Goal: Task Accomplishment & Management: Manage account settings

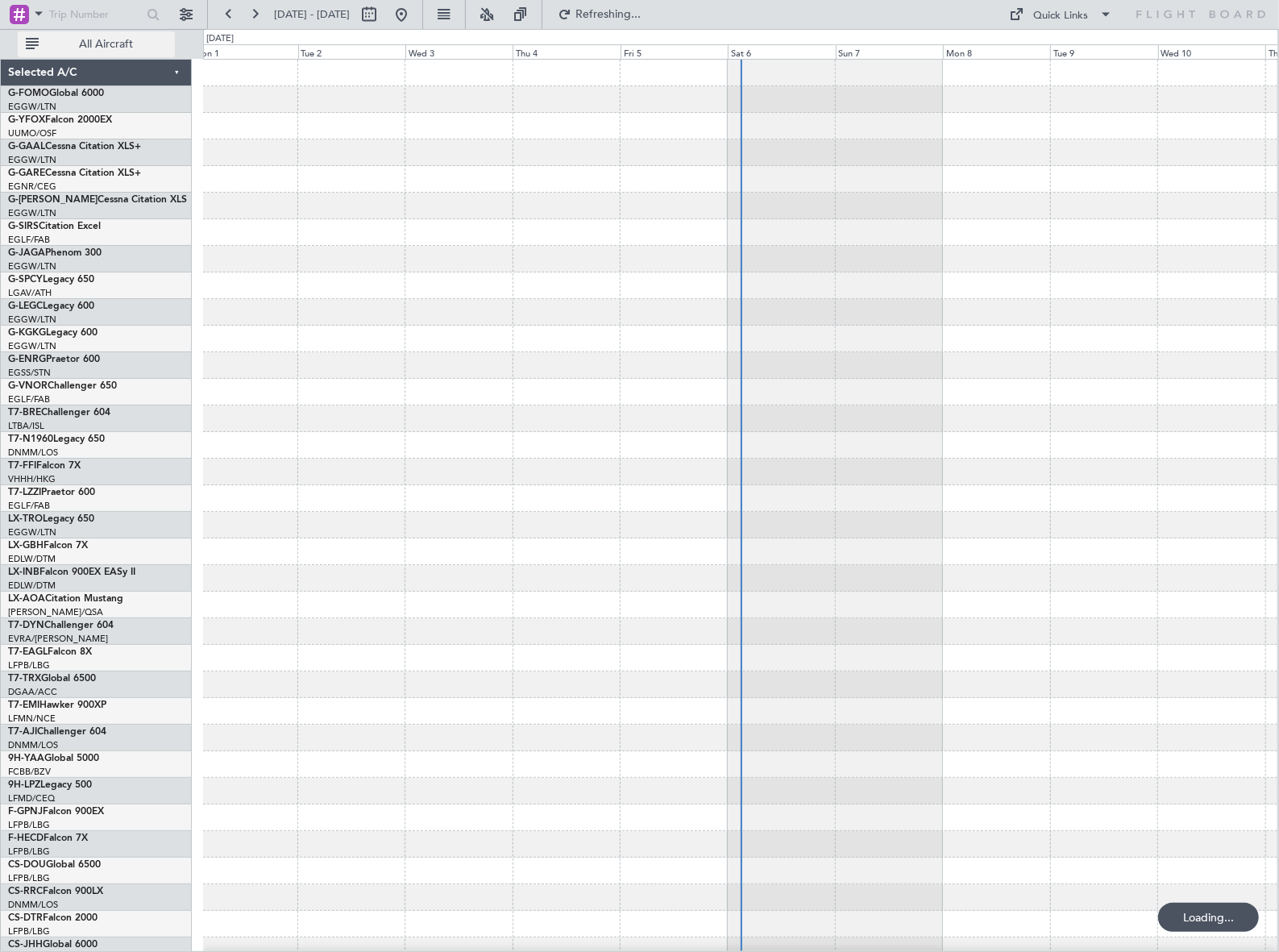
click at [121, 47] on span "All Aircraft" at bounding box center [106, 44] width 128 height 12
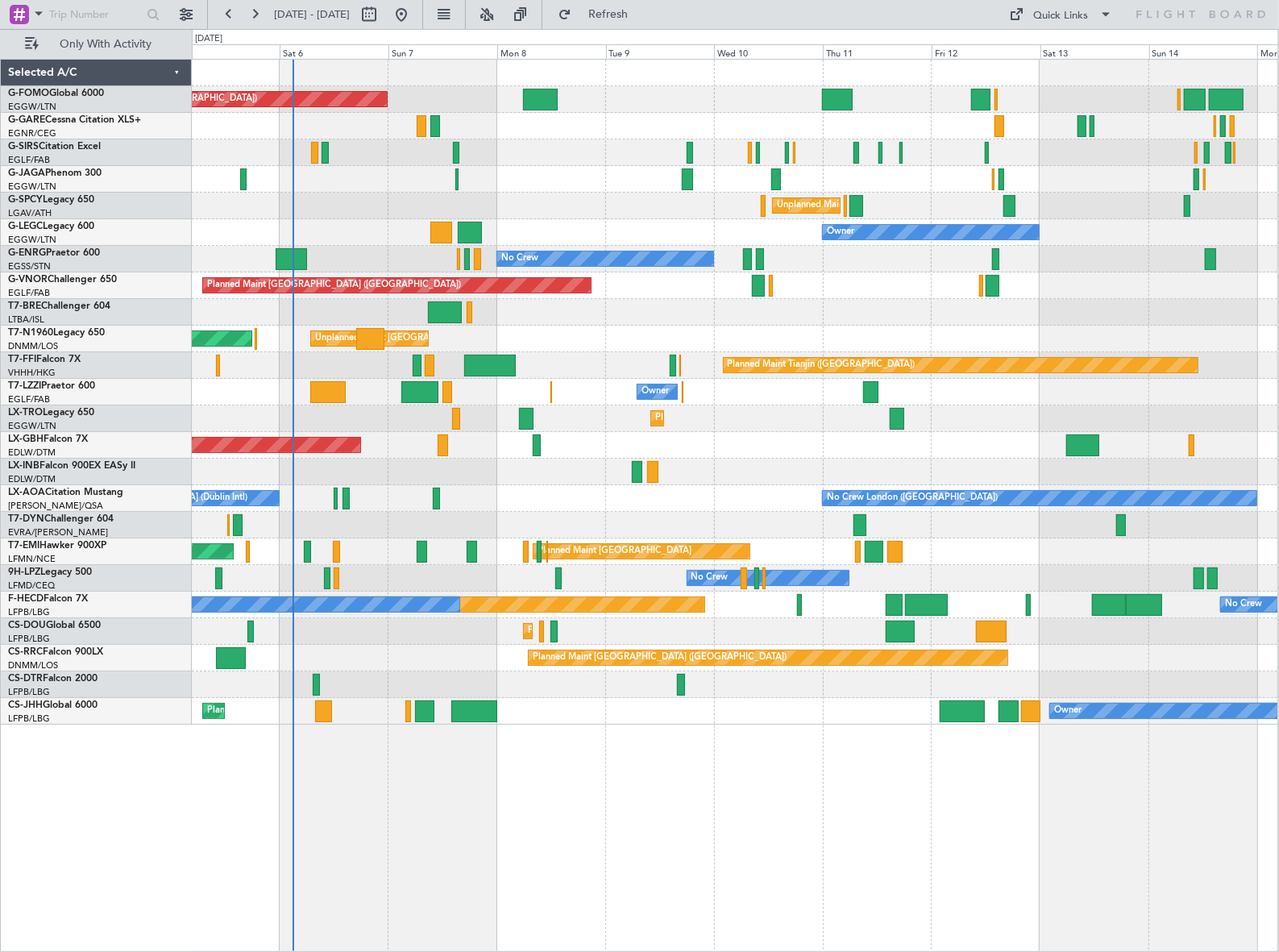
click at [662, 451] on div "Planned Maint [GEOGRAPHIC_DATA] ([GEOGRAPHIC_DATA]) Planned Maint [GEOGRAPHIC_D…" at bounding box center [735, 505] width 1087 height 893
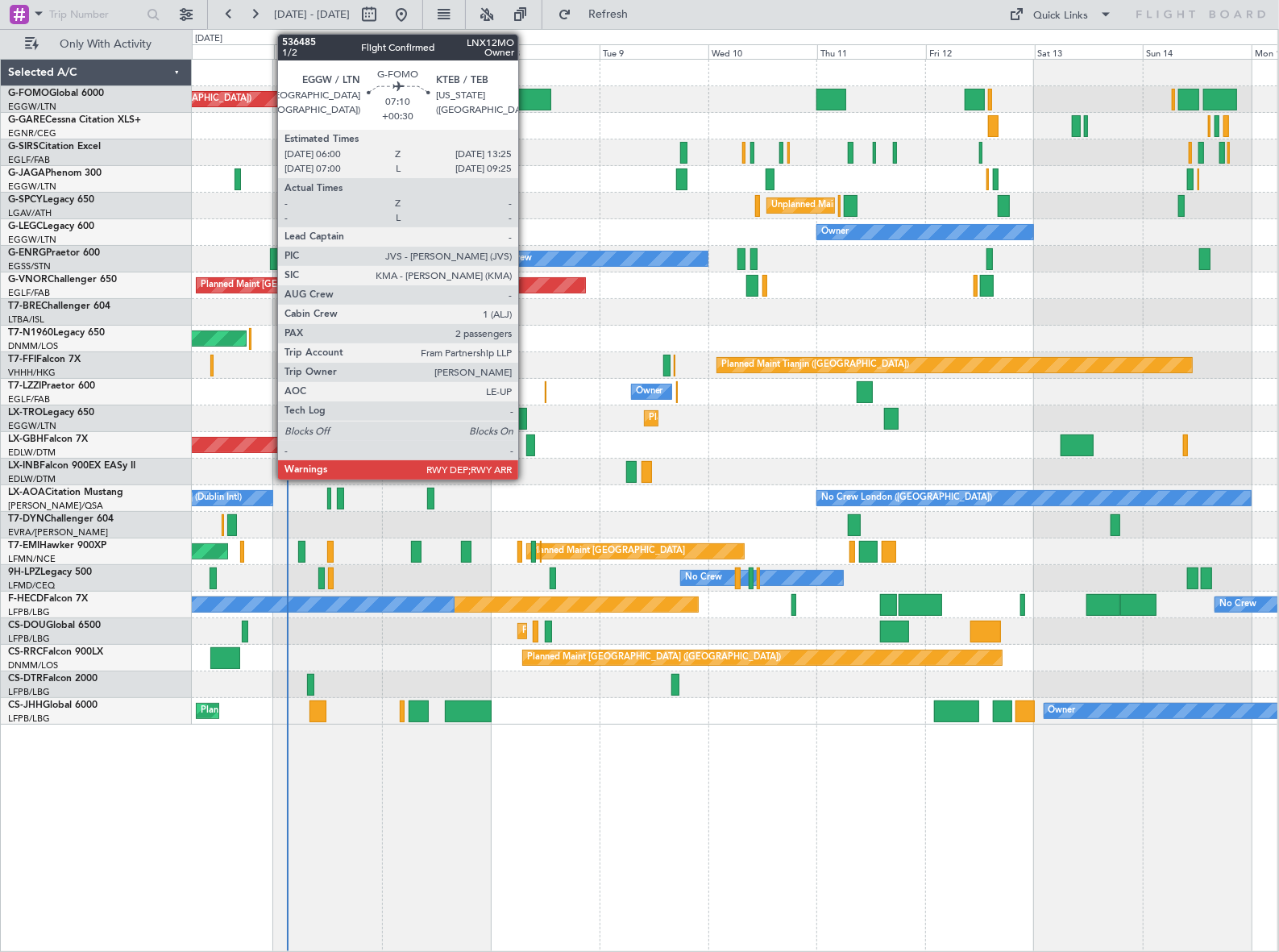
click at [526, 98] on div at bounding box center [534, 99] width 34 height 22
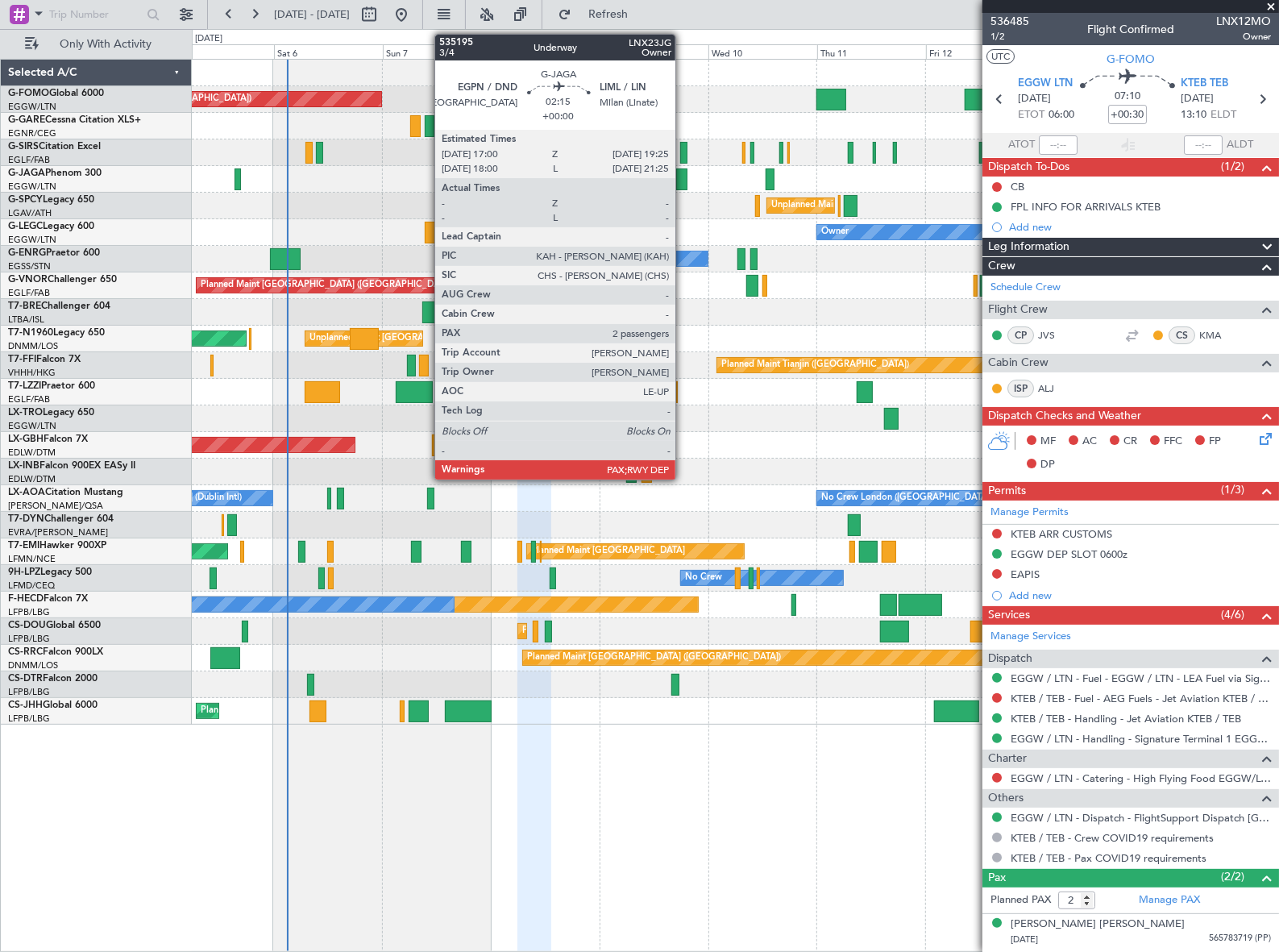
click at [683, 177] on div at bounding box center [682, 179] width 12 height 22
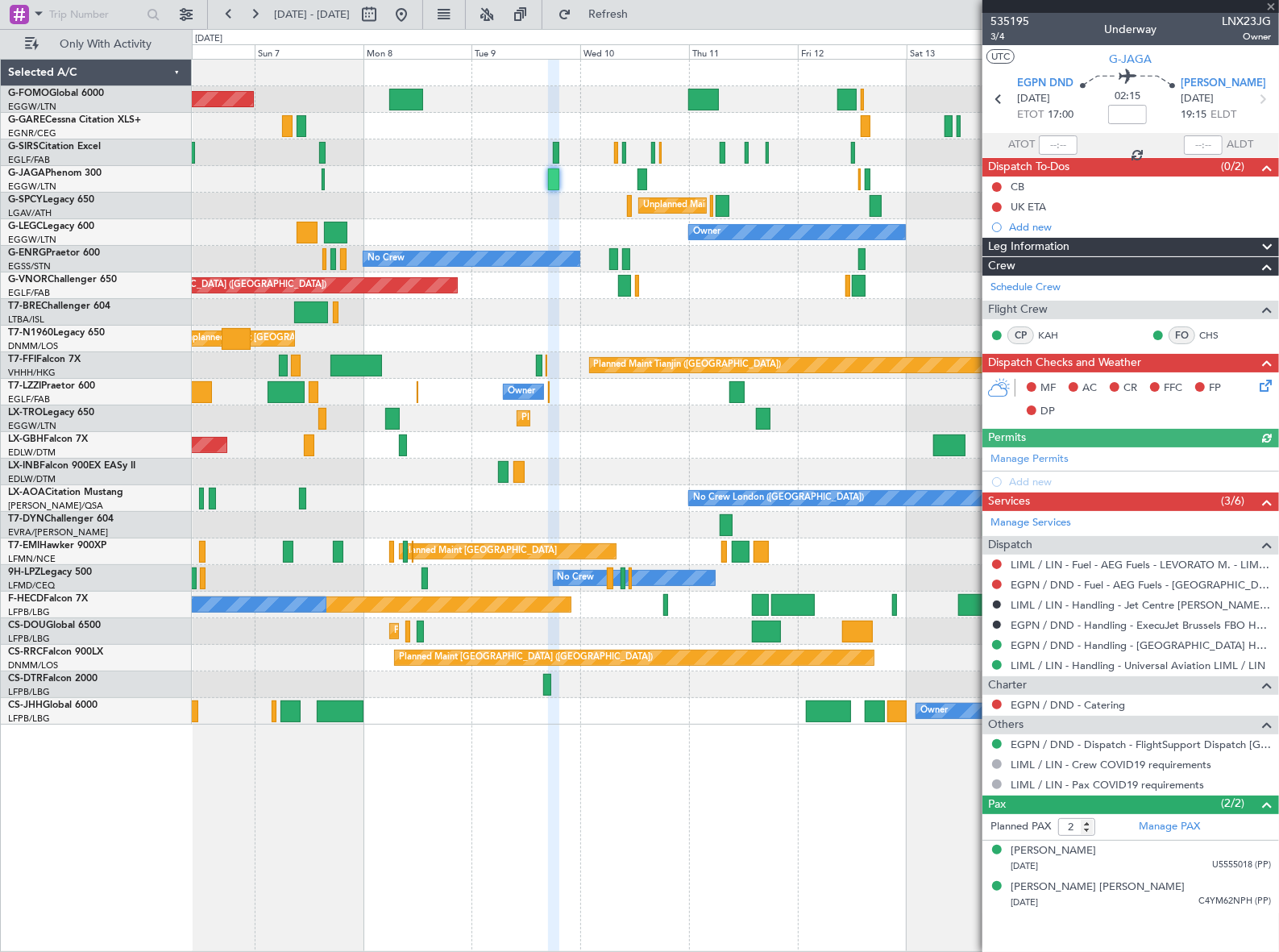
click at [741, 195] on div "Planned Maint [GEOGRAPHIC_DATA] ([GEOGRAPHIC_DATA]) Planned Maint [GEOGRAPHIC_D…" at bounding box center [735, 392] width 1087 height 665
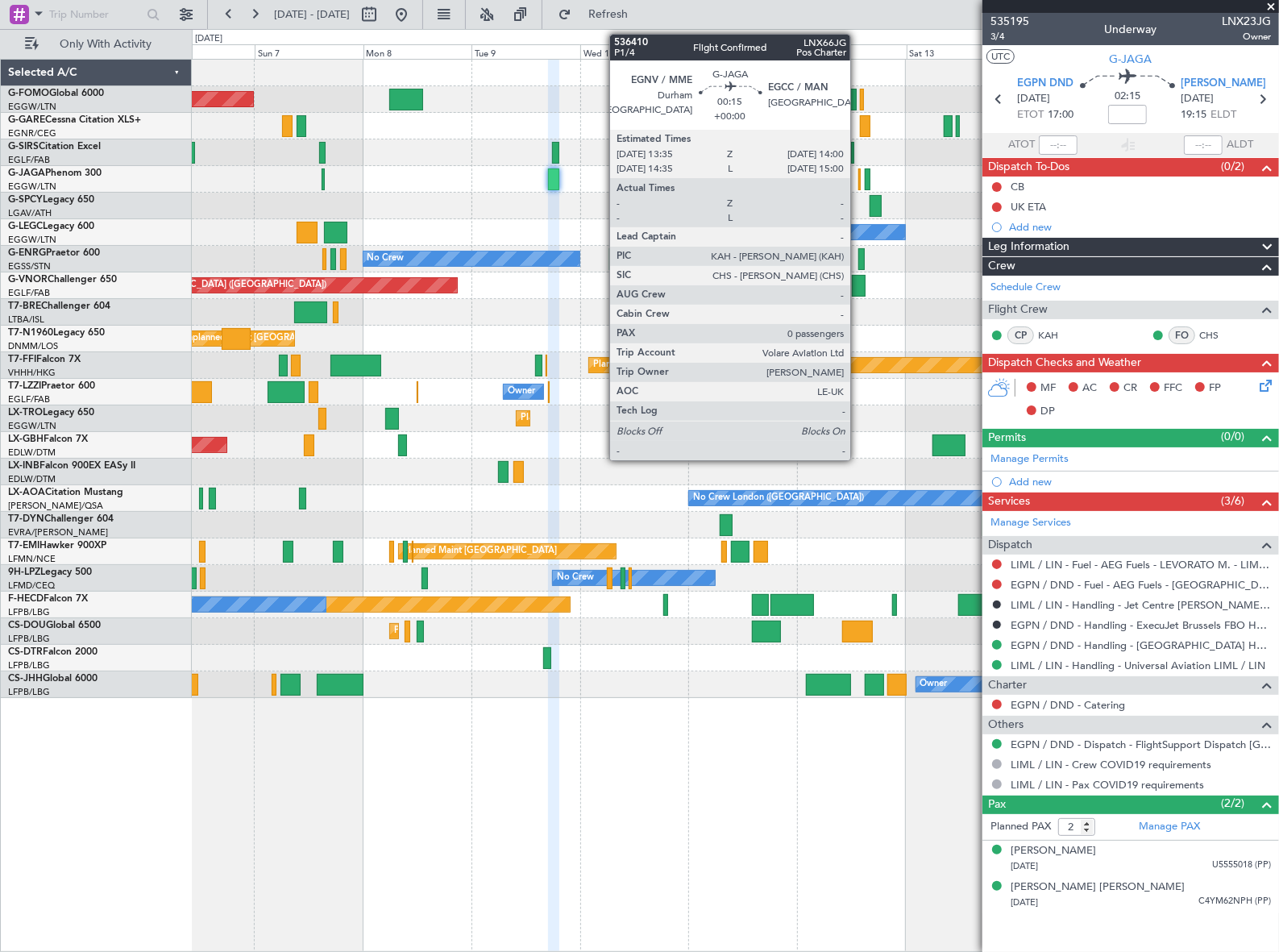
click at [858, 179] on div at bounding box center [859, 179] width 3 height 22
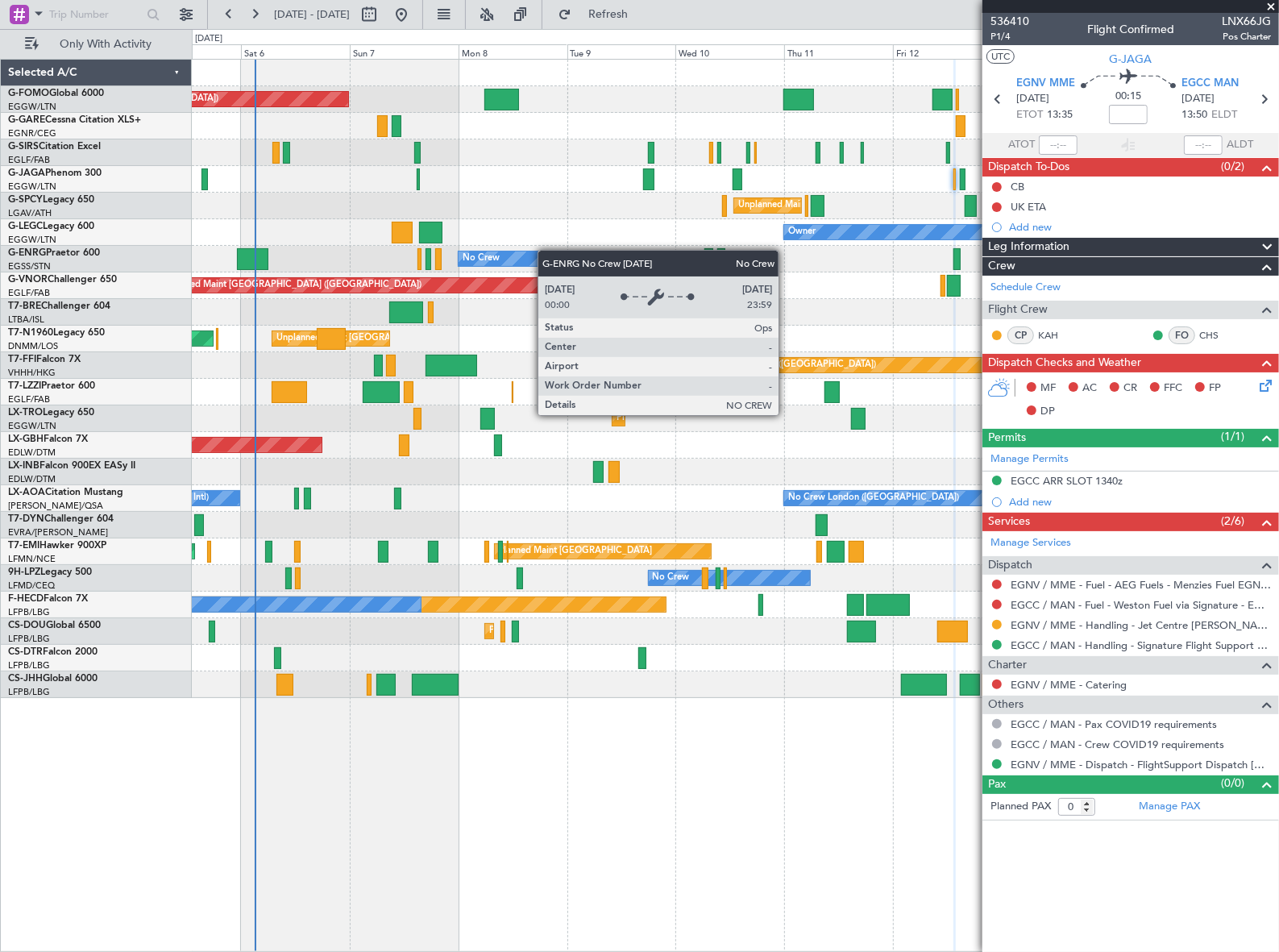
click at [539, 251] on div "No Crew" at bounding box center [735, 259] width 1087 height 27
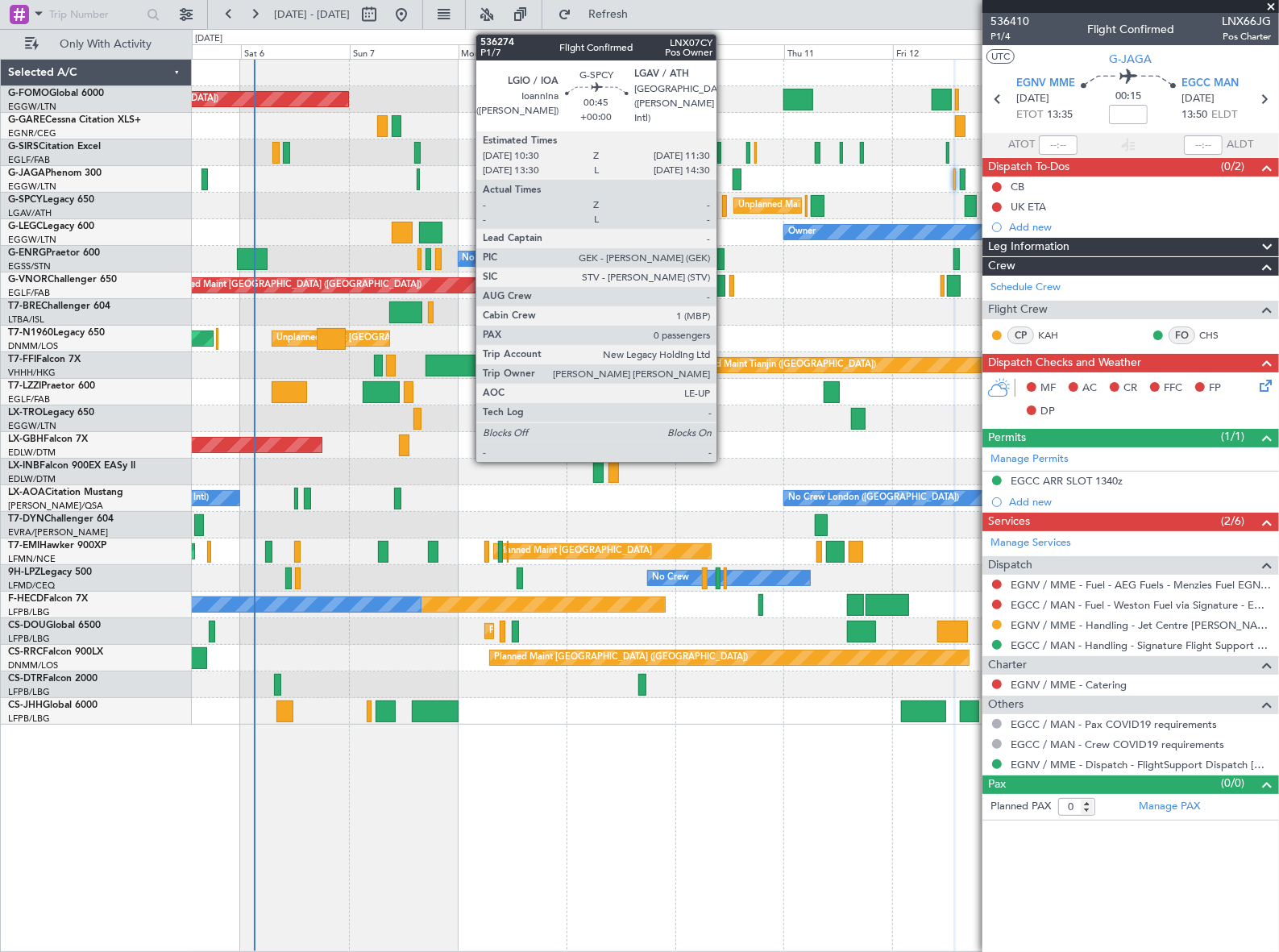
click at [724, 209] on div at bounding box center [725, 206] width 5 height 22
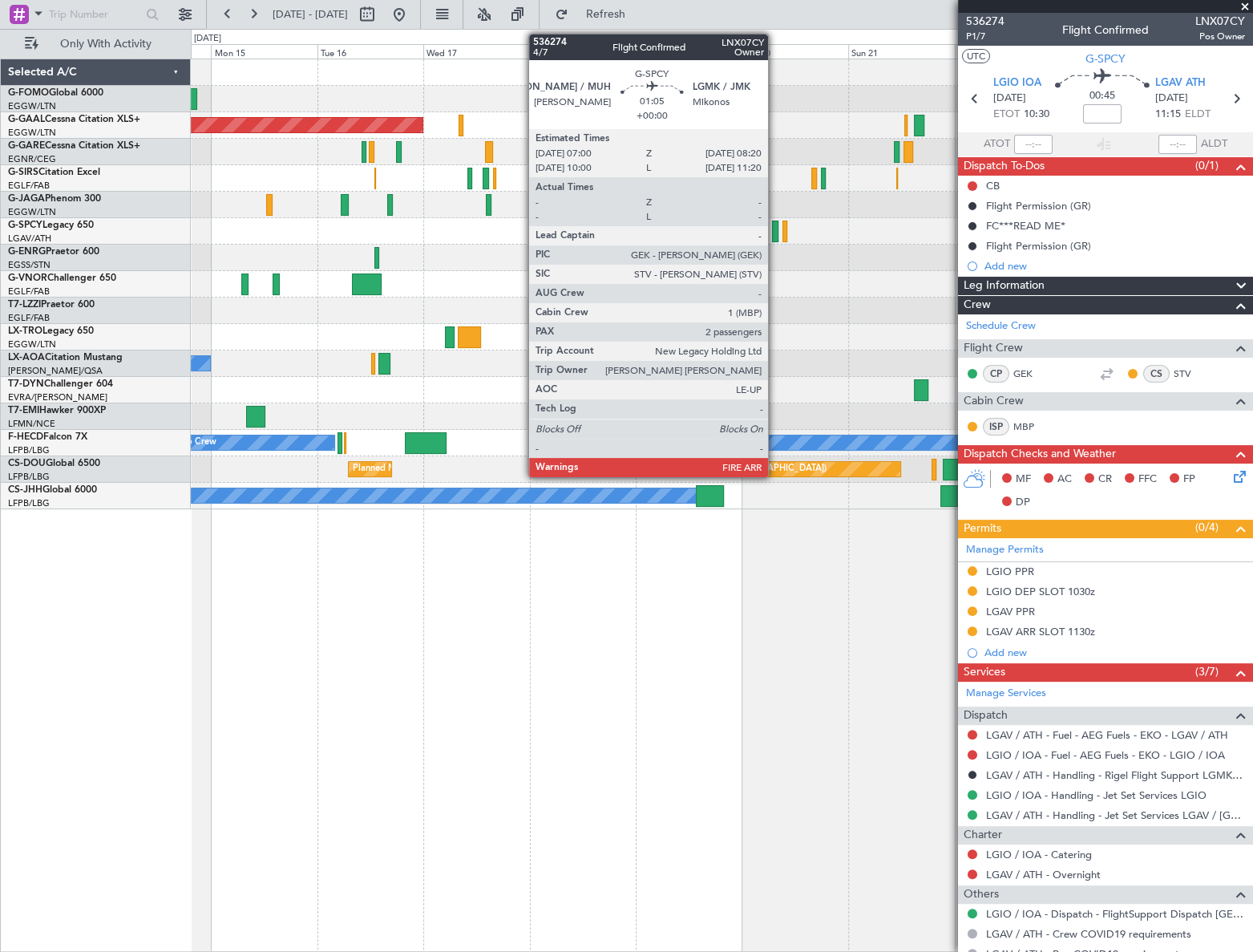
click at [775, 227] on div at bounding box center [775, 231] width 7 height 22
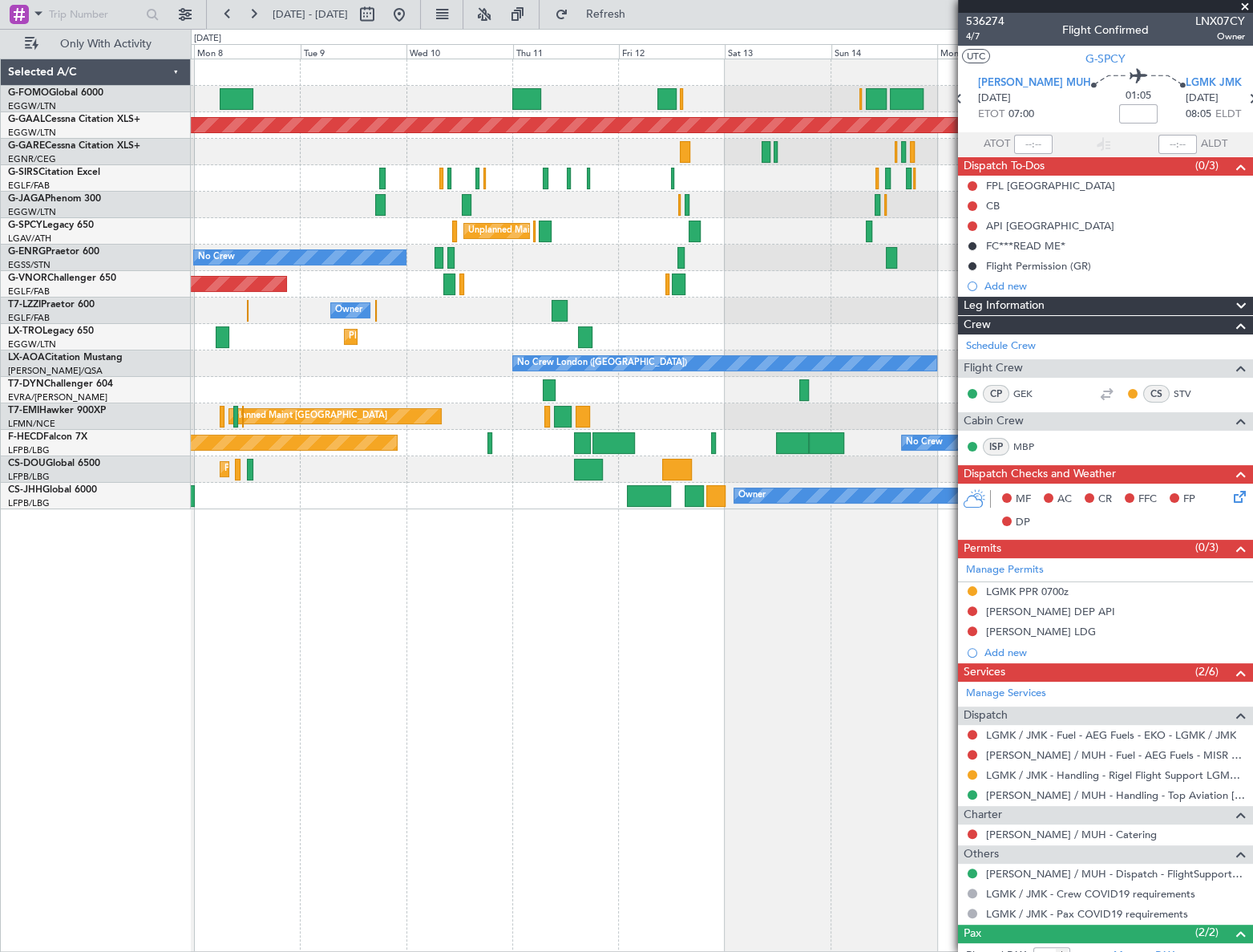
click at [1092, 675] on fb-app "14 Sep 2025 - 24 Sep 2025 Refresh Quick Links Only With Activity Planned Maint …" at bounding box center [626, 482] width 1253 height 940
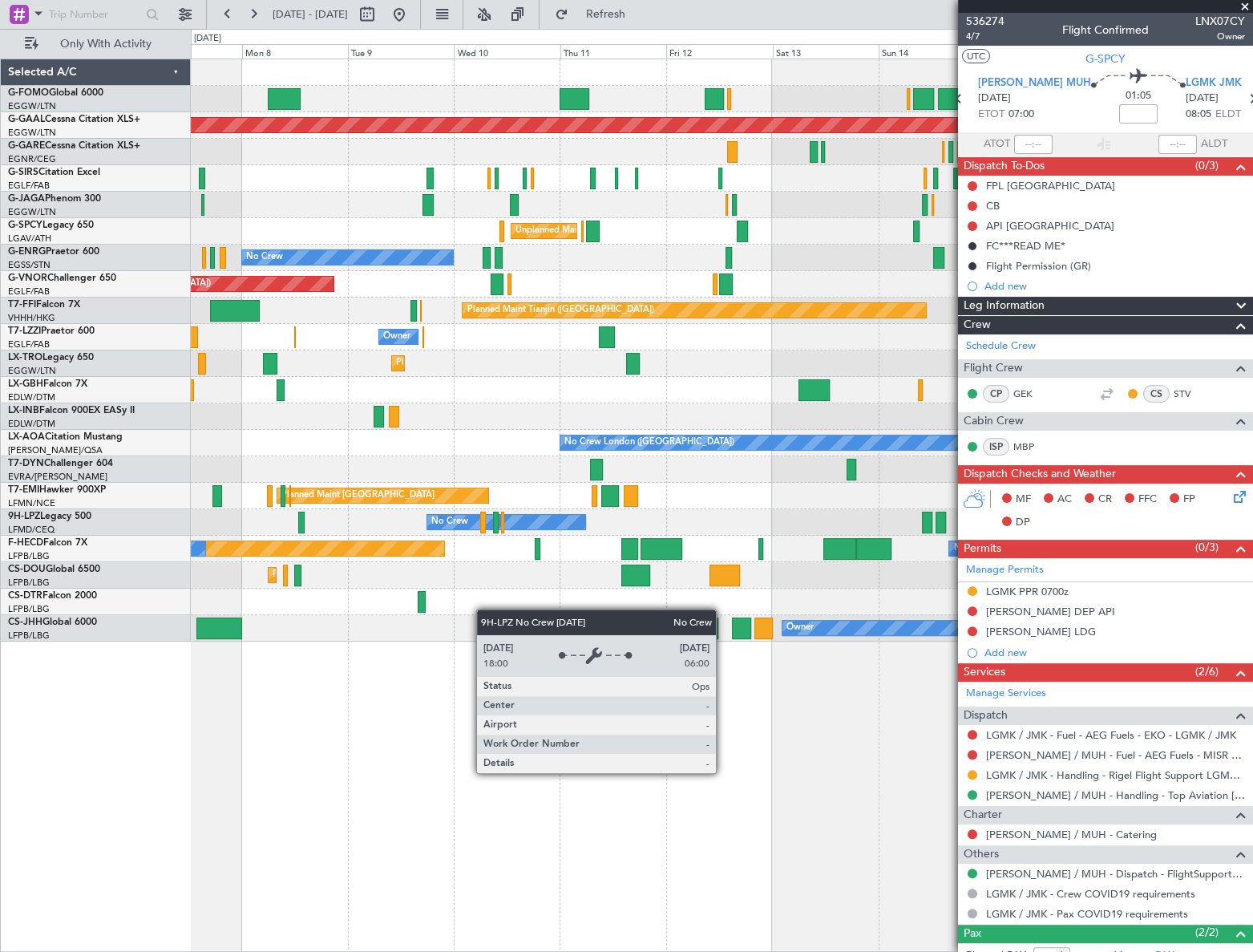
click at [481, 704] on div "Planned Maint London (Luton) Planned Maint Dusseldorf Unplanned Maint Athens (E…" at bounding box center [722, 505] width 1062 height 894
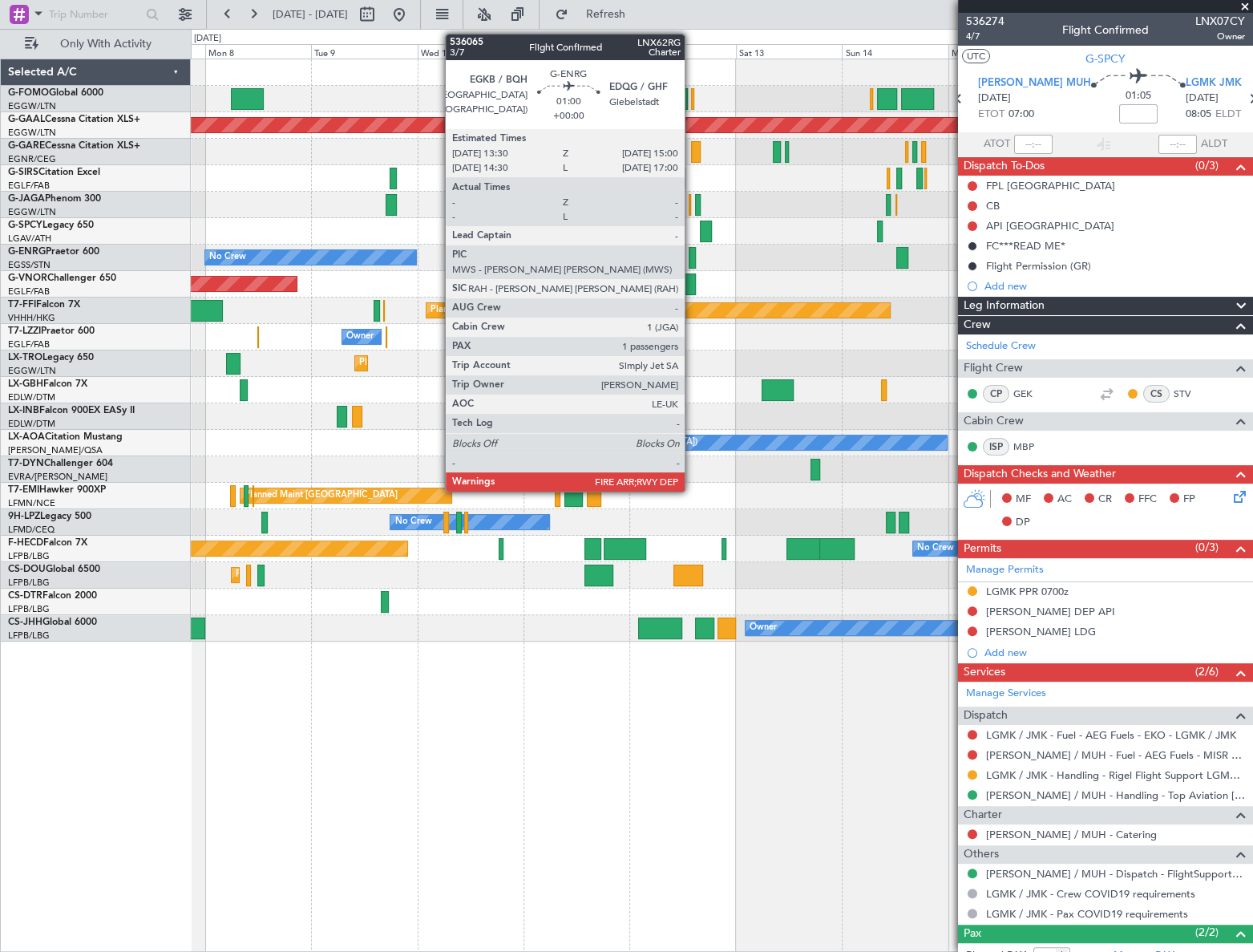
click at [692, 259] on div at bounding box center [693, 257] width 8 height 22
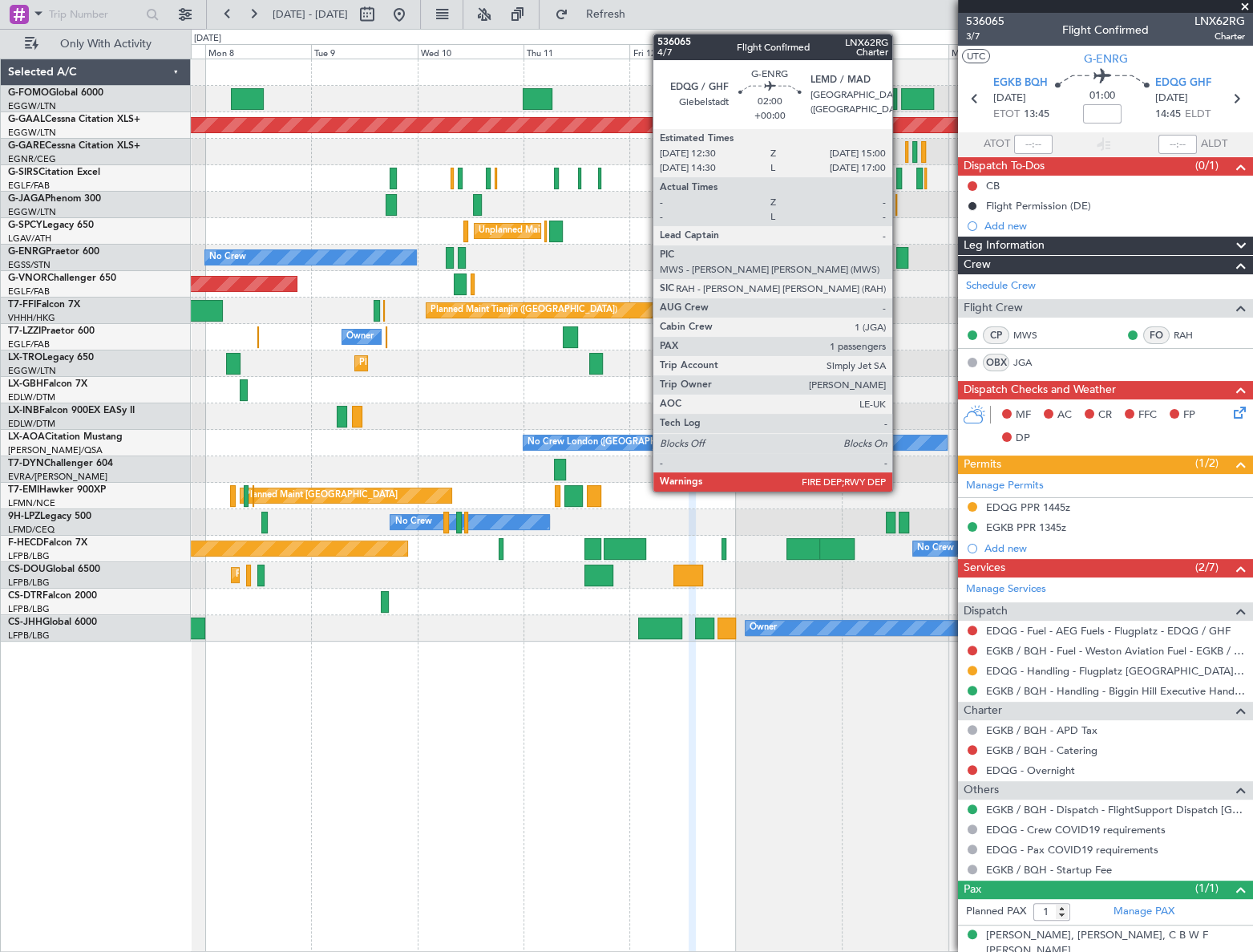
click at [898, 251] on div at bounding box center [902, 257] width 11 height 22
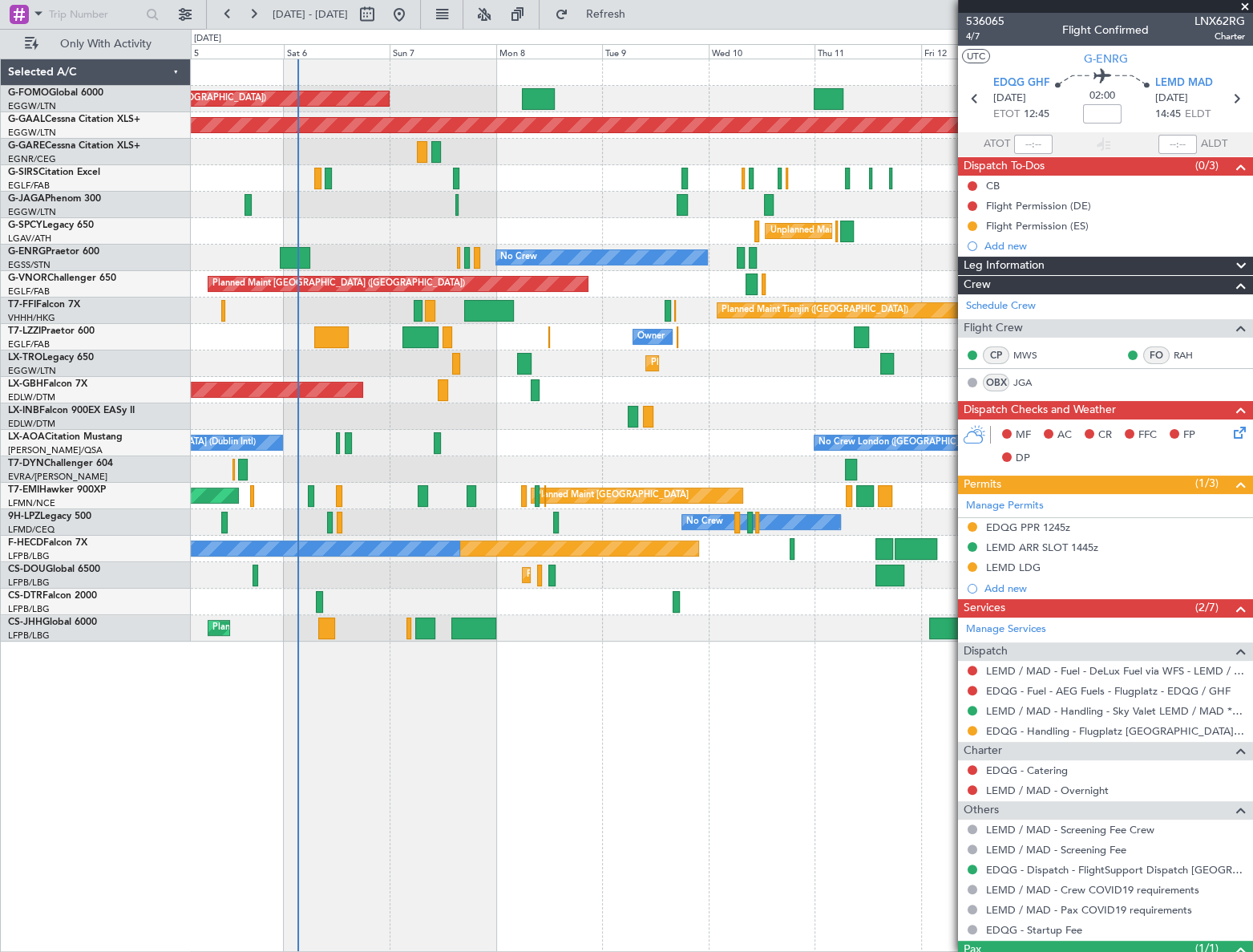
click at [593, 713] on div "Planned Maint London (Luton) Planned Maint Dusseldorf Planned Maint London (Far…" at bounding box center [723, 505] width 1063 height 894
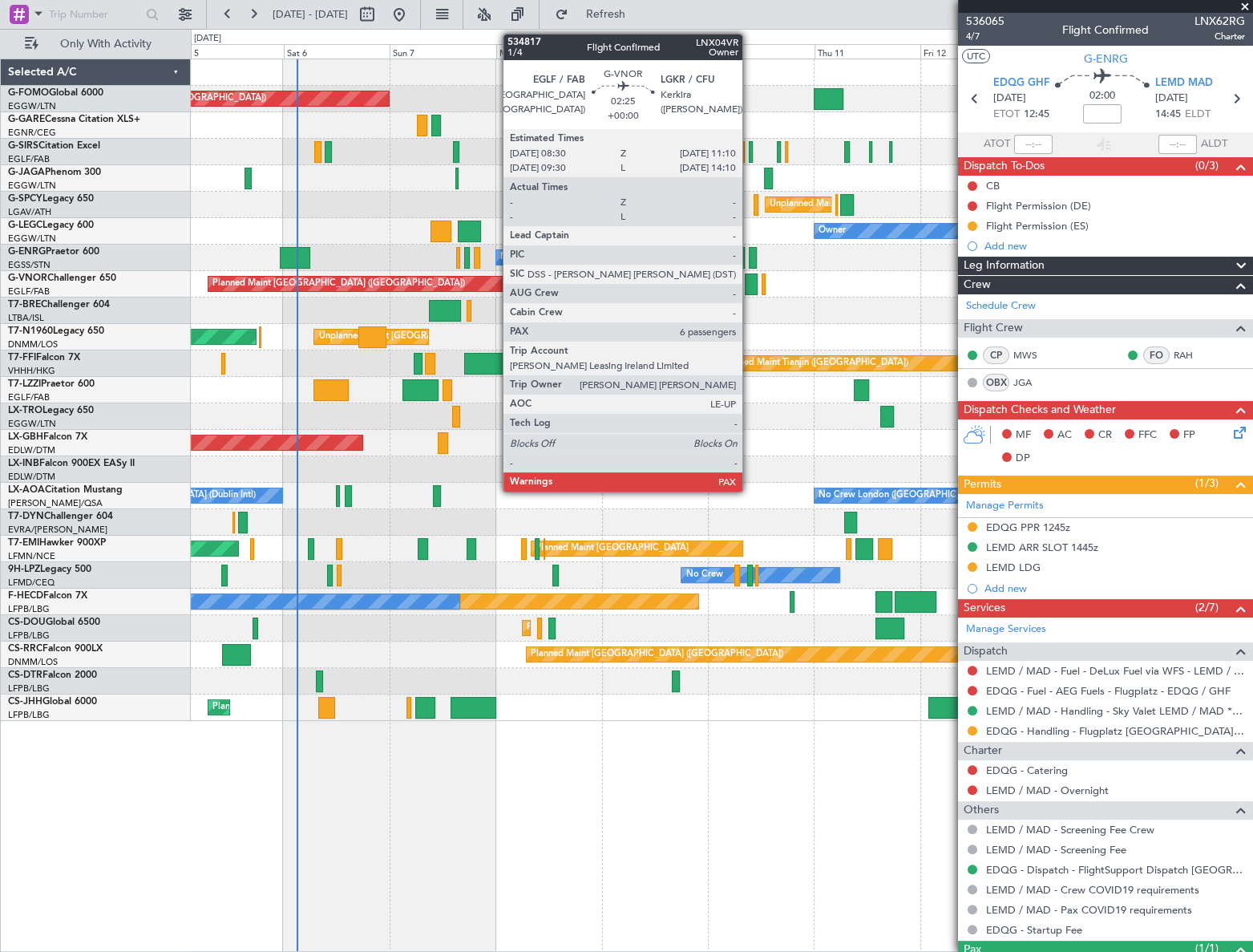
click at [749, 283] on div at bounding box center [750, 284] width 12 height 22
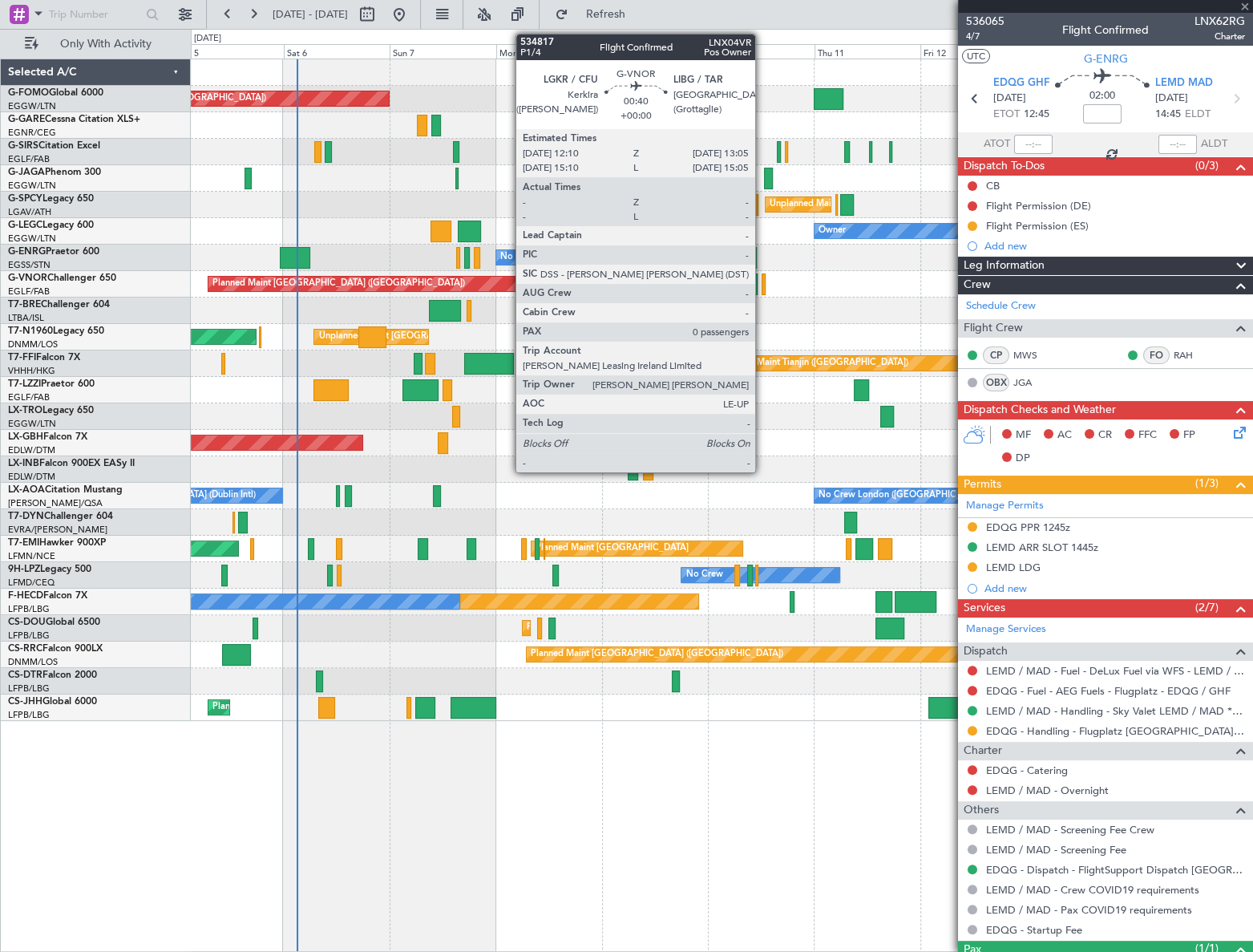
click at [763, 283] on div at bounding box center [764, 284] width 5 height 22
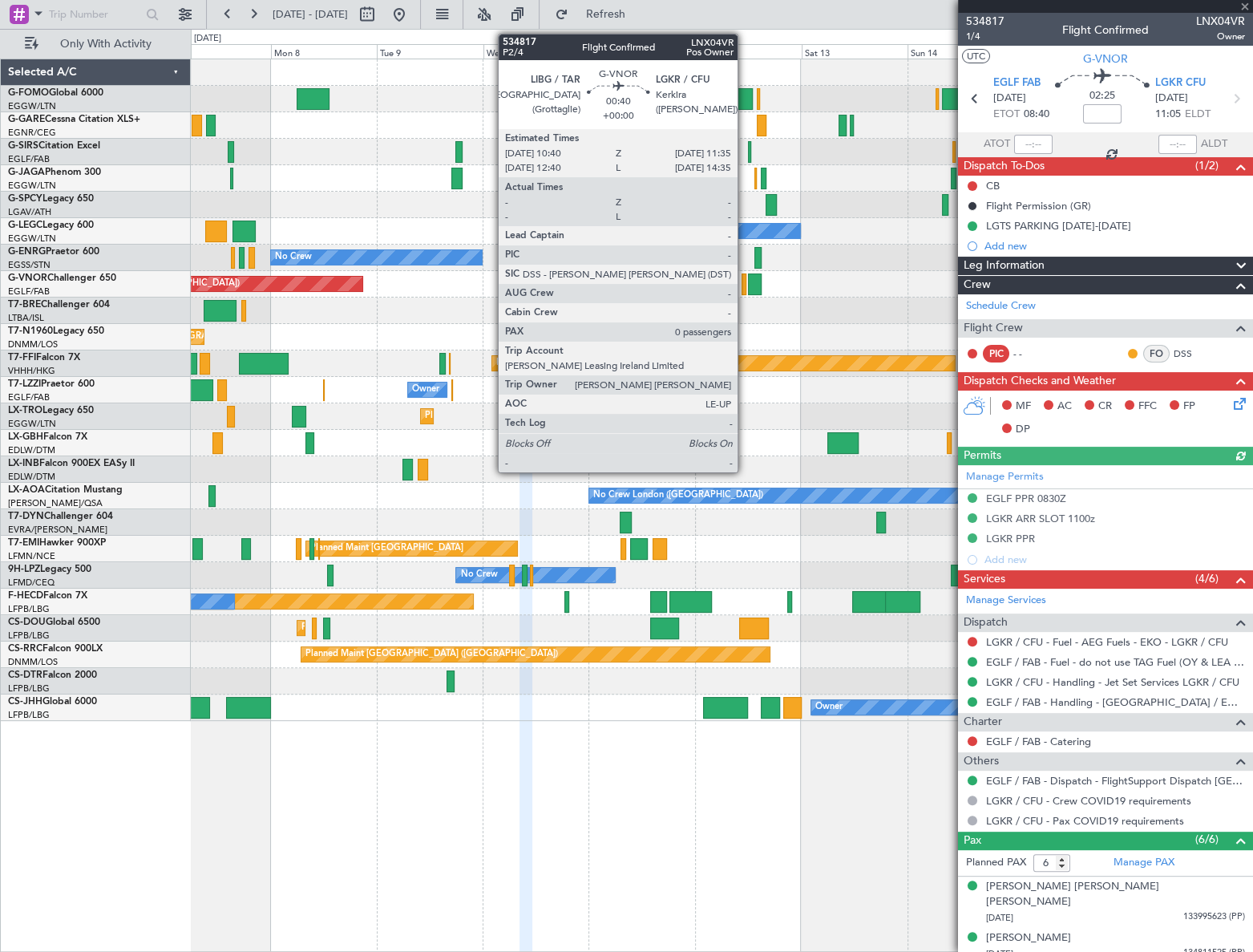
type input "0"
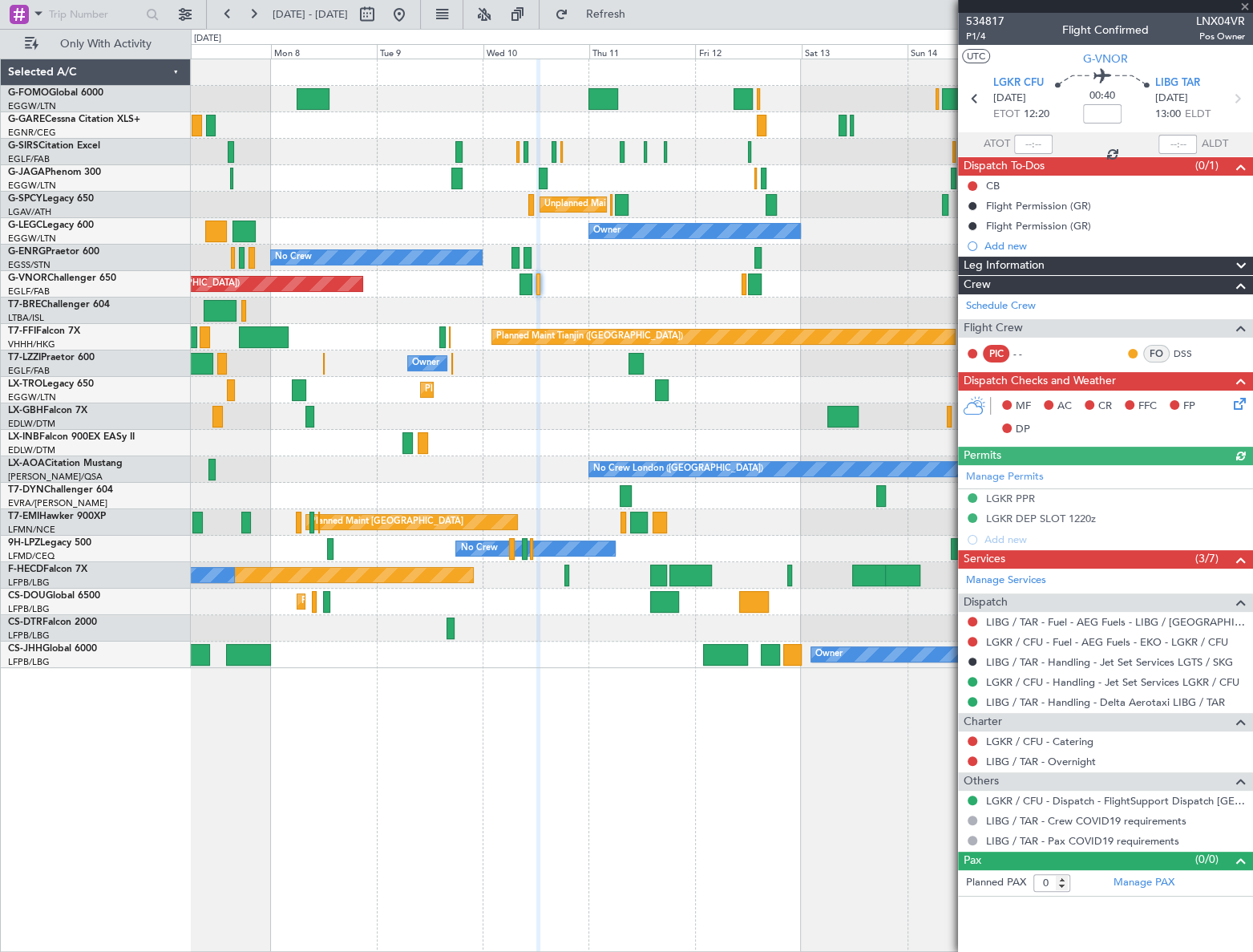
click at [828, 285] on div "Planned Maint [GEOGRAPHIC_DATA] ([GEOGRAPHIC_DATA])" at bounding box center [722, 285] width 1061 height 27
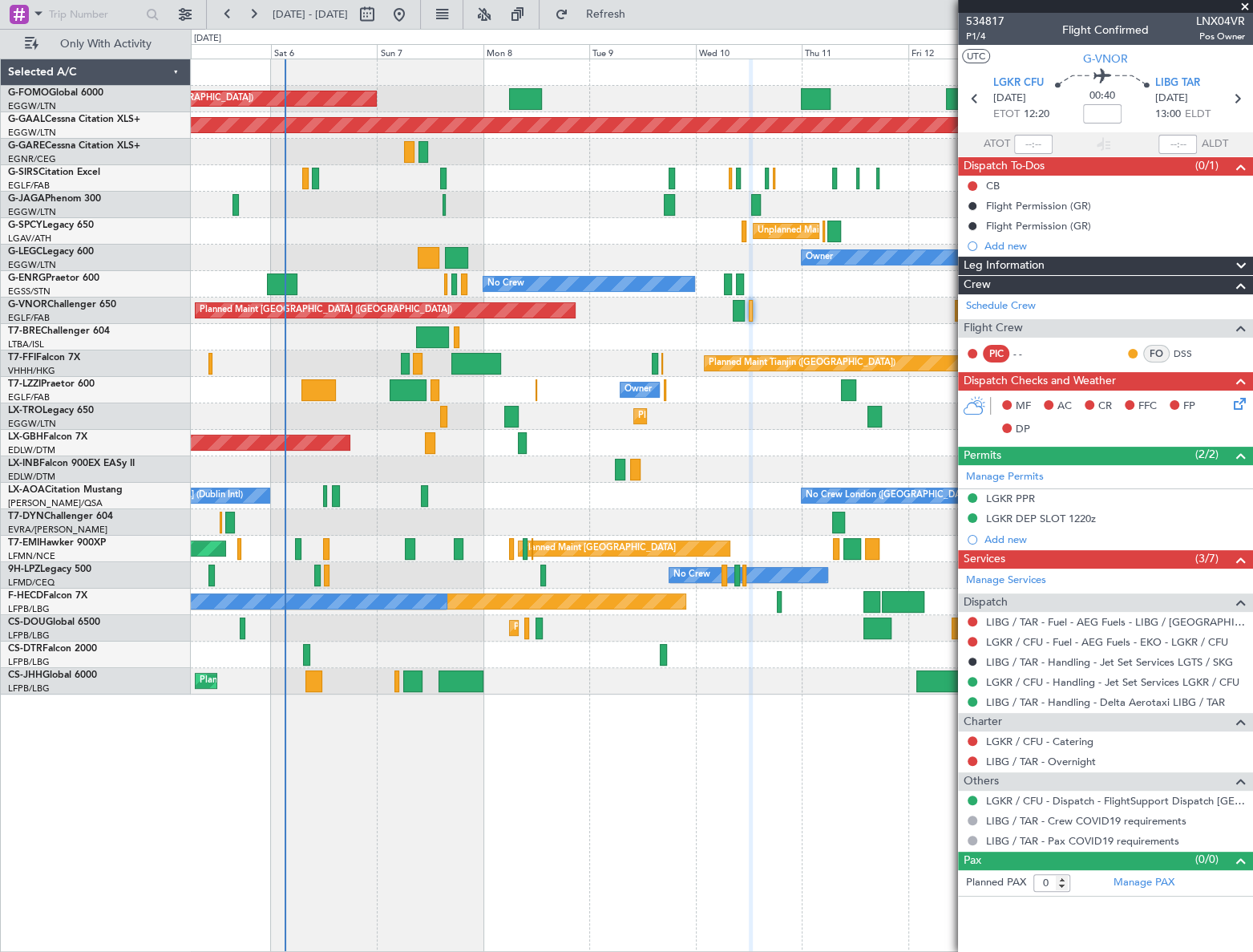
click at [618, 336] on div "Planned Maint London (Luton) Planned Maint Dusseldorf Planned Maint London (Far…" at bounding box center [722, 377] width 1062 height 635
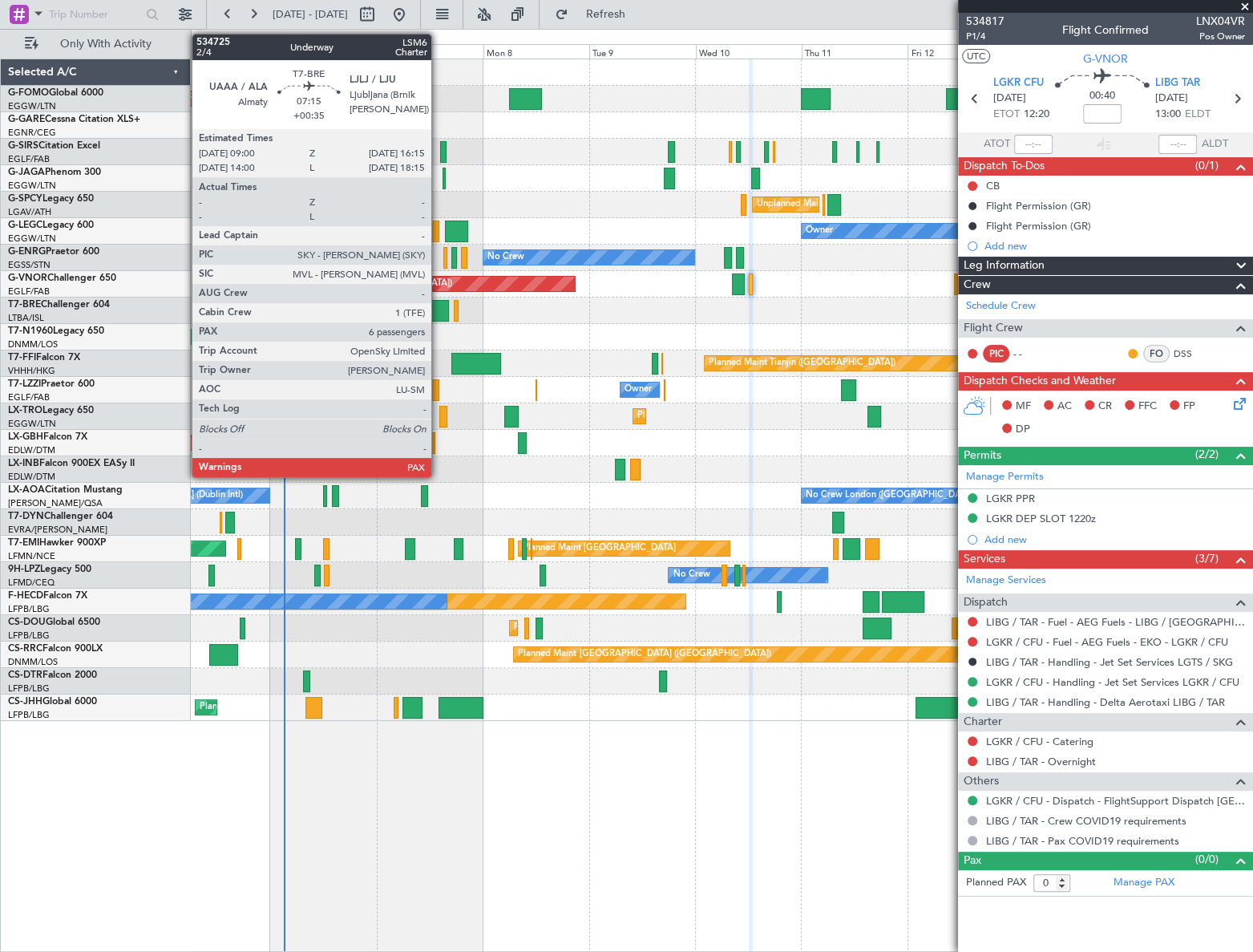
click at [439, 303] on div at bounding box center [432, 311] width 32 height 22
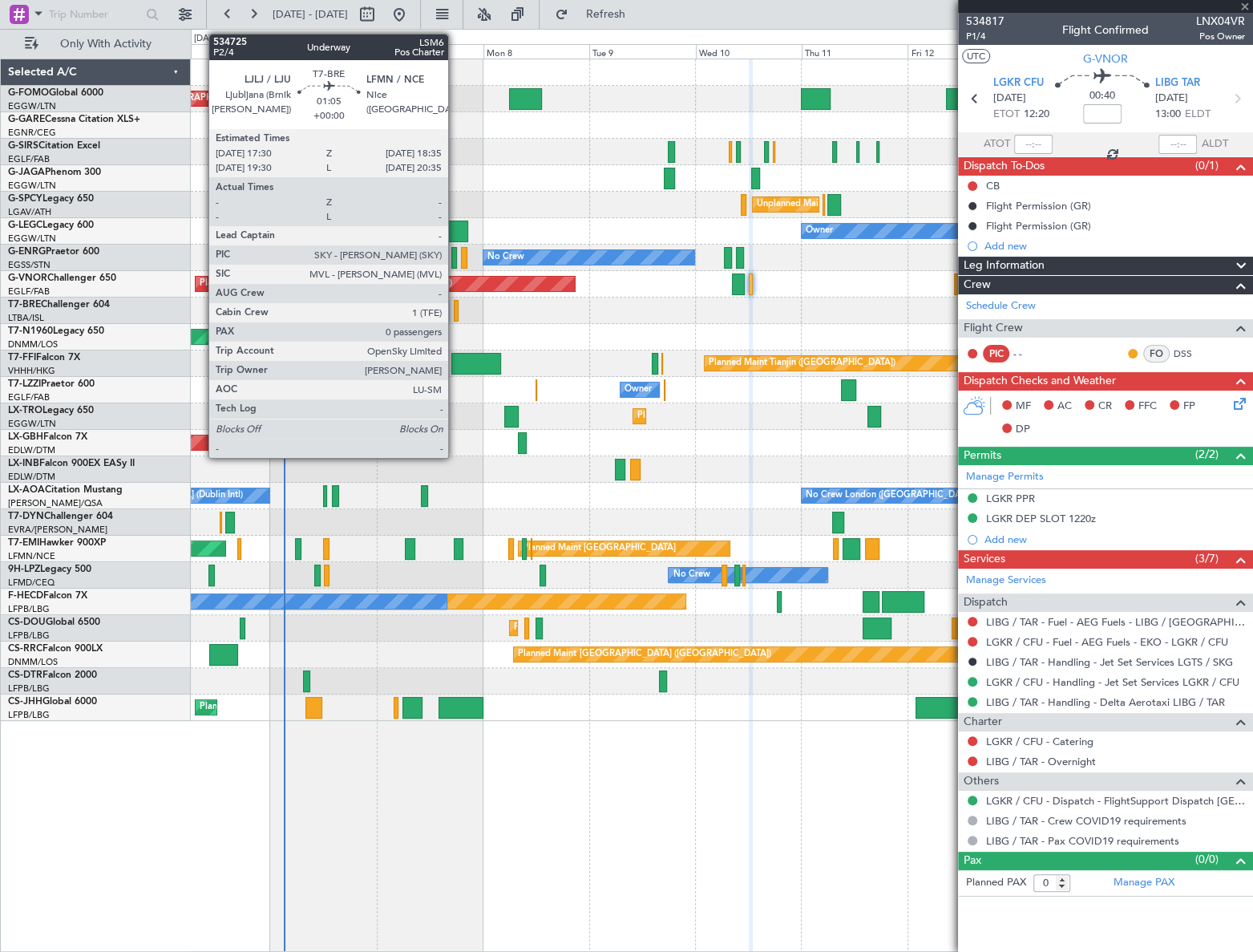
type input "+00:35"
type input "7"
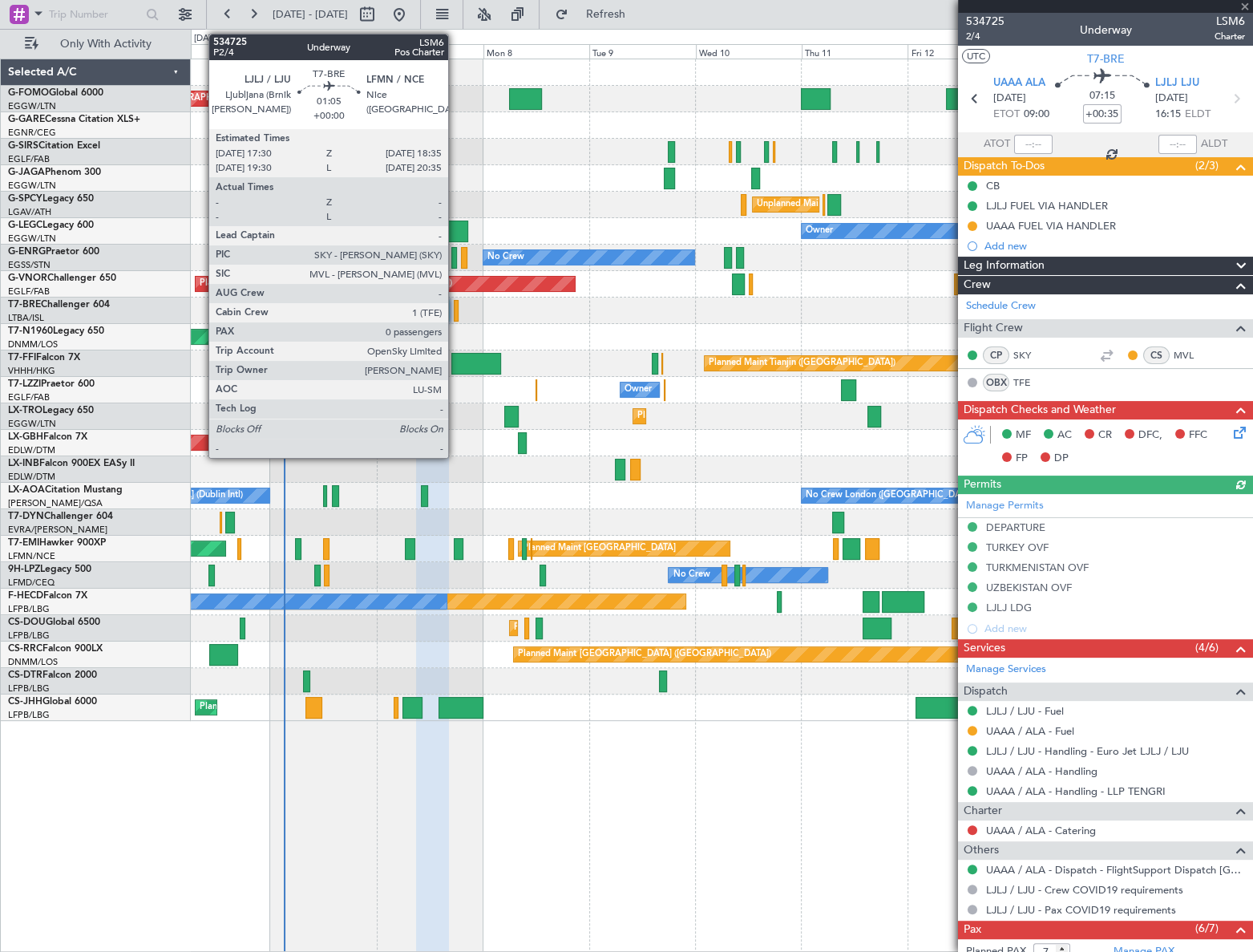
click at [456, 312] on div at bounding box center [456, 311] width 5 height 22
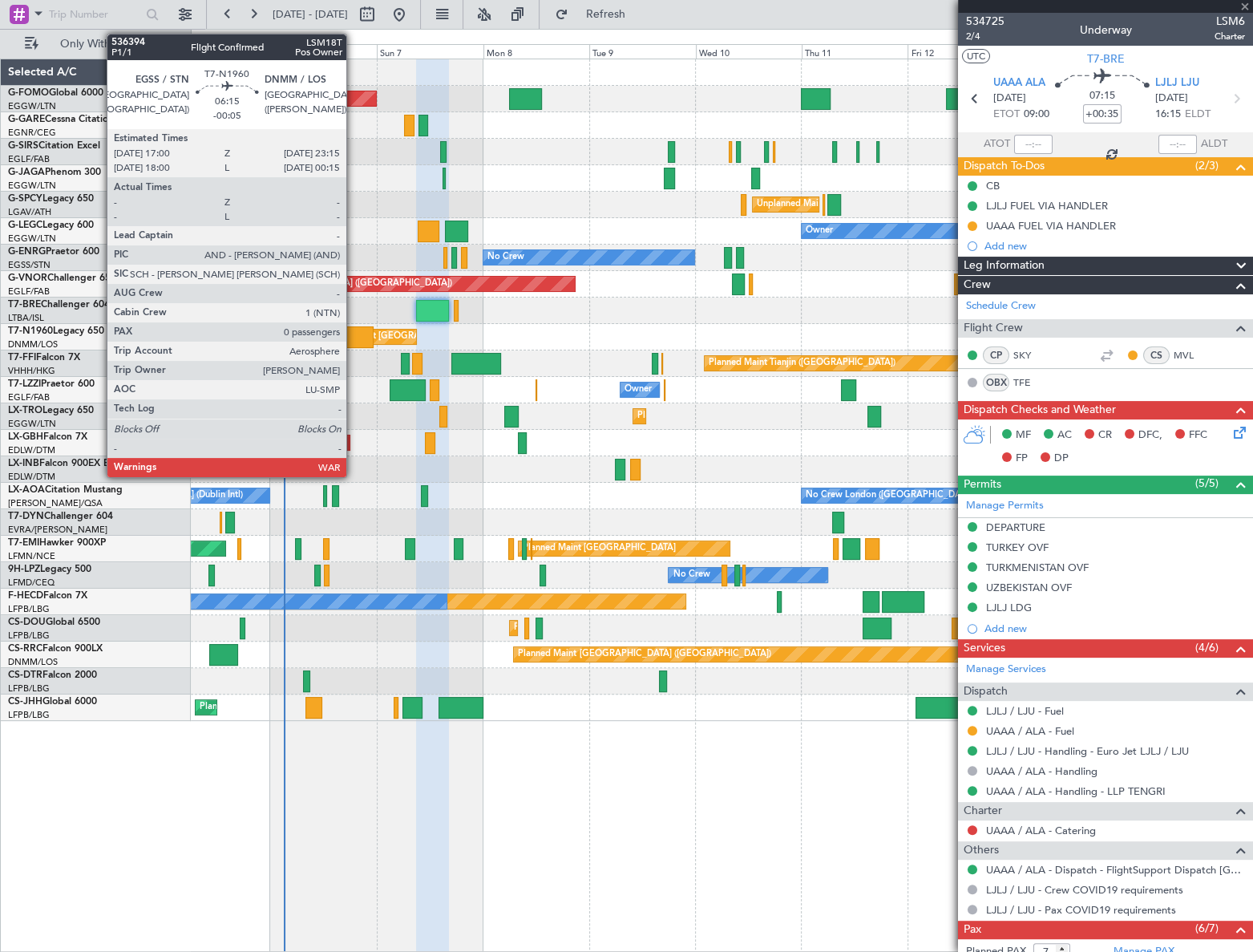
type input "0"
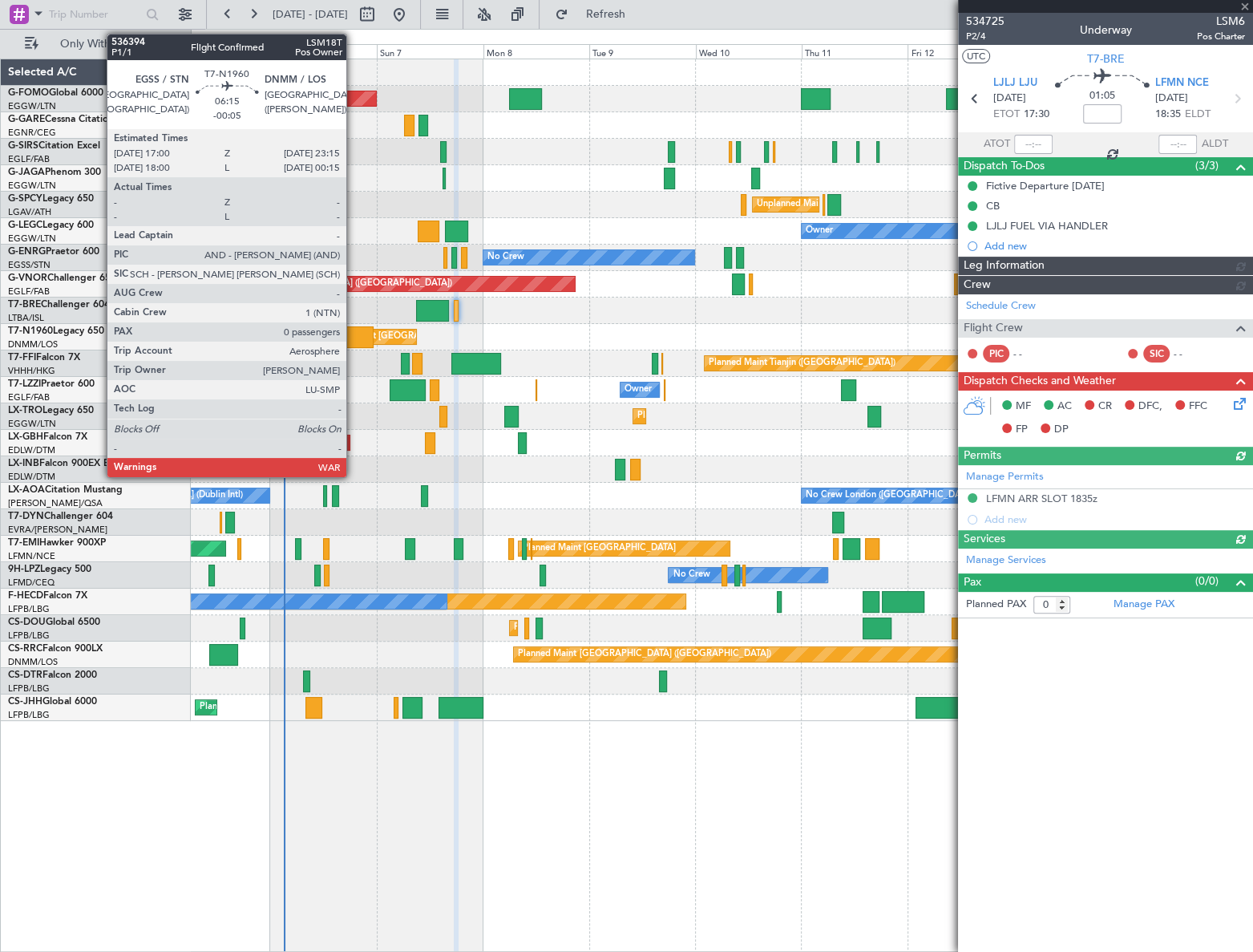
click at [354, 335] on div at bounding box center [359, 336] width 28 height 22
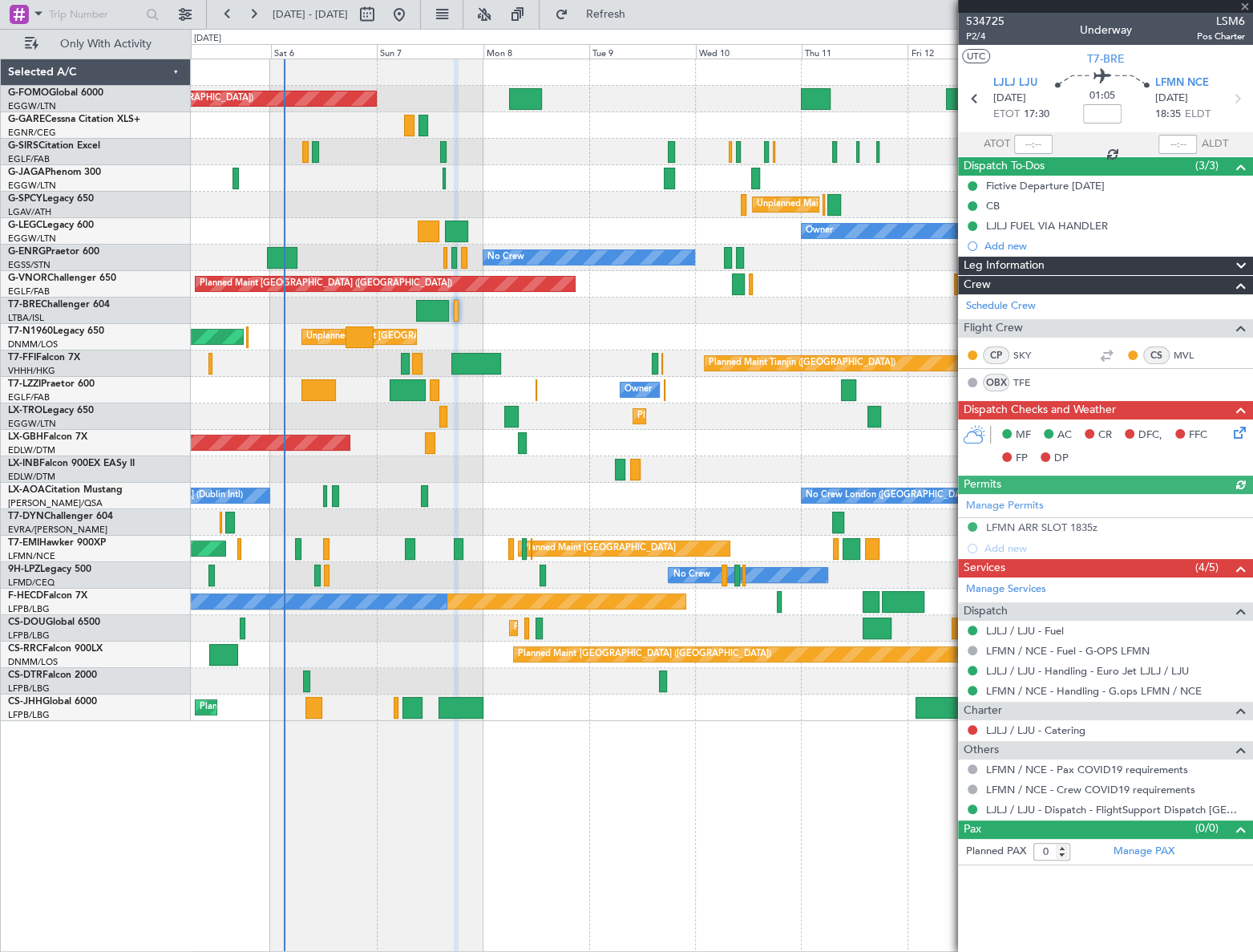
type input "-00:05"
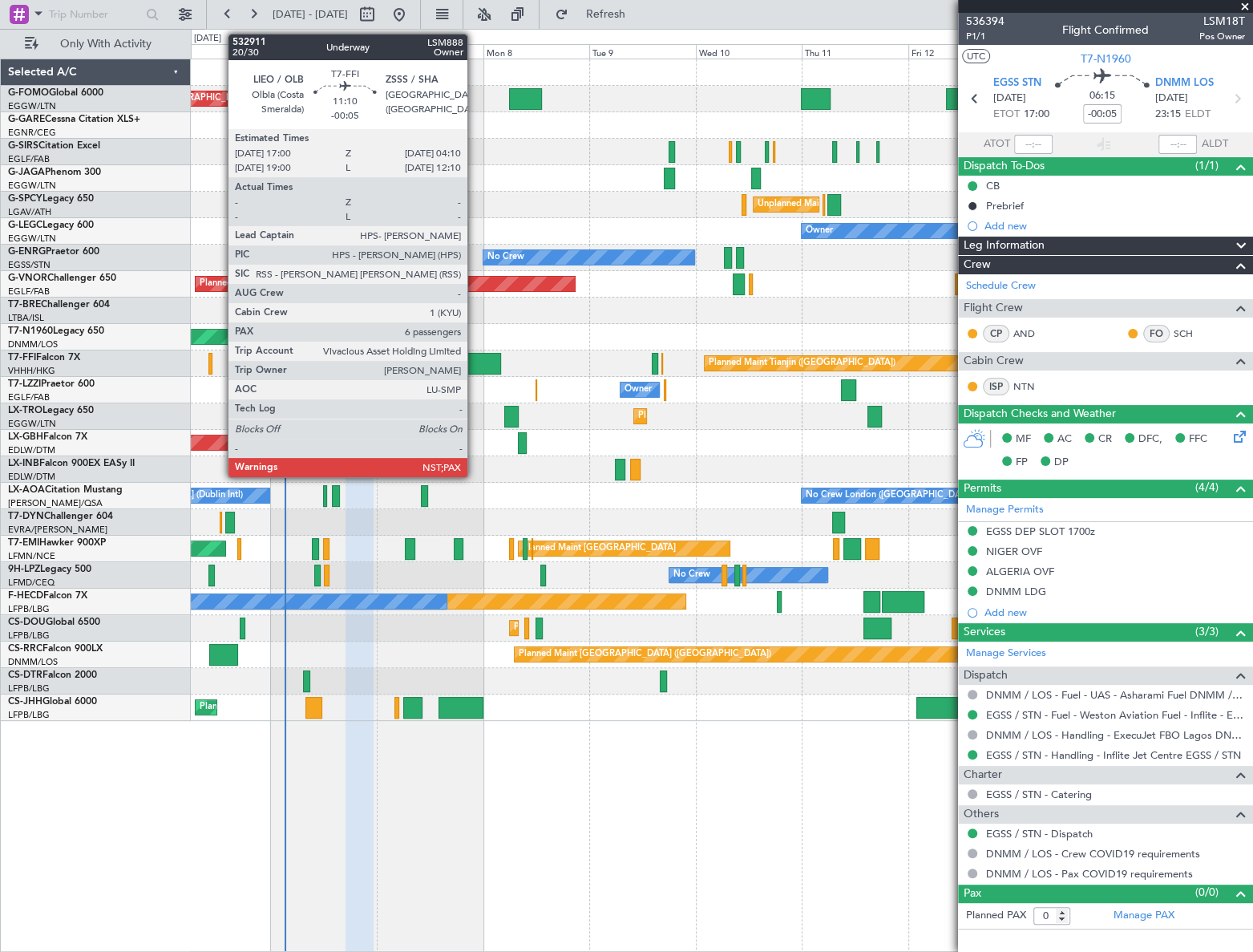
click at [475, 367] on div at bounding box center [476, 363] width 50 height 22
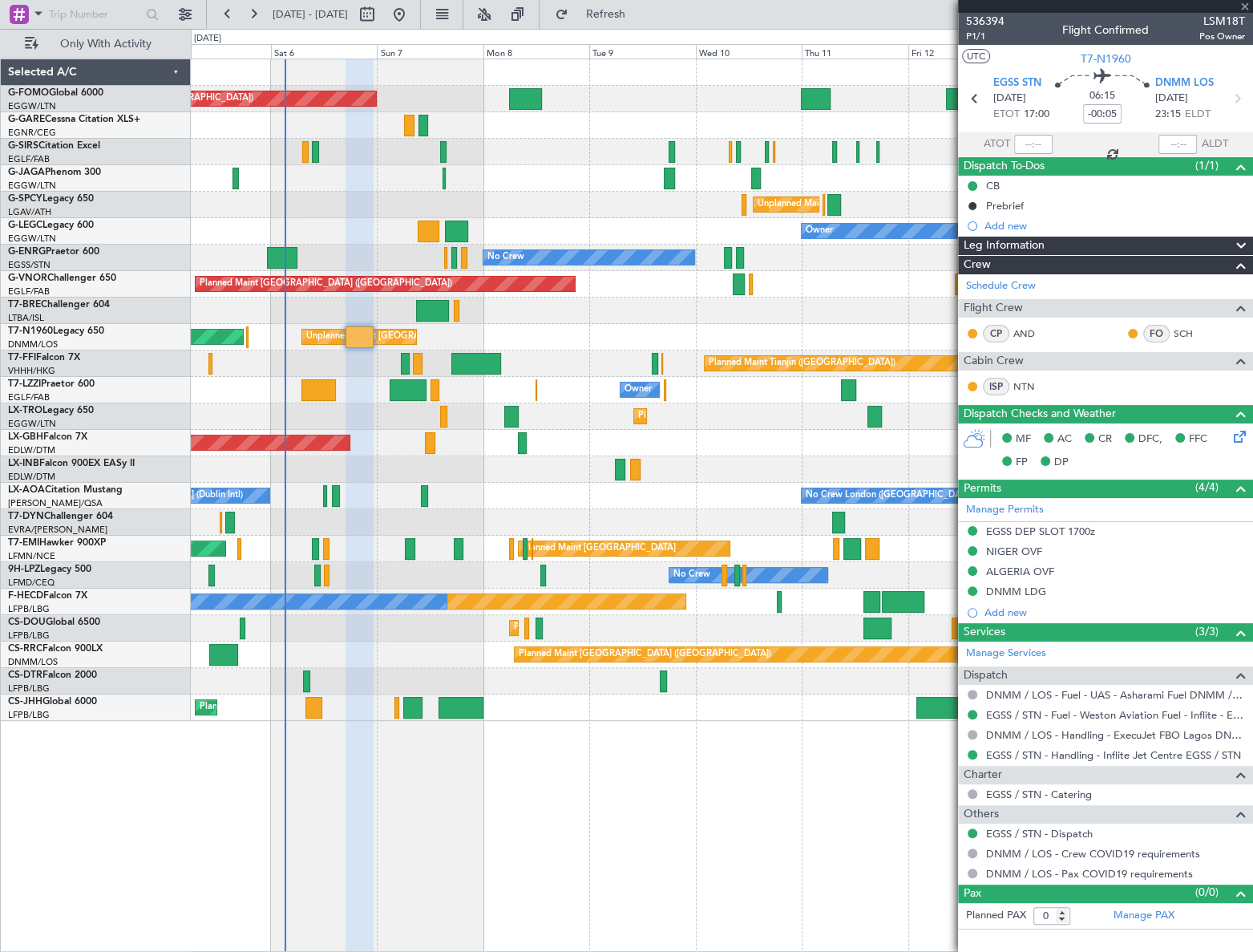
type input "6"
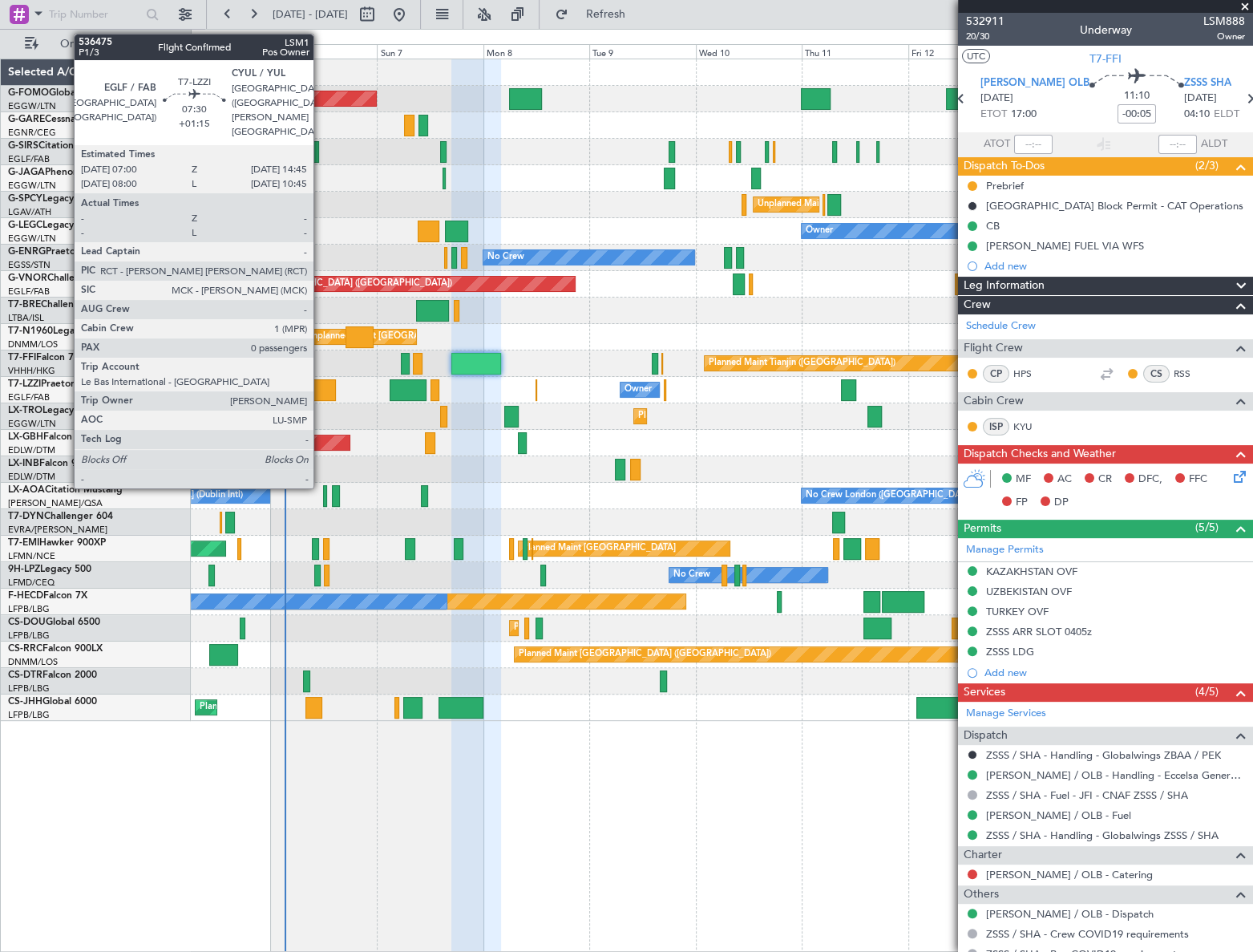
click at [321, 386] on div at bounding box center [318, 390] width 34 height 22
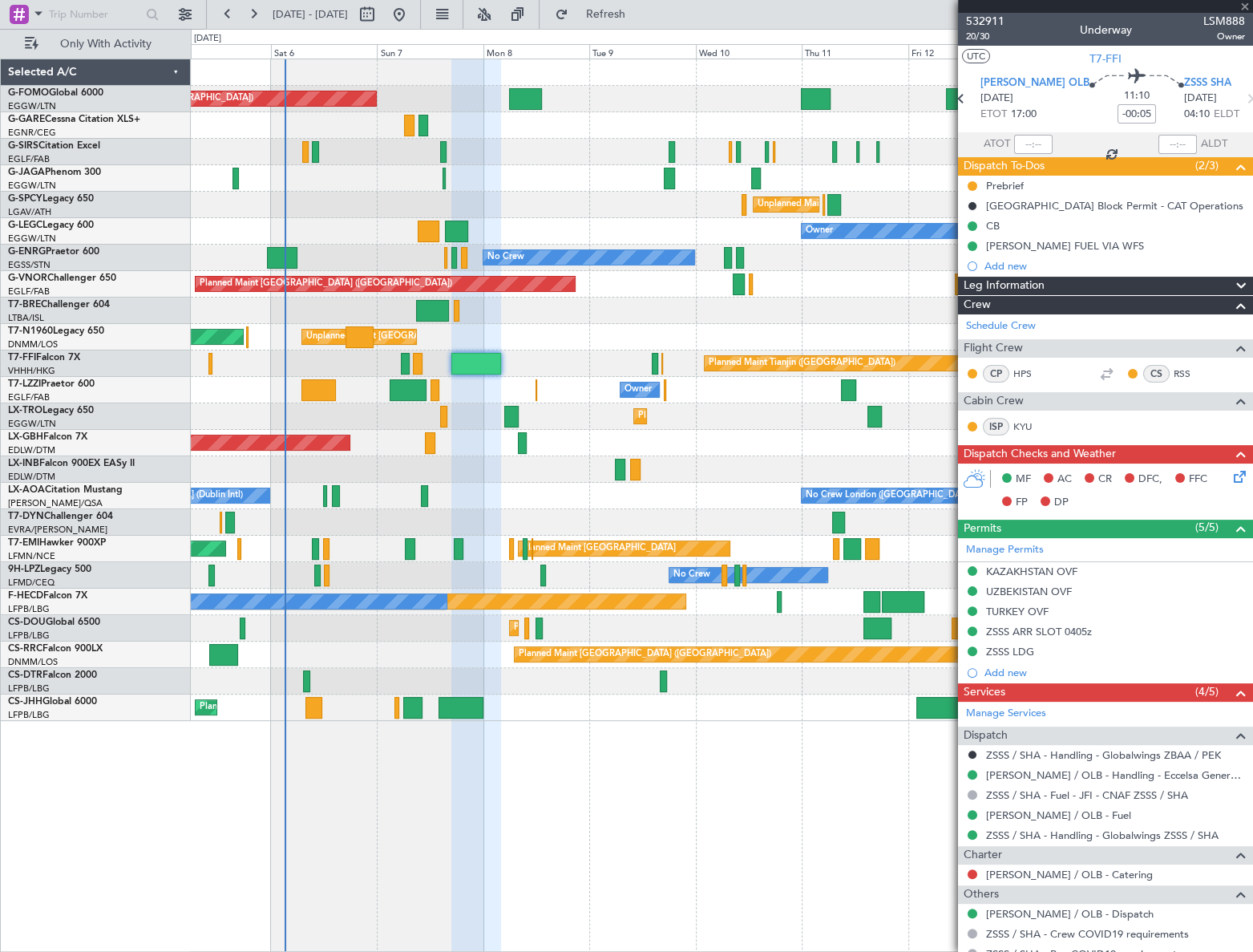
type input "+01:15"
type input "0"
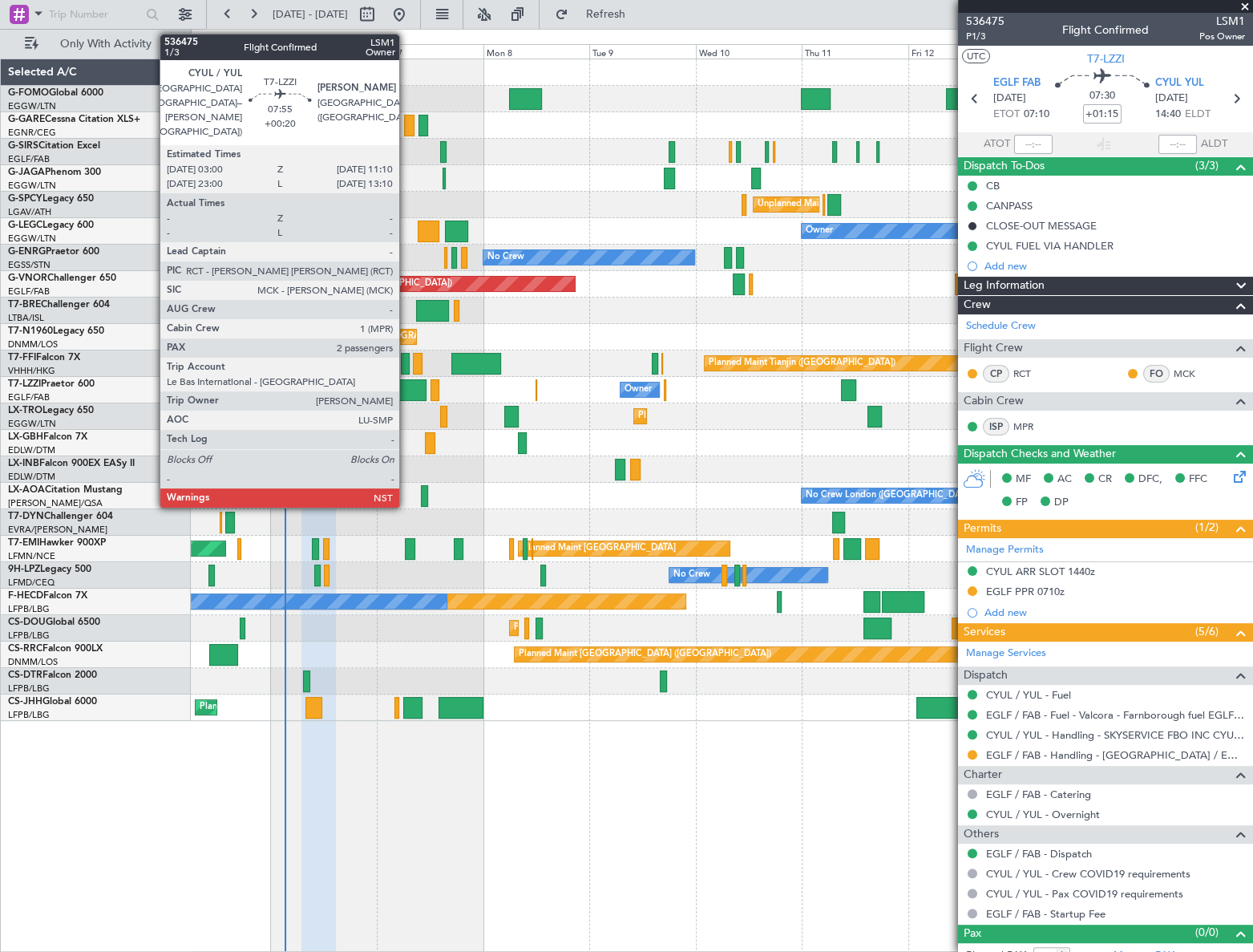
click at [405, 391] on div at bounding box center [408, 390] width 37 height 22
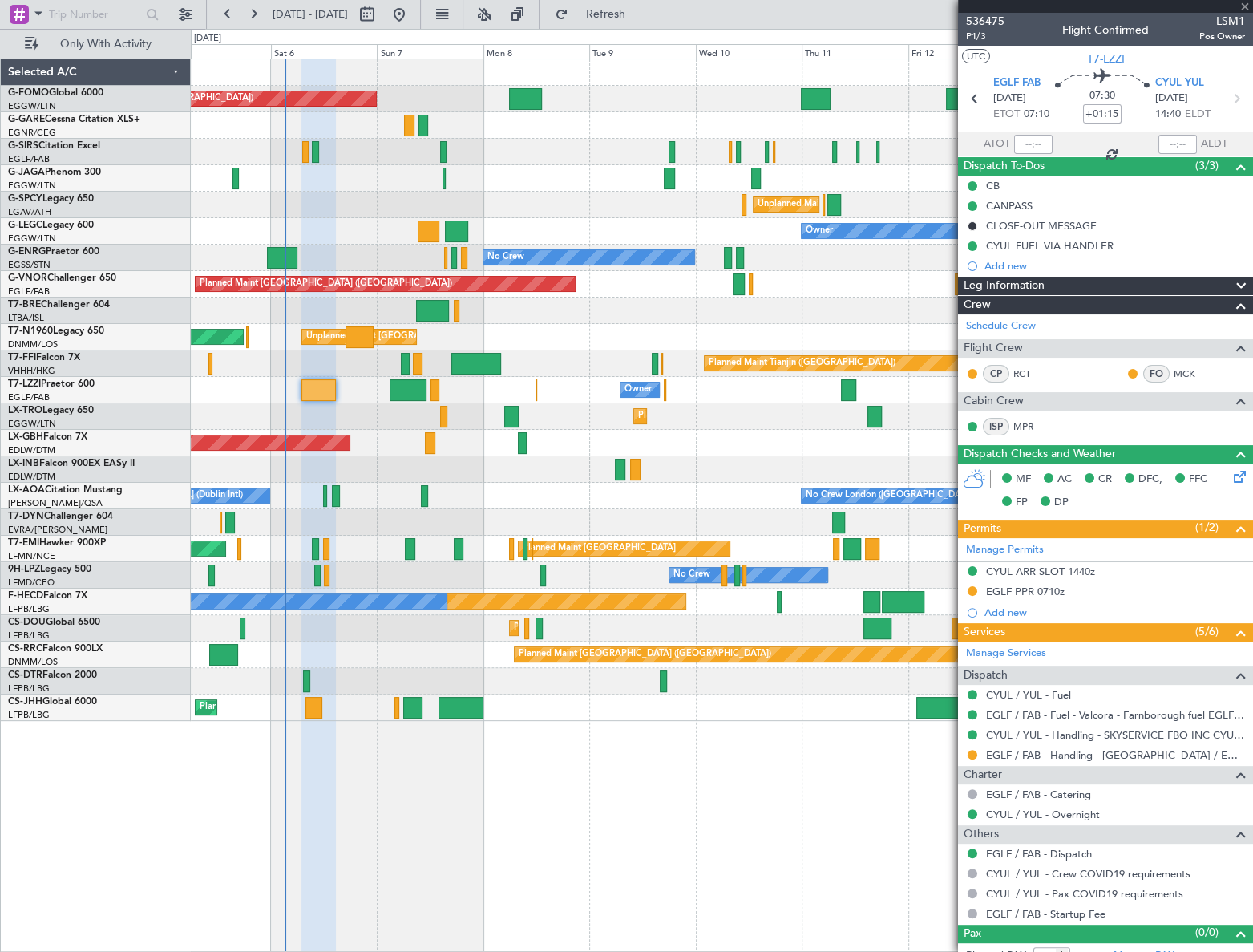
type input "+00:20"
type input "2"
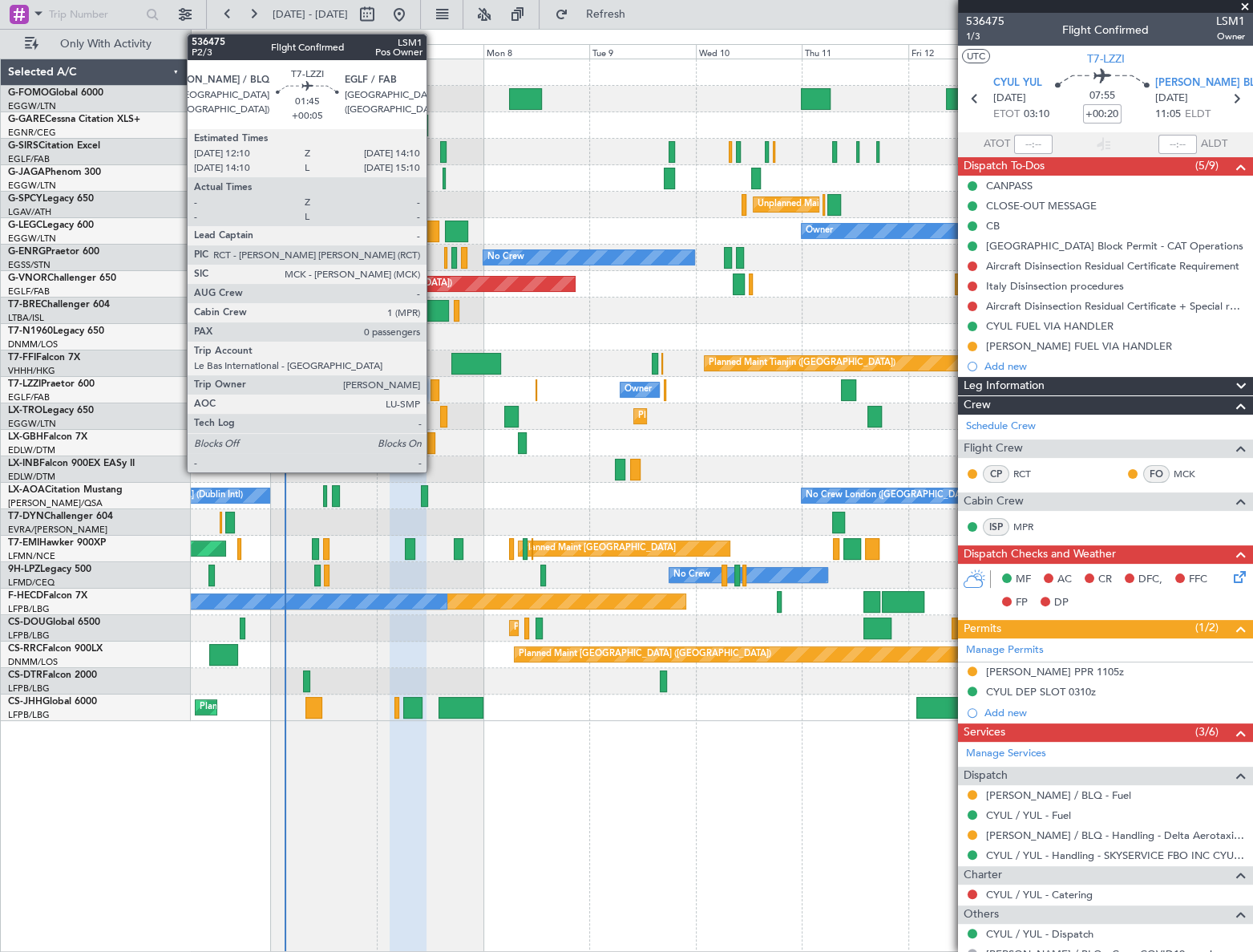
click at [434, 391] on div at bounding box center [436, 390] width 10 height 22
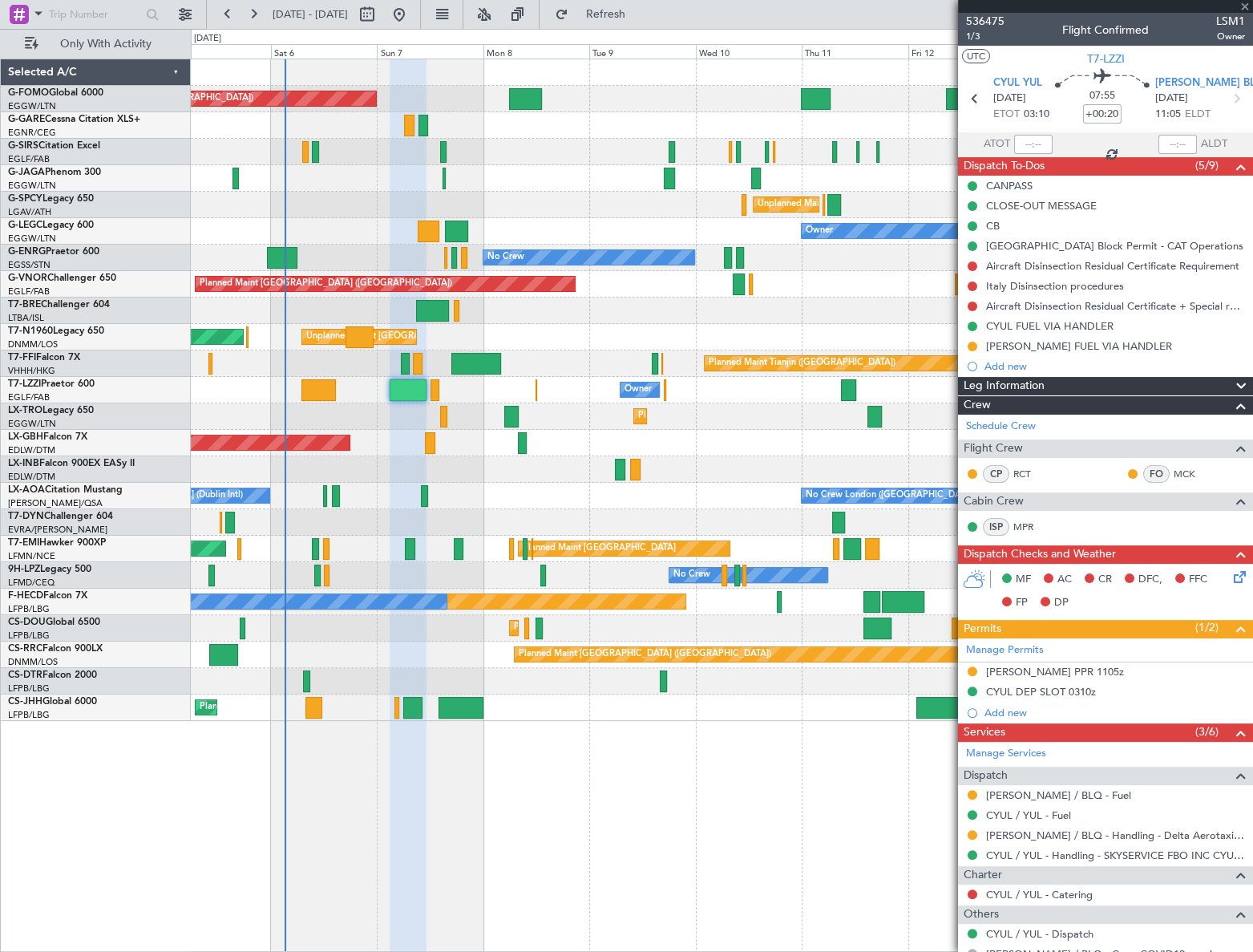
type input "+00:05"
type input "0"
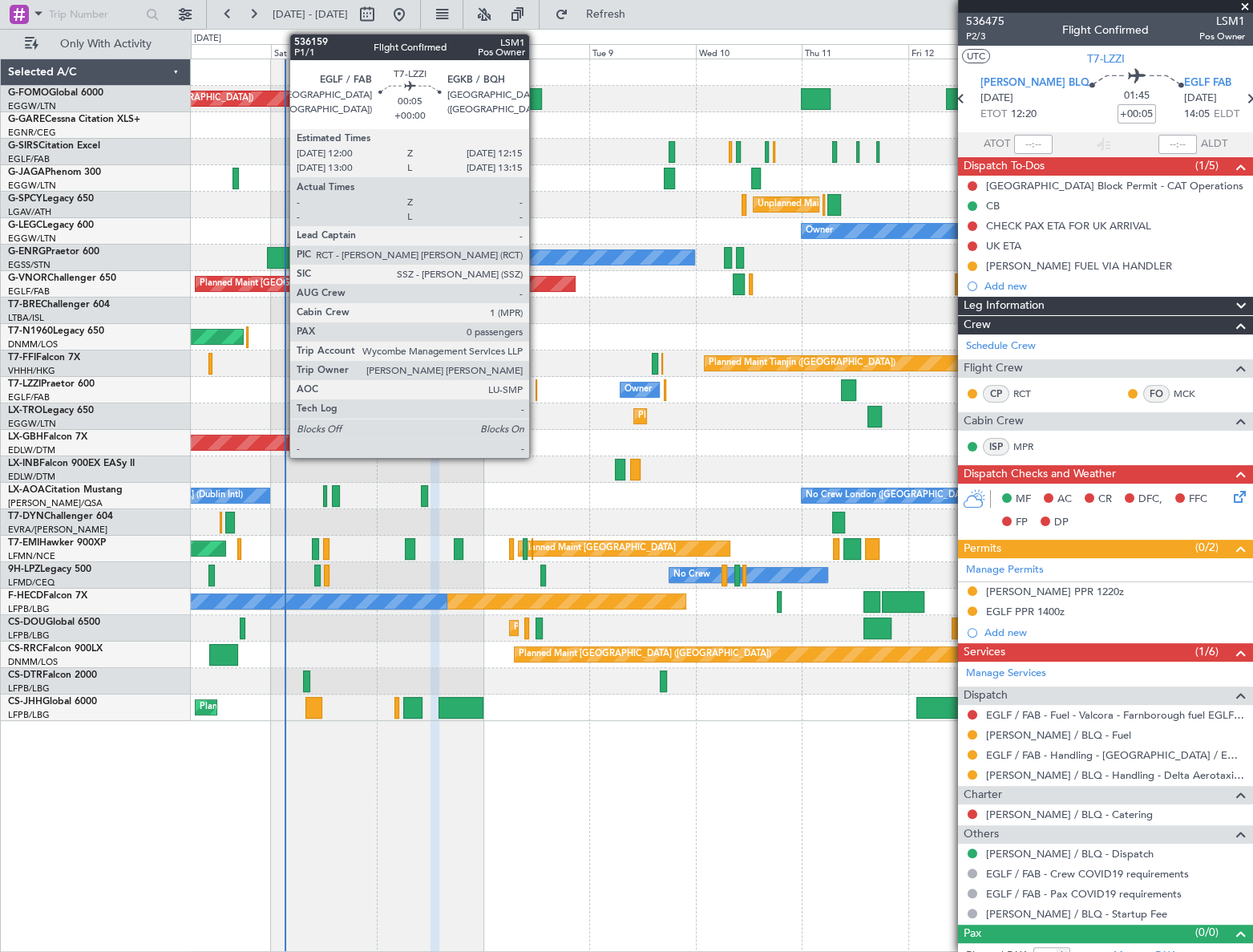
click at [536, 382] on div at bounding box center [536, 390] width 2 height 22
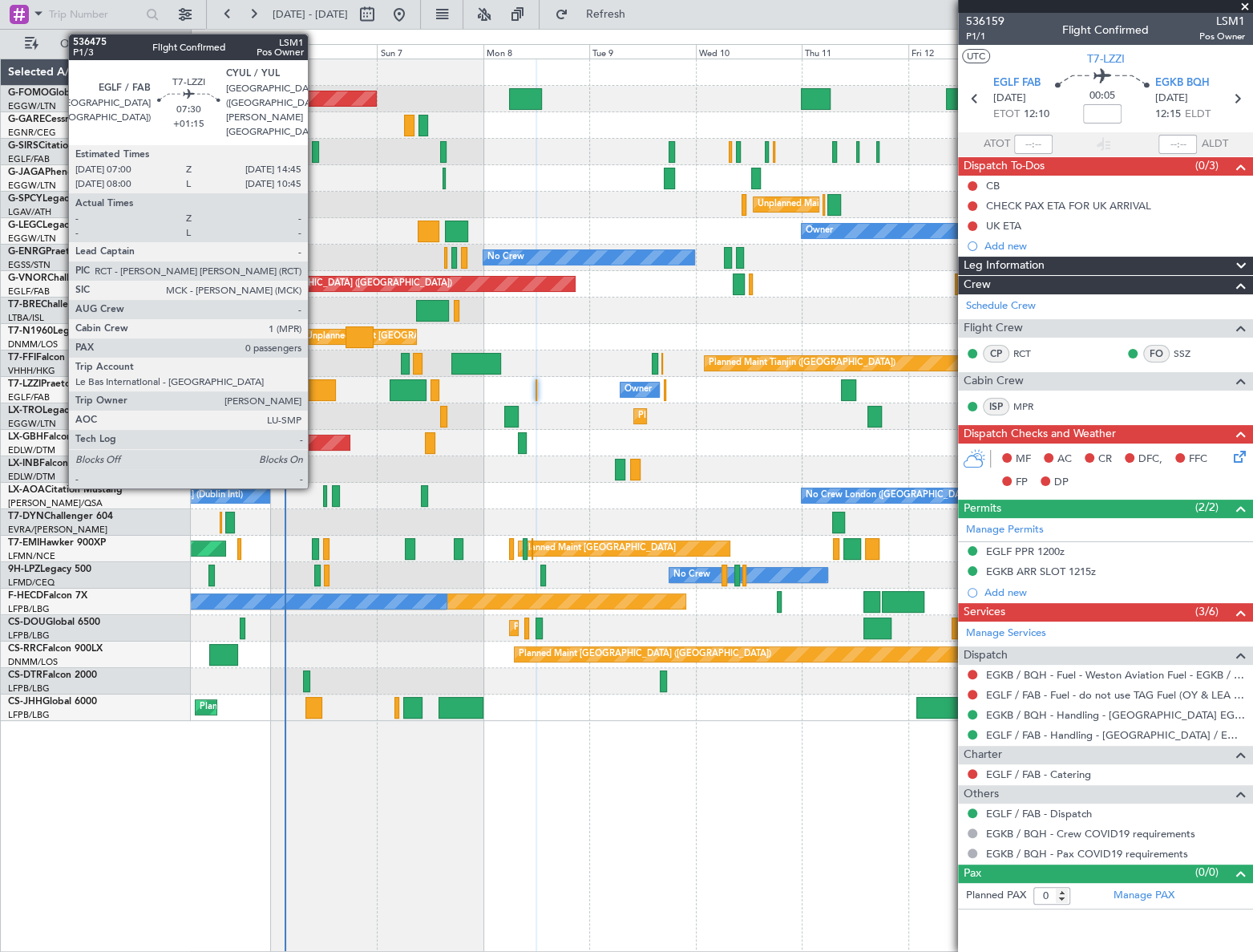
click at [315, 385] on div at bounding box center [318, 390] width 34 height 22
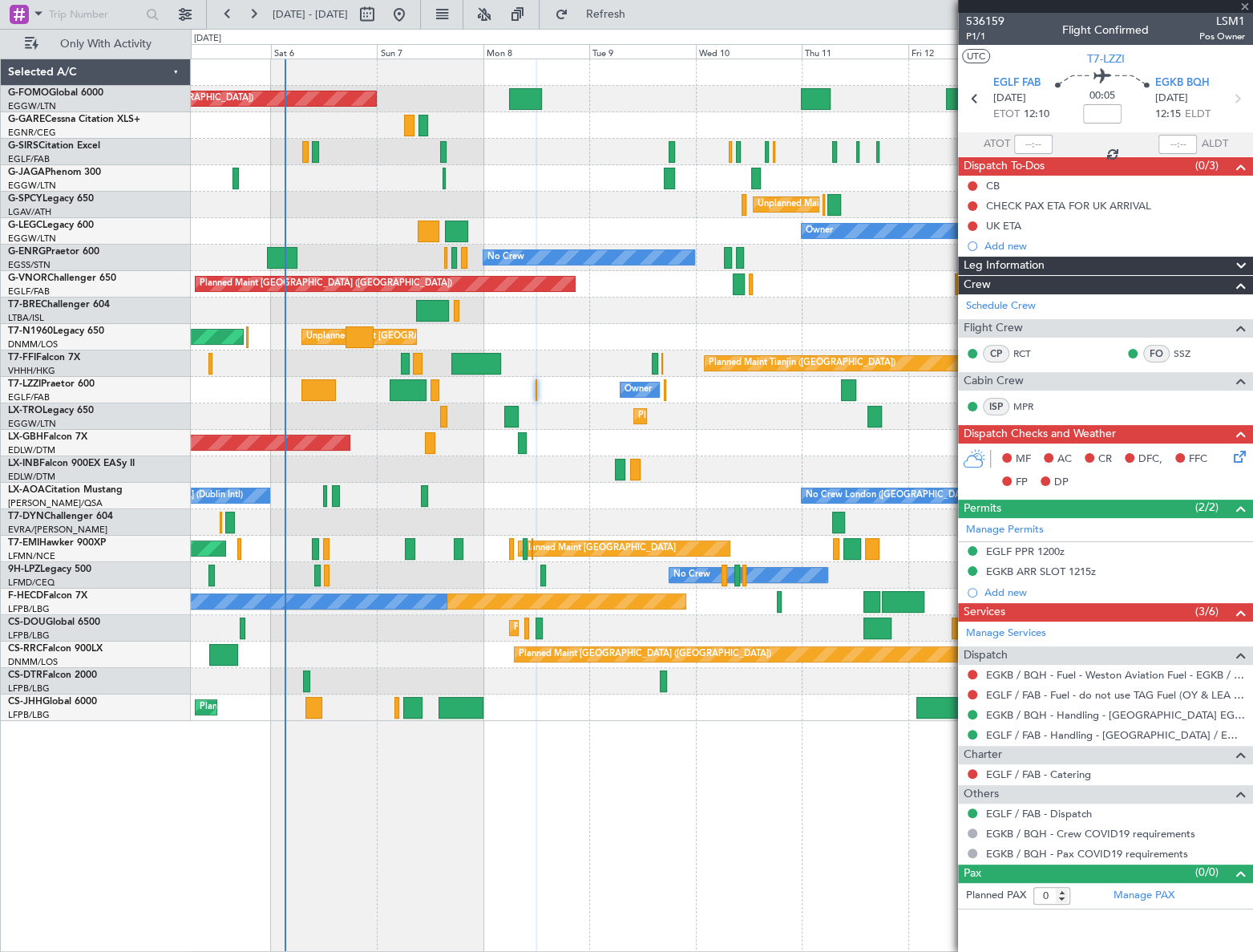
type input "+01:15"
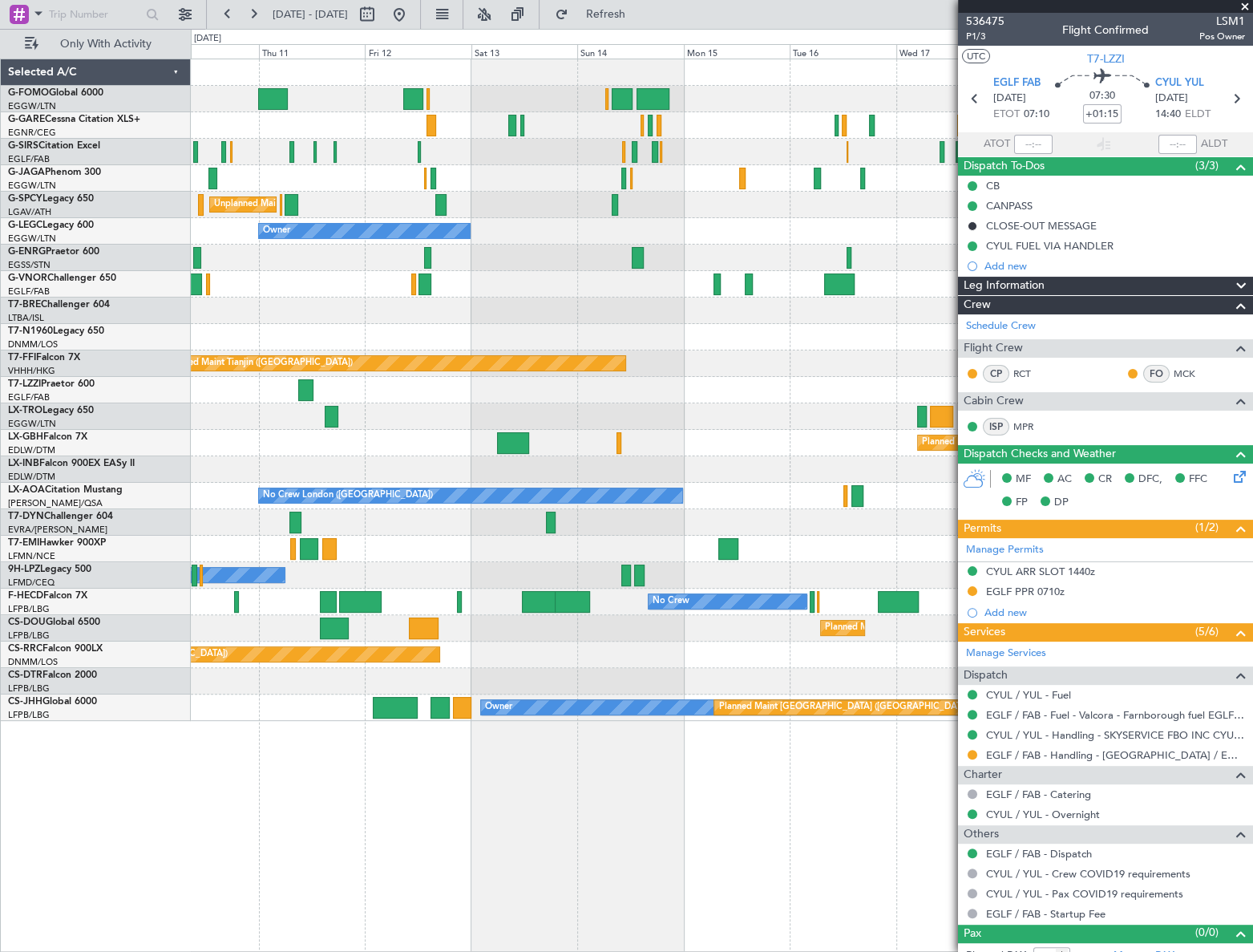
click at [207, 456] on div "Unplanned Maint Athens (Eleftherios Venizelos Intl) Owner No Crew Planned Maint…" at bounding box center [722, 390] width 1062 height 661
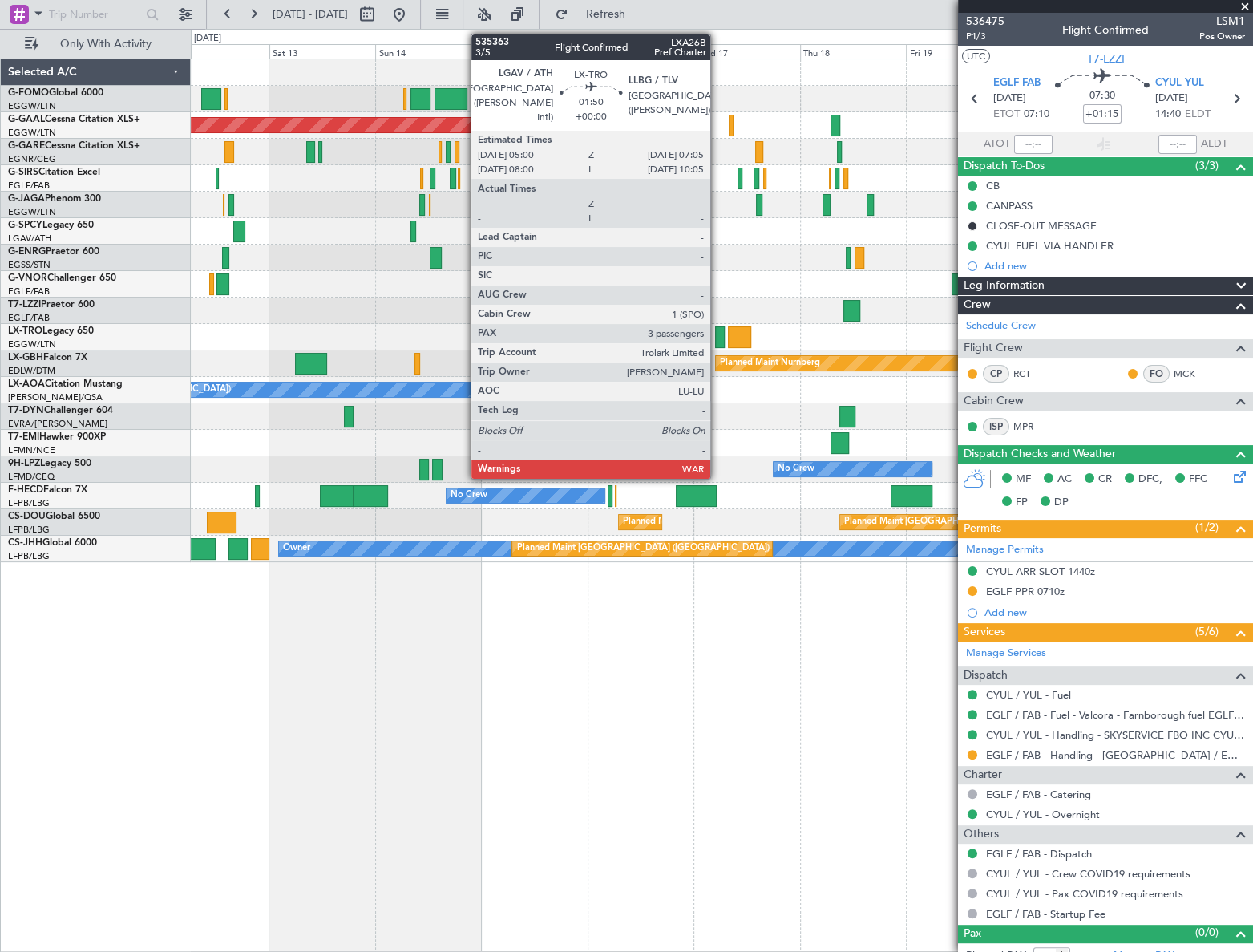
click at [718, 332] on div at bounding box center [720, 336] width 10 height 22
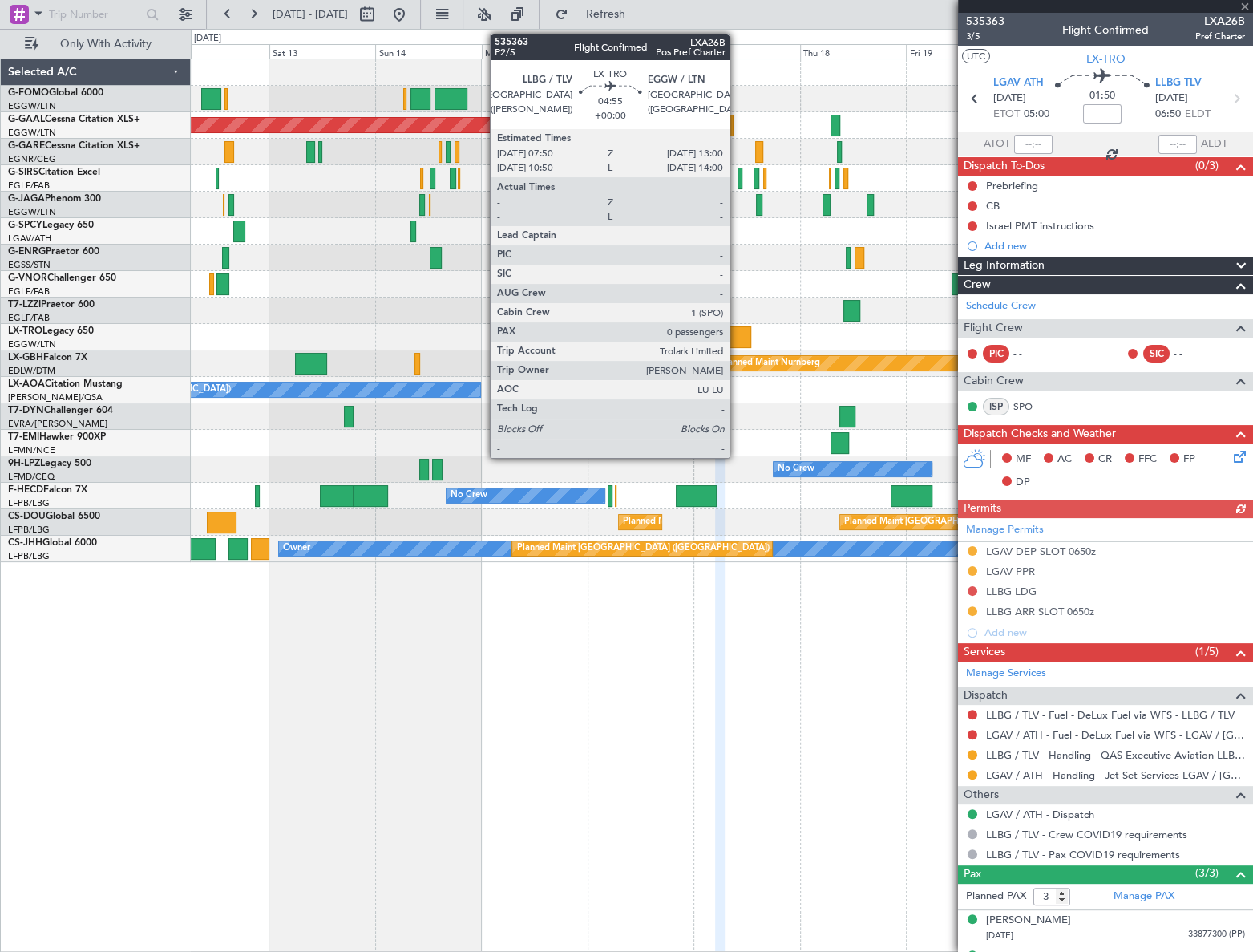
click at [737, 338] on div at bounding box center [740, 336] width 23 height 22
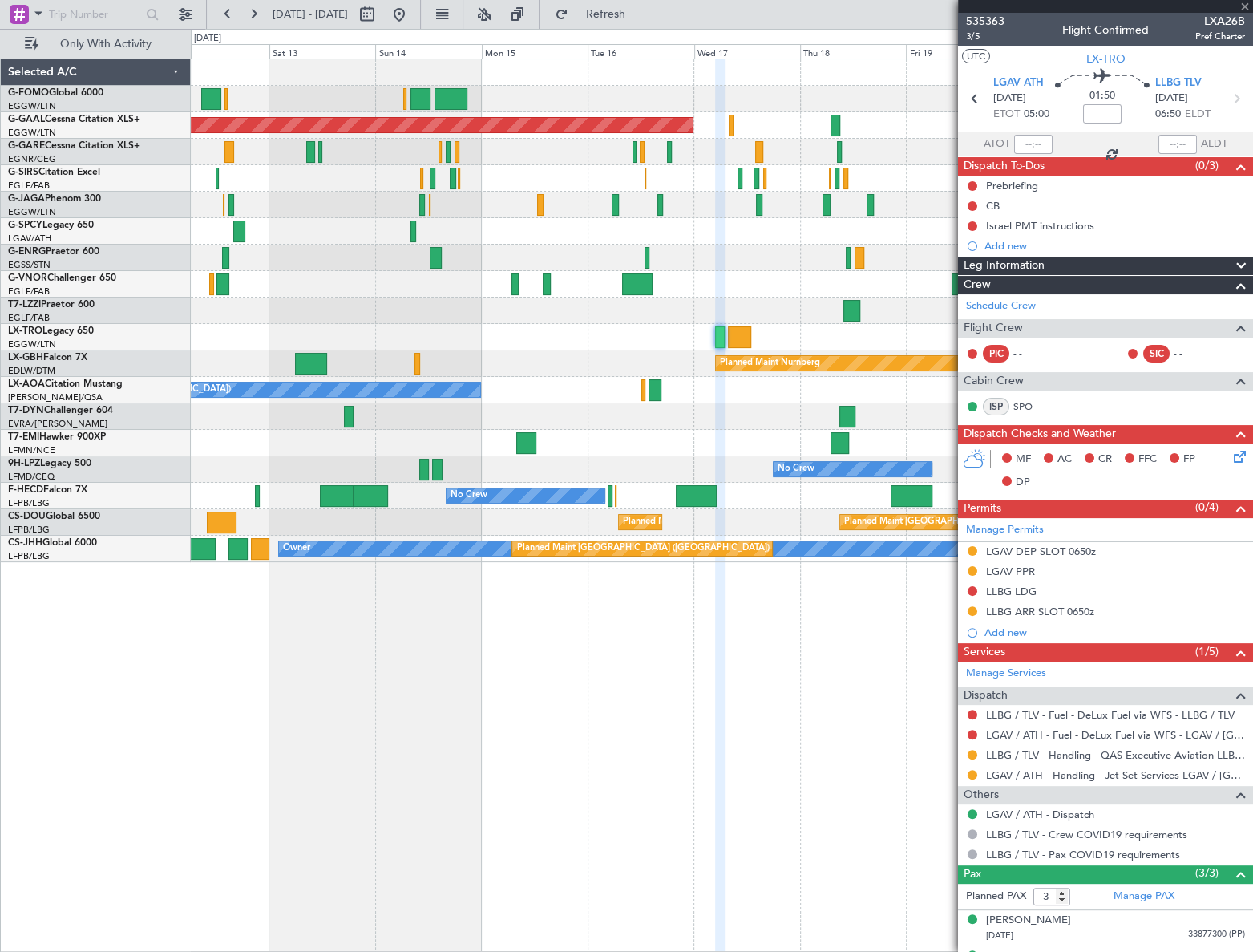
type input "0"
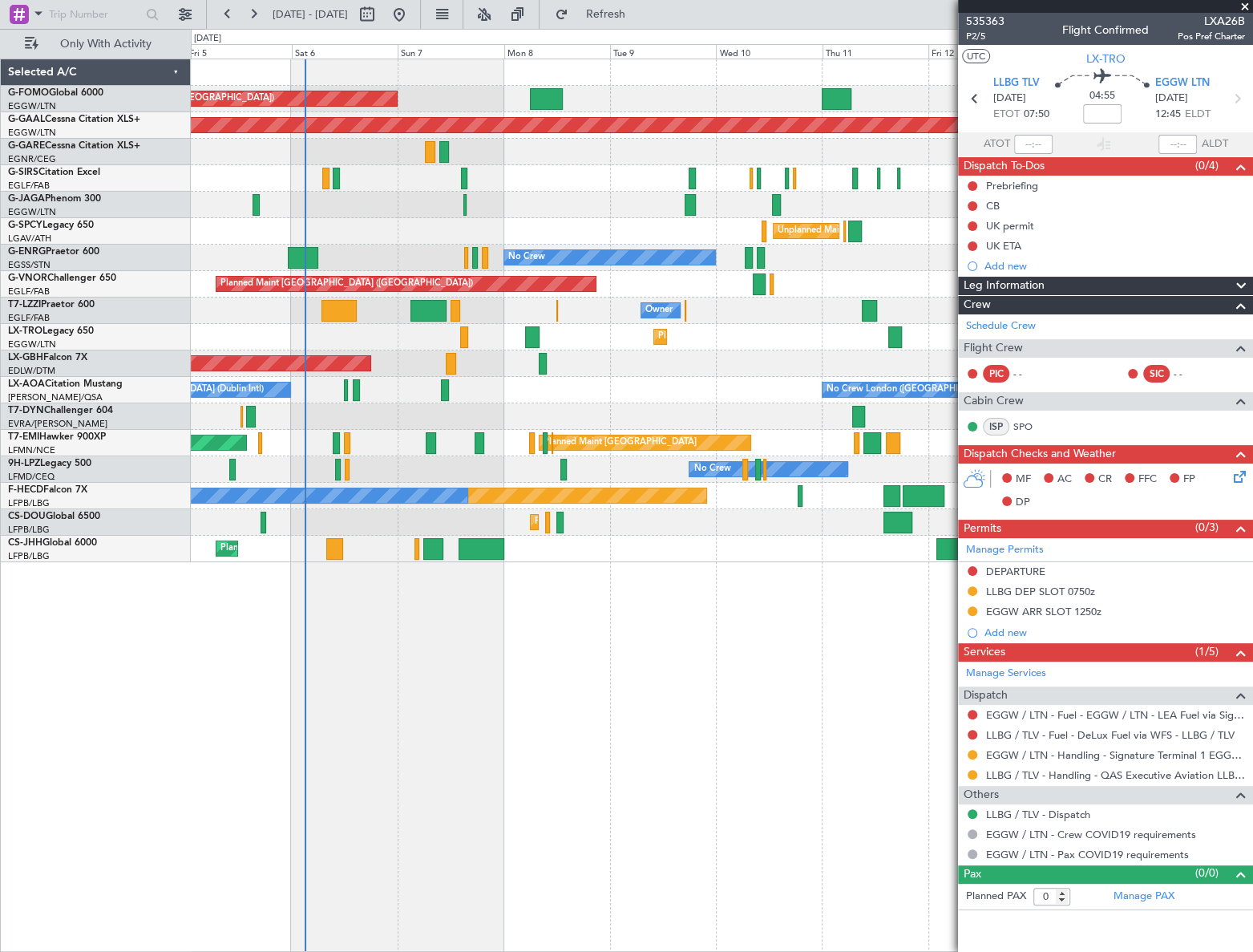
click at [1034, 500] on fb-app "12 Sep 2025 - 22 Sep 2025 Refresh Quick Links Only With Activity Planned Maint …" at bounding box center [626, 482] width 1253 height 940
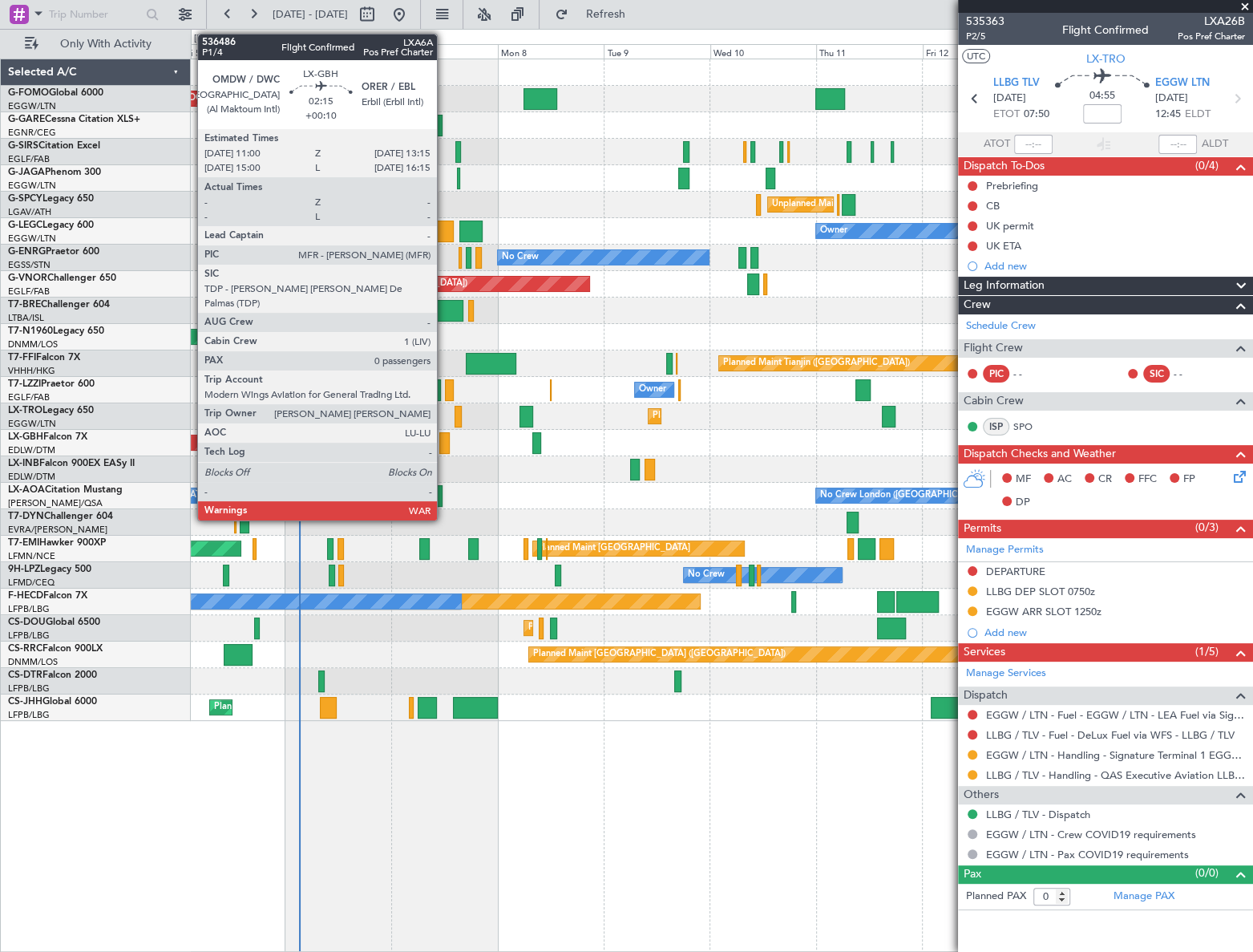
click at [444, 440] on div at bounding box center [444, 443] width 11 height 22
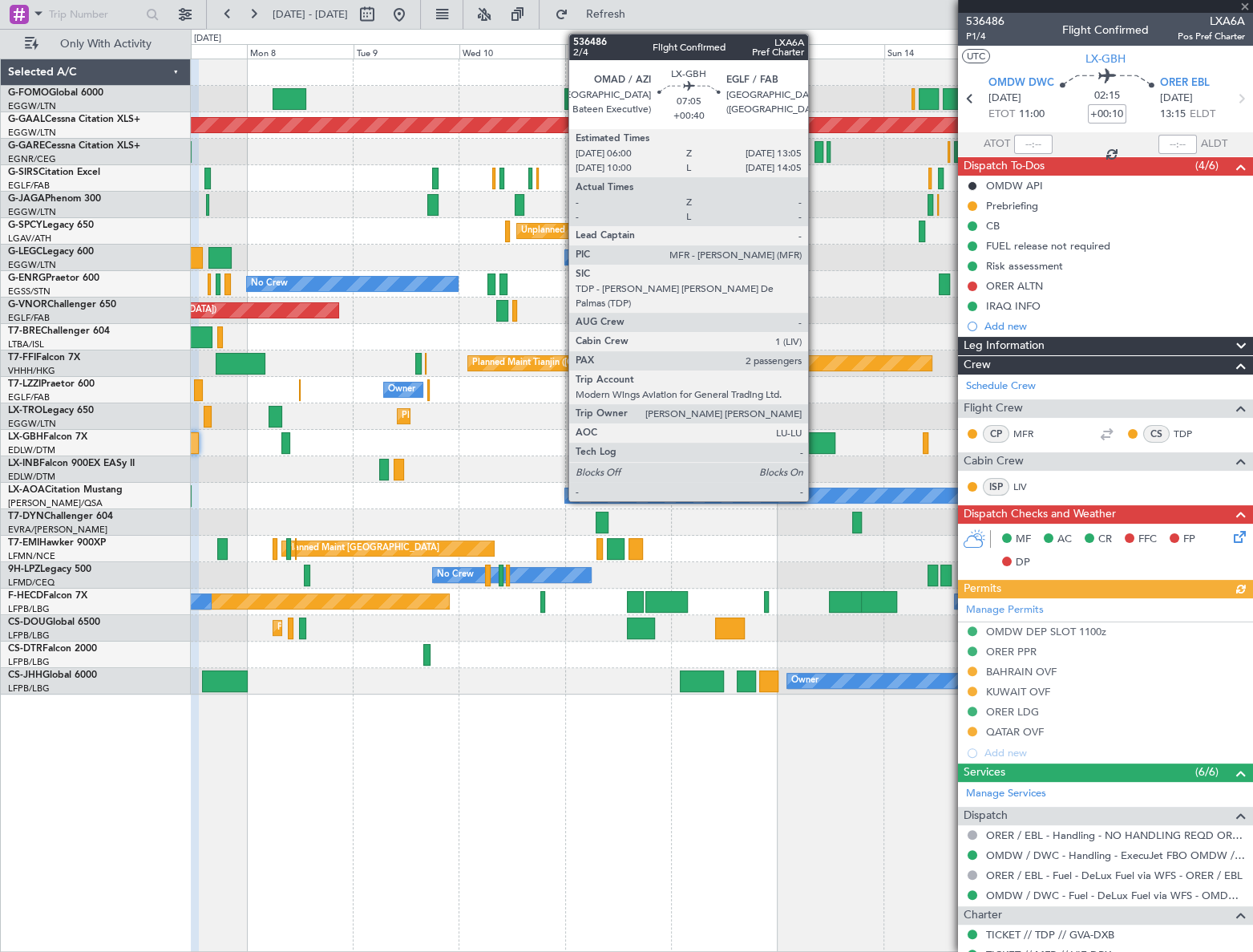
click at [815, 444] on div at bounding box center [820, 443] width 32 height 22
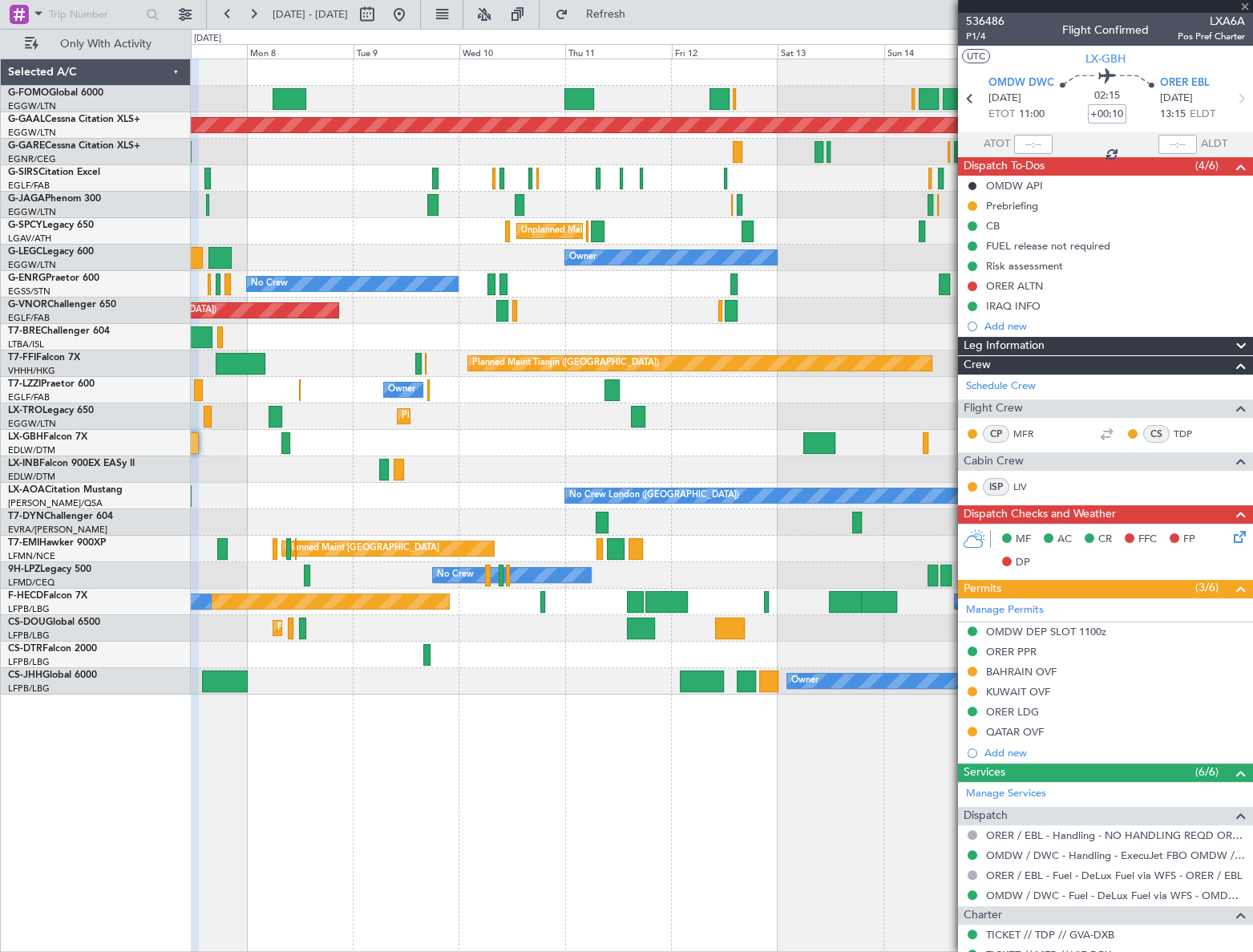
type input "+00:40"
type input "2"
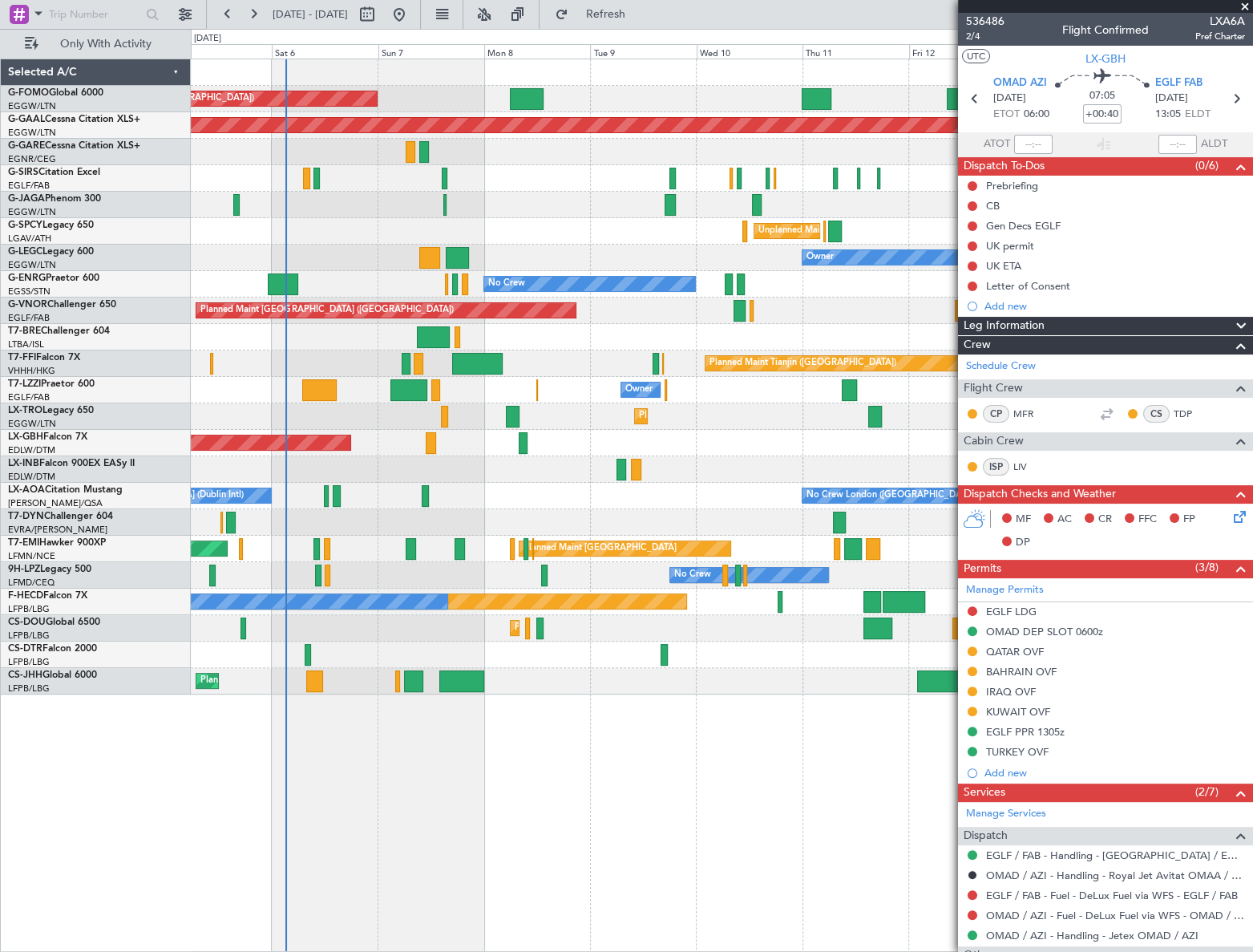
click at [537, 493] on div "Planned Maint London (Luton) Planned Maint Dusseldorf Planned Maint London (Far…" at bounding box center [722, 377] width 1061 height 635
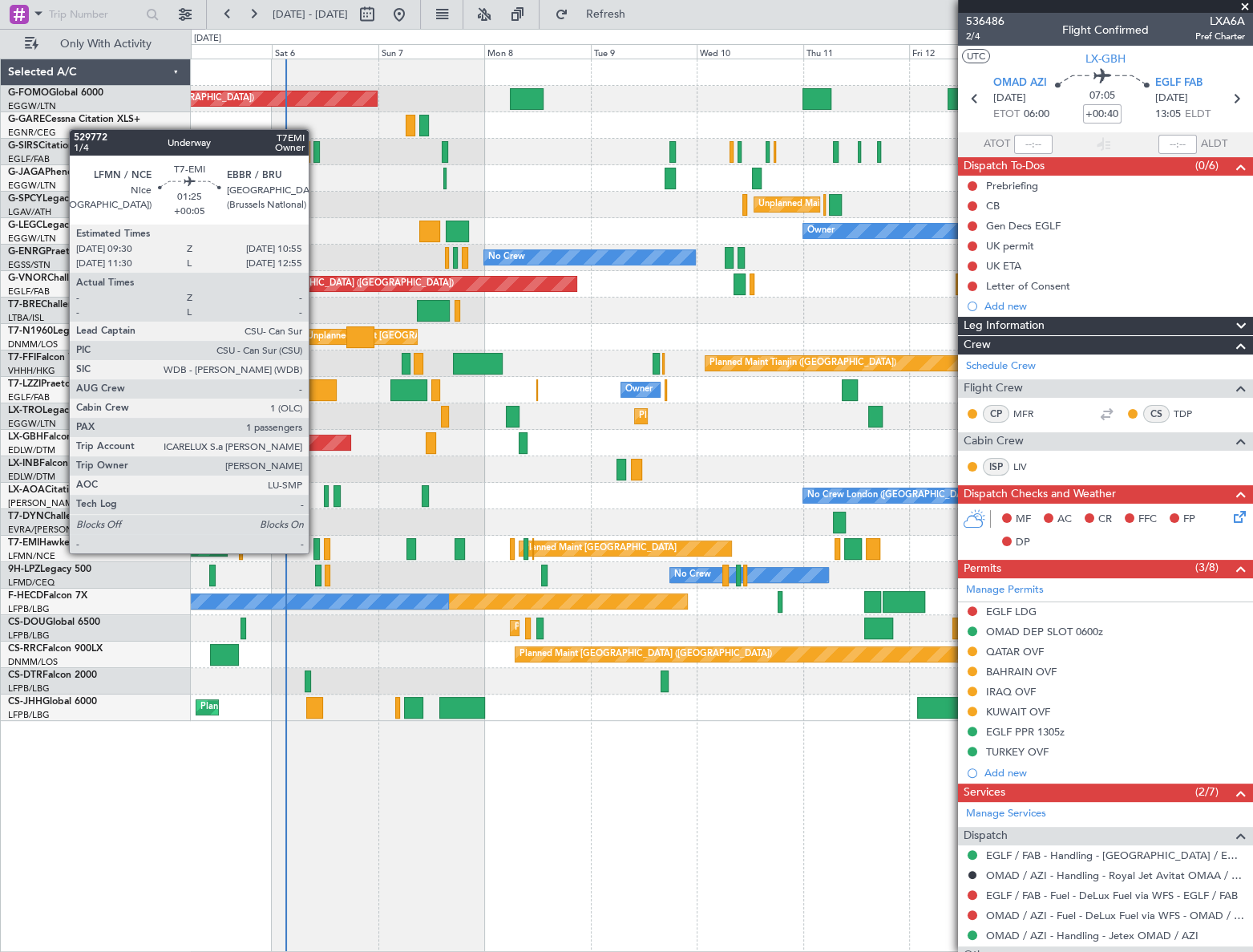
click at [316, 553] on div at bounding box center [316, 549] width 7 height 22
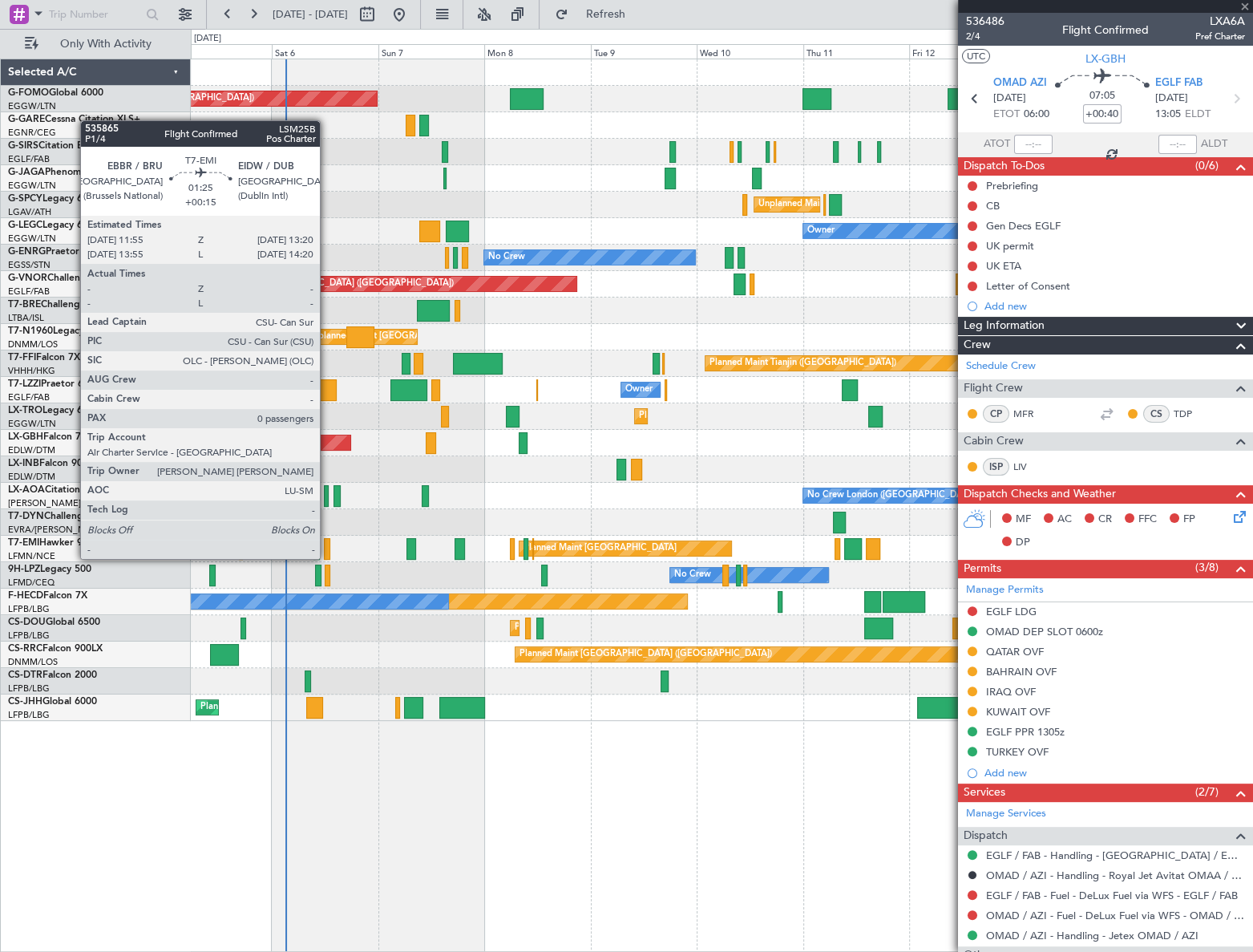
type input "+00:05"
type input "1"
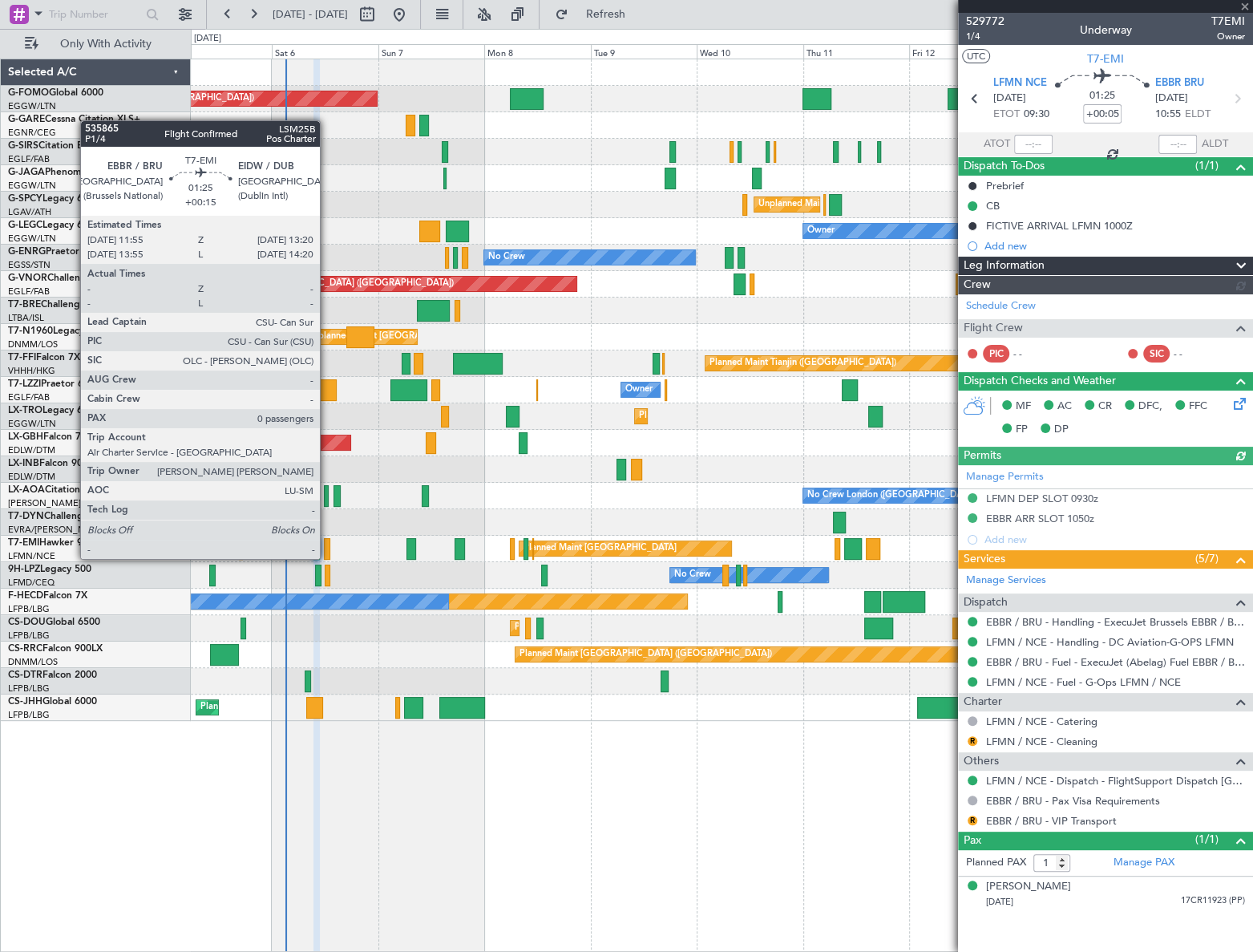
click at [327, 545] on div at bounding box center [327, 549] width 7 height 22
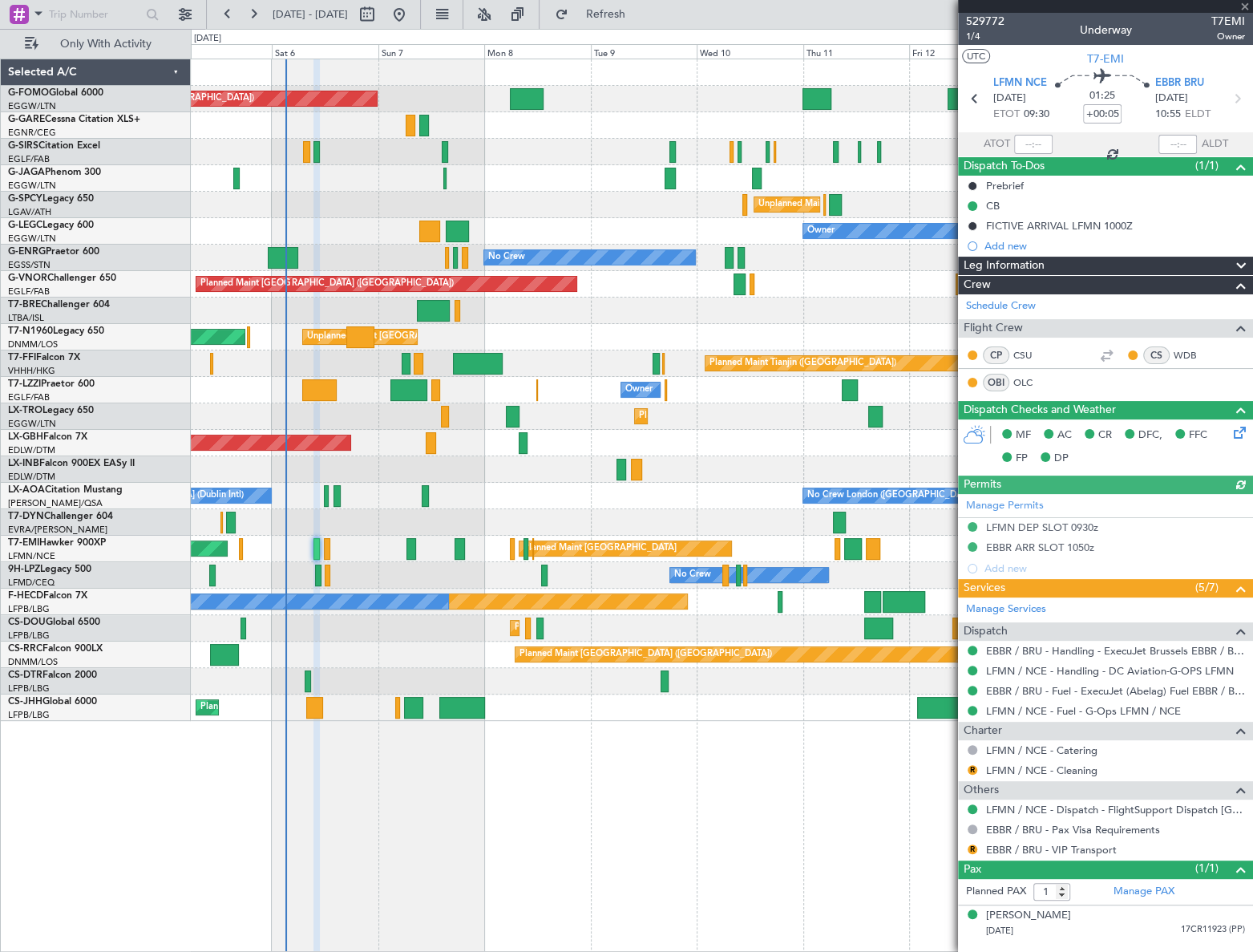
type input "+00:15"
type input "0"
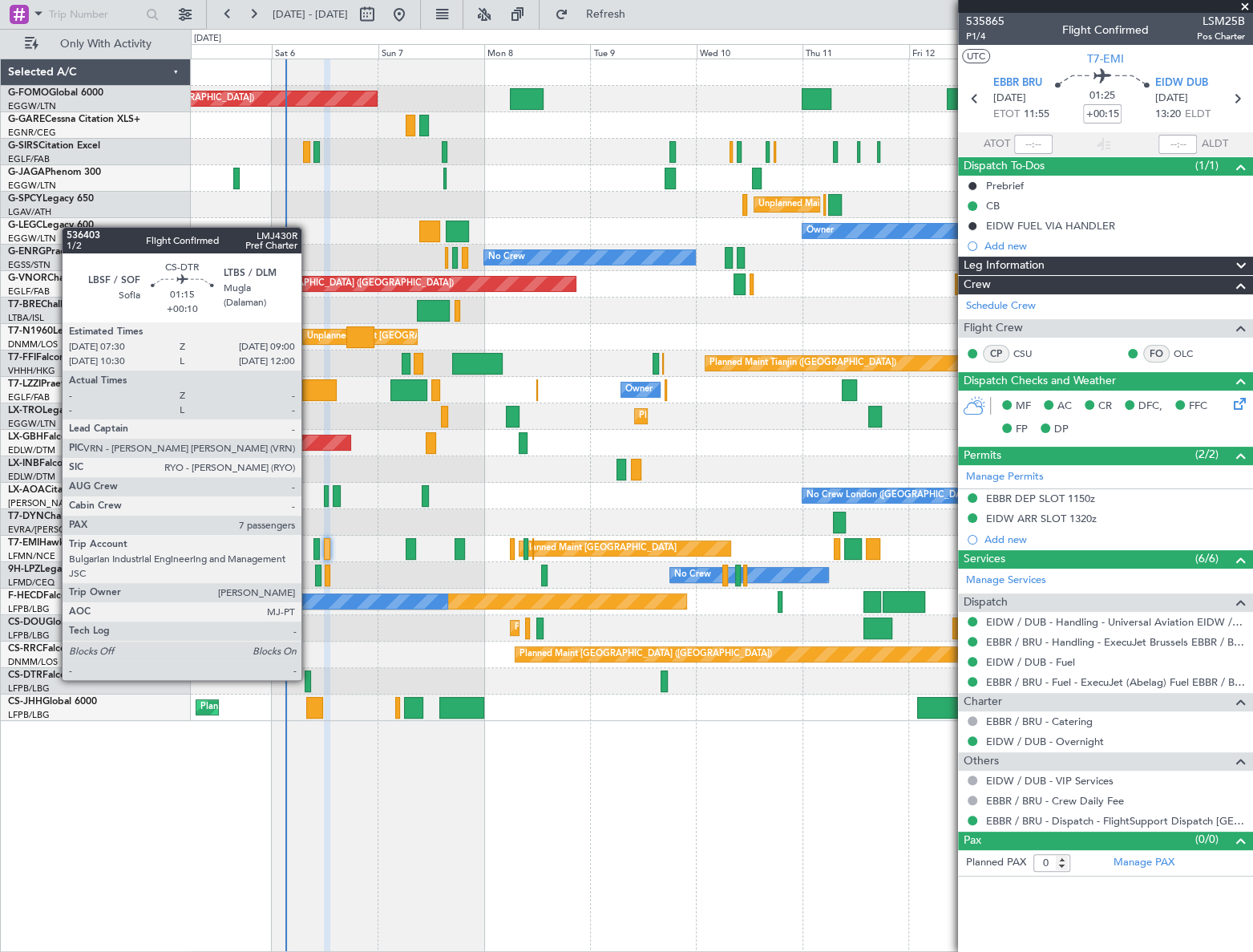
click at [309, 679] on div at bounding box center [309, 681] width 8 height 22
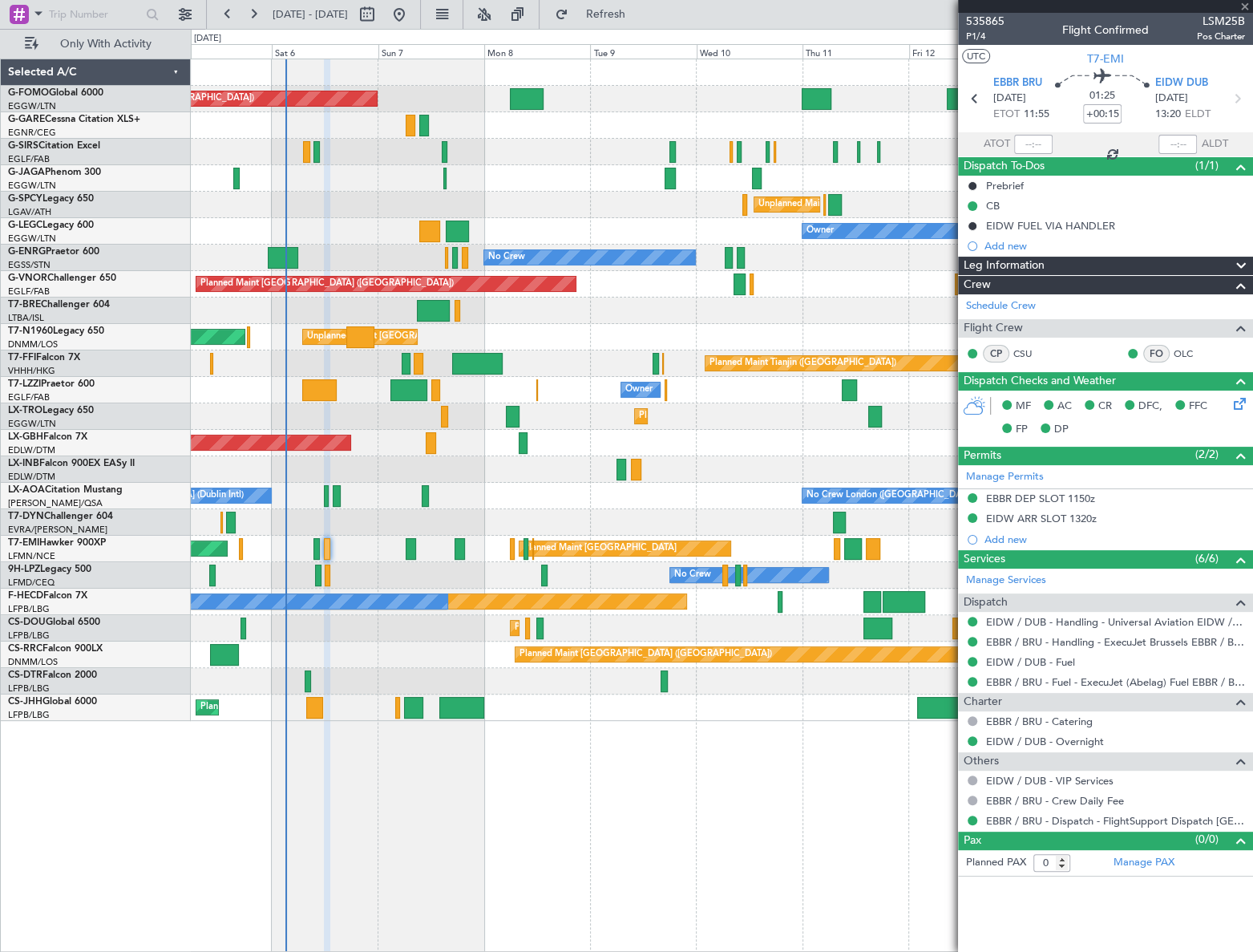
type input "+00:10"
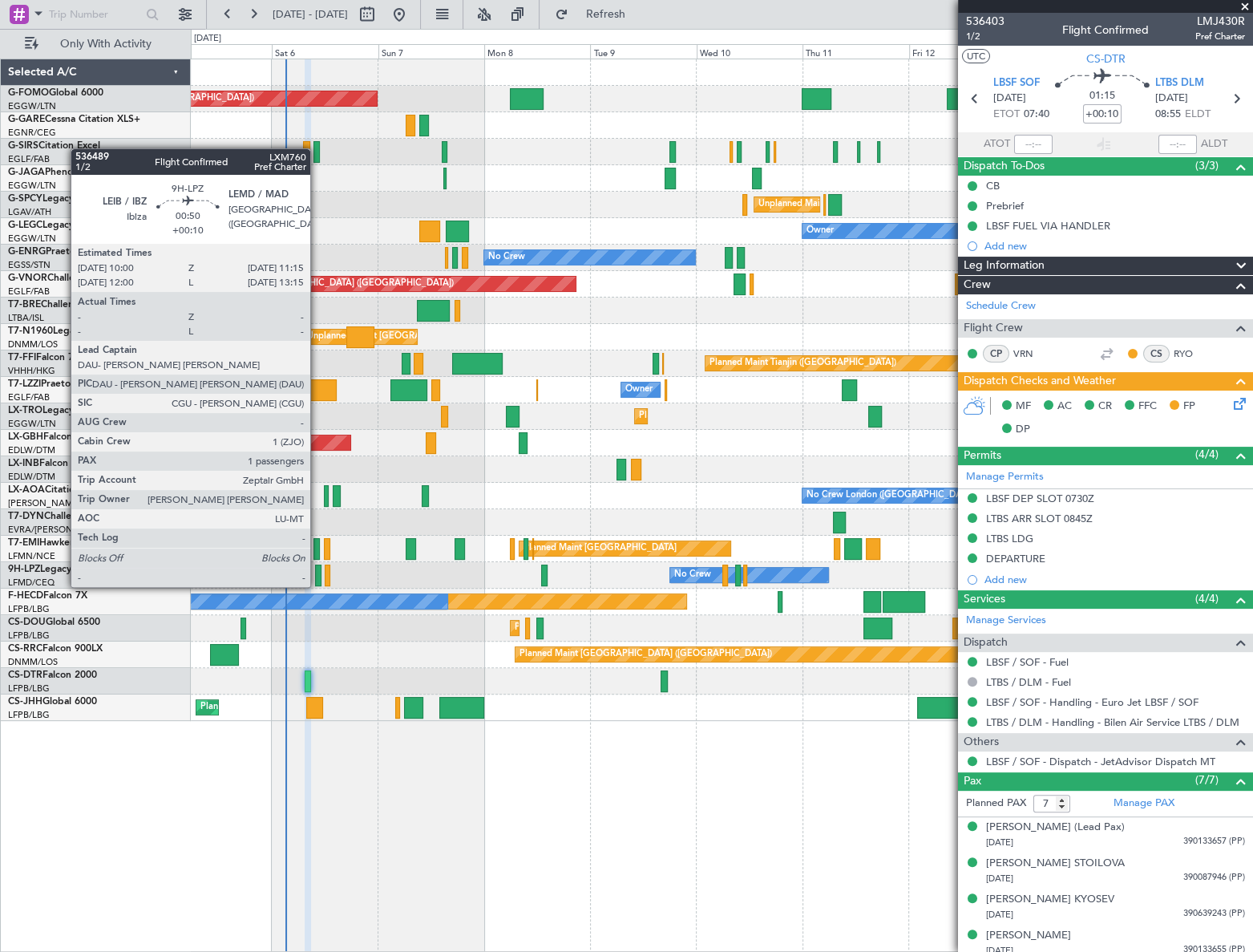
click at [317, 571] on div at bounding box center [318, 575] width 6 height 22
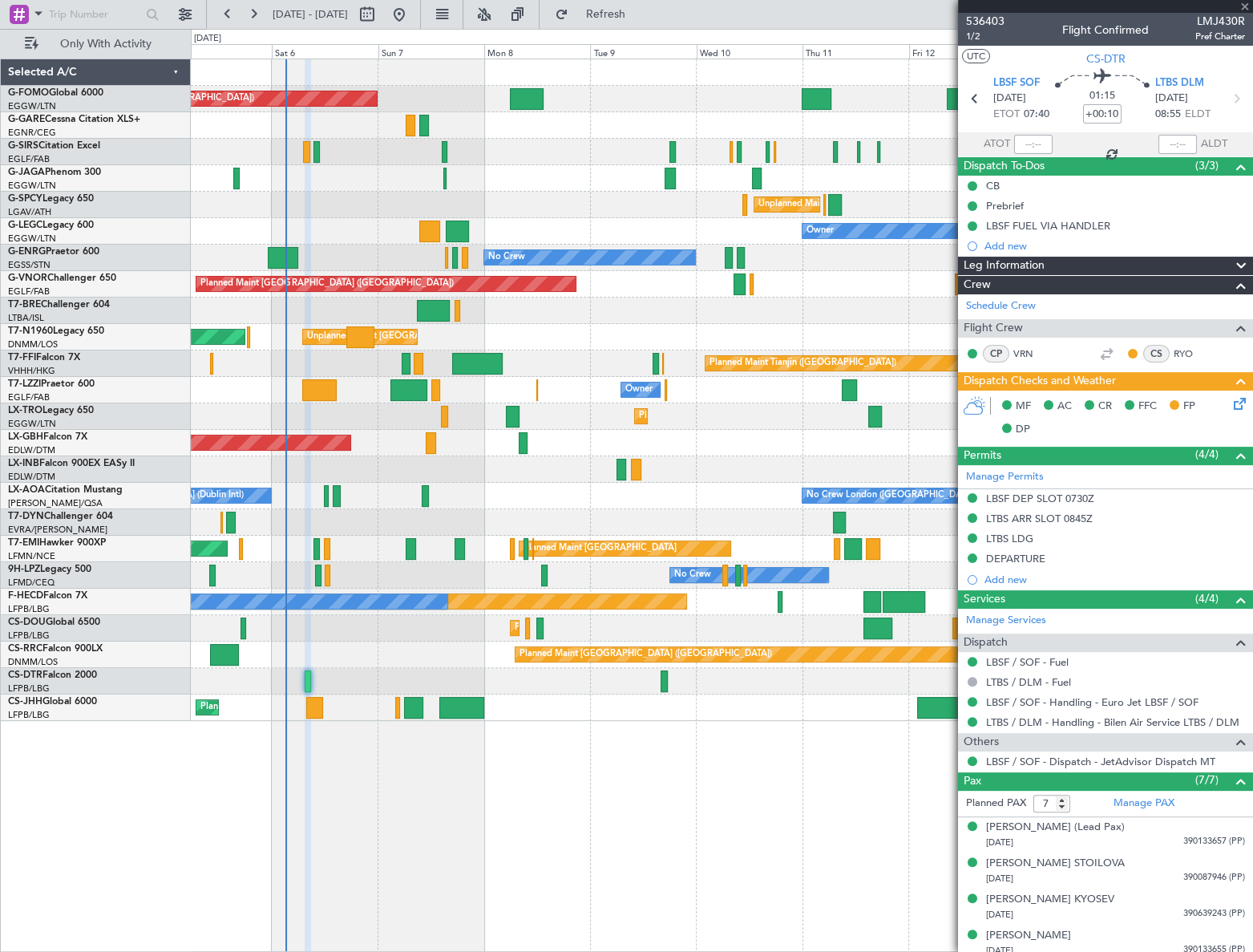
type input "1"
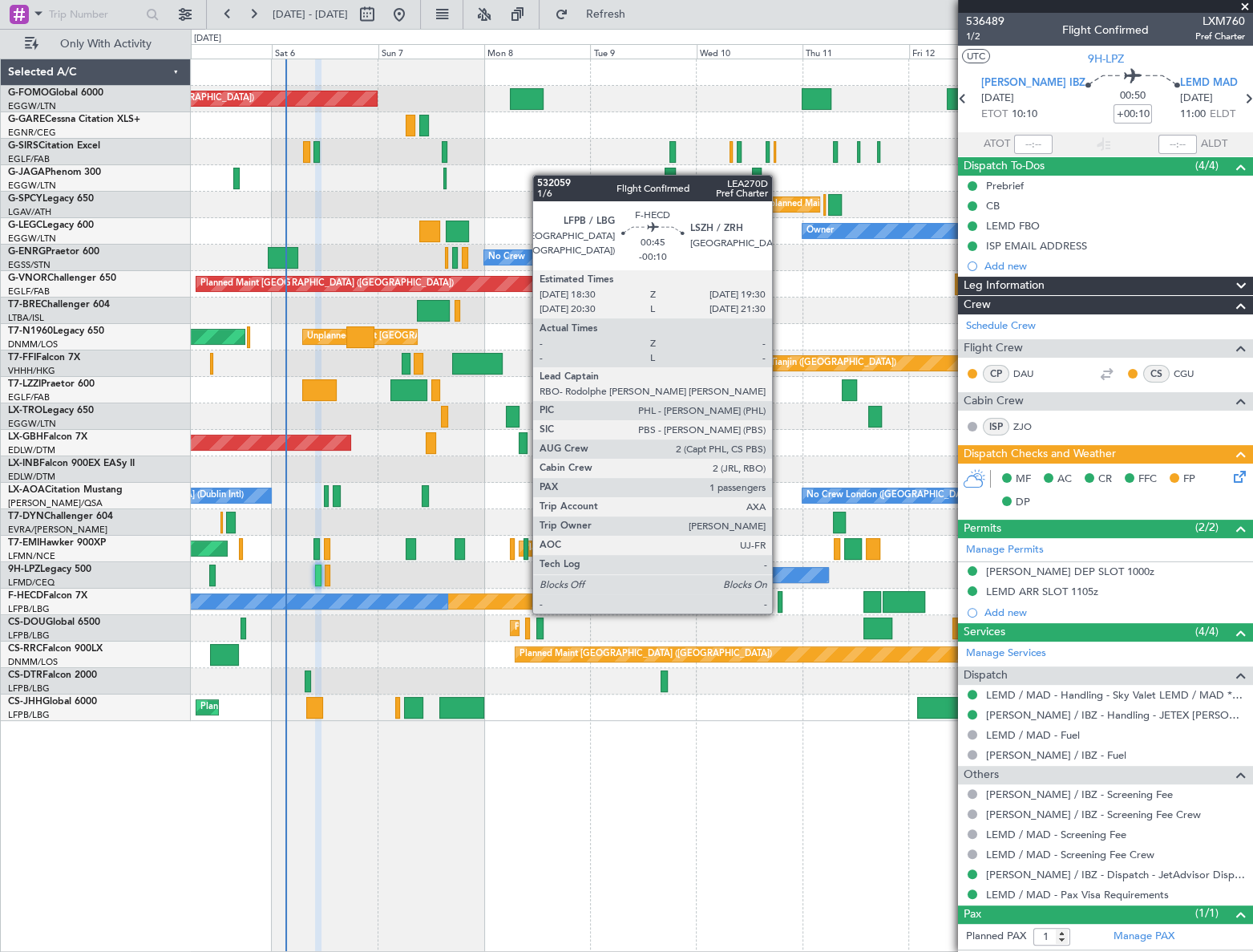
click at [779, 597] on div at bounding box center [780, 601] width 5 height 22
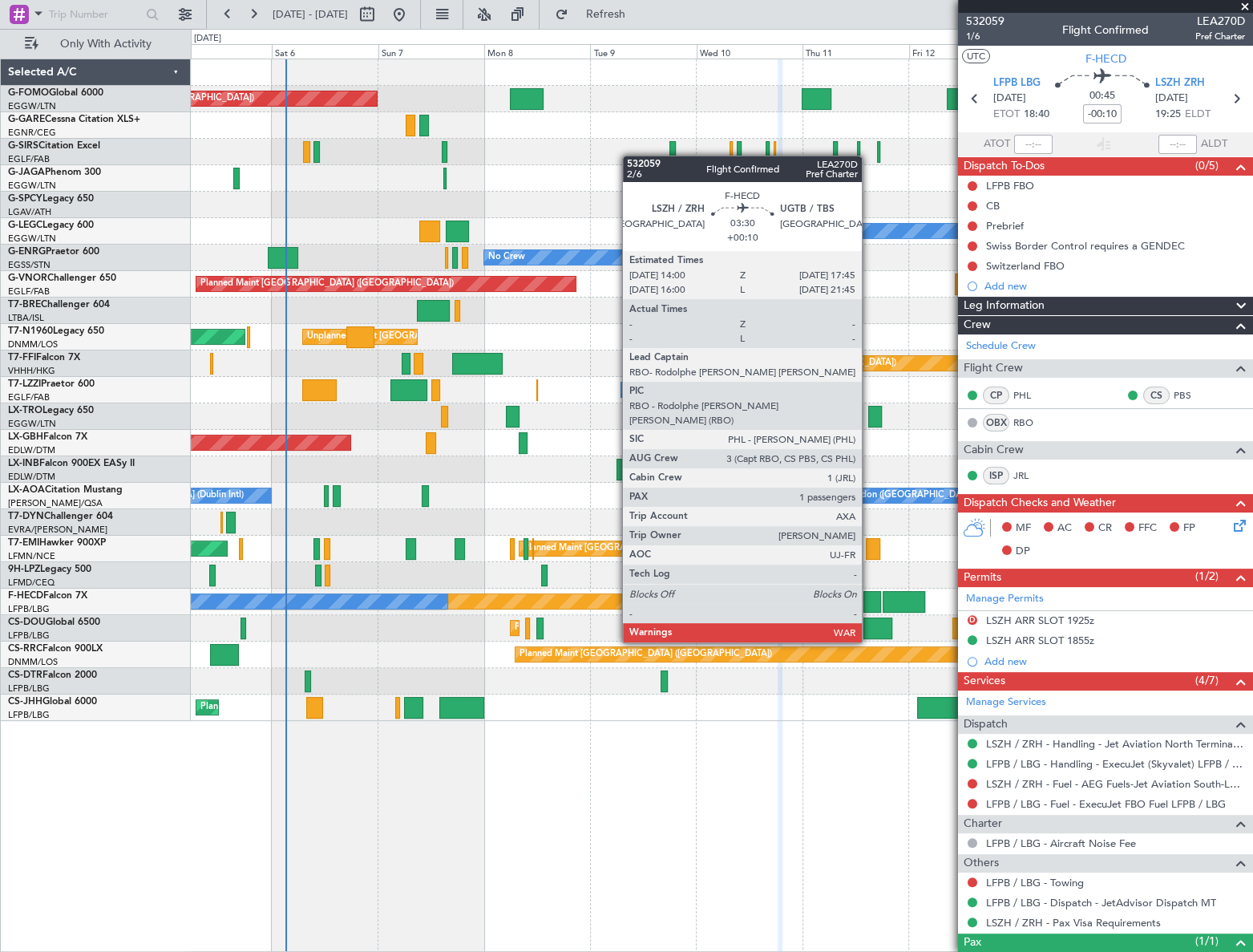
click at [869, 597] on div at bounding box center [873, 601] width 17 height 22
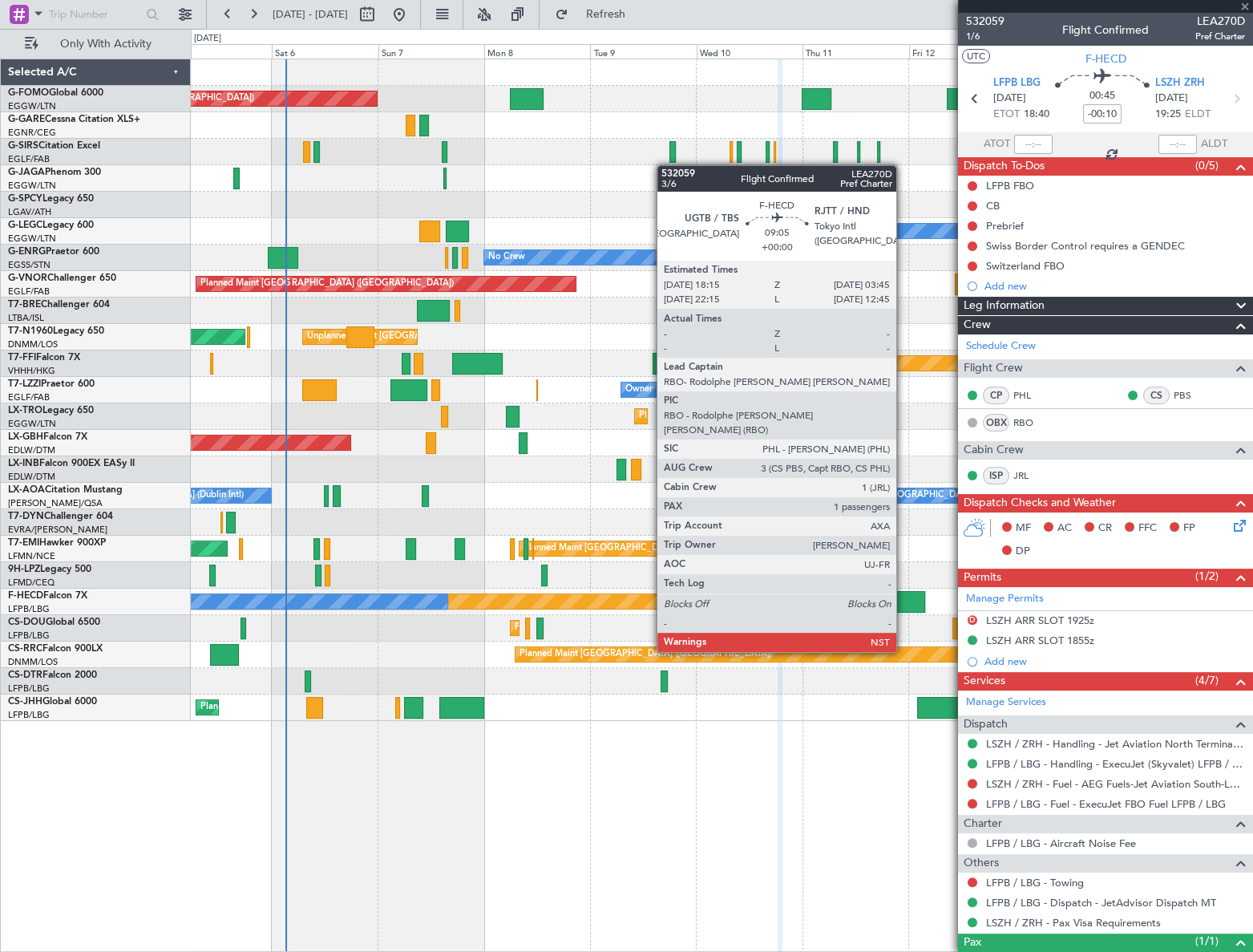
type input "+00:10"
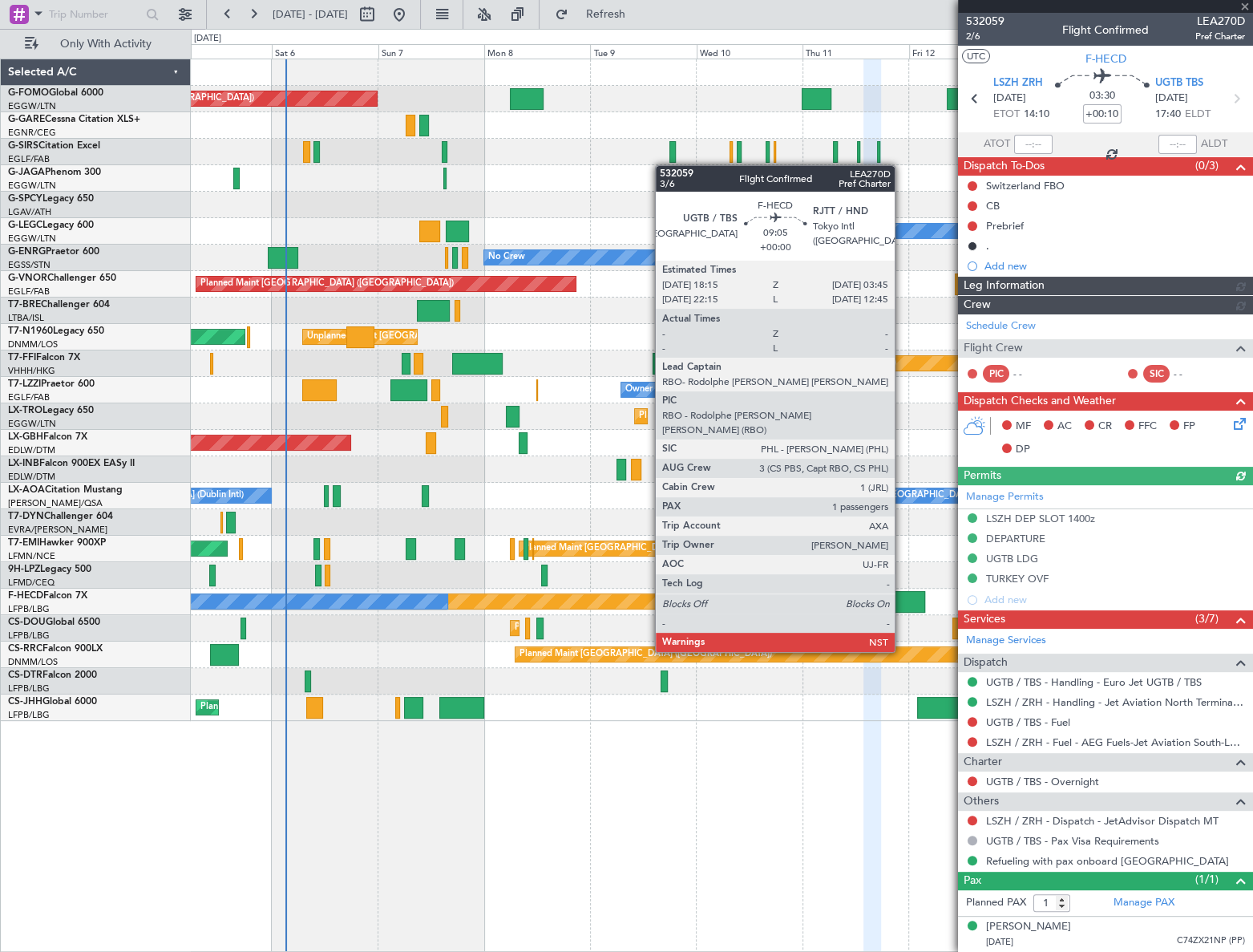
click at [902, 607] on div at bounding box center [904, 601] width 42 height 22
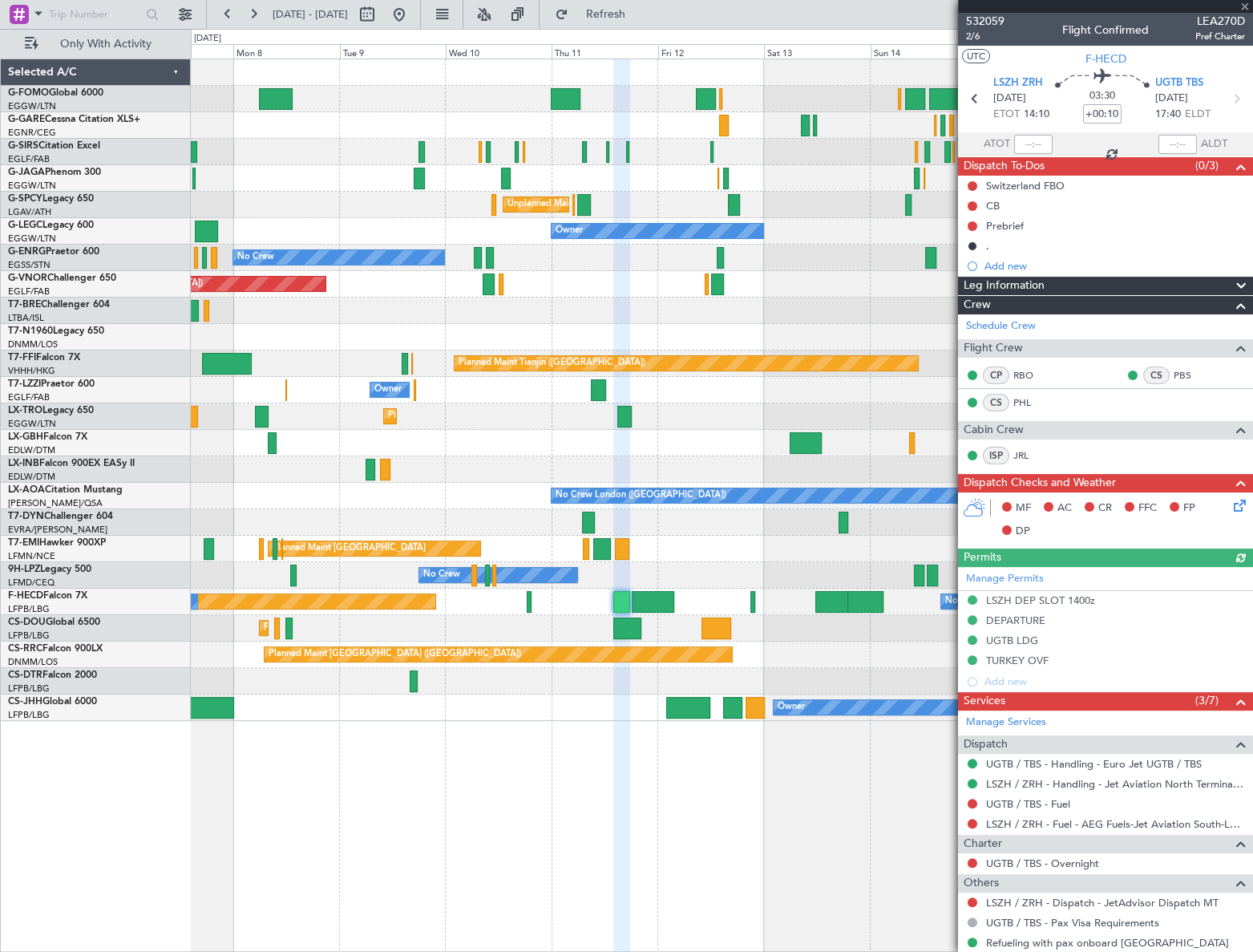
click at [244, 810] on div "Planned Maint London (Luton) Unplanned Maint Athens (Eleftherios Venizelos Intl…" at bounding box center [722, 505] width 1062 height 894
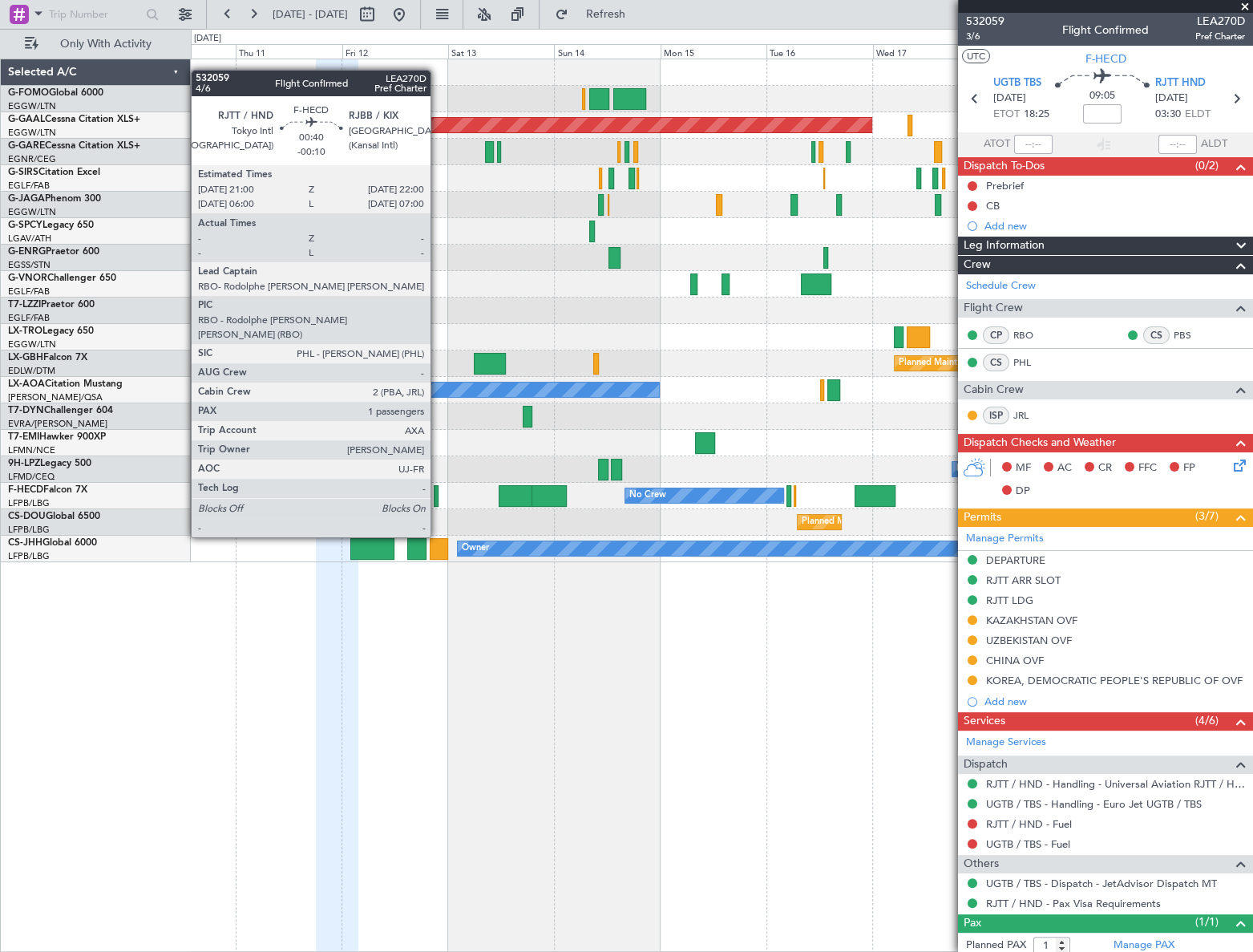
click at [437, 492] on div at bounding box center [436, 496] width 5 height 22
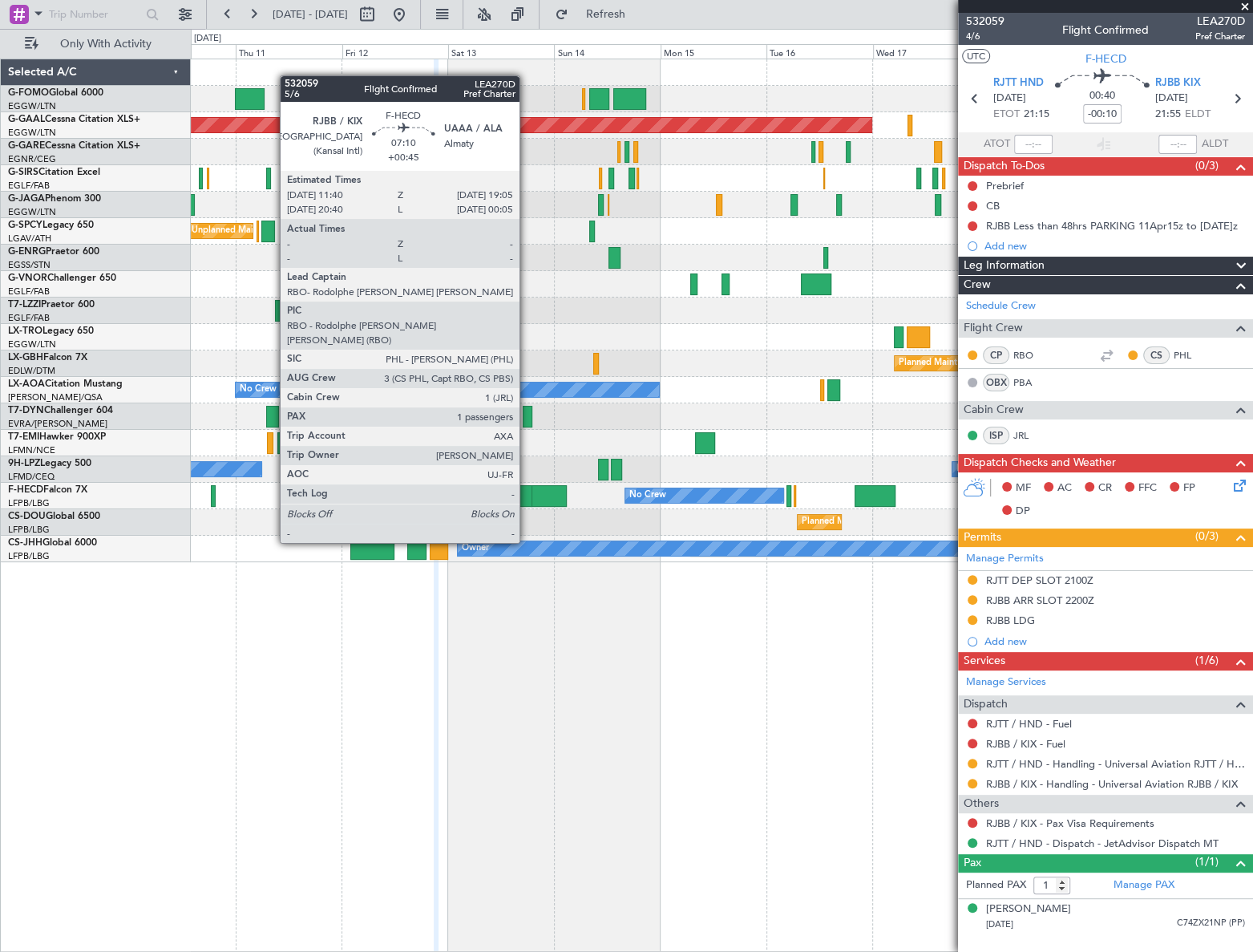
click at [526, 497] on div at bounding box center [515, 496] width 32 height 22
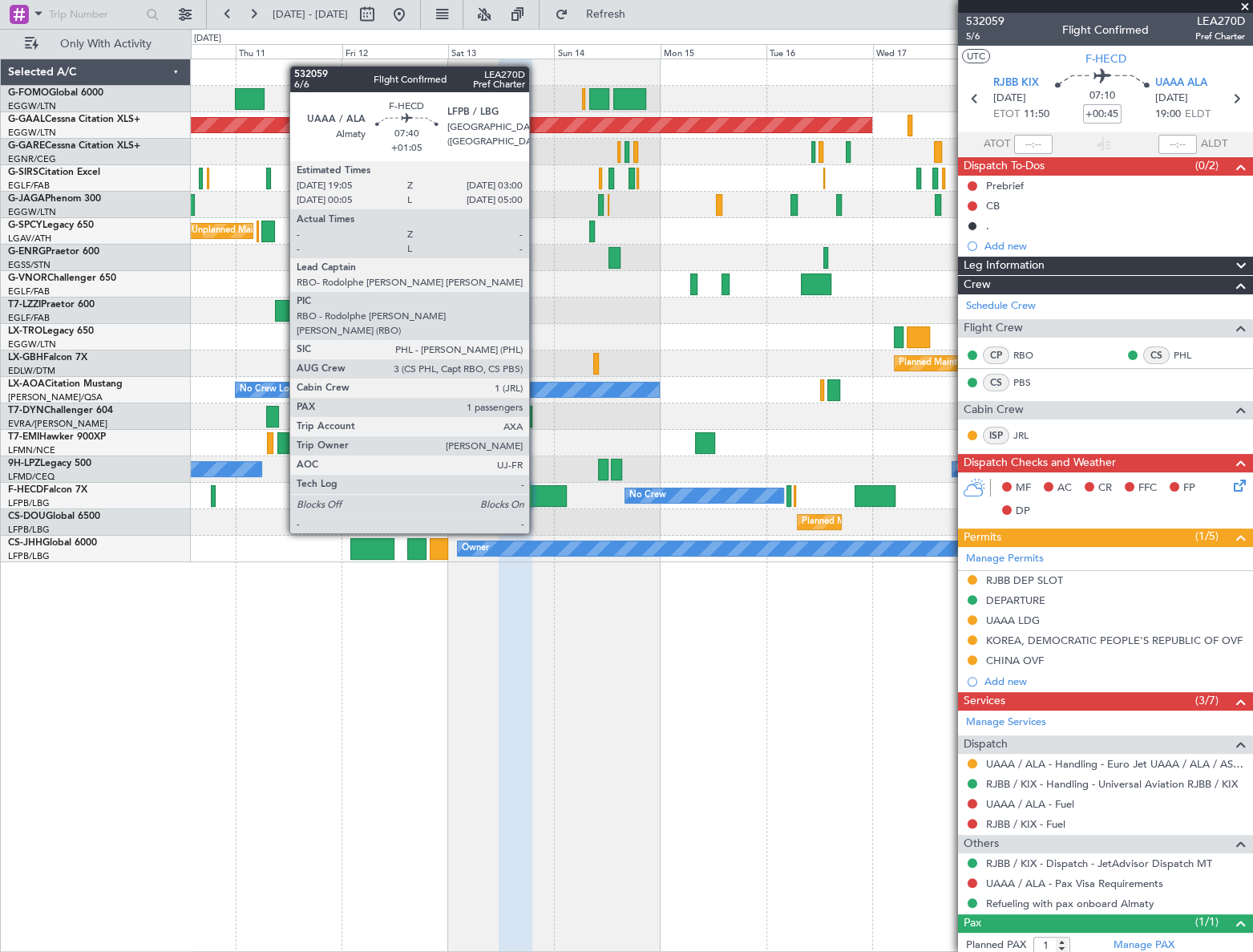
click at [536, 488] on div at bounding box center [549, 496] width 35 height 22
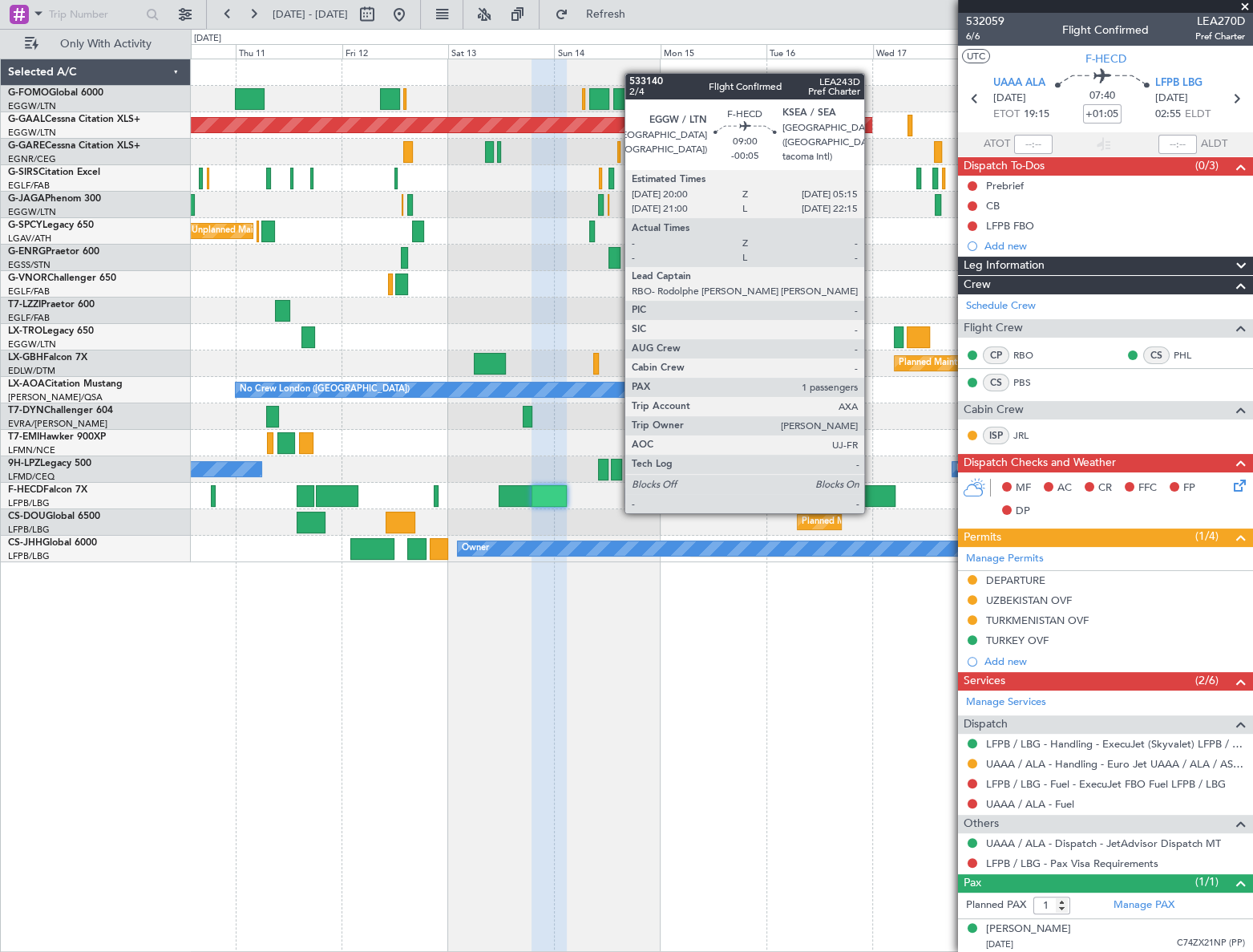
click at [873, 494] on div at bounding box center [875, 496] width 42 height 22
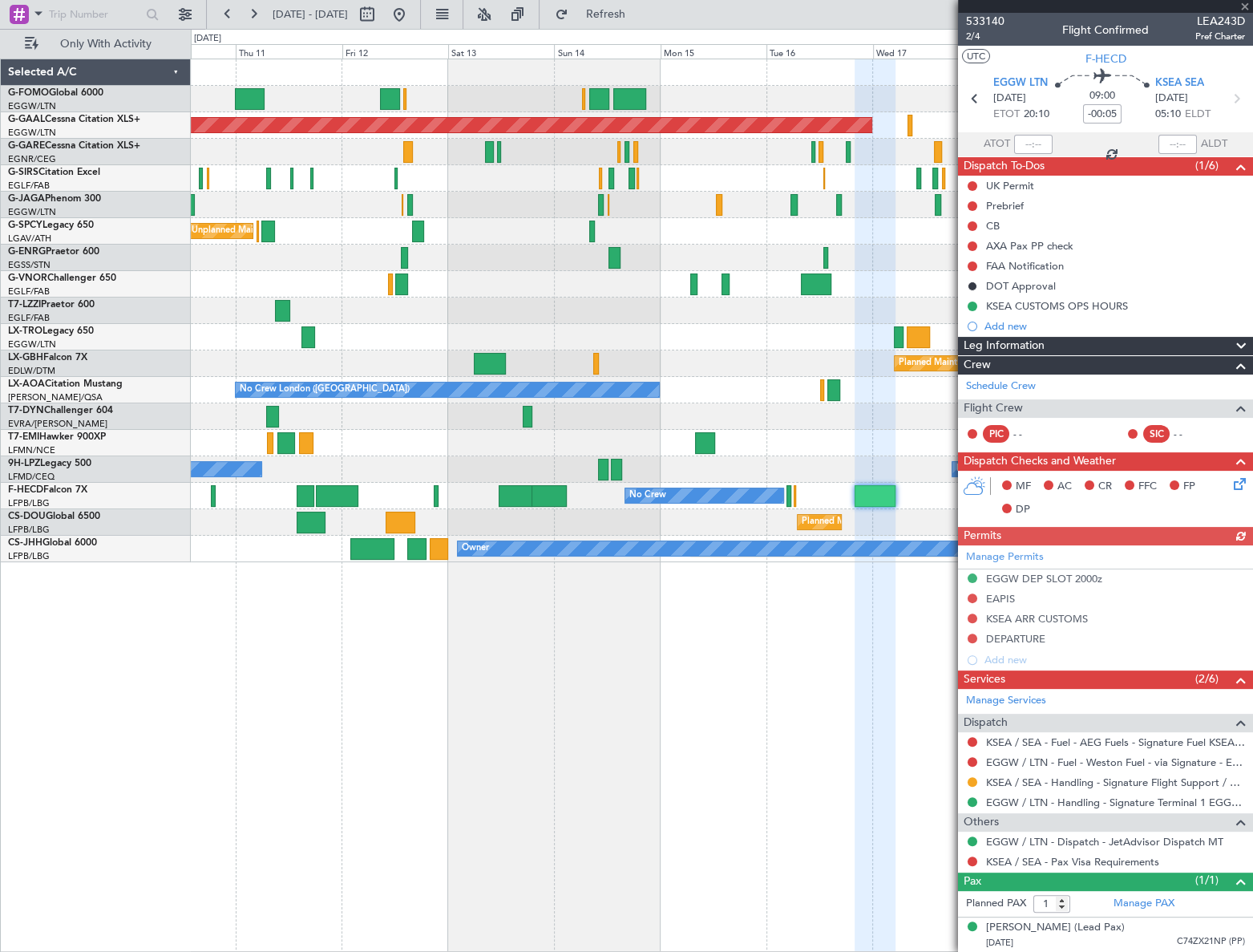
click at [1189, 343] on div "Leg Information" at bounding box center [1106, 345] width 295 height 18
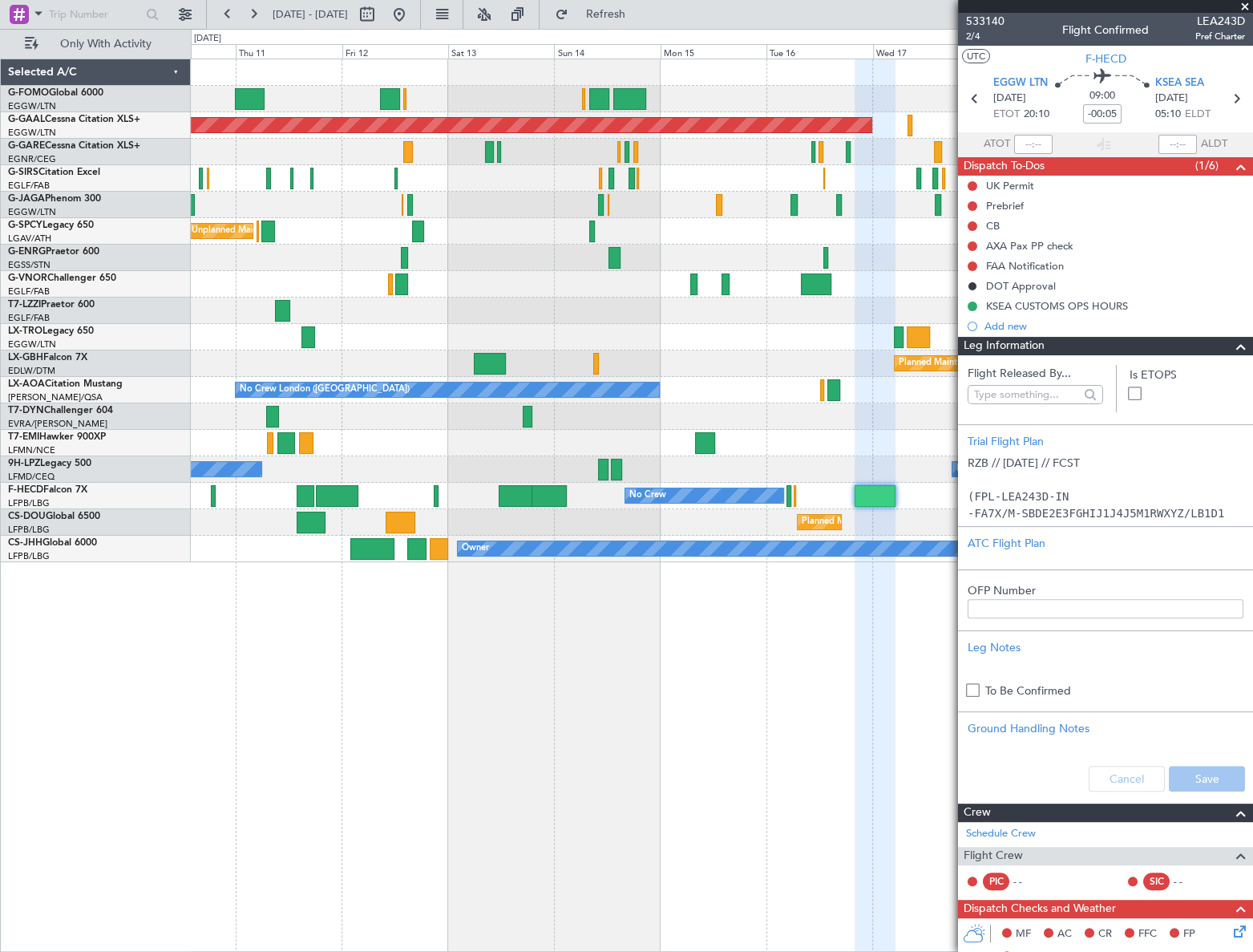
click at [1189, 343] on div "Leg Information" at bounding box center [1106, 345] width 295 height 18
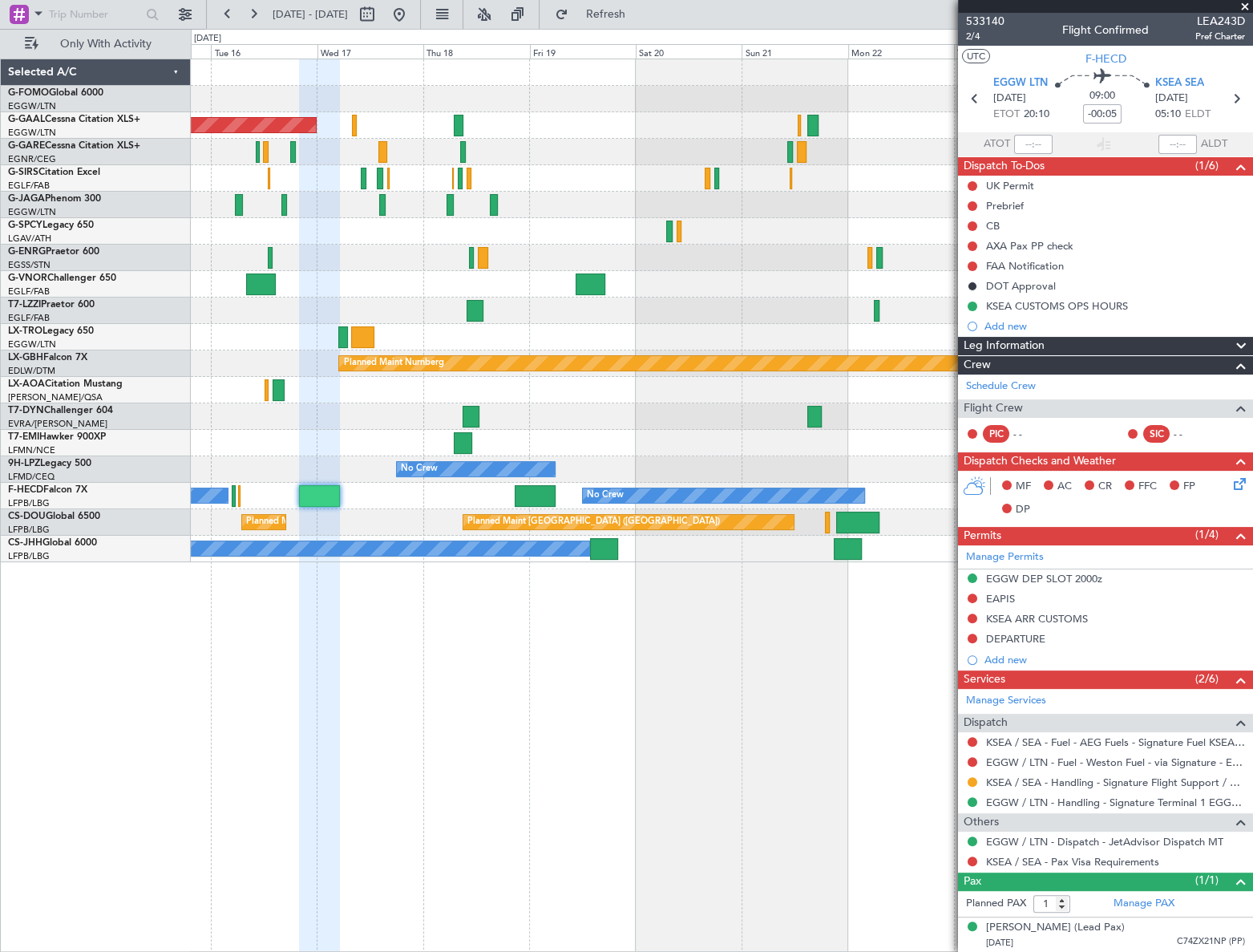
click at [299, 689] on div at bounding box center [320, 506] width 42 height 894
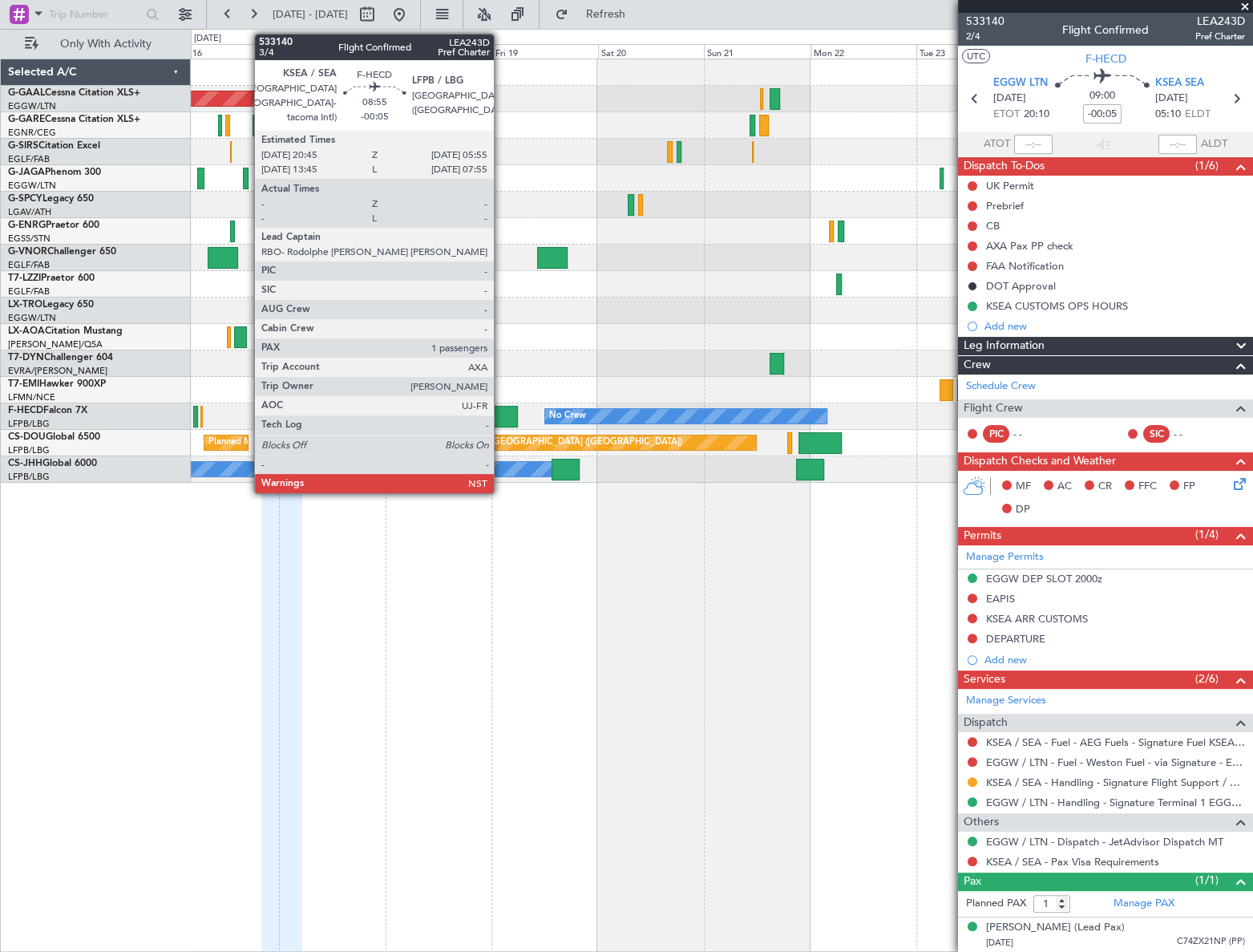
click at [501, 411] on div at bounding box center [497, 417] width 41 height 22
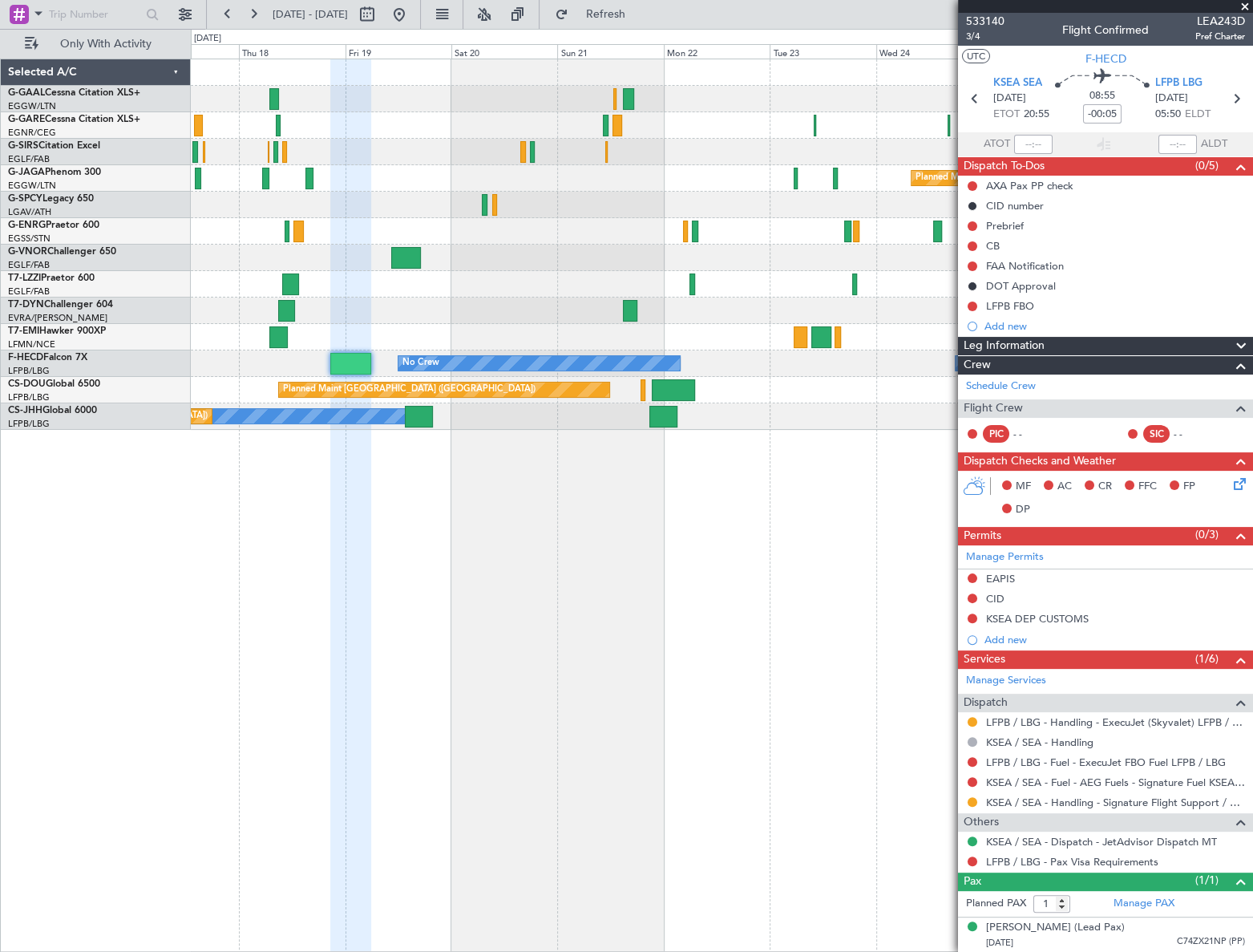
click at [650, 546] on div "Planned Maint Dusseldorf Planned Maint London (Luton) No Crew No Crew No Crew P…" at bounding box center [723, 505] width 1063 height 894
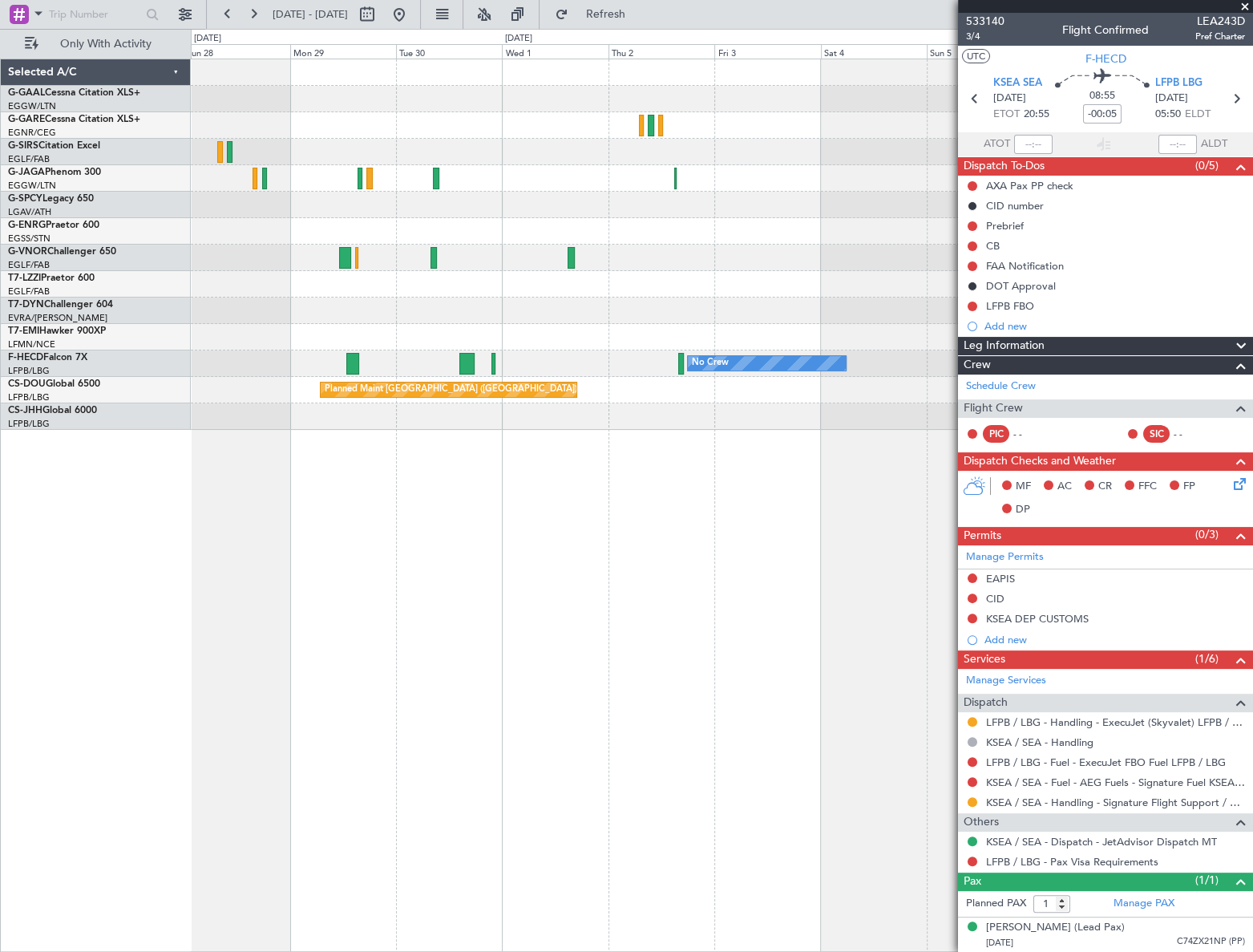
click at [0, 855] on html "17 Sep 2025 - 27 Sep 2025 Refresh Quick Links Only With Activity No Crew No Cre…" at bounding box center [626, 476] width 1253 height 952
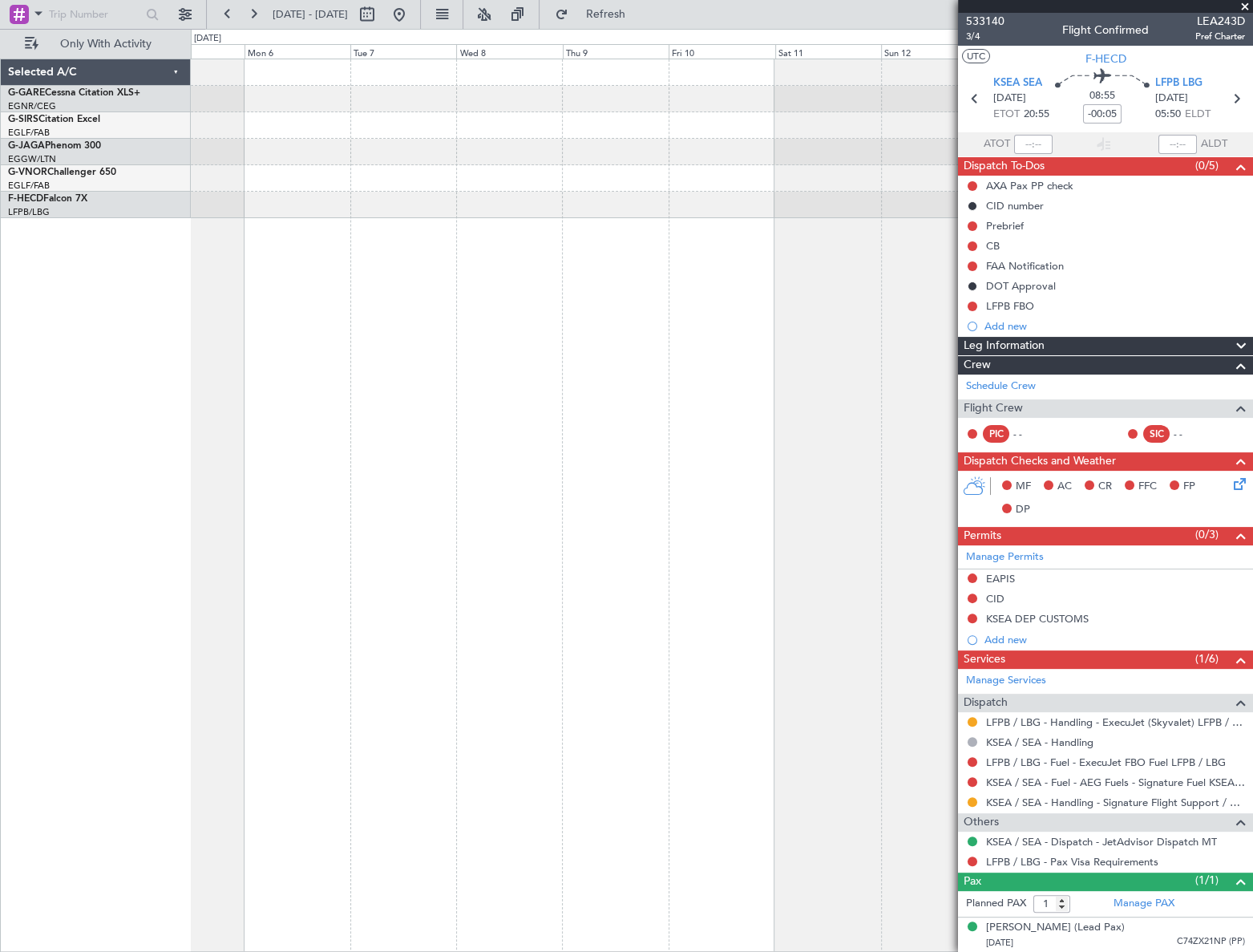
click at [0, 824] on html "28 Sep 2025 - 08 Oct 2025 Refresh Quick Links Only With Activity No Crew Select…" at bounding box center [626, 476] width 1253 height 952
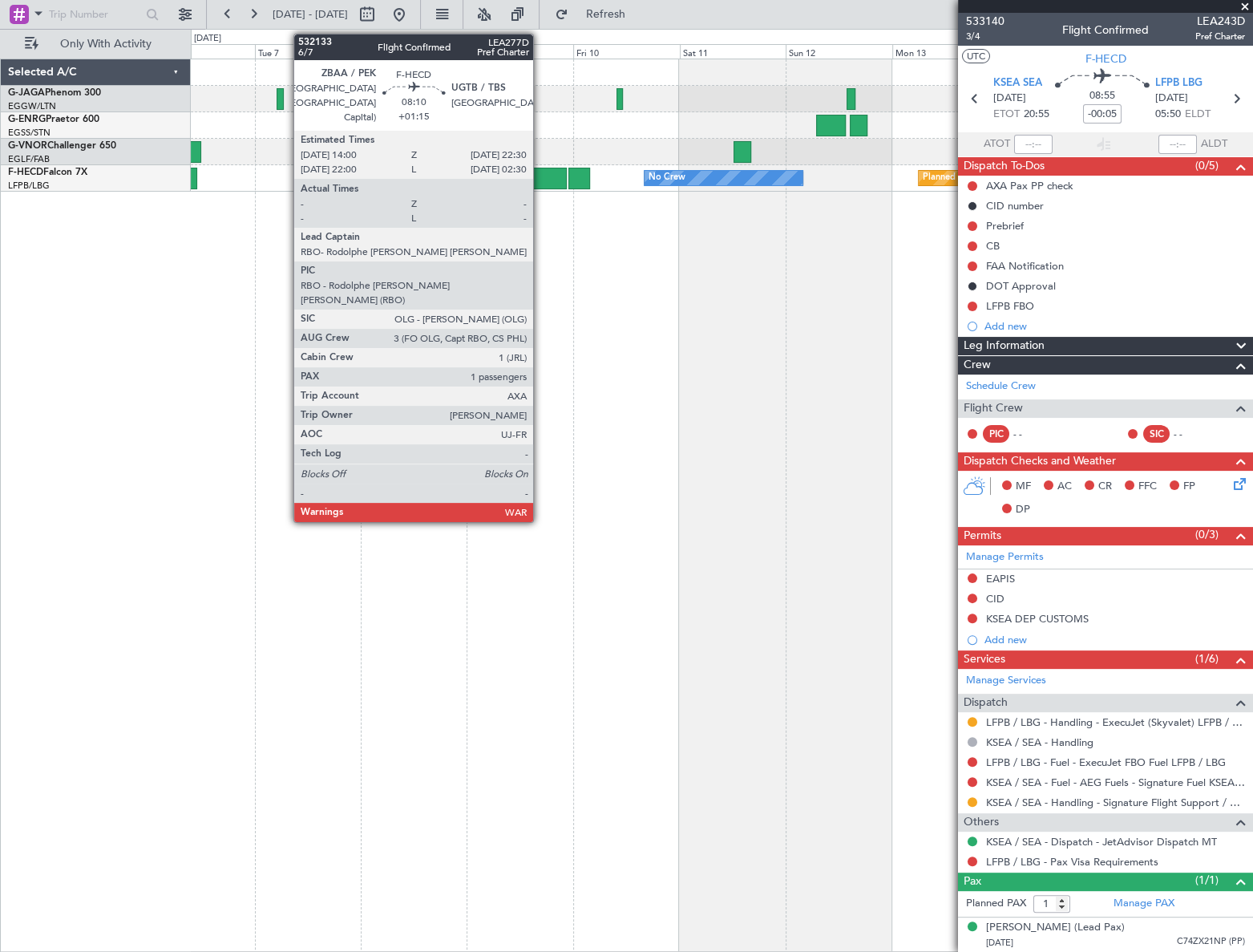
click at [540, 181] on div at bounding box center [547, 178] width 37 height 22
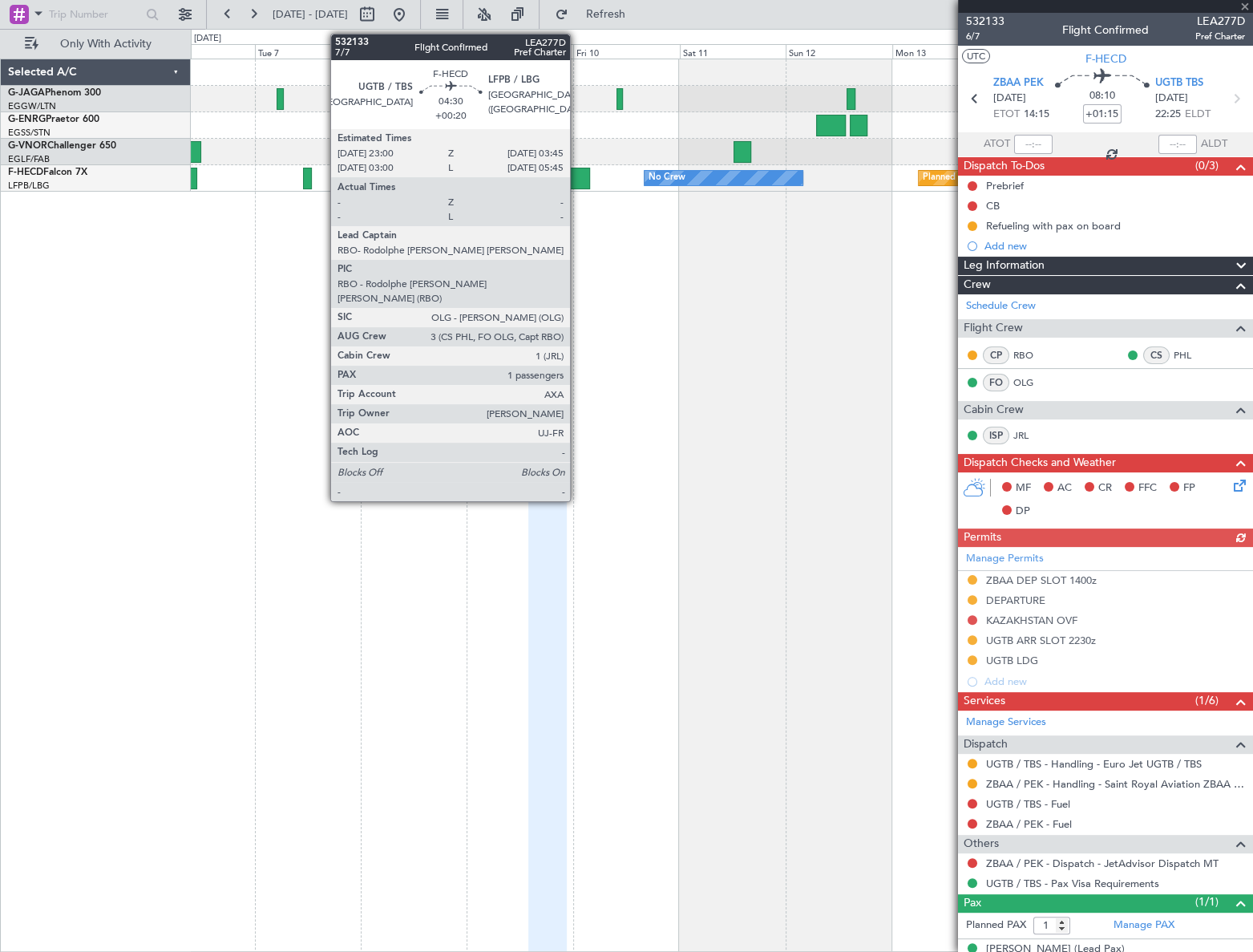
click at [577, 176] on div at bounding box center [579, 178] width 22 height 22
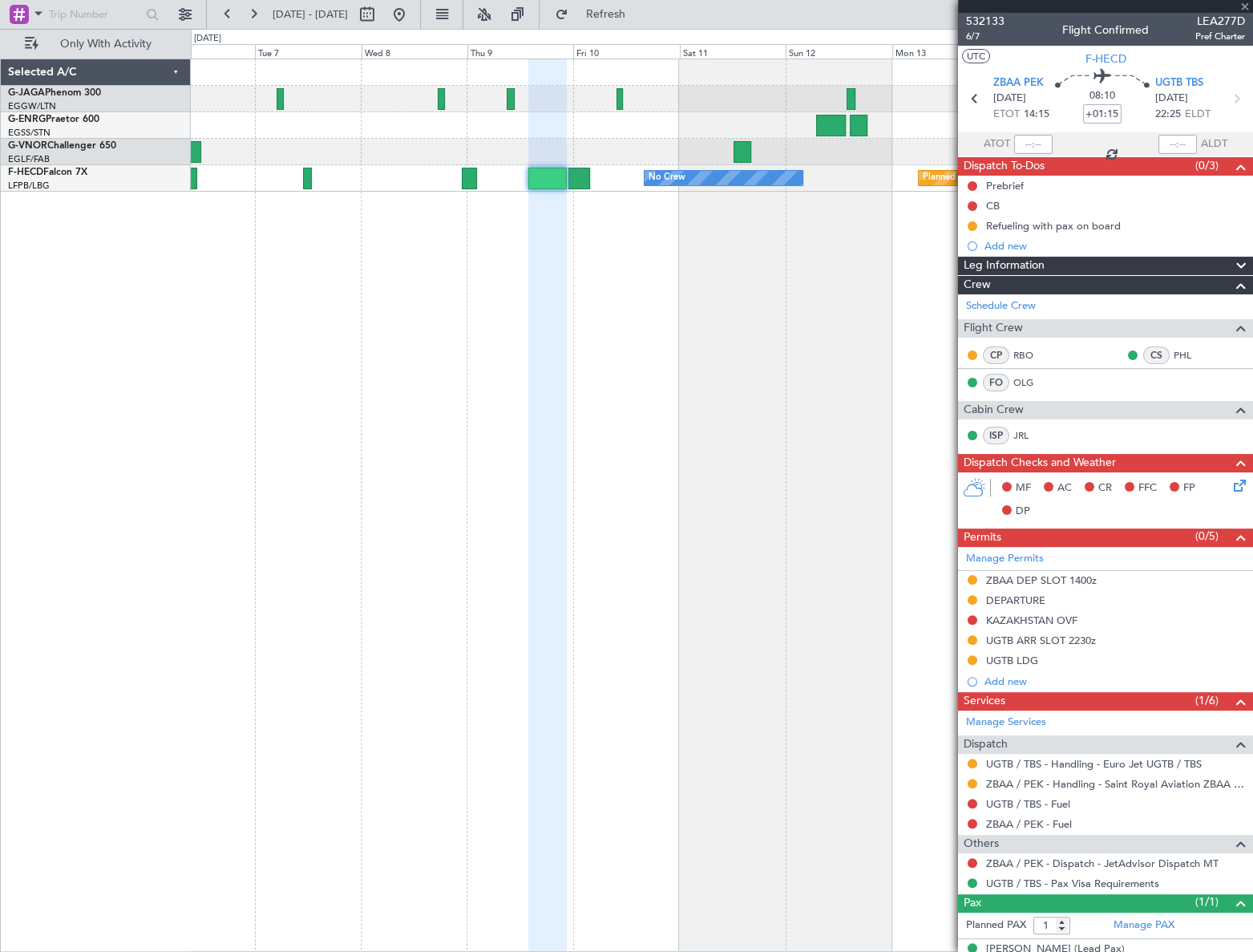
type input "+00:20"
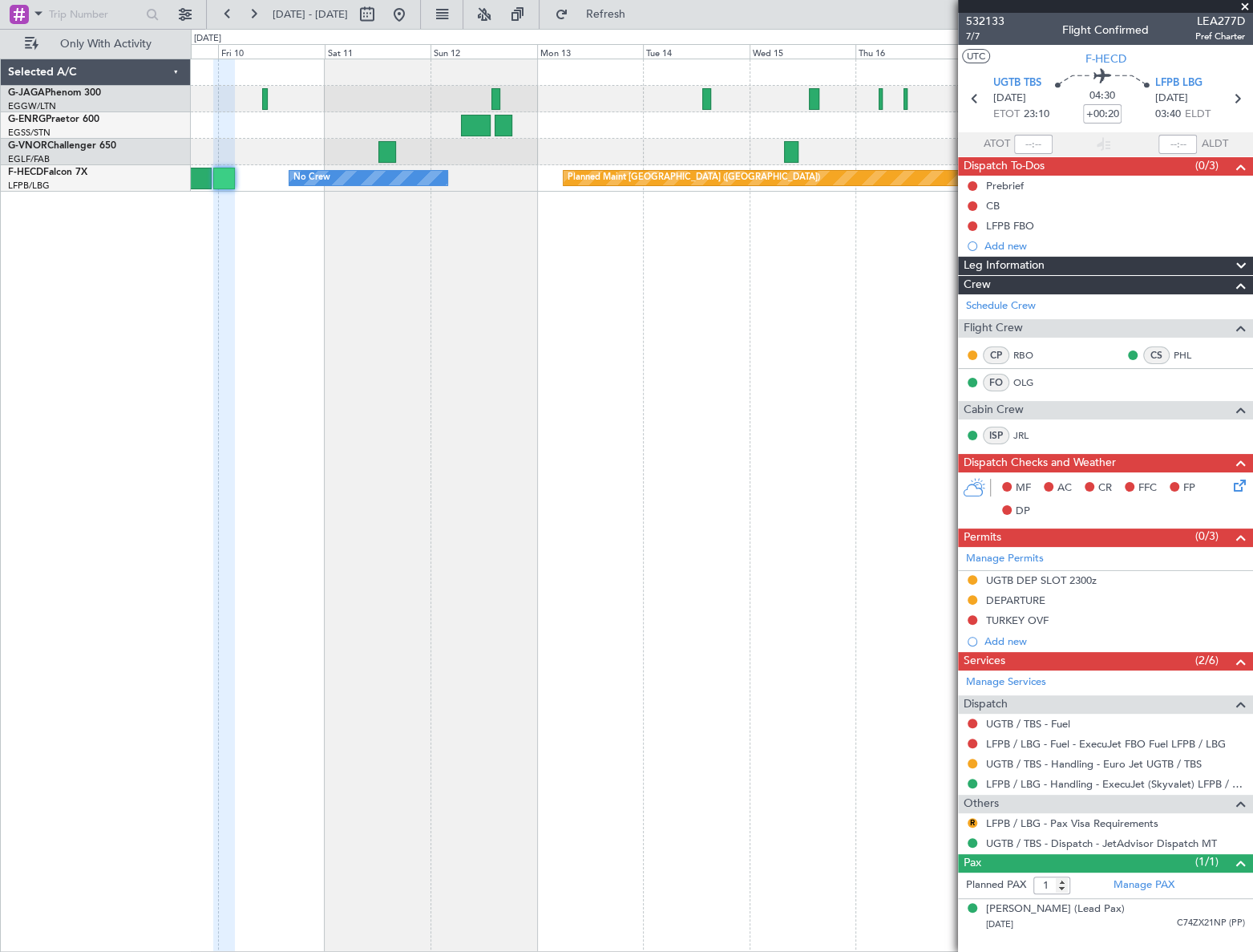
click at [393, 406] on div "Planned Maint Paris (Le Bourget) No Crew" at bounding box center [723, 505] width 1063 height 894
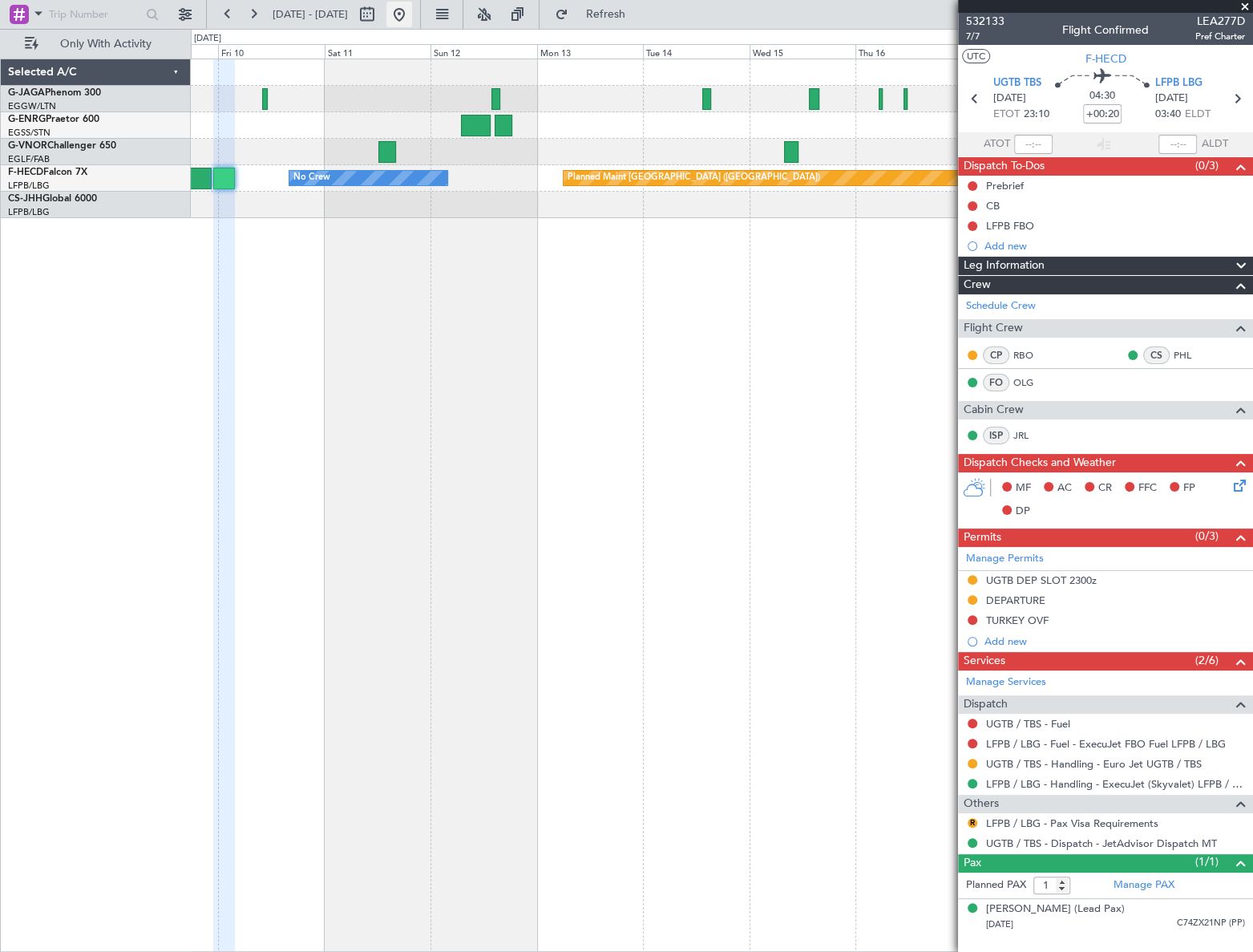
click at [412, 22] on button at bounding box center [399, 14] width 26 height 26
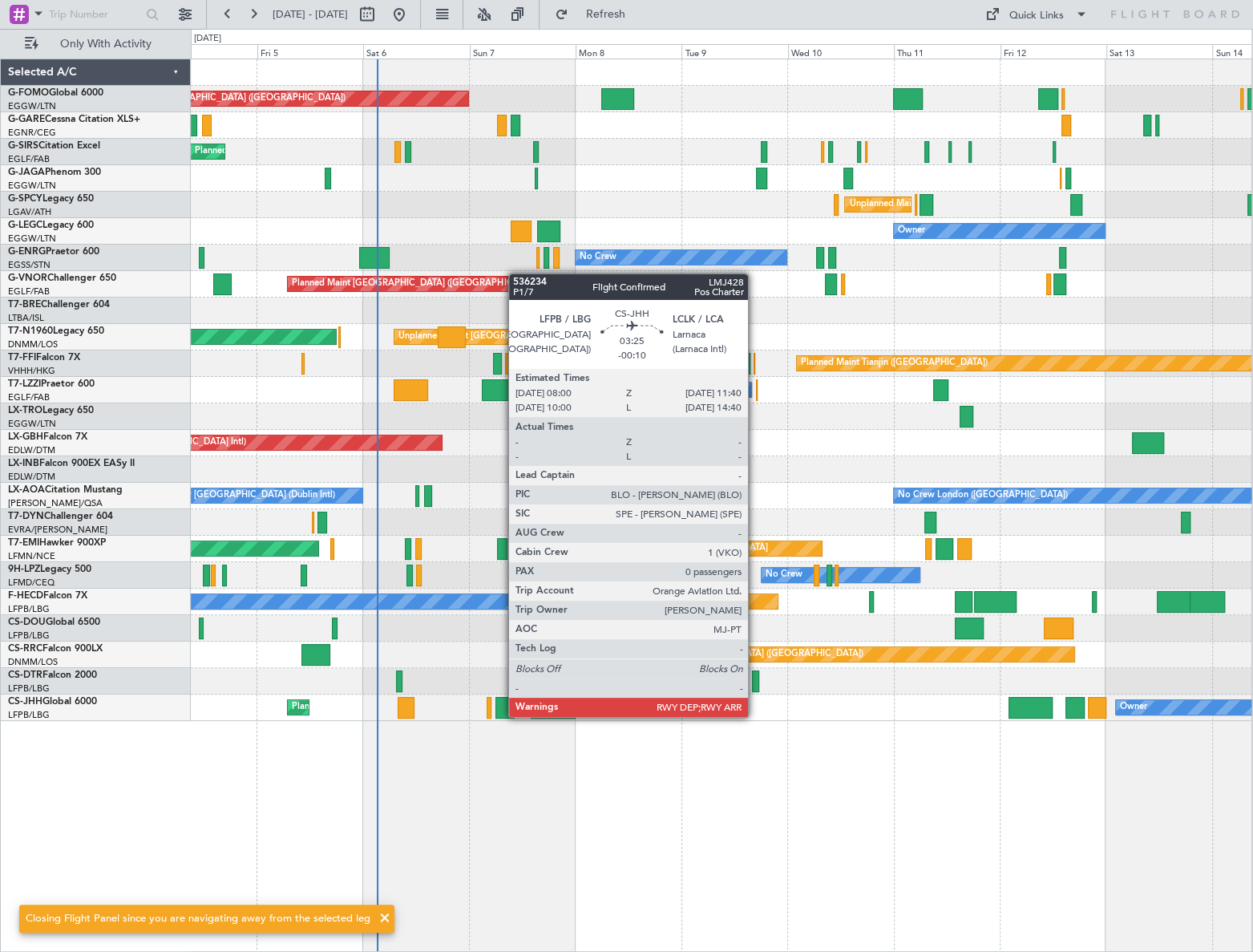
click at [418, 740] on div "Planned Maint London (Luton) Planned Maint London (Farnborough) Unplanned Maint…" at bounding box center [722, 505] width 1062 height 894
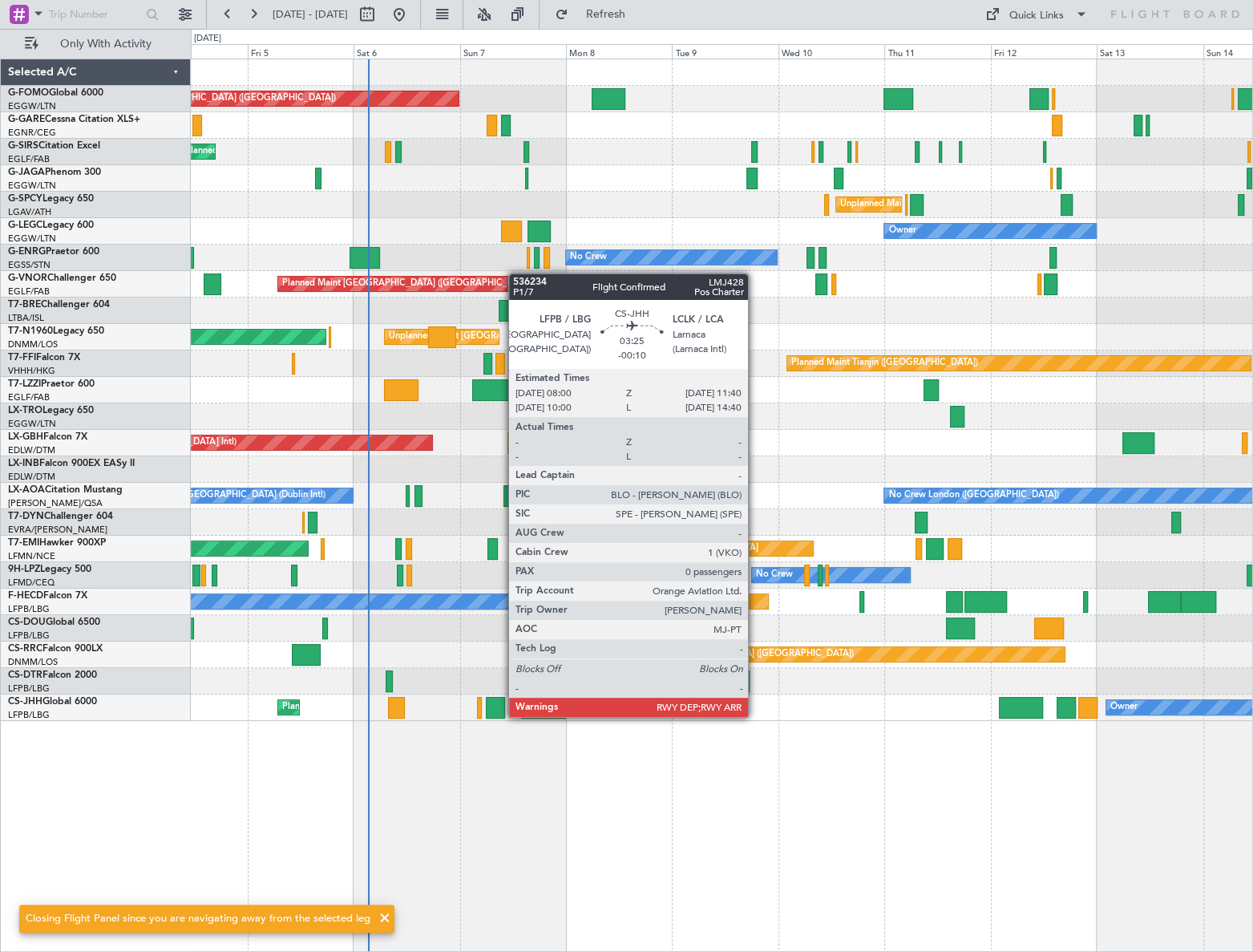
click at [382, 919] on span at bounding box center [385, 919] width 19 height 19
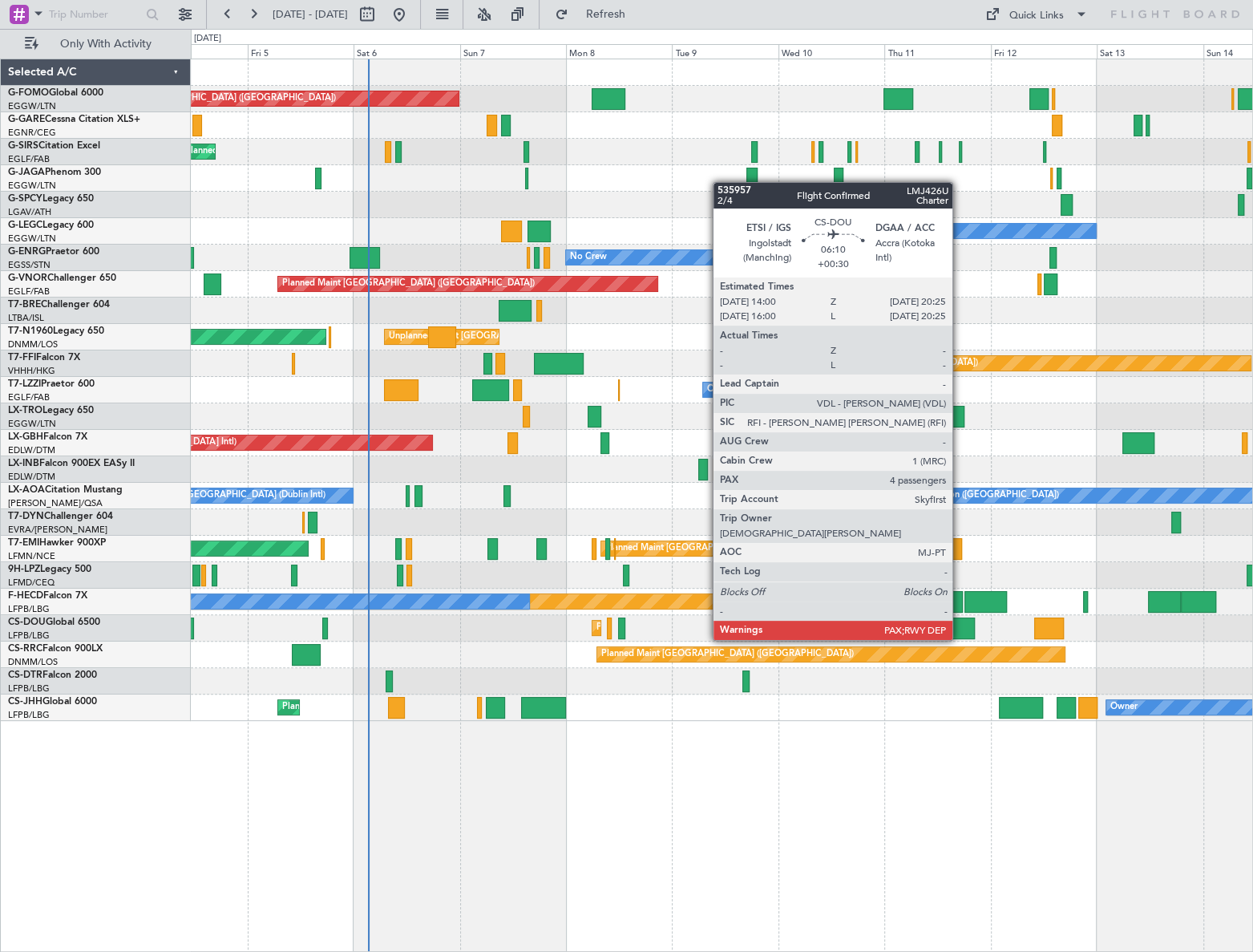
click at [960, 624] on div at bounding box center [961, 628] width 29 height 22
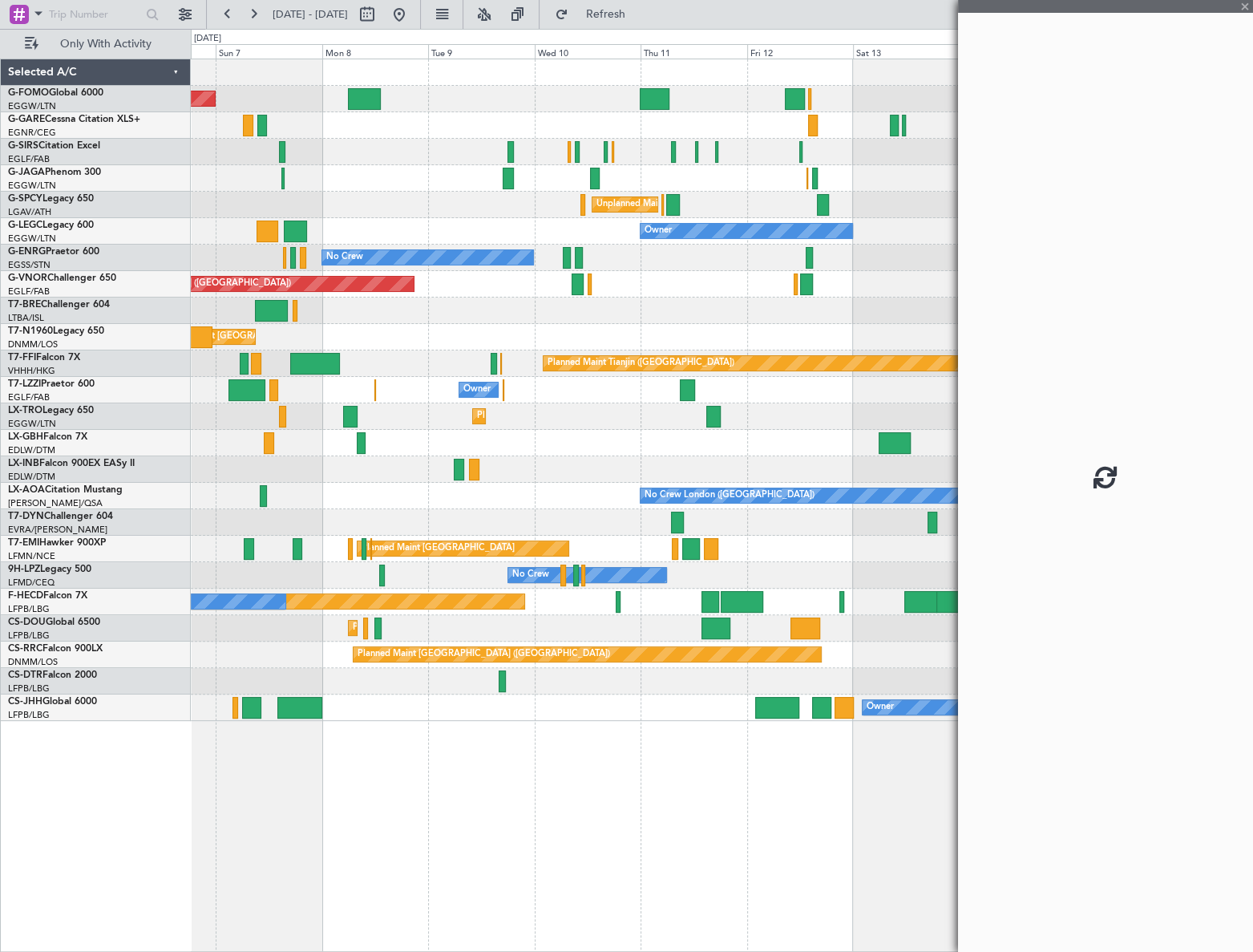
click at [564, 716] on div "Owner Planned Maint Paris (Le Bourget) Planned Maint Paris (Le Bourget)" at bounding box center [722, 708] width 1062 height 27
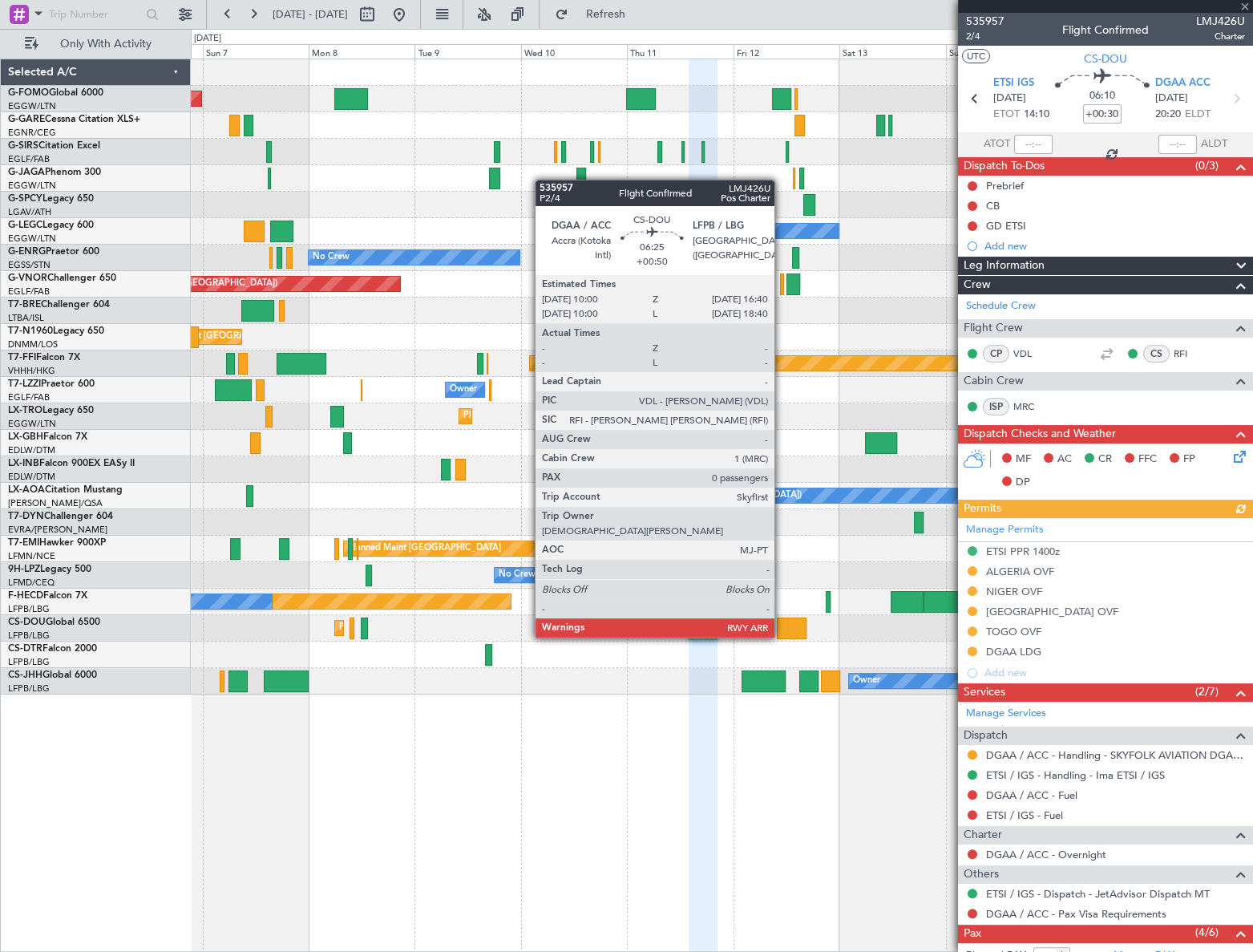
click at [782, 621] on div at bounding box center [791, 628] width 30 height 22
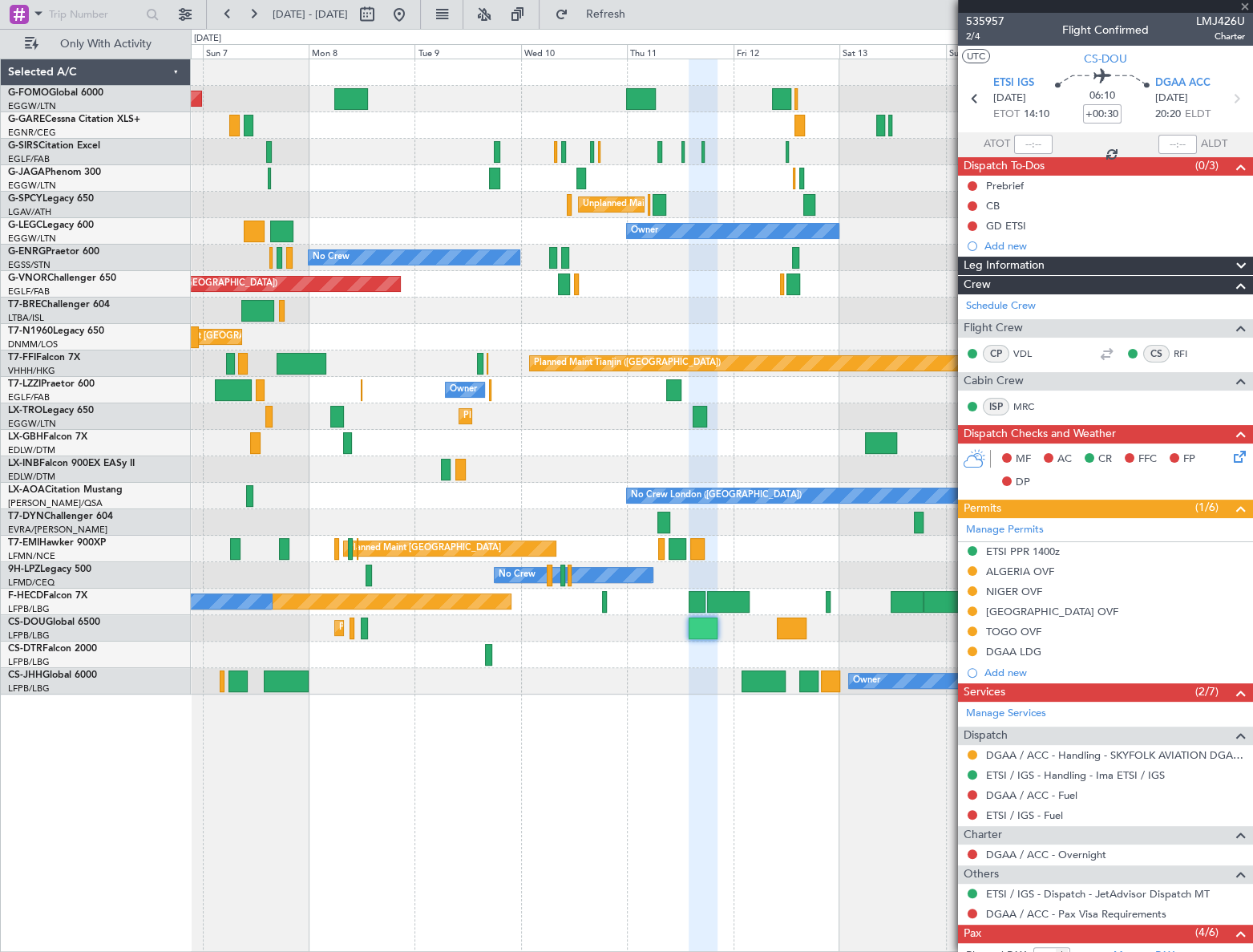
type input "+00:50"
type input "0"
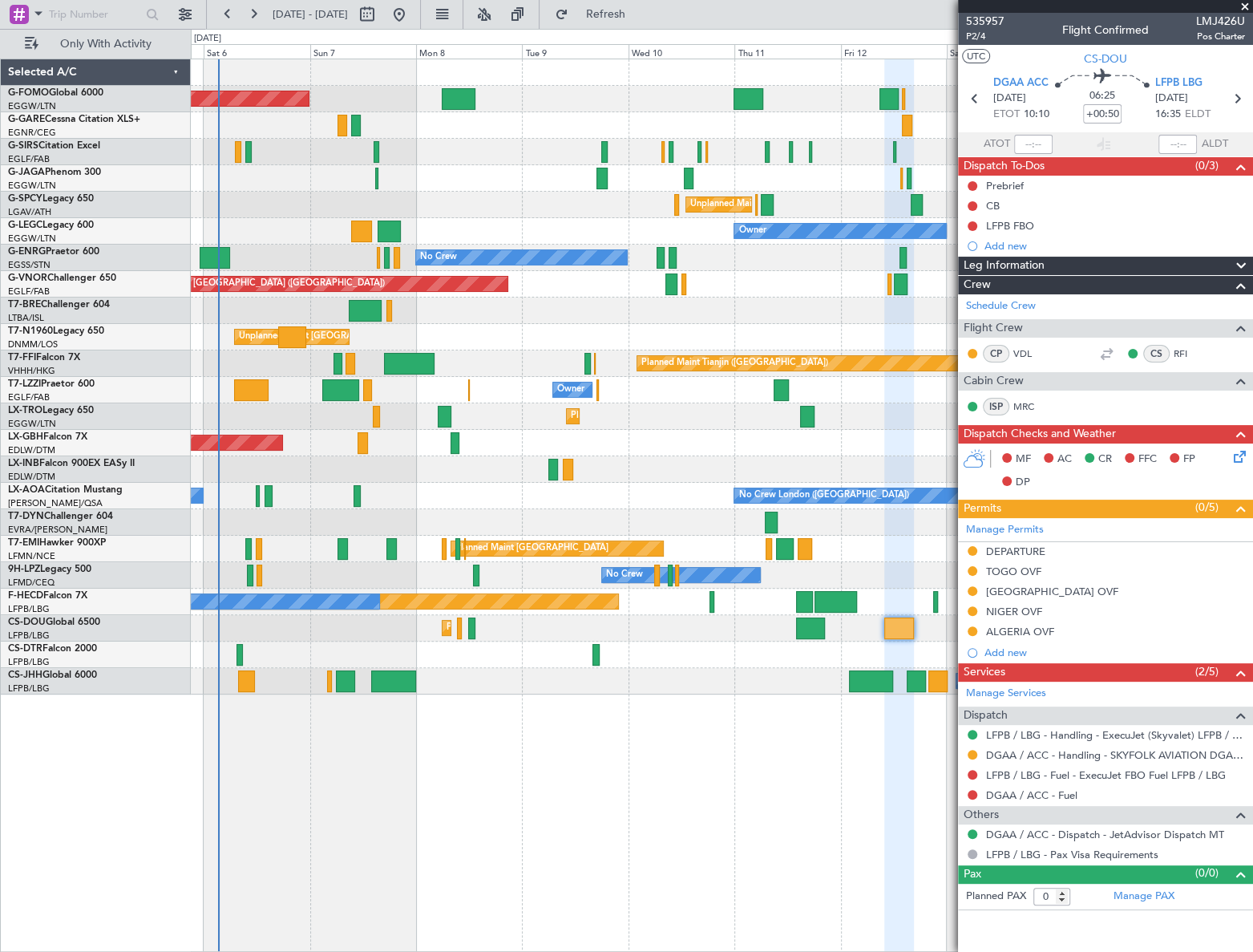
click at [487, 831] on div "Planned Maint London (Luton) Planned Maint London (Farnborough) Unplanned Maint…" at bounding box center [723, 505] width 1063 height 894
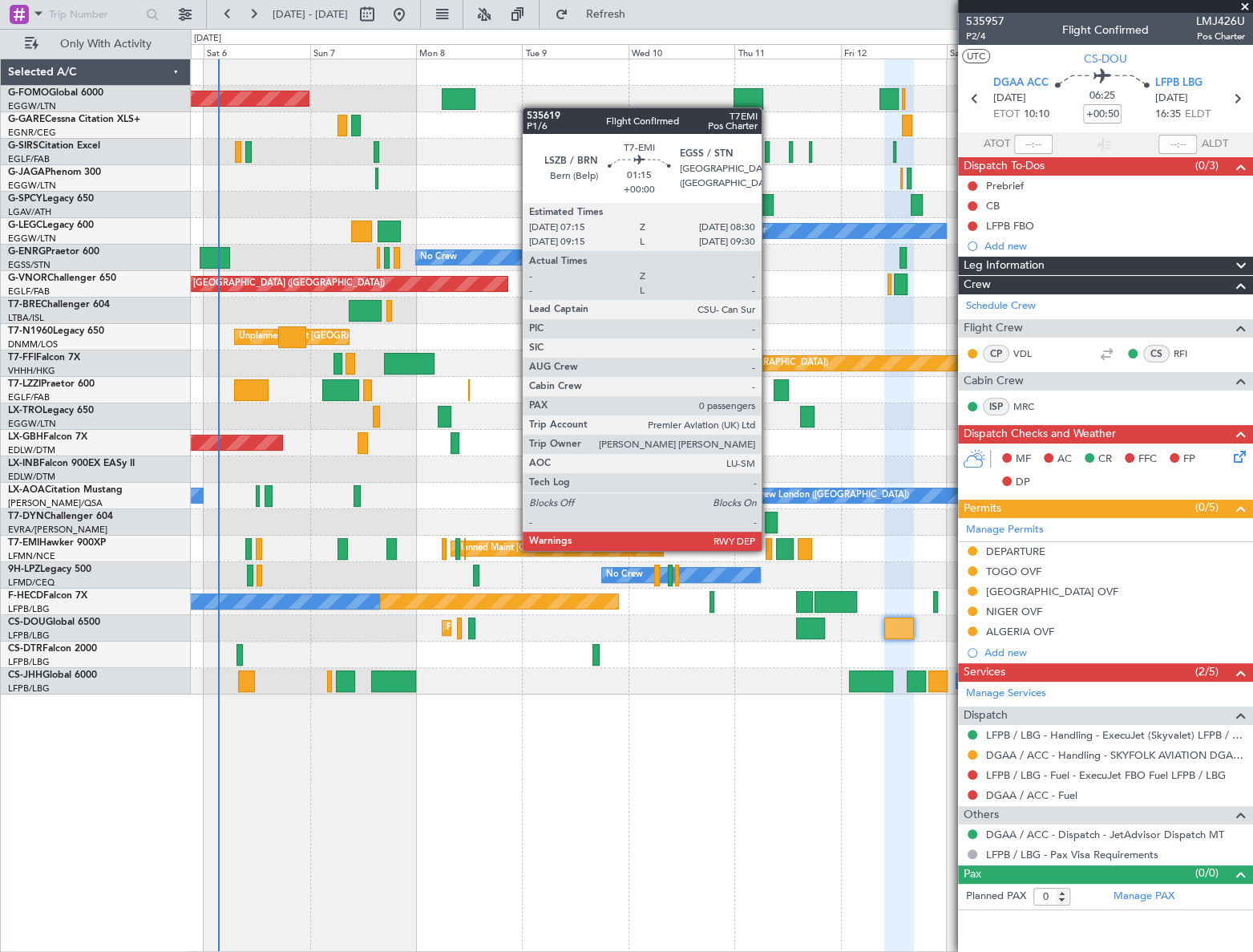
click at [769, 550] on div at bounding box center [768, 549] width 6 height 22
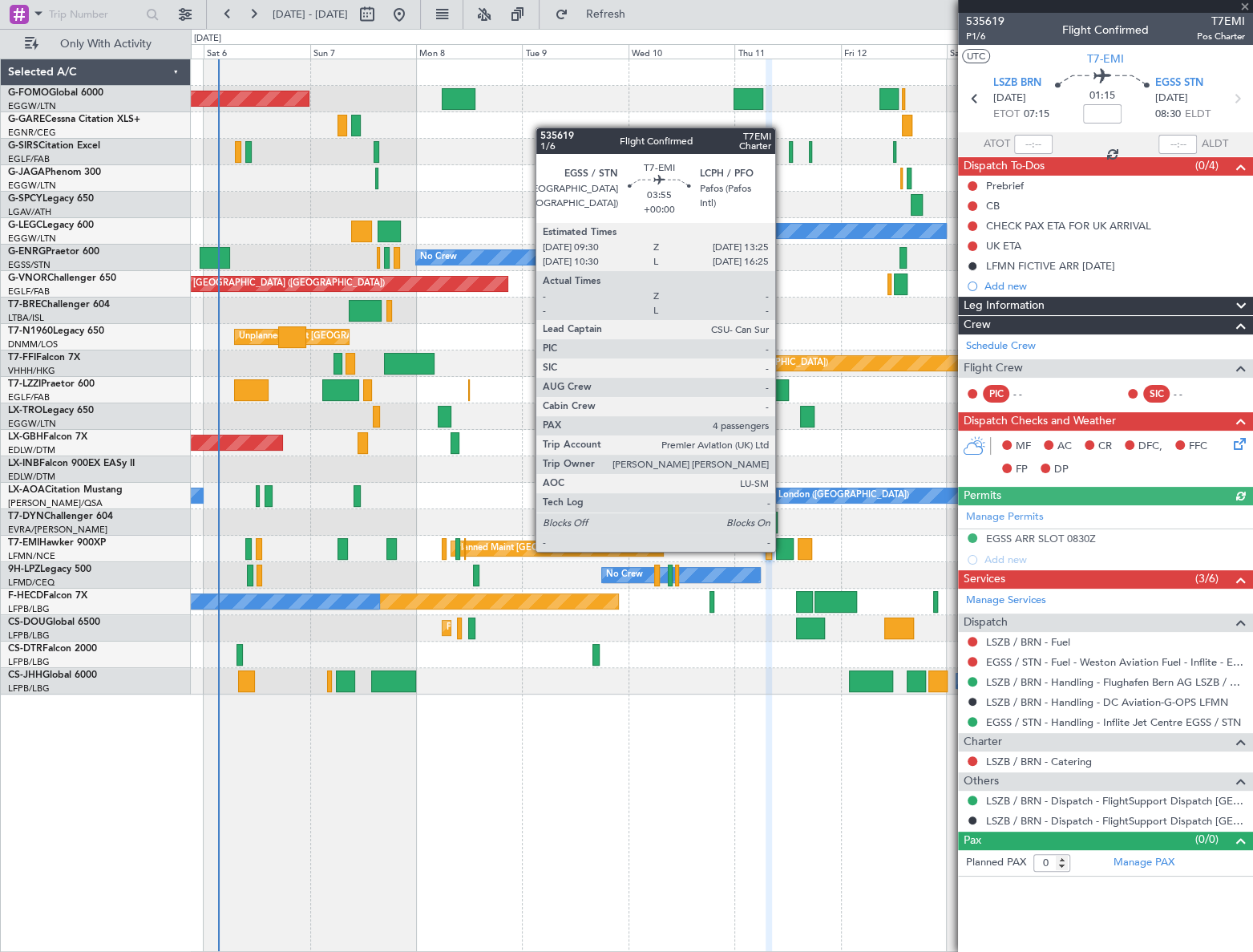
click at [783, 551] on div at bounding box center [785, 549] width 17 height 22
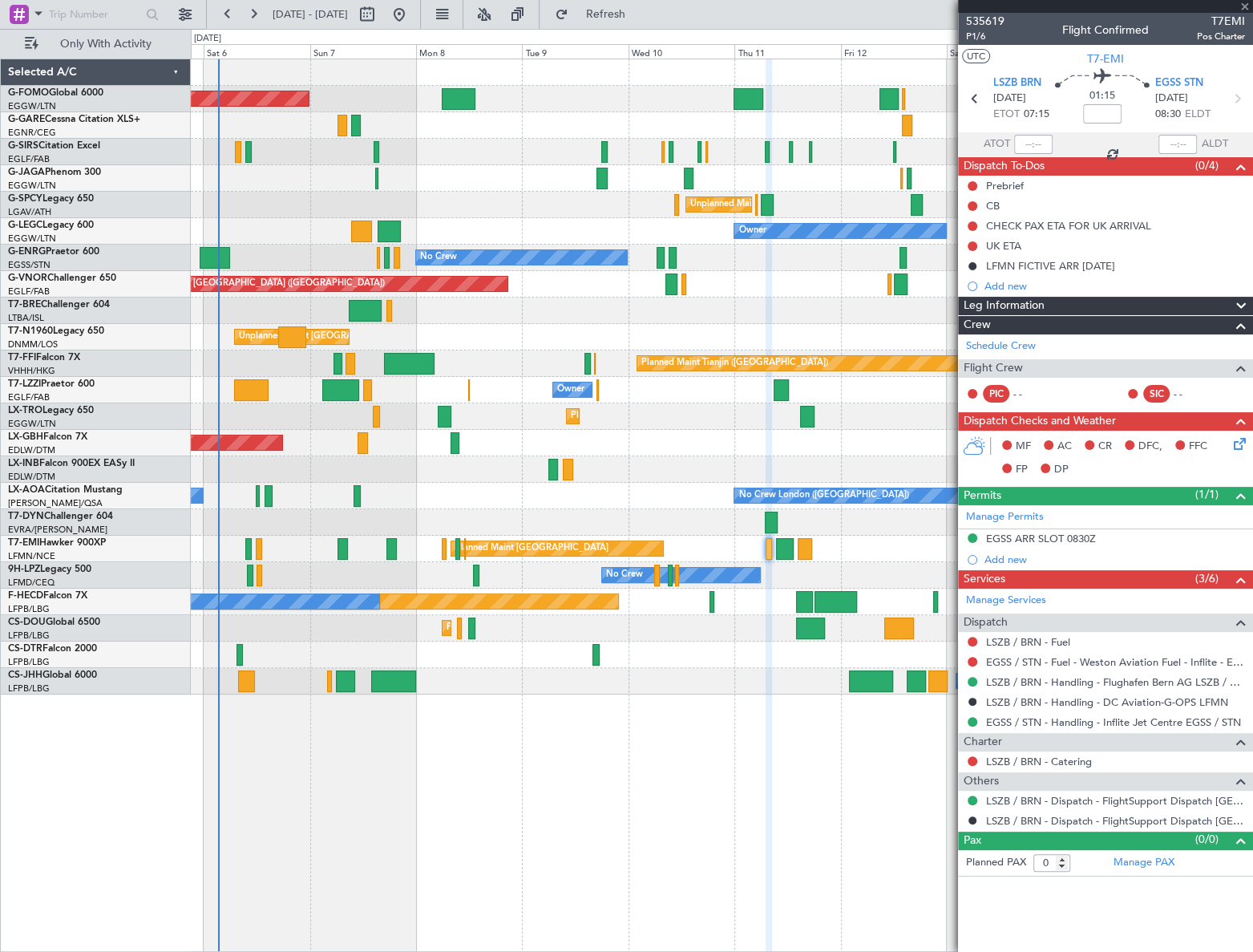
type input "4"
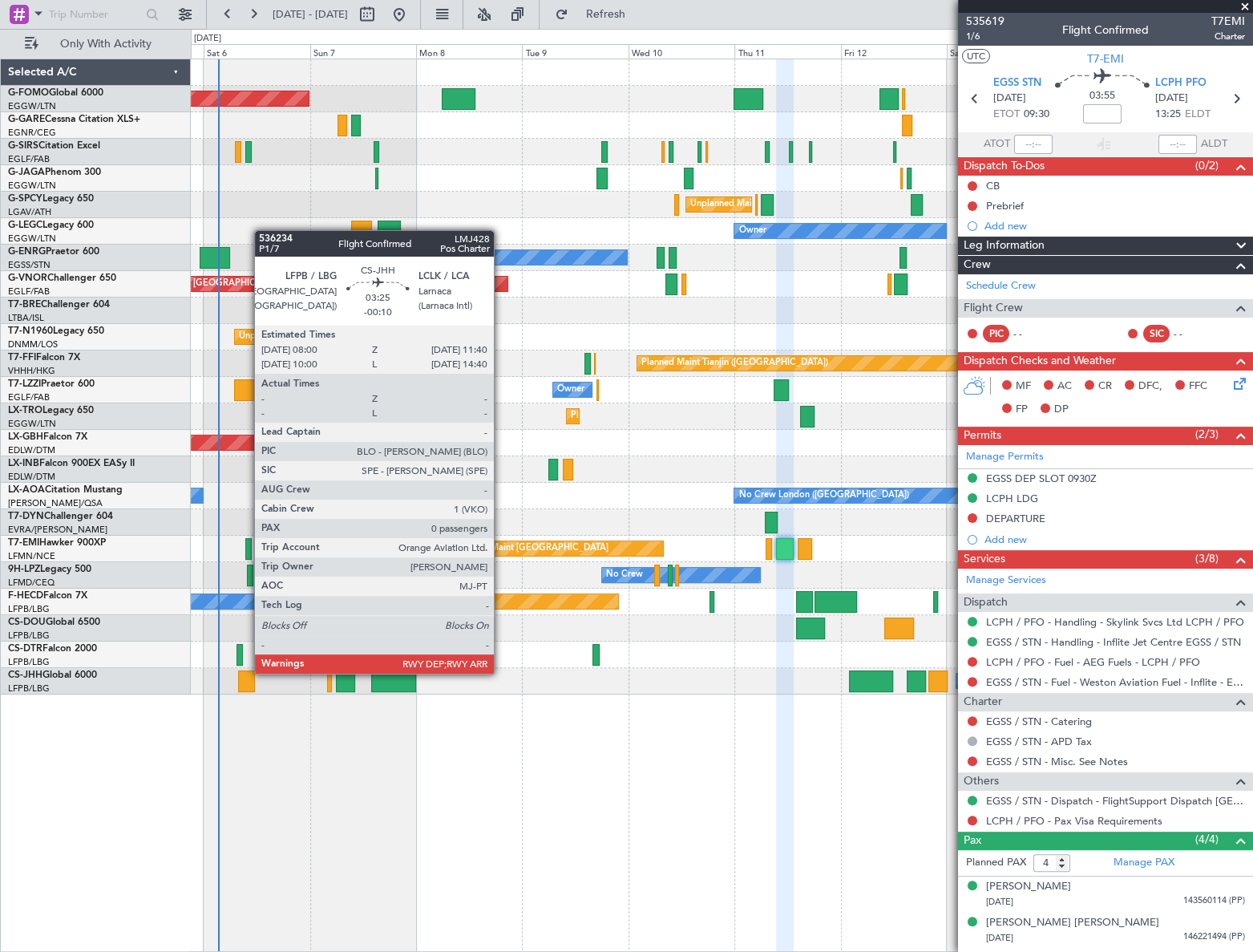
click at [247, 672] on div at bounding box center [247, 681] width 17 height 22
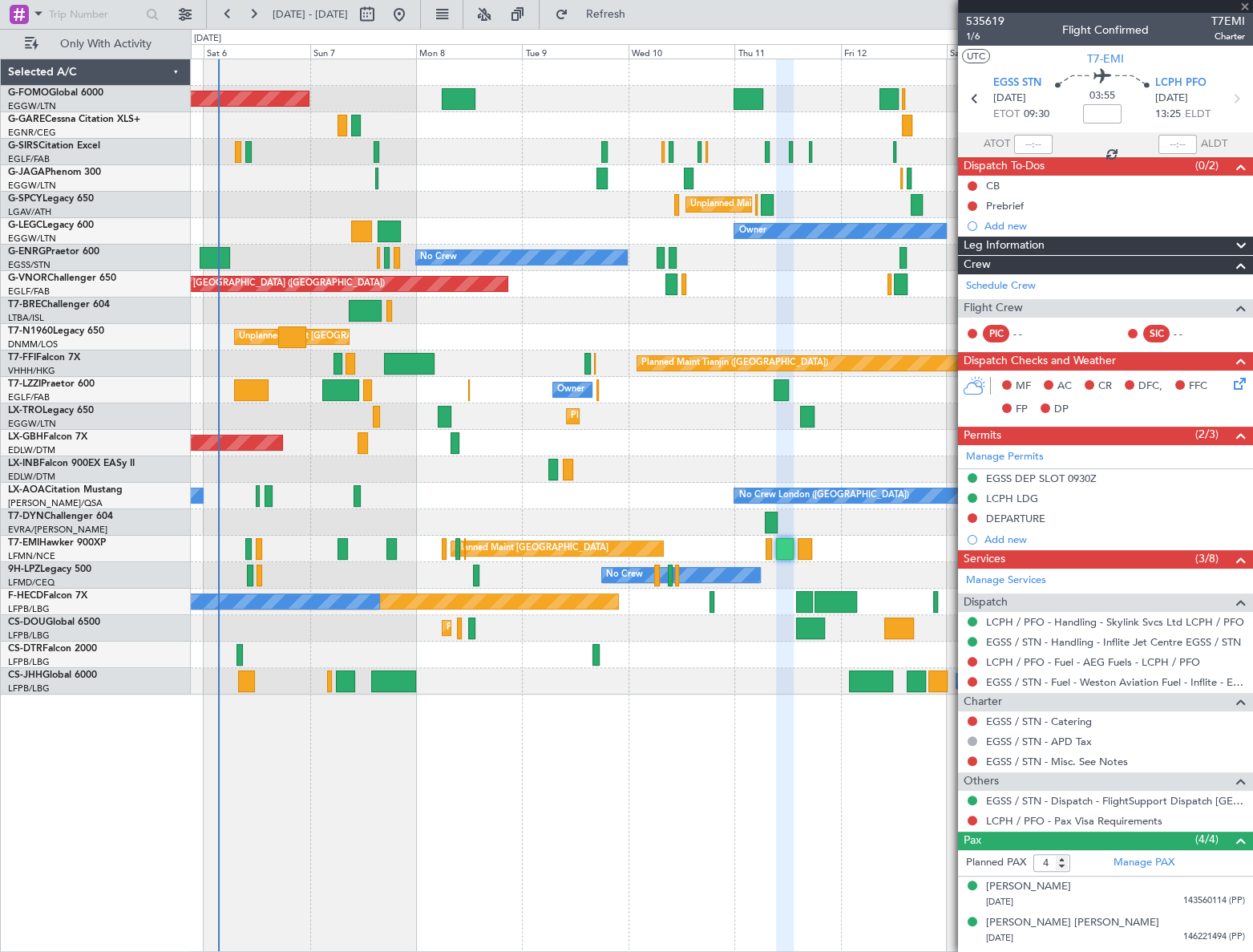
type input "-00:10"
type input "0"
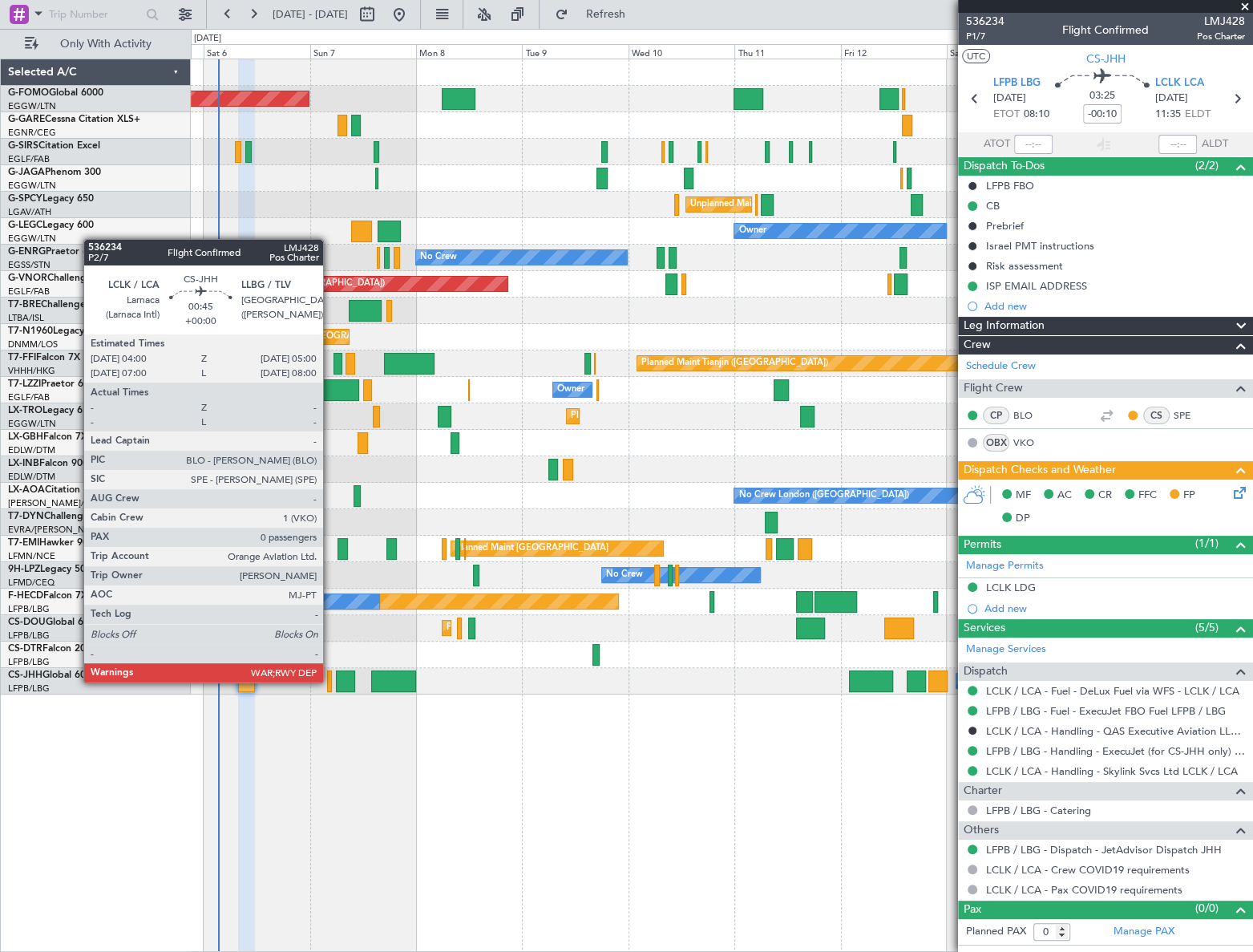
click at [331, 681] on div at bounding box center [329, 681] width 5 height 22
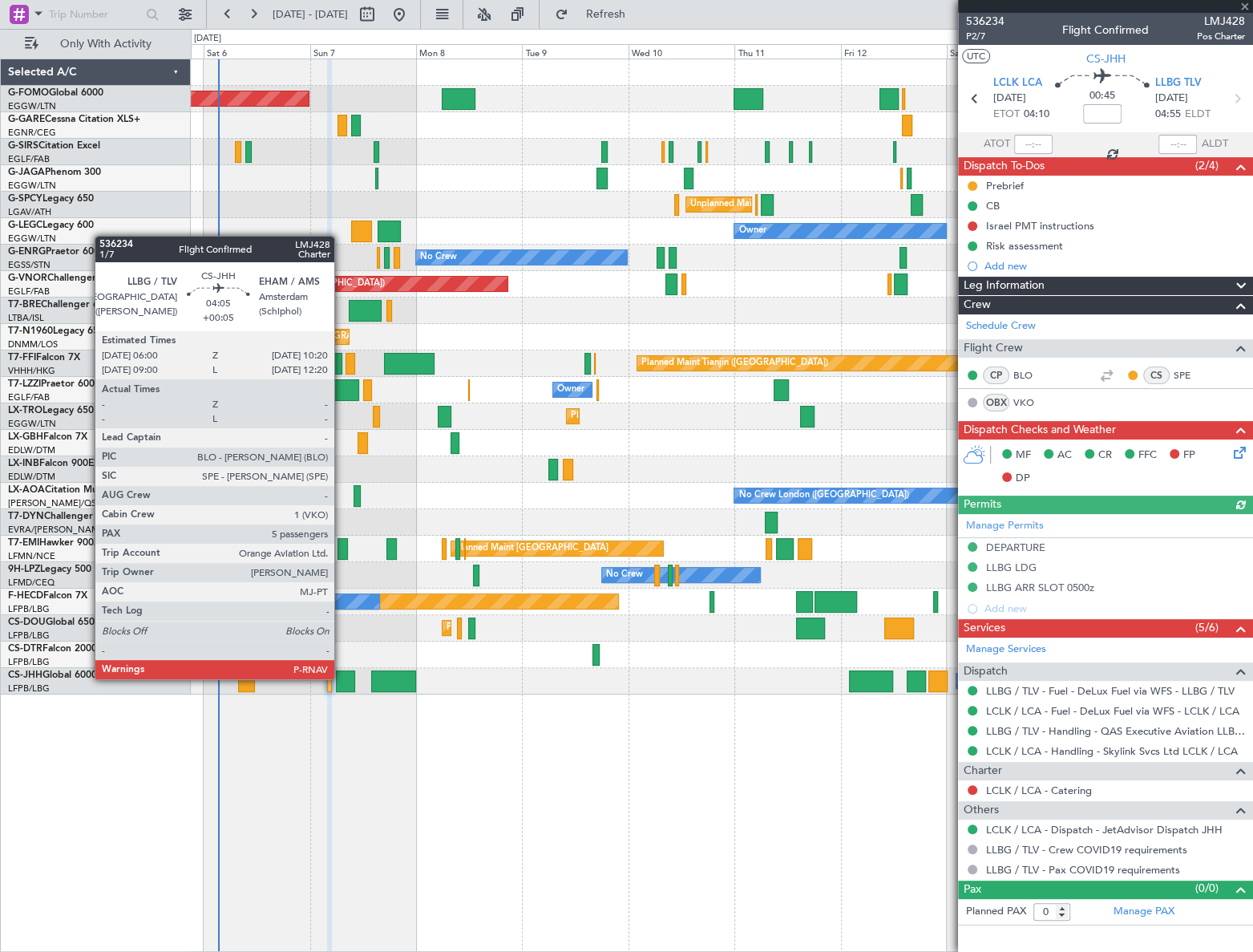
click at [341, 678] on div at bounding box center [346, 681] width 19 height 22
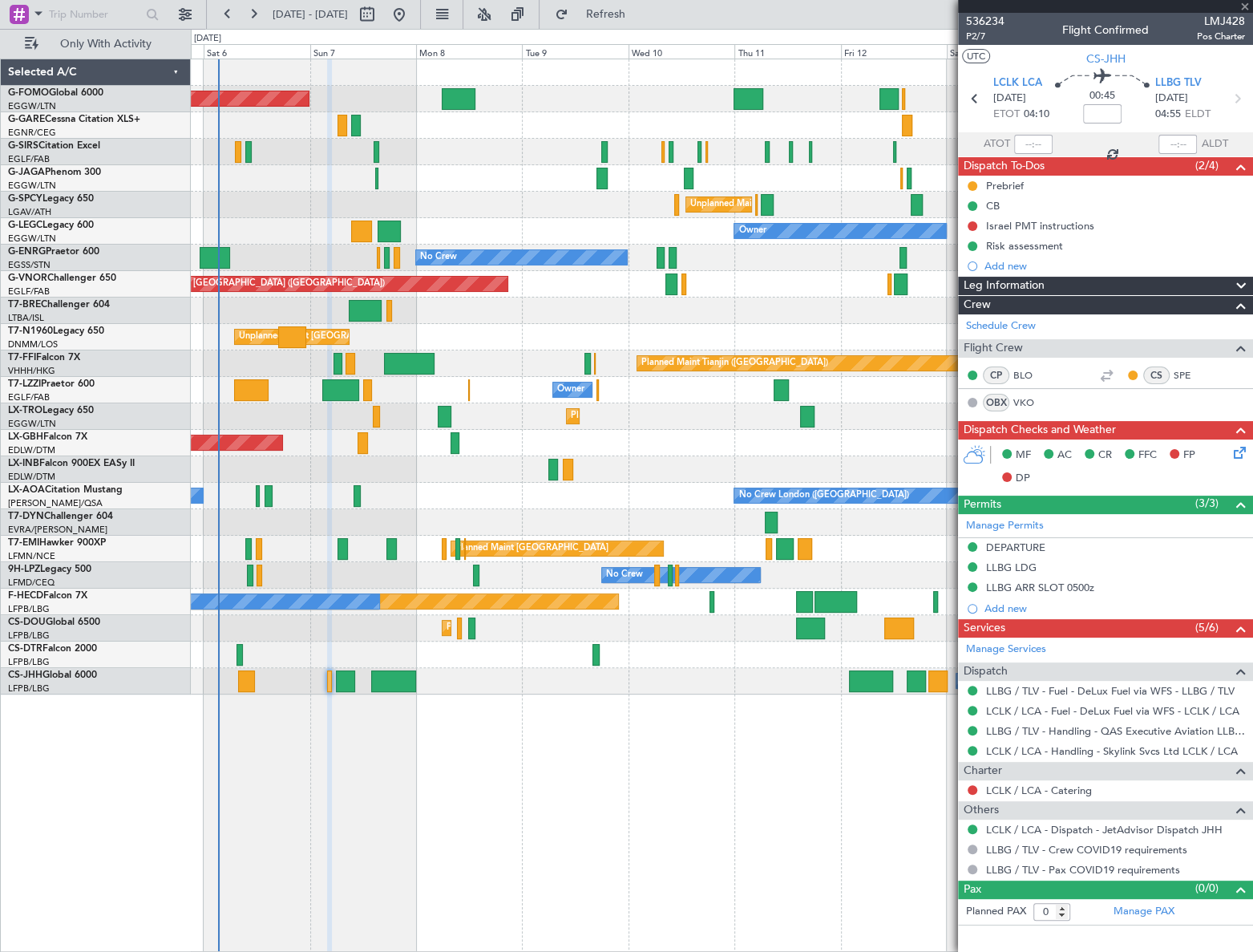
type input "+00:05"
type input "5"
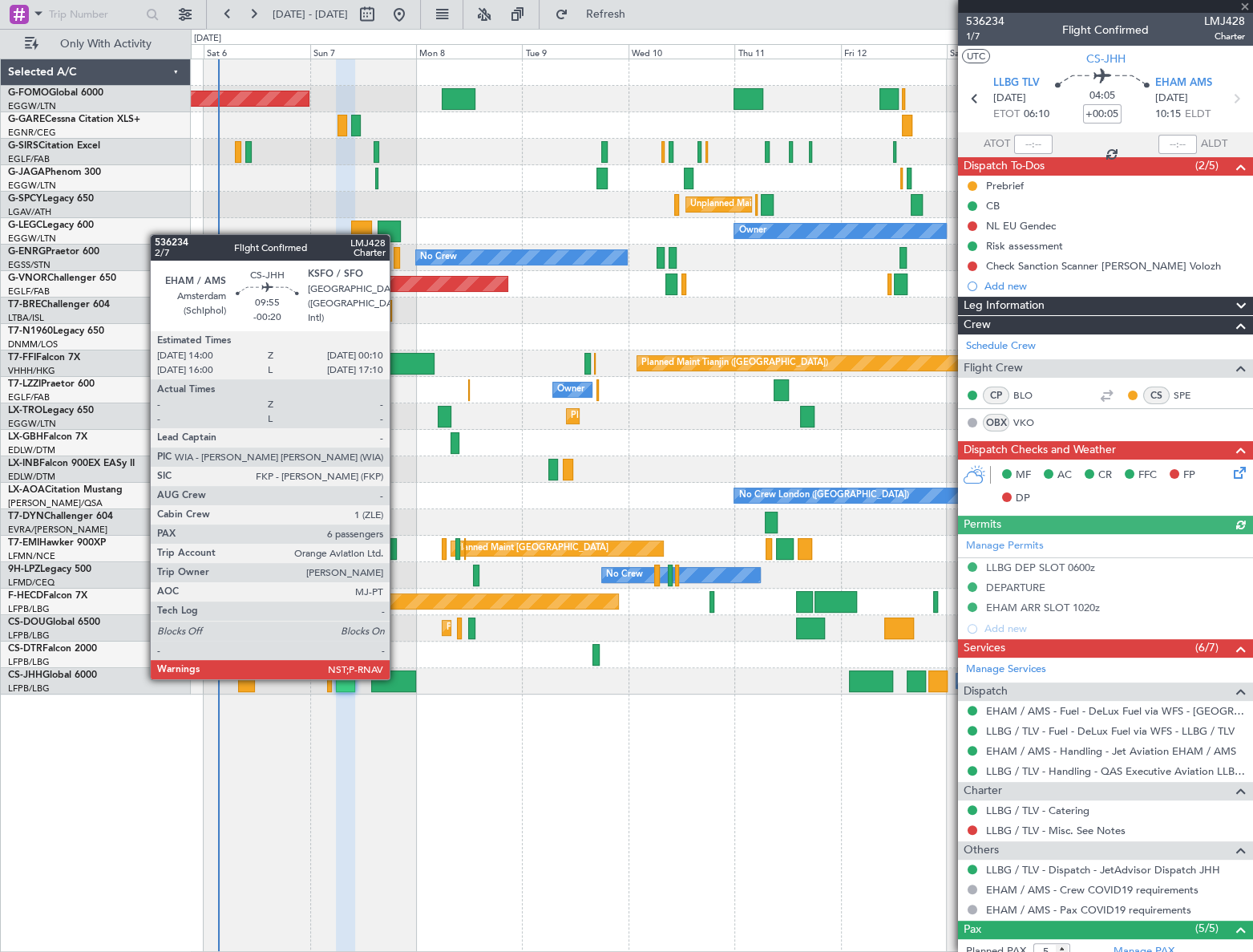
click at [397, 678] on div at bounding box center [394, 681] width 46 height 22
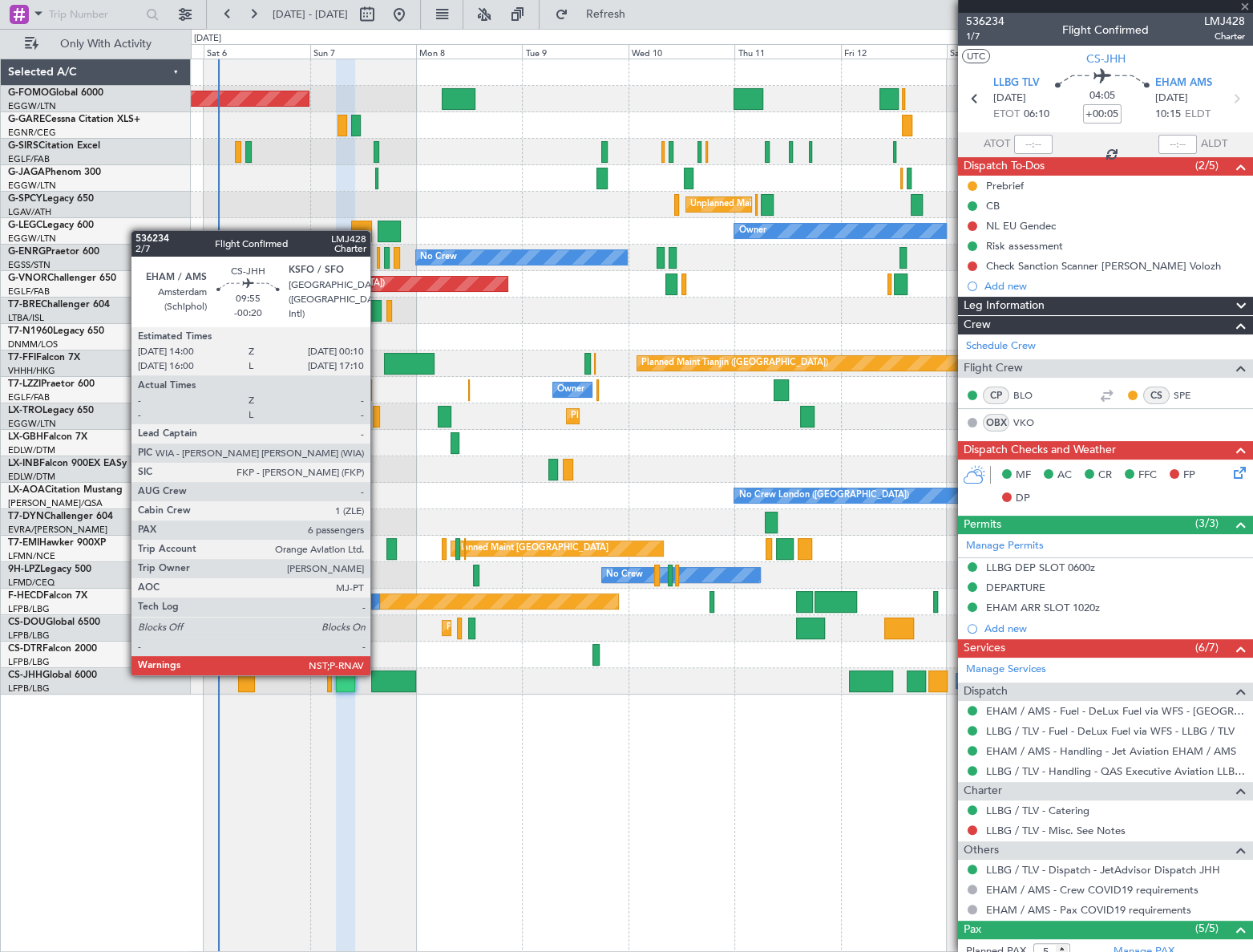
type input "-00:20"
type input "6"
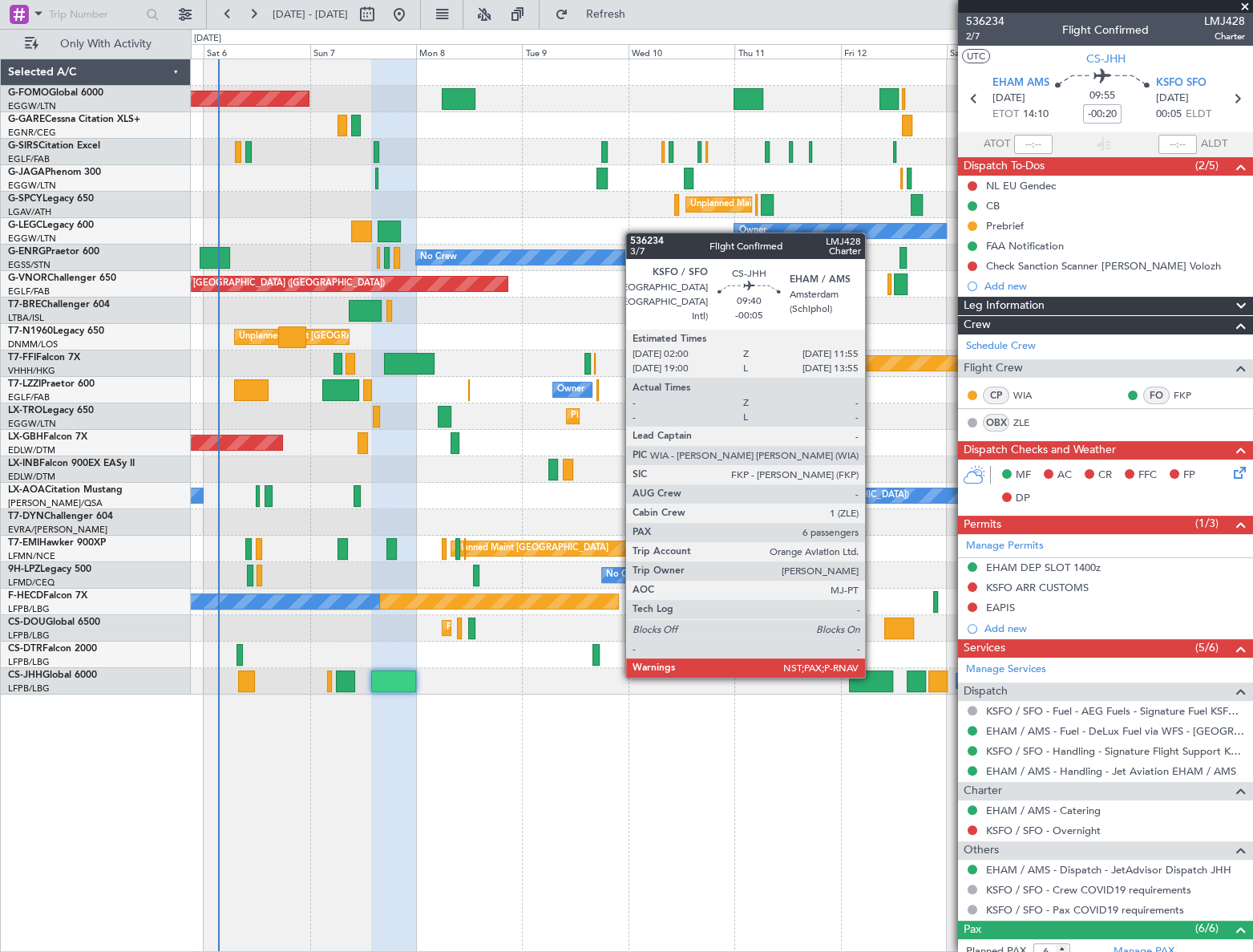
click at [873, 676] on div at bounding box center [871, 681] width 44 height 22
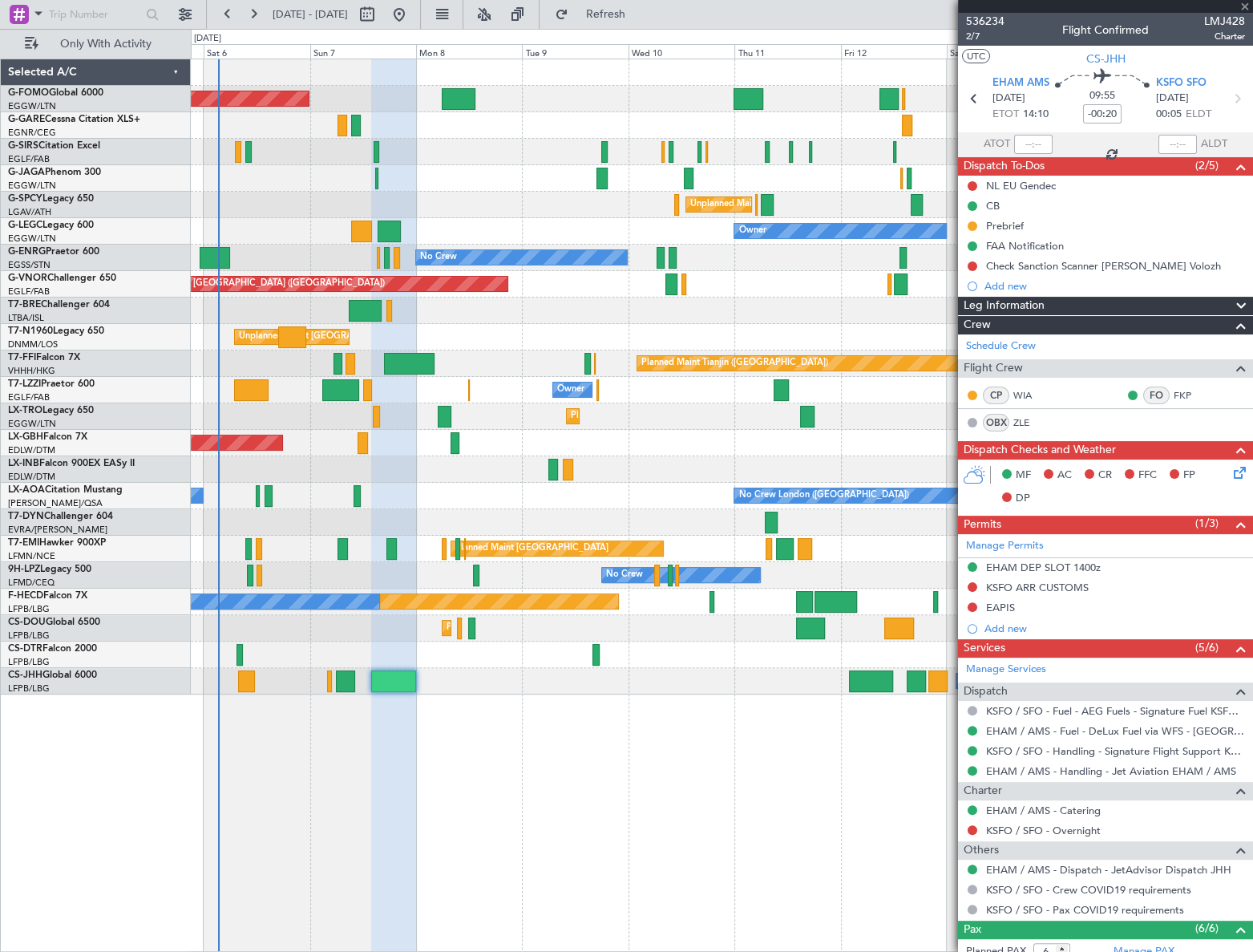
type input "-00:05"
type input "7"
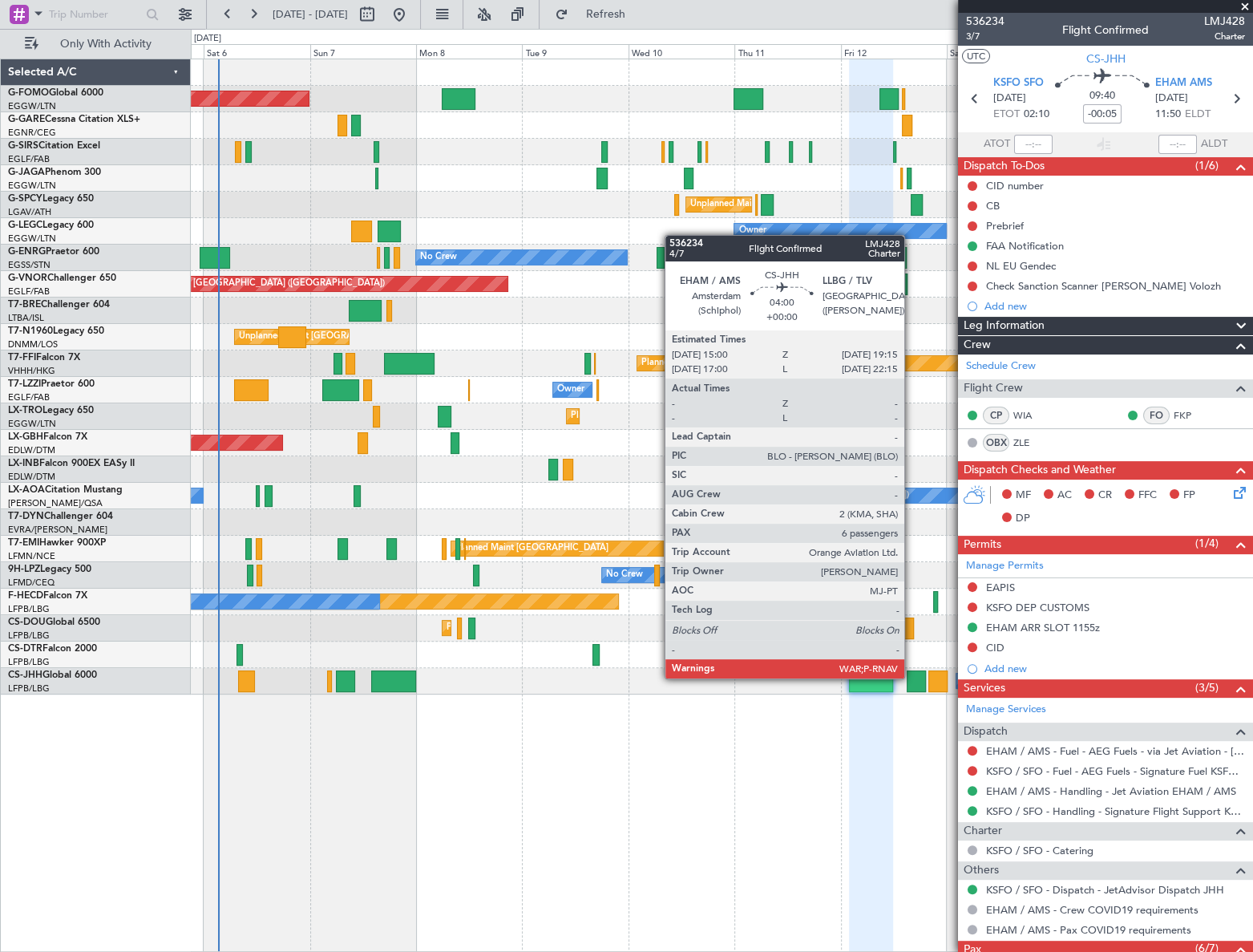
click at [912, 677] on div at bounding box center [917, 681] width 19 height 22
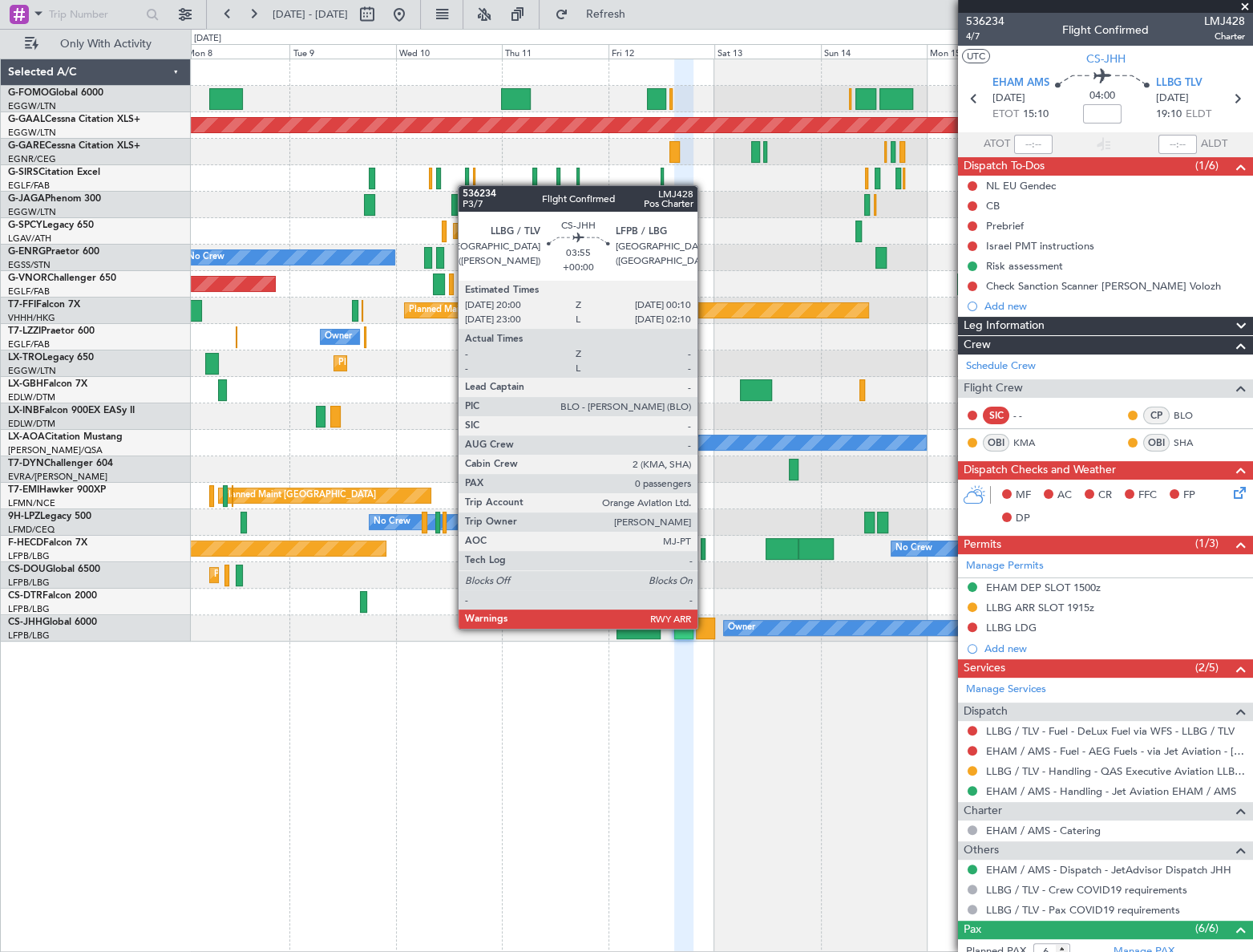
click at [704, 627] on div at bounding box center [704, 628] width 18 height 22
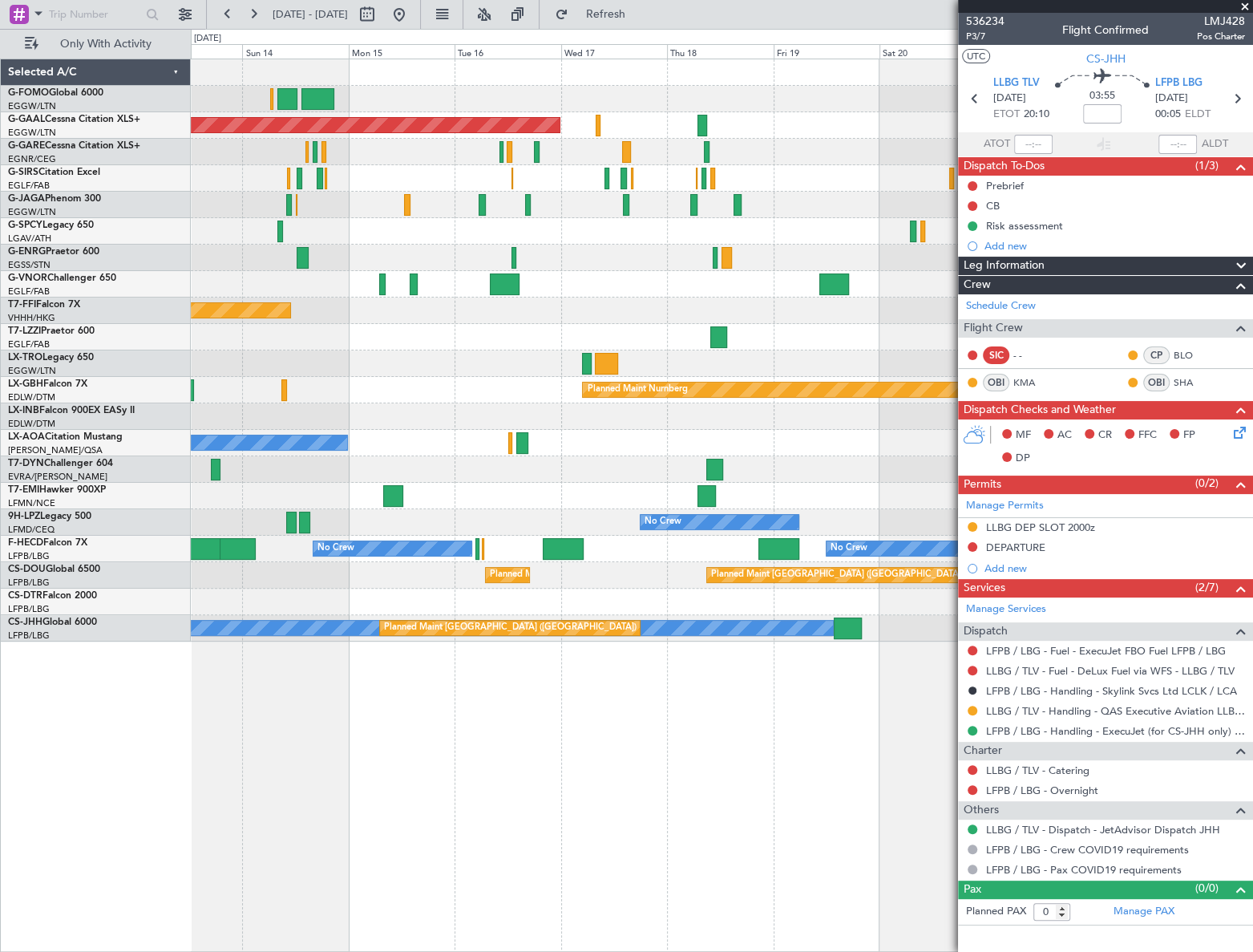
click at [42, 872] on div "Planned Maint Dusseldorf Planned Maint London (Luton) Unplanned Maint Athens (E…" at bounding box center [626, 490] width 1253 height 923
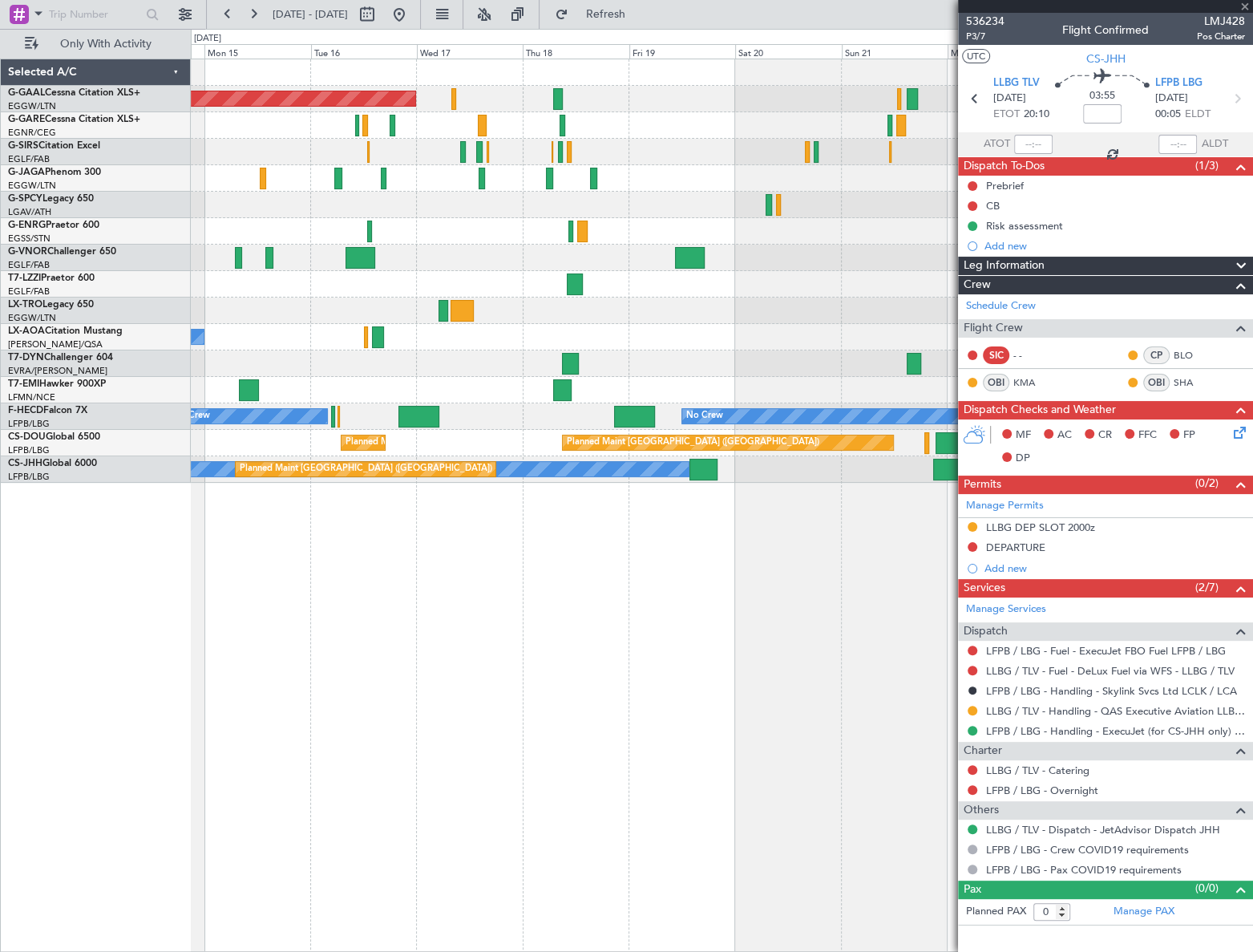
type input "2"
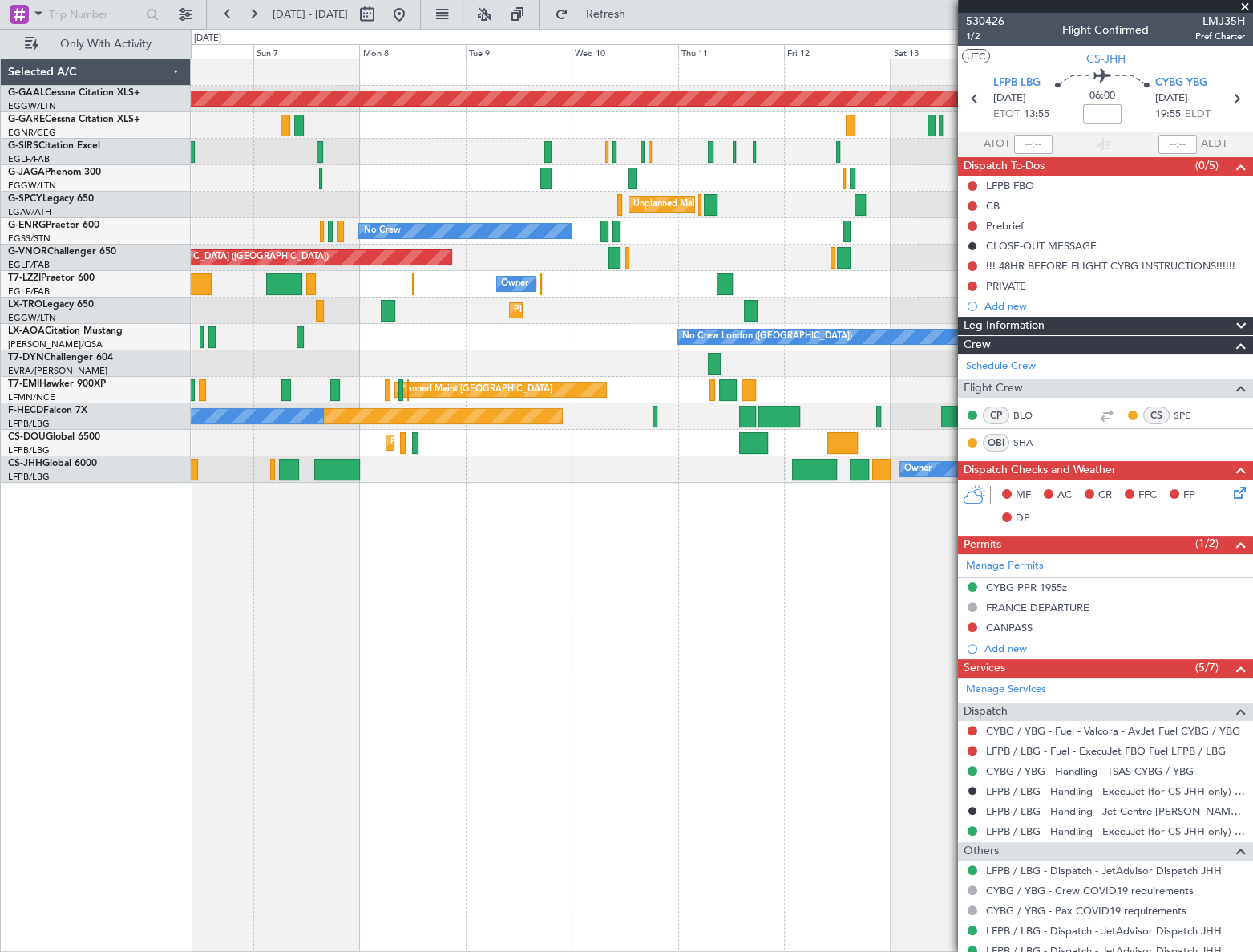
click at [1252, 552] on html "[DATE] - [DATE] Refresh Quick Links Only With Activity Planned [GEOGRAPHIC_DATA…" at bounding box center [626, 476] width 1253 height 952
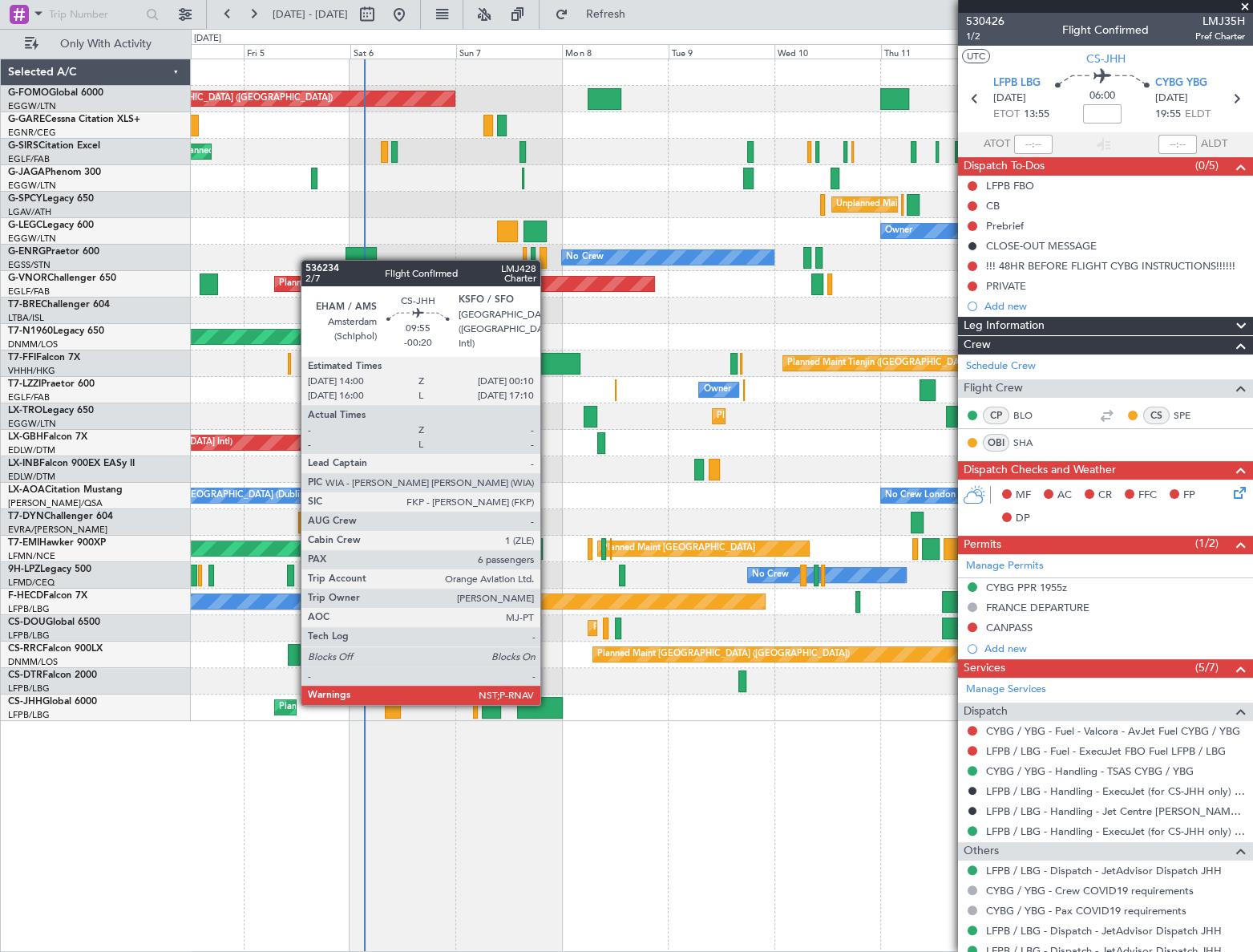
click at [548, 703] on div at bounding box center [540, 707] width 46 height 22
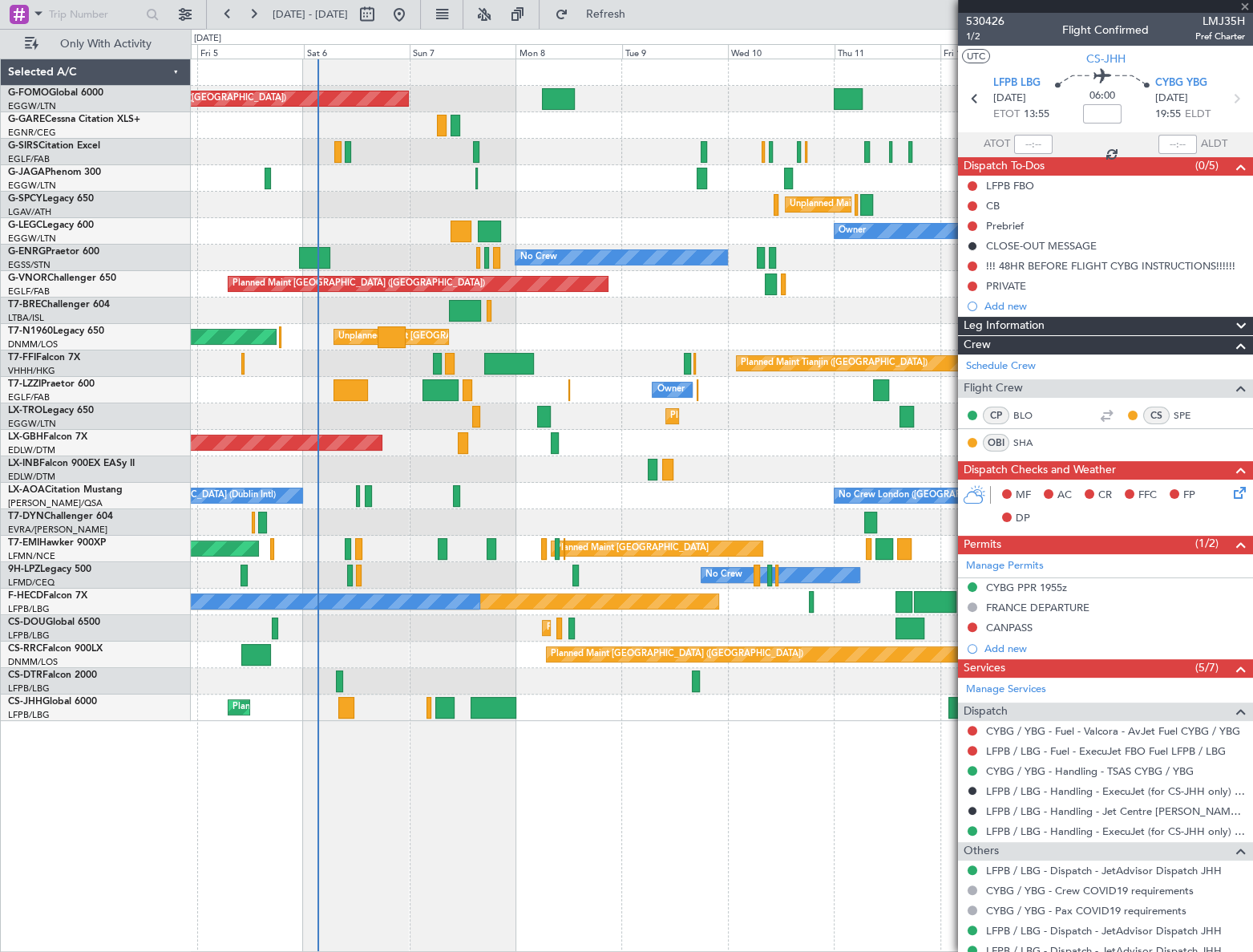
click at [627, 768] on div "Planned Maint [GEOGRAPHIC_DATA] ([GEOGRAPHIC_DATA]) Planned Maint [GEOGRAPHIC_D…" at bounding box center [722, 505] width 1062 height 894
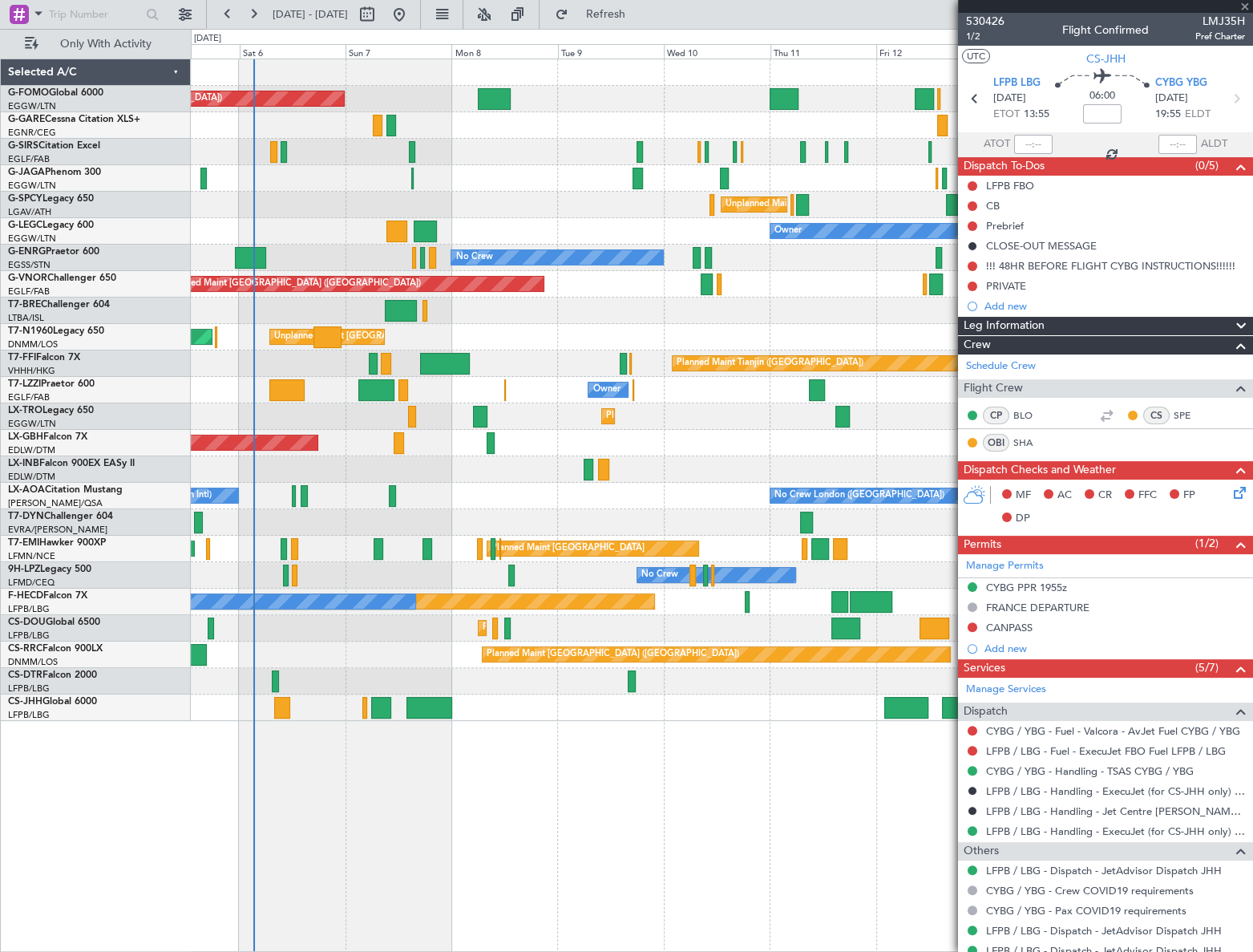
type input "-00:20"
type input "6"
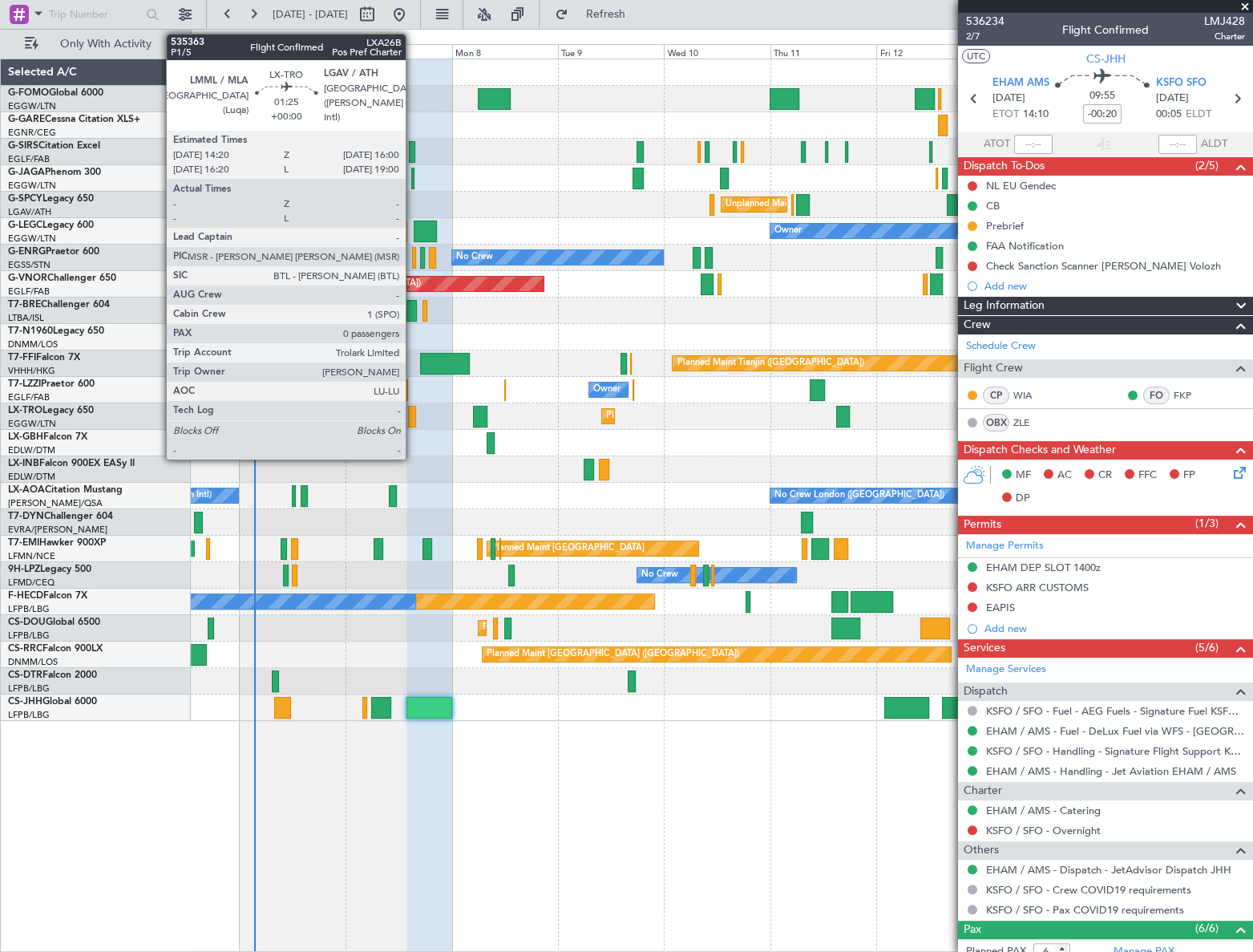
click at [413, 416] on div at bounding box center [412, 417] width 8 height 22
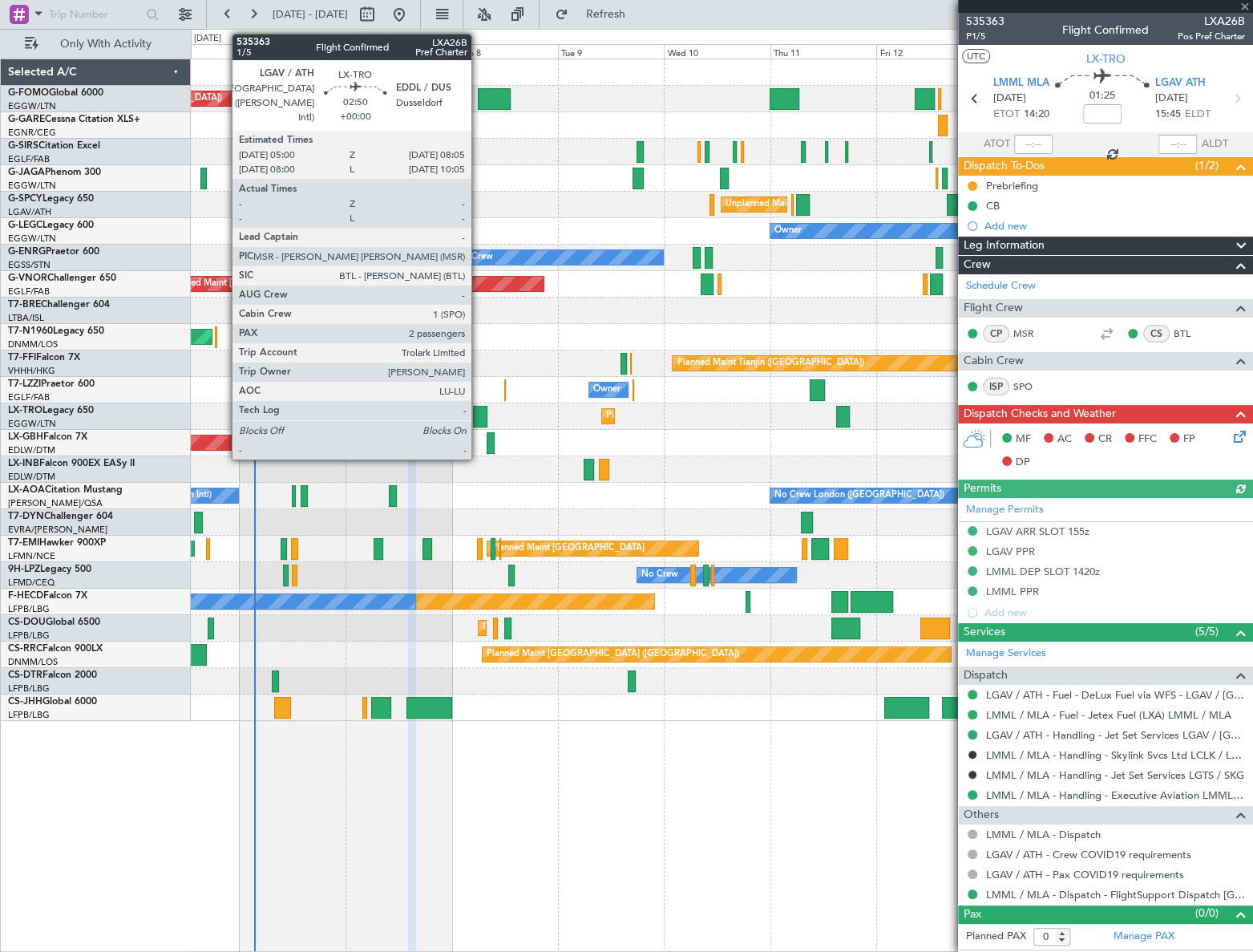
click at [479, 415] on div at bounding box center [480, 417] width 14 height 22
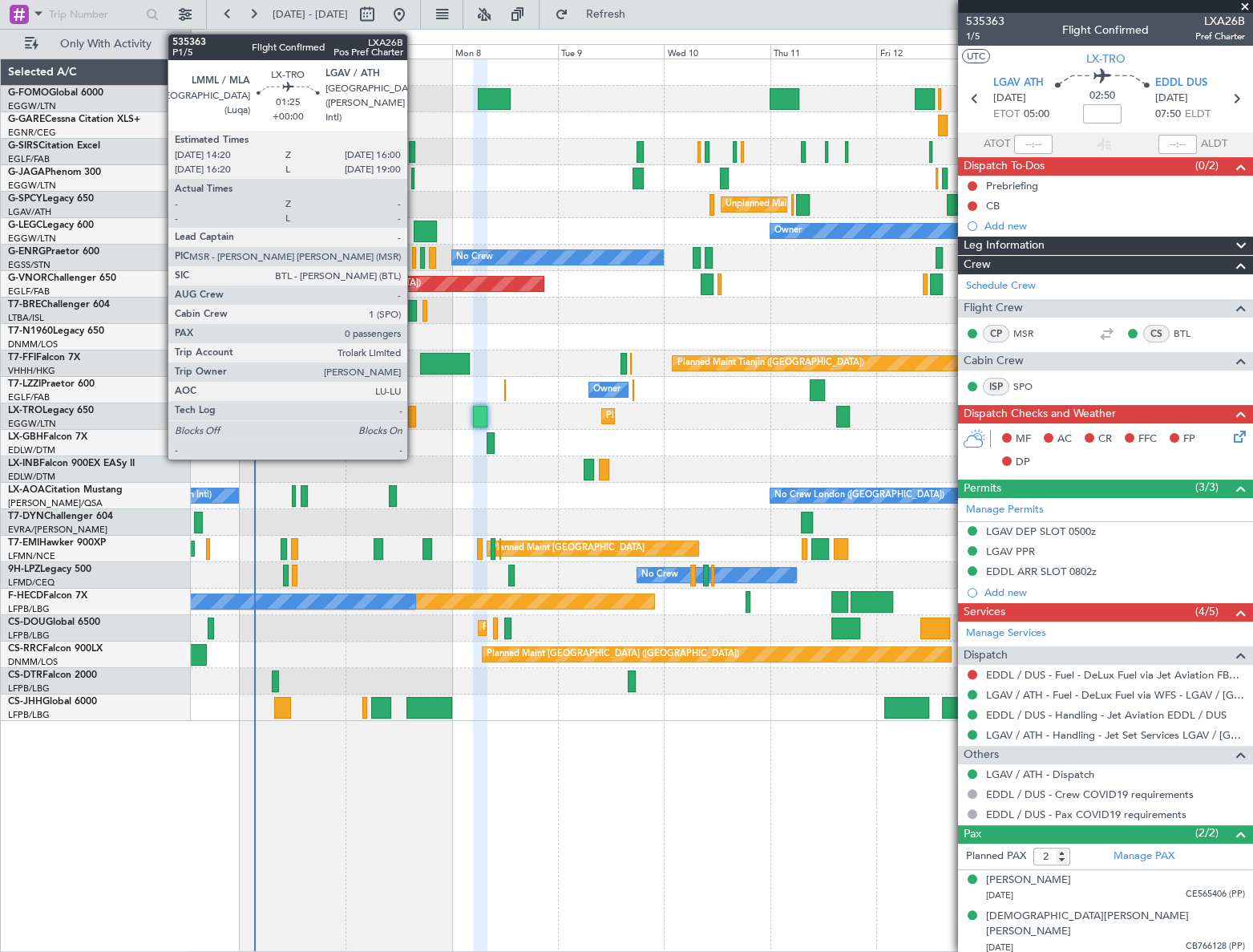
click at [415, 408] on div at bounding box center [412, 417] width 8 height 22
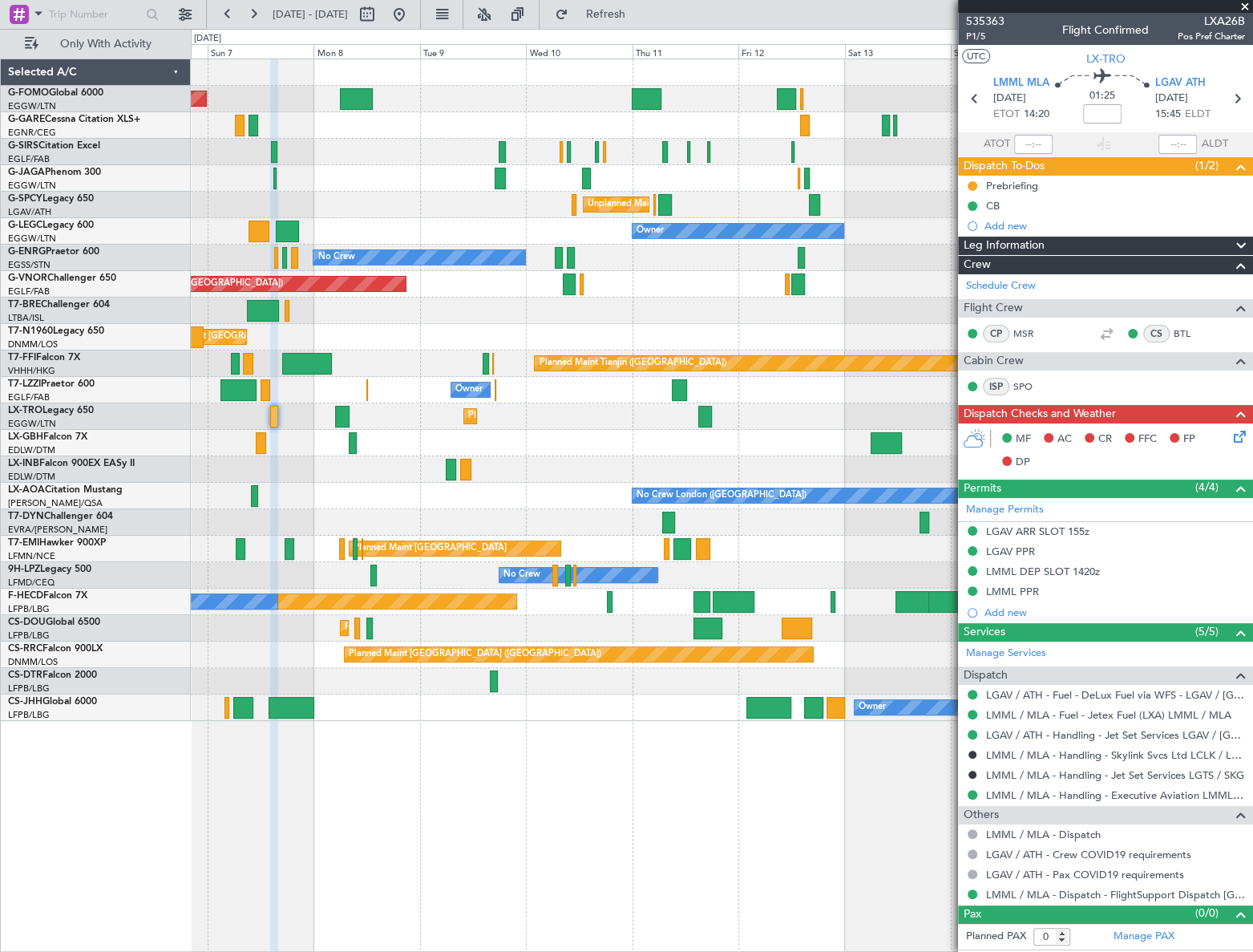
click at [759, 192] on div "Planned Maint [GEOGRAPHIC_DATA] ([GEOGRAPHIC_DATA]) Planned Maint [GEOGRAPHIC_D…" at bounding box center [722, 390] width 1062 height 661
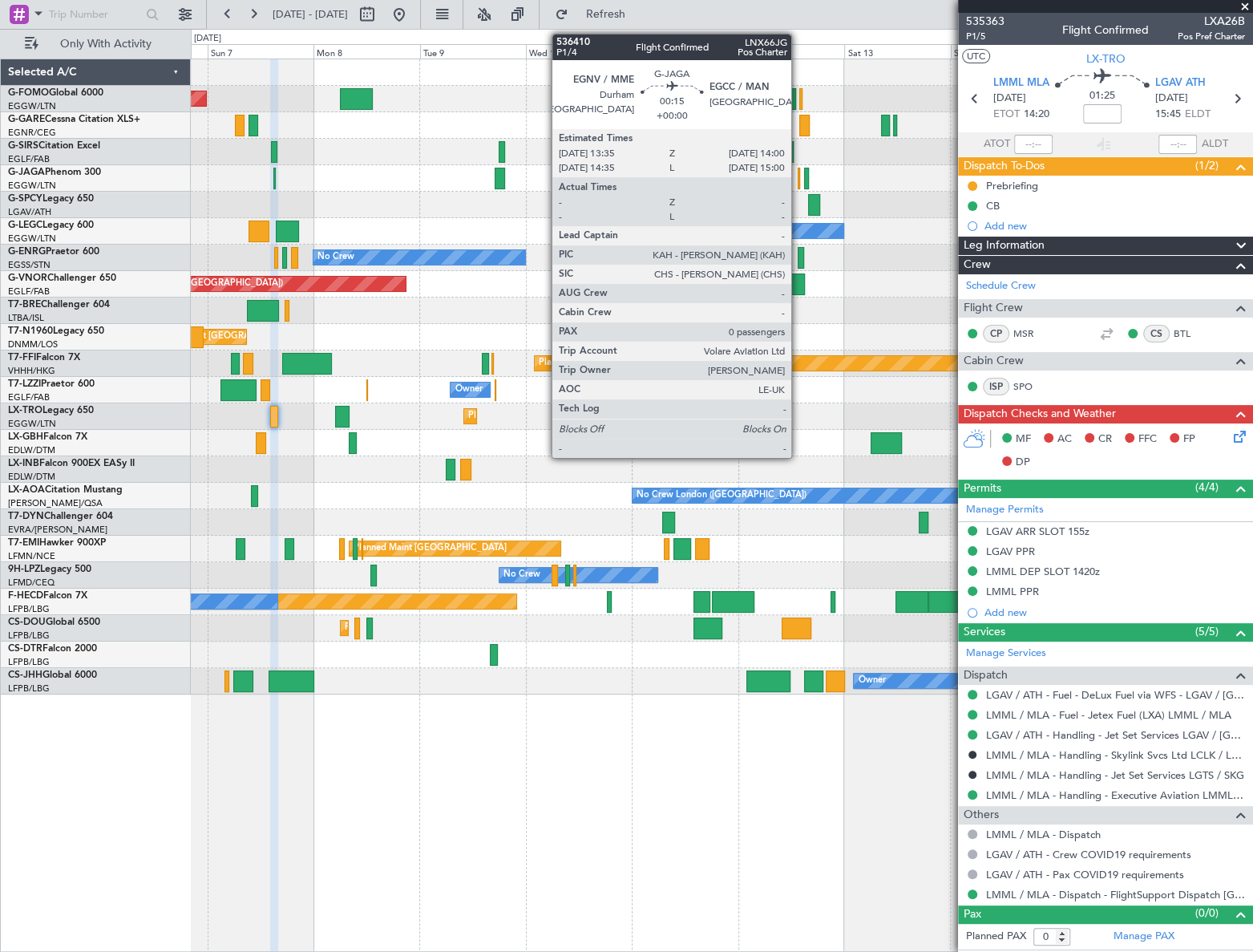
click at [799, 179] on div at bounding box center [799, 178] width 3 height 22
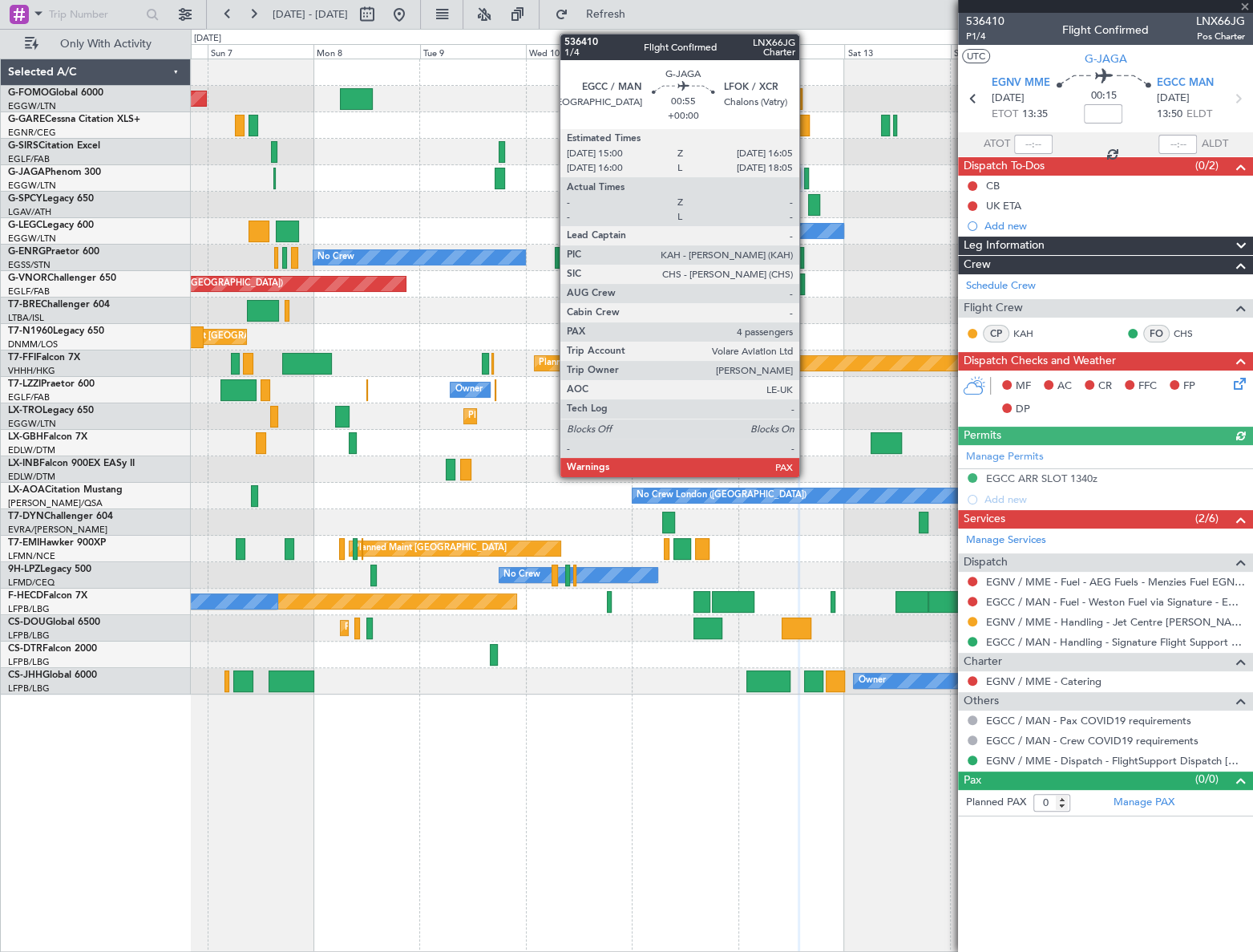
click at [807, 179] on div at bounding box center [806, 178] width 5 height 22
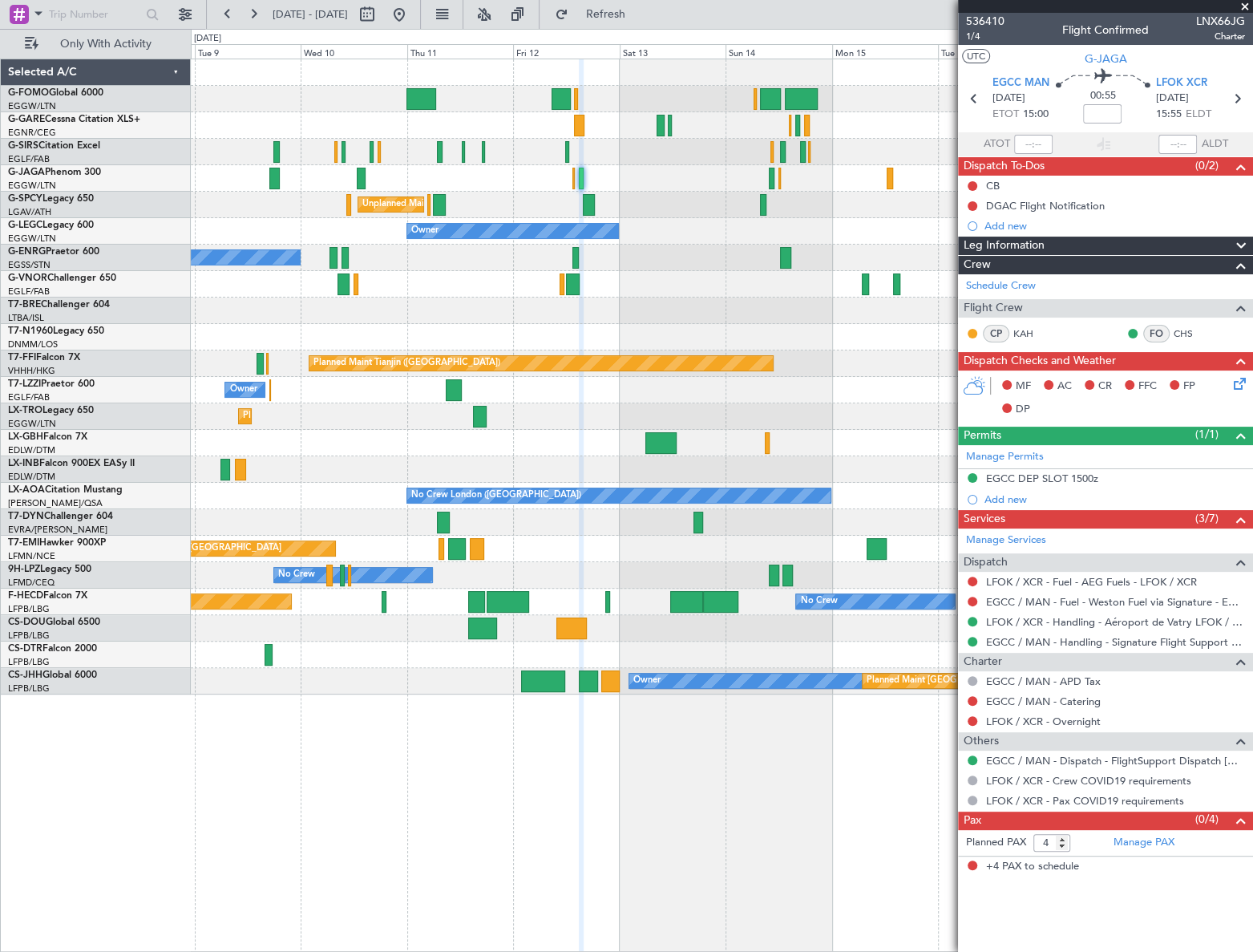
click at [680, 256] on div "Planned Maint [GEOGRAPHIC_DATA] ([GEOGRAPHIC_DATA]) Unplanned Maint [GEOGRAPHIC…" at bounding box center [722, 377] width 1062 height 635
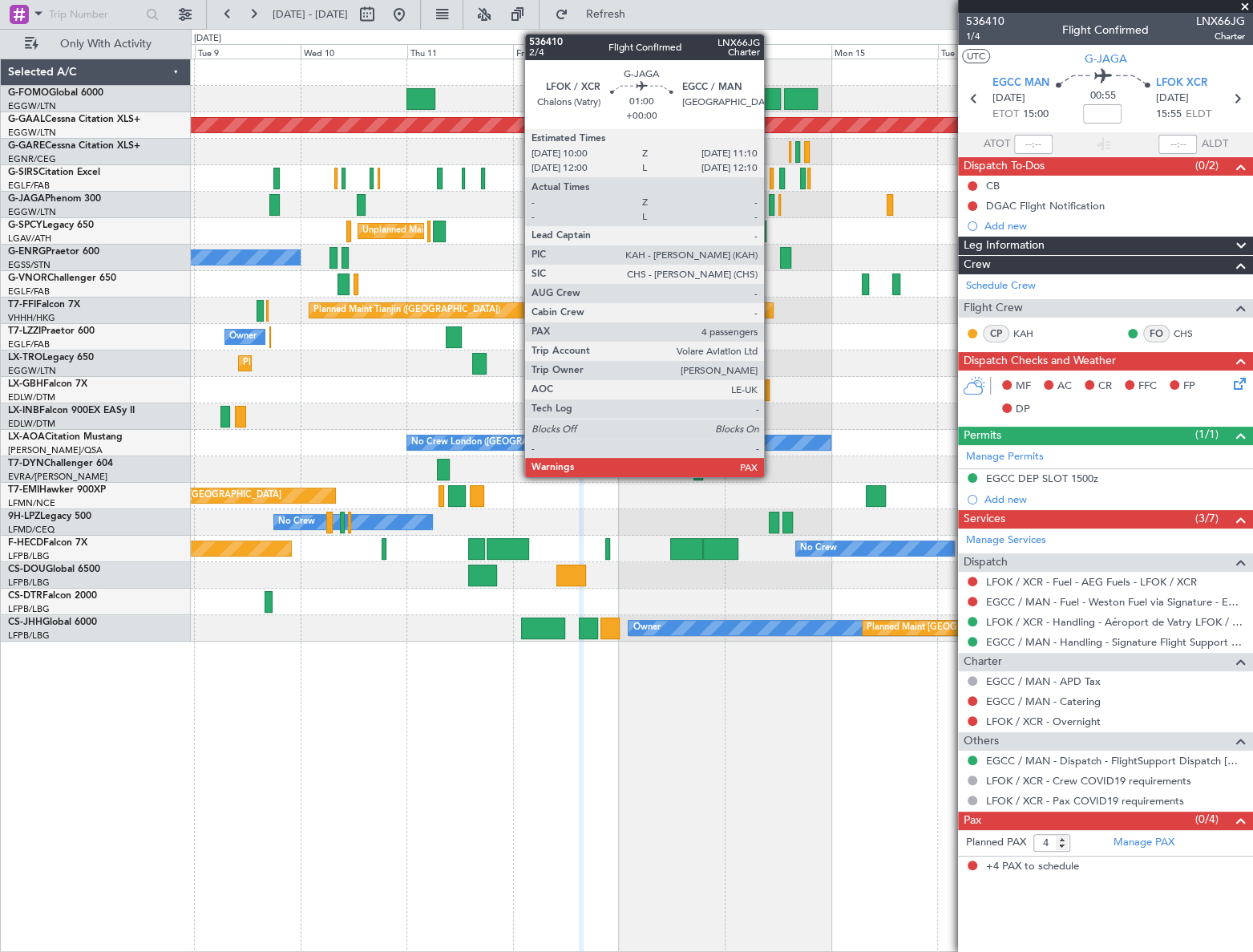
click at [771, 194] on div at bounding box center [772, 205] width 6 height 22
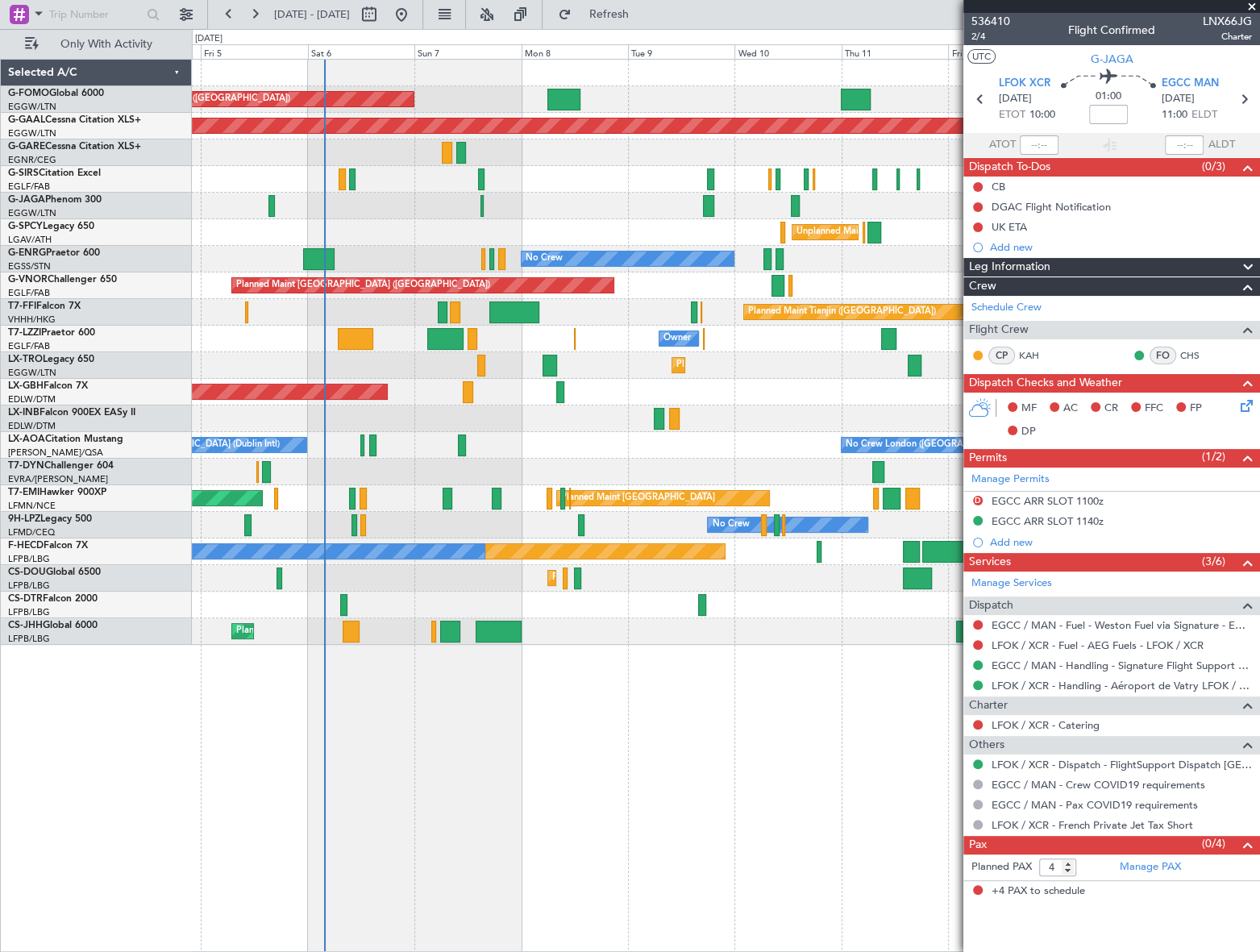
click at [769, 476] on div "Planned Maint [GEOGRAPHIC_DATA] ([GEOGRAPHIC_DATA]) Planned [GEOGRAPHIC_DATA] P…" at bounding box center [726, 352] width 1068 height 585
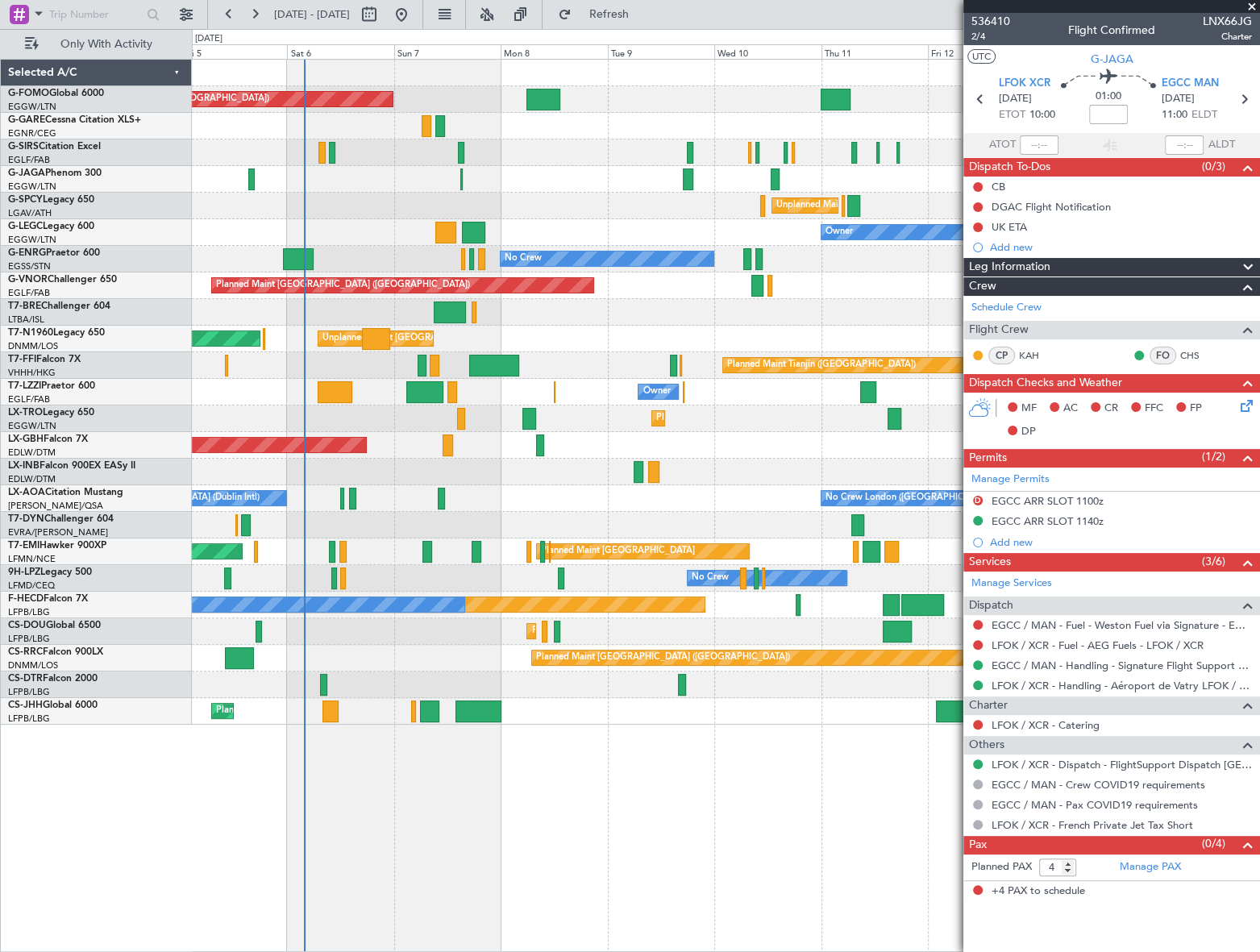
click at [740, 760] on div "Planned Maint [GEOGRAPHIC_DATA] ([GEOGRAPHIC_DATA]) Planned Maint [GEOGRAPHIC_D…" at bounding box center [727, 505] width 1069 height 893
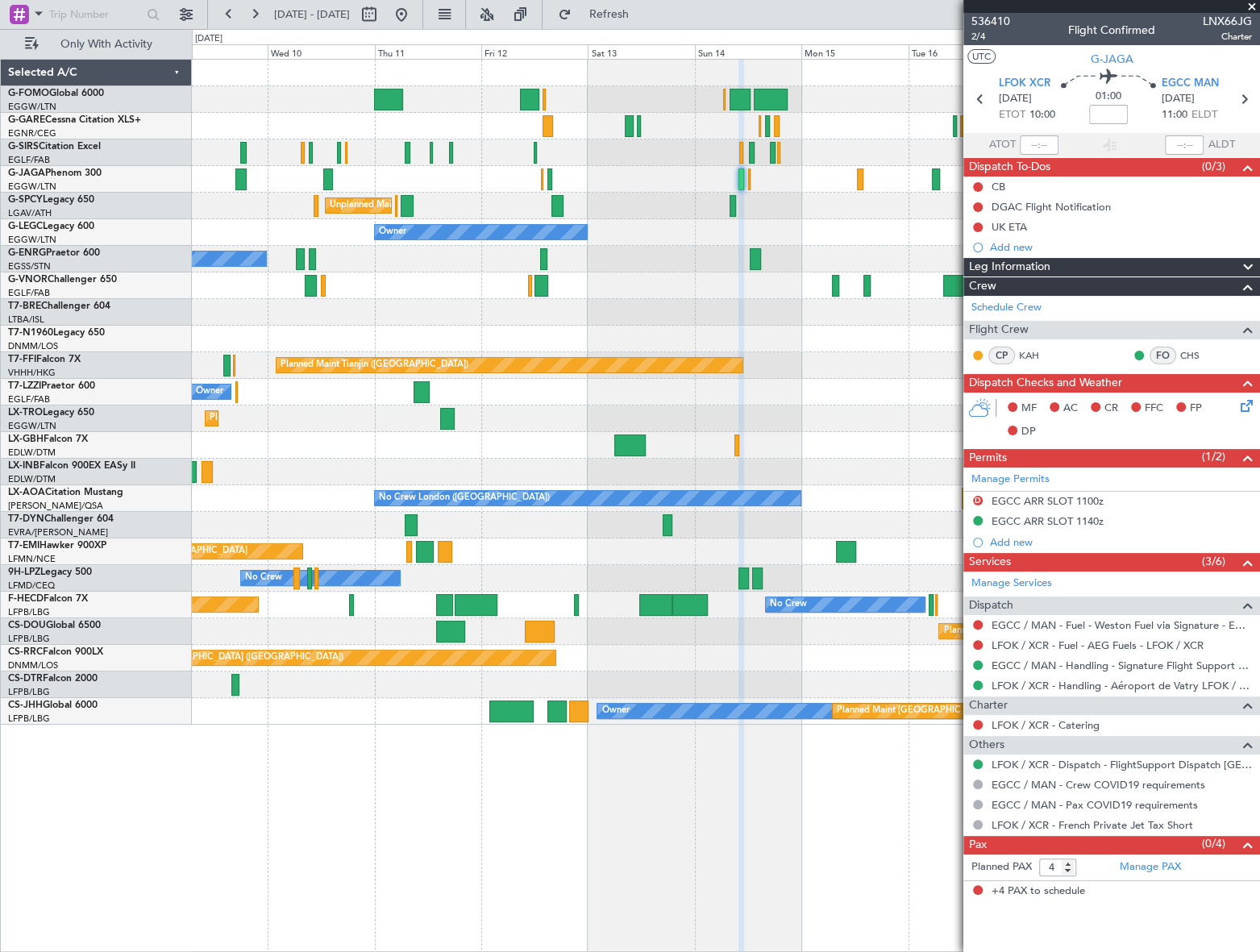
click at [228, 778] on div "Planned Maint [GEOGRAPHIC_DATA] ([GEOGRAPHIC_DATA]) Unplanned Maint [GEOGRAPHIC…" at bounding box center [727, 505] width 1069 height 893
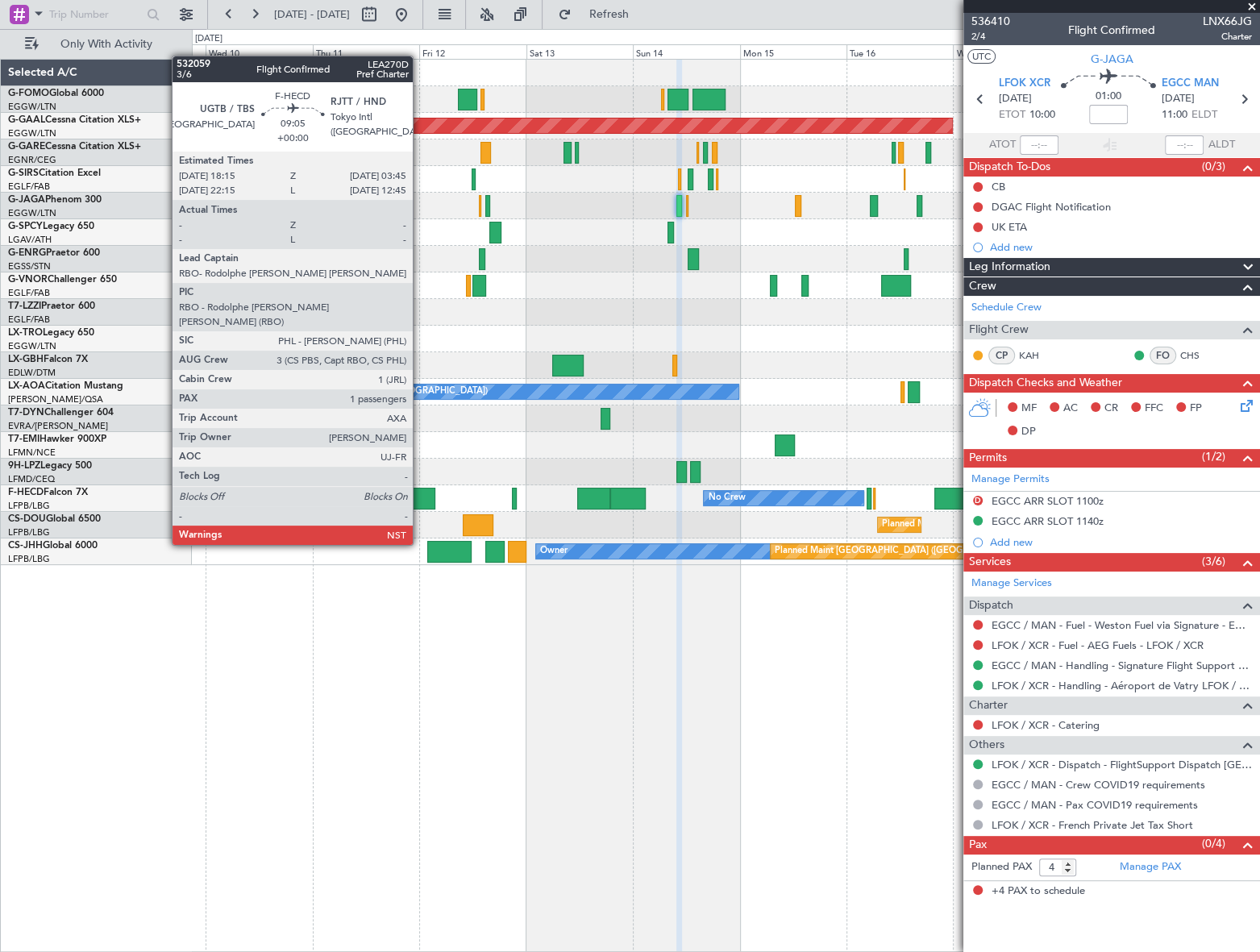
click at [420, 500] on div at bounding box center [414, 499] width 42 height 22
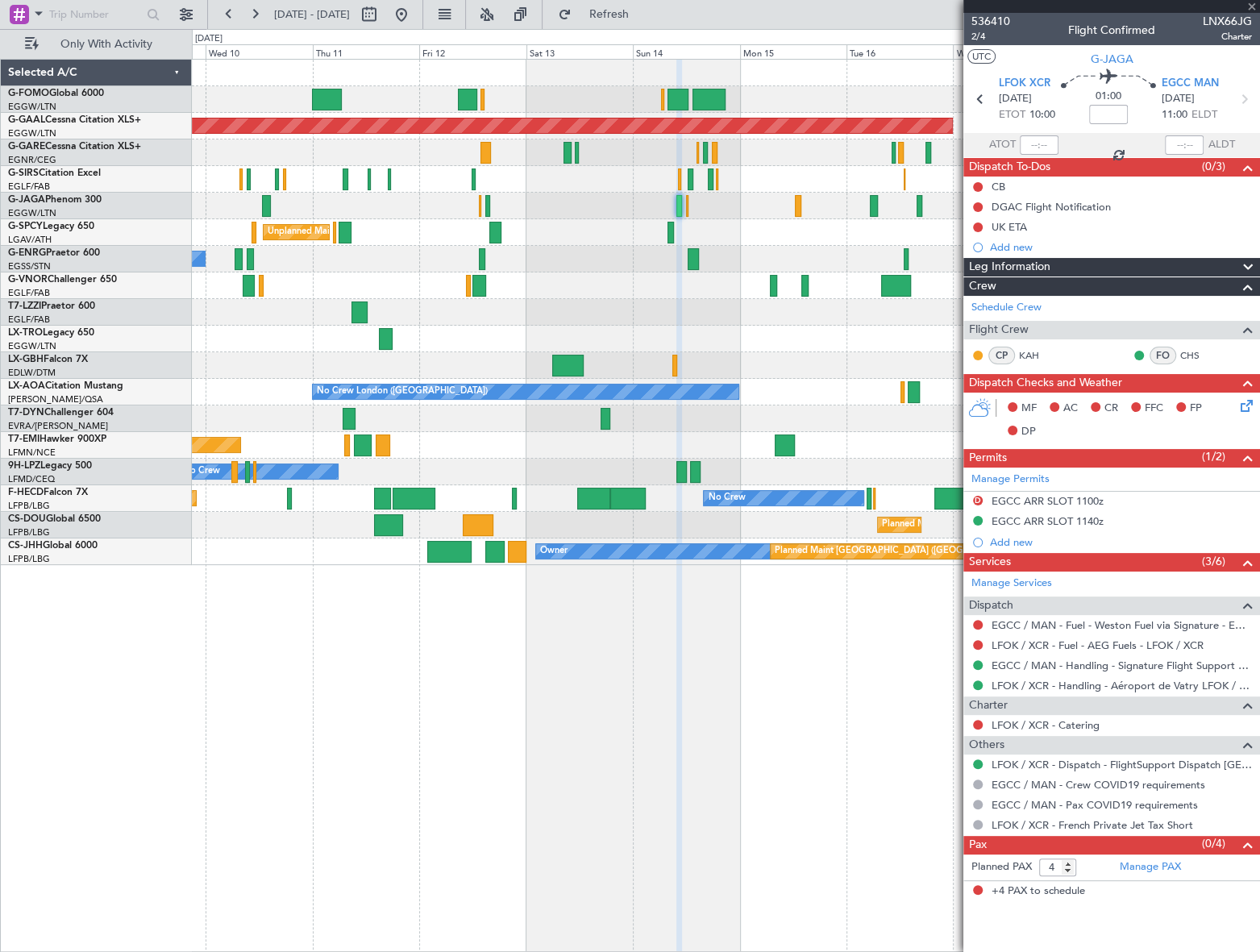
type input "1"
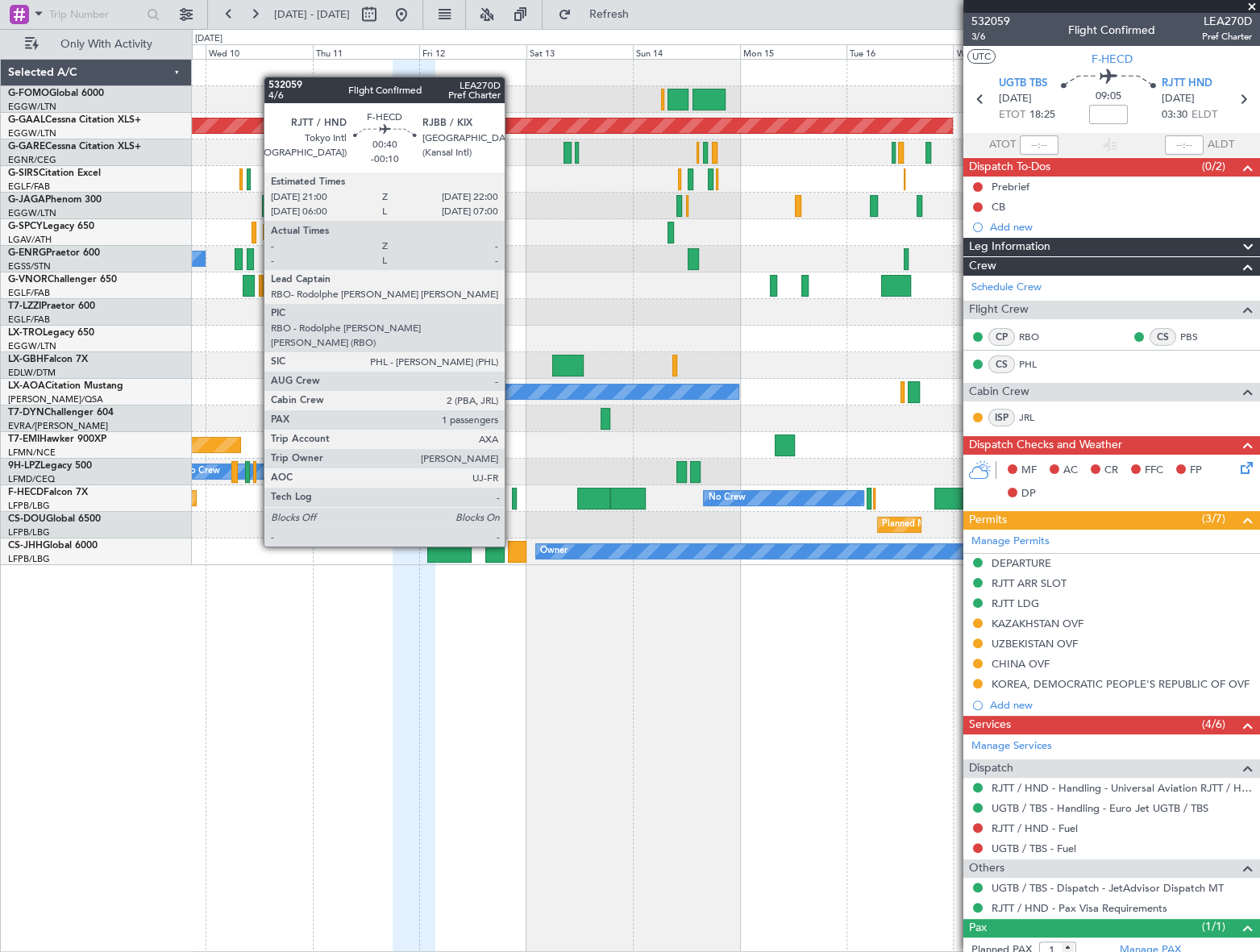
click at [512, 501] on div at bounding box center [514, 499] width 5 height 22
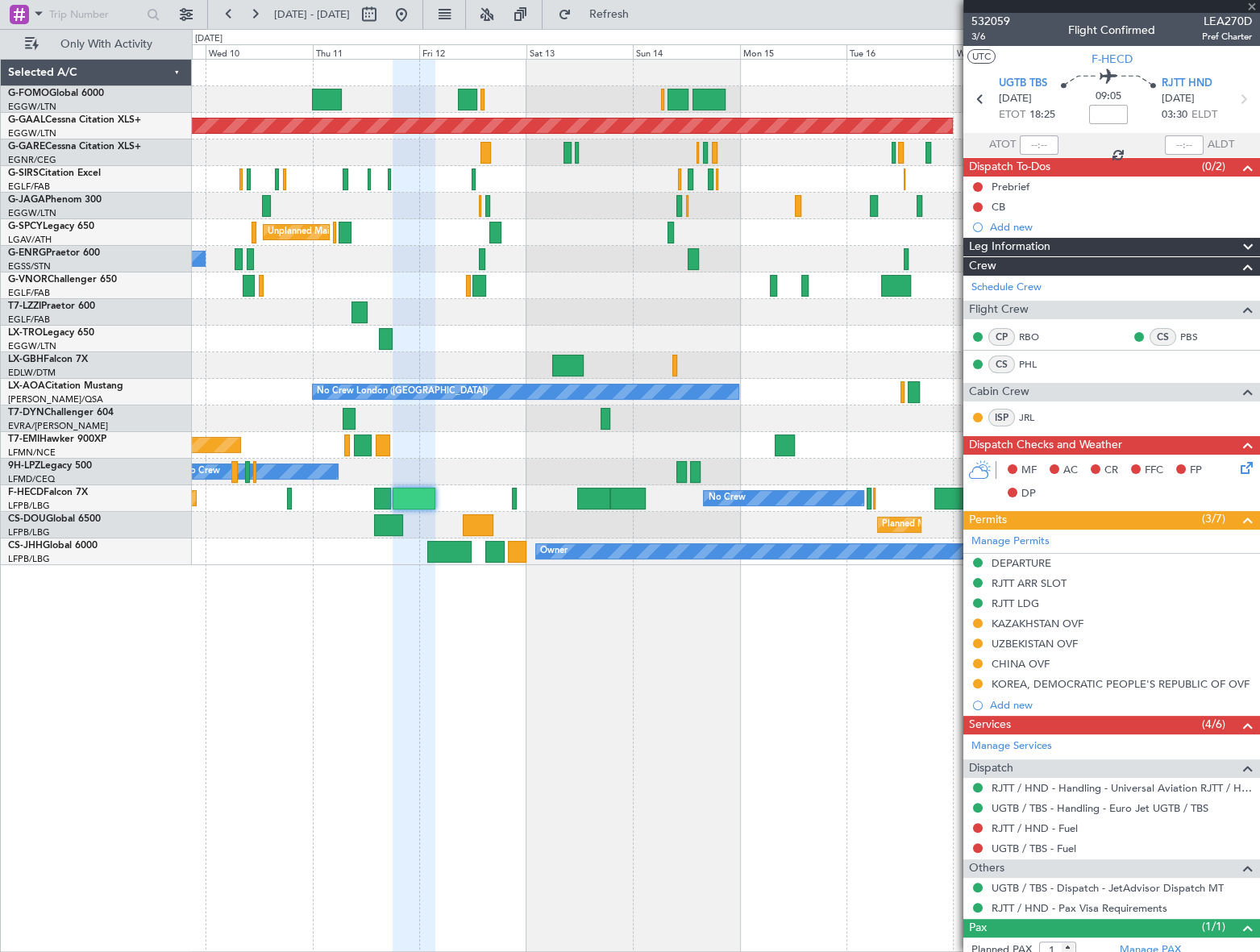
type input "-00:10"
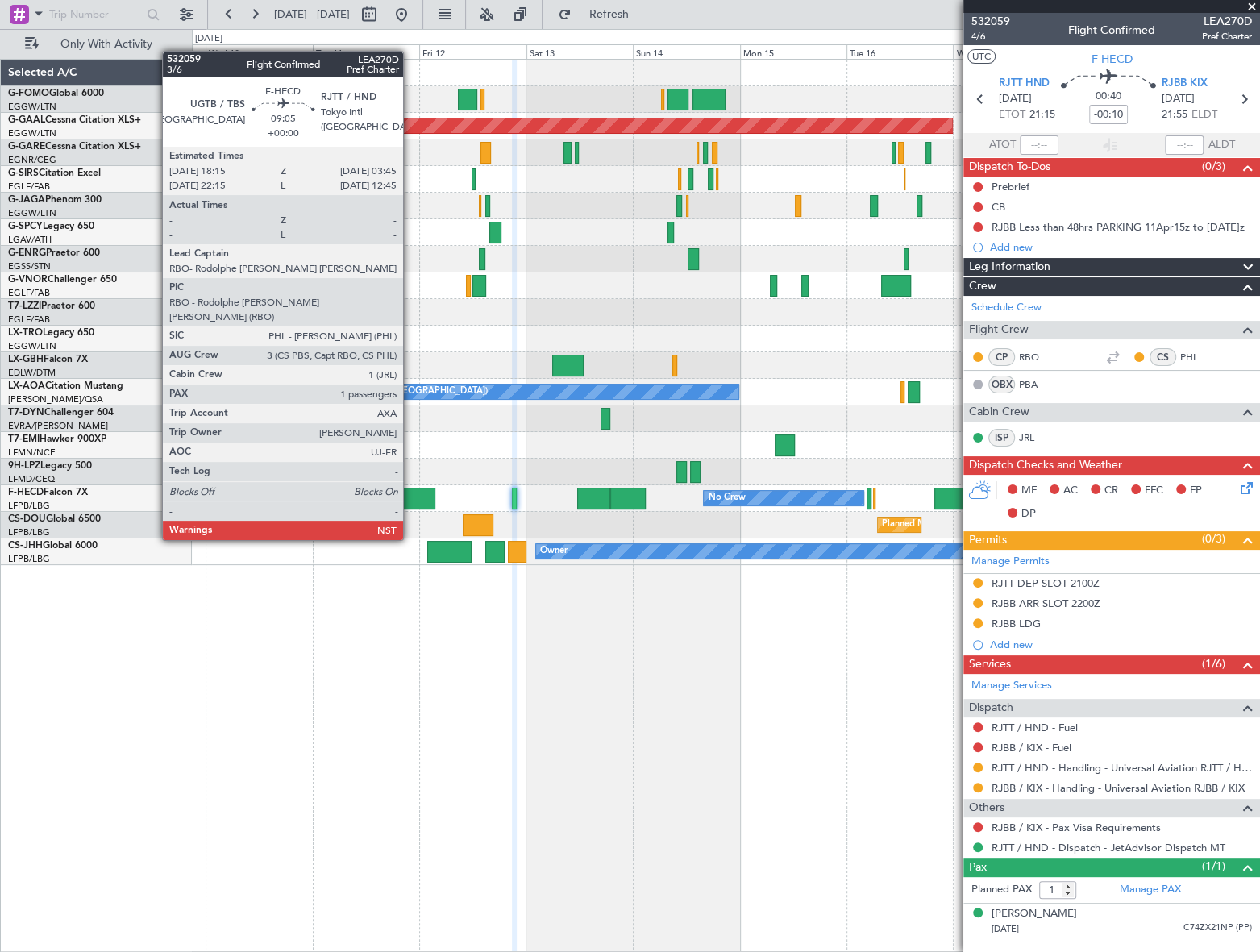
click at [410, 495] on div at bounding box center [414, 499] width 42 height 22
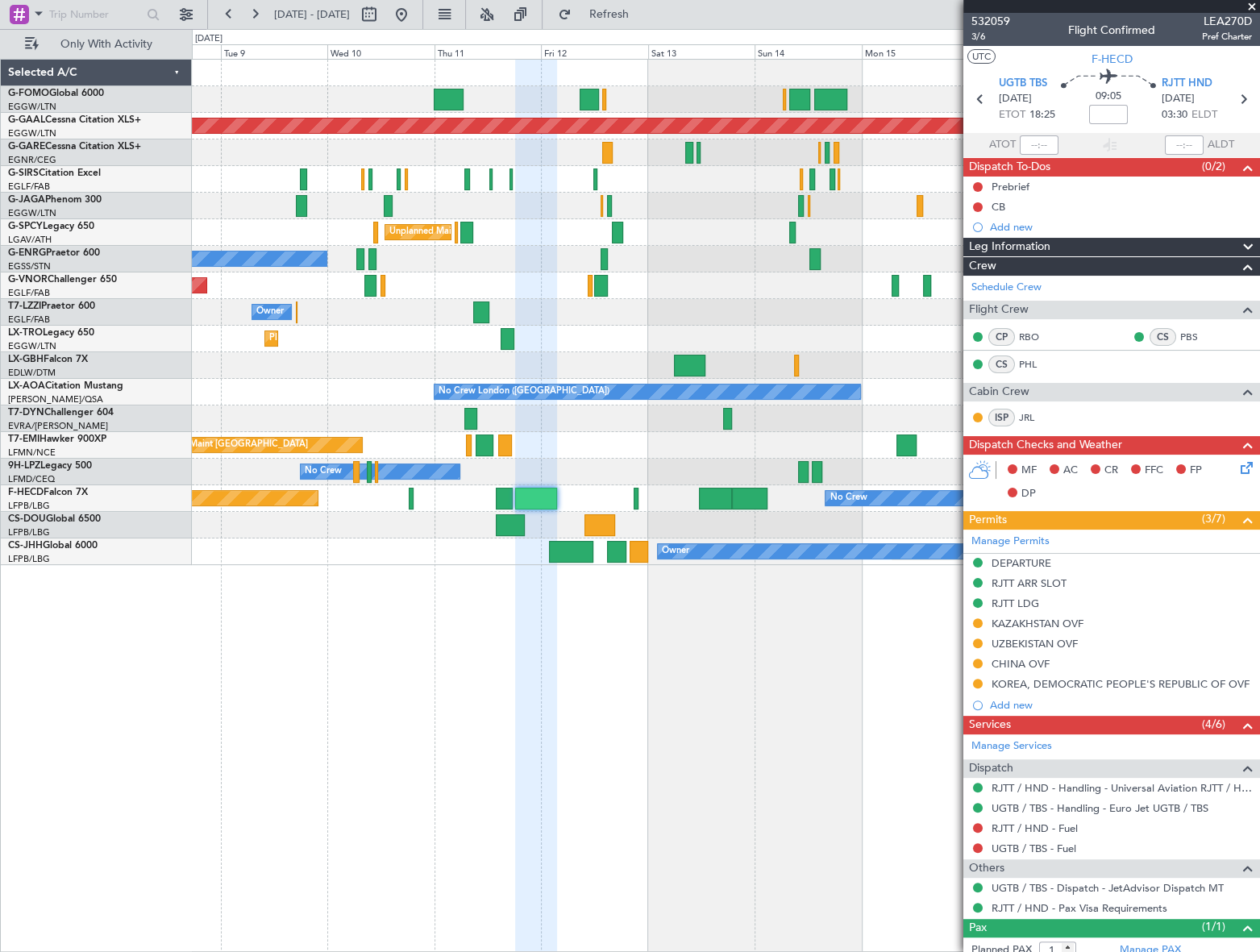
click at [358, 693] on div "Planned Maint [GEOGRAPHIC_DATA] ([GEOGRAPHIC_DATA]) Planned [GEOGRAPHIC_DATA] U…" at bounding box center [727, 505] width 1069 height 893
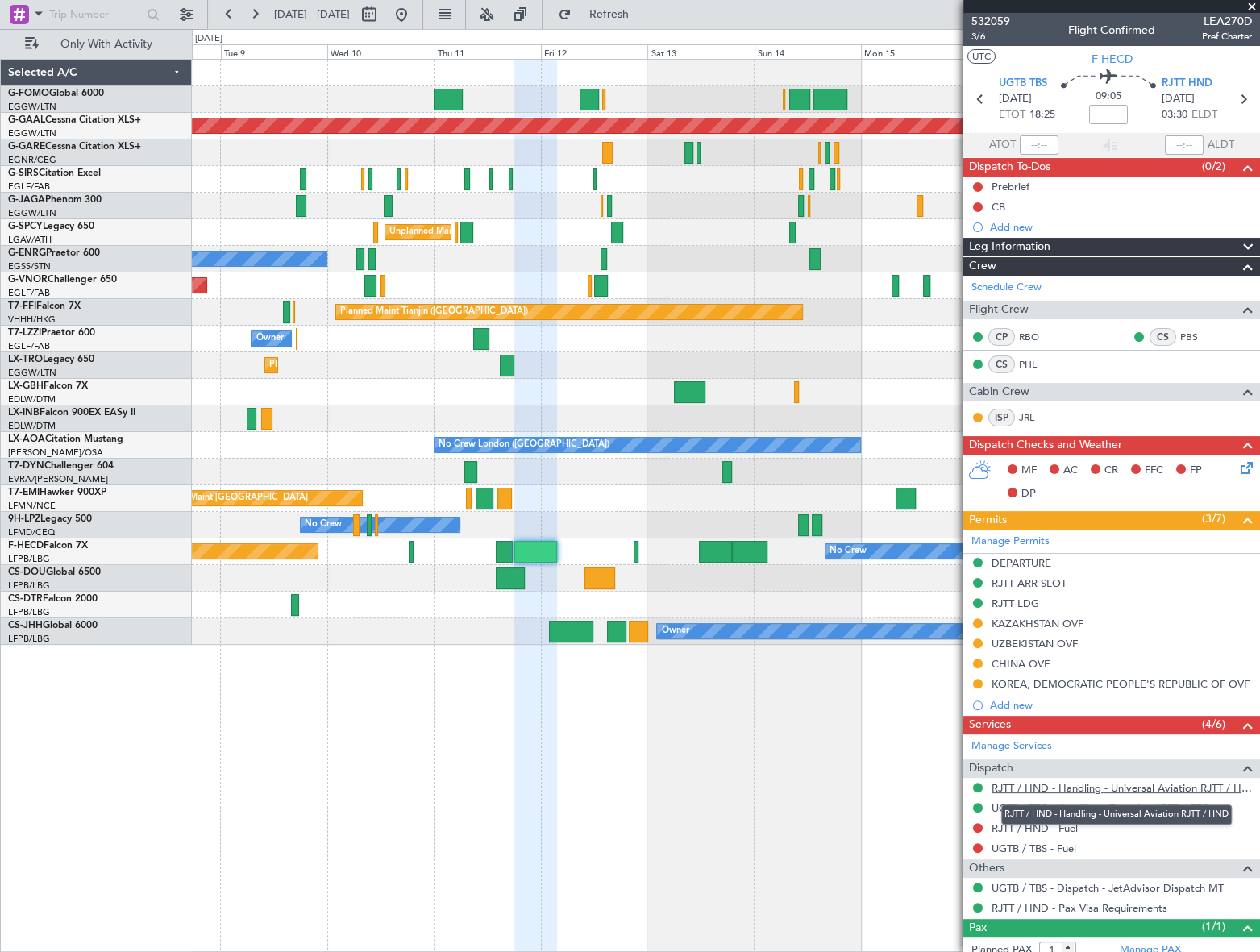
click at [1129, 783] on link "RJTT / HND - Handling - Universal Aviation RJTT / HND" at bounding box center [1122, 788] width 260 height 13
click at [1044, 784] on link "RJTT / HND - Handling - Universal Aviation RJTT / HND" at bounding box center [1122, 788] width 260 height 13
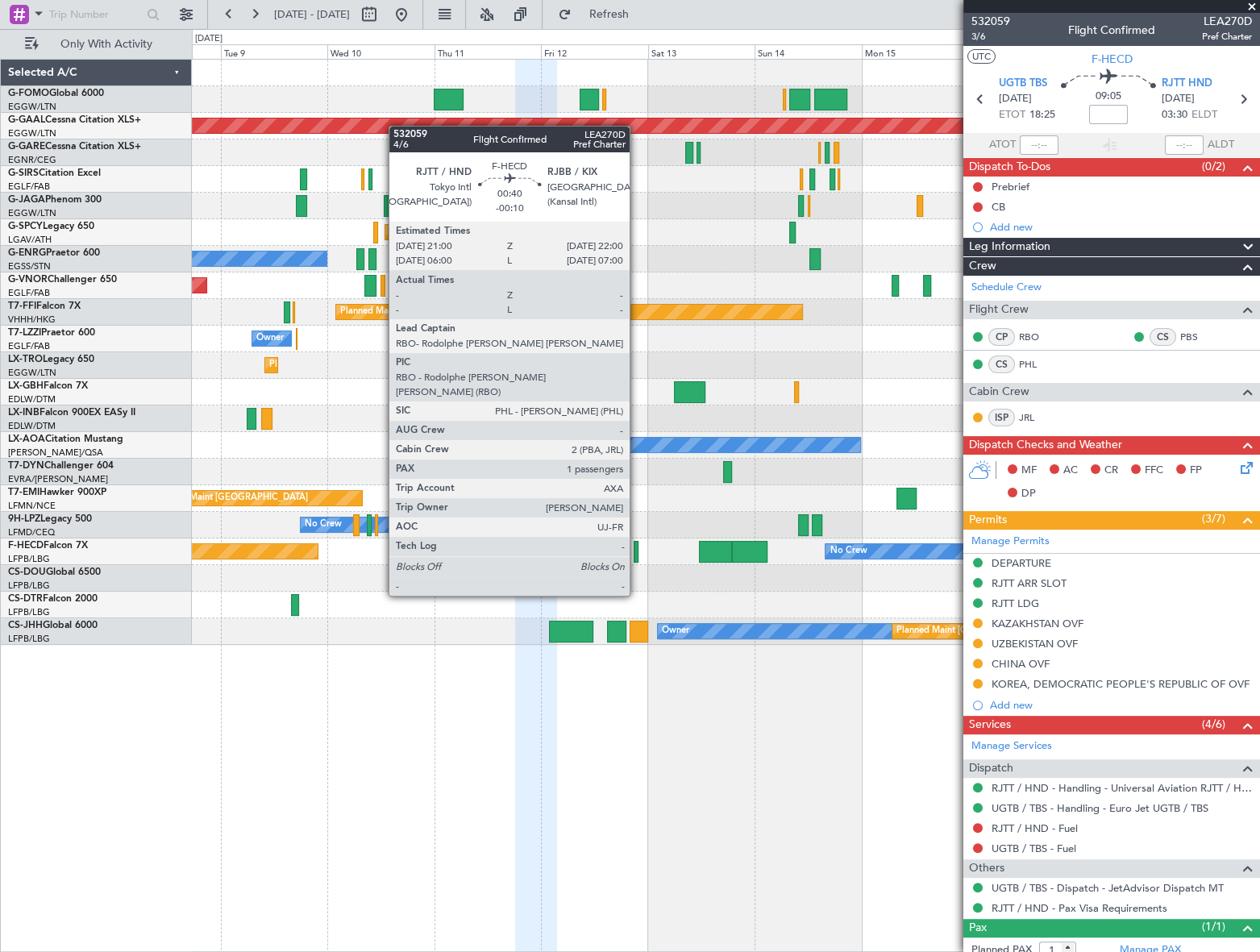
click at [637, 550] on div at bounding box center [635, 551] width 5 height 22
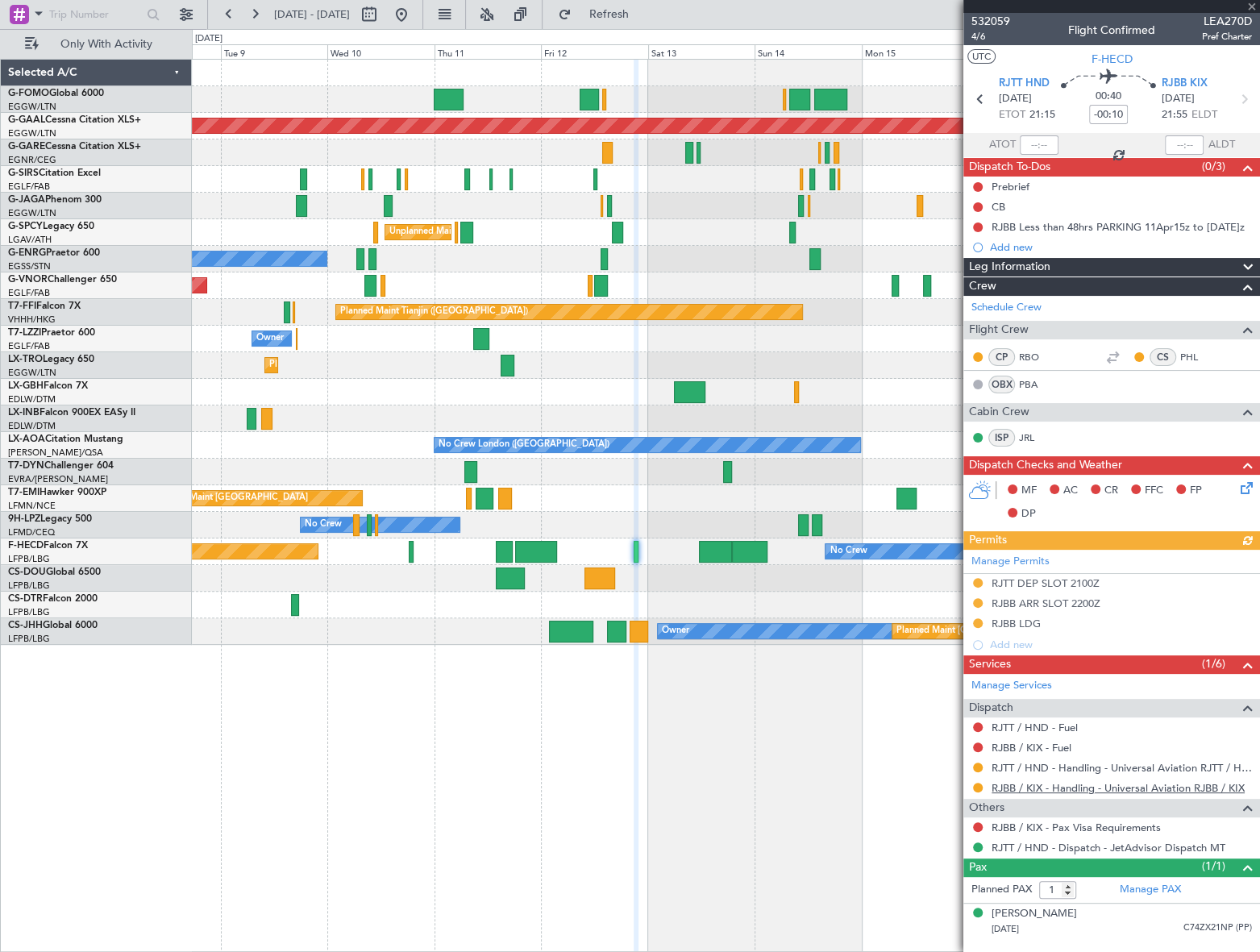
click at [1102, 787] on link "RJBB / KIX - Handling - Universal Aviation RJBB / KIX" at bounding box center [1118, 788] width 253 height 13
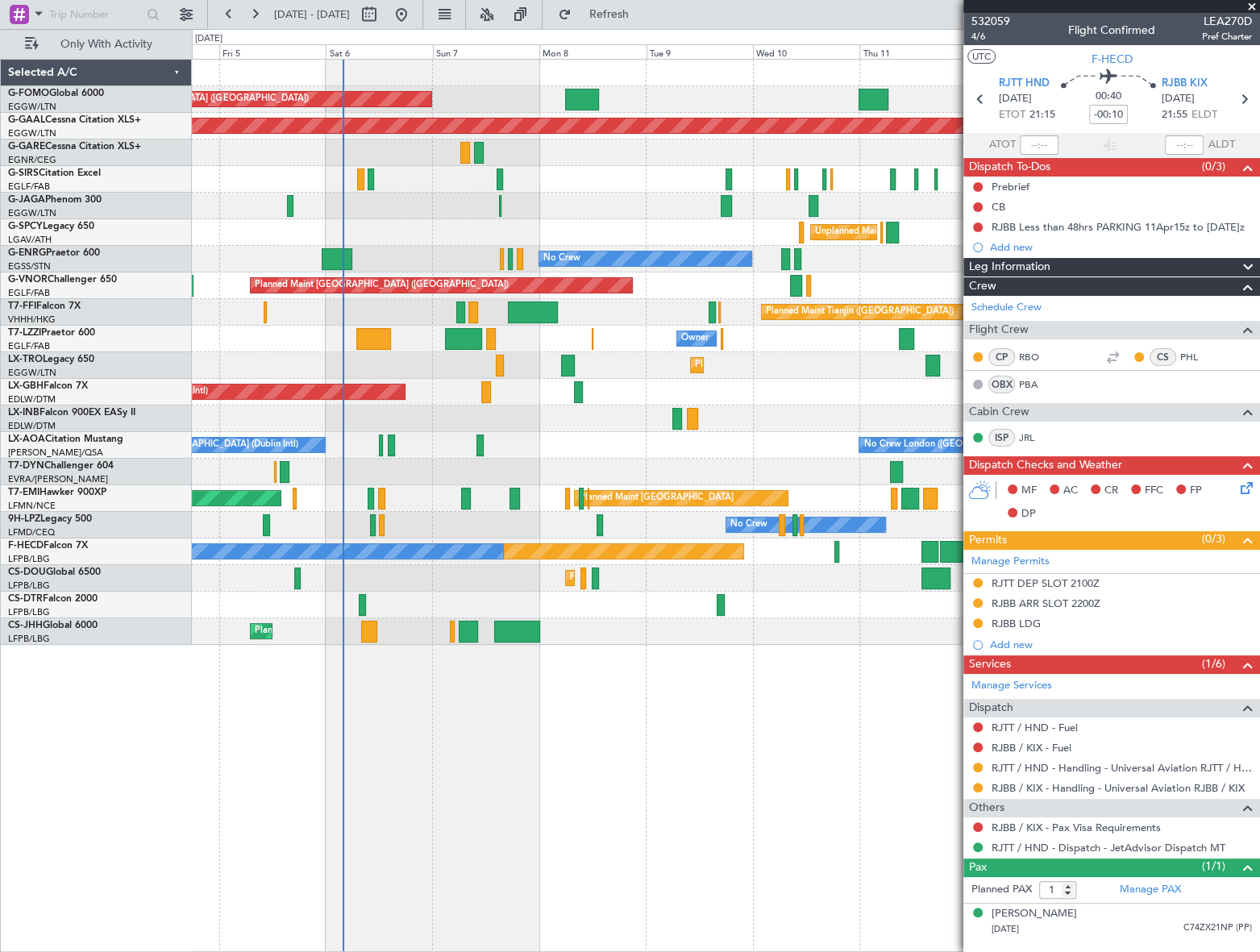
click at [624, 388] on div "Planned Maint [GEOGRAPHIC_DATA] ([GEOGRAPHIC_DATA]) Planned [GEOGRAPHIC_DATA] P…" at bounding box center [726, 352] width 1067 height 585
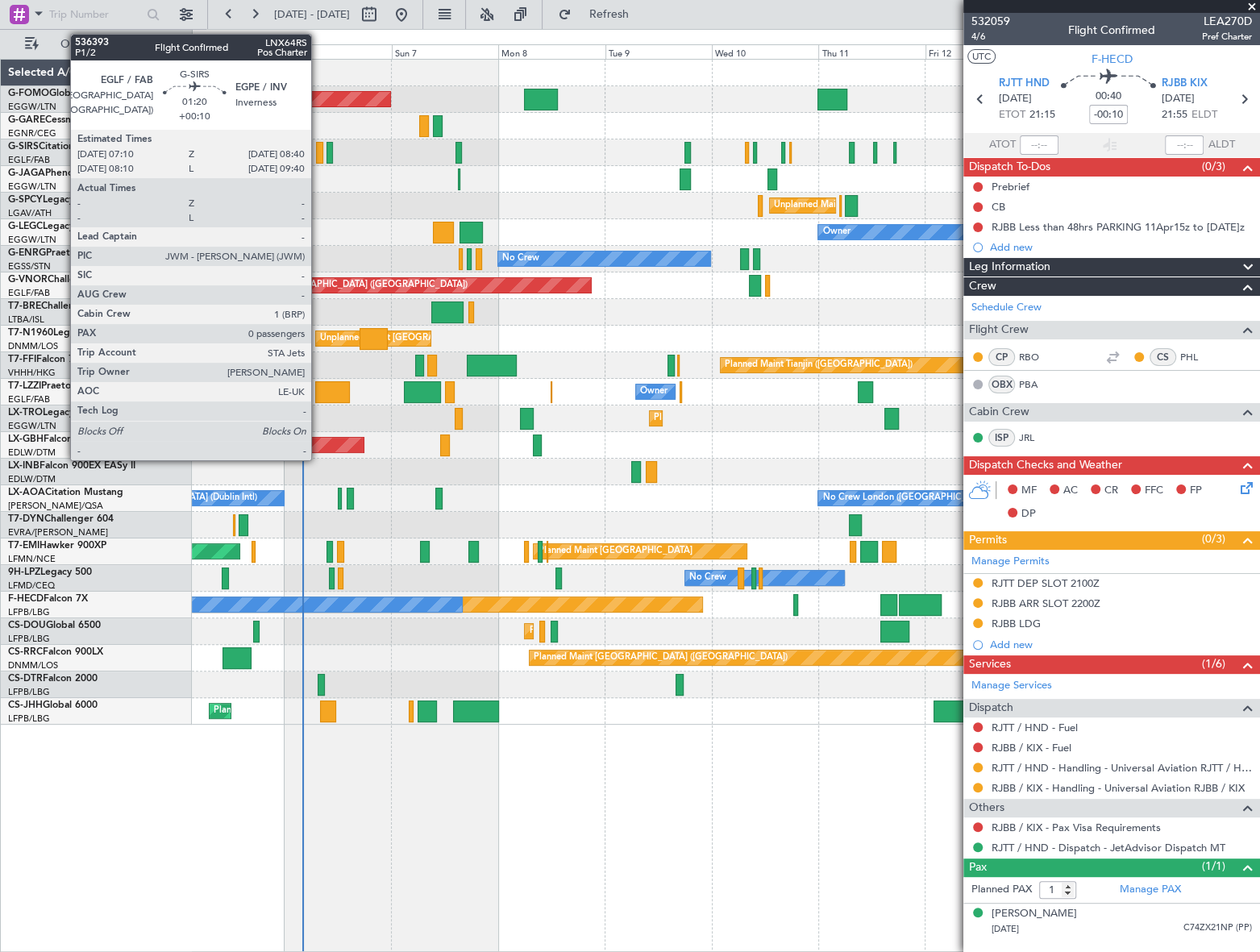
click at [318, 153] on div at bounding box center [320, 153] width 8 height 22
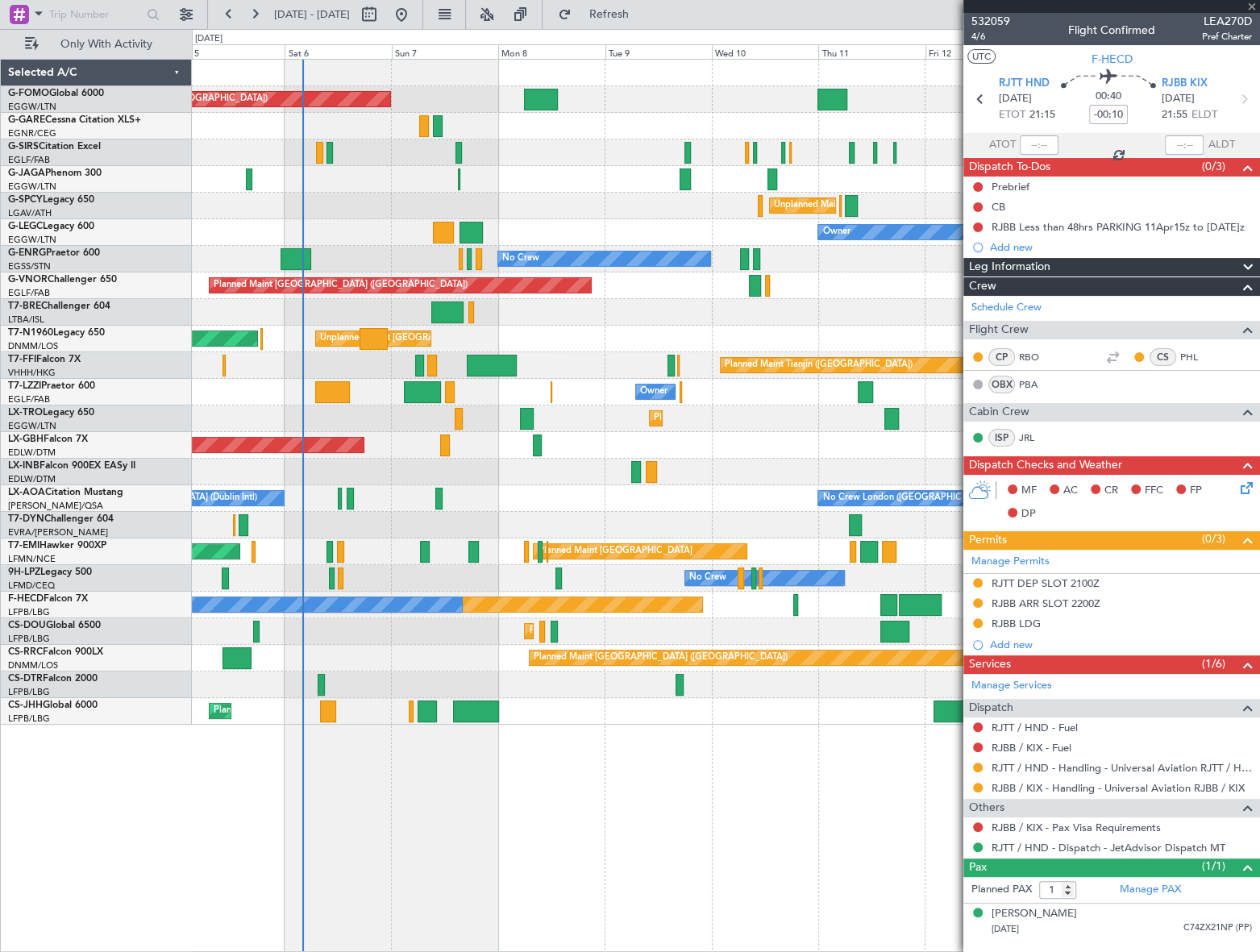
type input "+00:10"
type input "0"
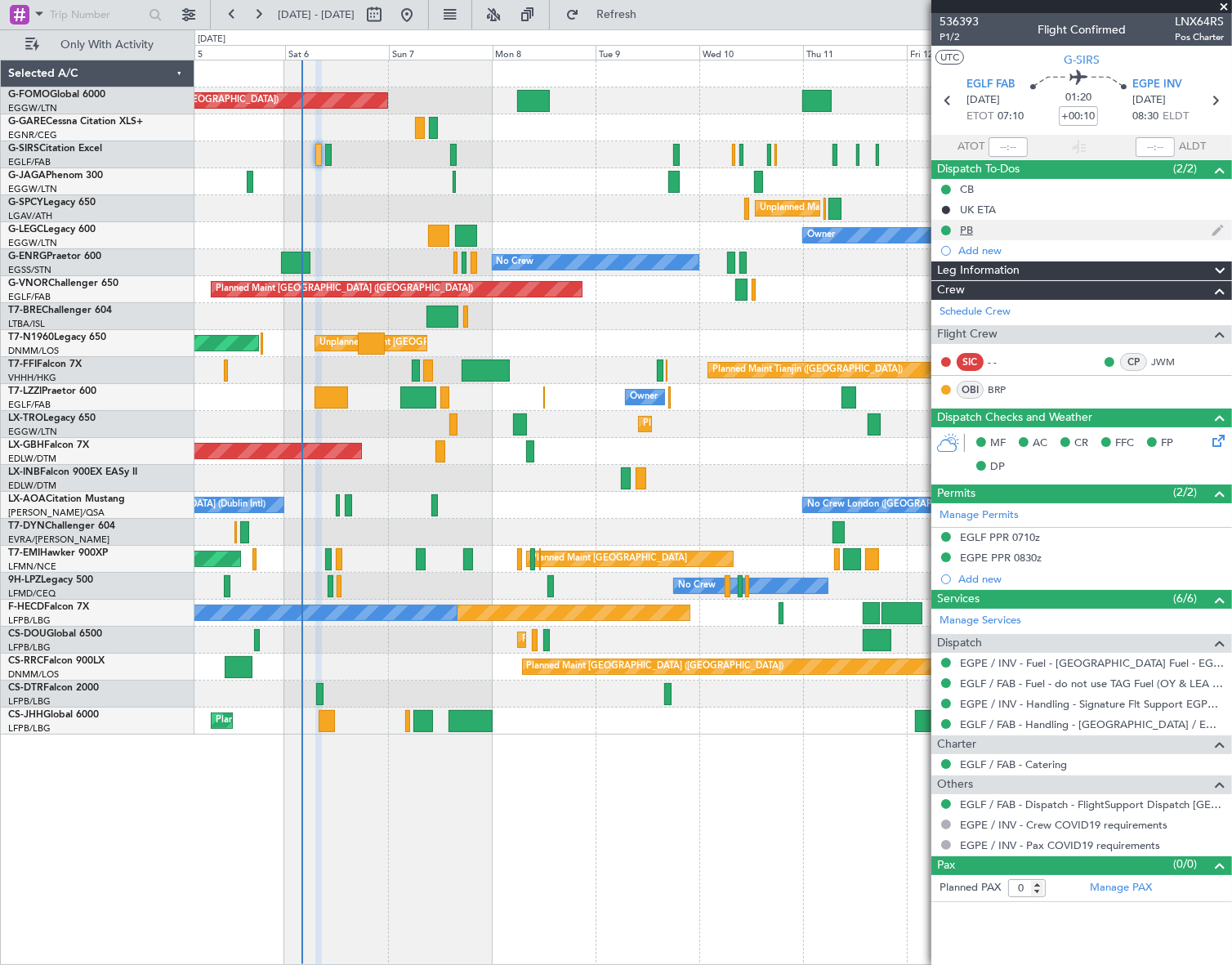
click at [958, 236] on div "PB" at bounding box center [1081, 230] width 301 height 20
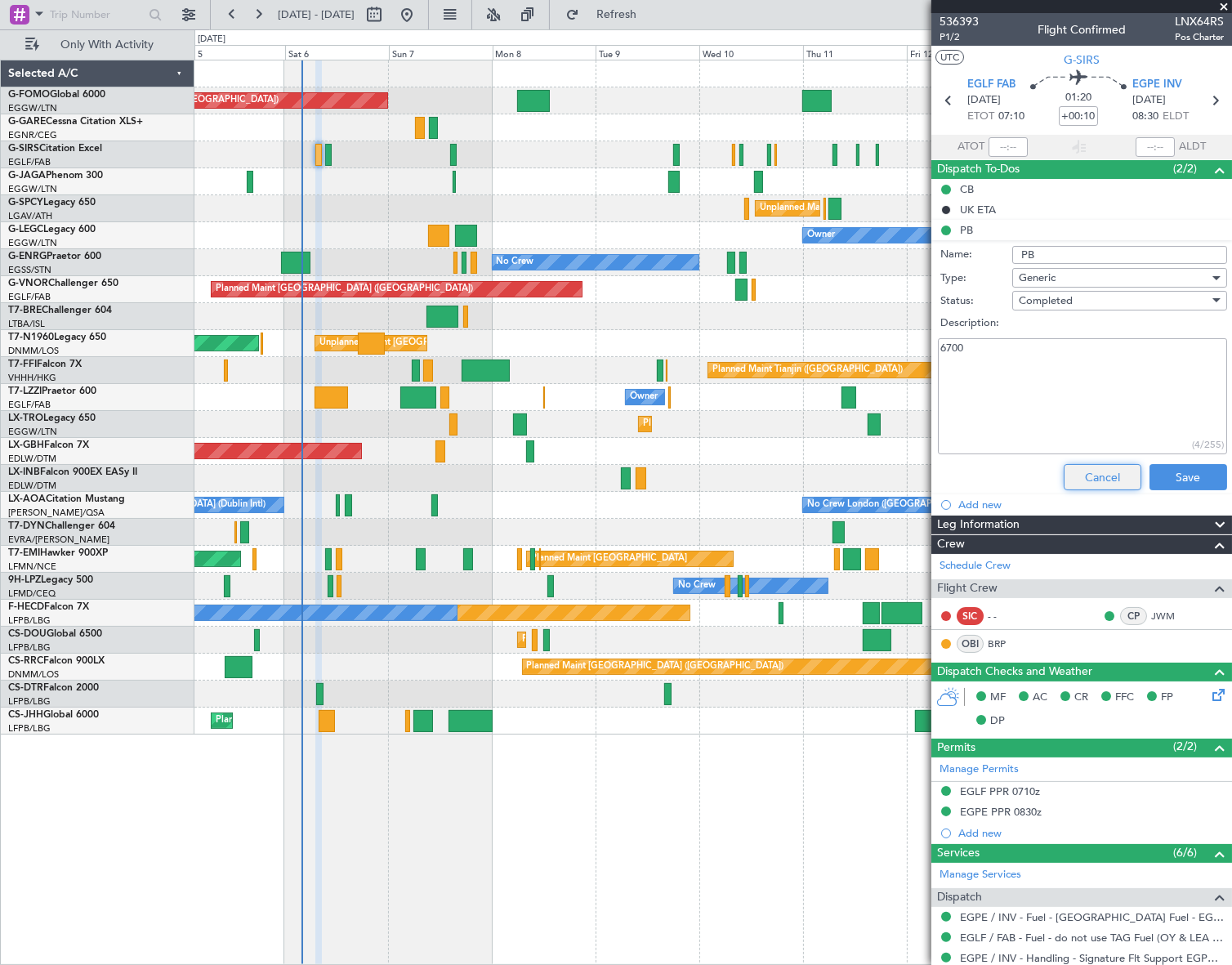
click at [1091, 474] on button "Cancel" at bounding box center [1102, 477] width 78 height 26
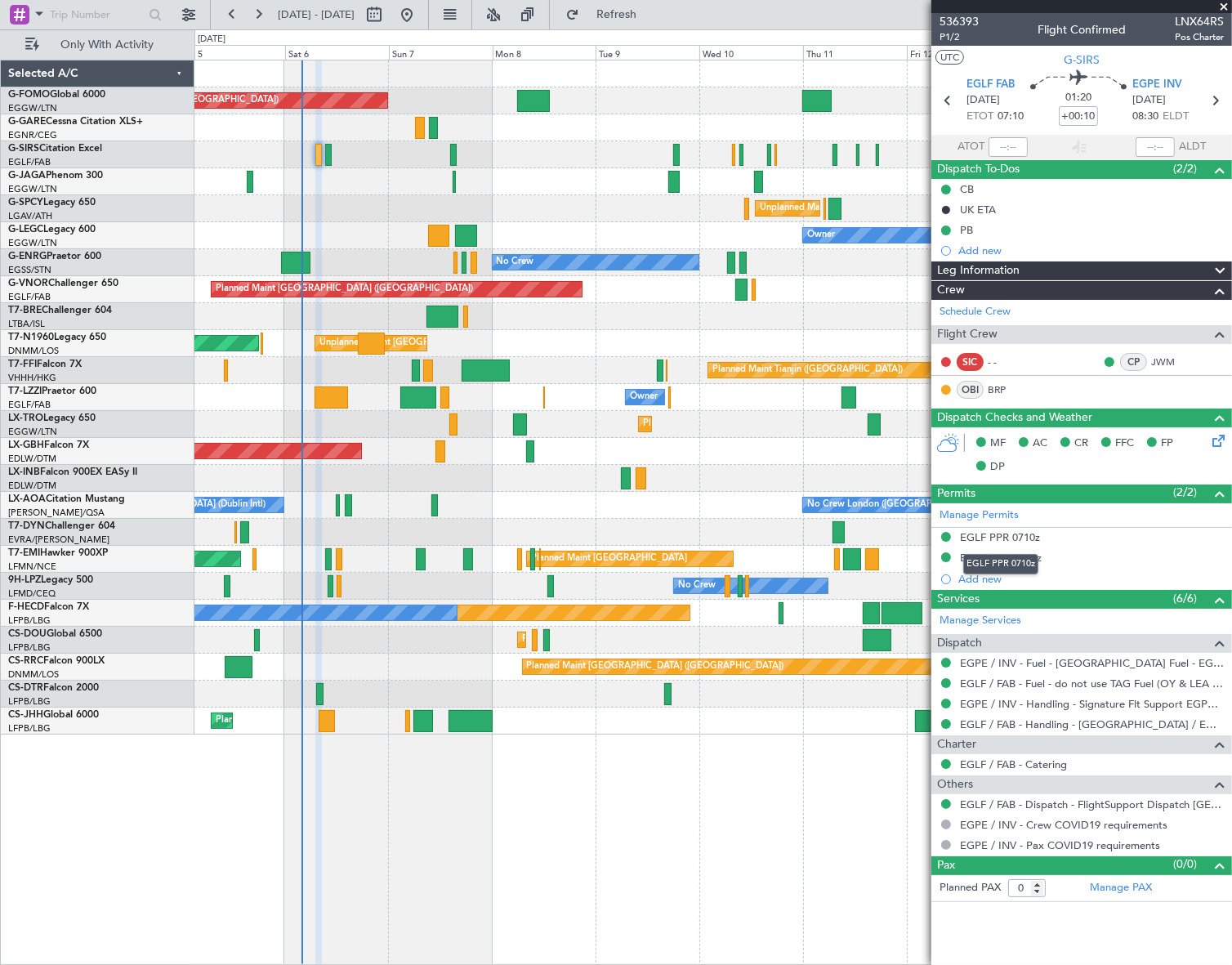
click at [1025, 559] on div "EGLF PPR 0710z" at bounding box center [1000, 564] width 75 height 20
click at [1023, 558] on div "EGPE PPR 0830z" at bounding box center [1001, 557] width 82 height 14
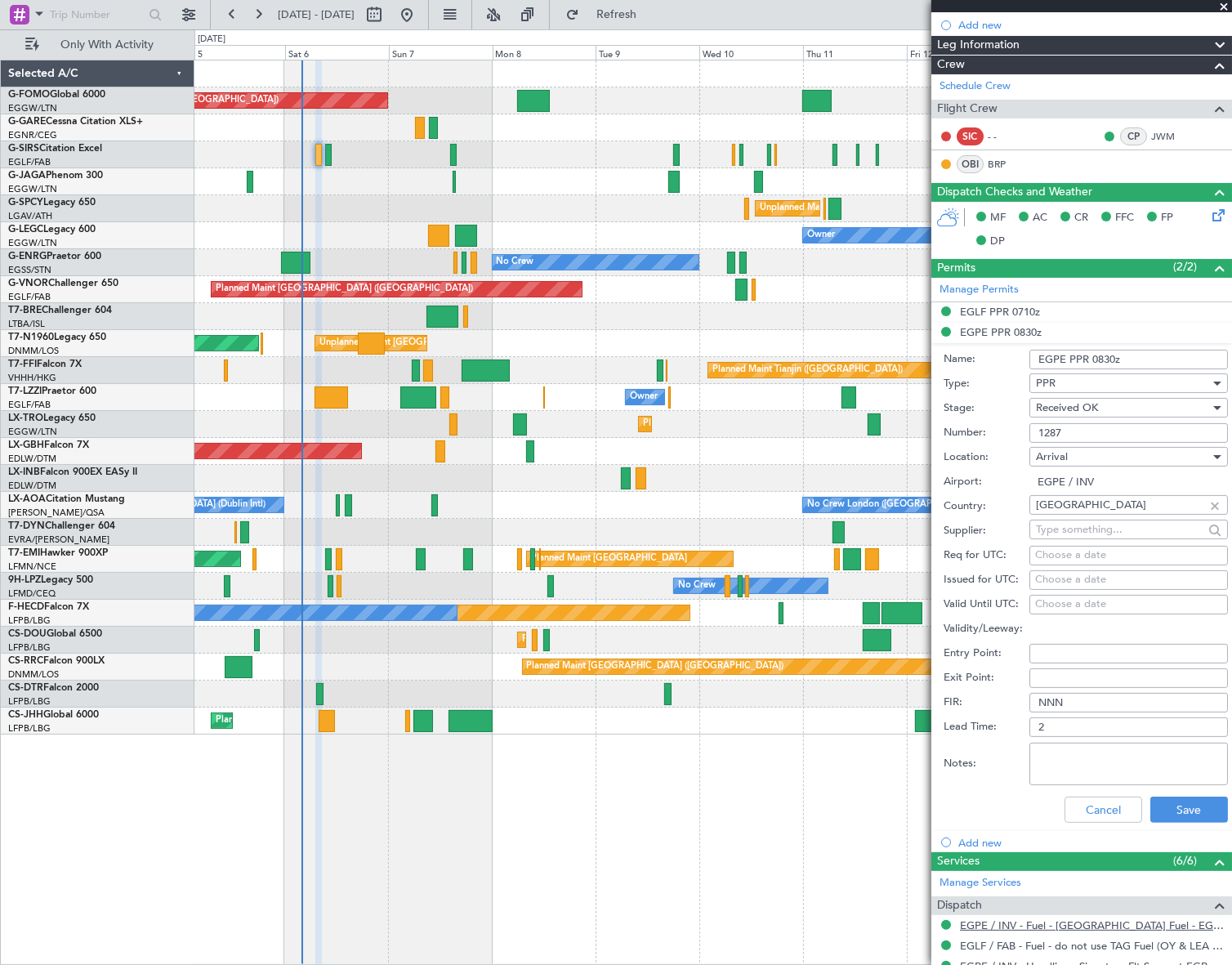
scroll to position [297, 0]
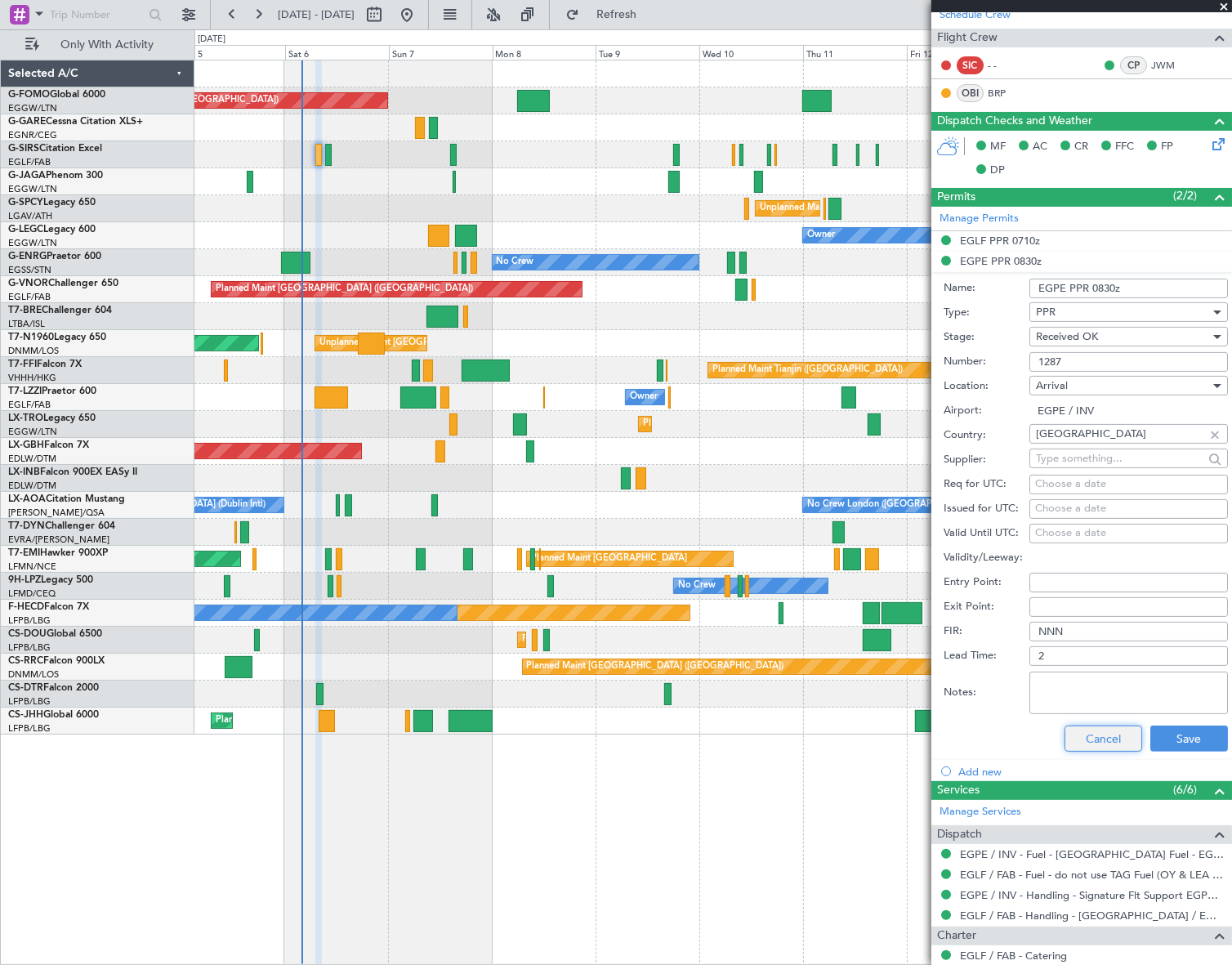
click at [1108, 741] on button "Cancel" at bounding box center [1103, 738] width 78 height 26
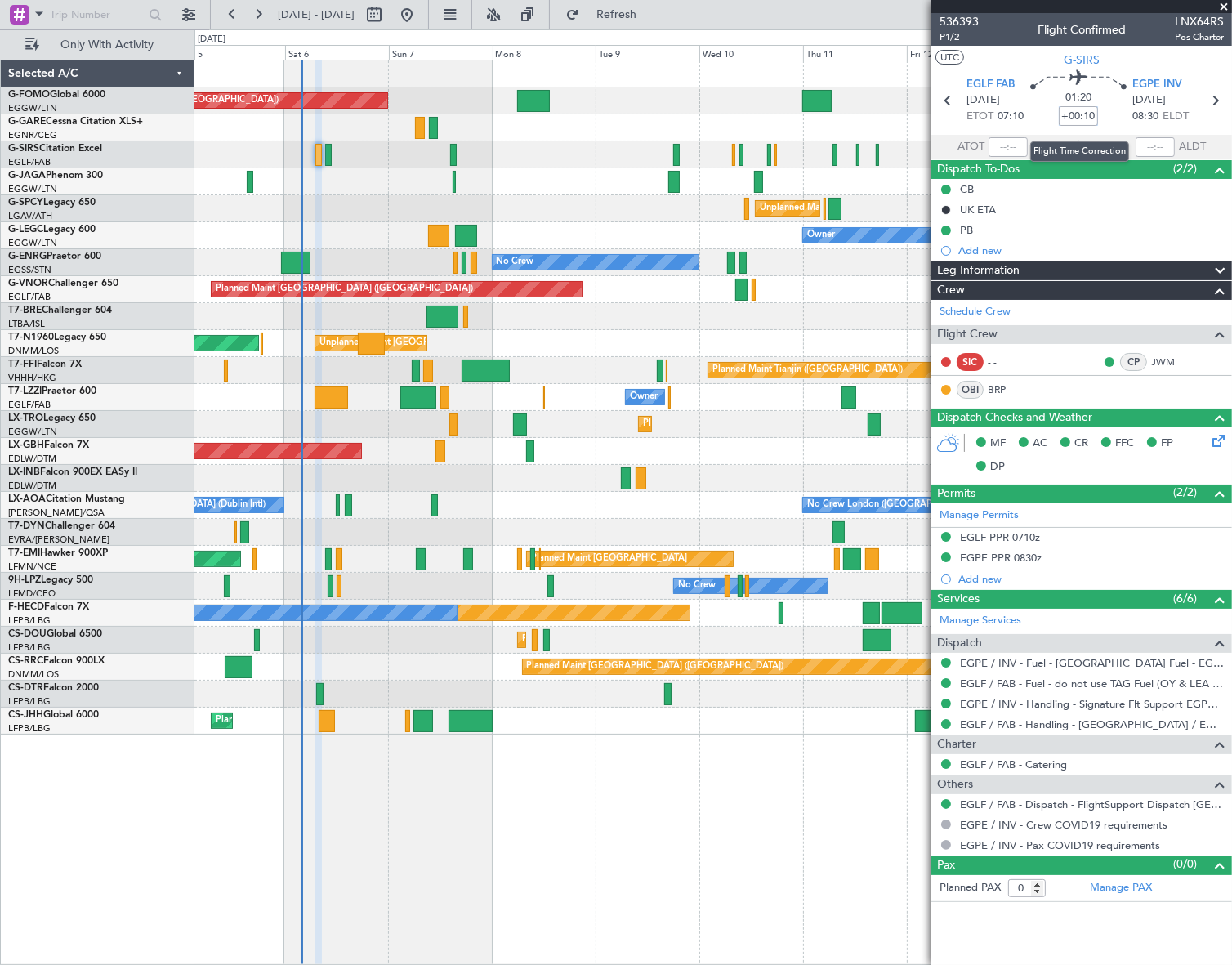
click at [1094, 116] on input "+00:10" at bounding box center [1078, 116] width 39 height 19
click at [1094, 111] on input "+00:10" at bounding box center [1078, 116] width 39 height 19
type input "+00:05"
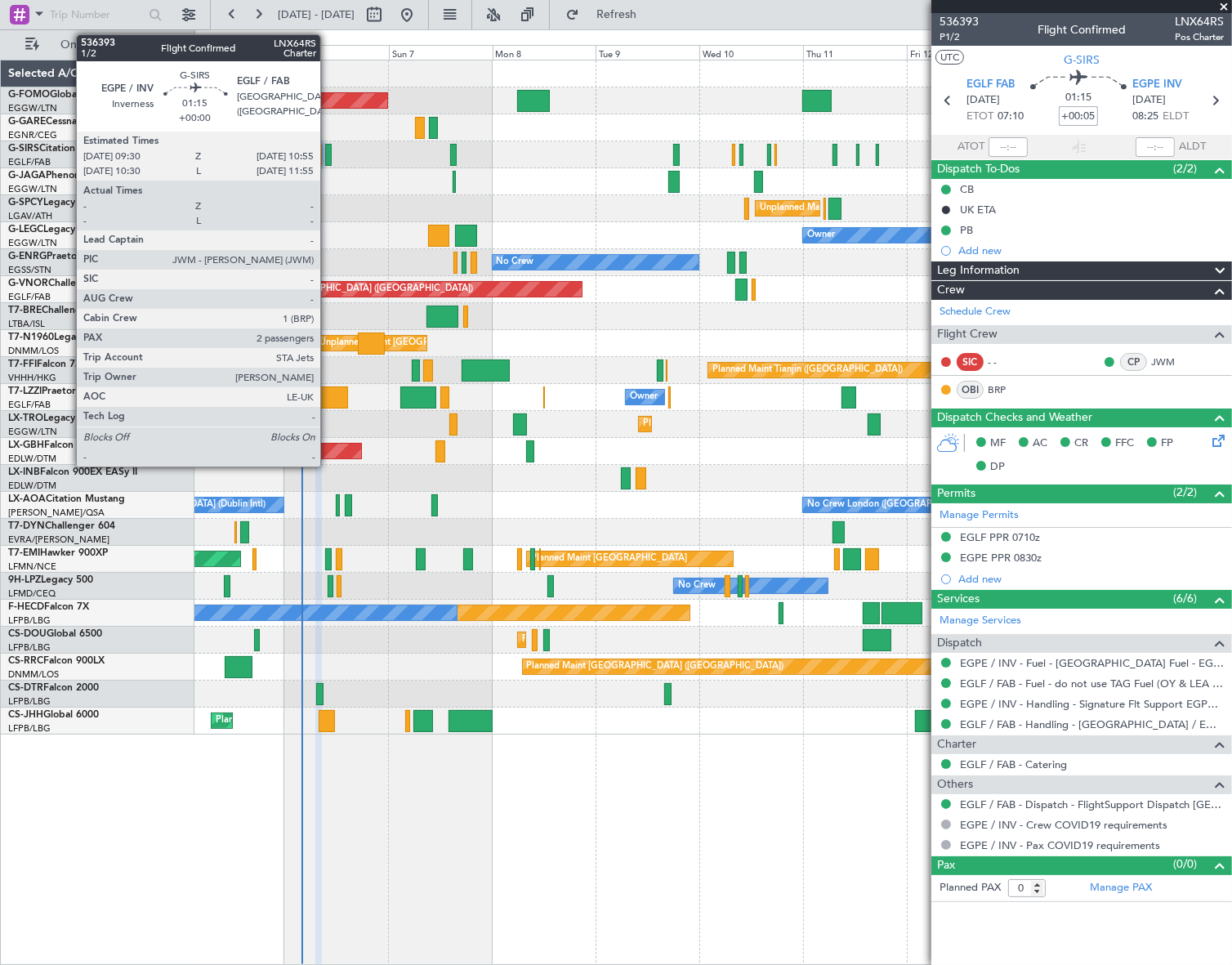
click at [327, 155] on div at bounding box center [328, 155] width 7 height 22
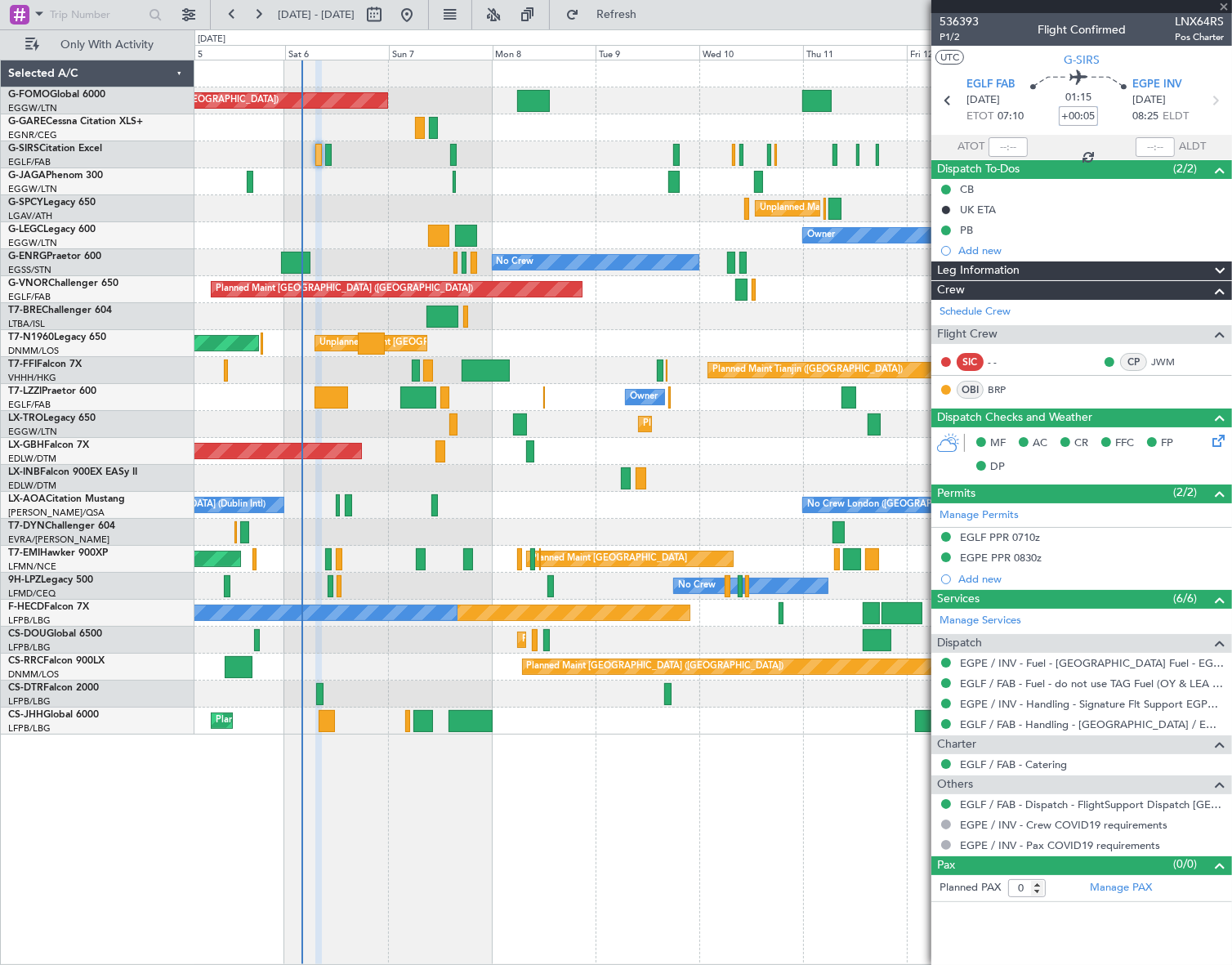
type input "2"
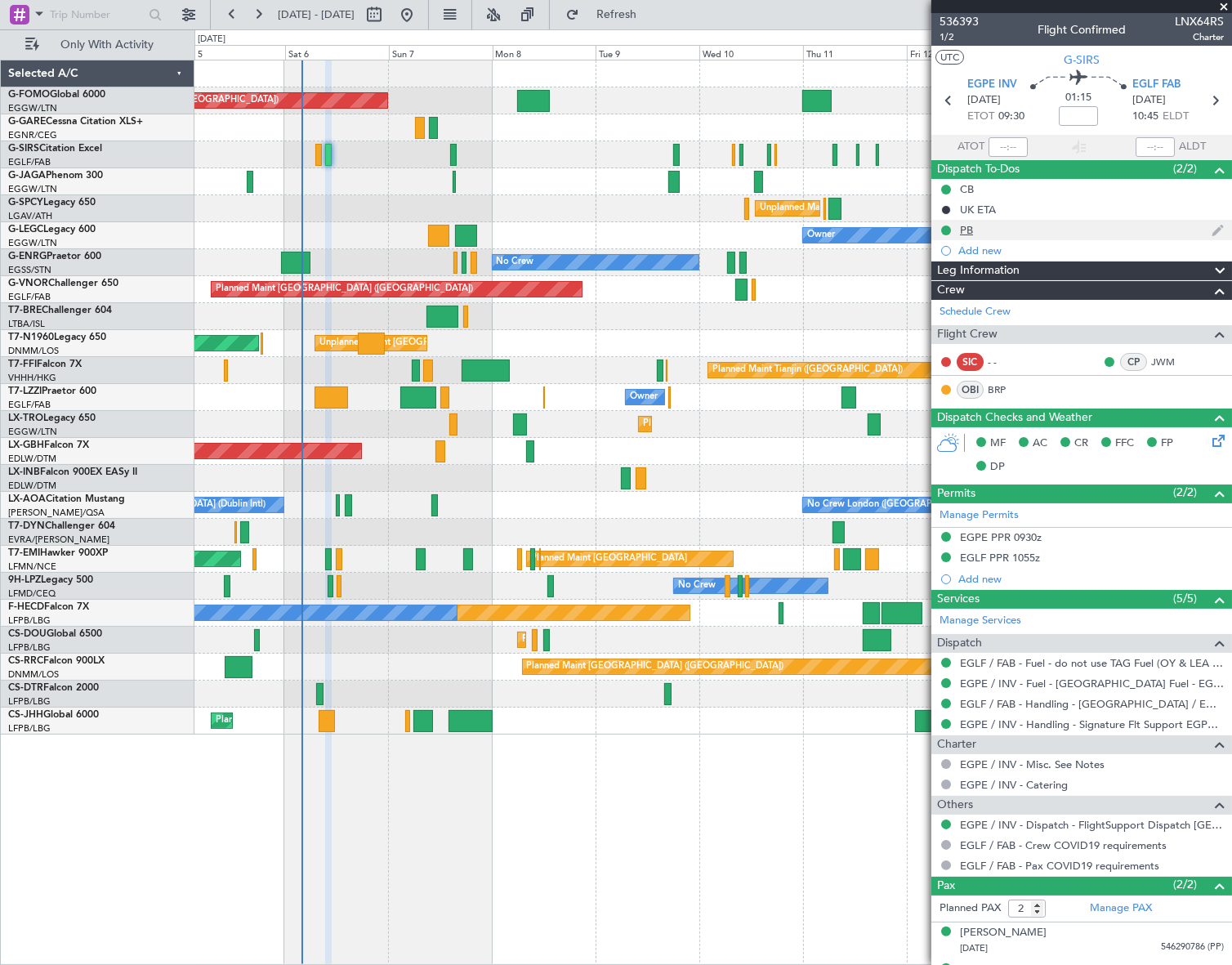
click at [972, 225] on div "PB" at bounding box center [966, 230] width 13 height 14
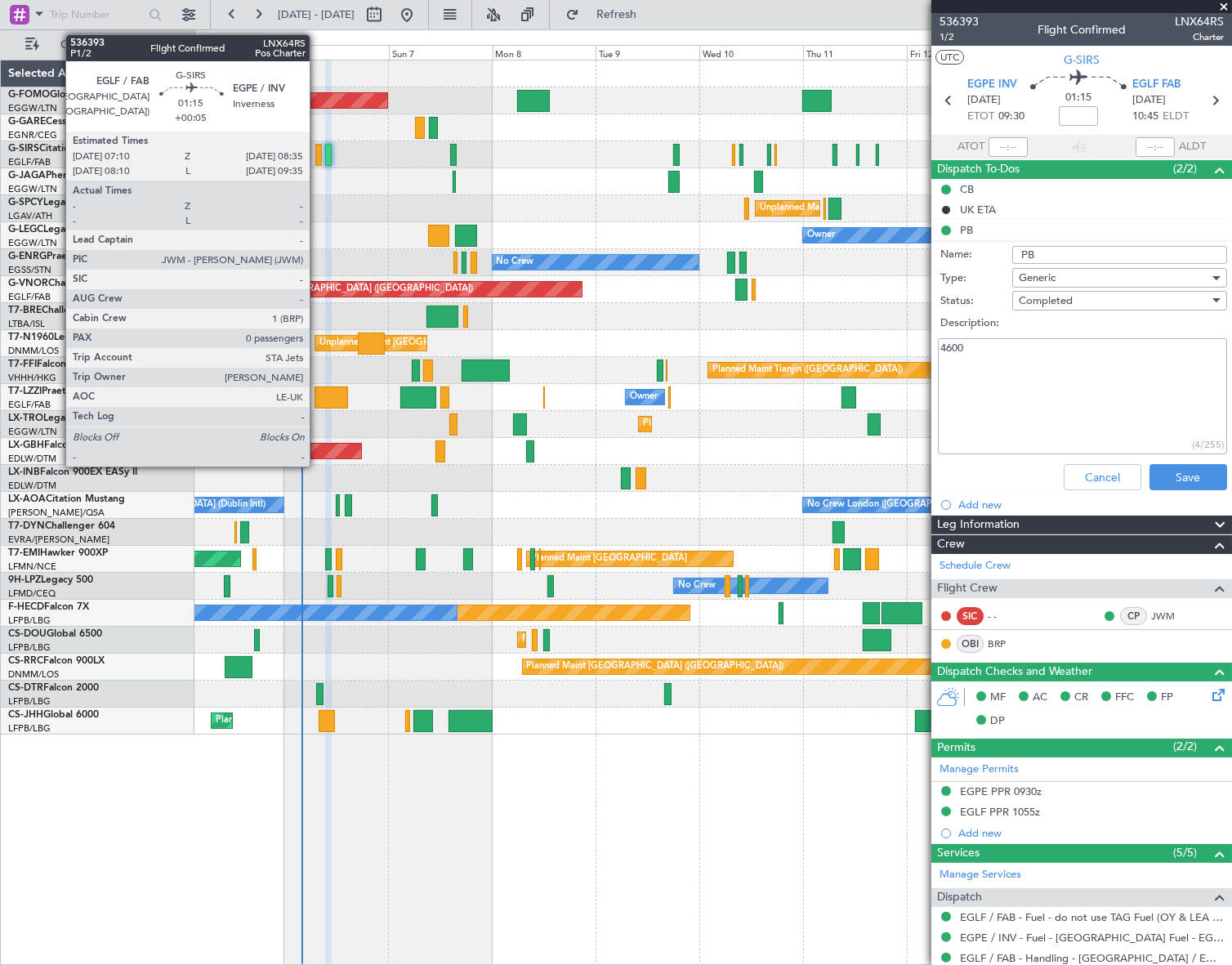
click at [317, 152] on div at bounding box center [318, 155] width 7 height 22
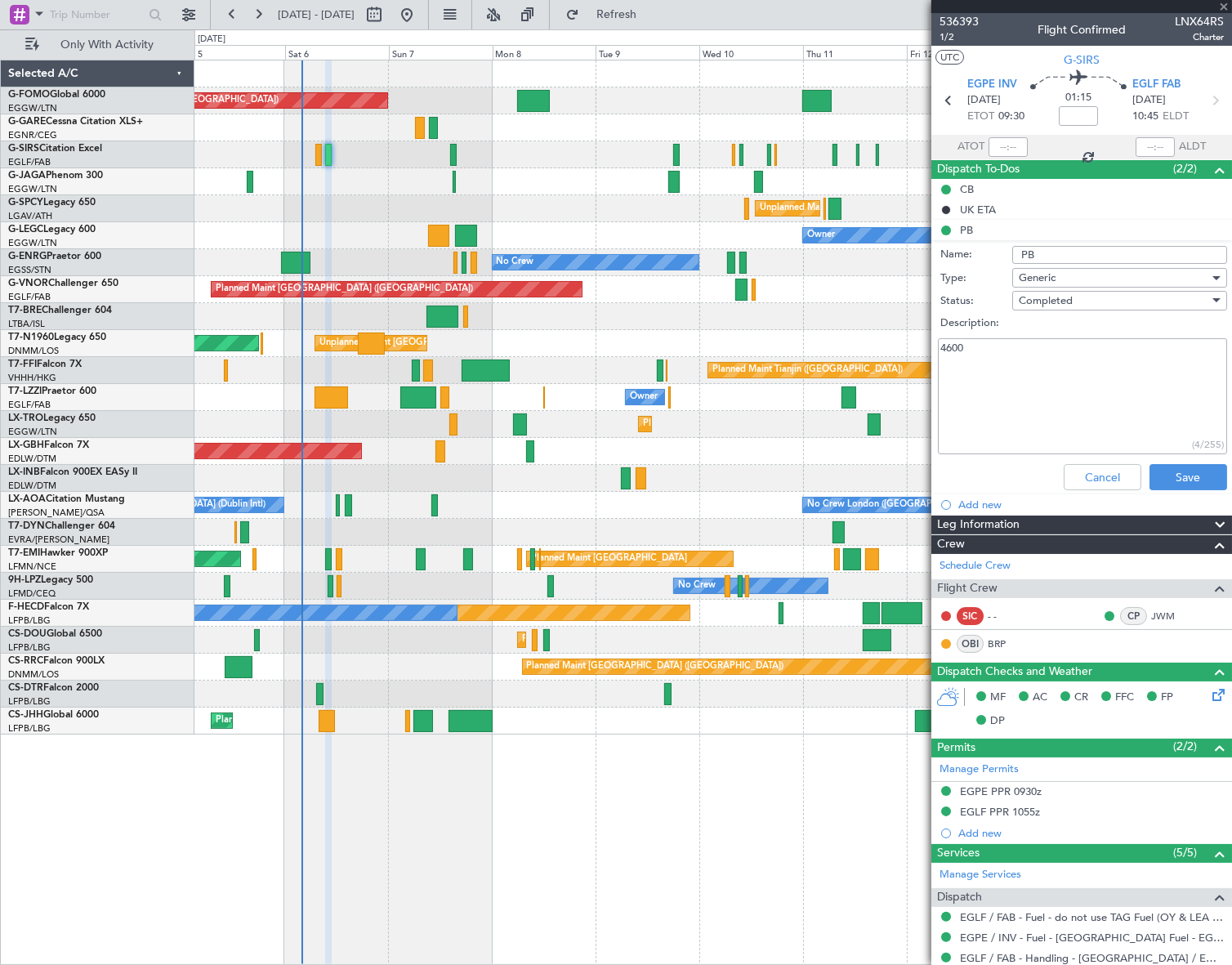
type input "+00:05"
type input "0"
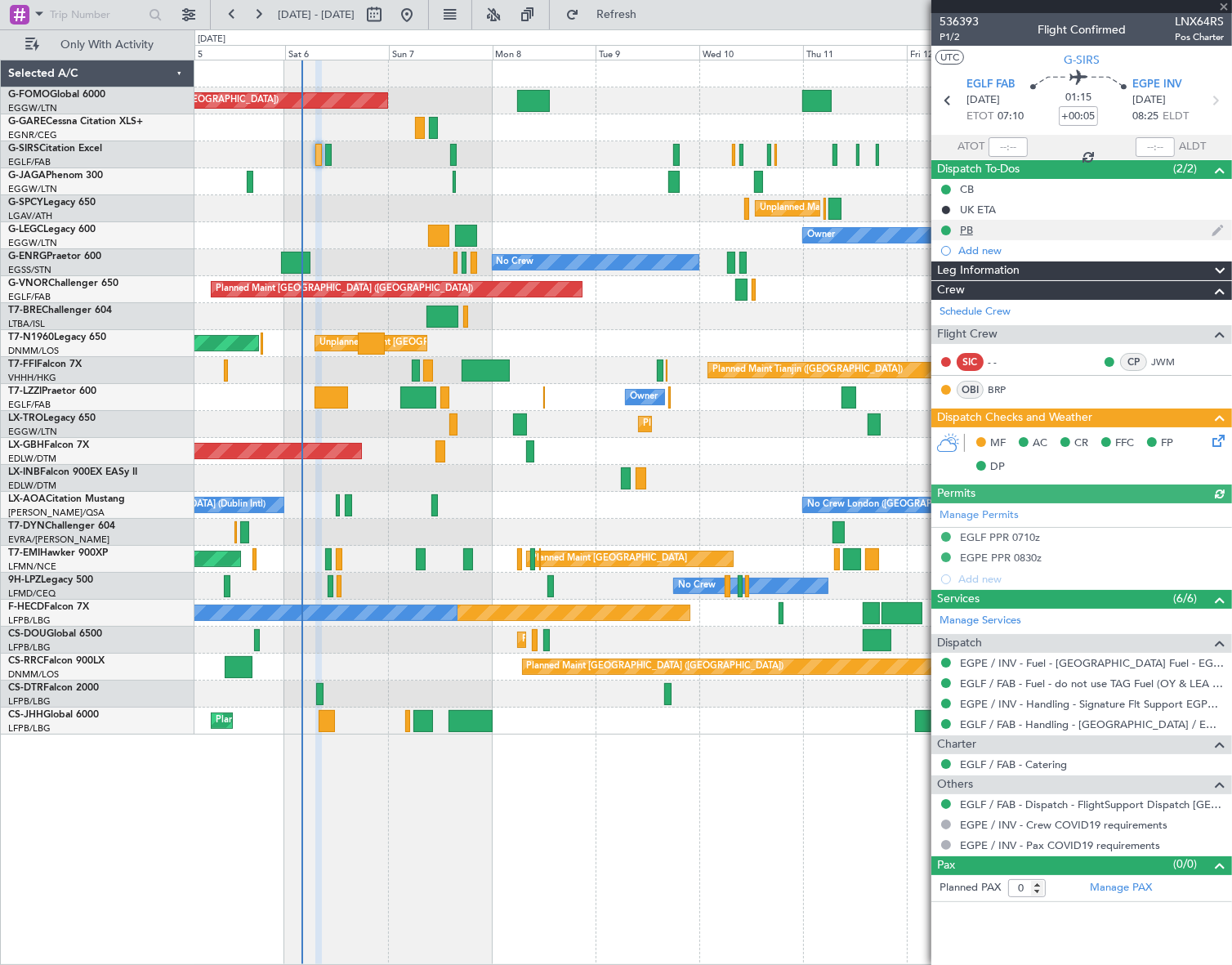
click at [966, 231] on div "PB" at bounding box center [966, 230] width 13 height 14
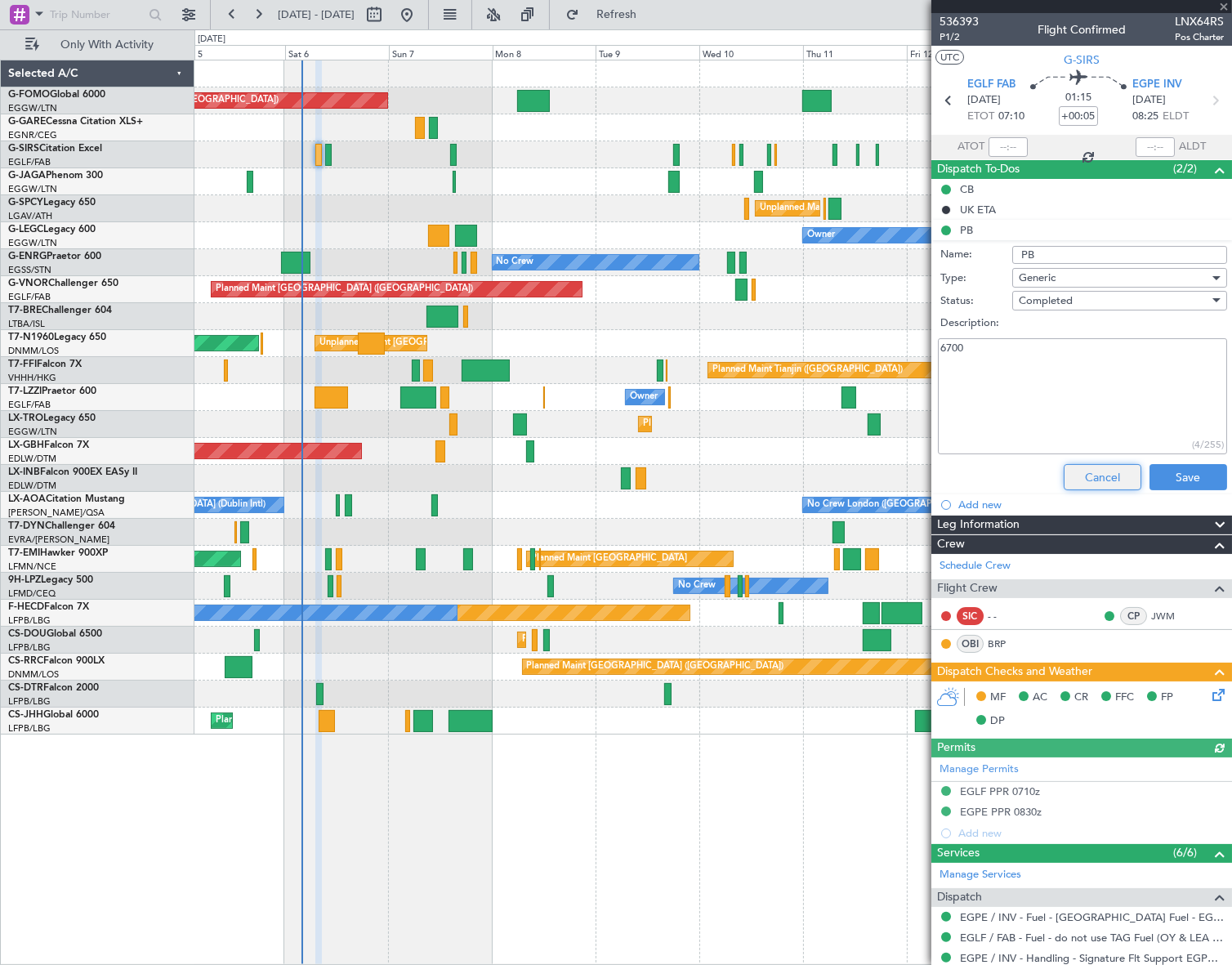
click at [1105, 484] on button "Cancel" at bounding box center [1102, 477] width 78 height 26
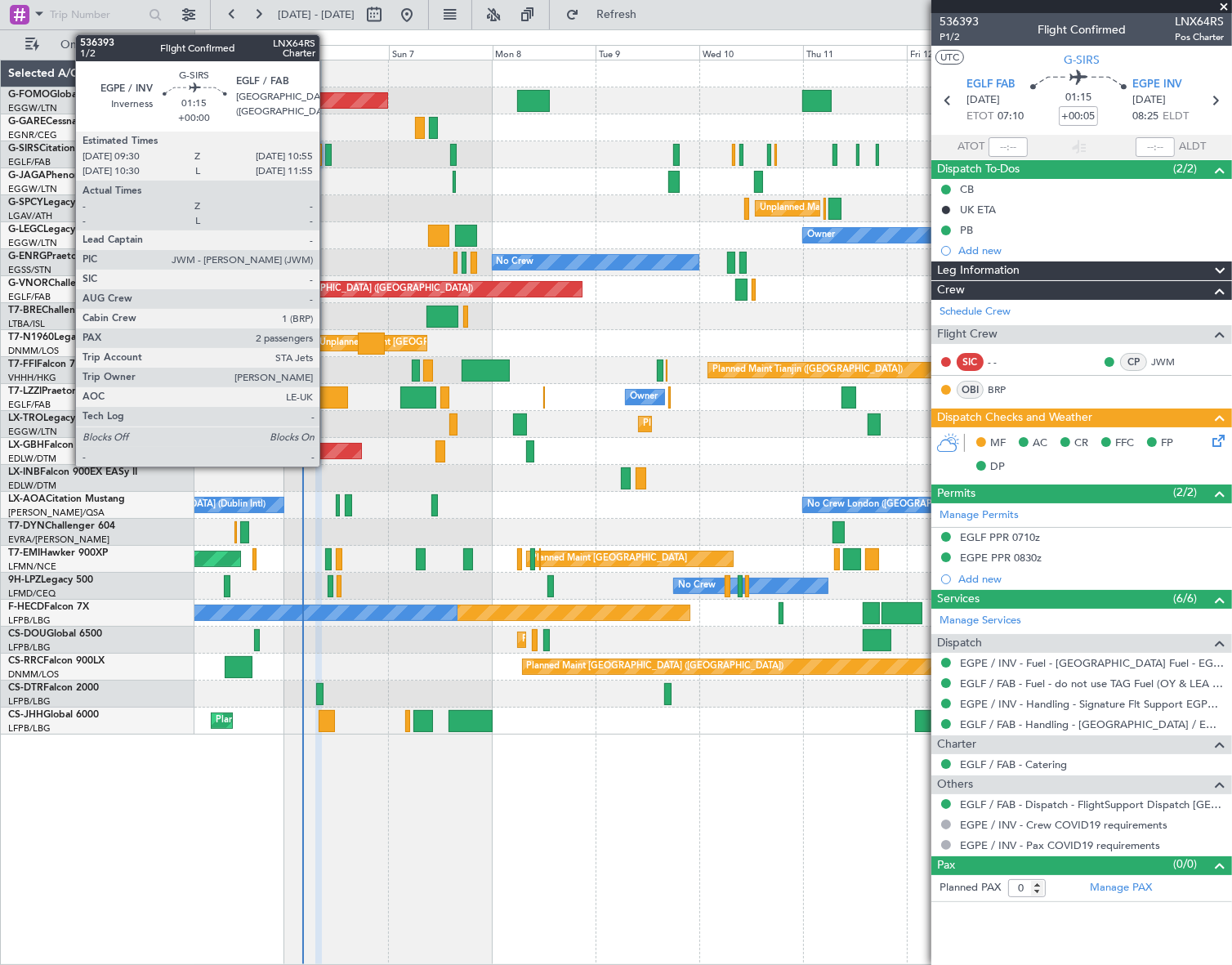
click at [327, 164] on div at bounding box center [328, 155] width 7 height 22
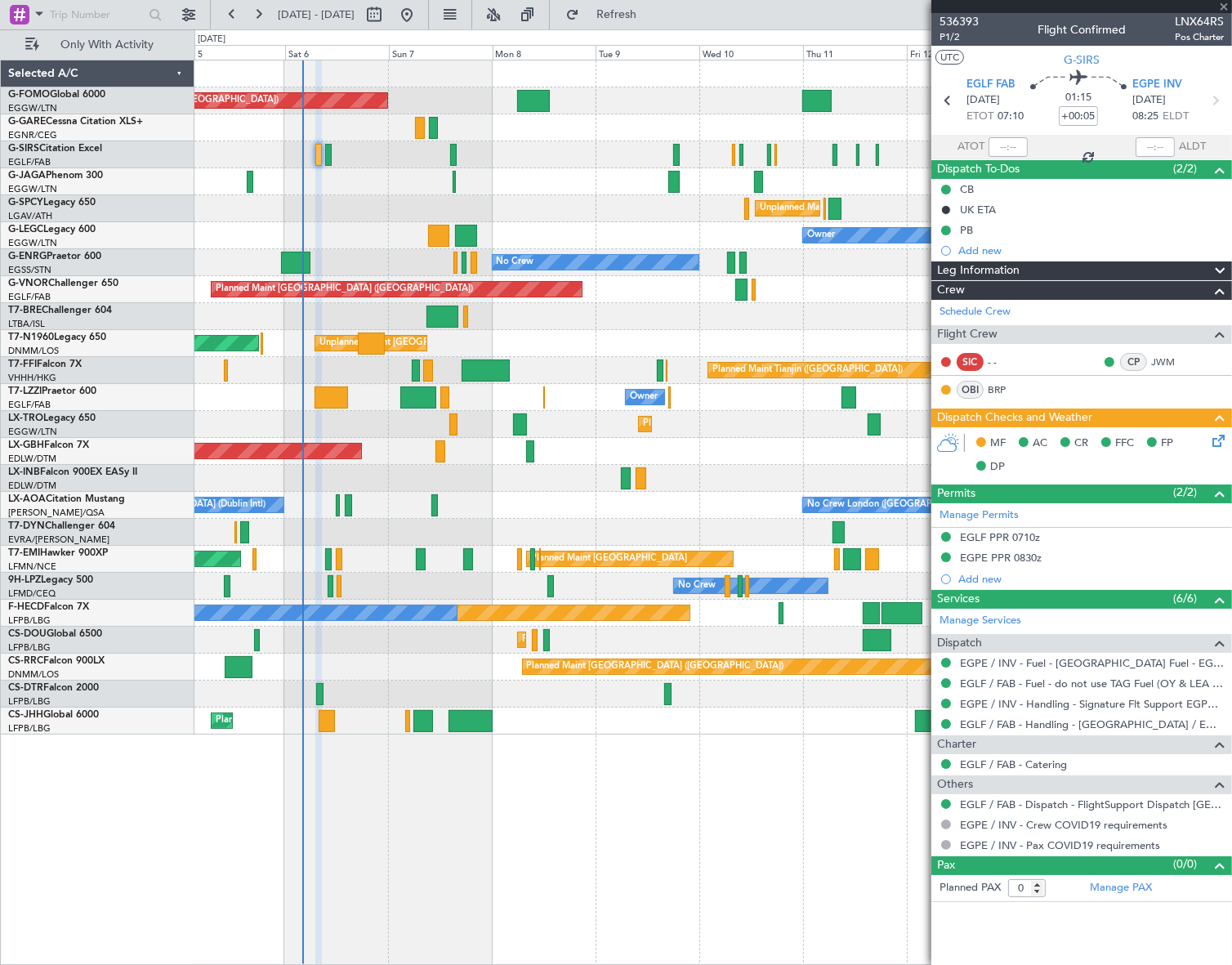
type input "2"
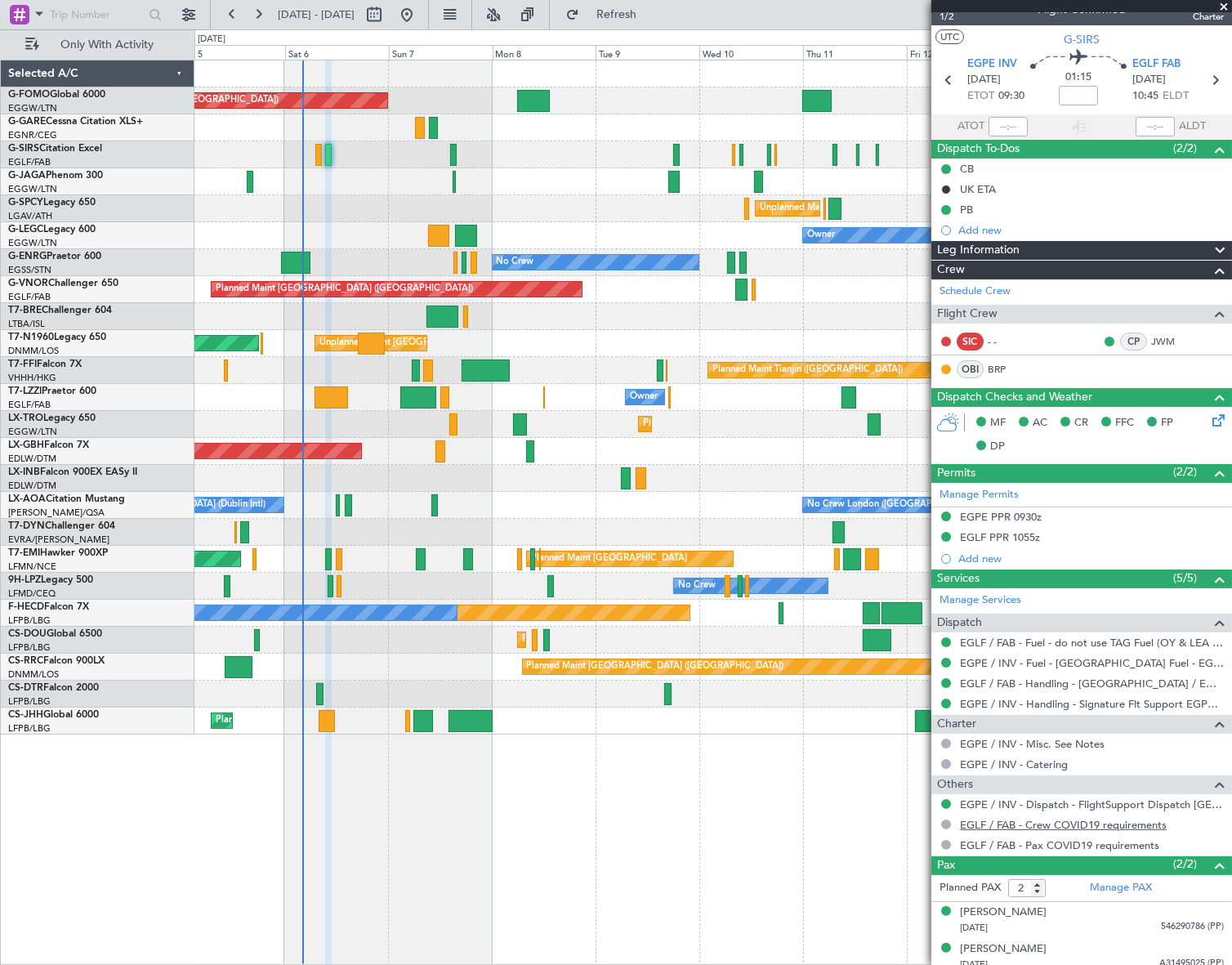
scroll to position [28, 0]
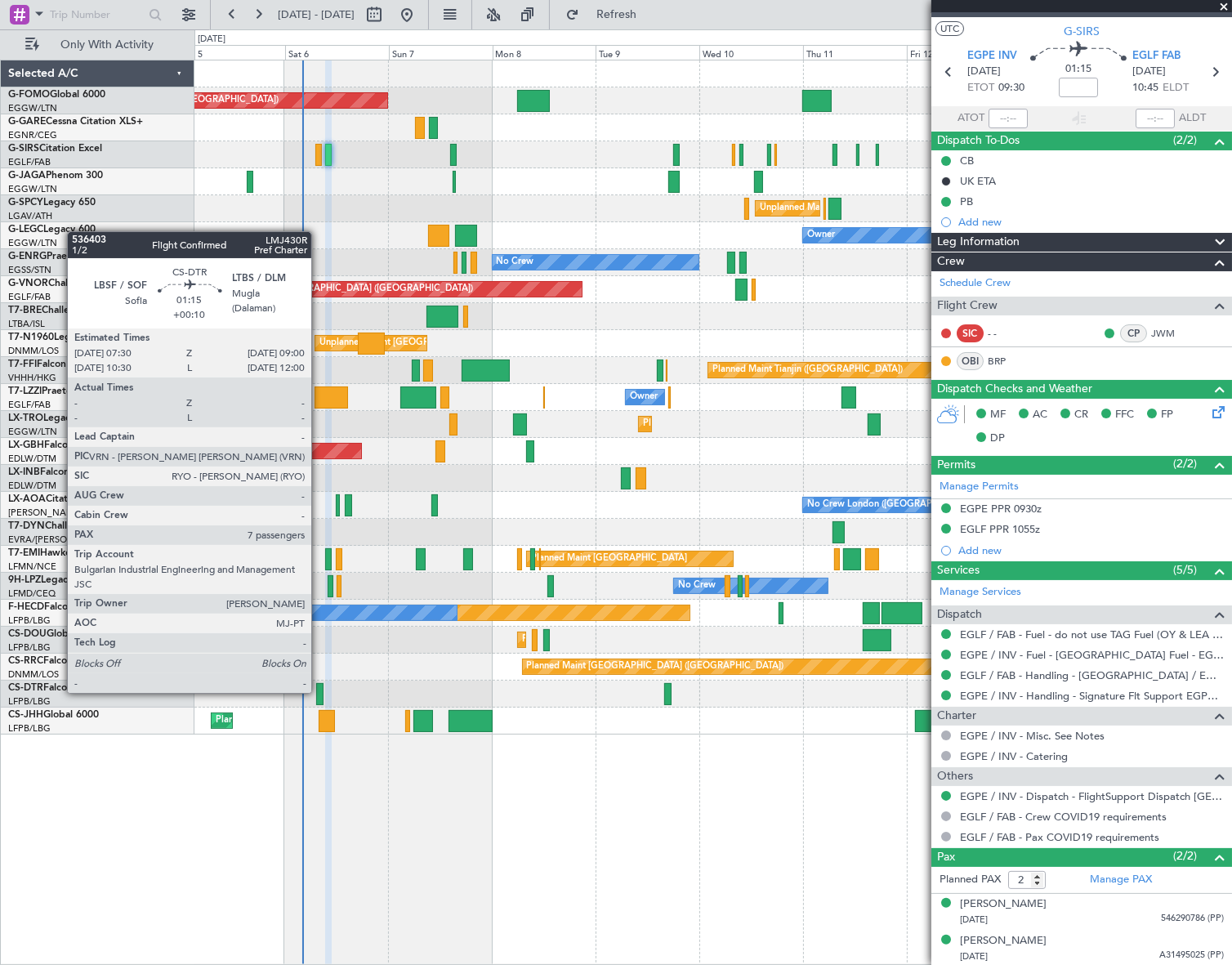
click at [318, 691] on div at bounding box center [319, 693] width 7 height 22
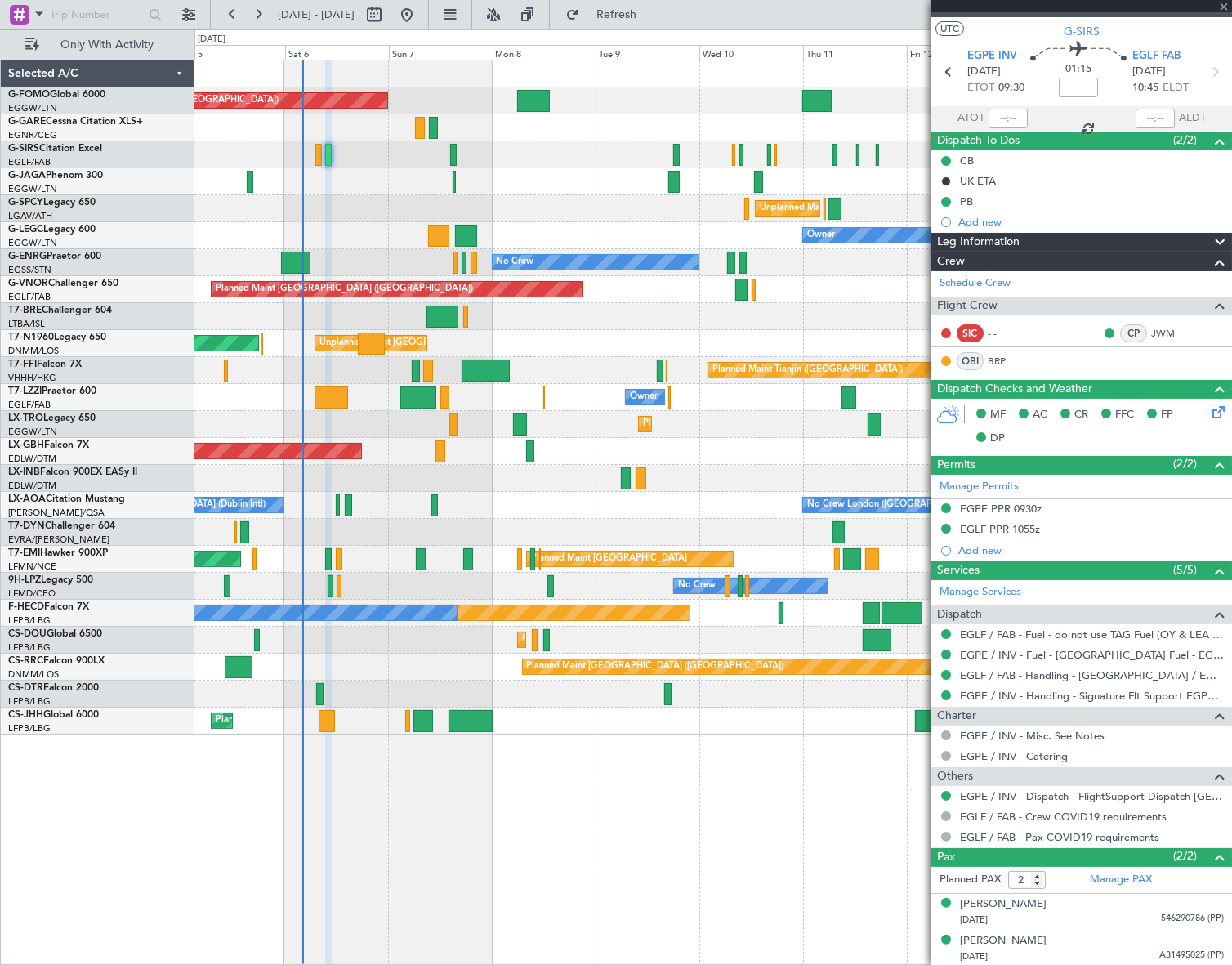
type input "+00:10"
type input "7"
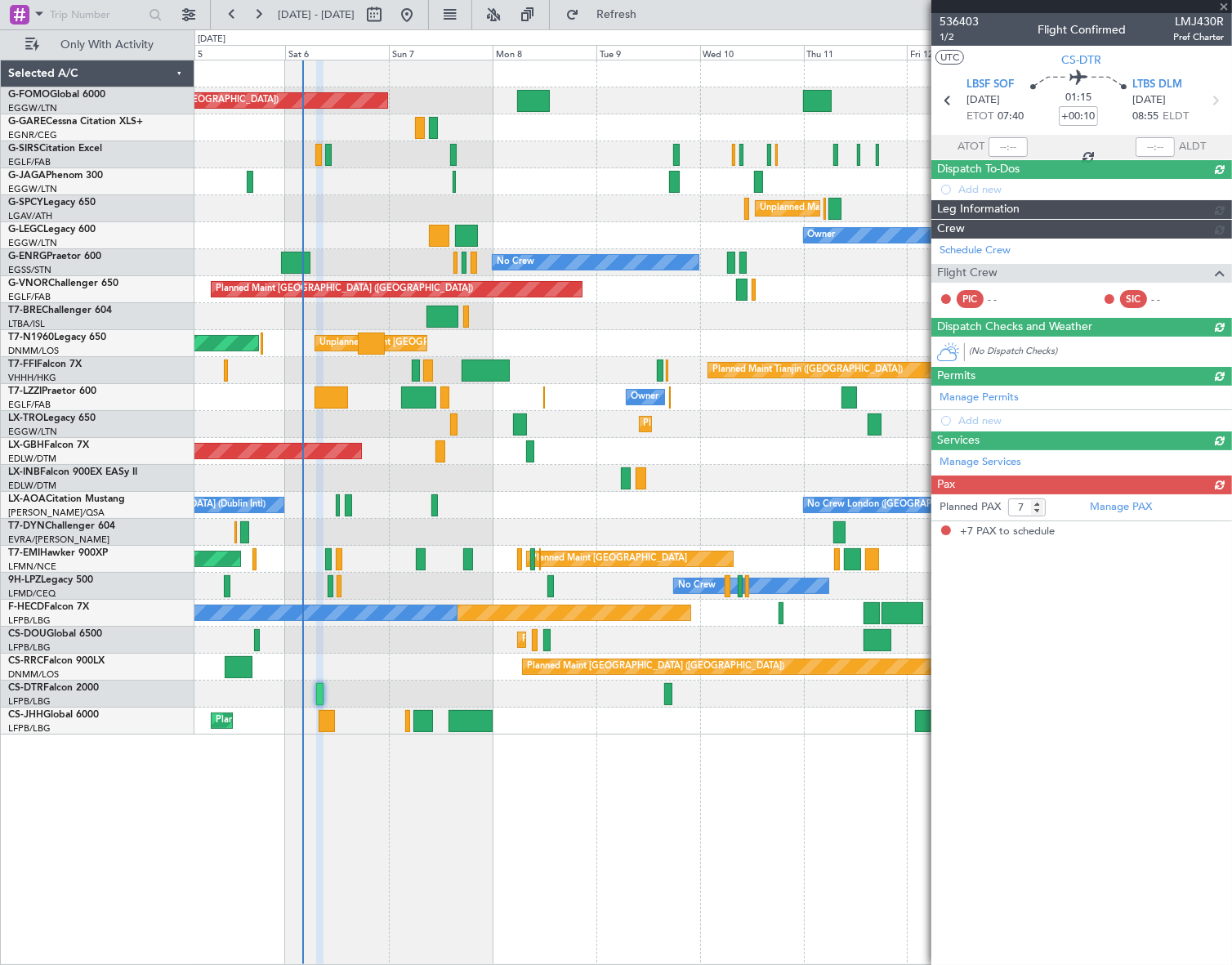
scroll to position [0, 0]
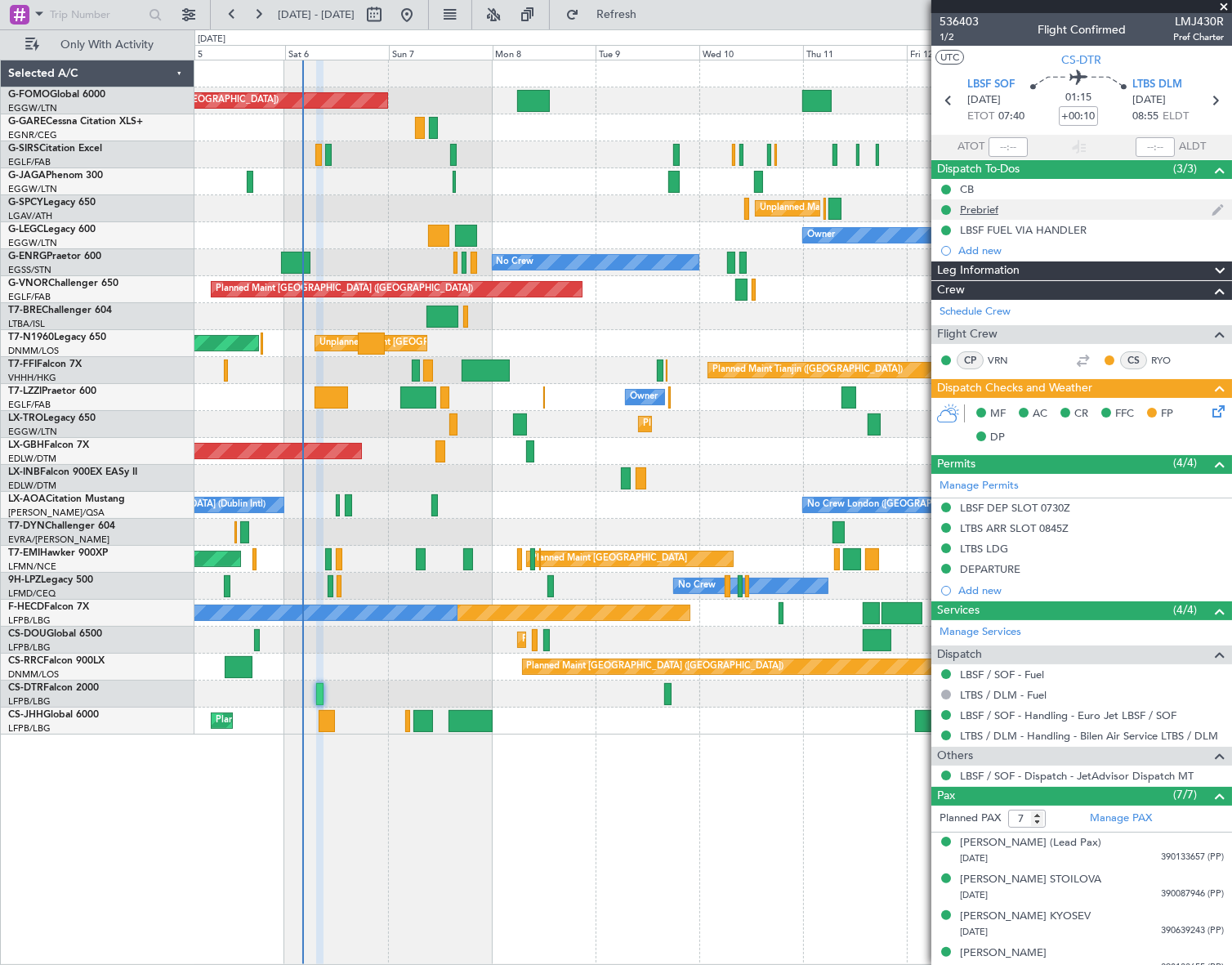
click at [994, 212] on div "Prebrief" at bounding box center [979, 209] width 38 height 14
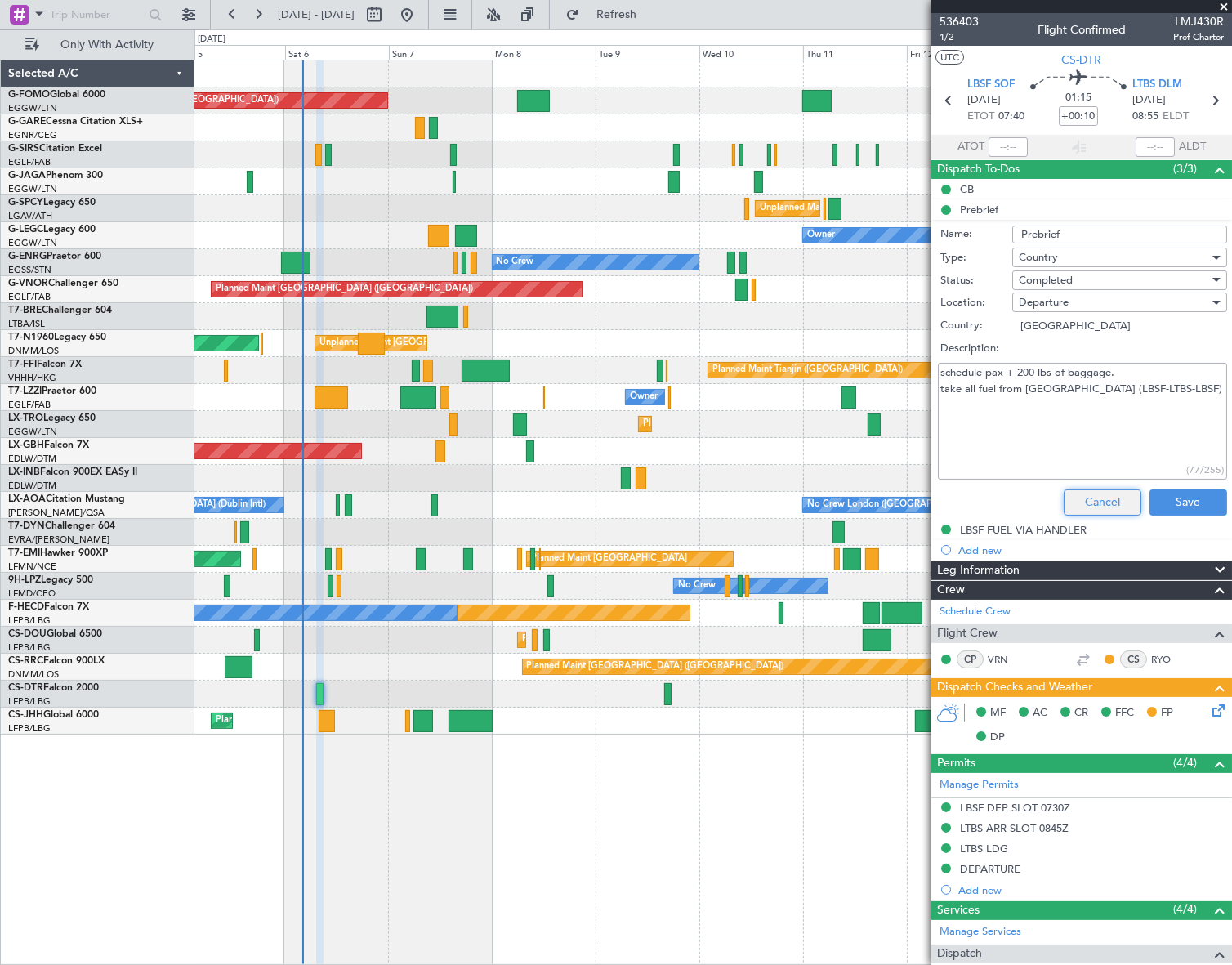
click at [1105, 504] on button "Cancel" at bounding box center [1102, 502] width 78 height 26
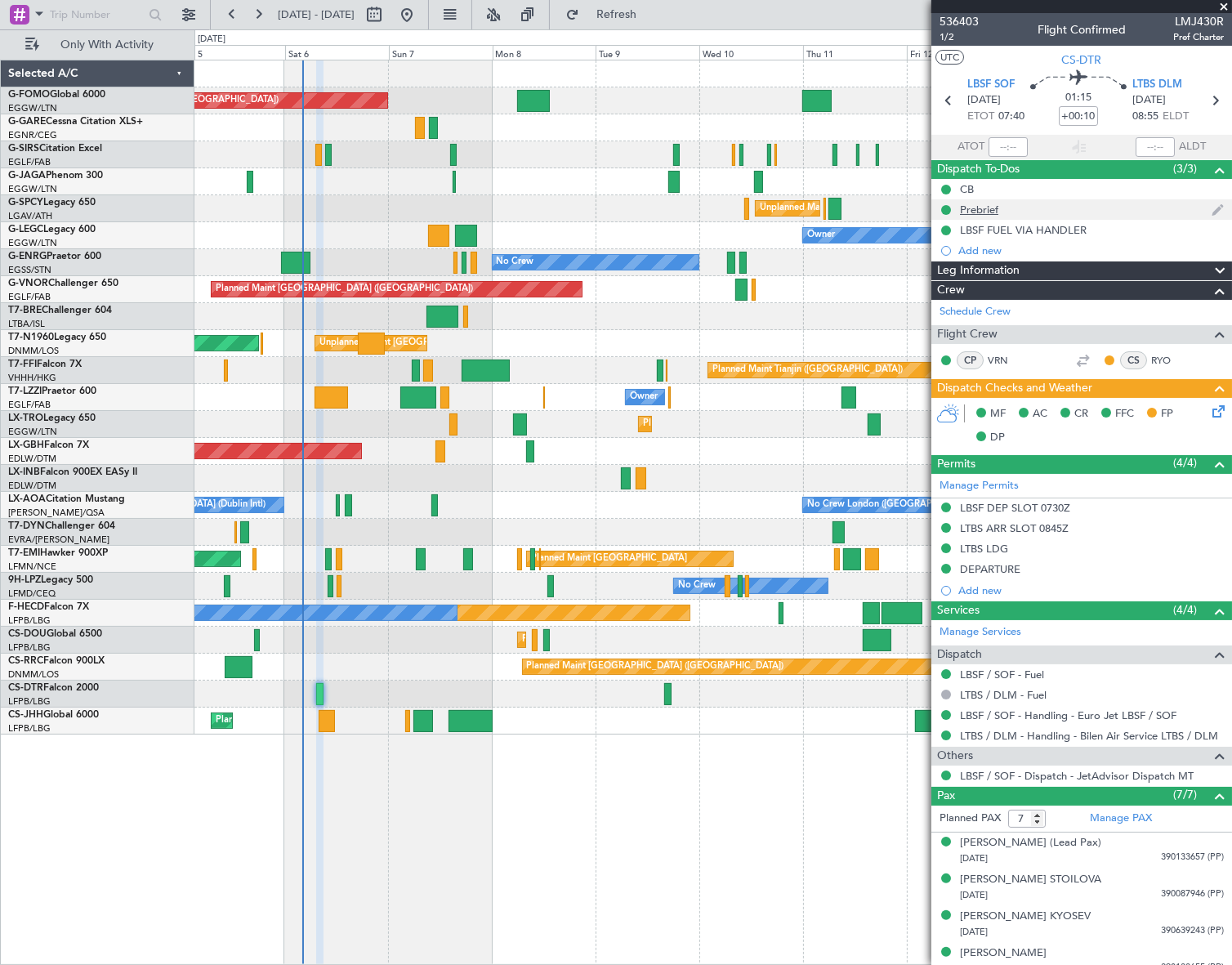
click at [993, 210] on div "Prebrief" at bounding box center [979, 209] width 38 height 14
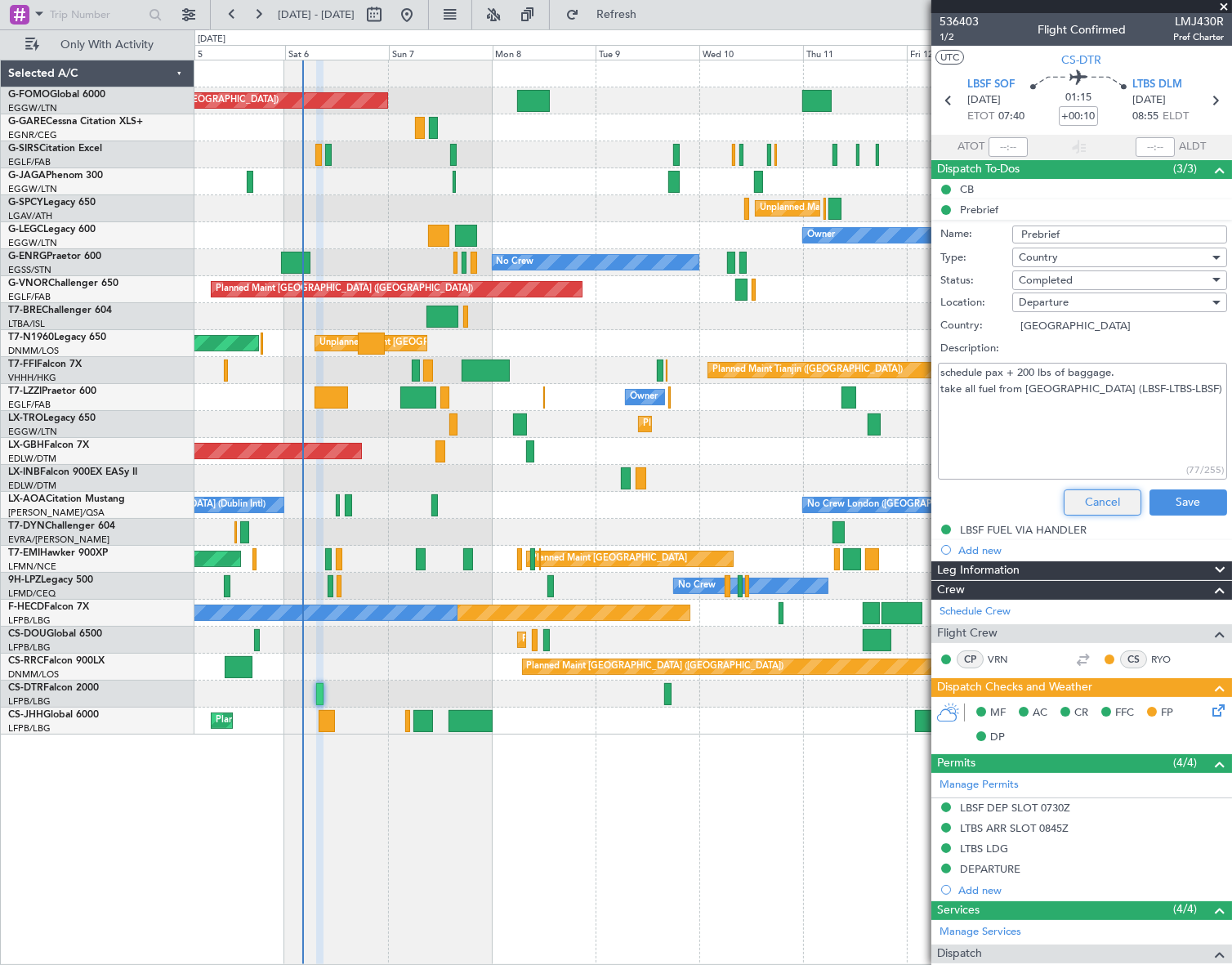
click at [1113, 501] on button "Cancel" at bounding box center [1102, 502] width 78 height 26
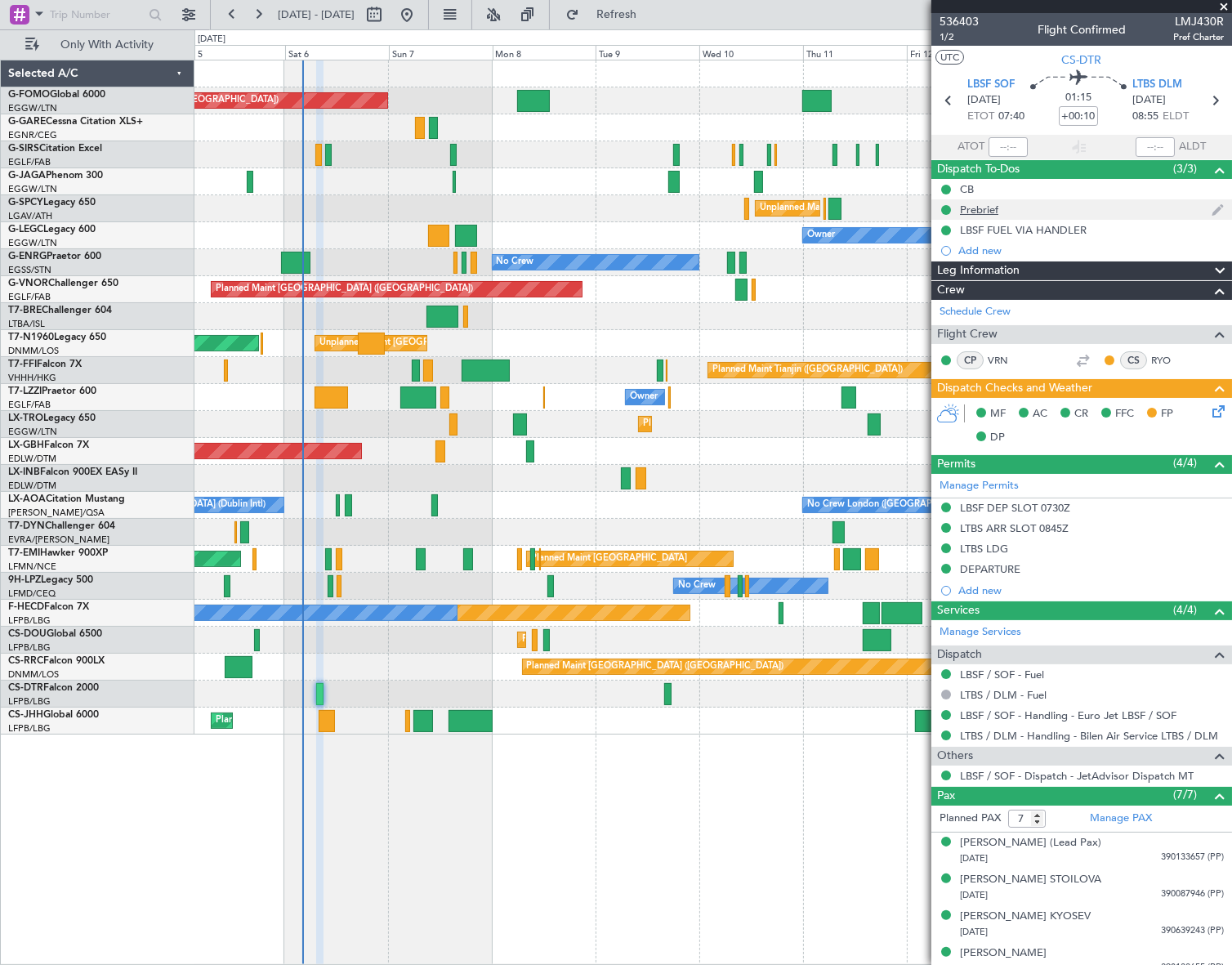
click at [981, 213] on div "Prebrief" at bounding box center [979, 209] width 38 height 14
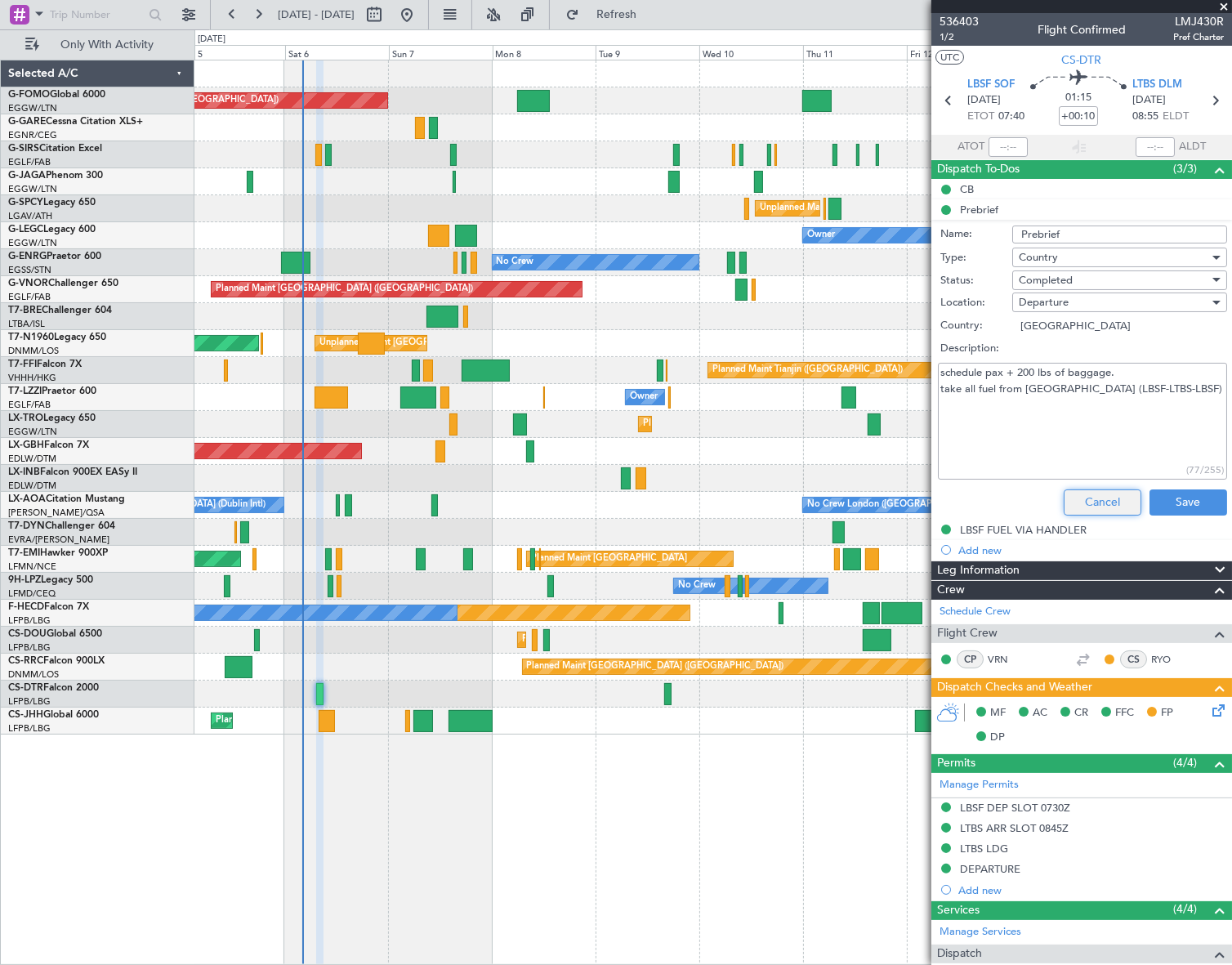
click at [1116, 491] on button "Cancel" at bounding box center [1102, 502] width 78 height 26
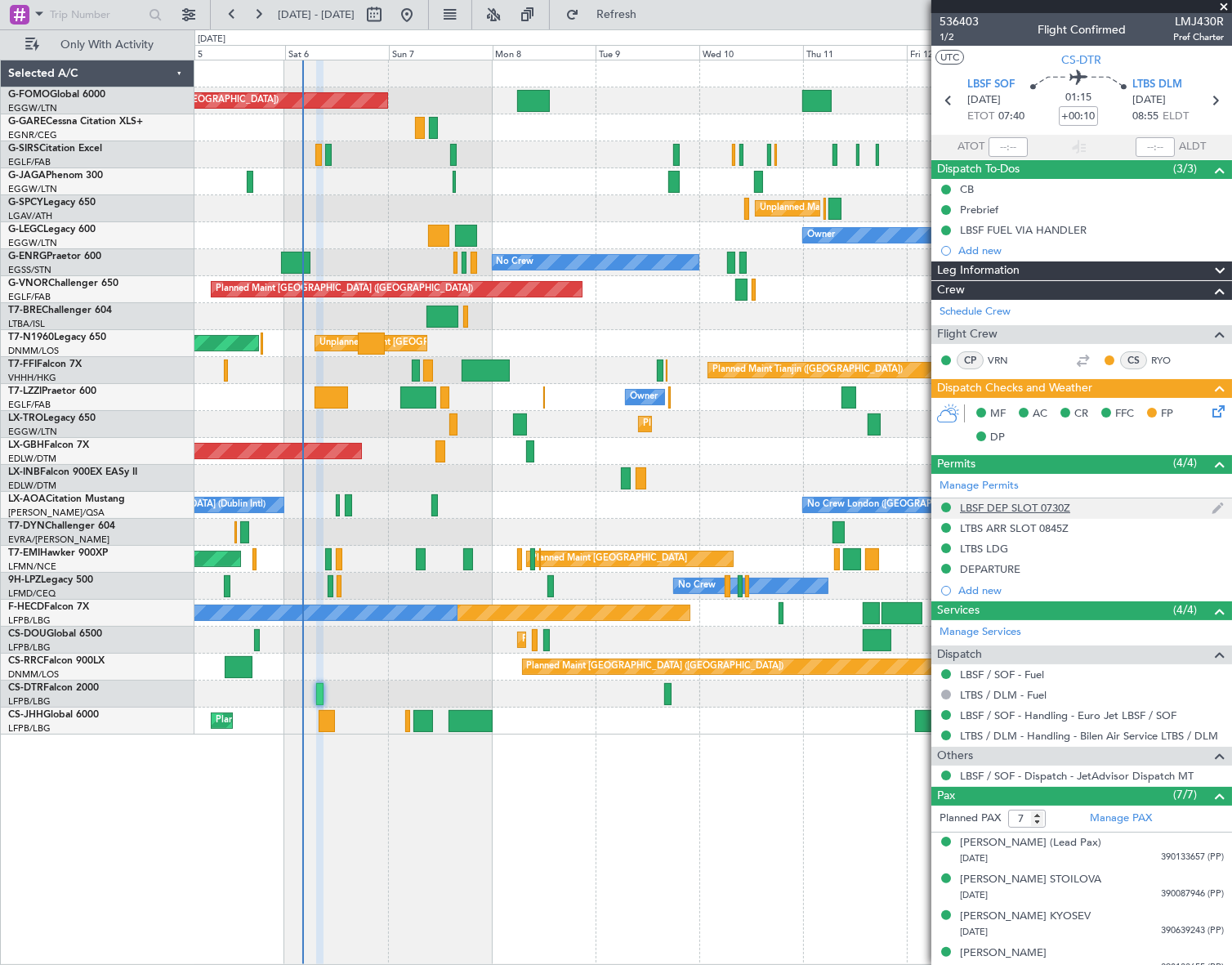
click at [1037, 504] on div "LBSF DEP SLOT 0730Z" at bounding box center [1015, 507] width 110 height 14
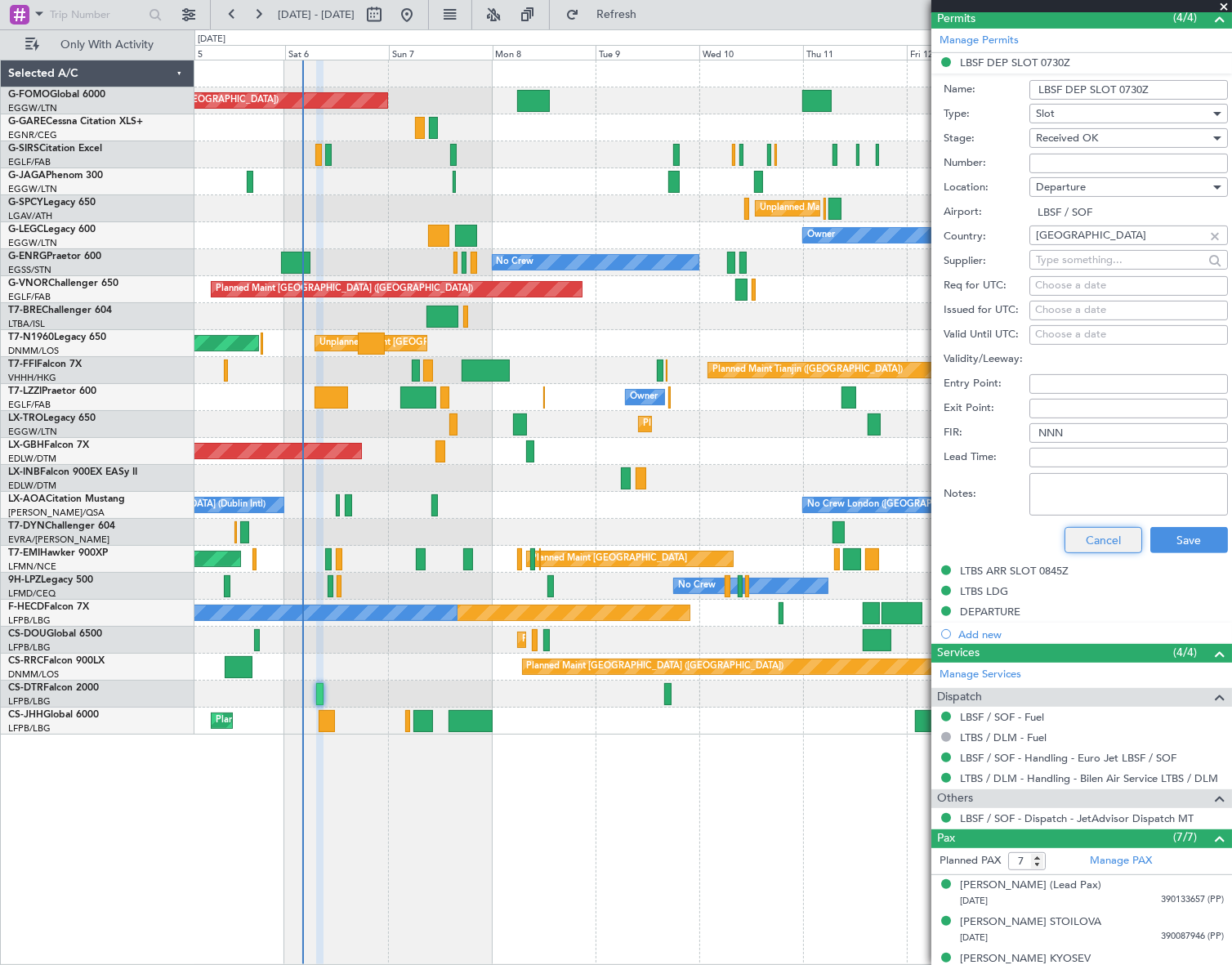
click at [1108, 541] on button "Cancel" at bounding box center [1103, 539] width 78 height 26
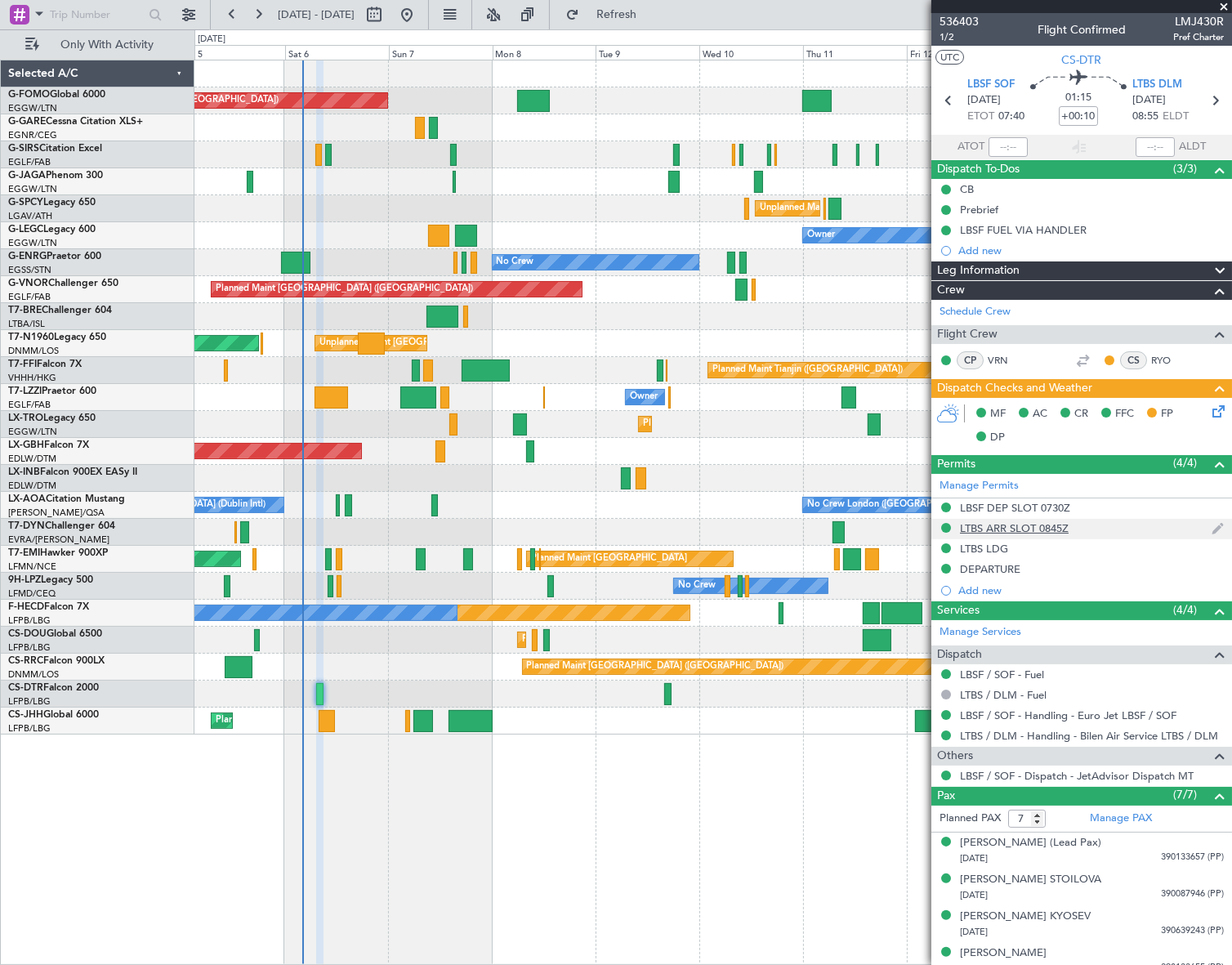
click at [1000, 519] on div "LTBS ARR SLOT 0845Z" at bounding box center [1081, 529] width 301 height 20
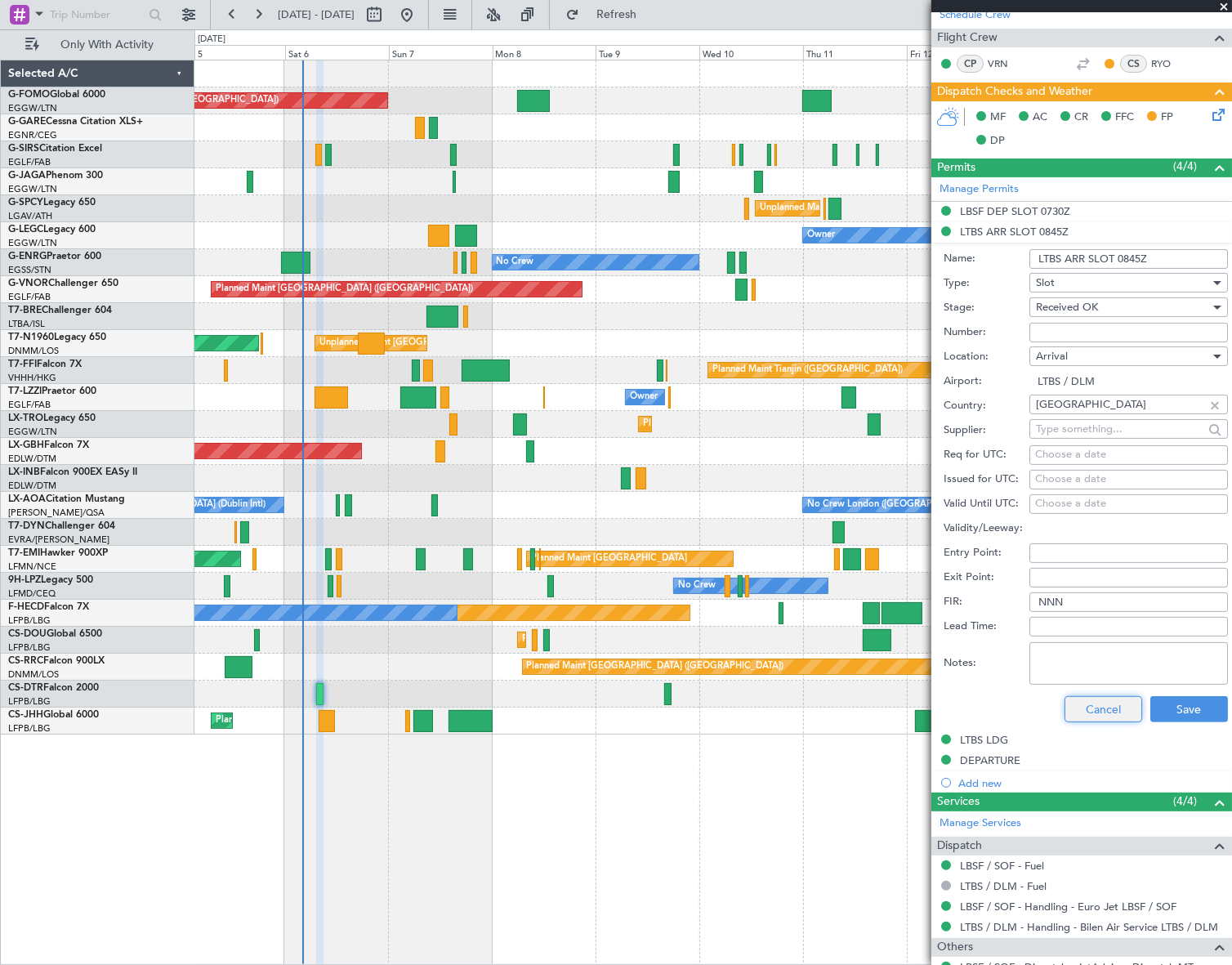
click at [1115, 716] on button "Cancel" at bounding box center [1103, 709] width 78 height 26
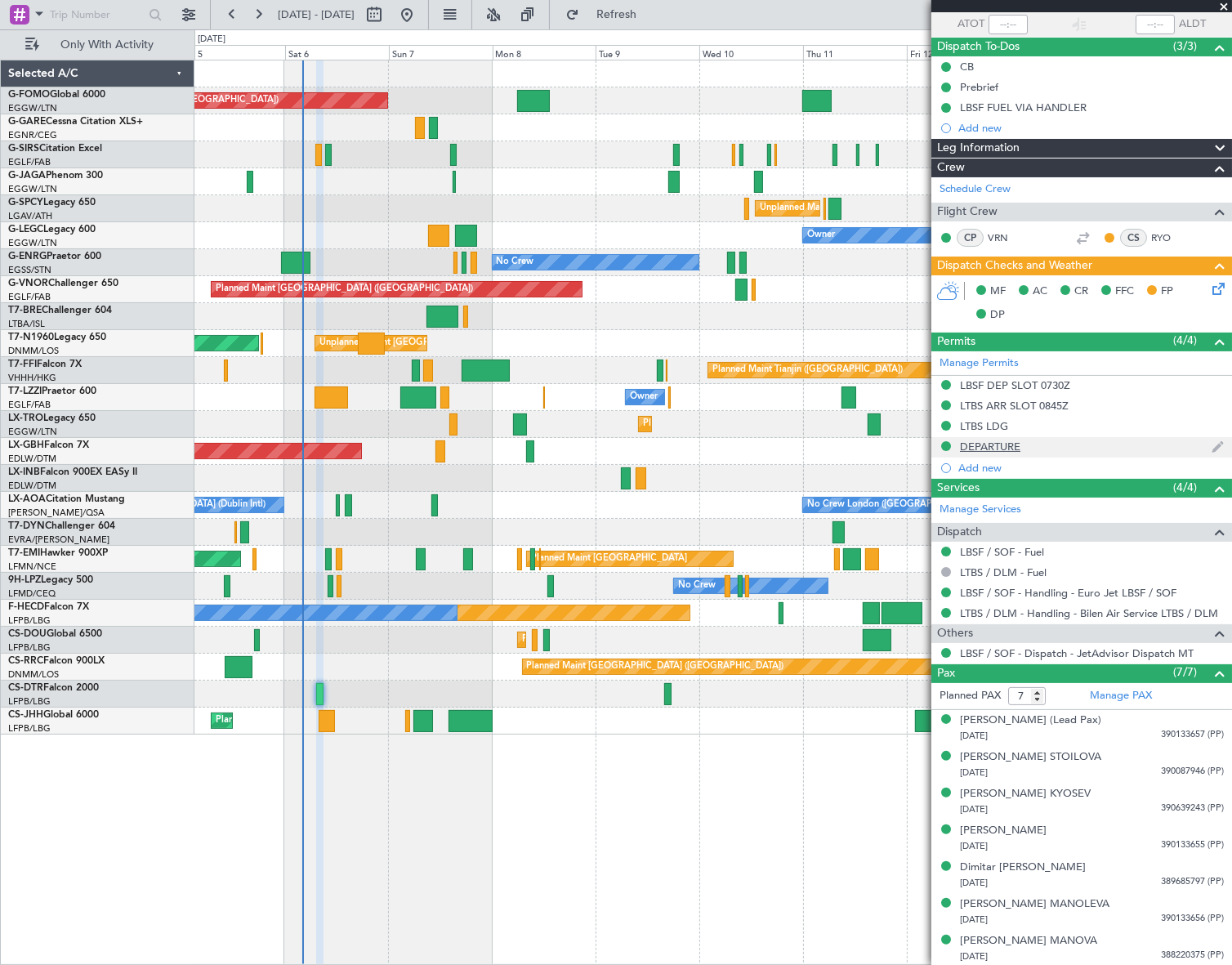
click at [979, 449] on div "DEPARTURE" at bounding box center [990, 446] width 60 height 14
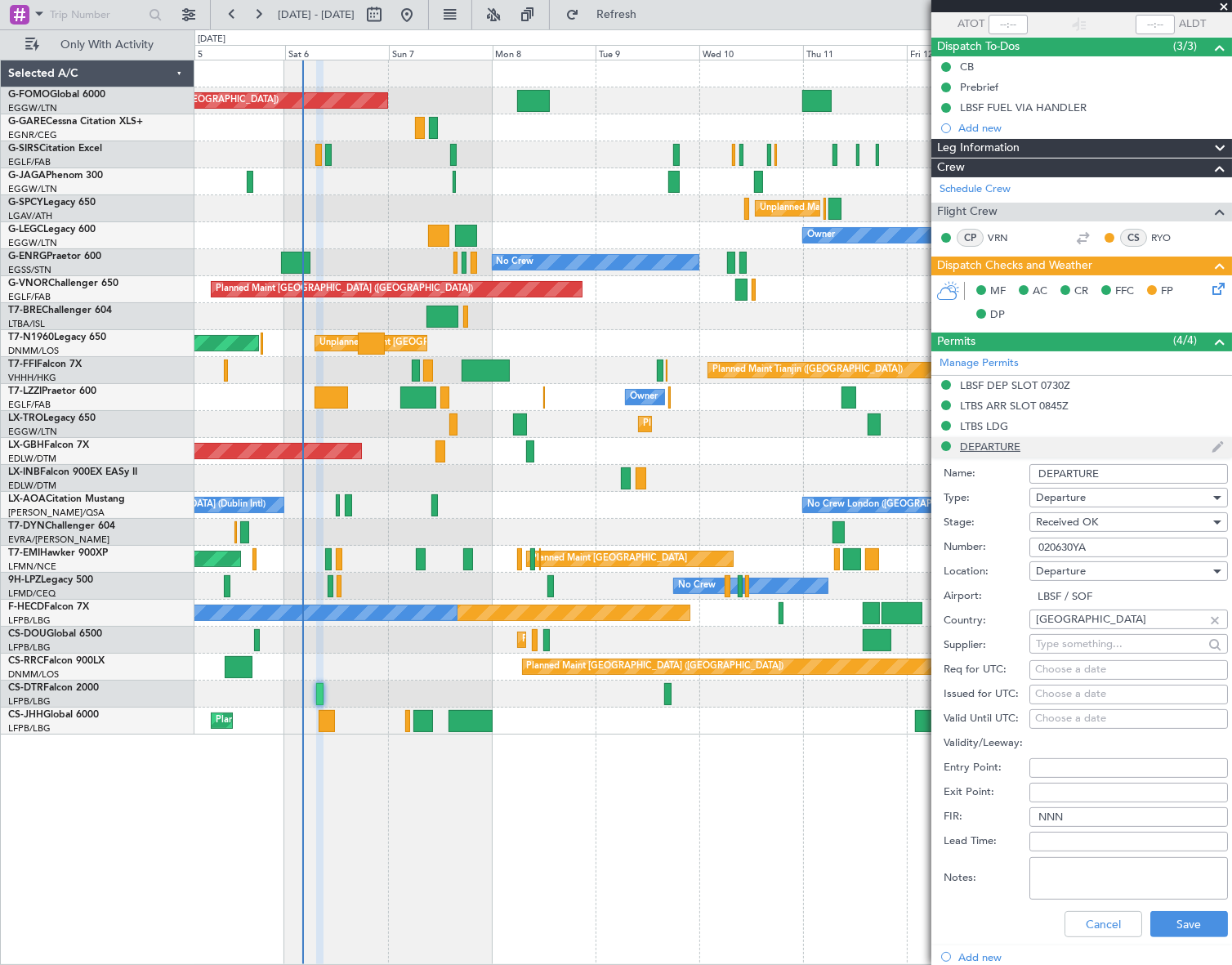
scroll to position [297, 0]
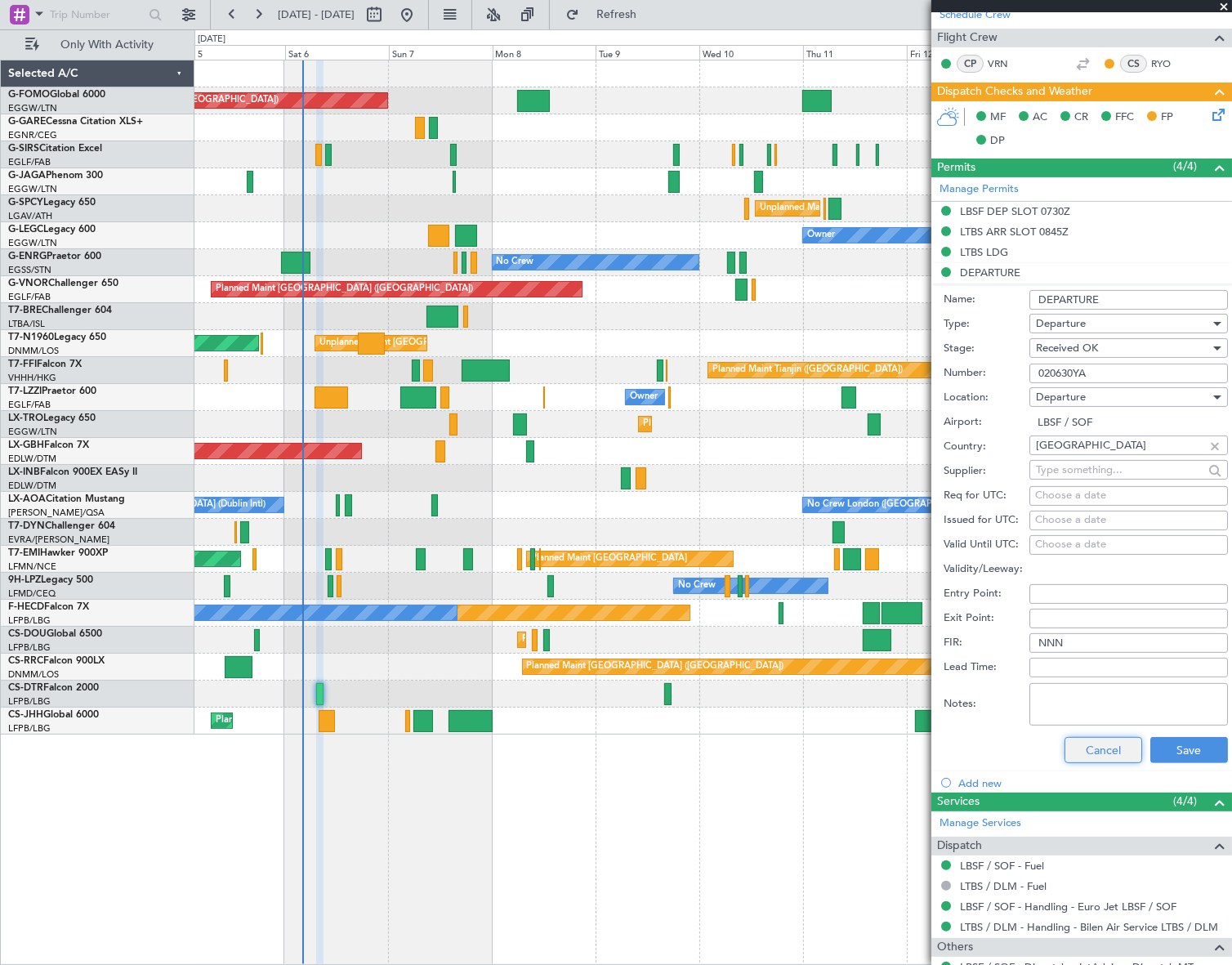
click at [1110, 750] on button "Cancel" at bounding box center [1103, 750] width 78 height 26
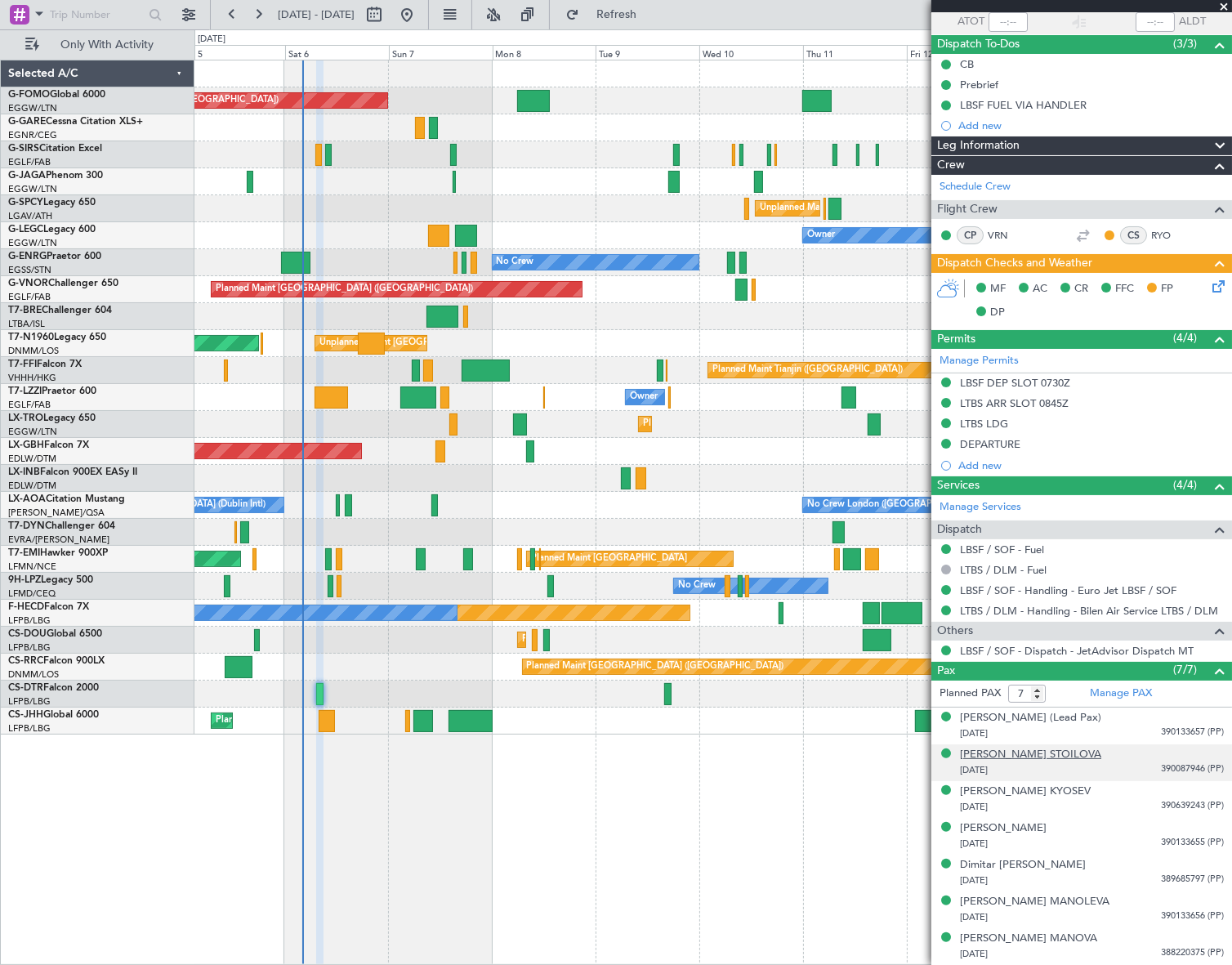
scroll to position [123, 0]
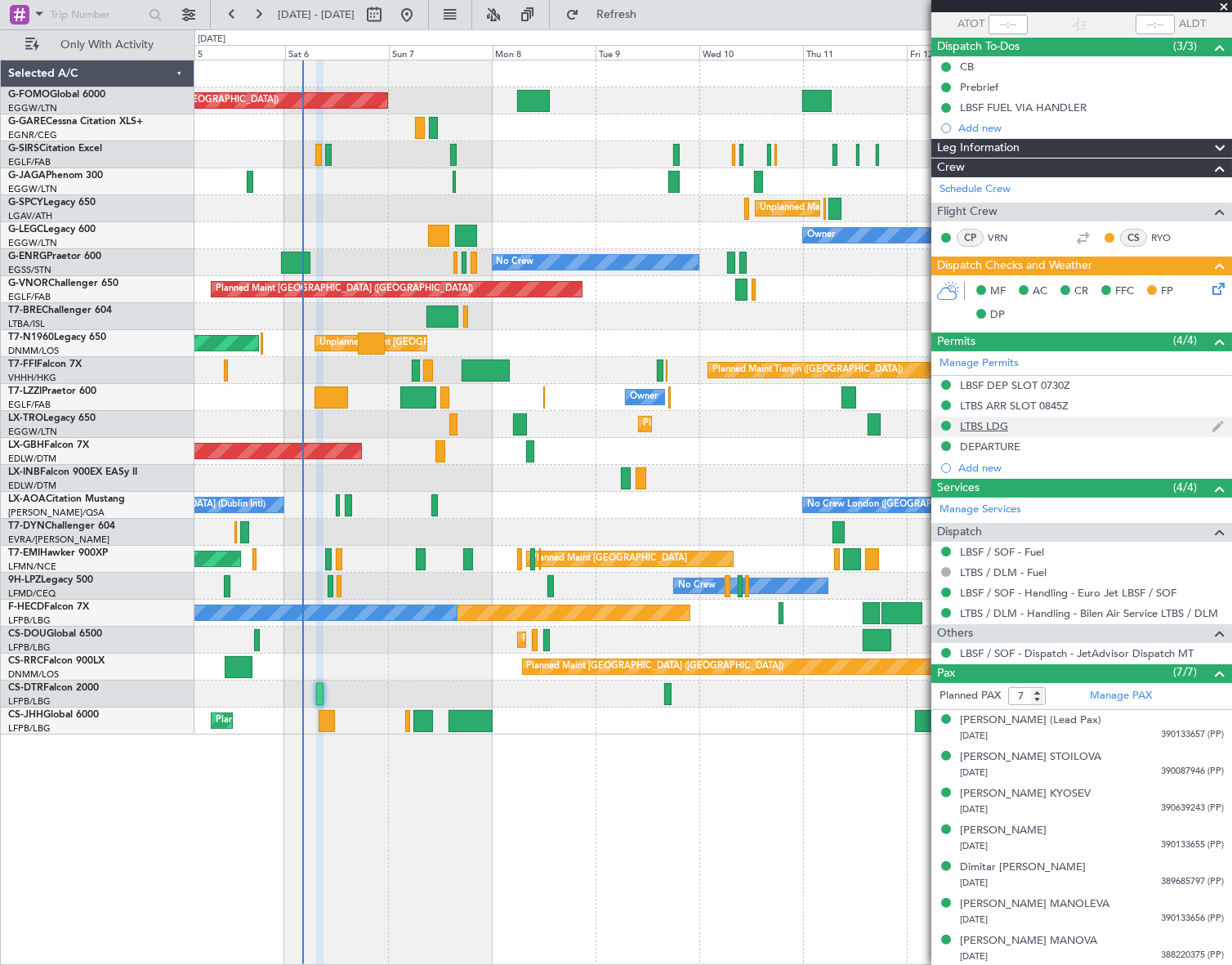
click at [977, 429] on div "LTBS LDG" at bounding box center [984, 426] width 48 height 14
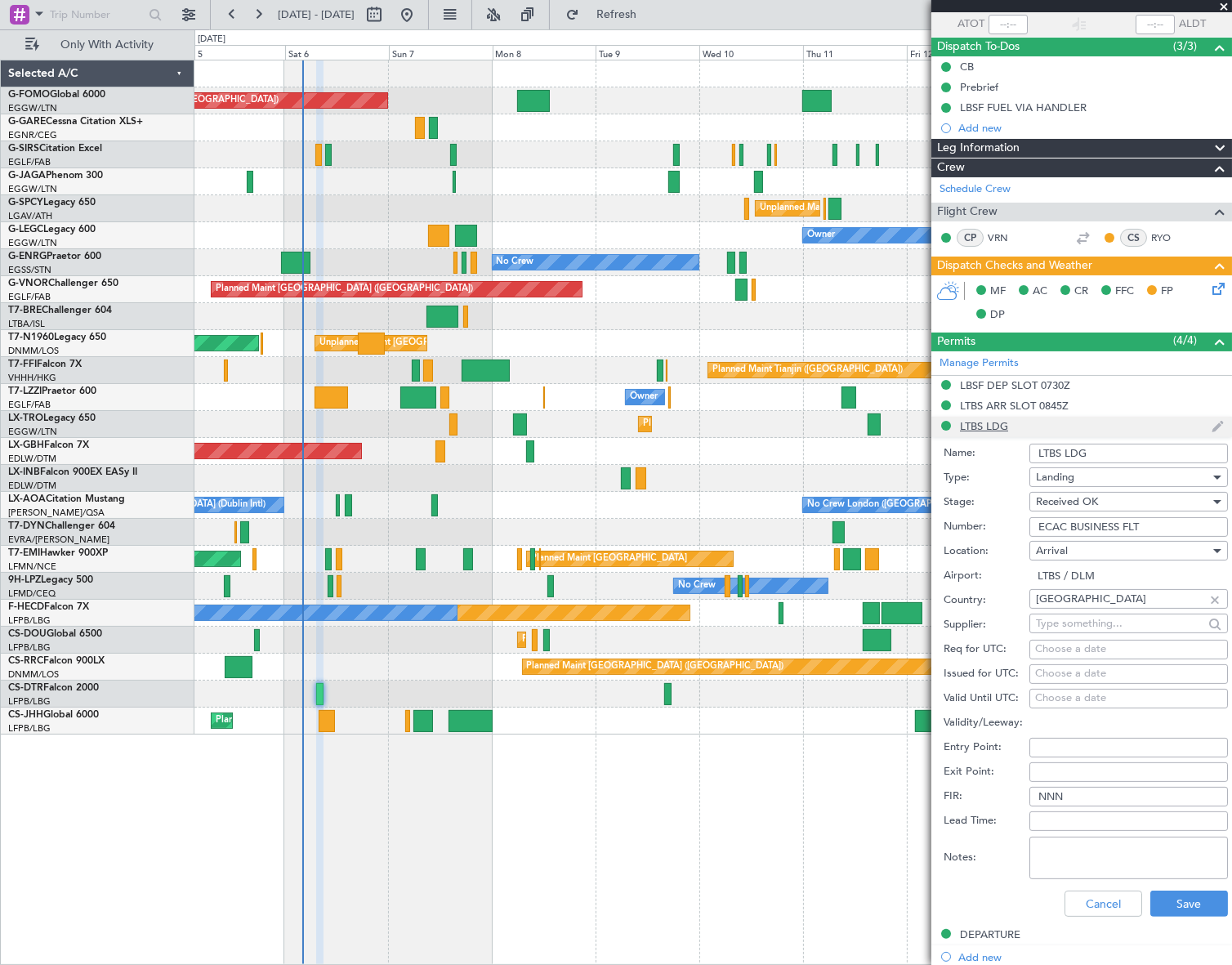
scroll to position [297, 0]
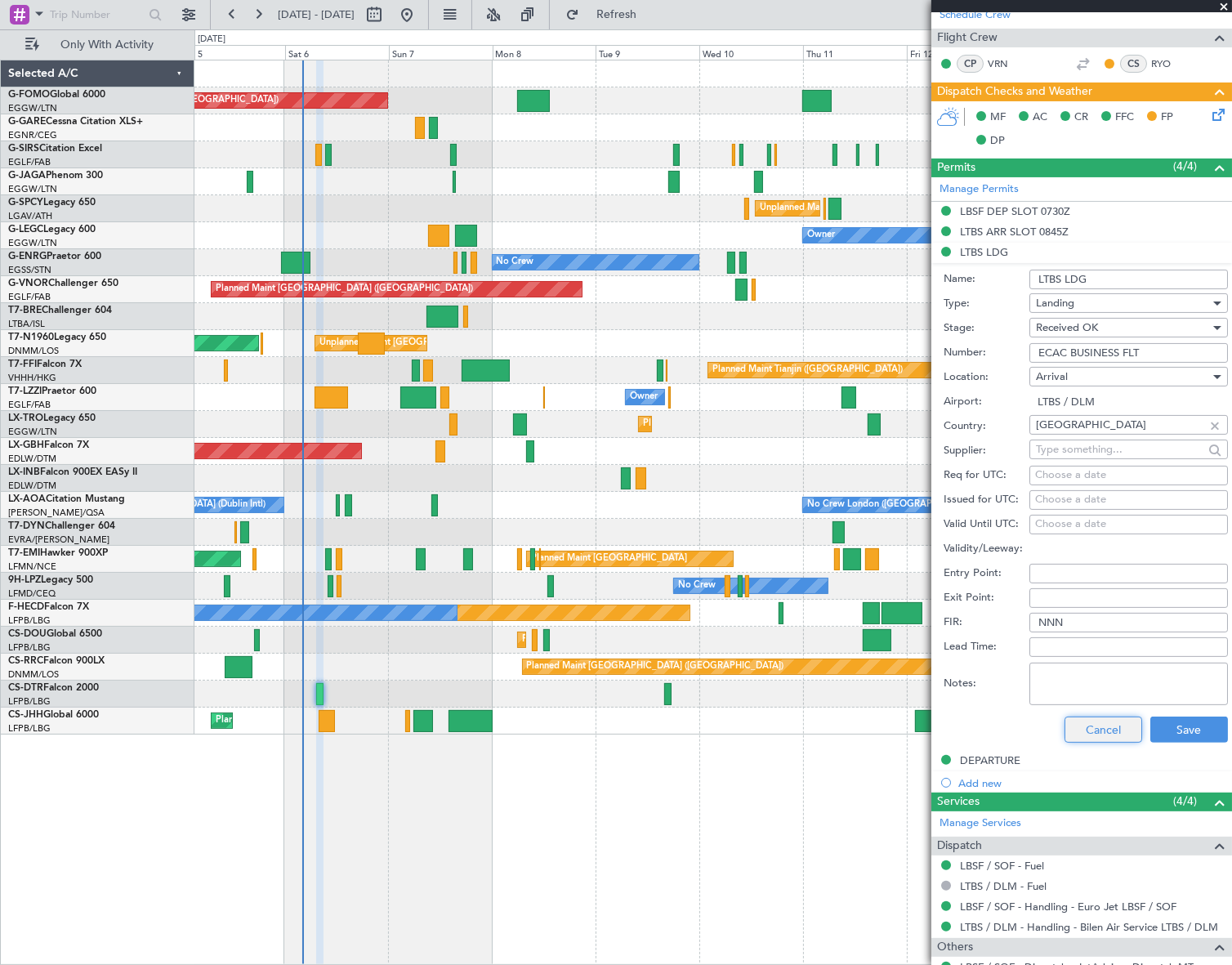
click at [1100, 723] on button "Cancel" at bounding box center [1103, 729] width 78 height 26
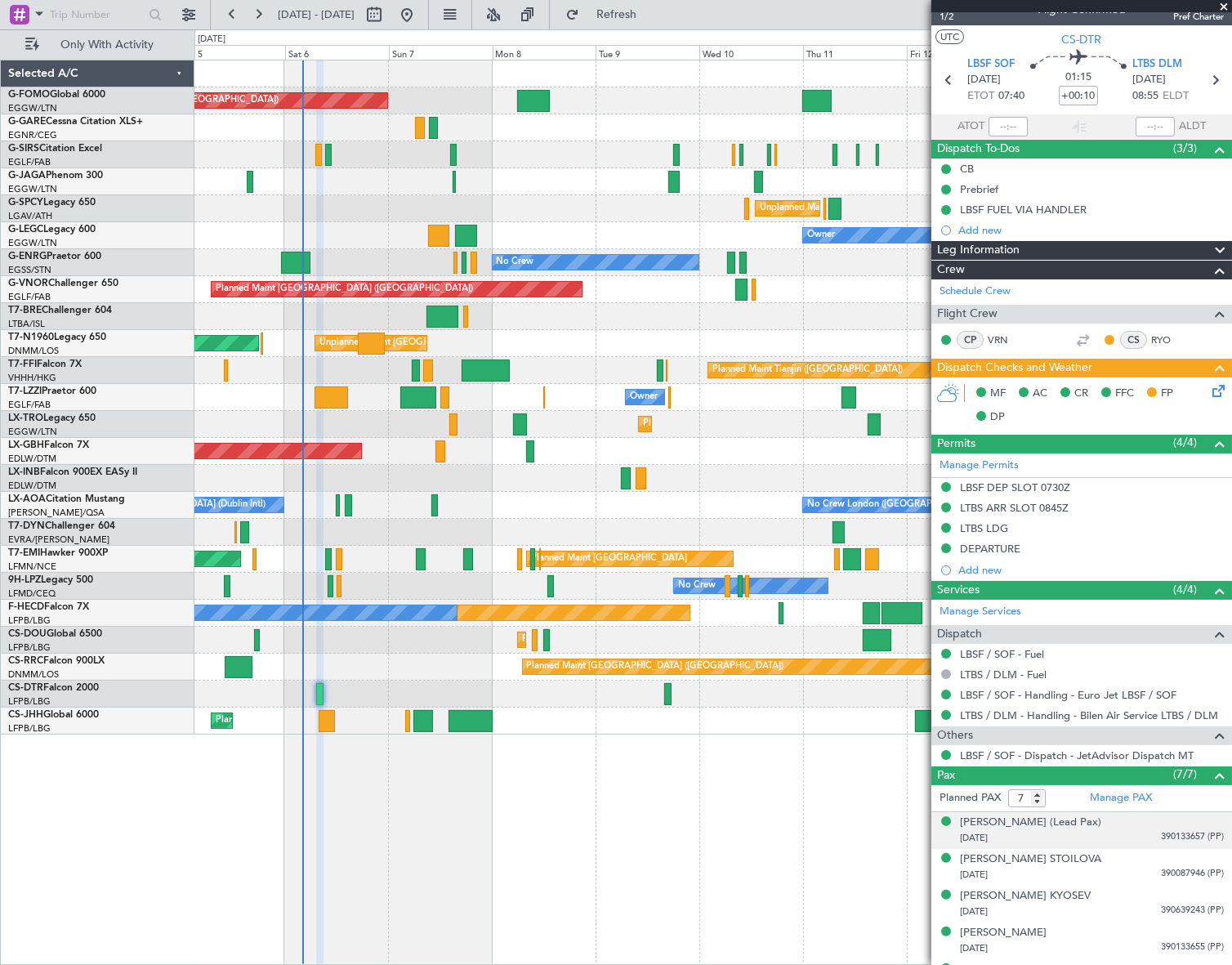
scroll to position [0, 0]
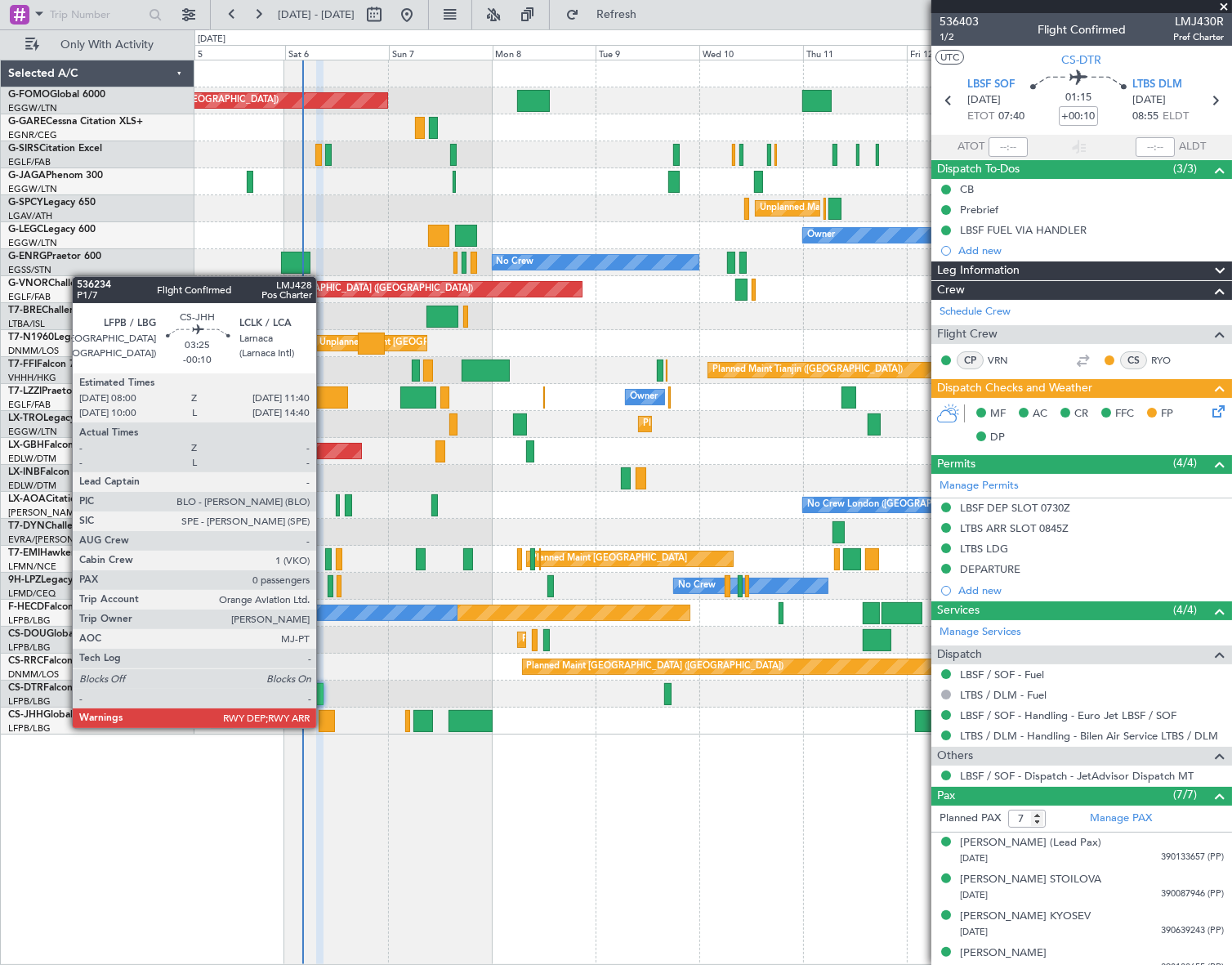
click at [323, 726] on div at bounding box center [326, 721] width 17 height 22
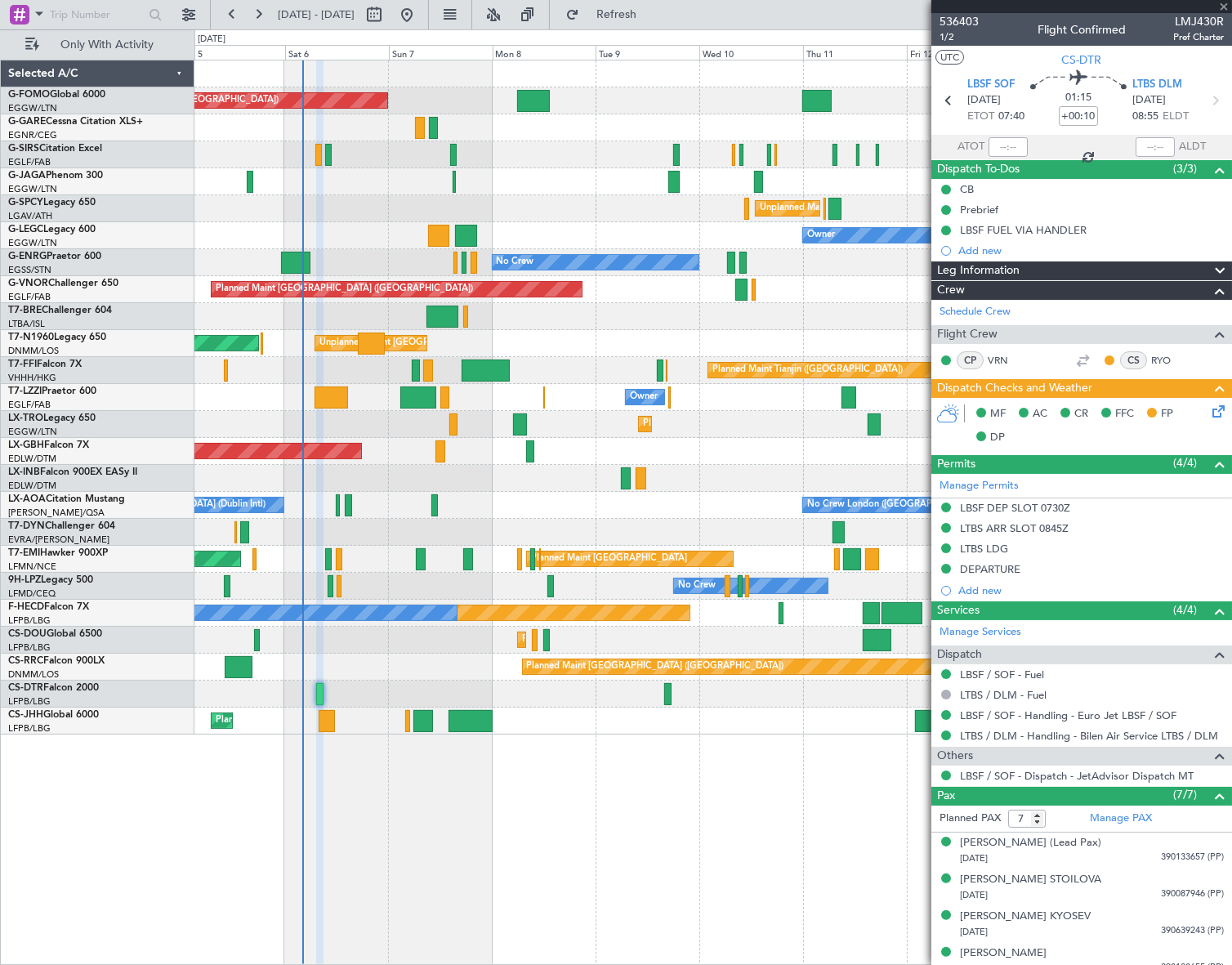
type input "-00:10"
type input "0"
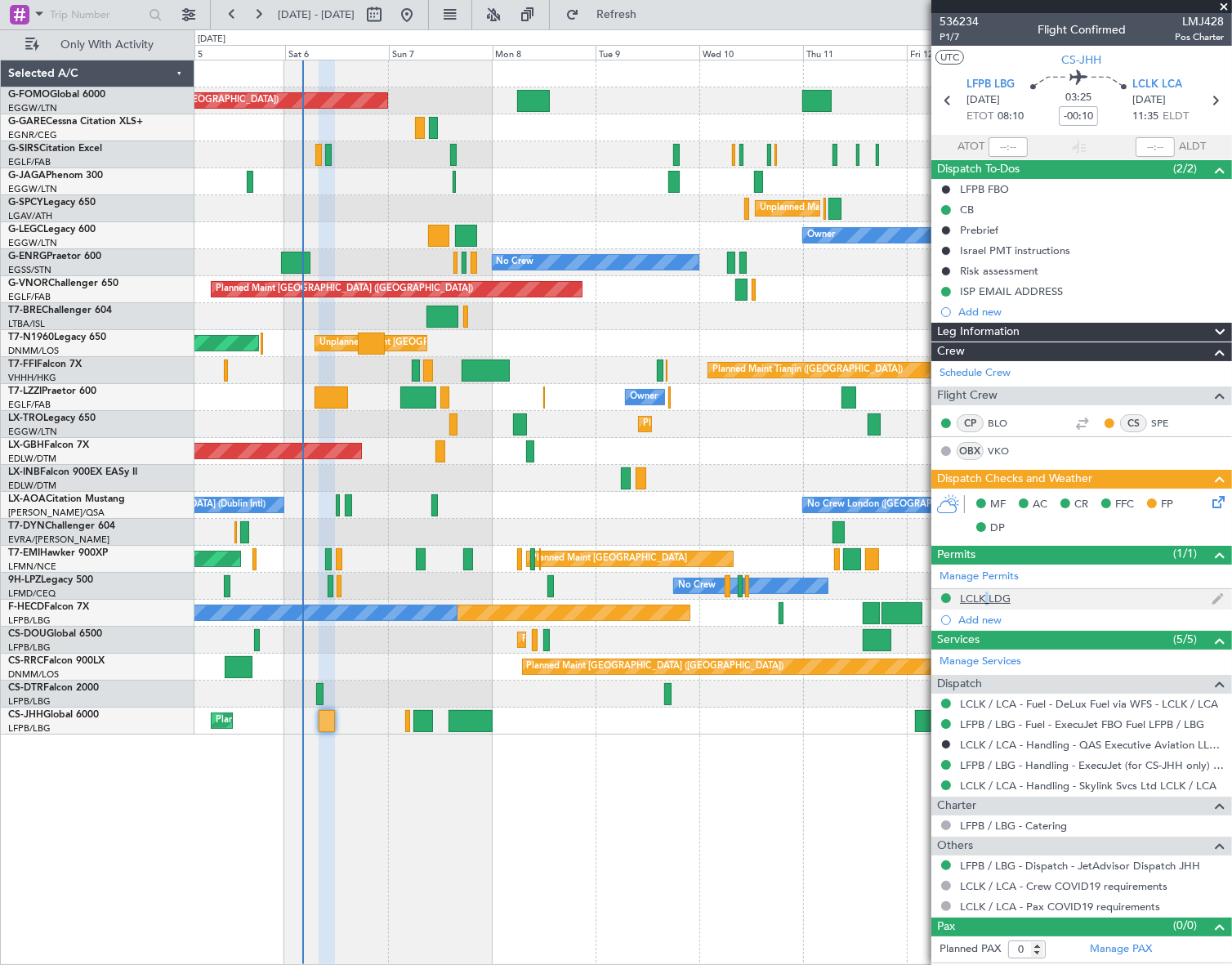
click at [982, 598] on div "LCLK LDG" at bounding box center [986, 598] width 51 height 14
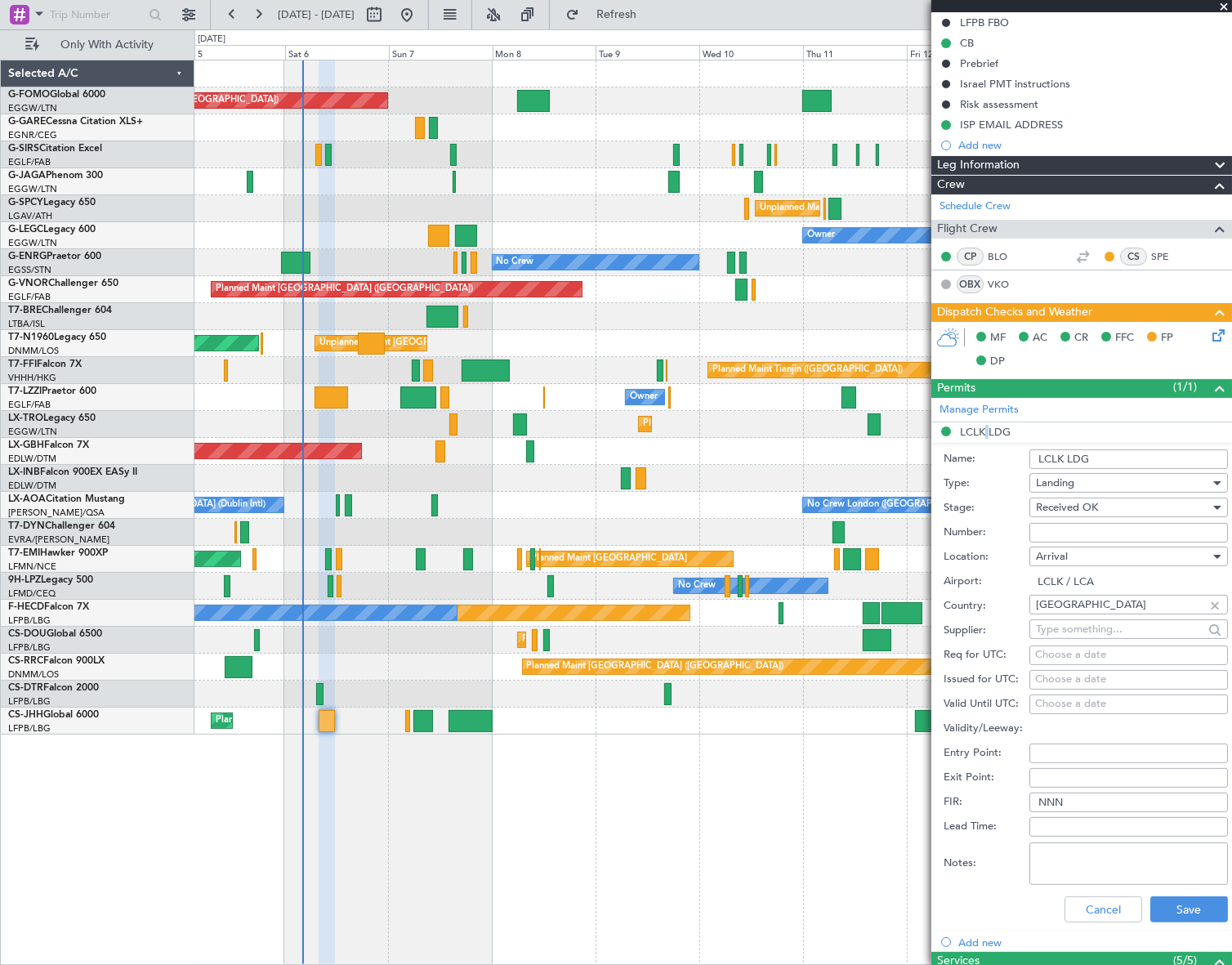
scroll to position [297, 0]
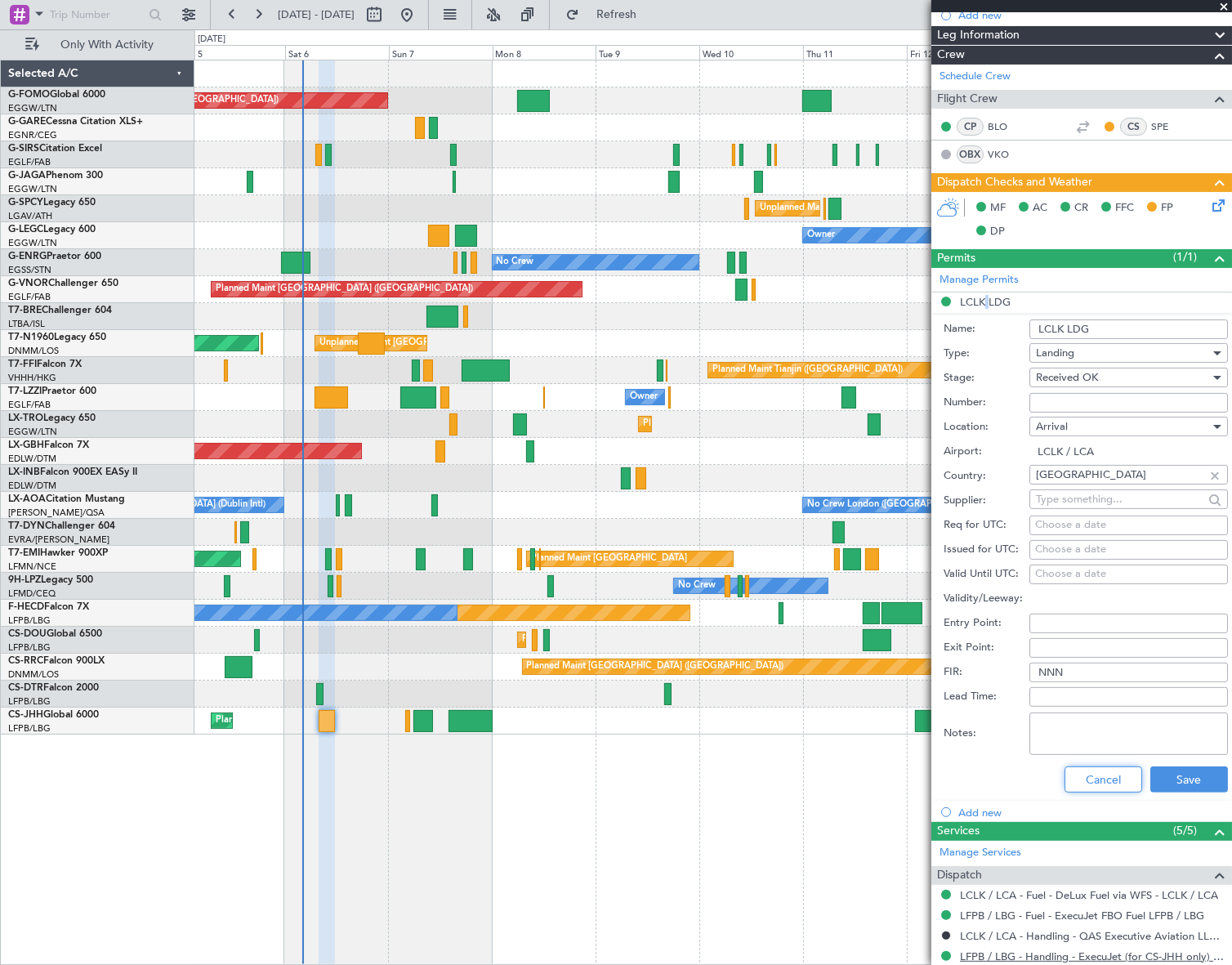
drag, startPoint x: 1109, startPoint y: 775, endPoint x: 1103, endPoint y: 761, distance: 15.2
click at [1108, 774] on button "Cancel" at bounding box center [1103, 779] width 78 height 26
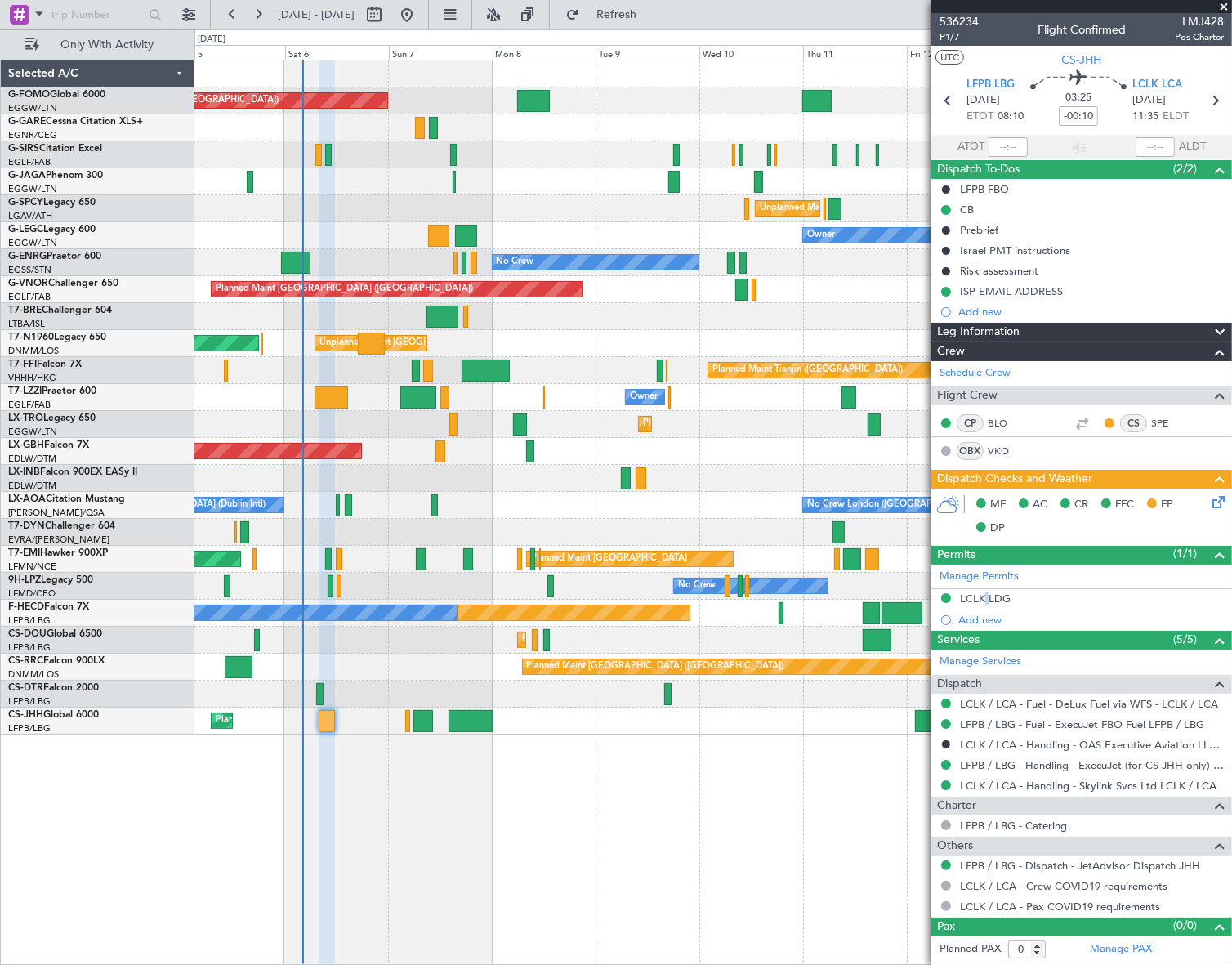
click at [1029, 333] on div "Leg Information" at bounding box center [1081, 331] width 301 height 19
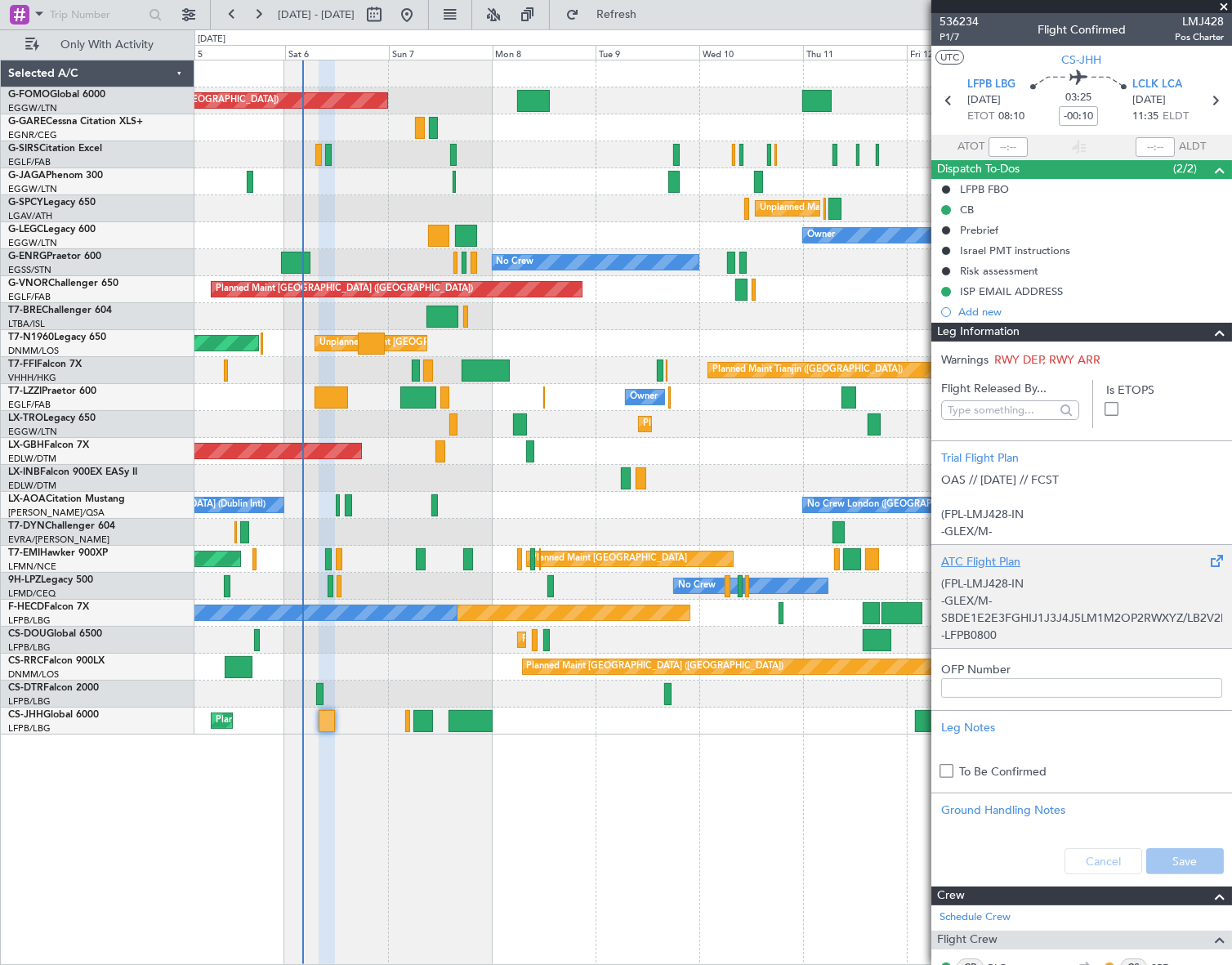
click at [1027, 596] on div "(FPL-LMJ428-IN -GLEX/M-SBDE1E2E3FGHIJ1J3J4J5LM1M2OP2RWXYZ/LB2V2D1G1 -LFPB0800 -…" at bounding box center [1081, 605] width 281 height 69
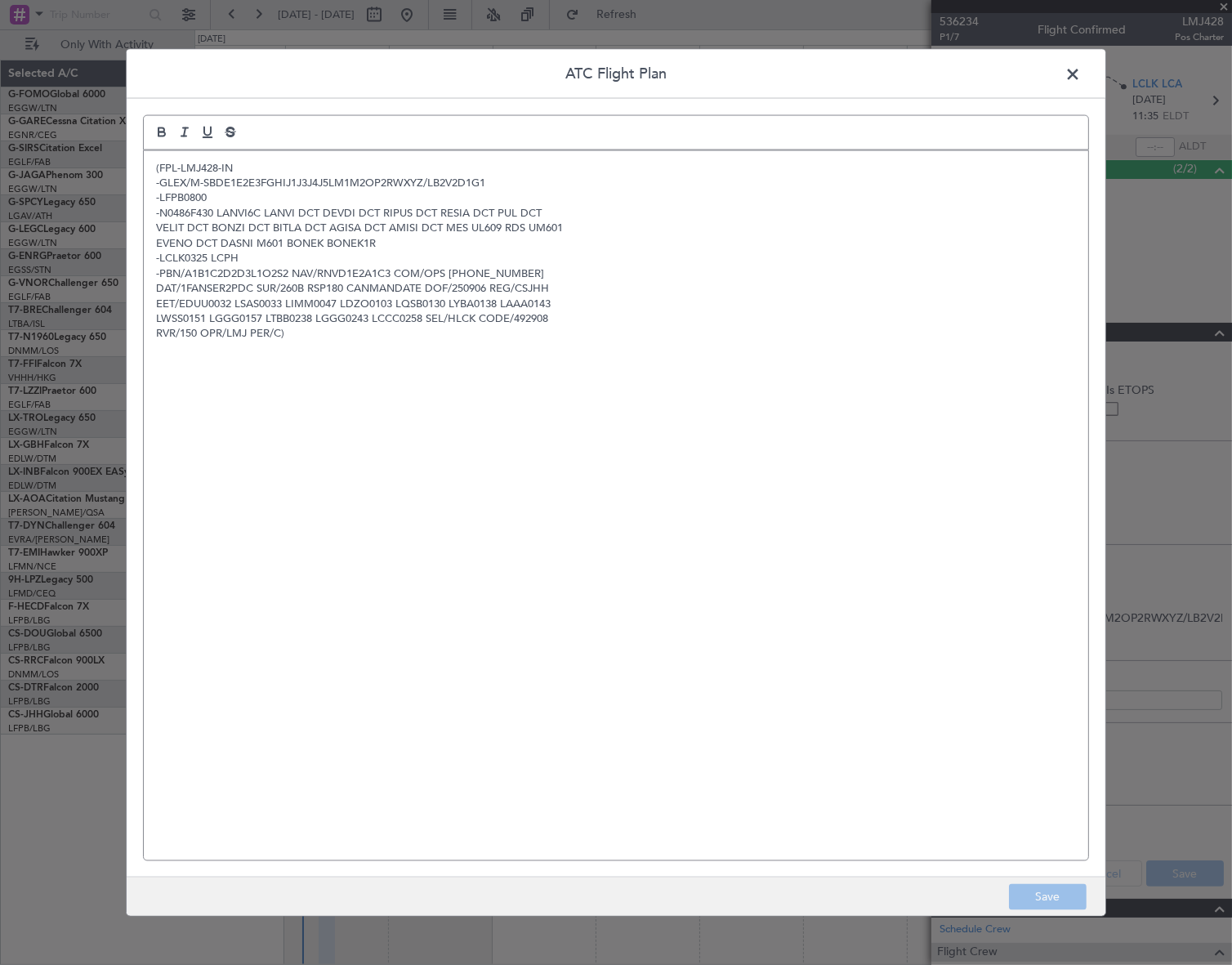
click at [450, 547] on div "(FPL-LMJ428-IN -GLEX/M-SBDE1E2E3FGHIJ1J3J4J5LM1M2OP2RWXYZ/LB2V2D1G1 -LFPB0800 -…" at bounding box center [616, 504] width 945 height 710
click at [1033, 900] on button "Save" at bounding box center [1048, 897] width 78 height 26
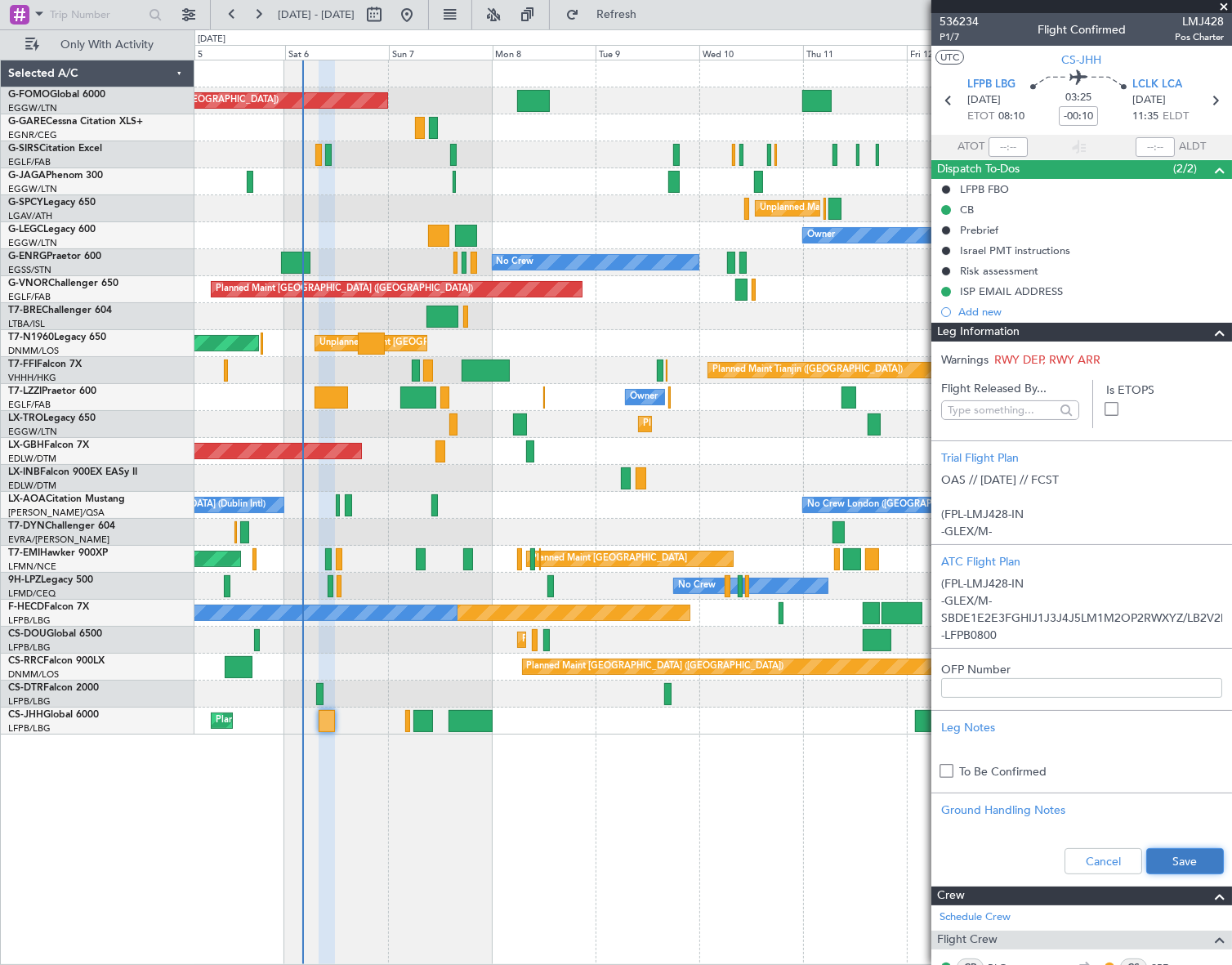
click at [1165, 860] on button "Save" at bounding box center [1185, 861] width 78 height 26
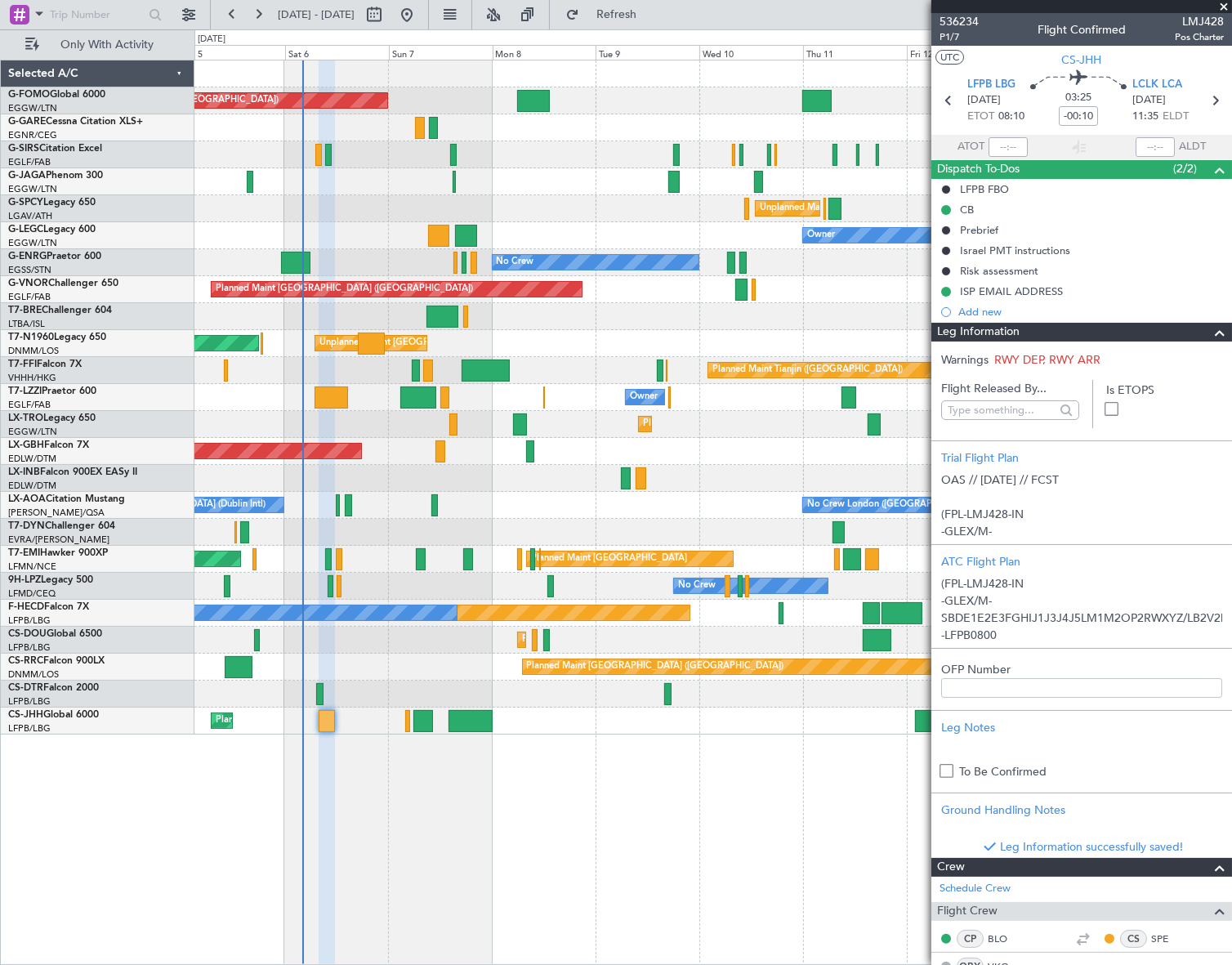
click at [1210, 330] on span at bounding box center [1219, 332] width 19 height 19
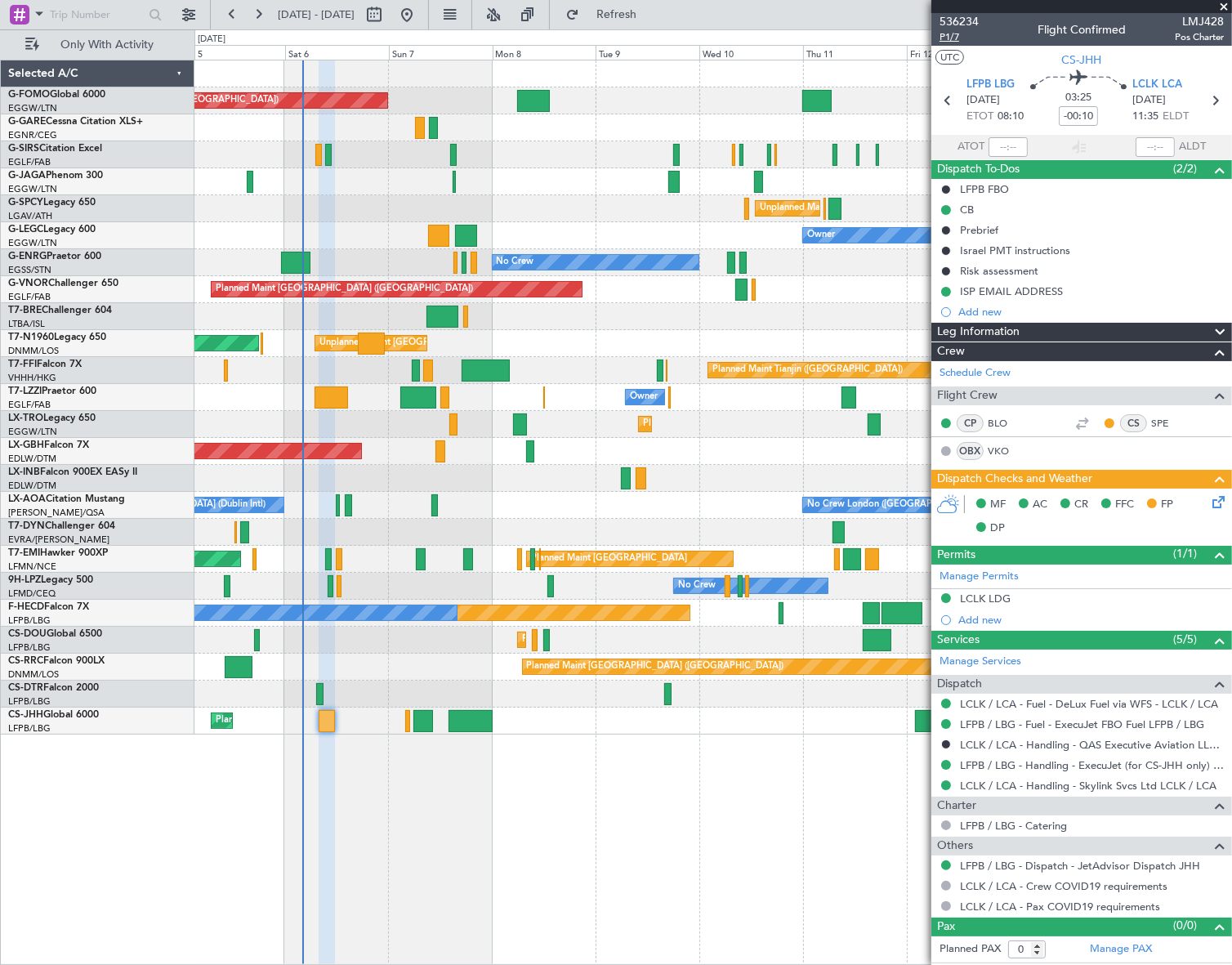
click at [950, 35] on span "P1/7" at bounding box center [959, 37] width 39 height 14
click at [993, 616] on div "Manage Permits LCLK LDG Add new" at bounding box center [1081, 598] width 301 height 66
click at [972, 621] on div "Add new" at bounding box center [1084, 619] width 251 height 14
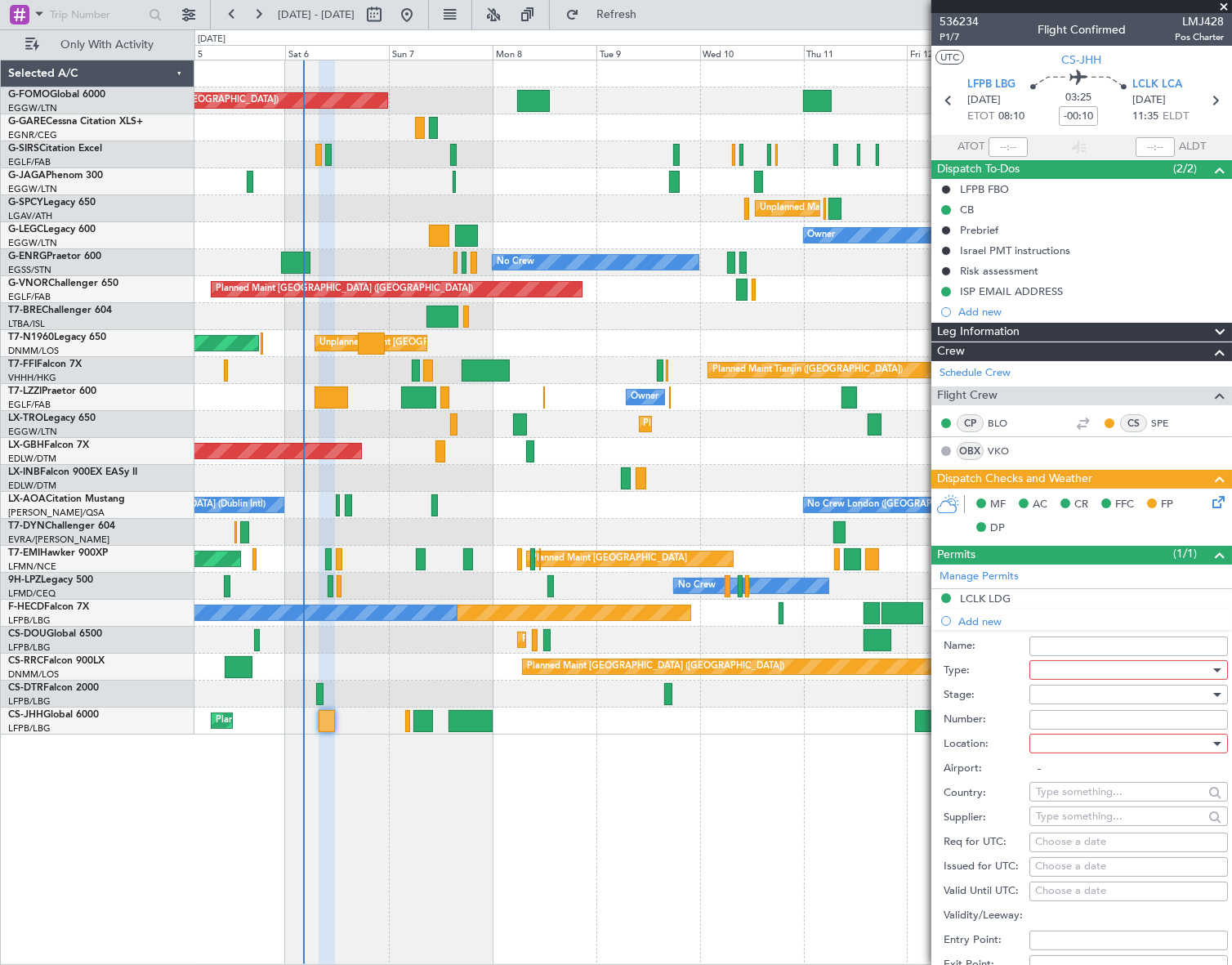
click at [1069, 662] on div at bounding box center [1123, 669] width 174 height 24
click at [764, 802] on div at bounding box center [616, 482] width 1232 height 965
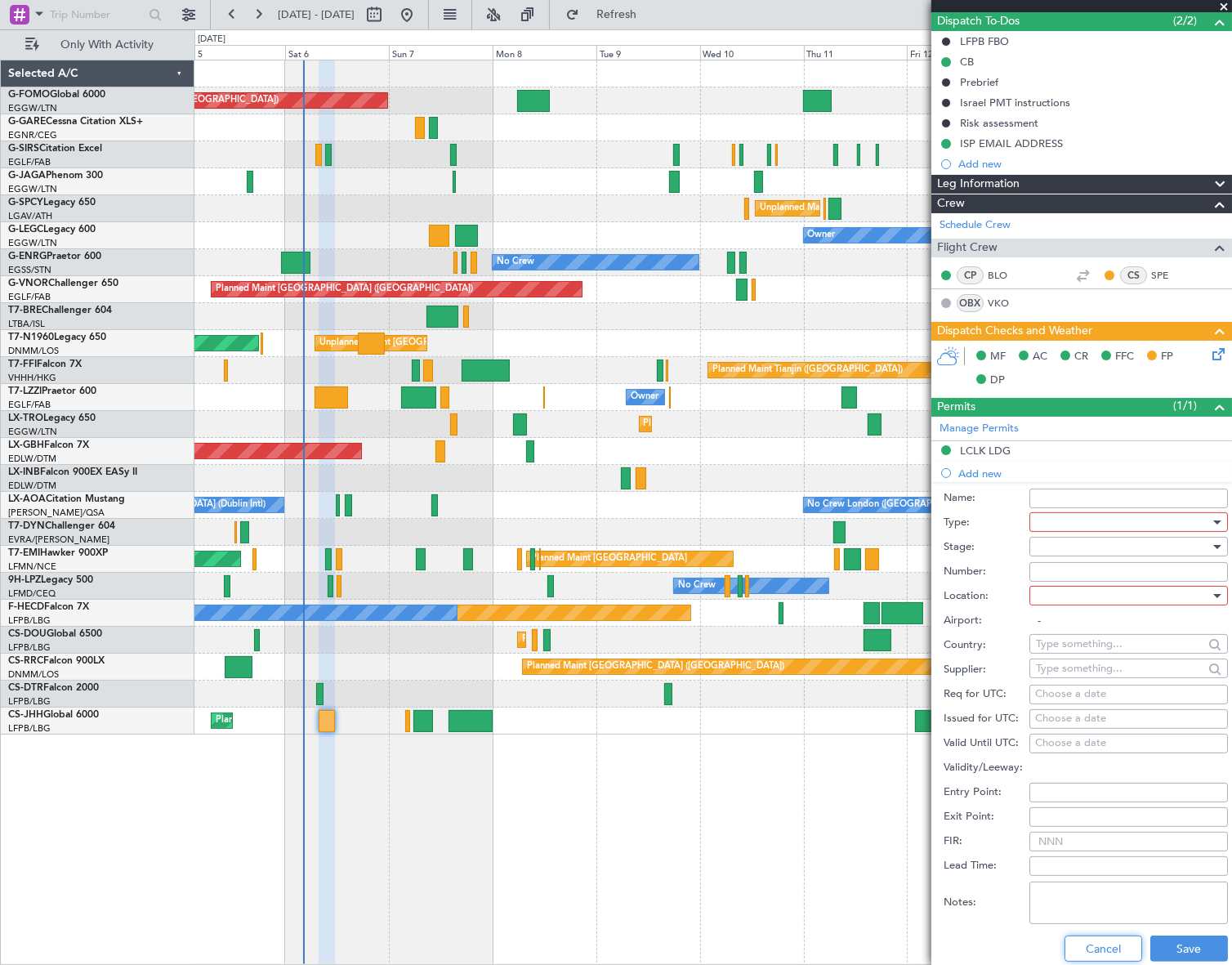
click at [1112, 942] on button "Cancel" at bounding box center [1103, 948] width 78 height 26
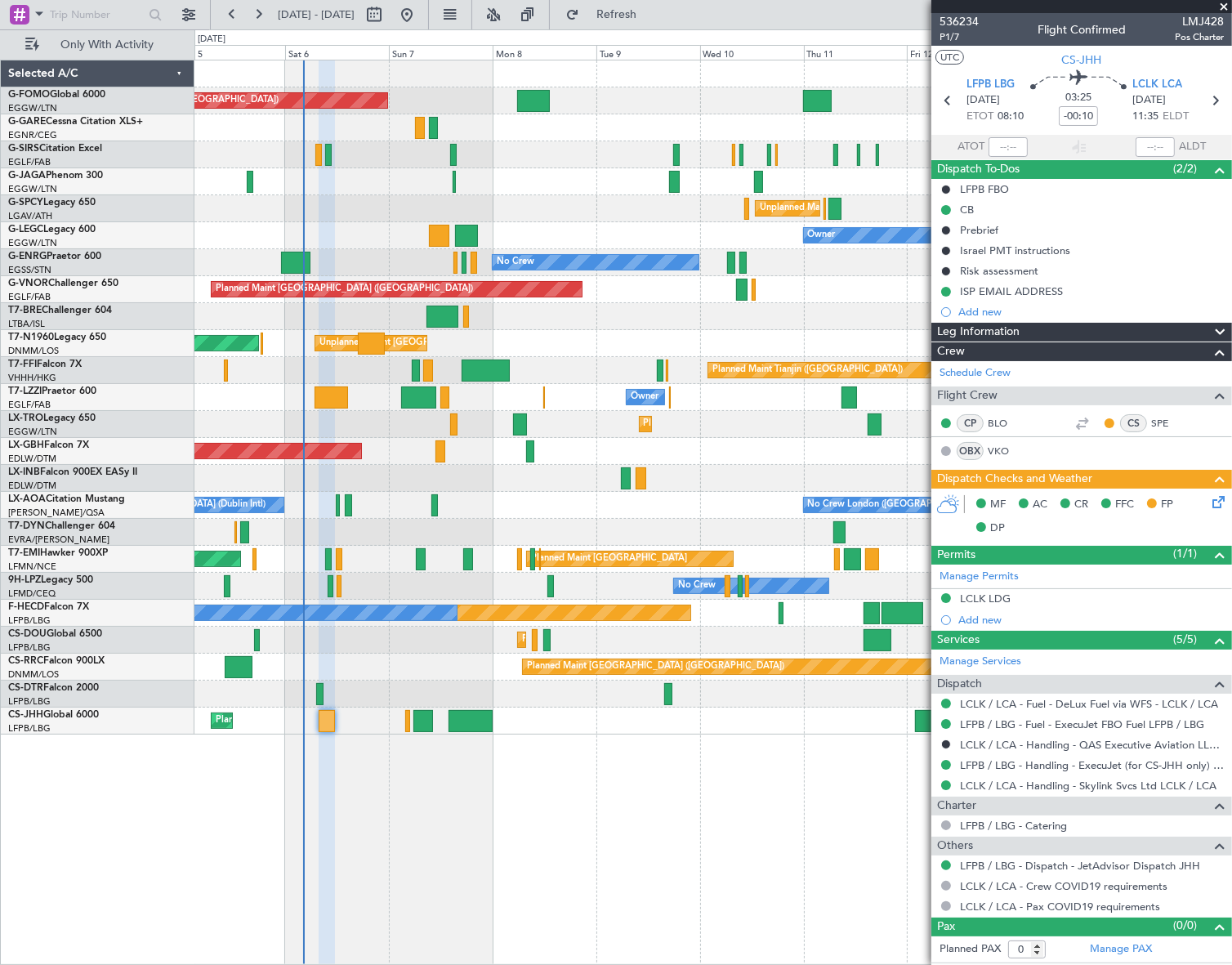
scroll to position [0, 0]
click at [1027, 331] on div "Leg Information" at bounding box center [1081, 331] width 301 height 19
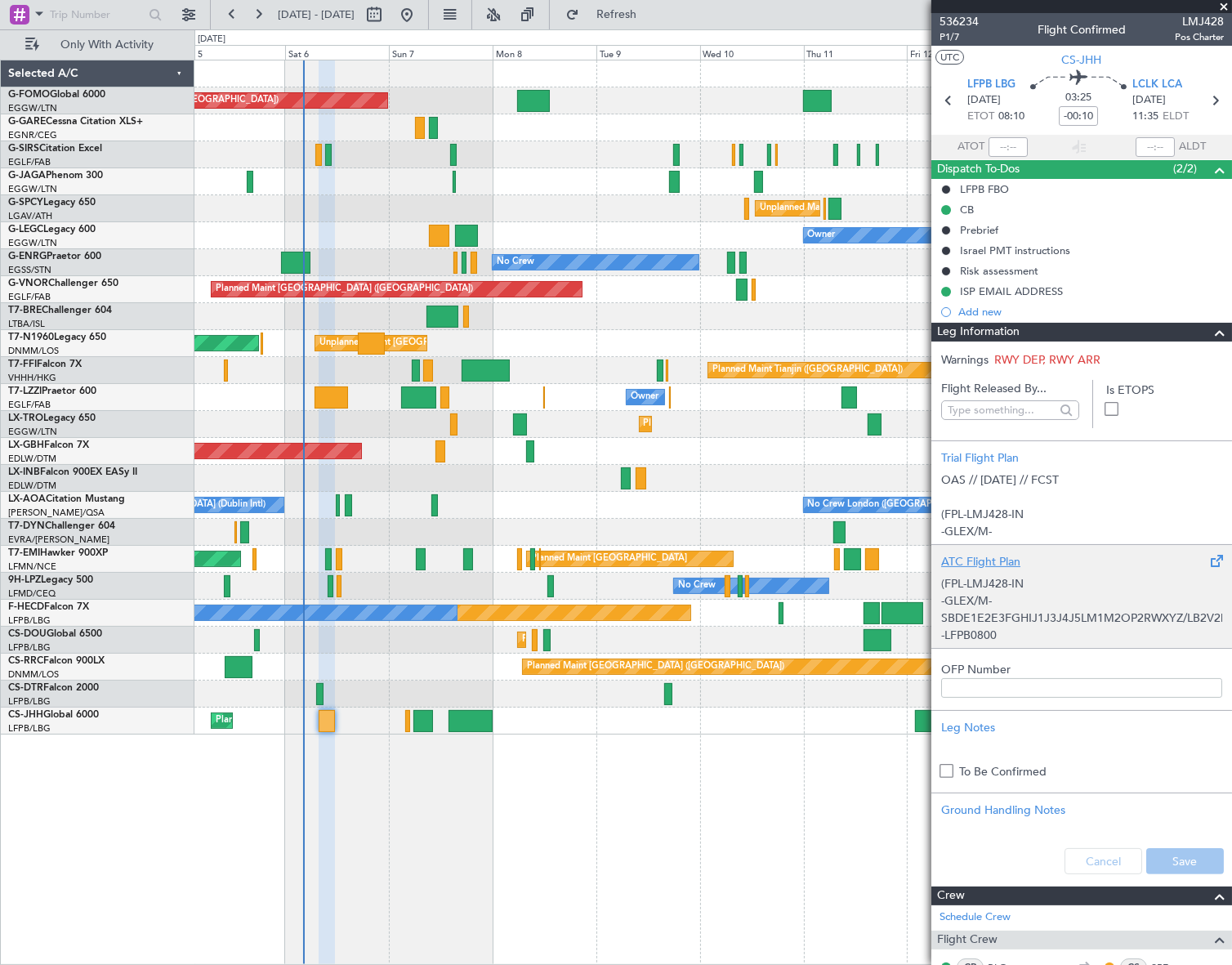
click at [1048, 592] on p "-GLEX/M-SBDE1E2E3FGHIJ1J3J4J5LM1M2OP2RWXYZ/LB2V2D1G1" at bounding box center [1081, 609] width 281 height 34
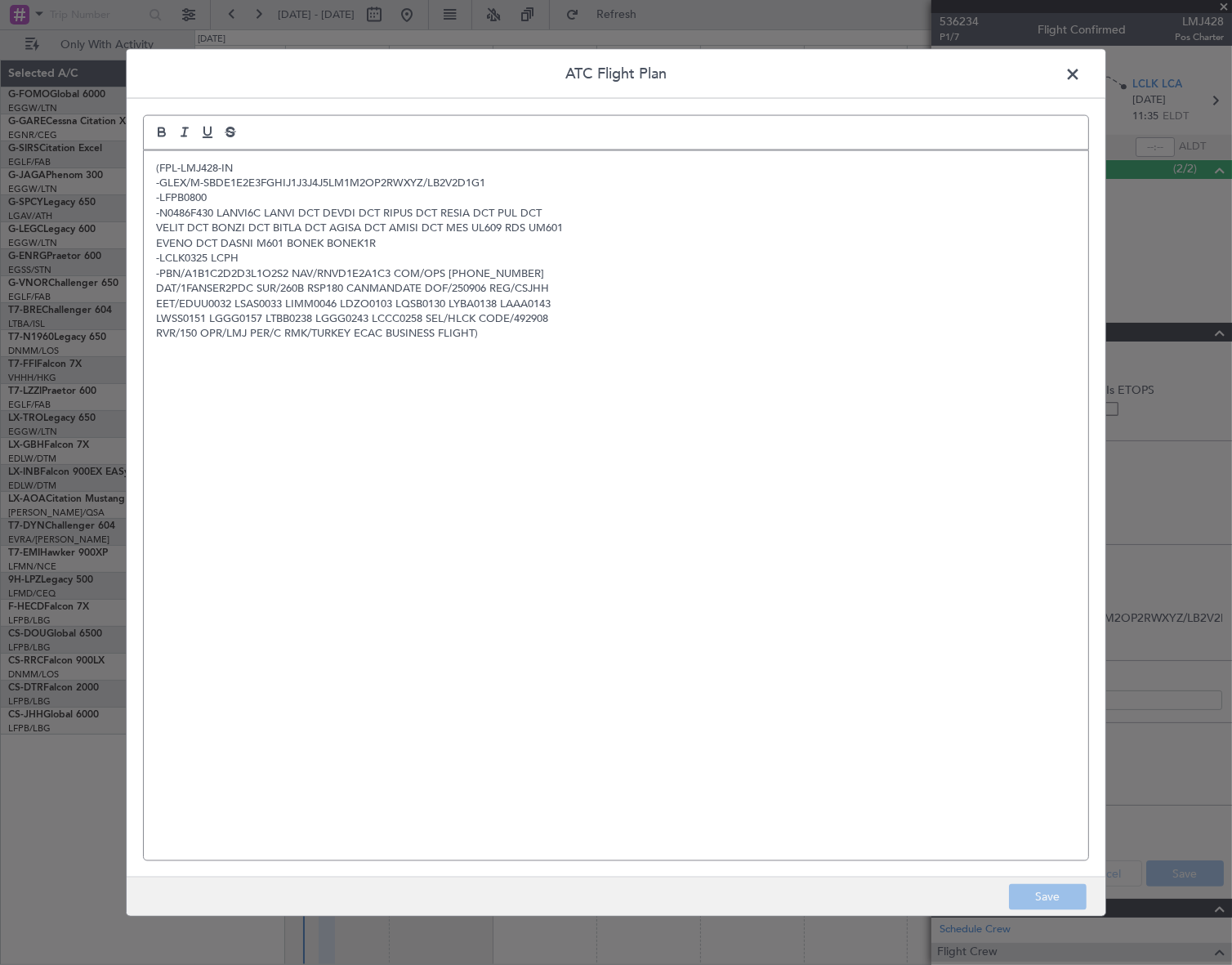
click at [1081, 74] on span at bounding box center [1081, 78] width 0 height 33
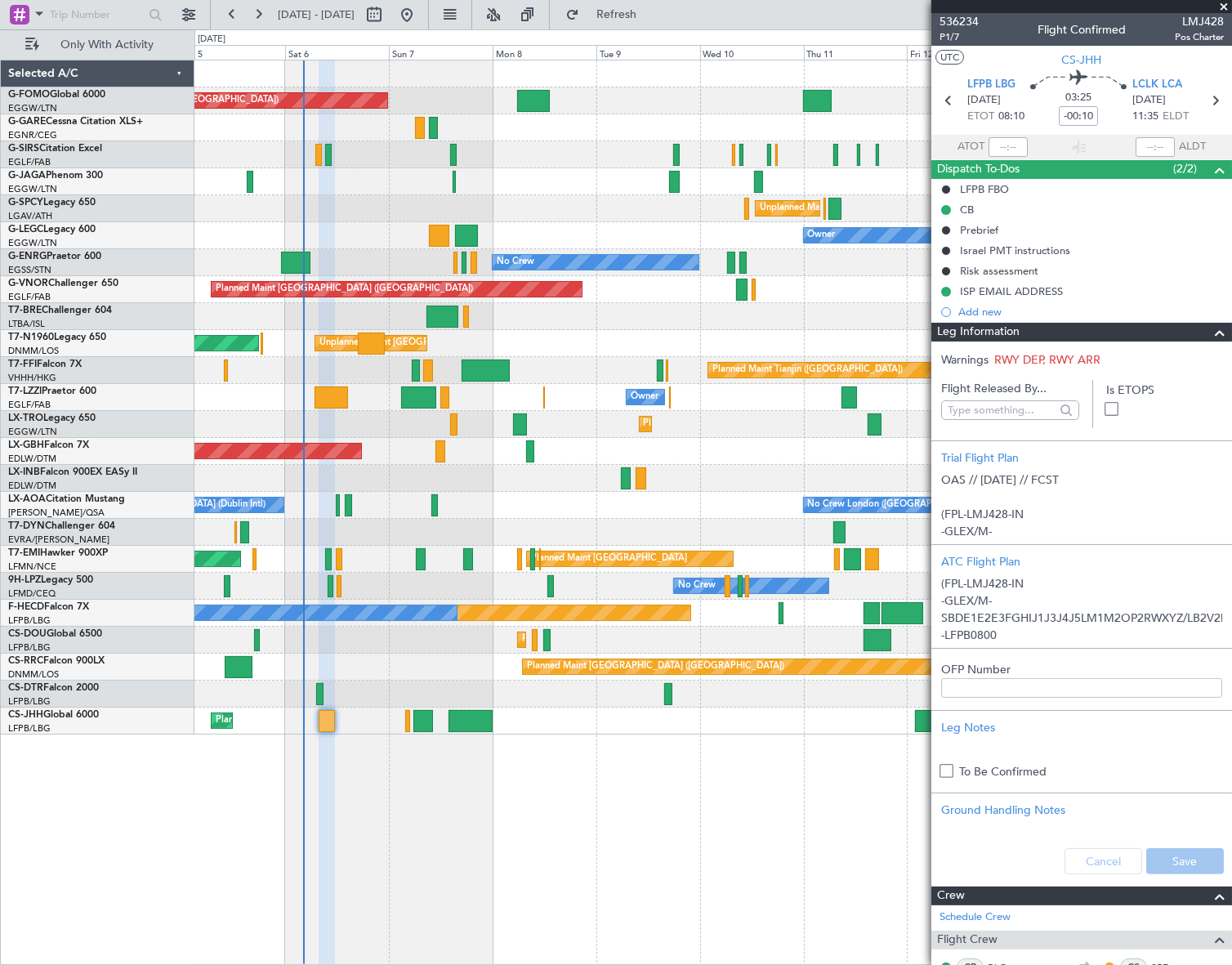
click at [1211, 331] on span at bounding box center [1219, 332] width 19 height 19
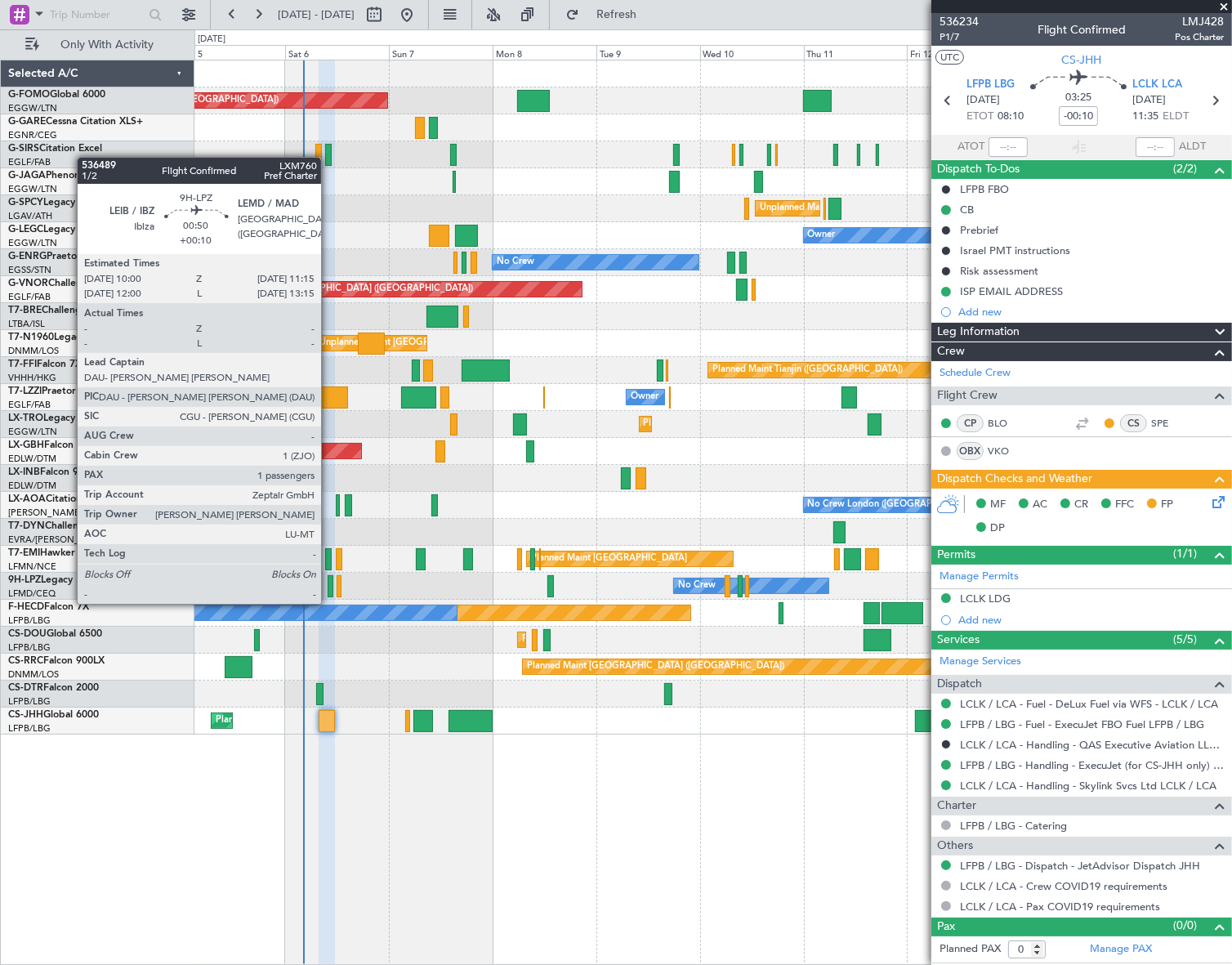
click at [328, 587] on div at bounding box center [330, 586] width 6 height 22
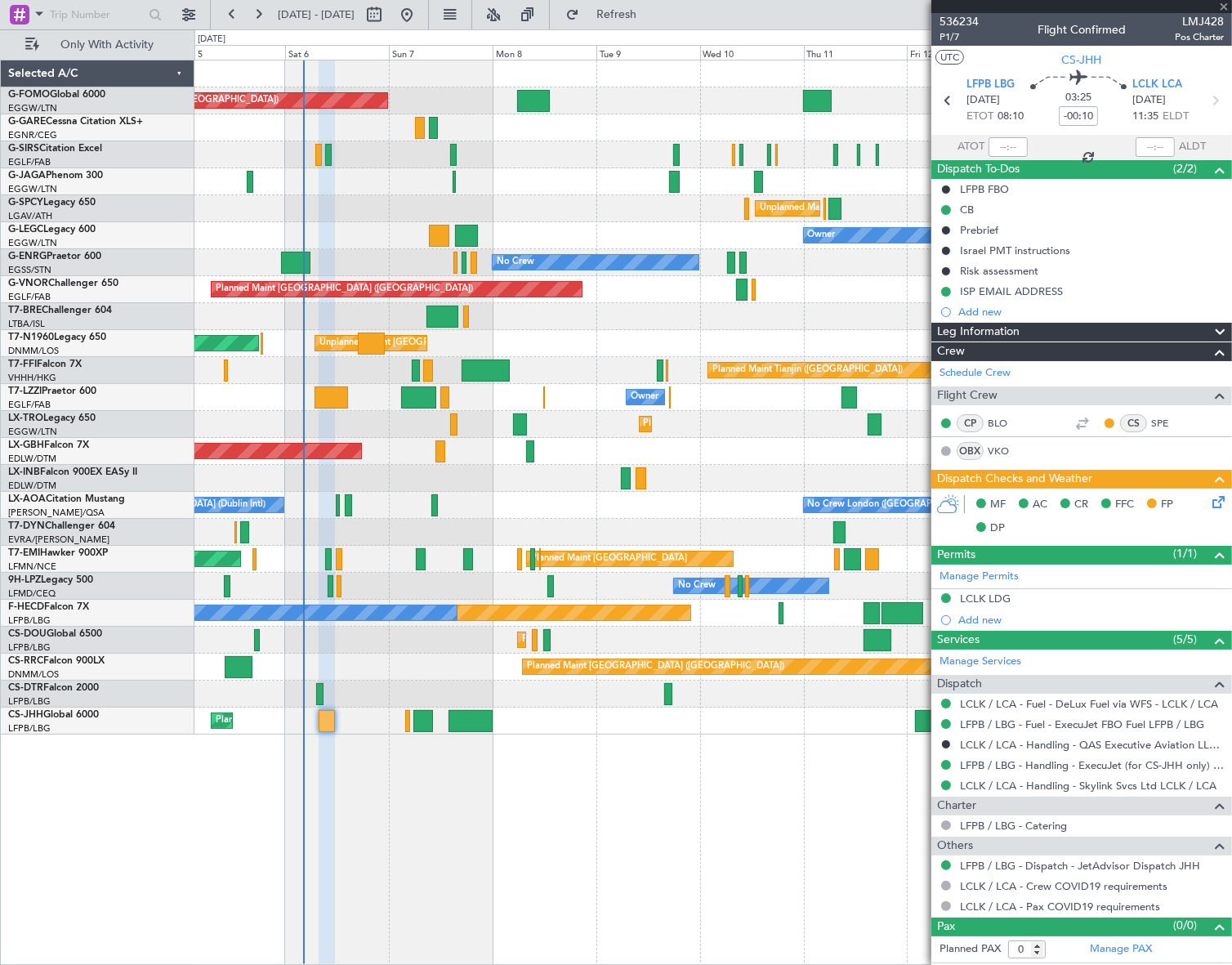
type input "+00:10"
type input "1"
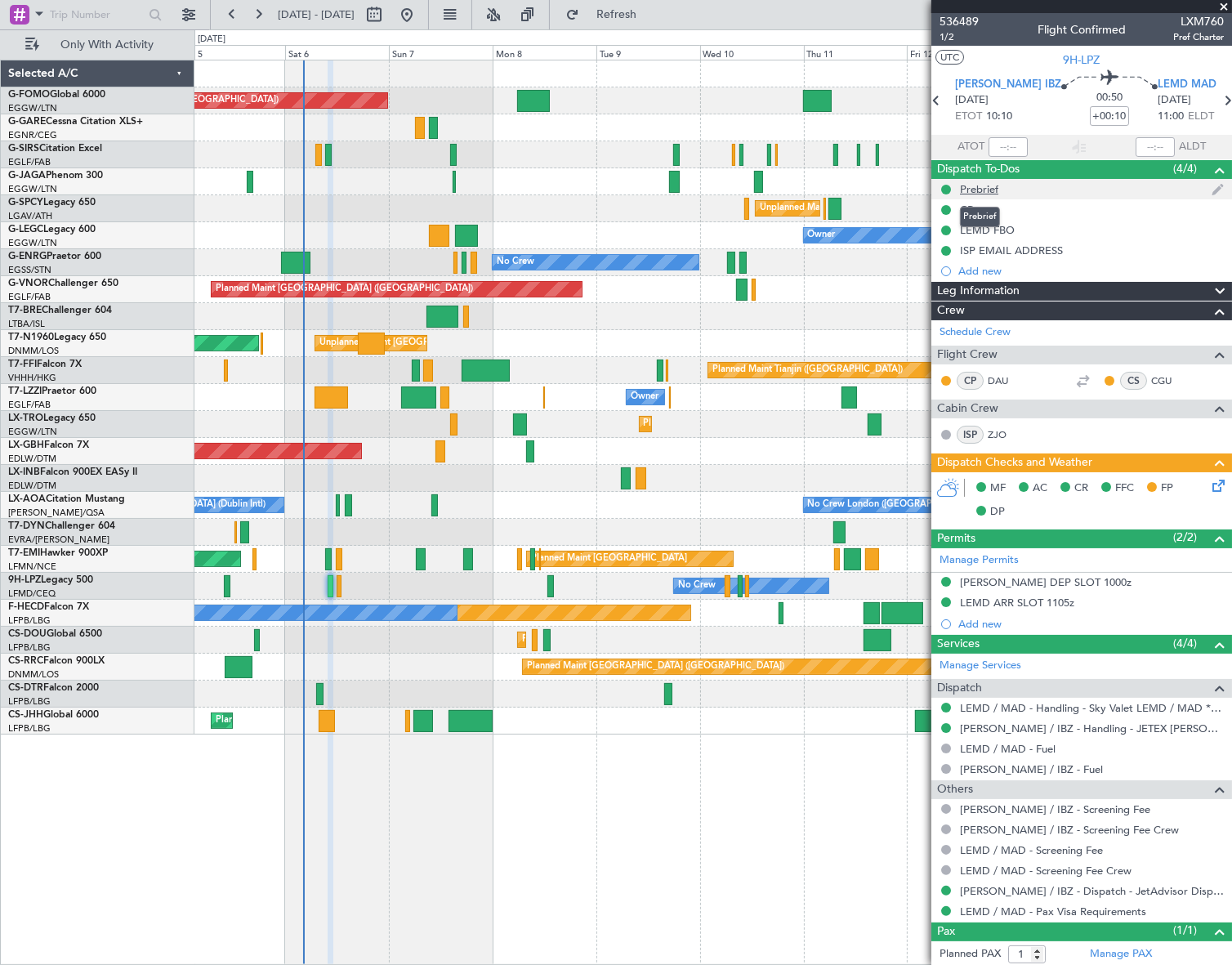
click at [978, 190] on div "Prebrief" at bounding box center [979, 189] width 38 height 14
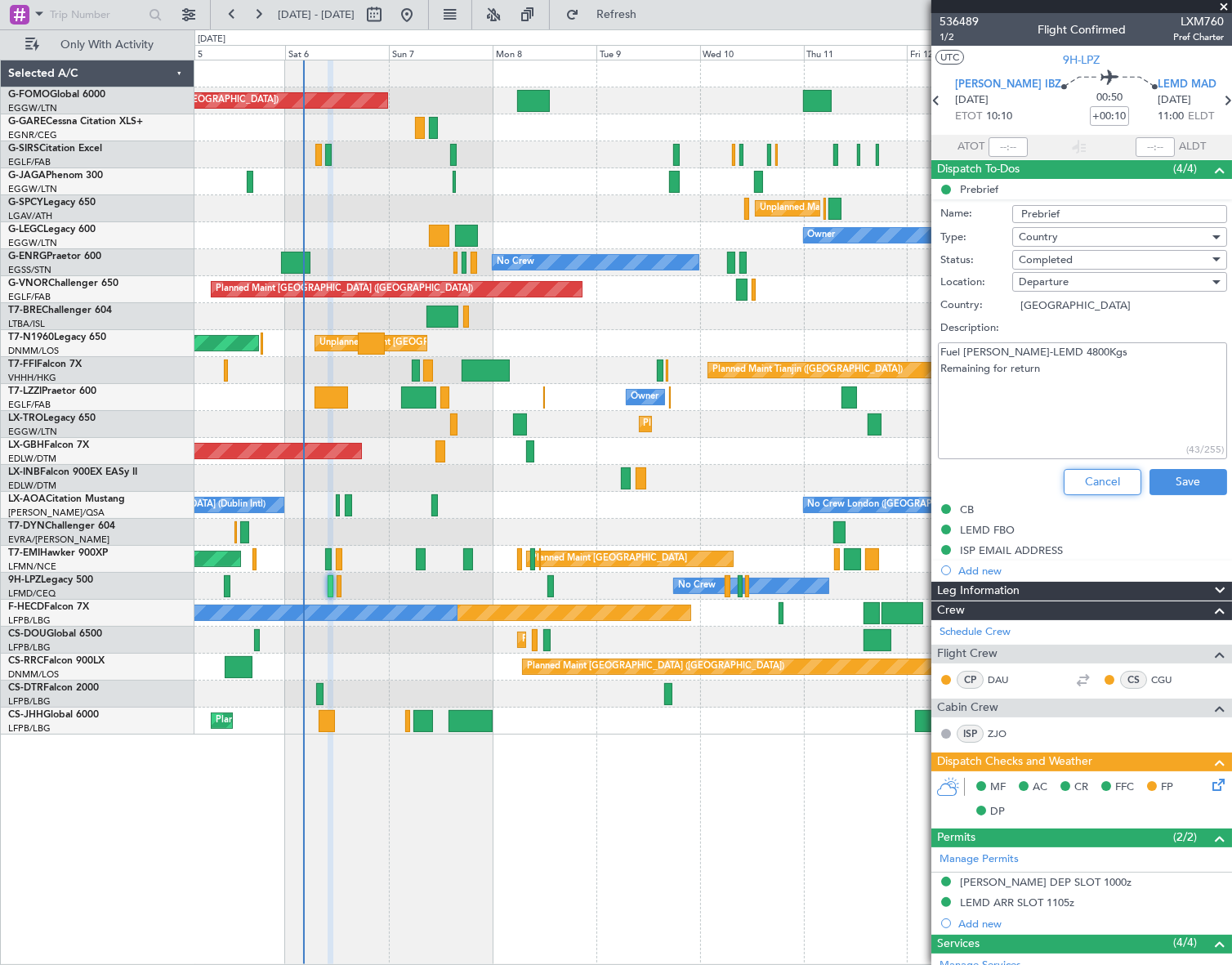
click at [1093, 484] on button "Cancel" at bounding box center [1102, 482] width 78 height 26
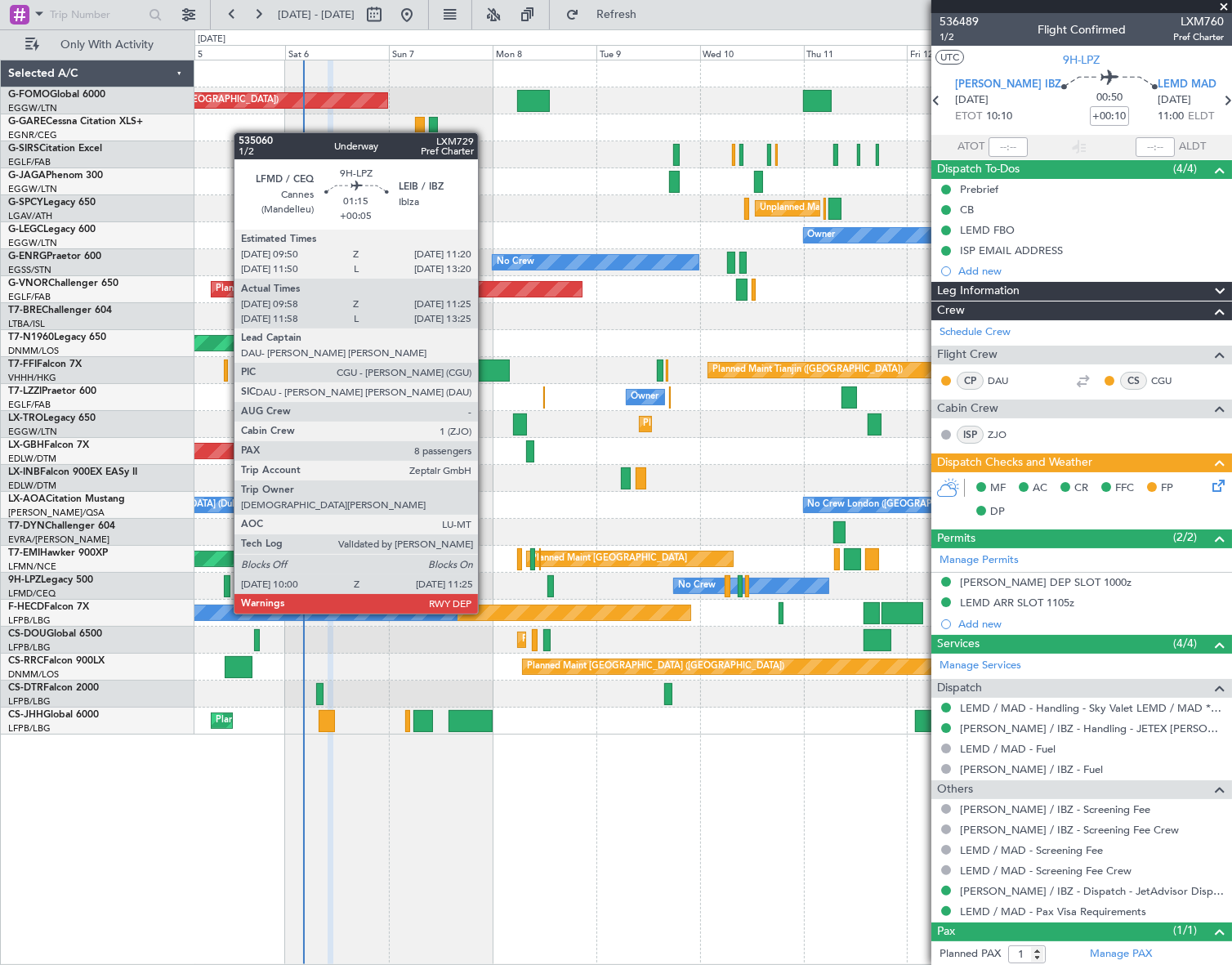
click at [228, 581] on div at bounding box center [227, 586] width 7 height 22
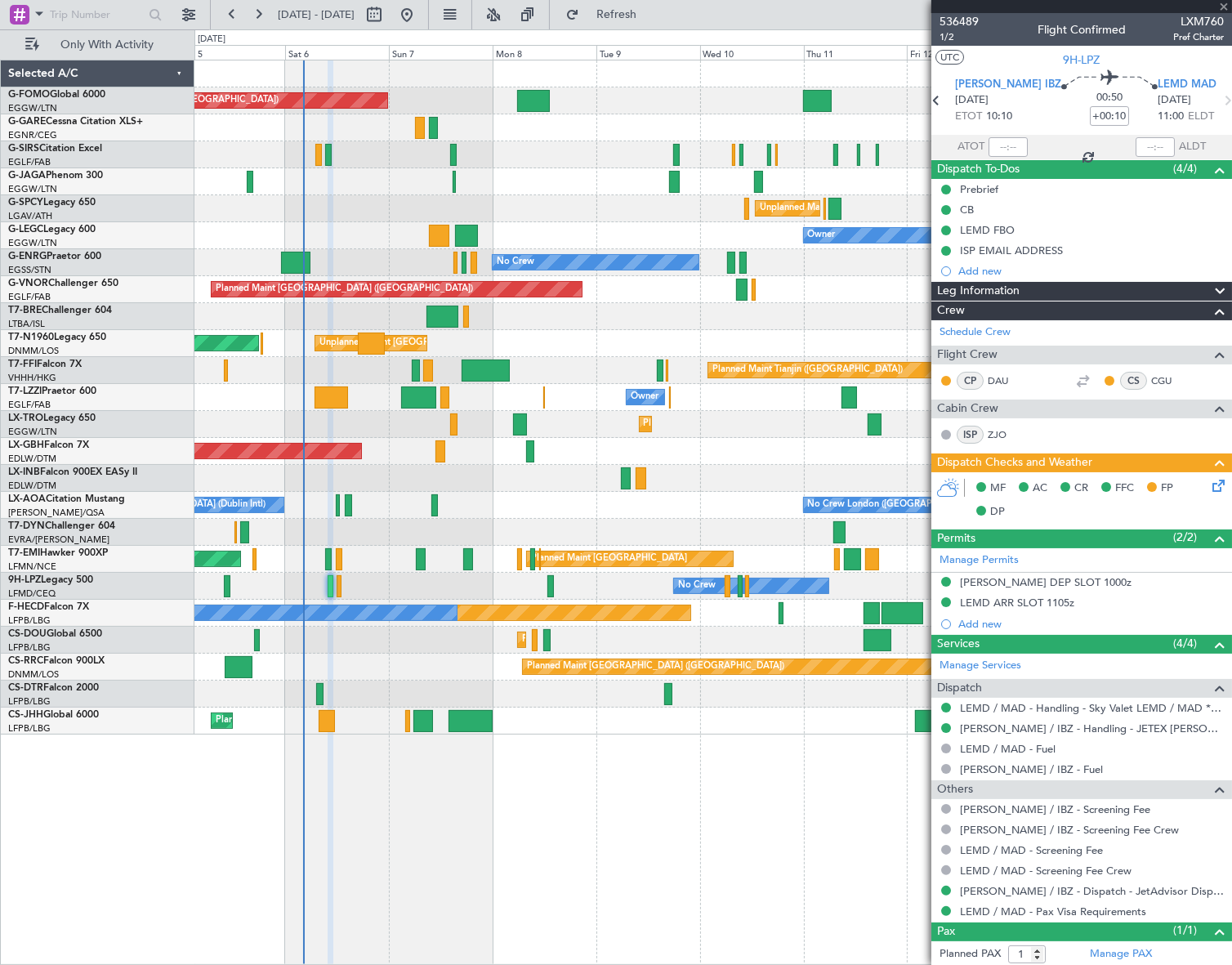
type input "+00:05"
type input "10:08"
type input "11:20"
type input "8"
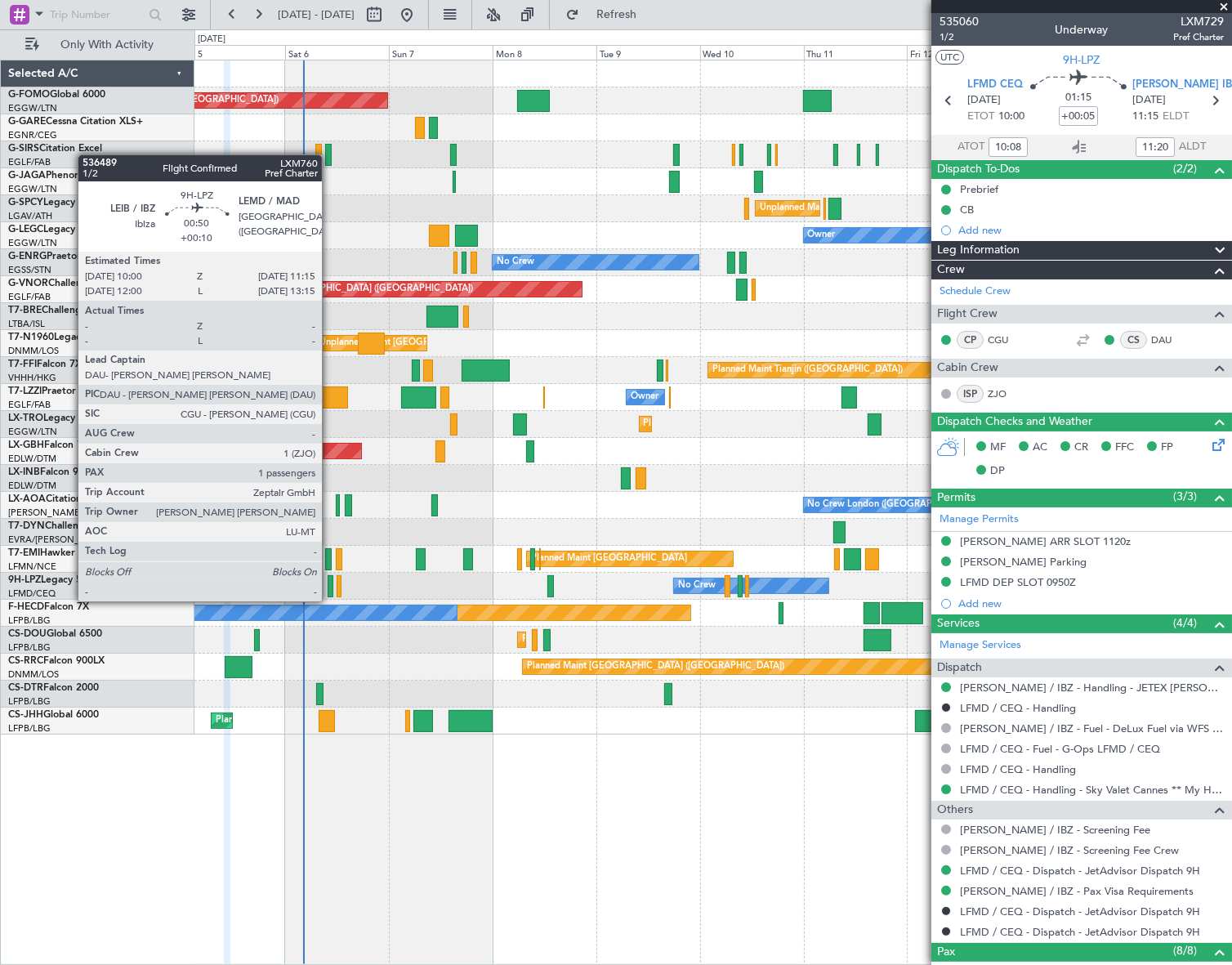
click at [329, 585] on div at bounding box center [330, 586] width 6 height 22
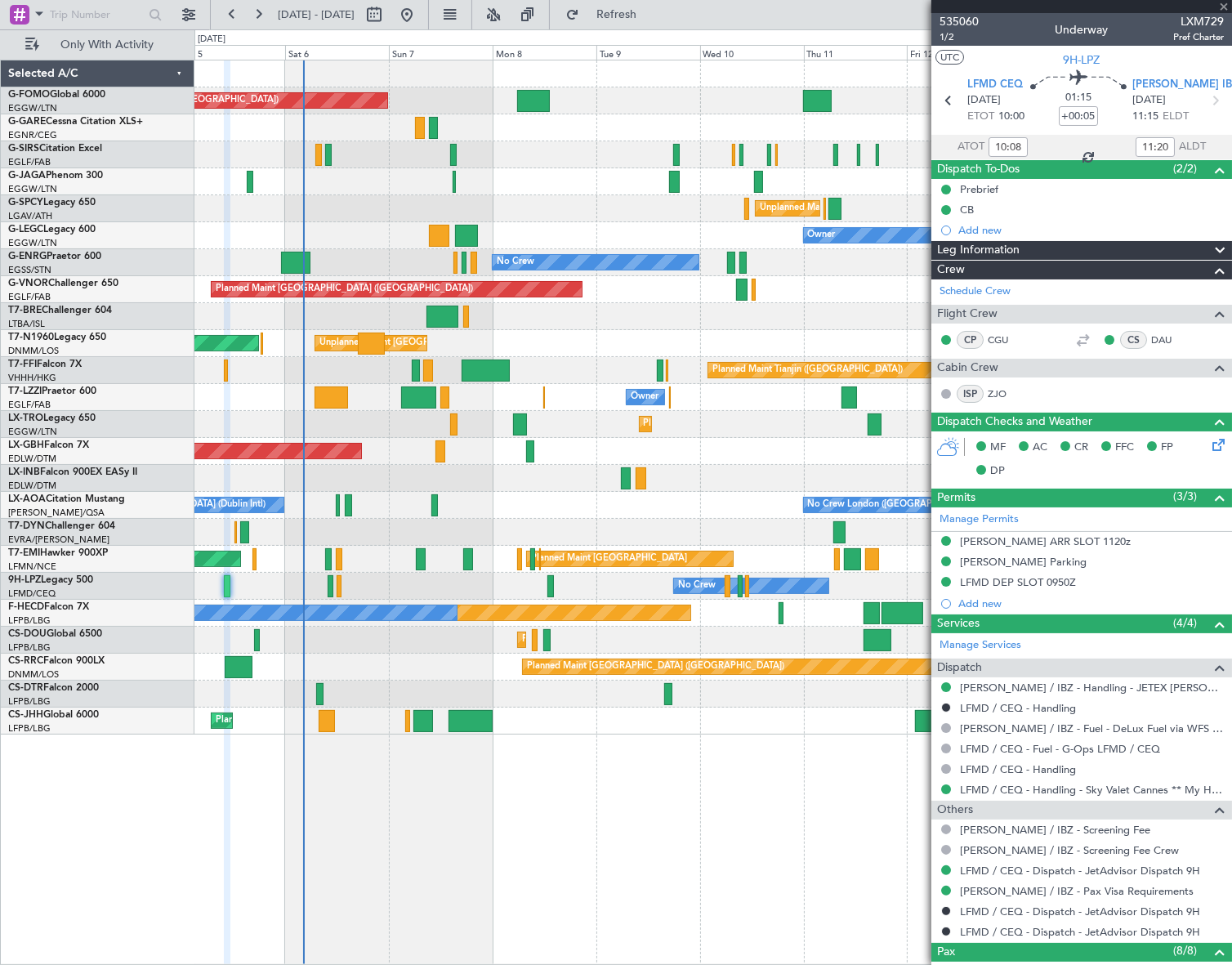
type input "+00:10"
type input "1"
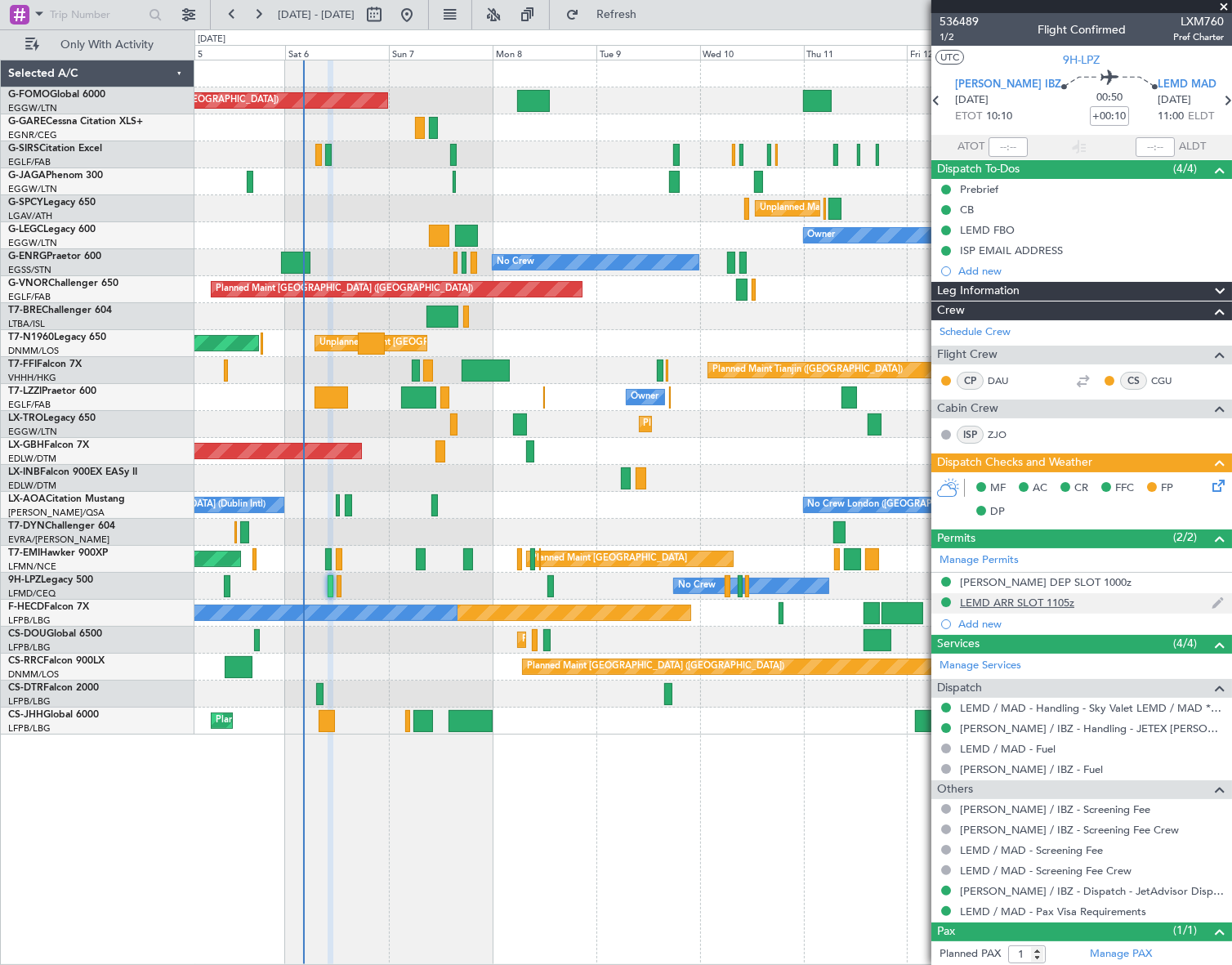
click at [1040, 605] on div "LEMD ARR SLOT 1105z" at bounding box center [1017, 603] width 114 height 14
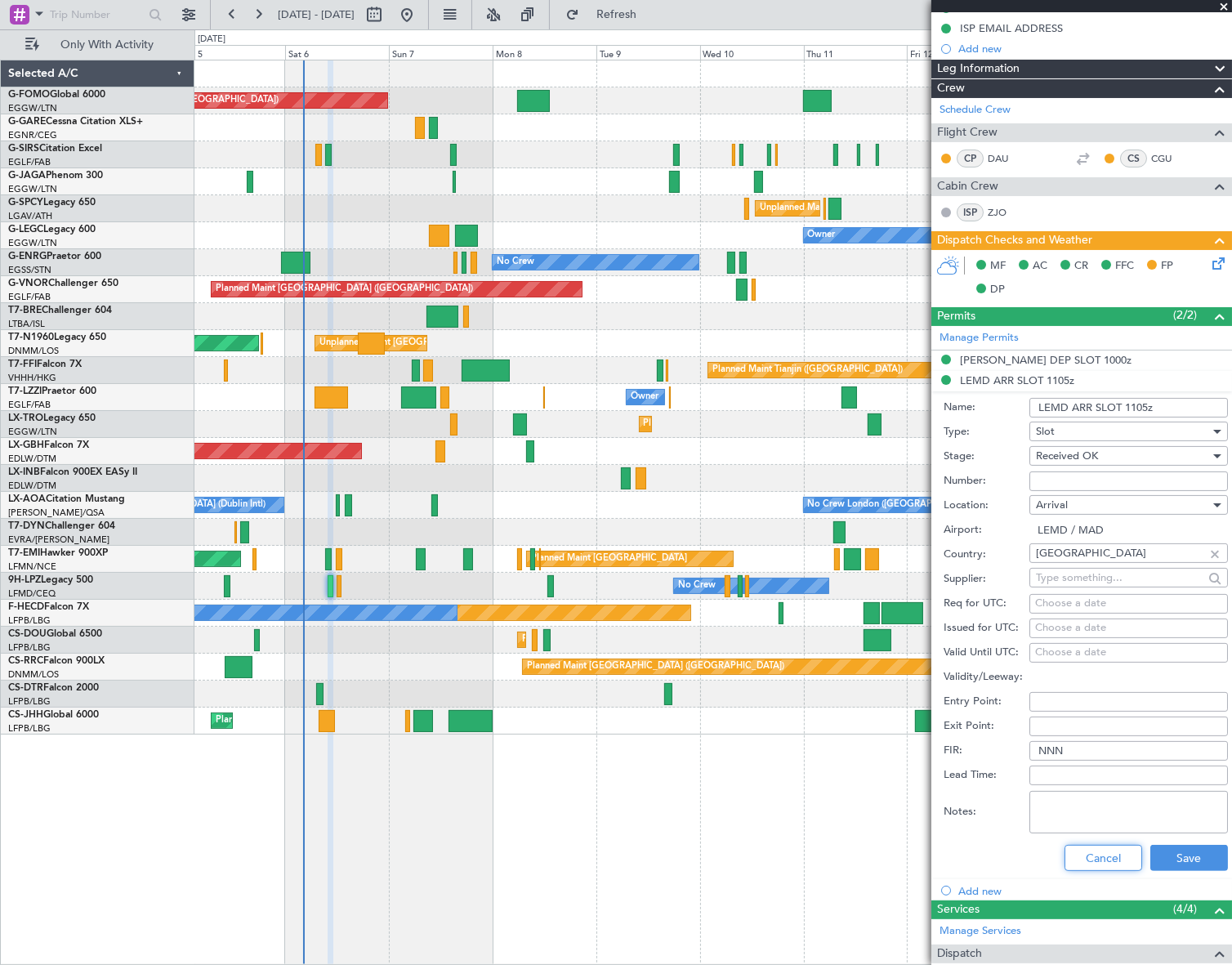
click at [1100, 858] on button "Cancel" at bounding box center [1103, 857] width 78 height 26
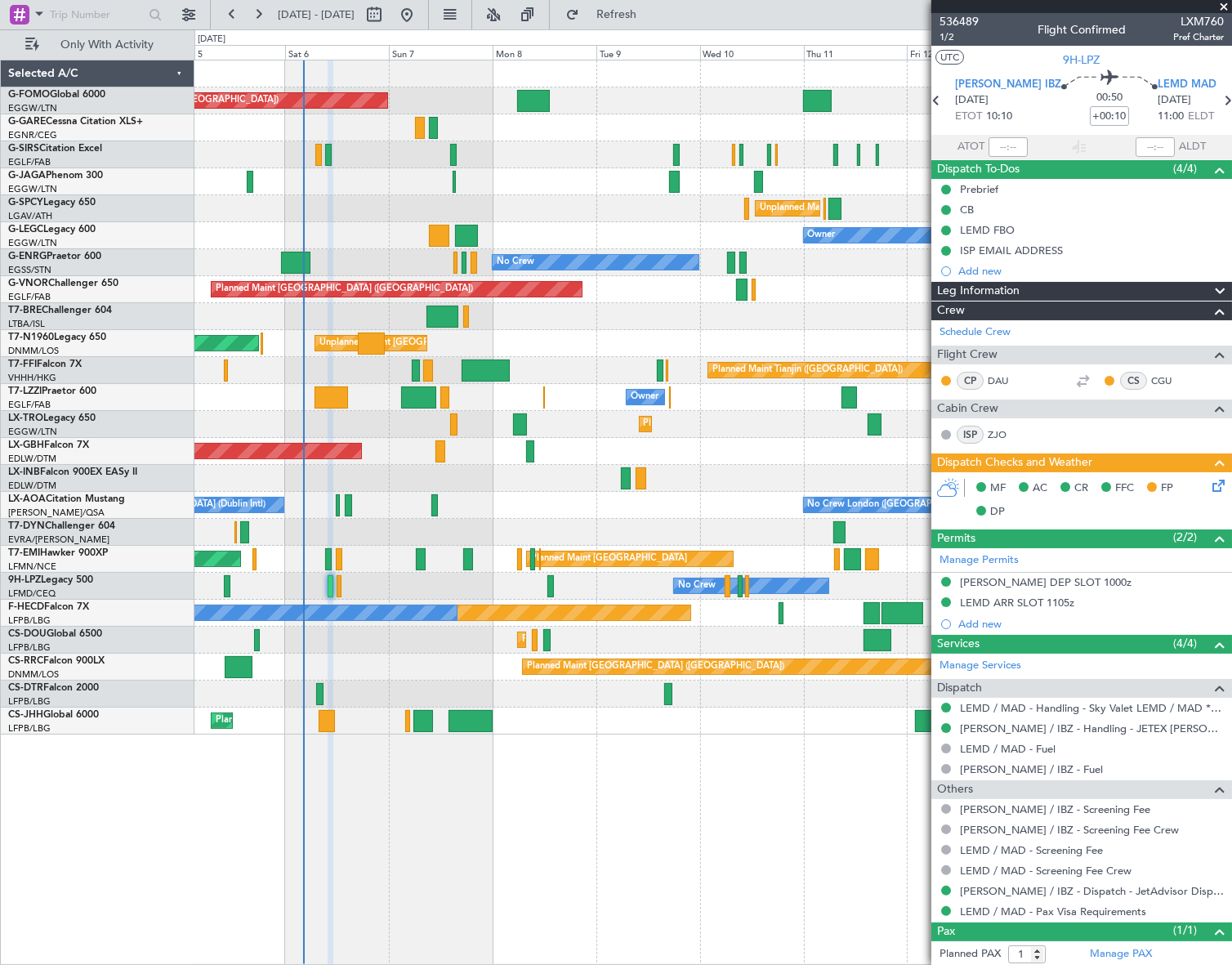
click at [1068, 291] on div "Leg Information" at bounding box center [1081, 290] width 301 height 19
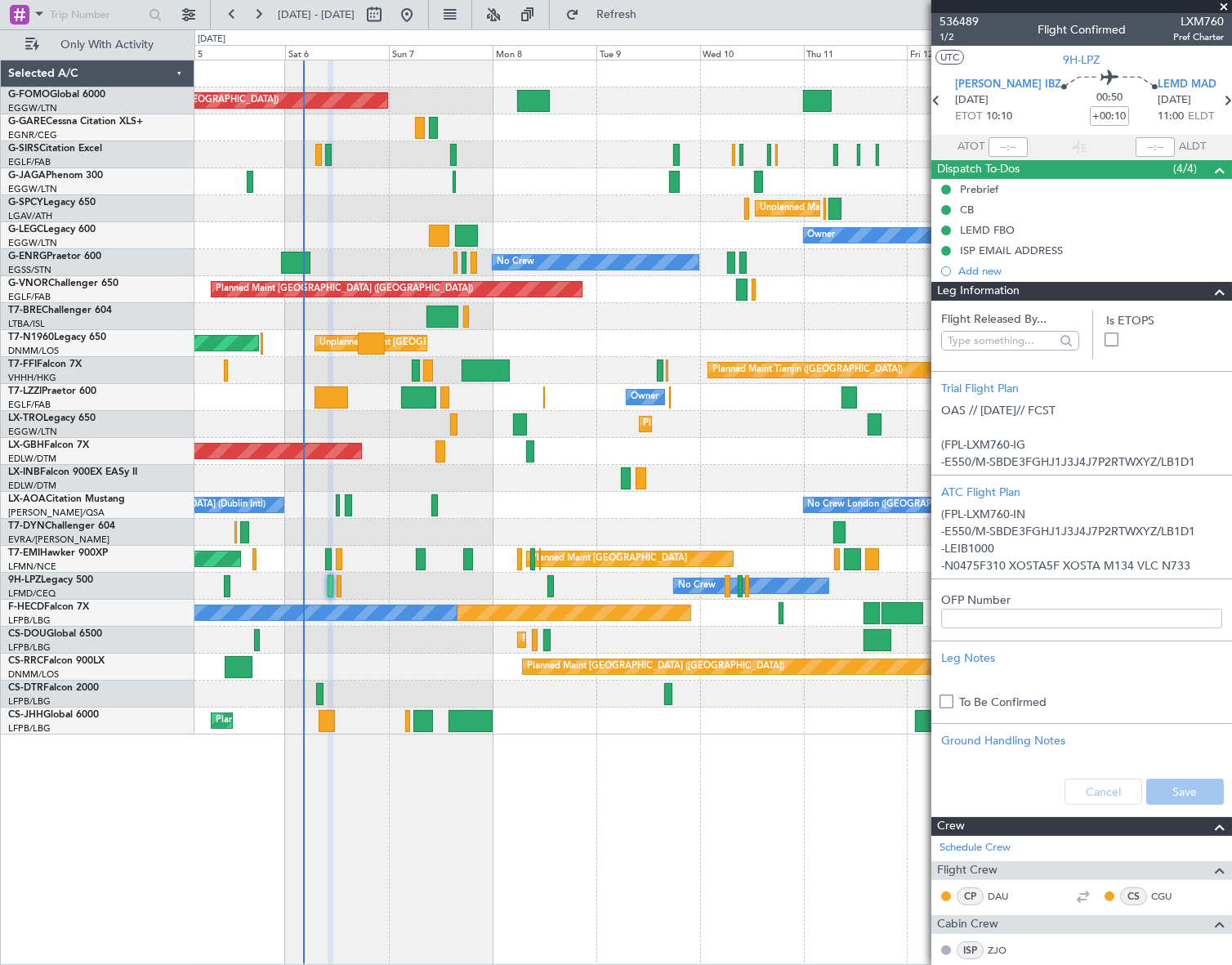
click at [1068, 291] on div "Leg Information" at bounding box center [1081, 290] width 301 height 19
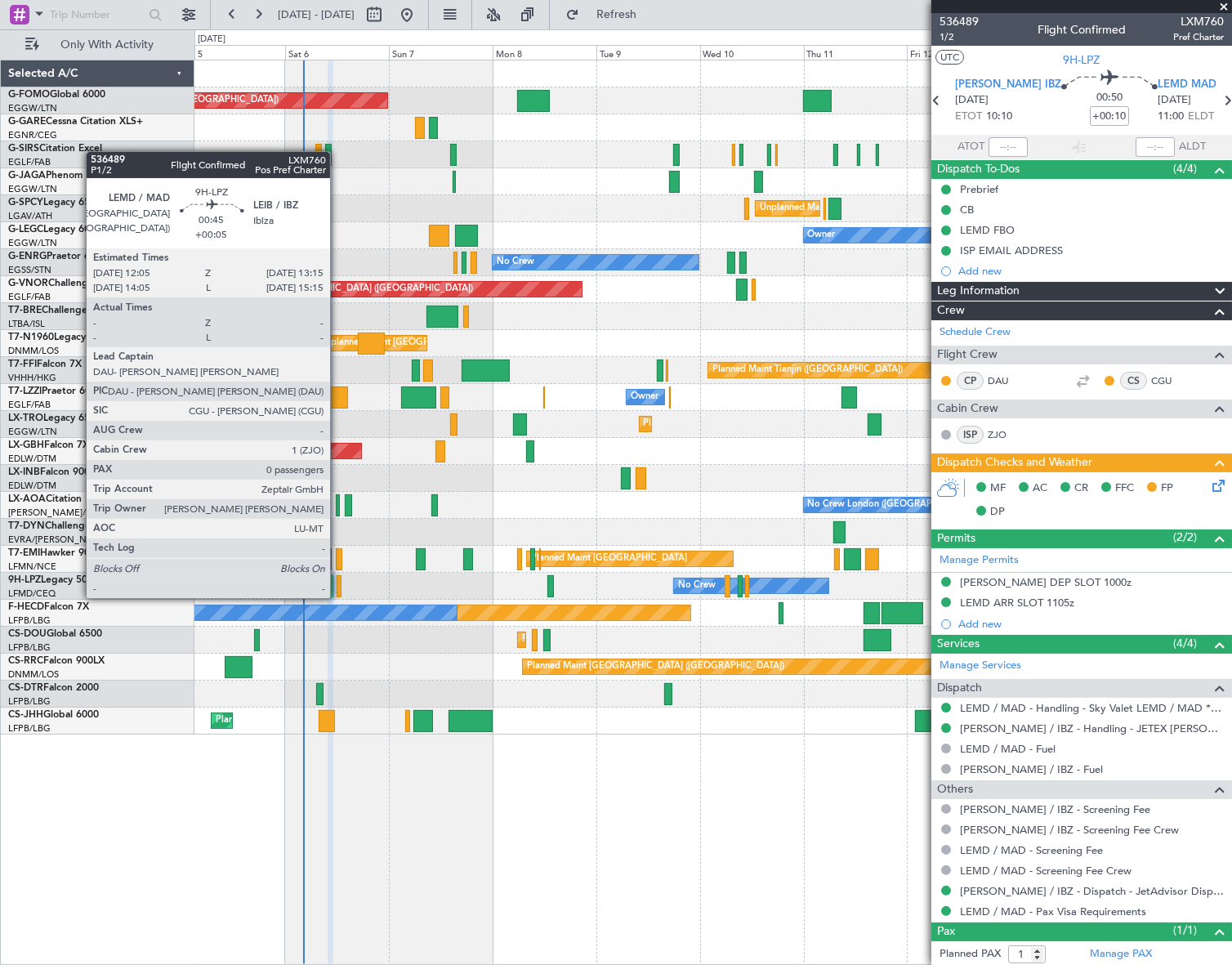
click at [337, 581] on div at bounding box center [340, 586] width 6 height 22
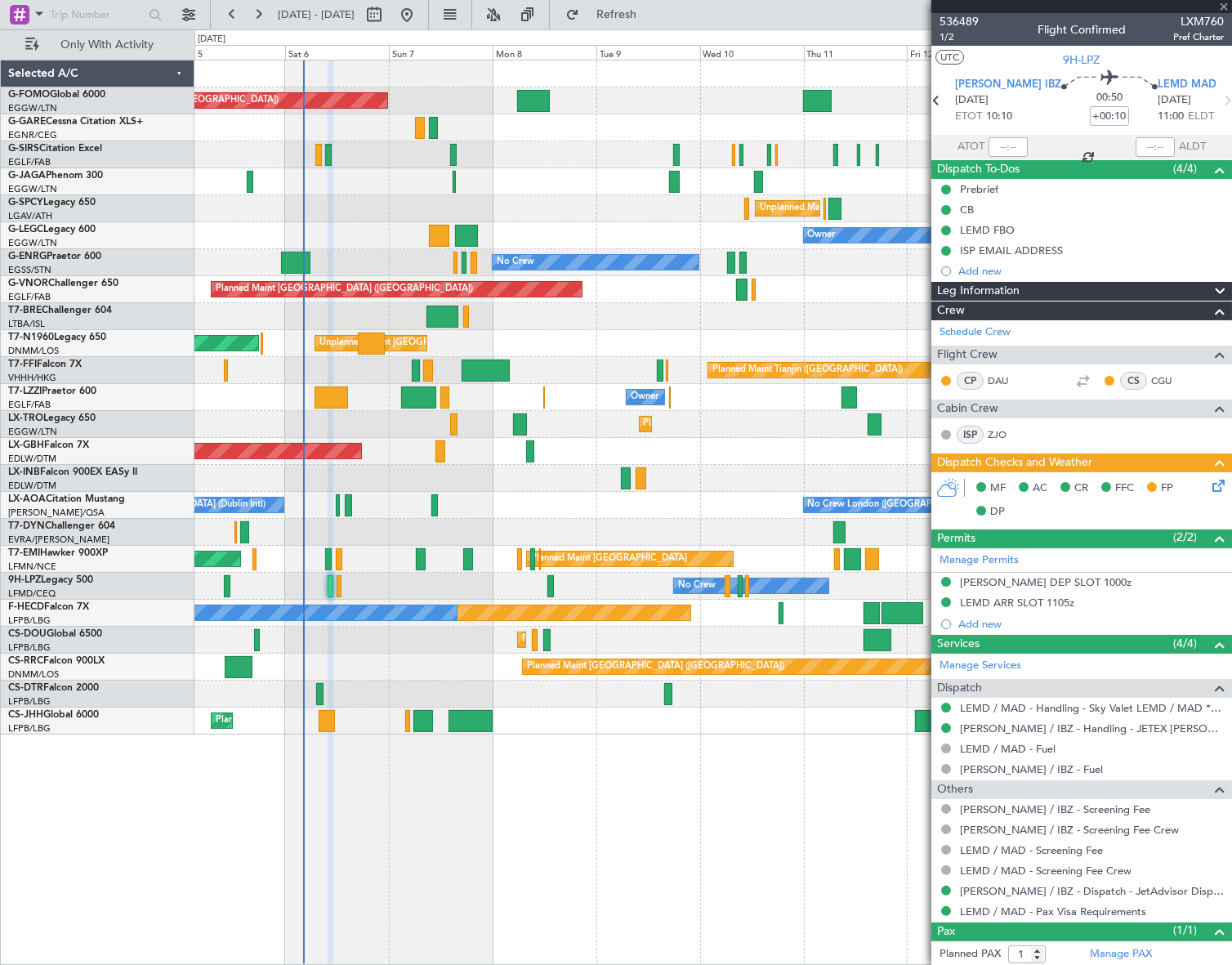
type input "+00:05"
type input "0"
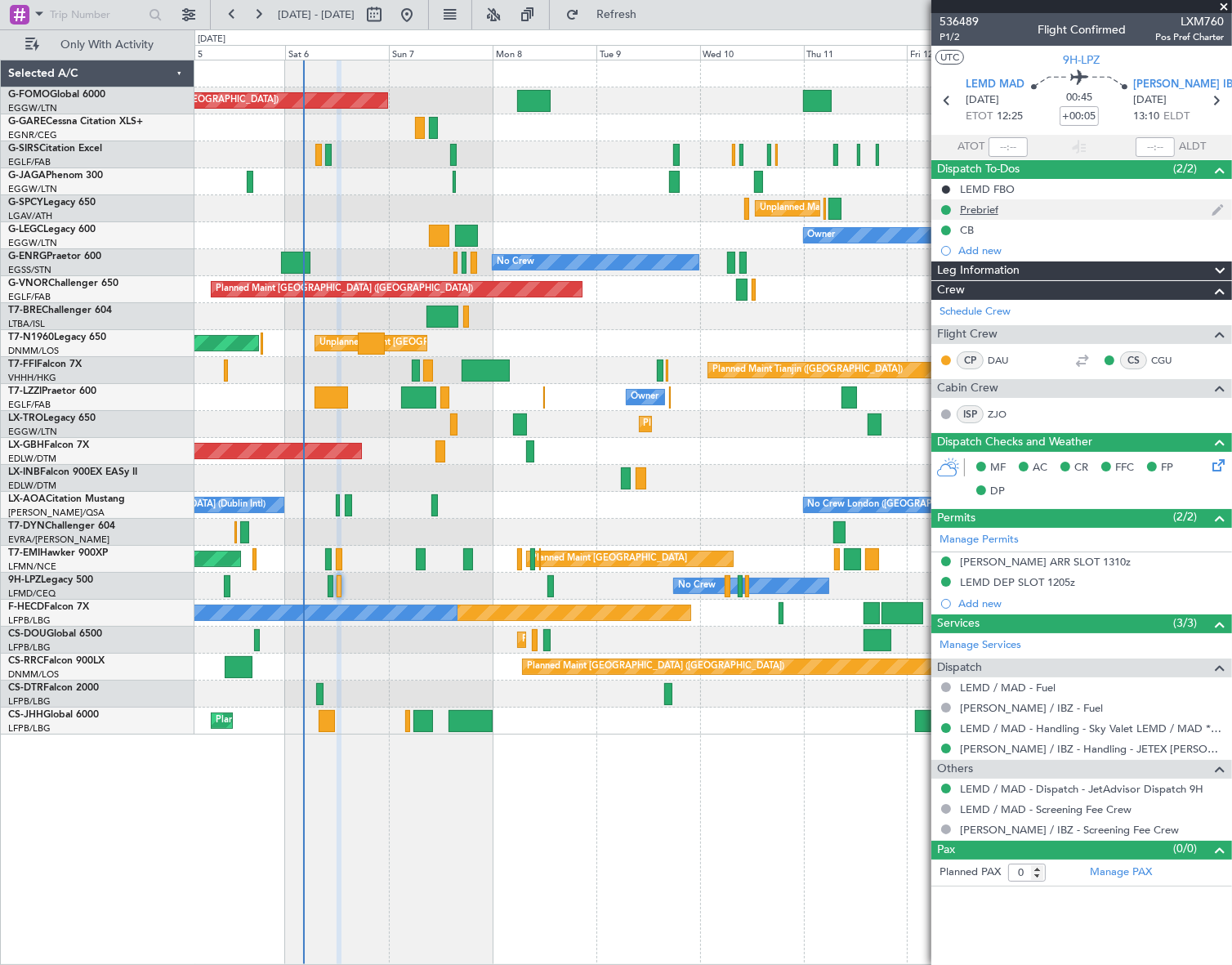
click at [987, 207] on div "Prebrief" at bounding box center [979, 209] width 38 height 14
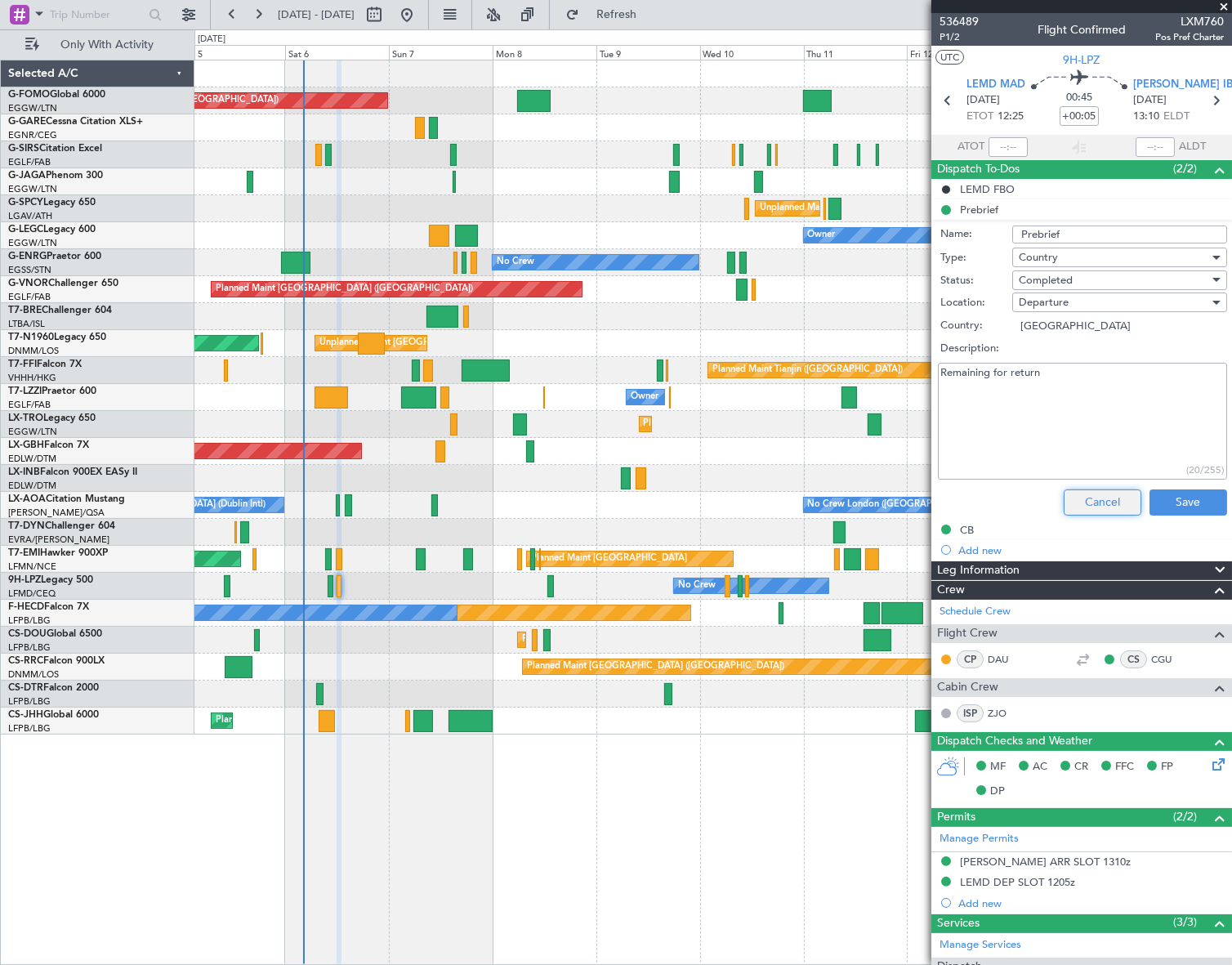
click at [1109, 493] on button "Cancel" at bounding box center [1102, 502] width 78 height 26
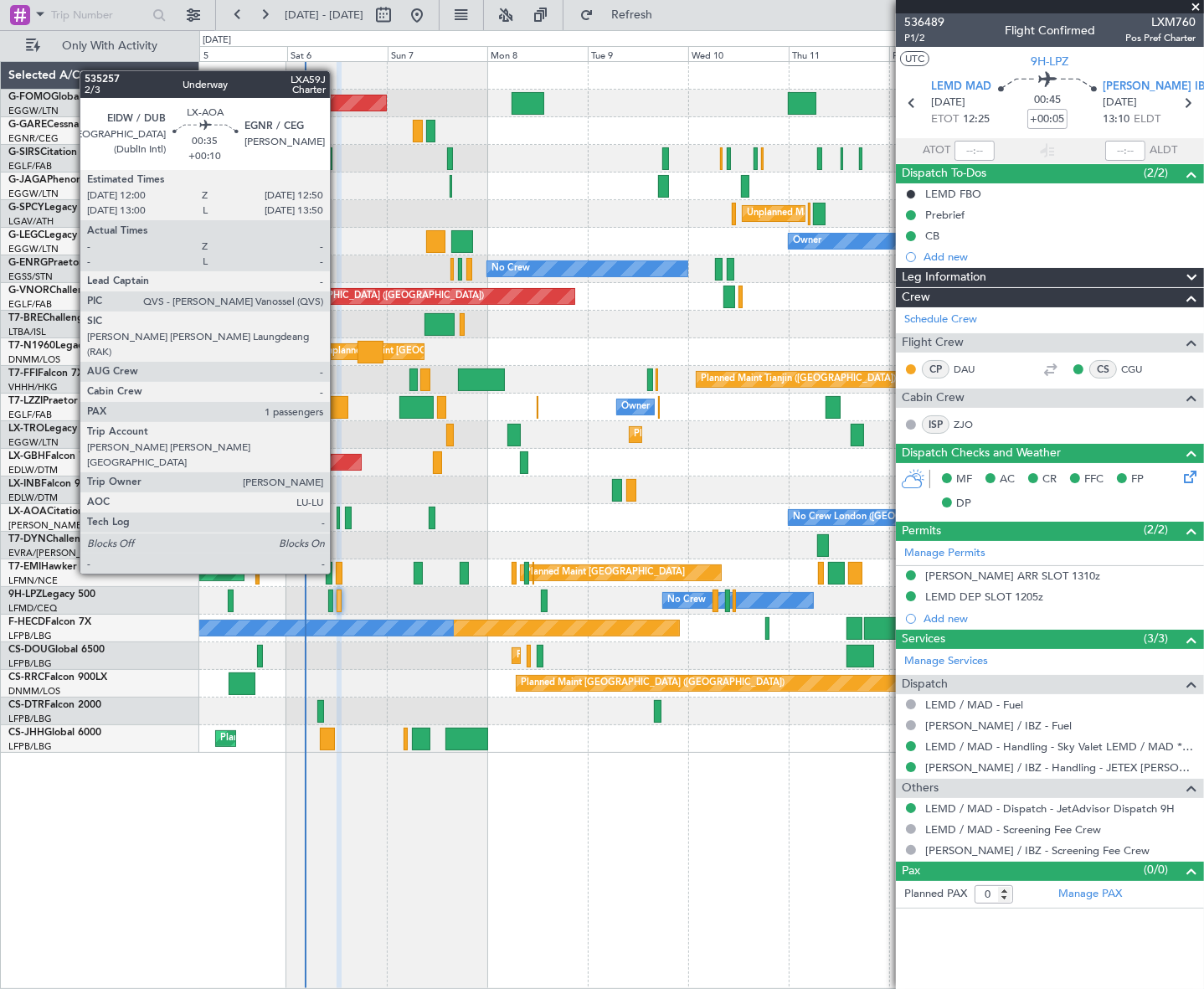
click at [337, 512] on div at bounding box center [338, 518] width 4 height 23
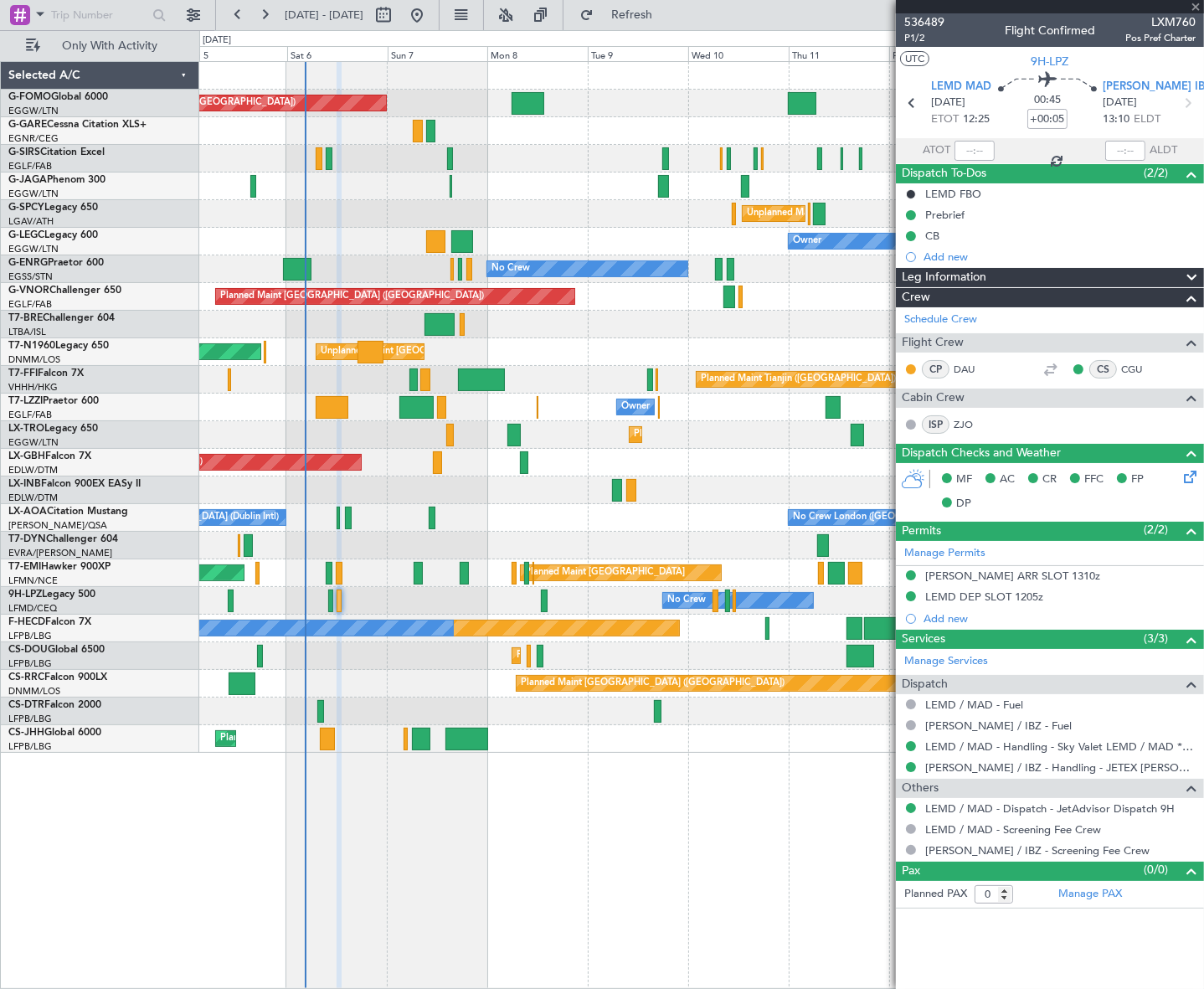
type input "+00:10"
type input "1"
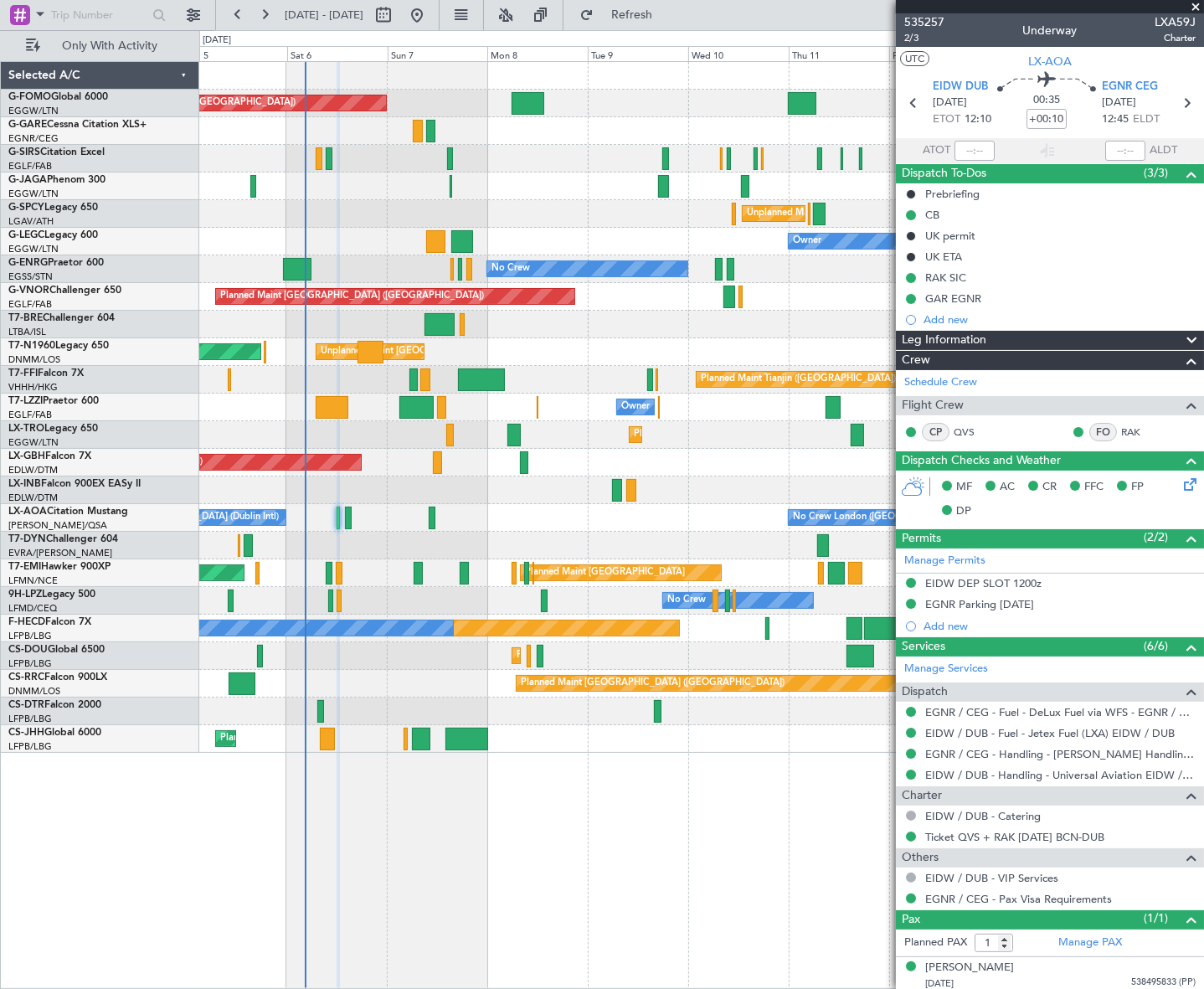
scroll to position [3, 0]
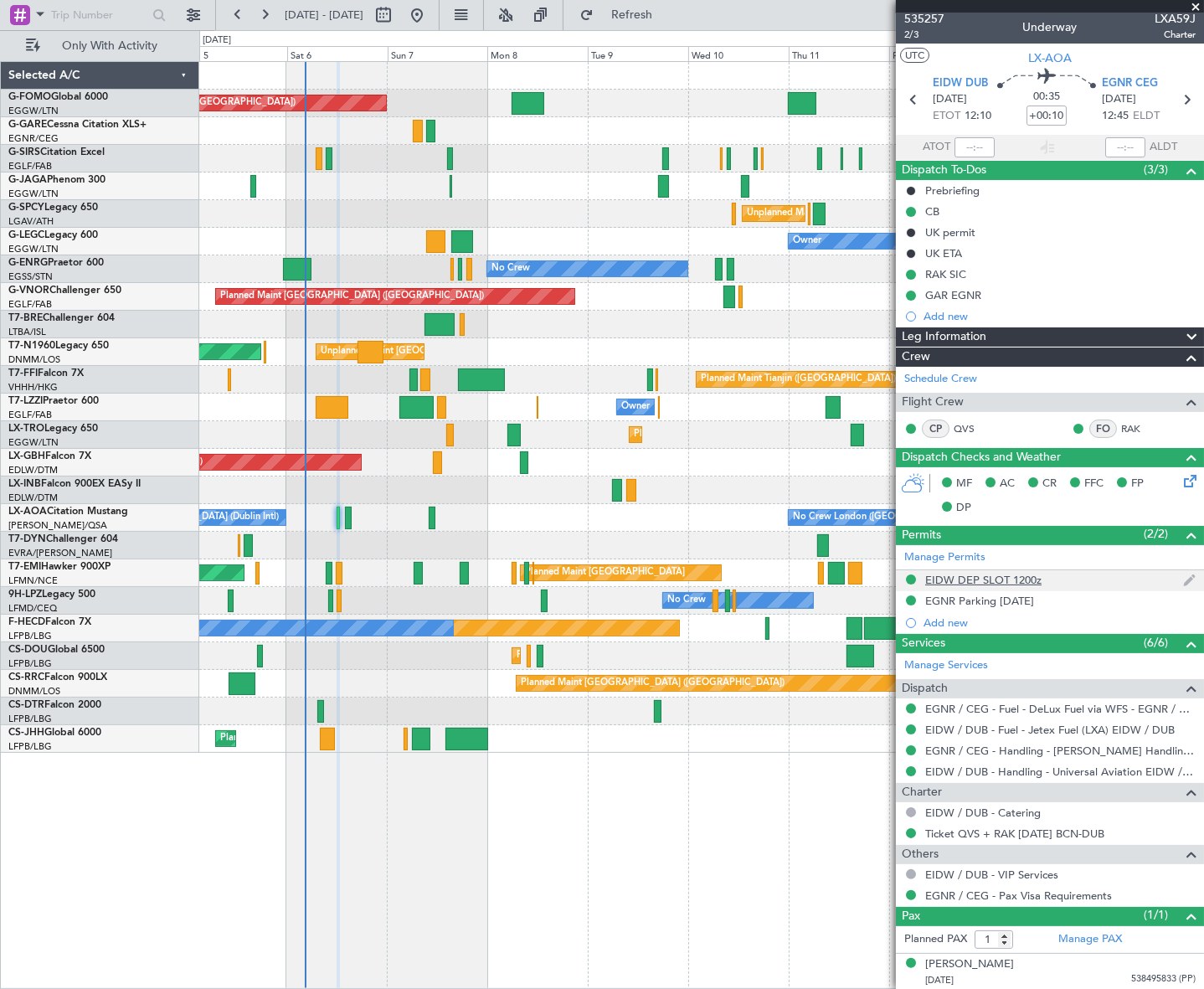
click at [1016, 574] on div "EIDW DEP SLOT 1200z" at bounding box center [983, 580] width 117 height 14
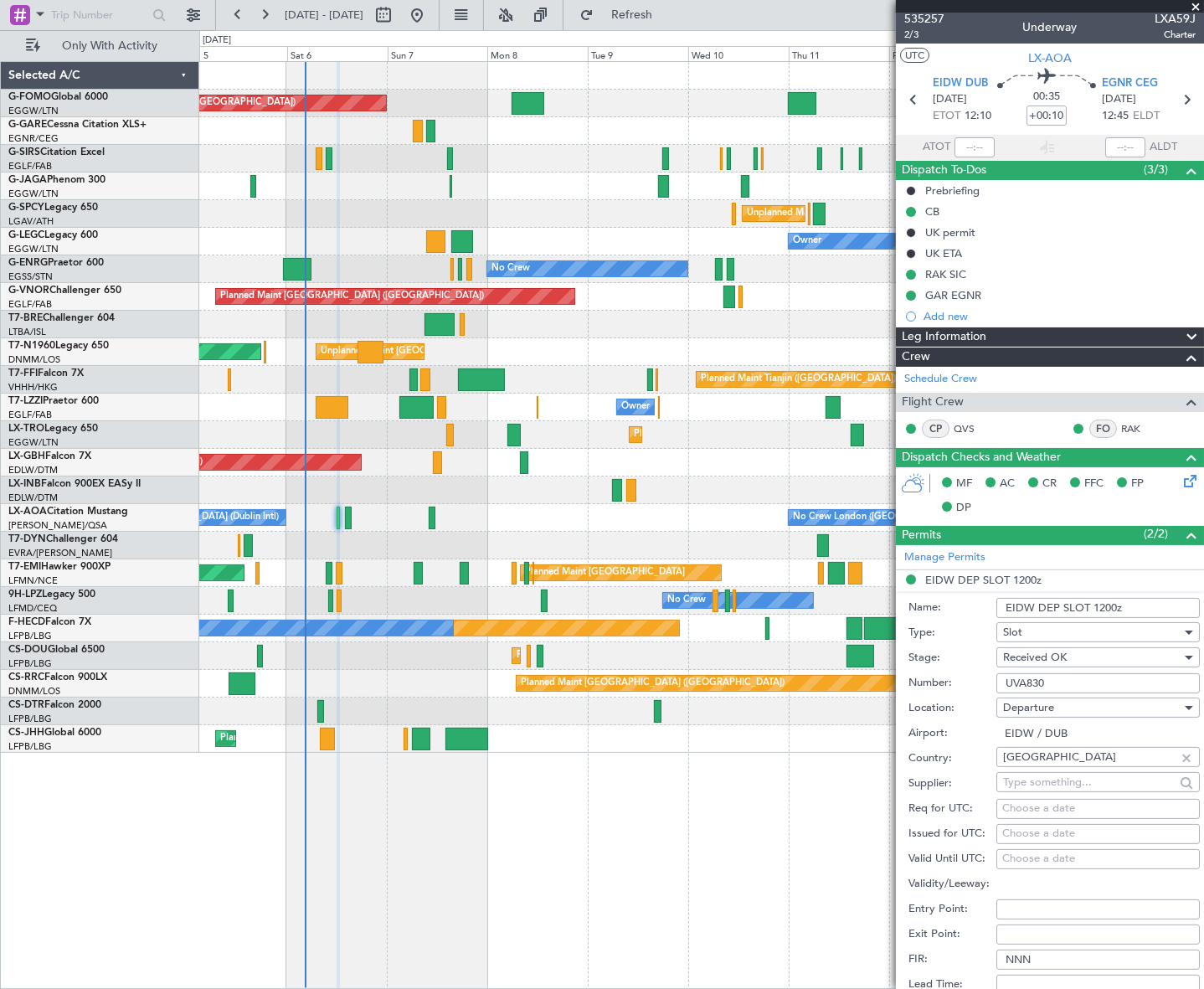
click at [1030, 681] on input "UVA830" at bounding box center [1098, 684] width 204 height 20
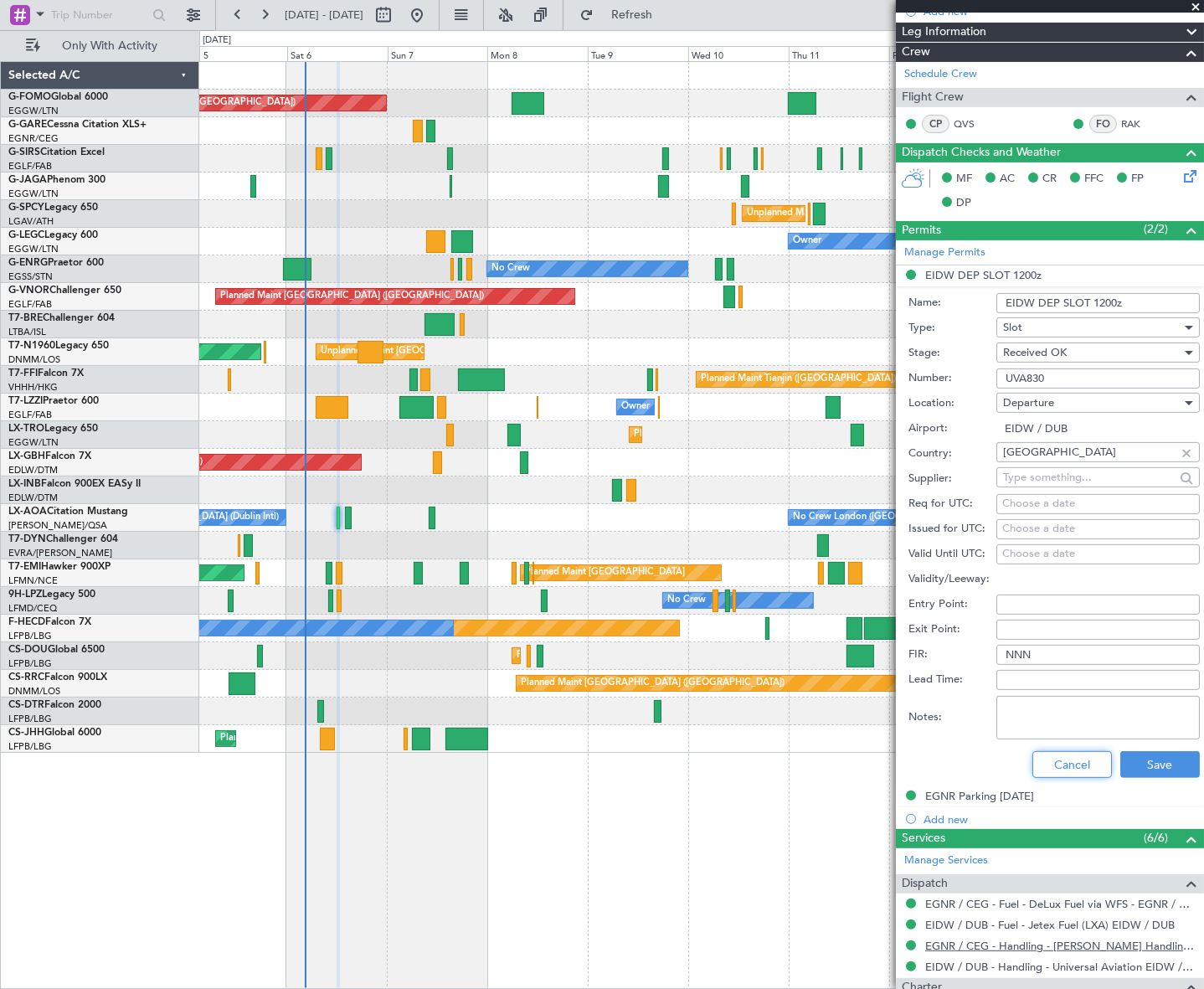
drag, startPoint x: 1080, startPoint y: 767, endPoint x: 1055, endPoint y: 754, distance: 28.2
click at [1080, 767] on button "Cancel" at bounding box center [1072, 764] width 80 height 27
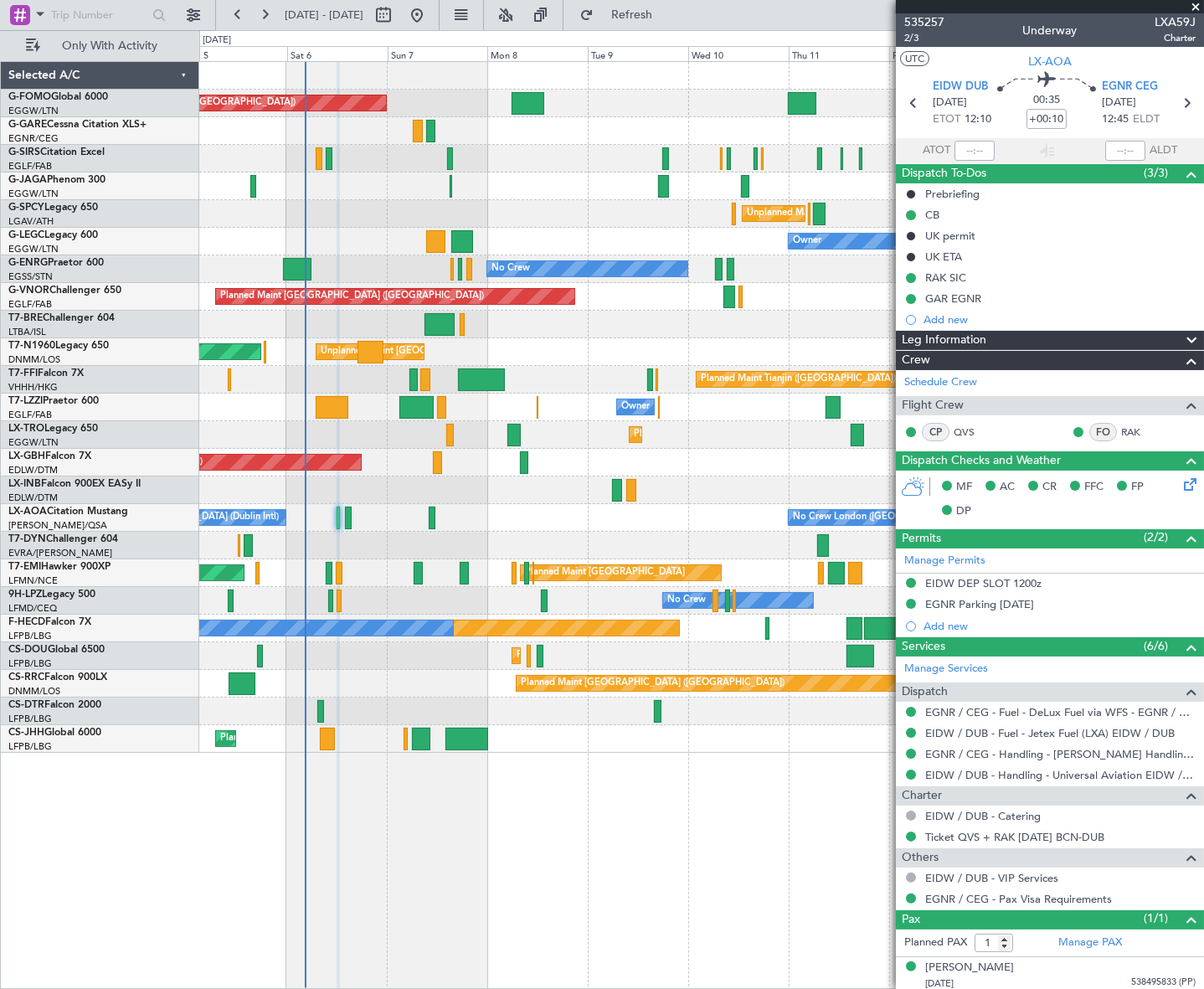
scroll to position [0, 0]
click at [936, 84] on span "EIDW DUB" at bounding box center [960, 87] width 55 height 17
click at [985, 338] on span "Leg Information" at bounding box center [944, 339] width 85 height 19
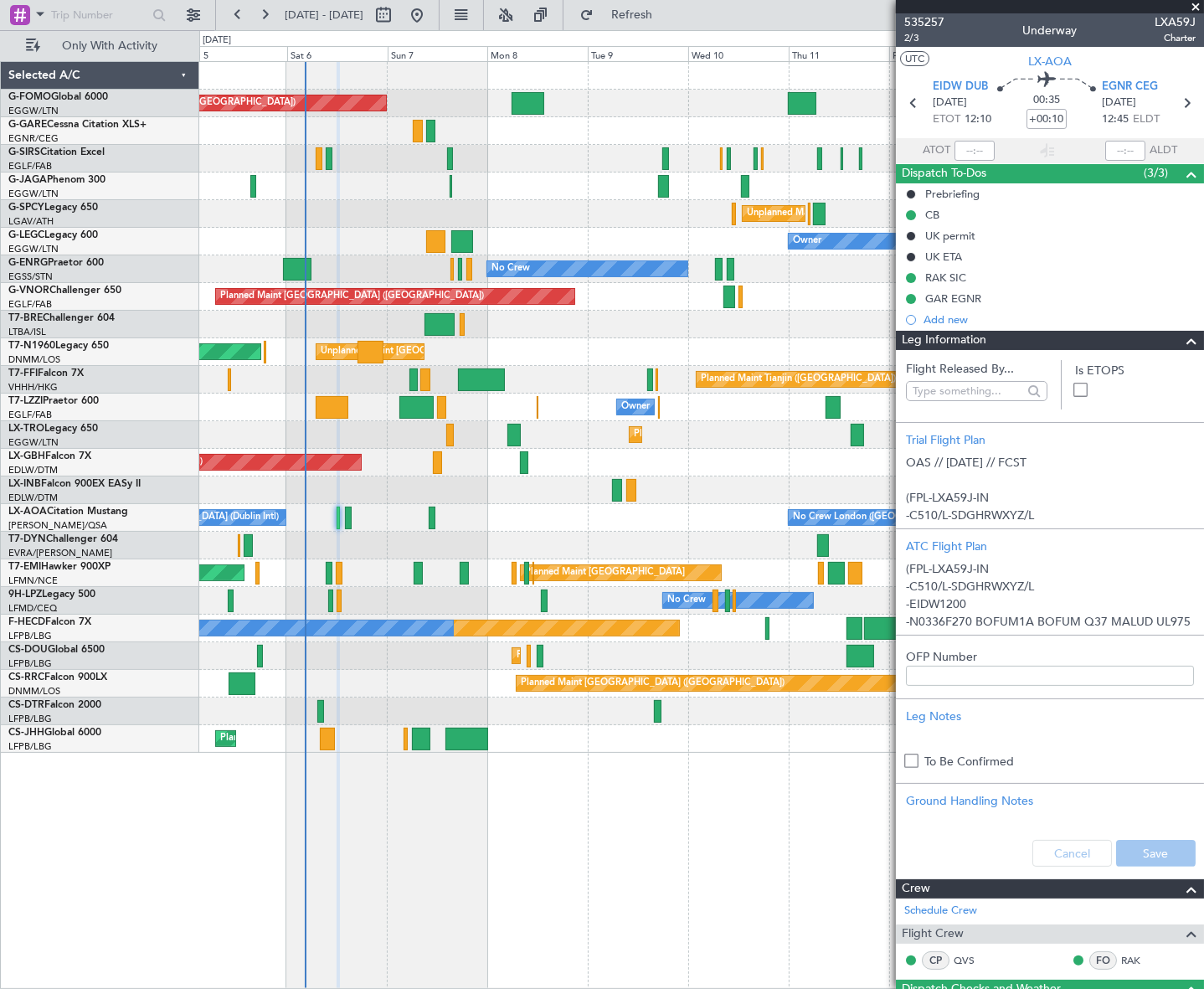
click at [1183, 342] on span at bounding box center [1192, 340] width 20 height 20
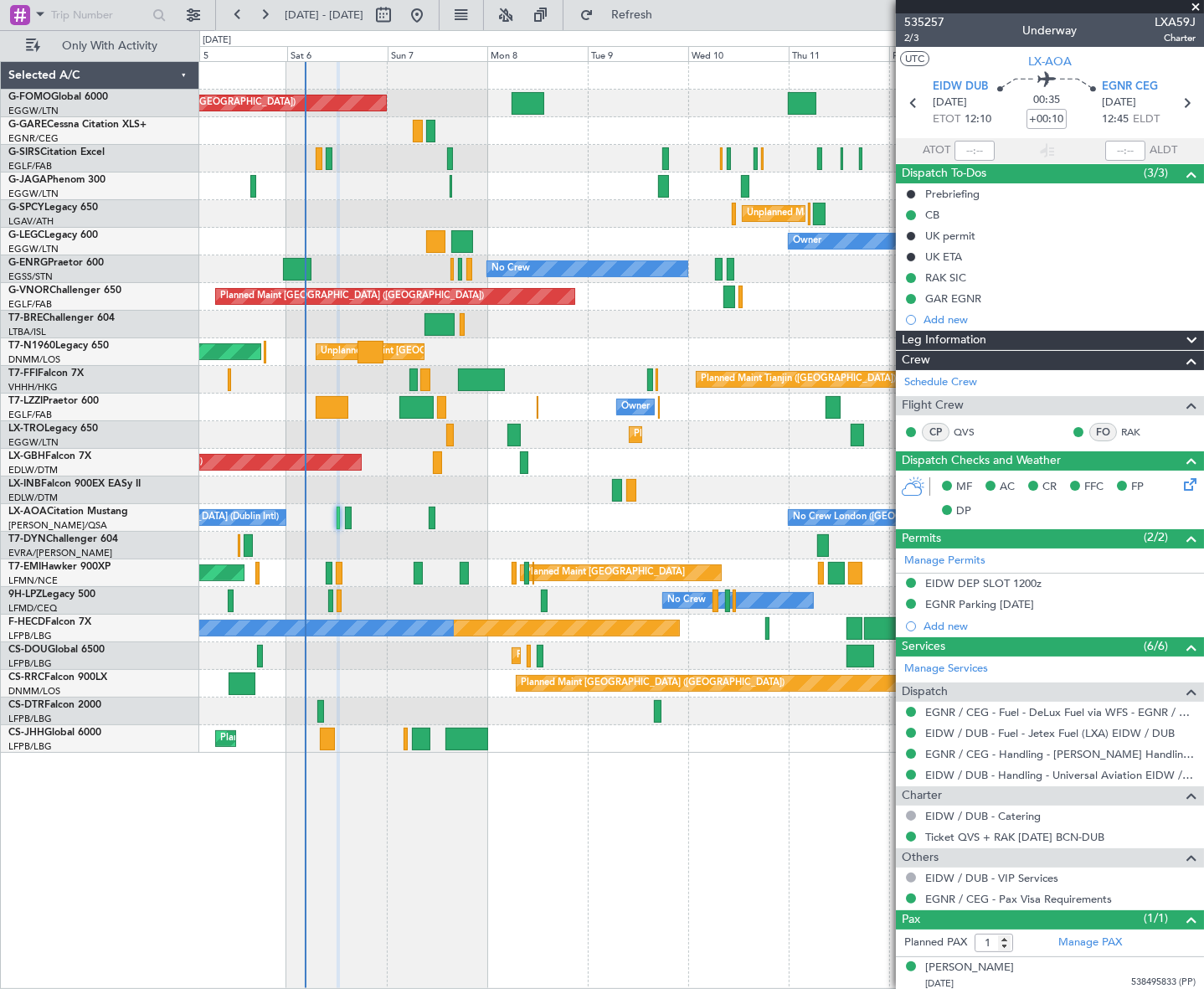
click at [983, 338] on span "Leg Information" at bounding box center [944, 339] width 85 height 19
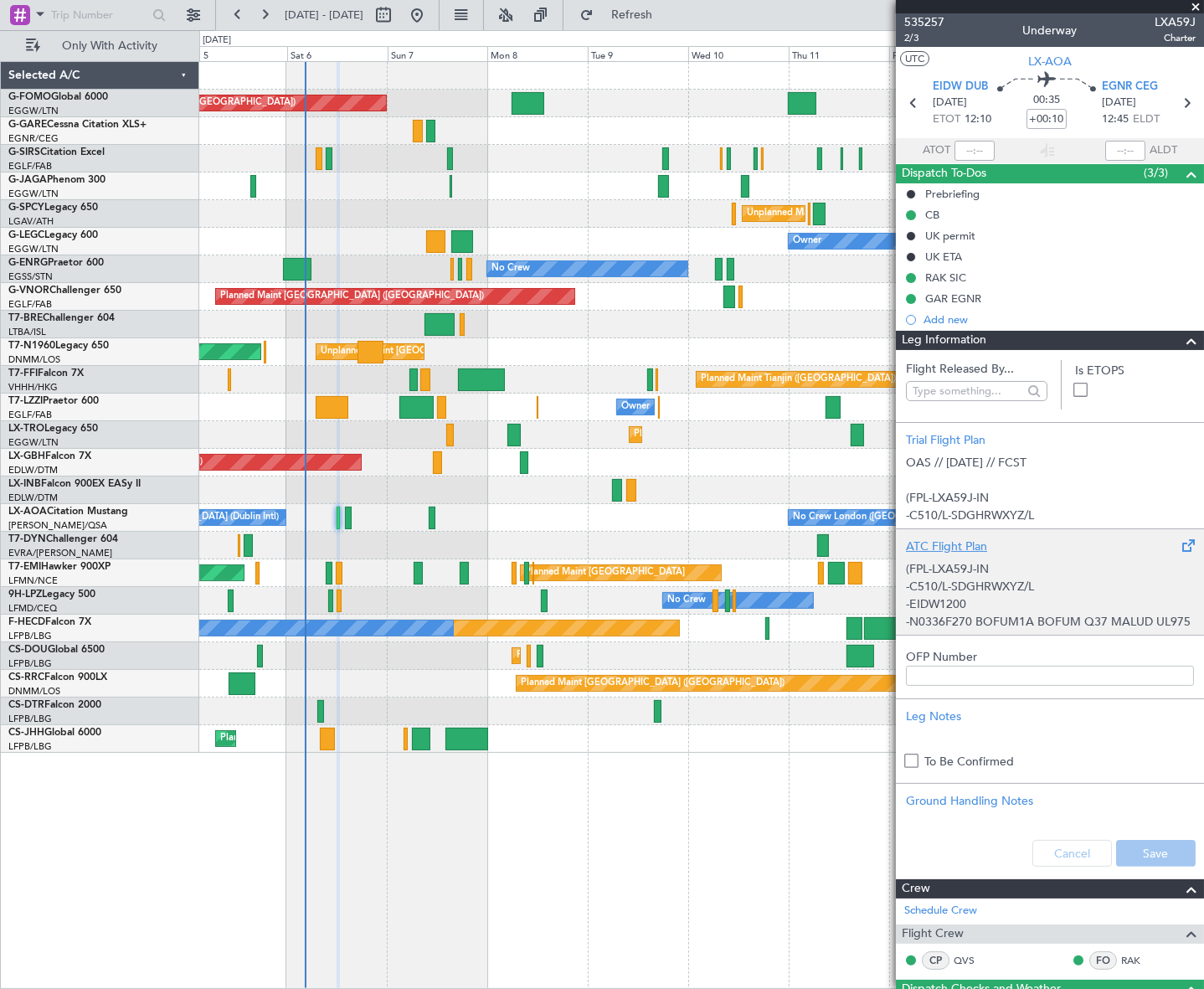
click at [975, 582] on div "(FPL-LXA59J-IN -C510/L-SDGHRWXYZ/L -EIDW1200 -N0336F270 BOFUM1A BOFUM Q37 MALUD…" at bounding box center [1050, 590] width 289 height 71
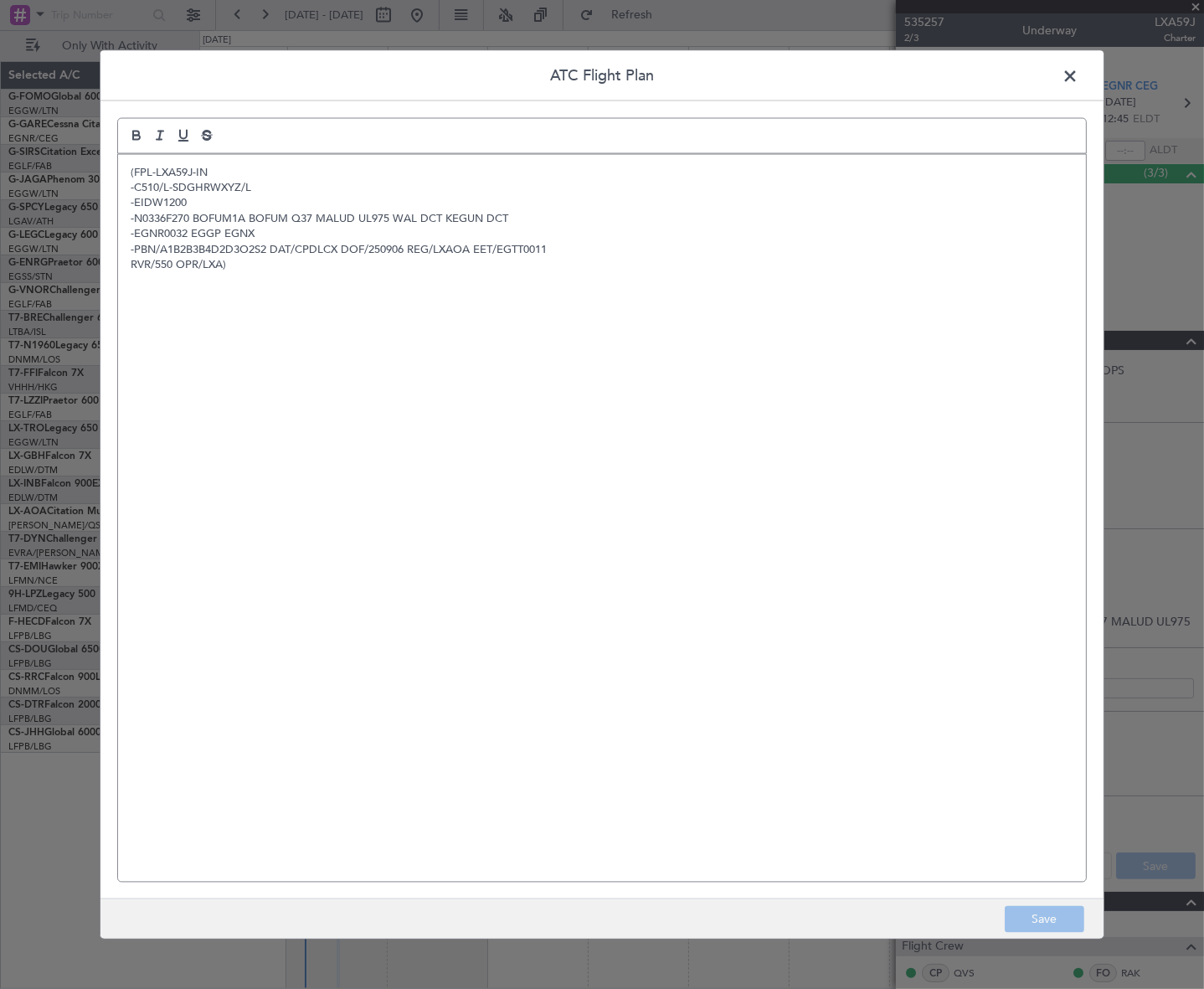
click at [544, 557] on div "(FPL-LXA59J-IN -C510/L-SDGHRWXYZ/L -EIDW1200 -N0336F270 BOFUM1A BOFUM Q37 MALUD…" at bounding box center [602, 517] width 968 height 728
click at [1058, 916] on button "Save" at bounding box center [1045, 919] width 80 height 27
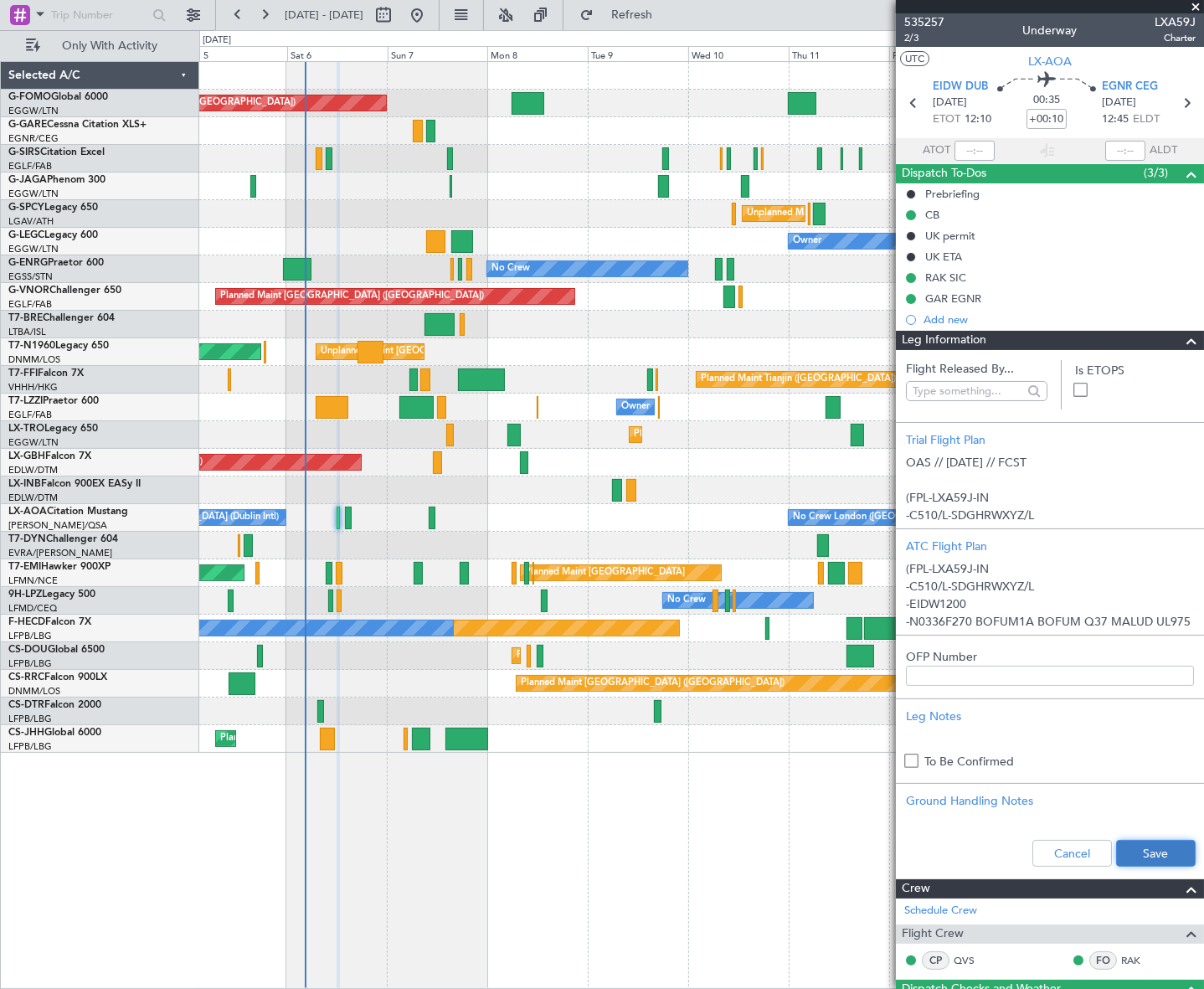
click at [1143, 853] on button "Save" at bounding box center [1156, 852] width 80 height 27
click at [1183, 341] on span at bounding box center [1192, 340] width 20 height 20
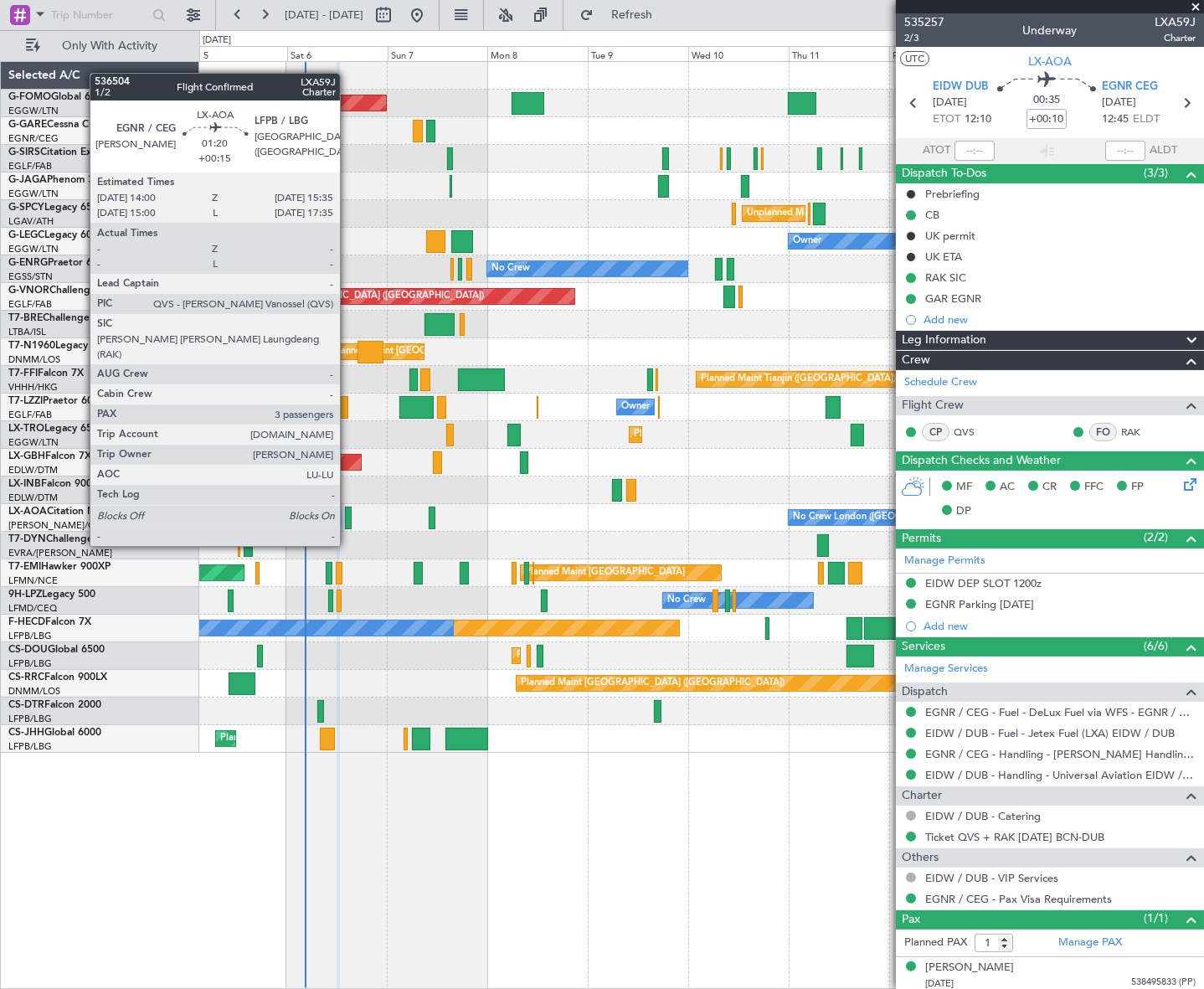
click at [347, 514] on div at bounding box center [348, 518] width 7 height 23
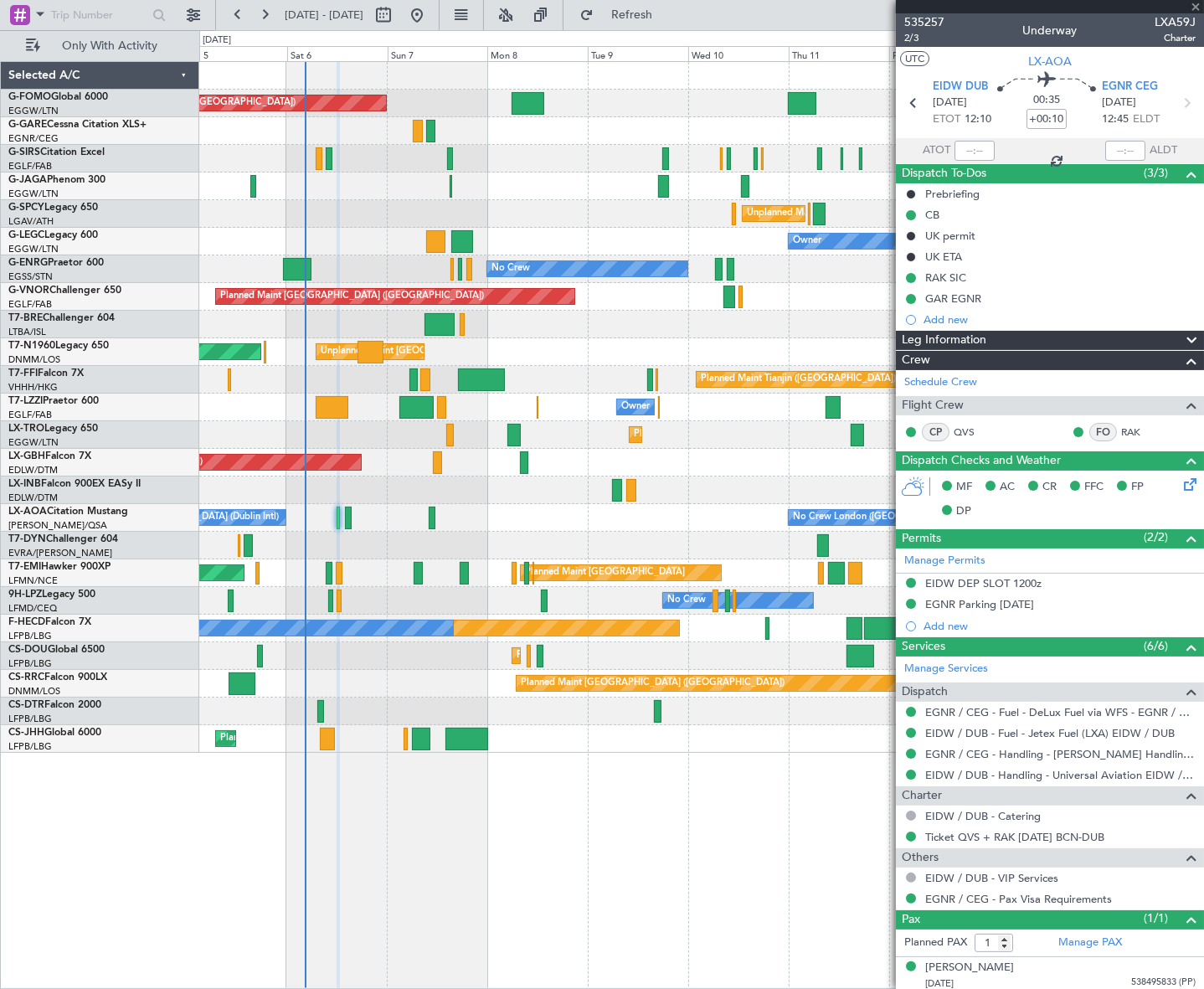
type input "+00:15"
type input "3"
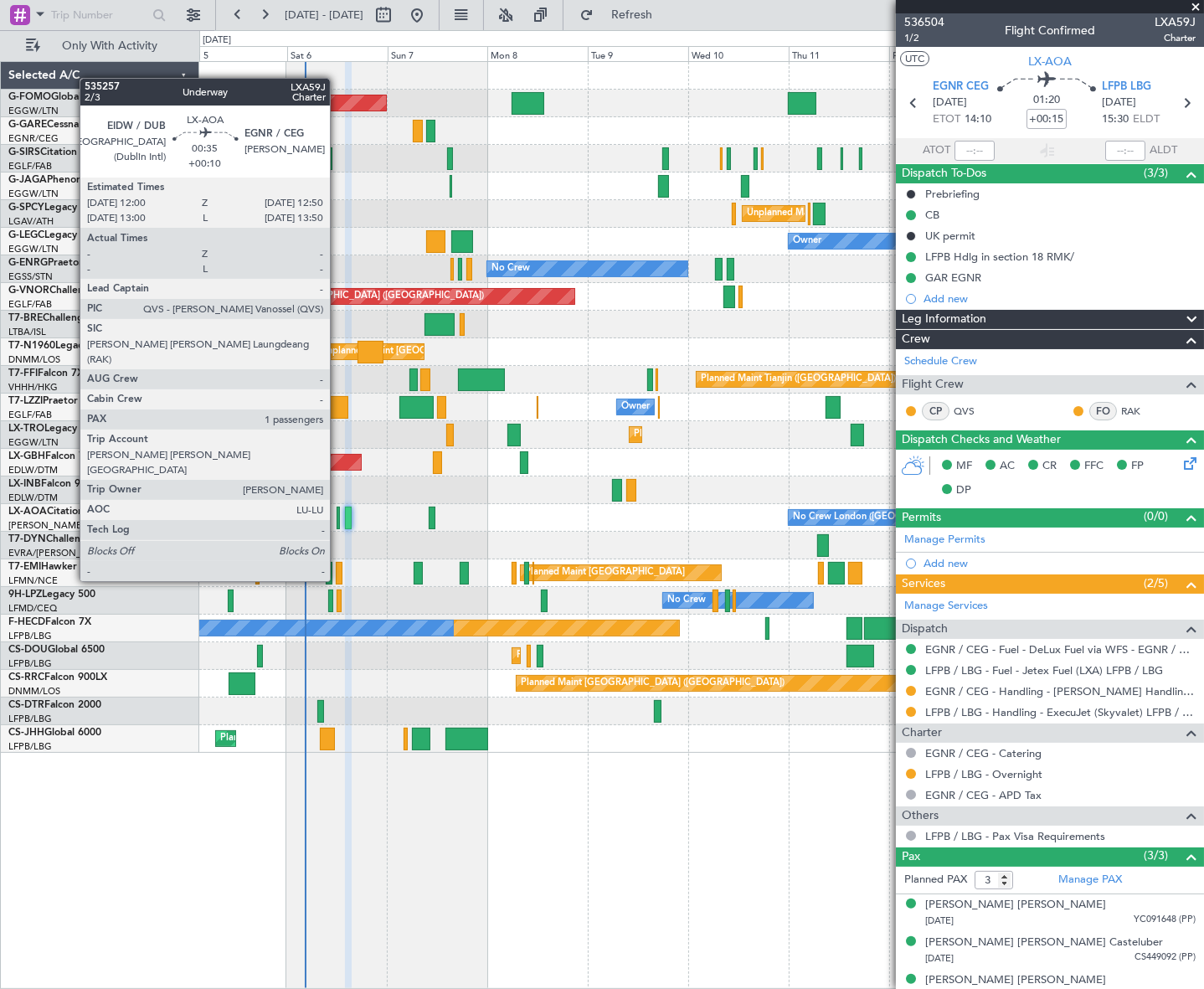
click at [337, 519] on div at bounding box center [338, 518] width 4 height 23
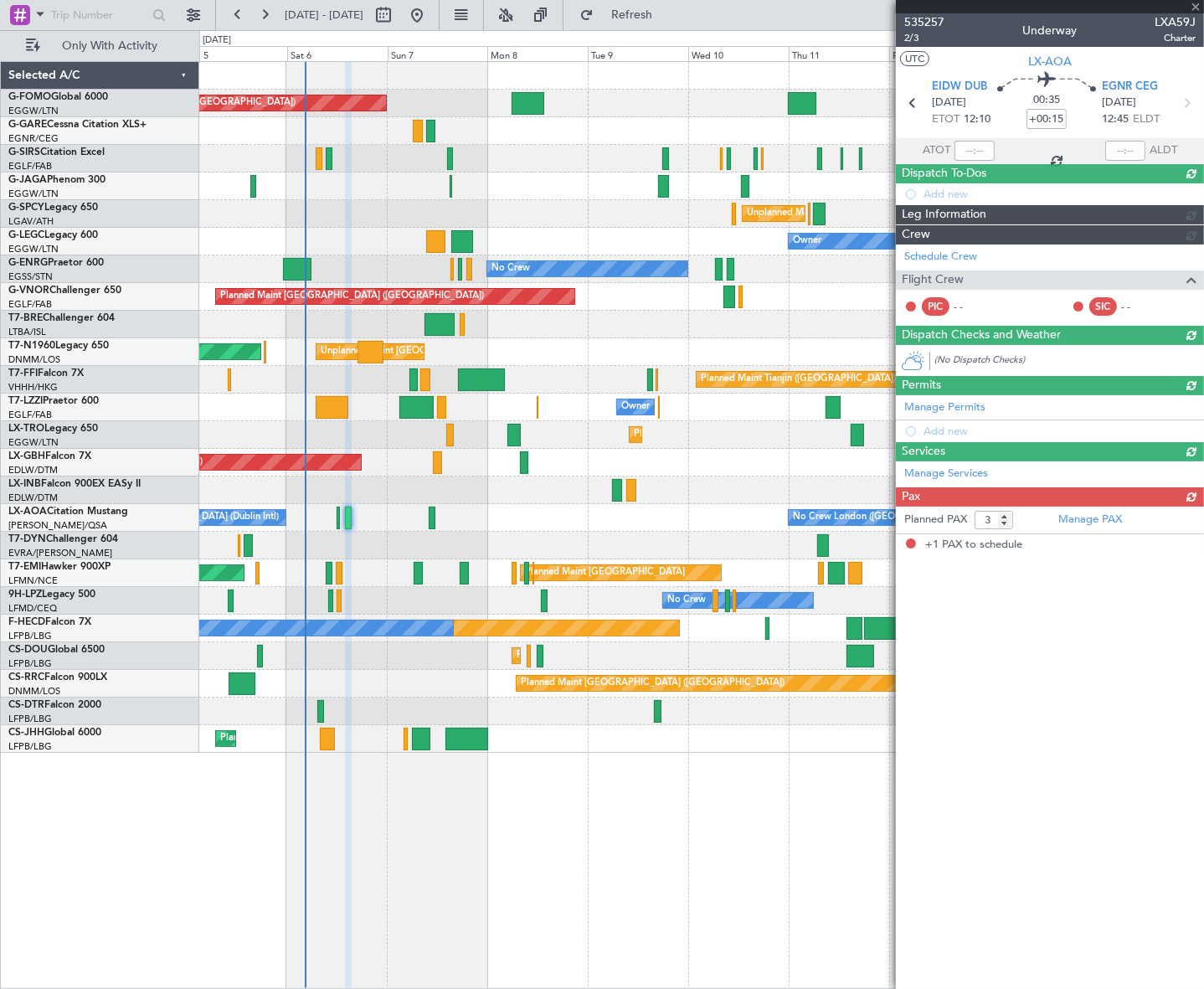
type input "+00:10"
type input "1"
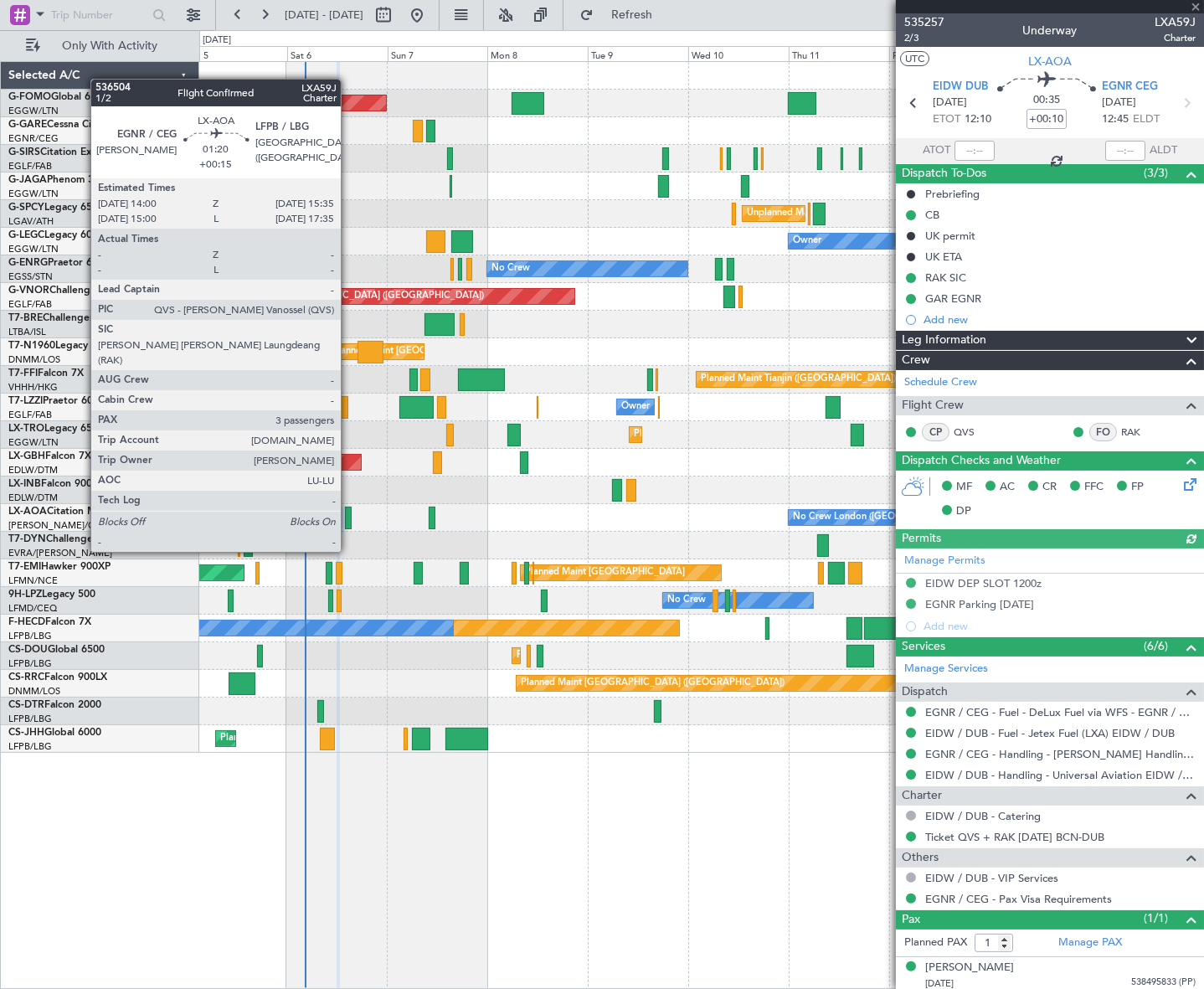
click at [348, 520] on div at bounding box center [348, 518] width 7 height 23
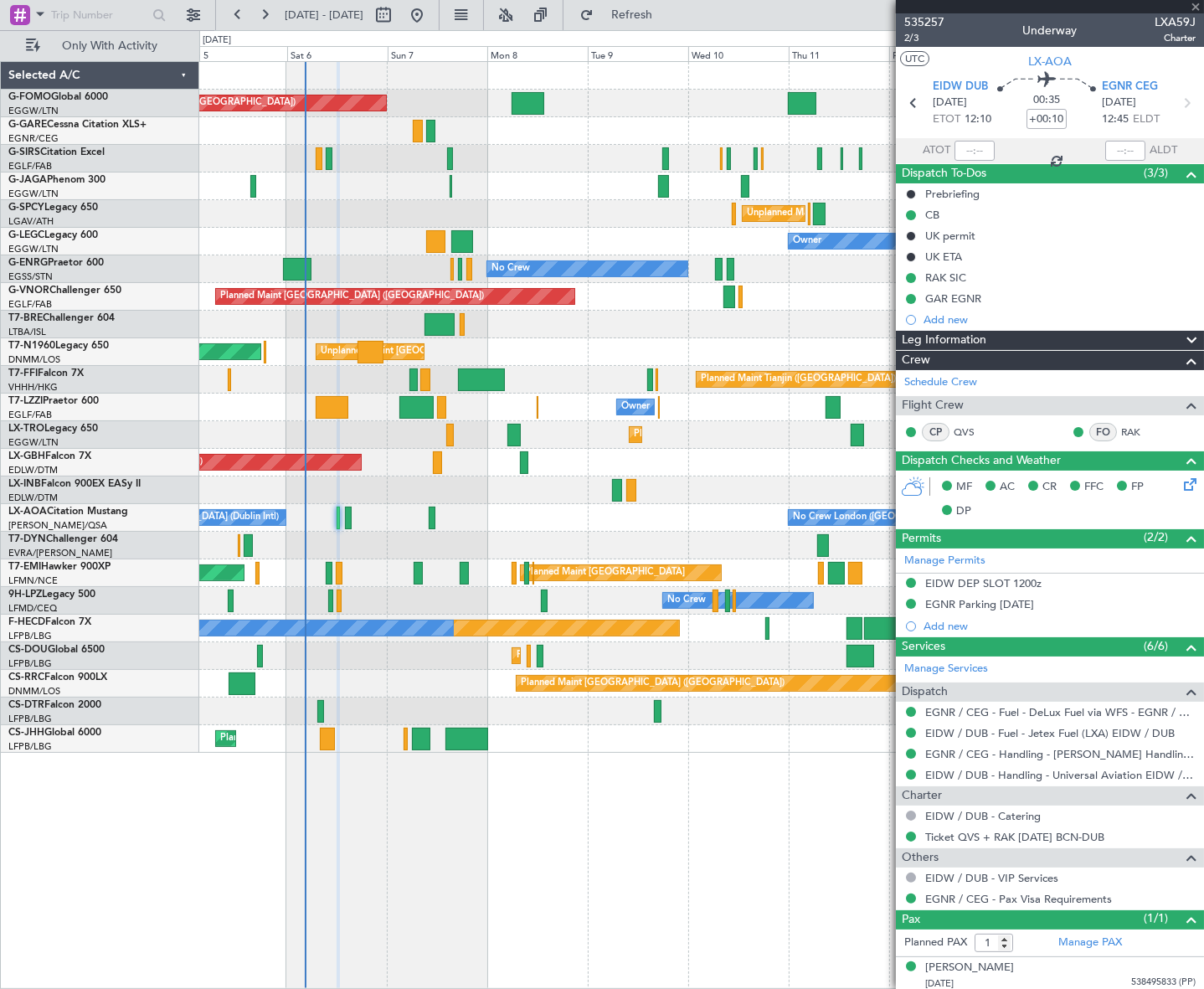
type input "+00:15"
type input "3"
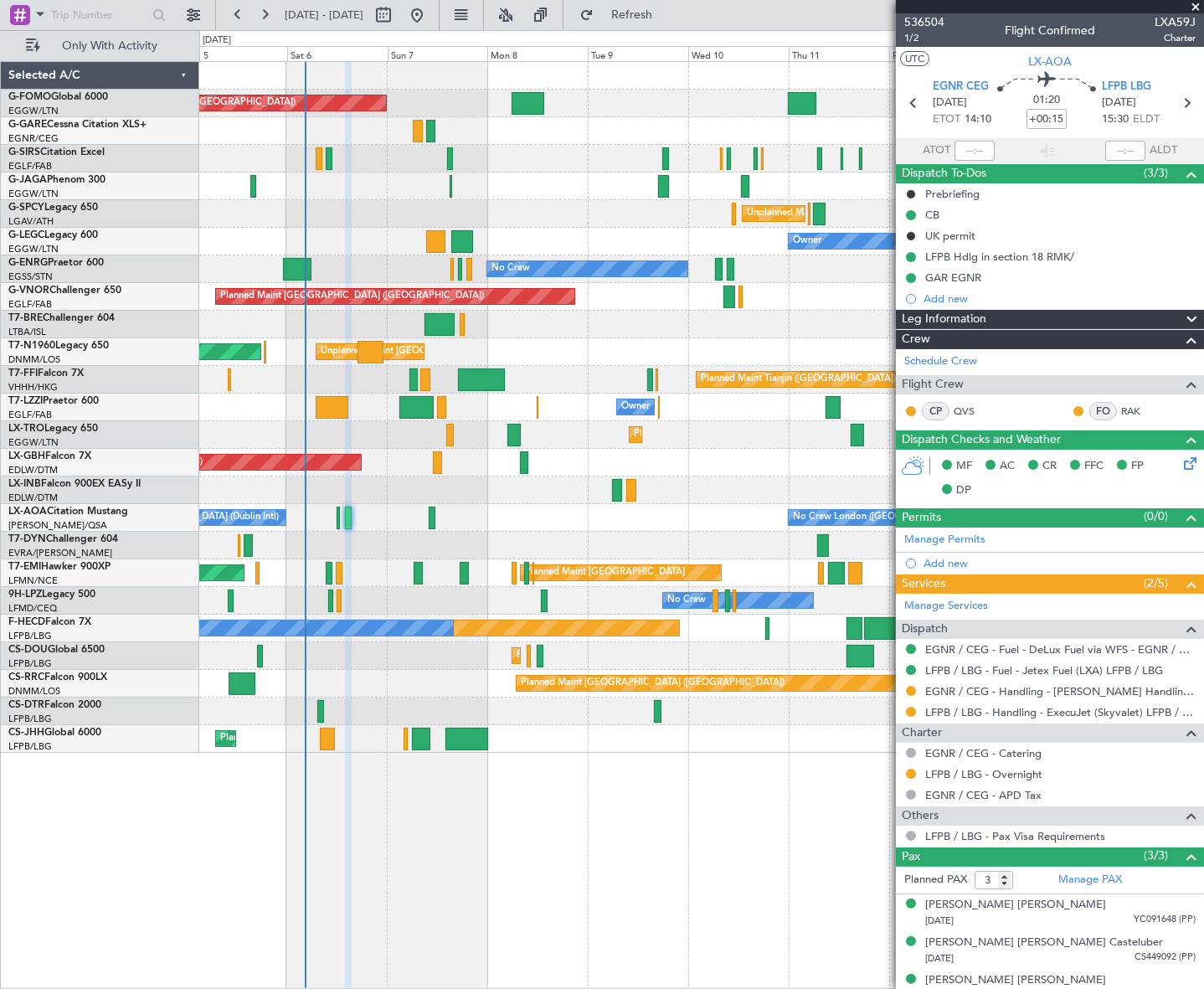
scroll to position [16, 0]
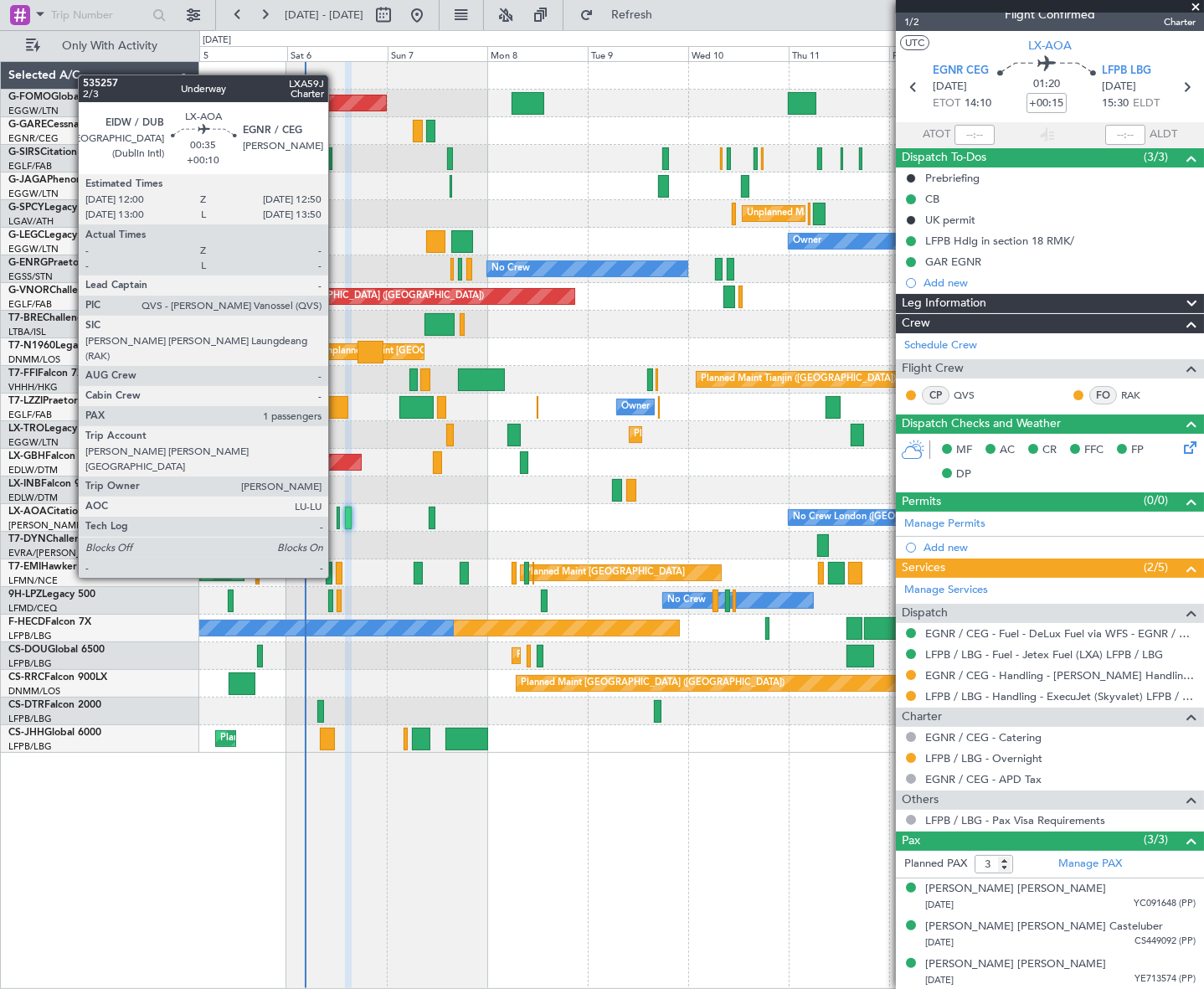
click at [336, 516] on div at bounding box center [338, 518] width 4 height 23
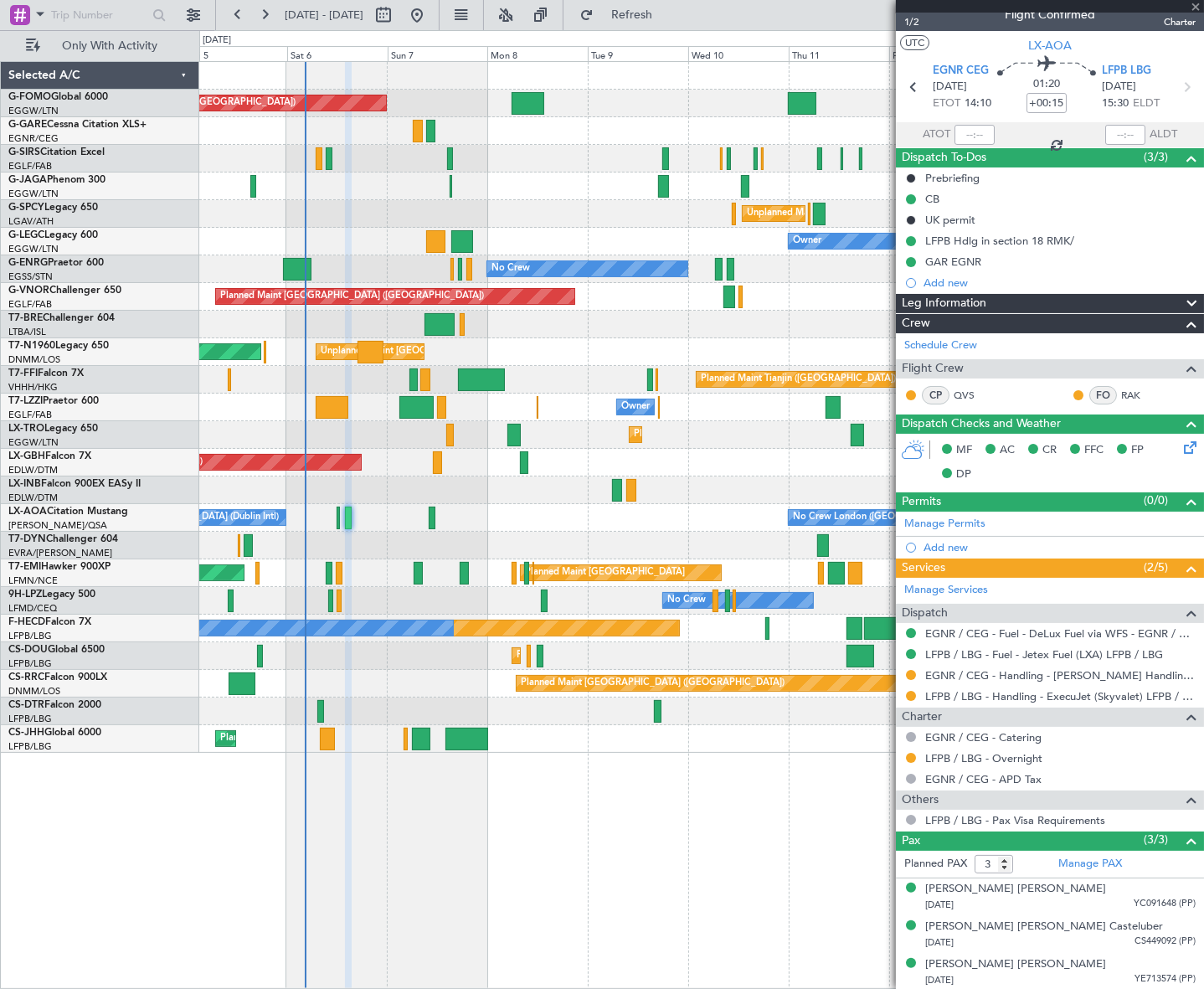
type input "+00:10"
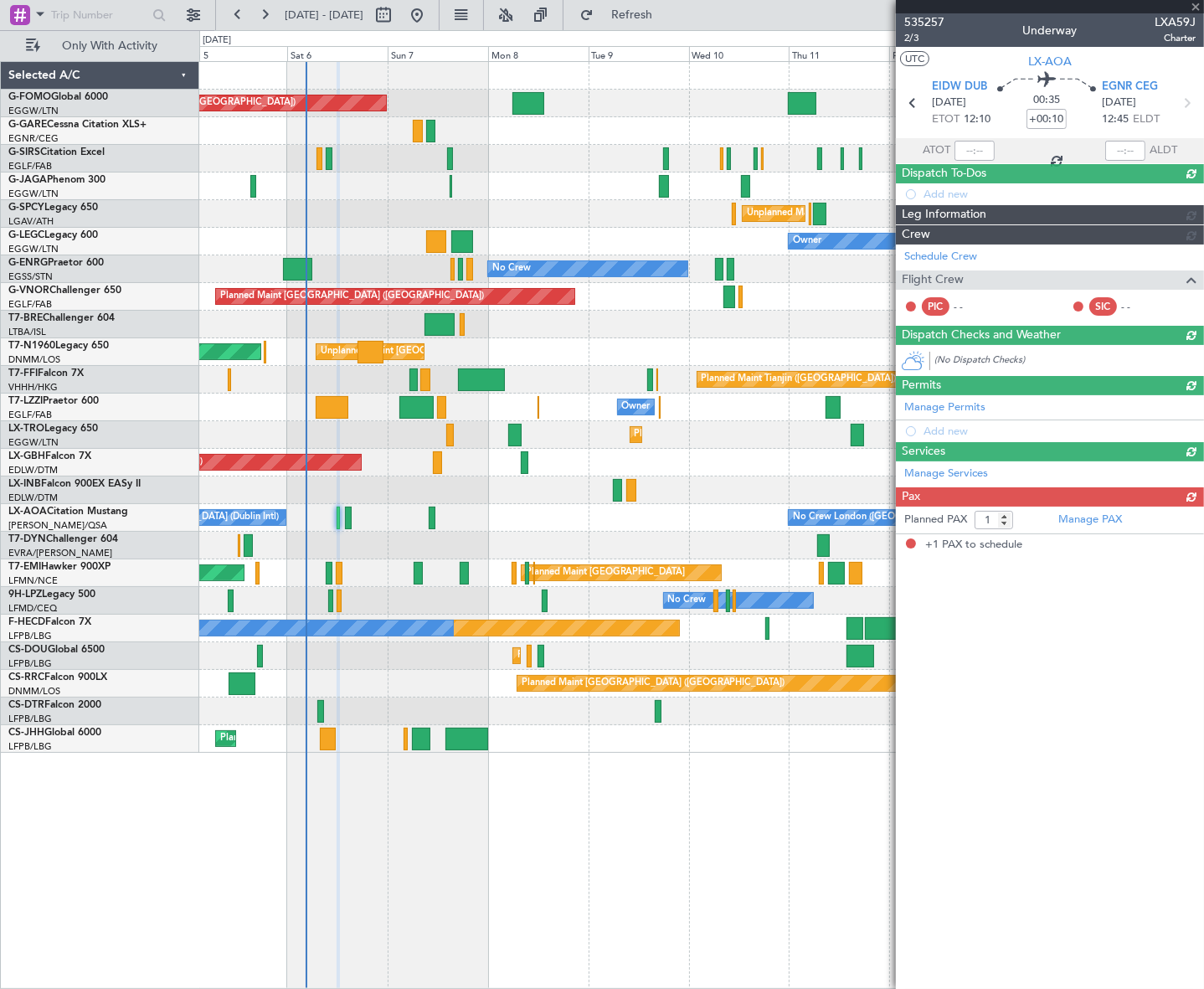
scroll to position [0, 0]
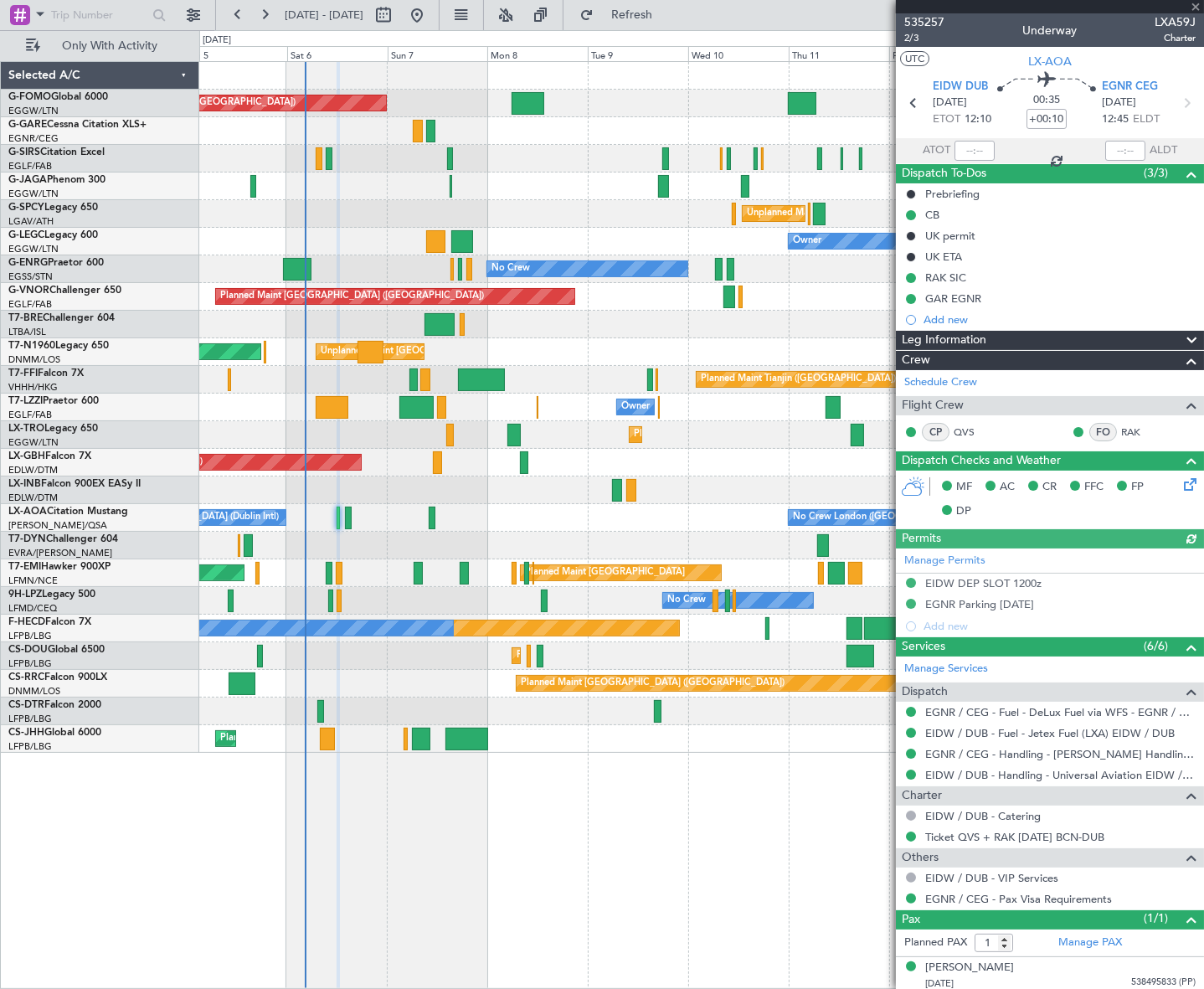
click at [1139, 335] on div "Leg Information" at bounding box center [1050, 339] width 308 height 19
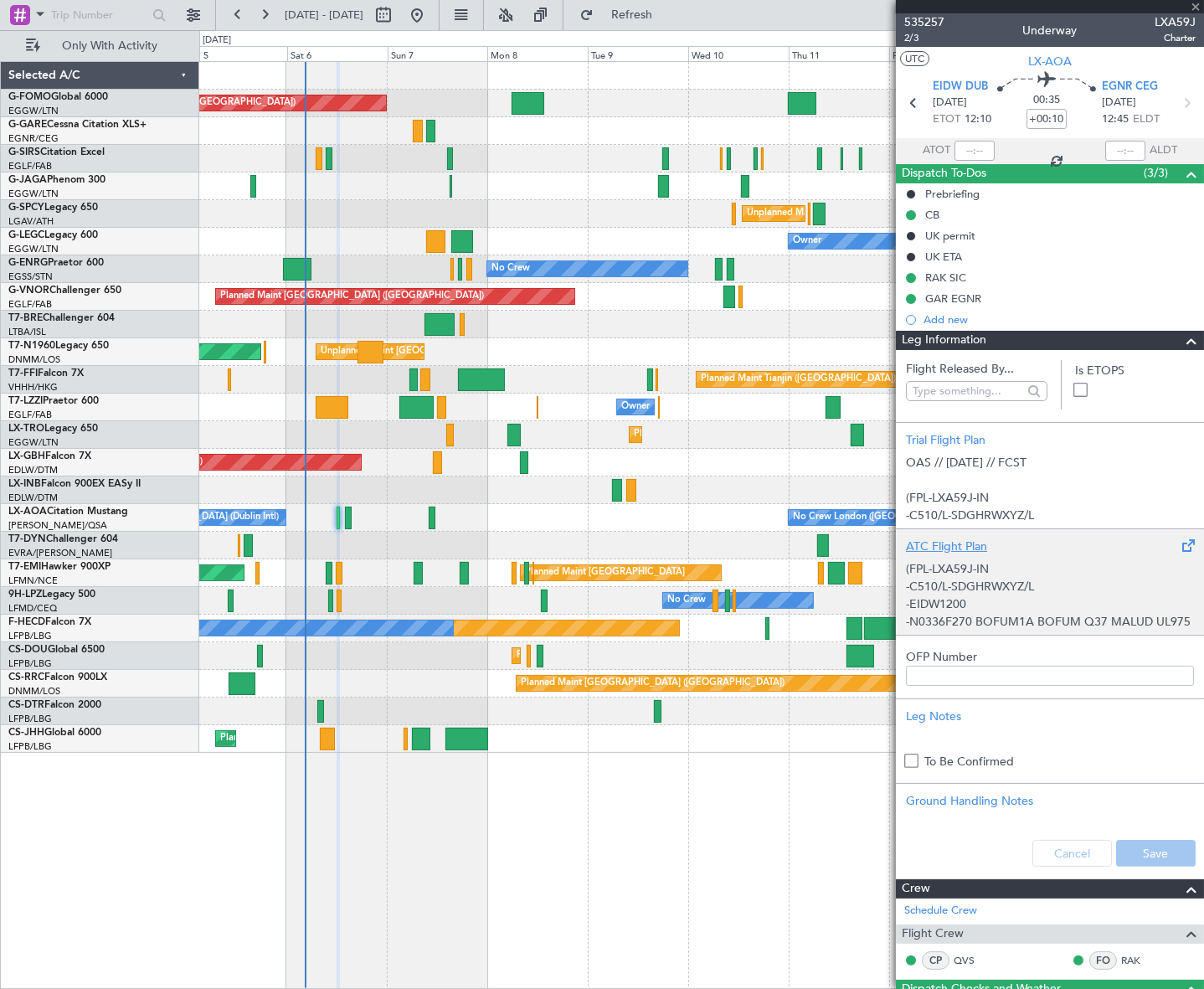
click at [1001, 591] on p "-C510/L-SDGHRWXYZ/L" at bounding box center [1050, 587] width 289 height 18
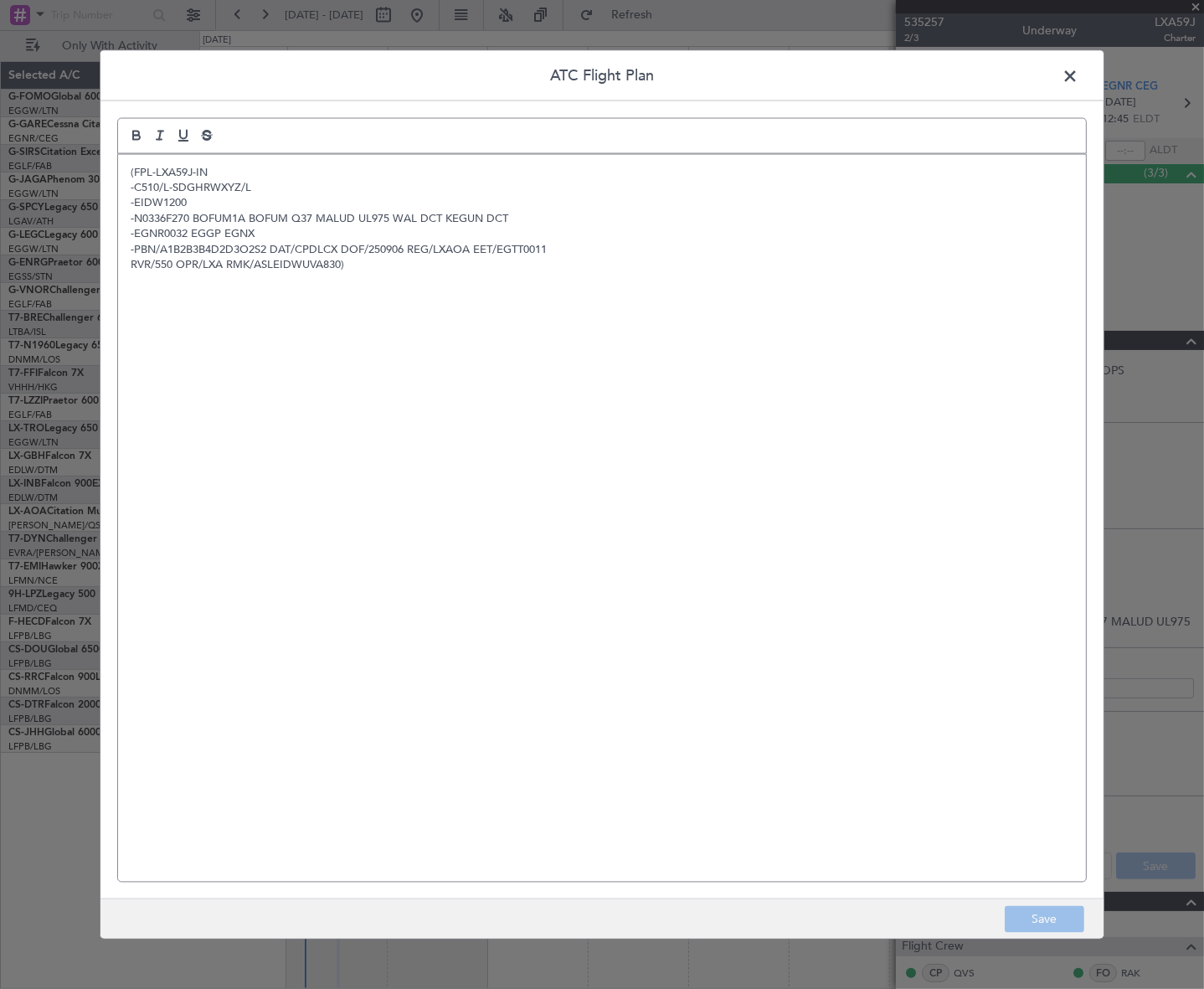
click at [1079, 80] on span at bounding box center [1079, 80] width 0 height 34
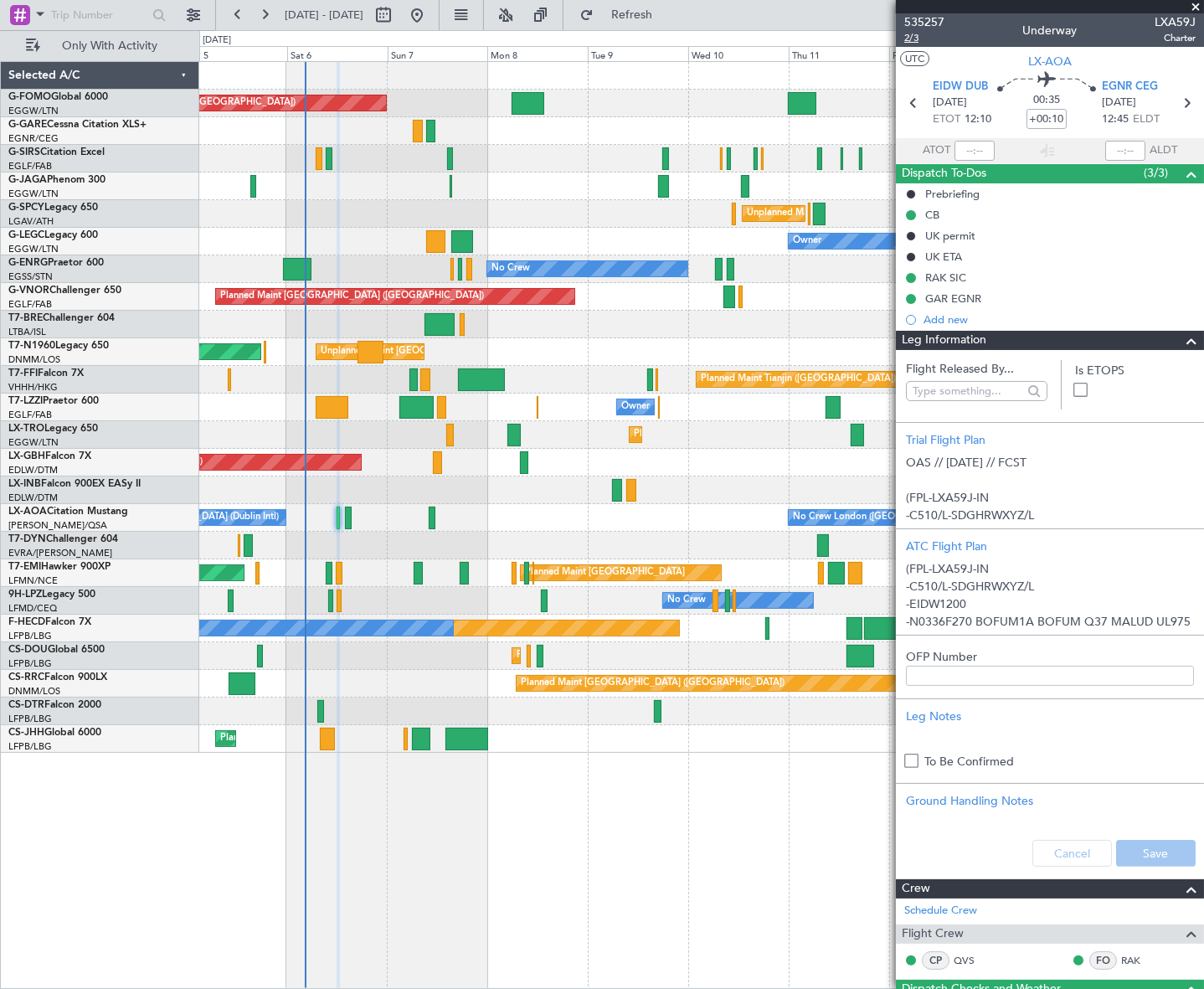
click at [917, 34] on span "2/3" at bounding box center [924, 38] width 40 height 14
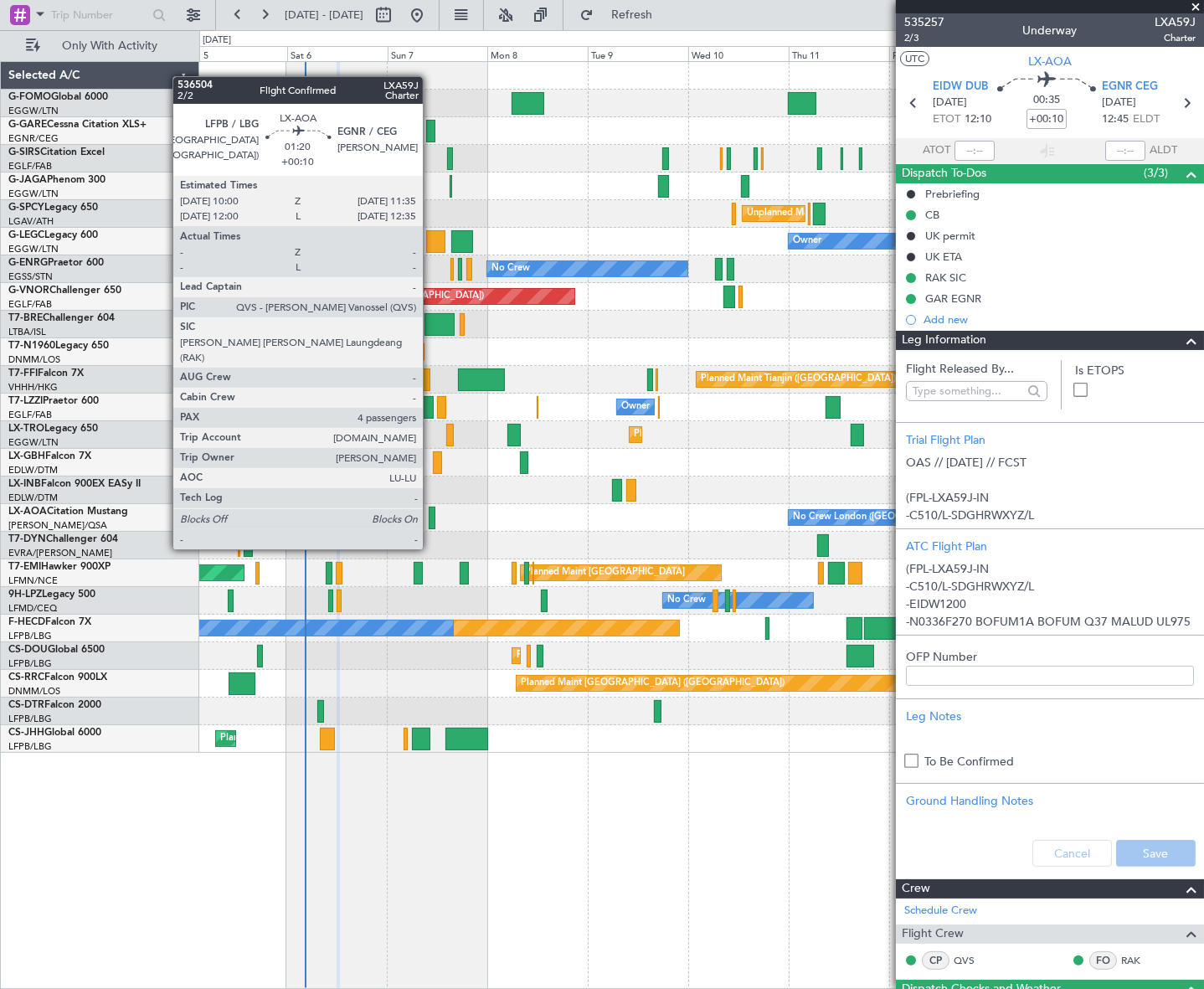
click at [430, 517] on div at bounding box center [432, 518] width 7 height 23
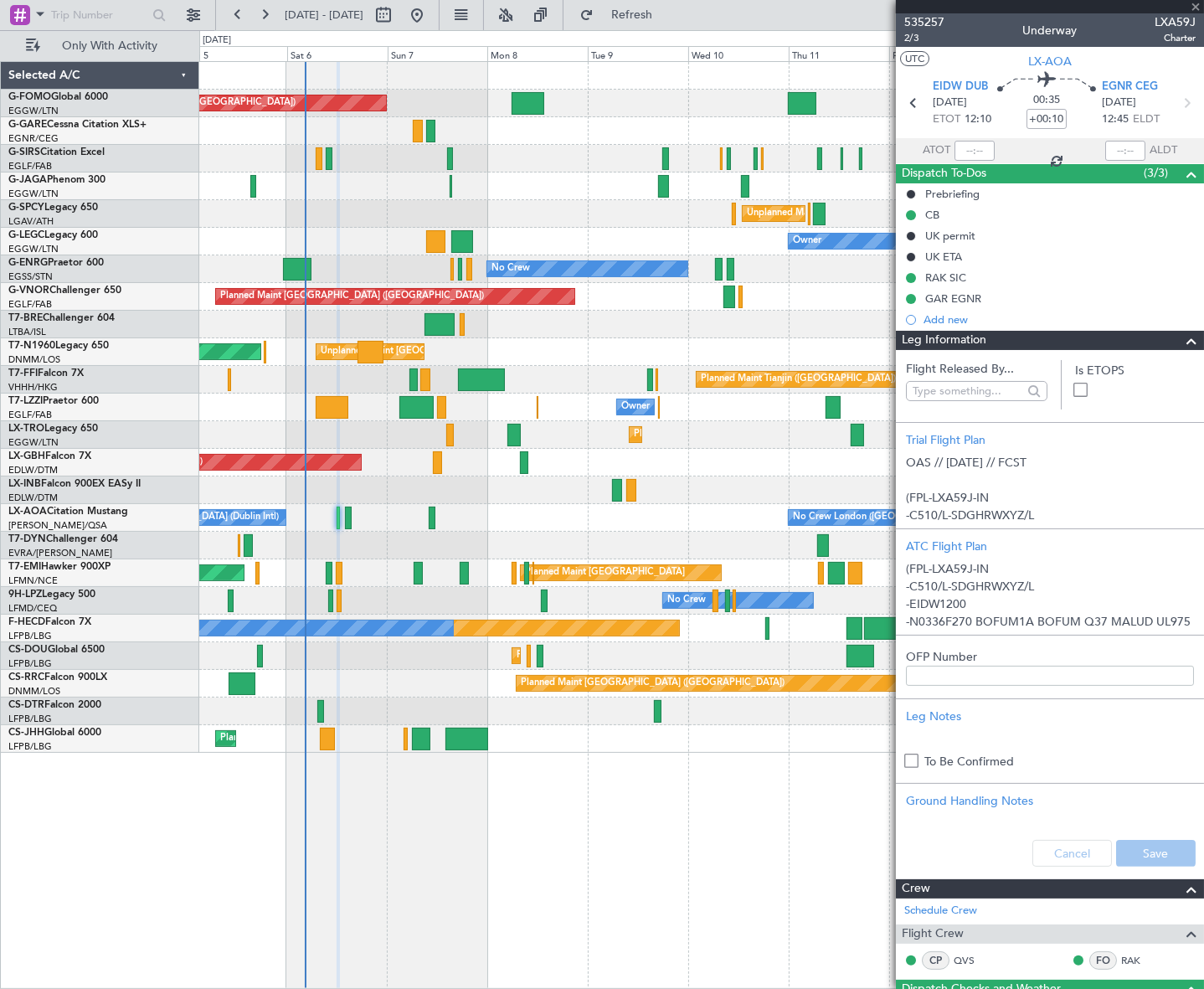
type input "4"
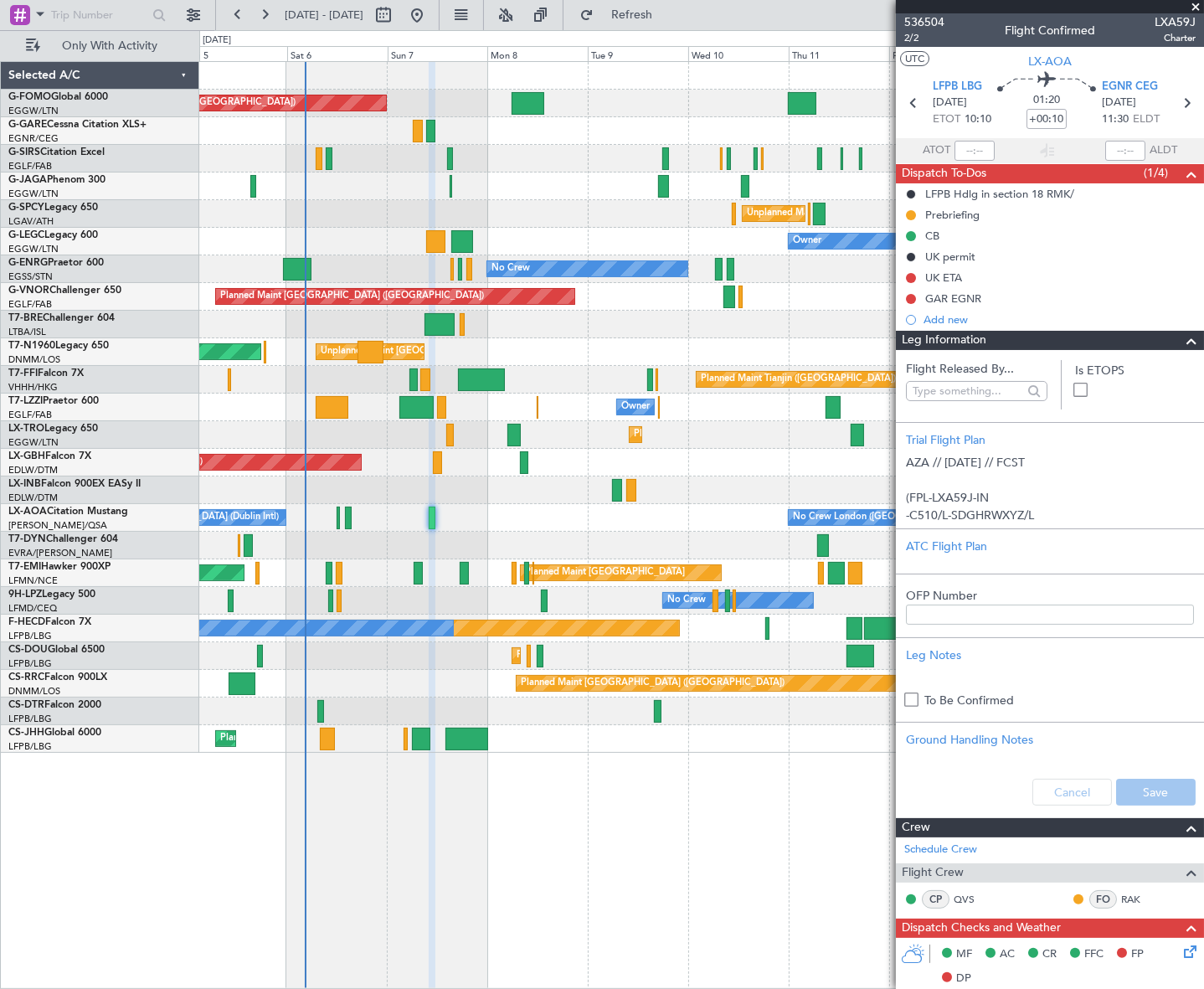
click at [1185, 340] on span at bounding box center [1192, 340] width 20 height 20
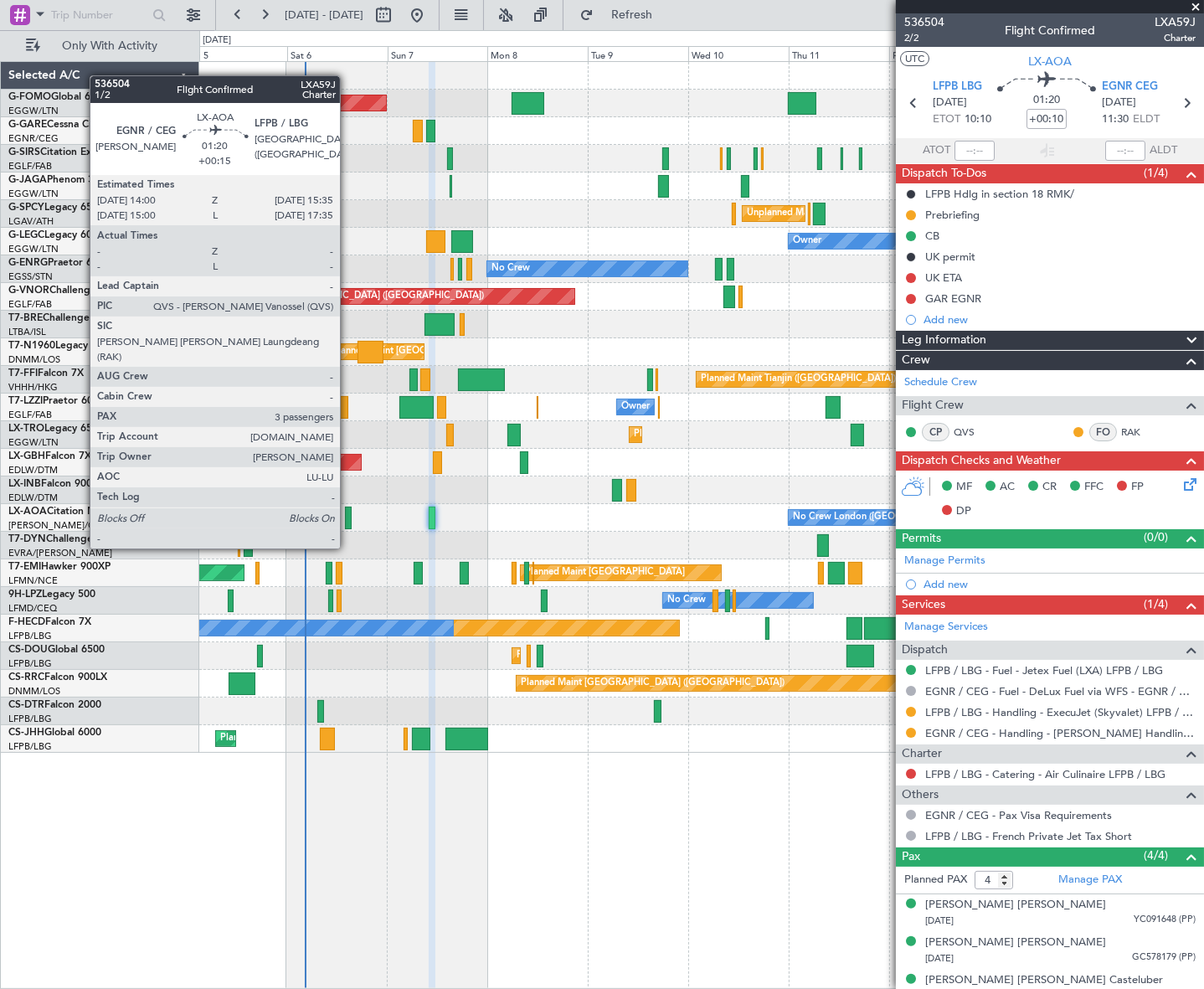
click at [347, 517] on div at bounding box center [348, 518] width 7 height 23
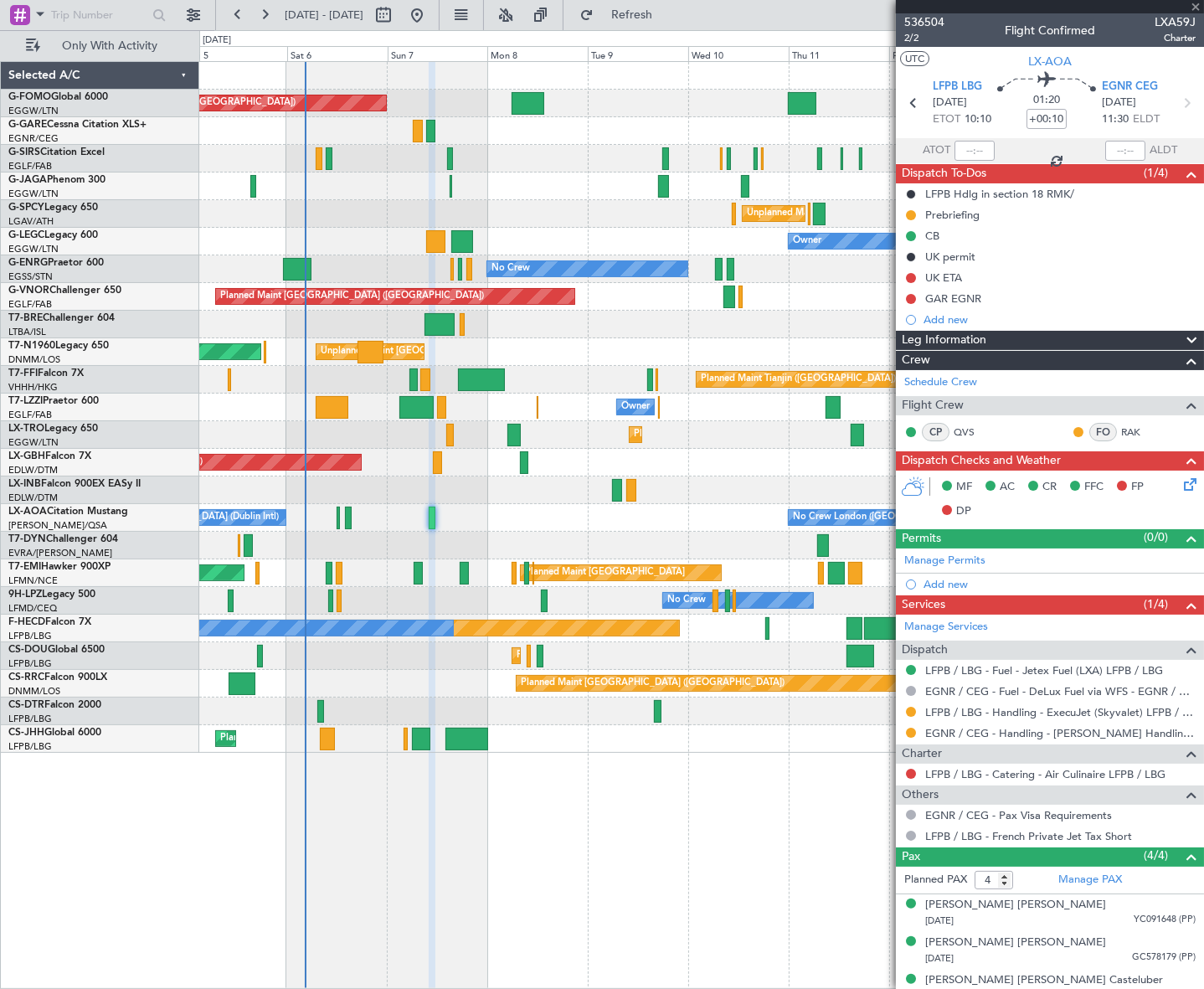
type input "+00:15"
type input "3"
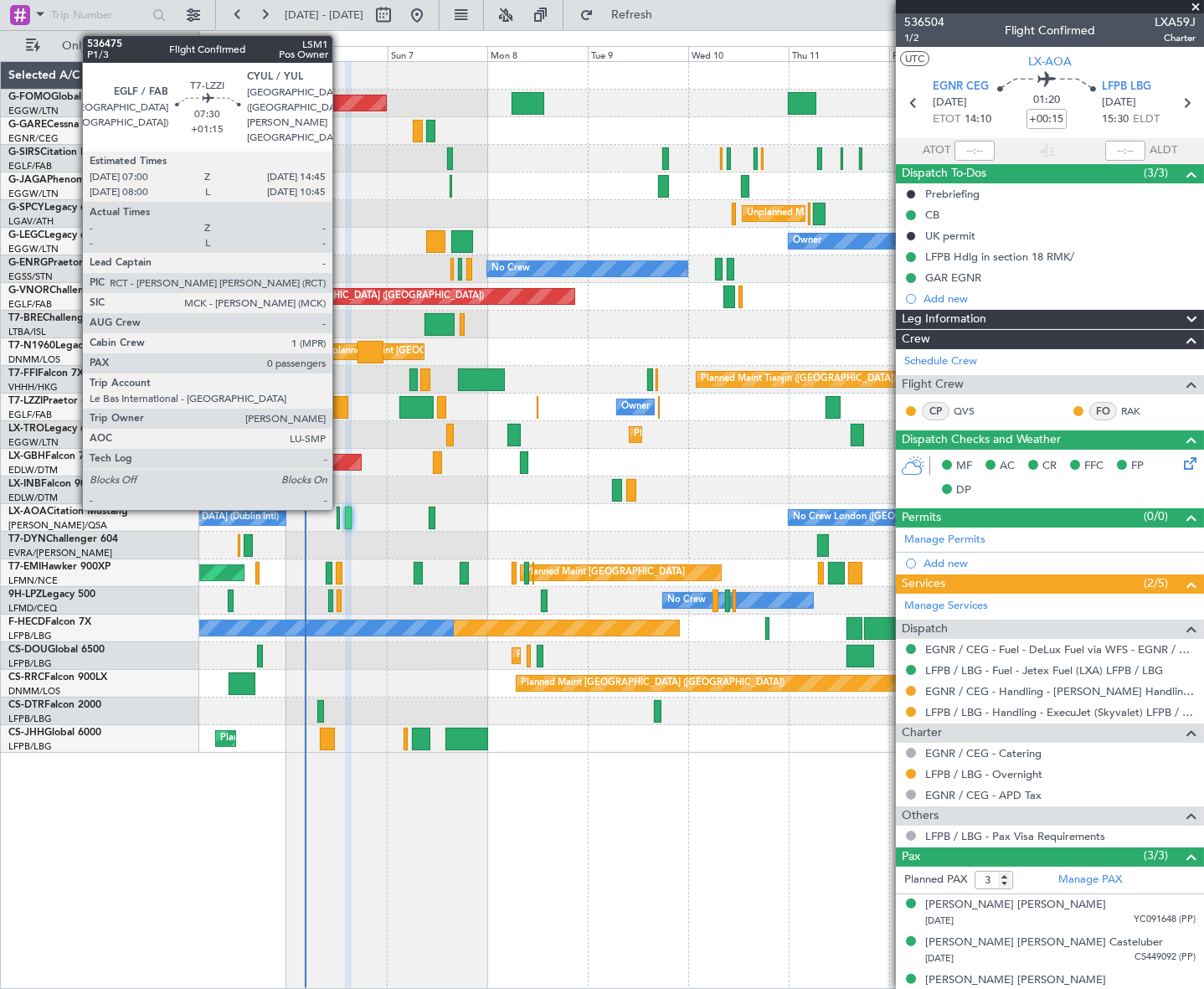
click at [335, 404] on div at bounding box center [331, 407] width 33 height 23
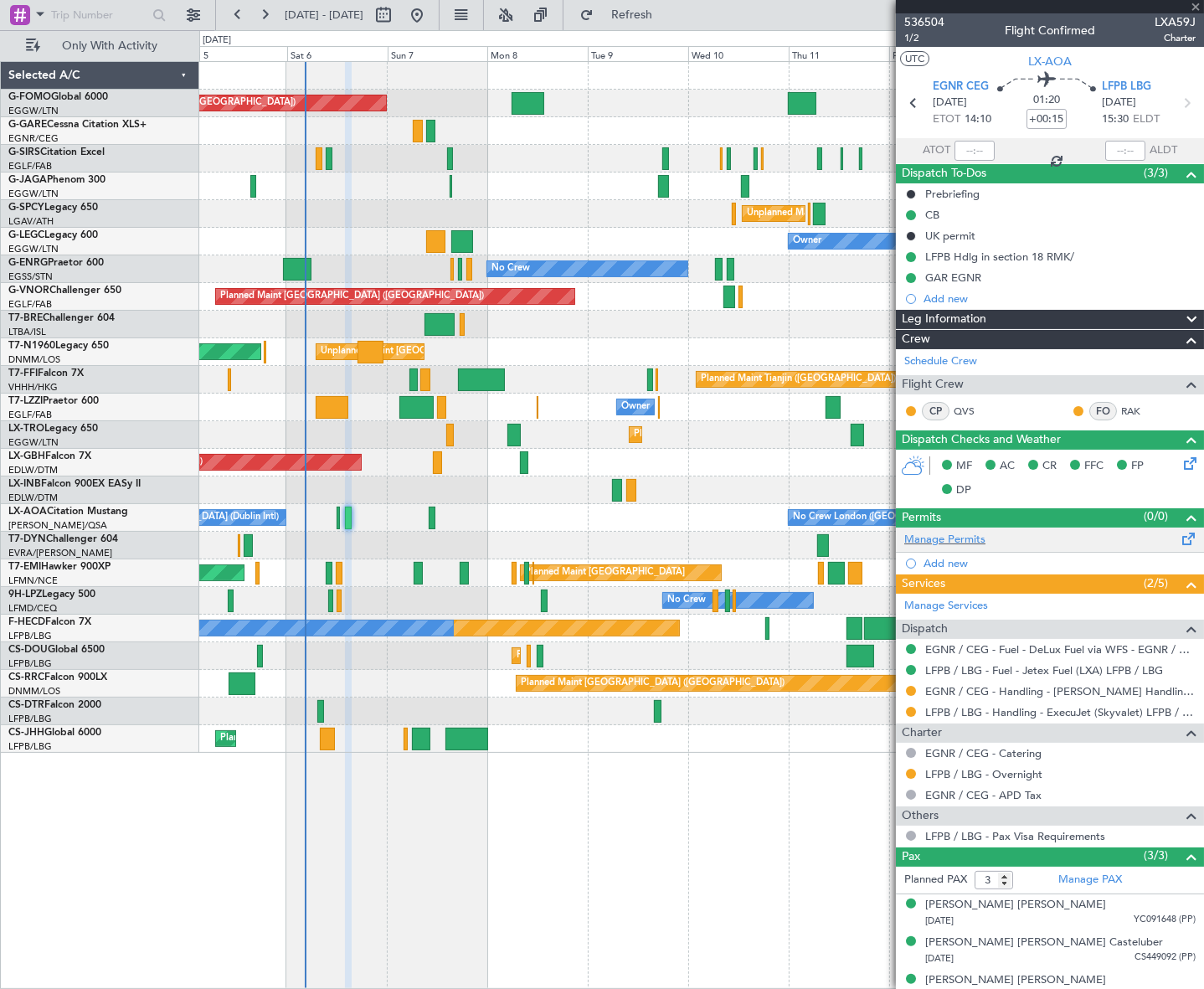
type input "+01:15"
type input "0"
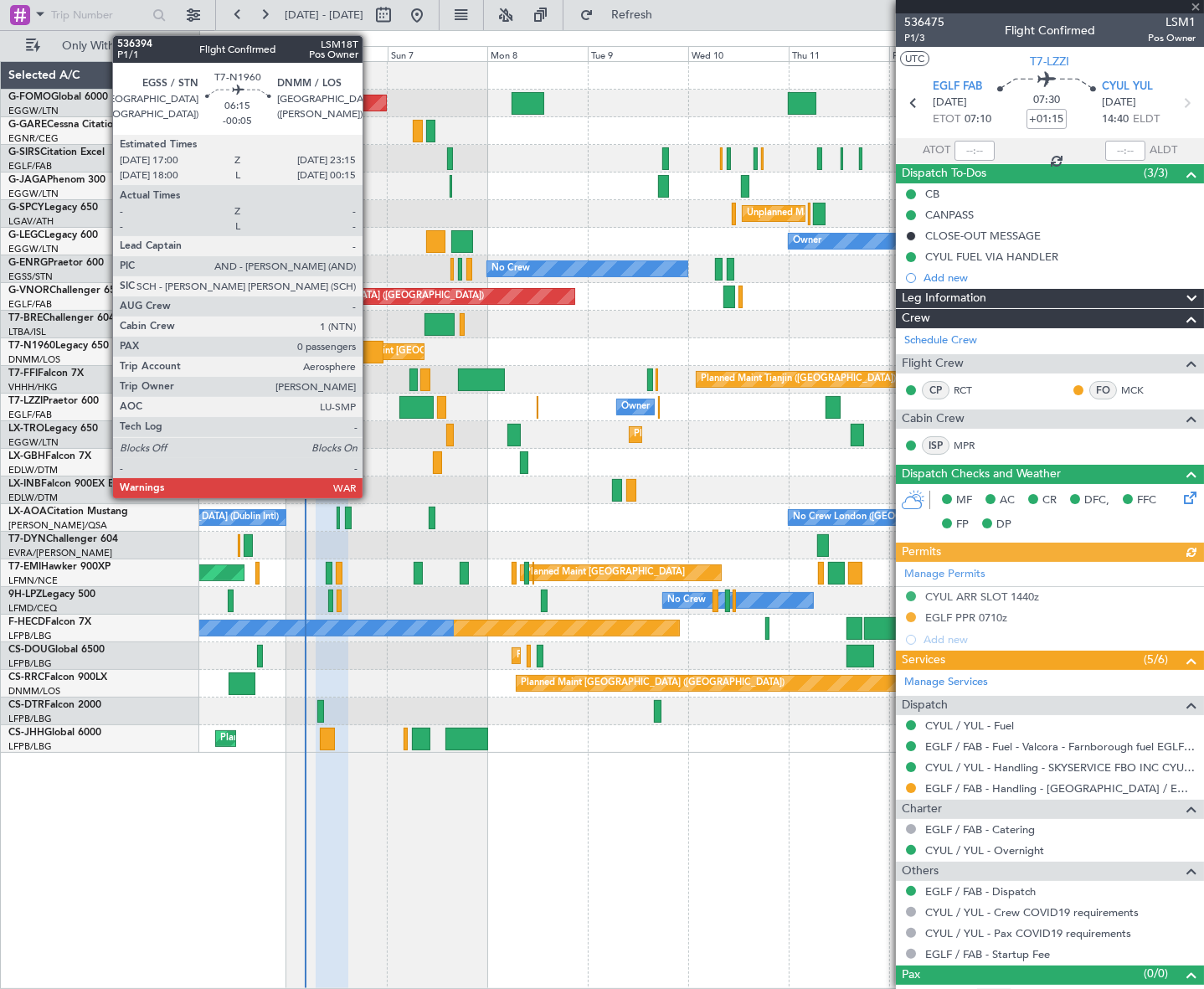
click at [370, 355] on div at bounding box center [370, 351] width 27 height 23
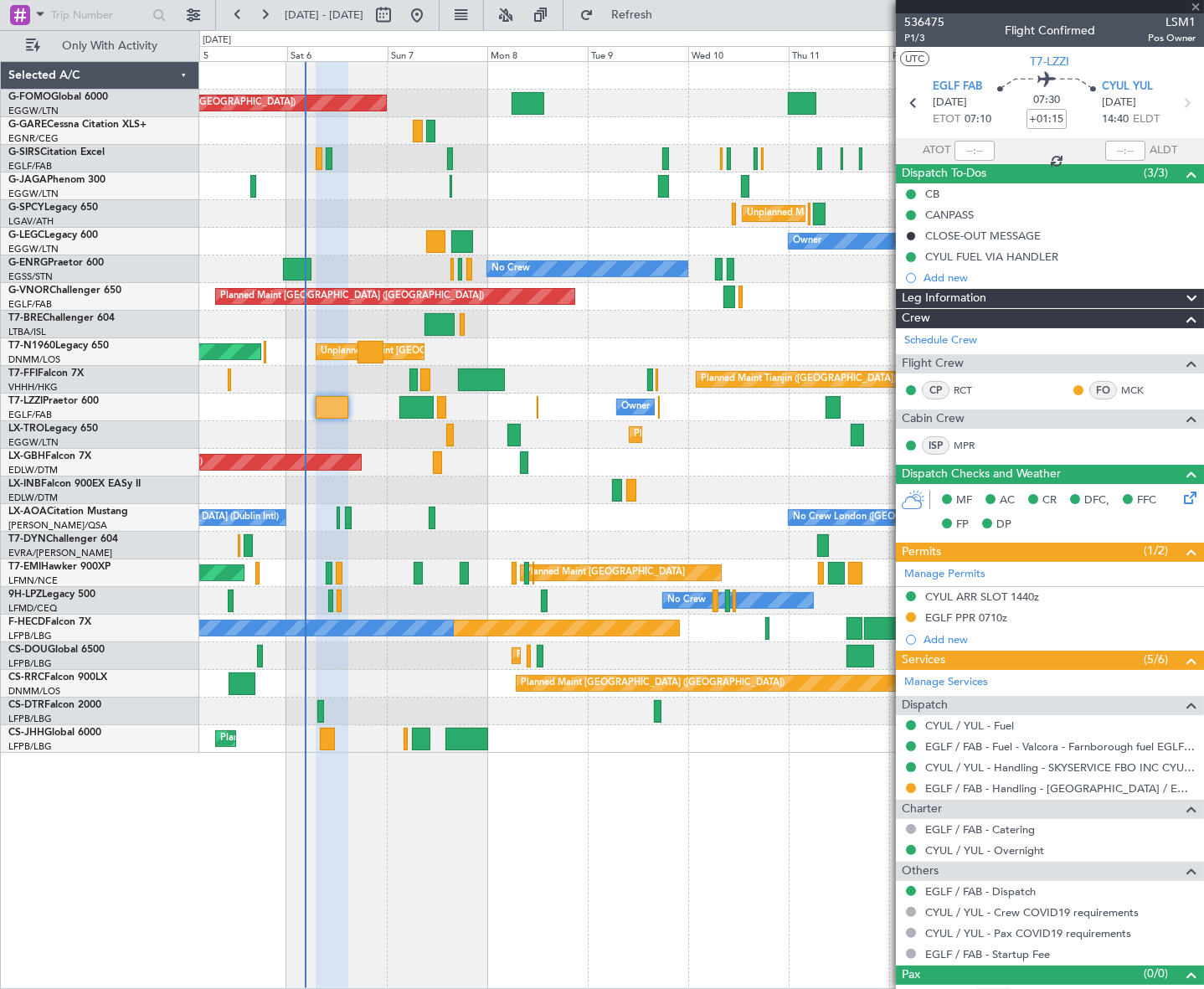
type input "-00:05"
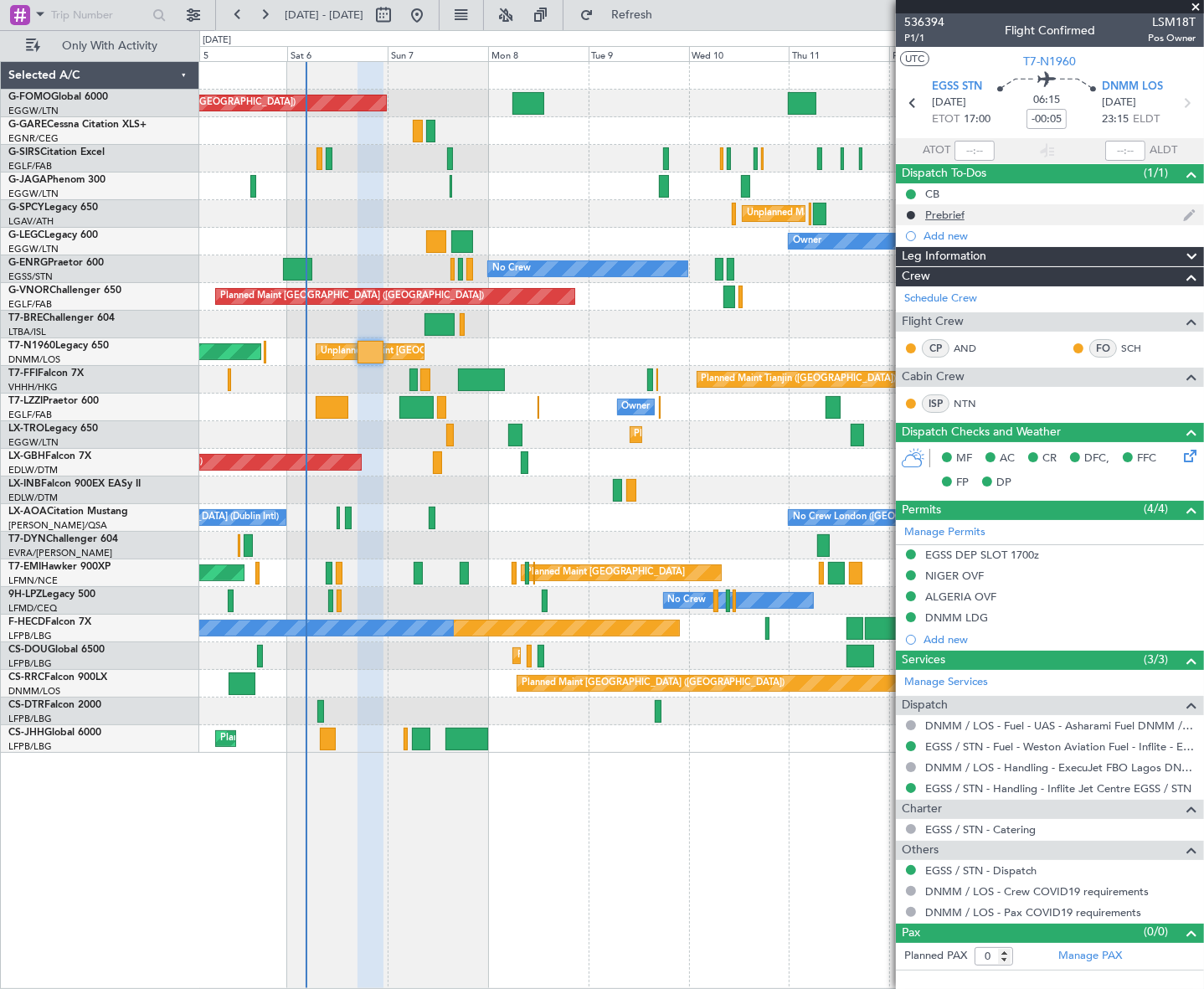
click at [959, 216] on div "Prebrief" at bounding box center [944, 215] width 39 height 14
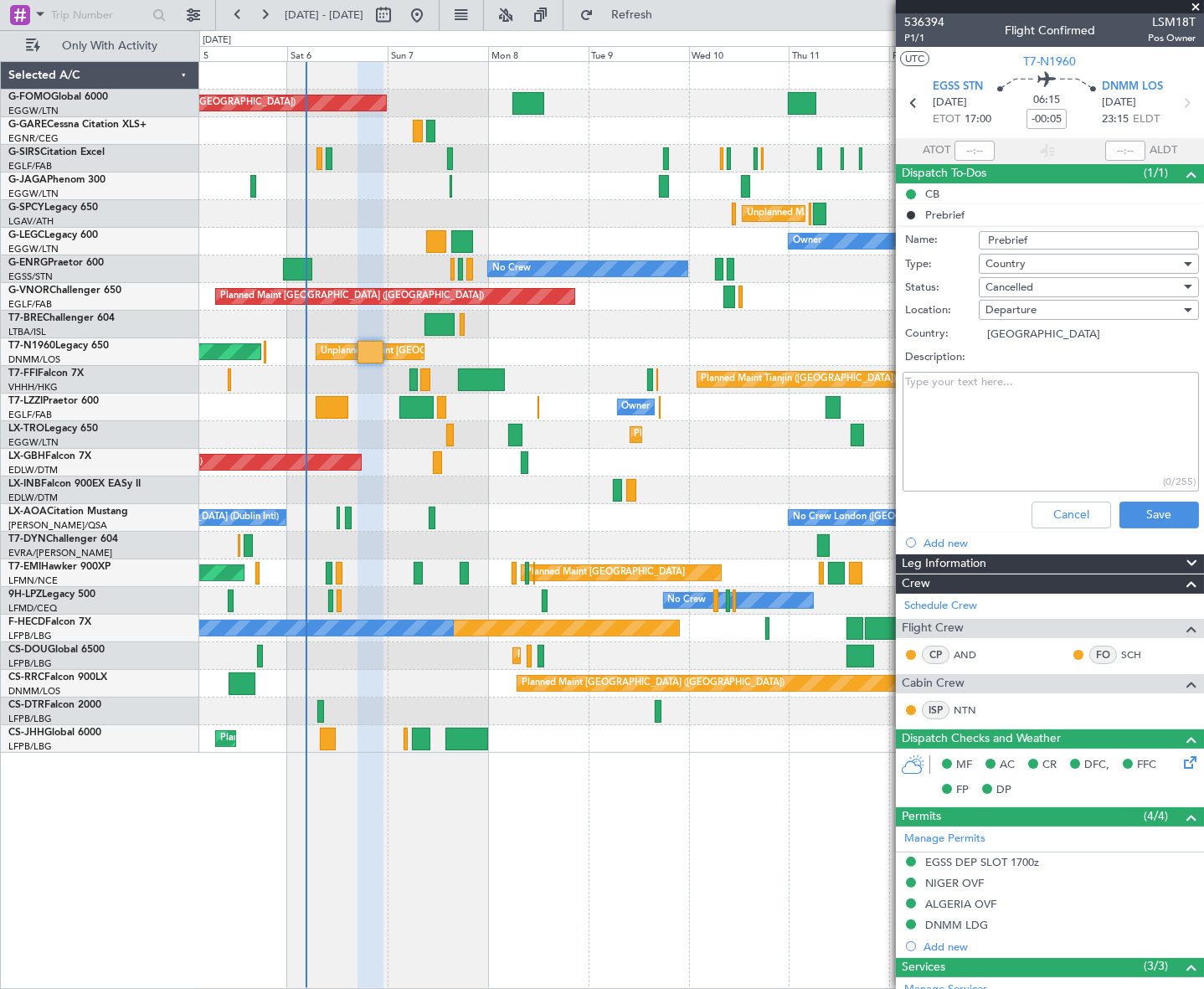
click at [1022, 411] on textarea "Description:" at bounding box center [1050, 431] width 297 height 120
paste textarea "Flight to Lagos: Fuel: 9200kg Cargo: 200kg 3 crew"
type textarea "Flight to Lagos: Fuel: 9200kg Cargo: 200kg 3 crew"
drag, startPoint x: 1022, startPoint y: 412, endPoint x: 1033, endPoint y: 283, distance: 129.5
click at [1033, 283] on div "Cancelled" at bounding box center [1082, 286] width 195 height 25
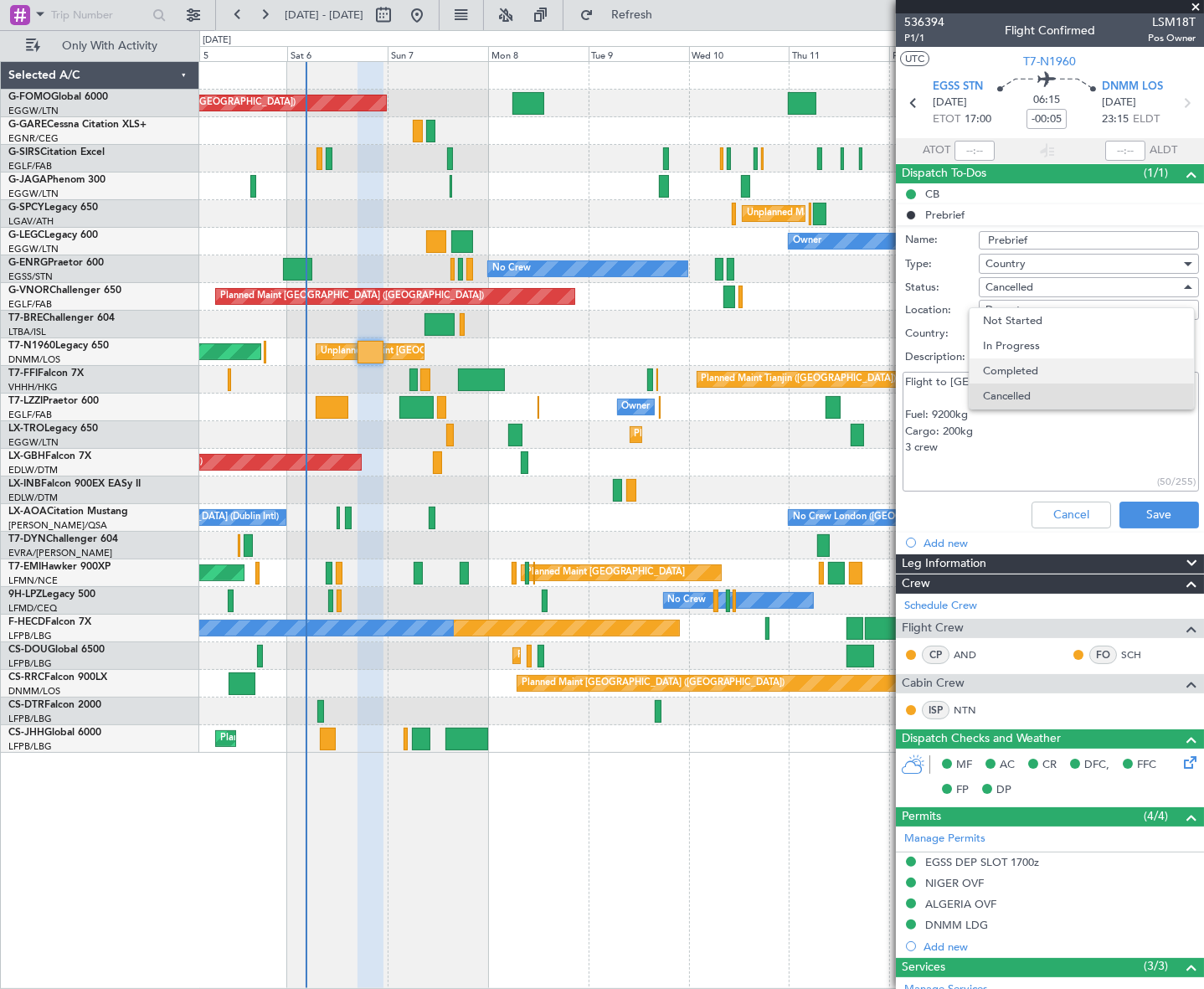
click at [1022, 367] on span "Completed" at bounding box center [1081, 370] width 197 height 25
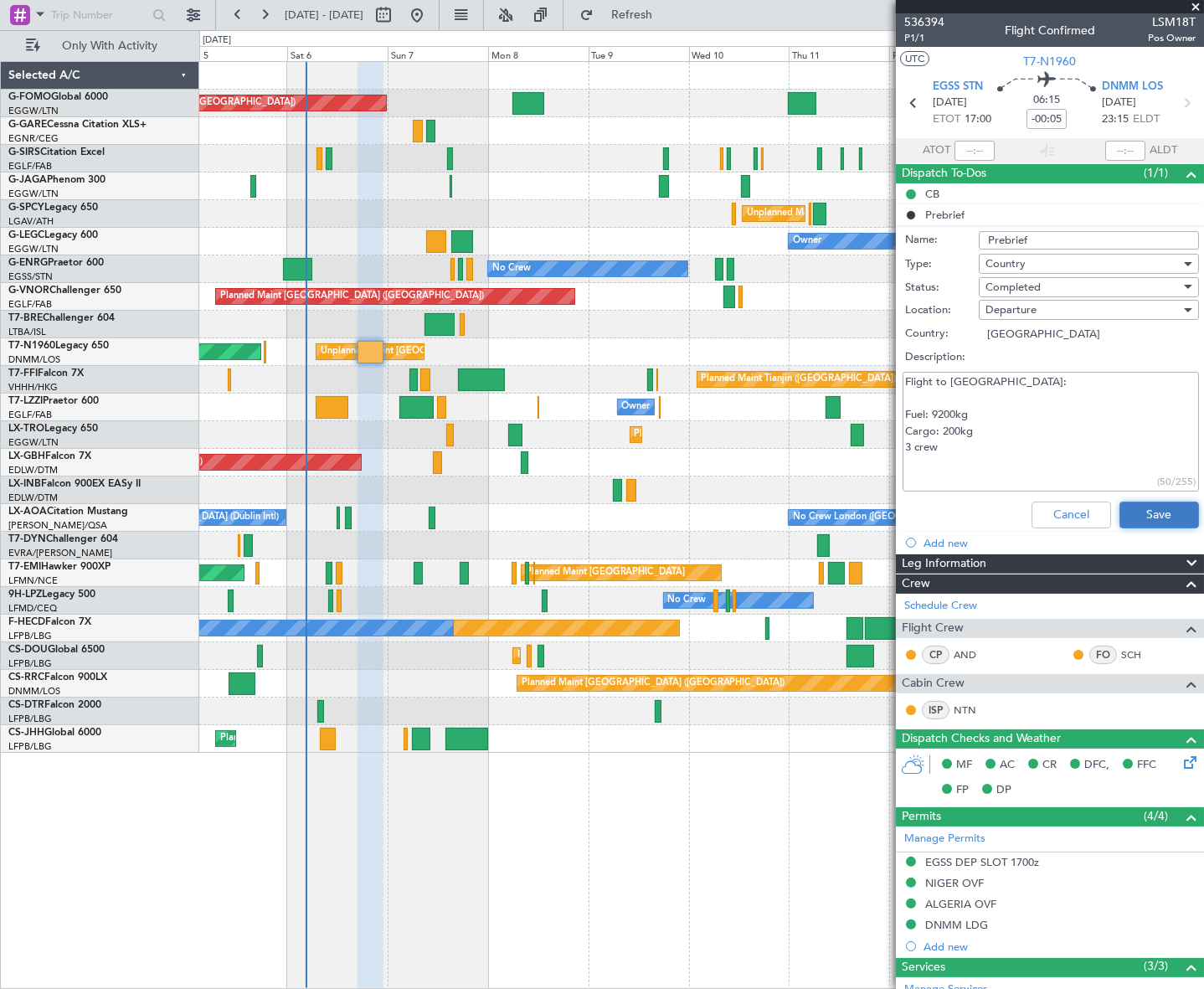
click at [1152, 515] on button "Save" at bounding box center [1160, 515] width 80 height 27
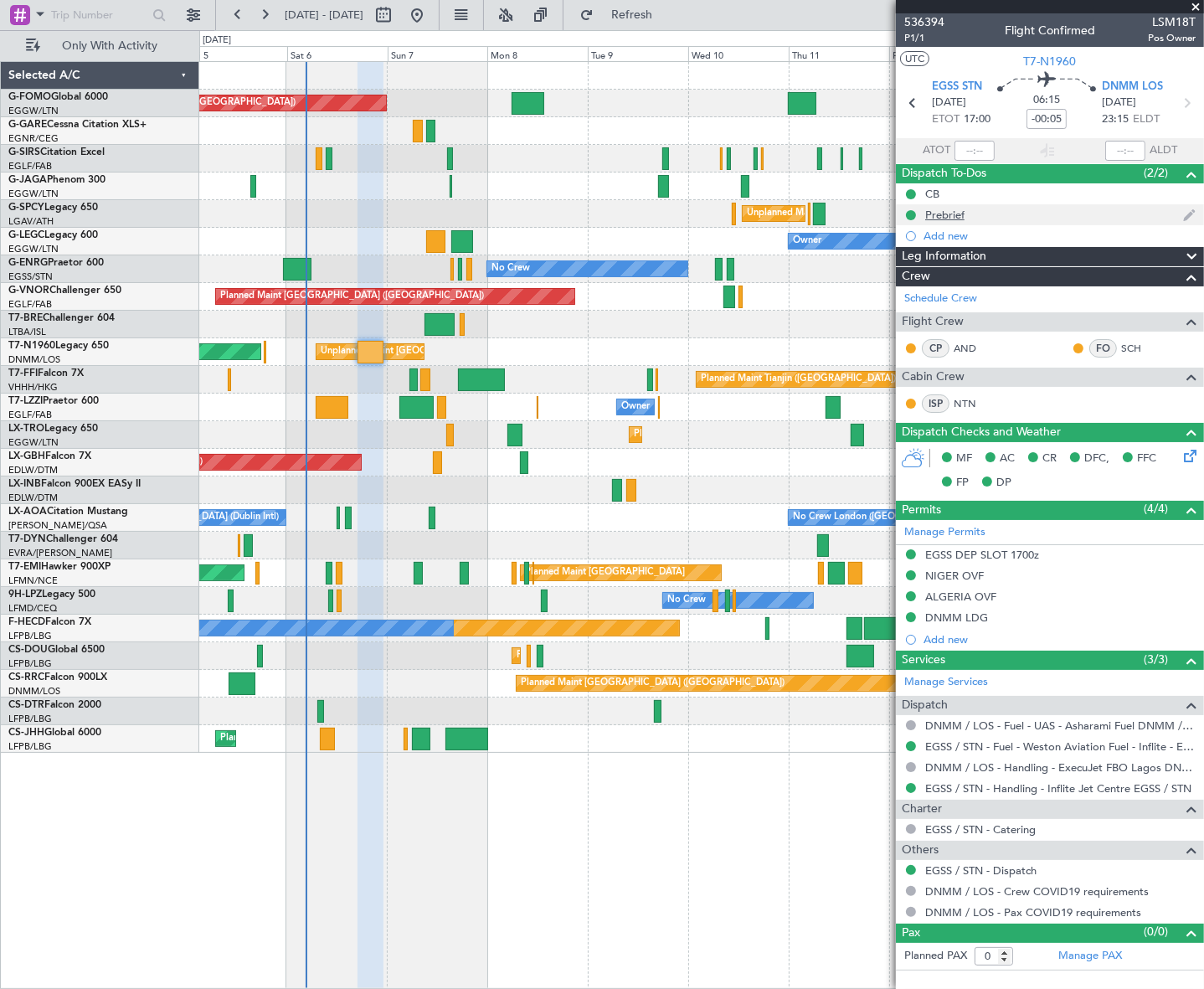
click at [960, 208] on div "Prebrief" at bounding box center [944, 215] width 39 height 14
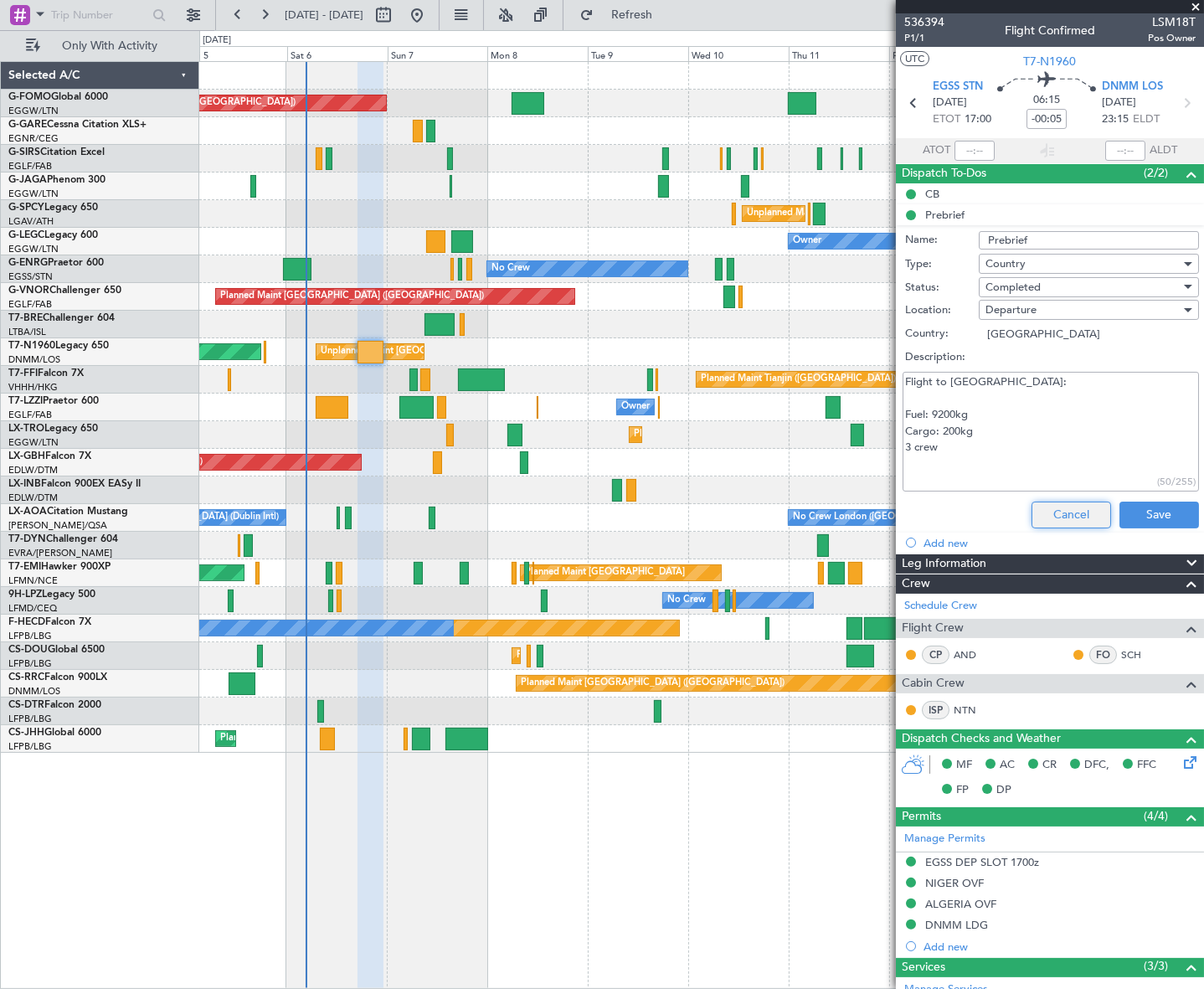
click at [1071, 511] on button "Cancel" at bounding box center [1072, 515] width 80 height 27
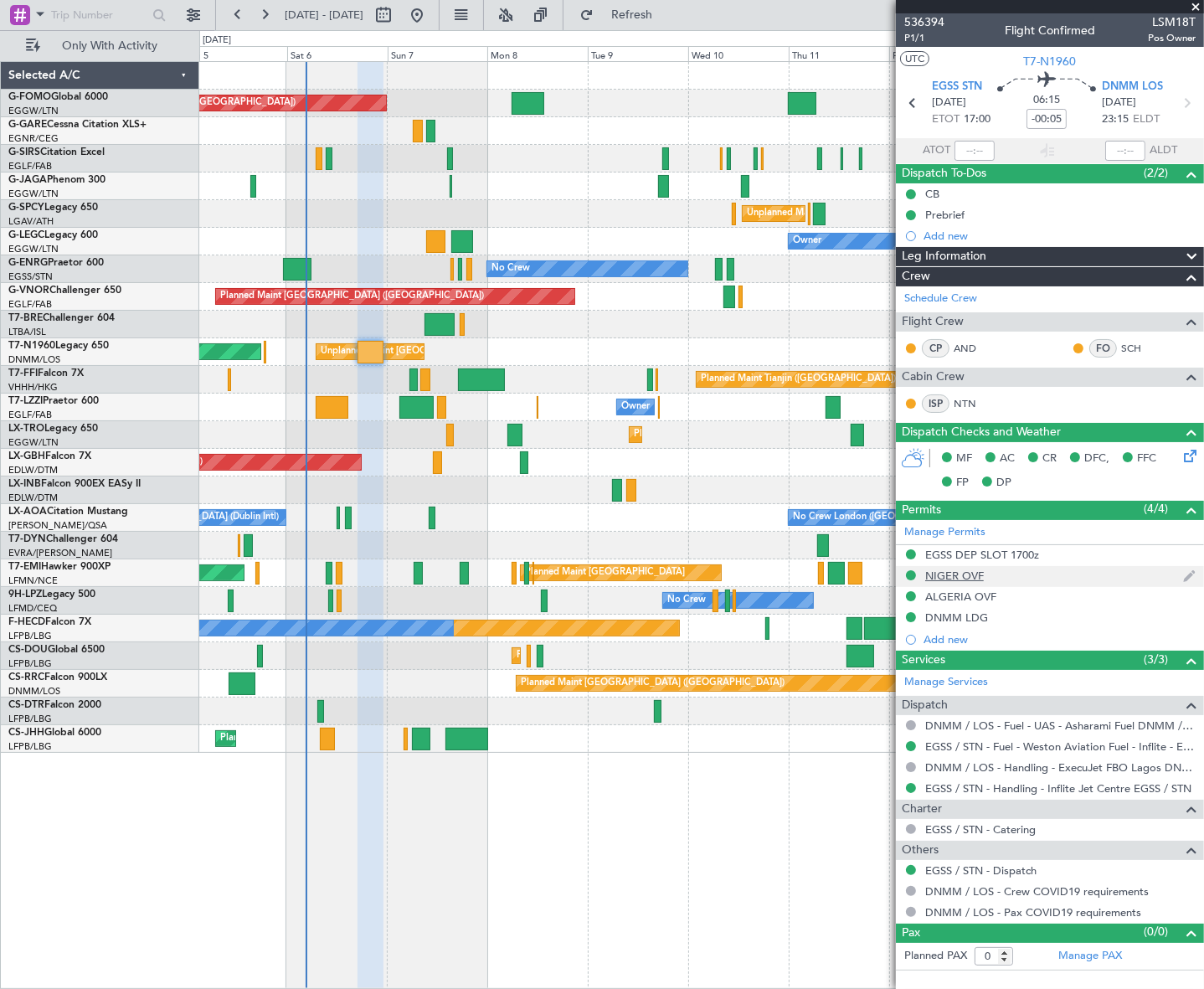
click at [973, 569] on div "NIGER OVF" at bounding box center [954, 576] width 59 height 14
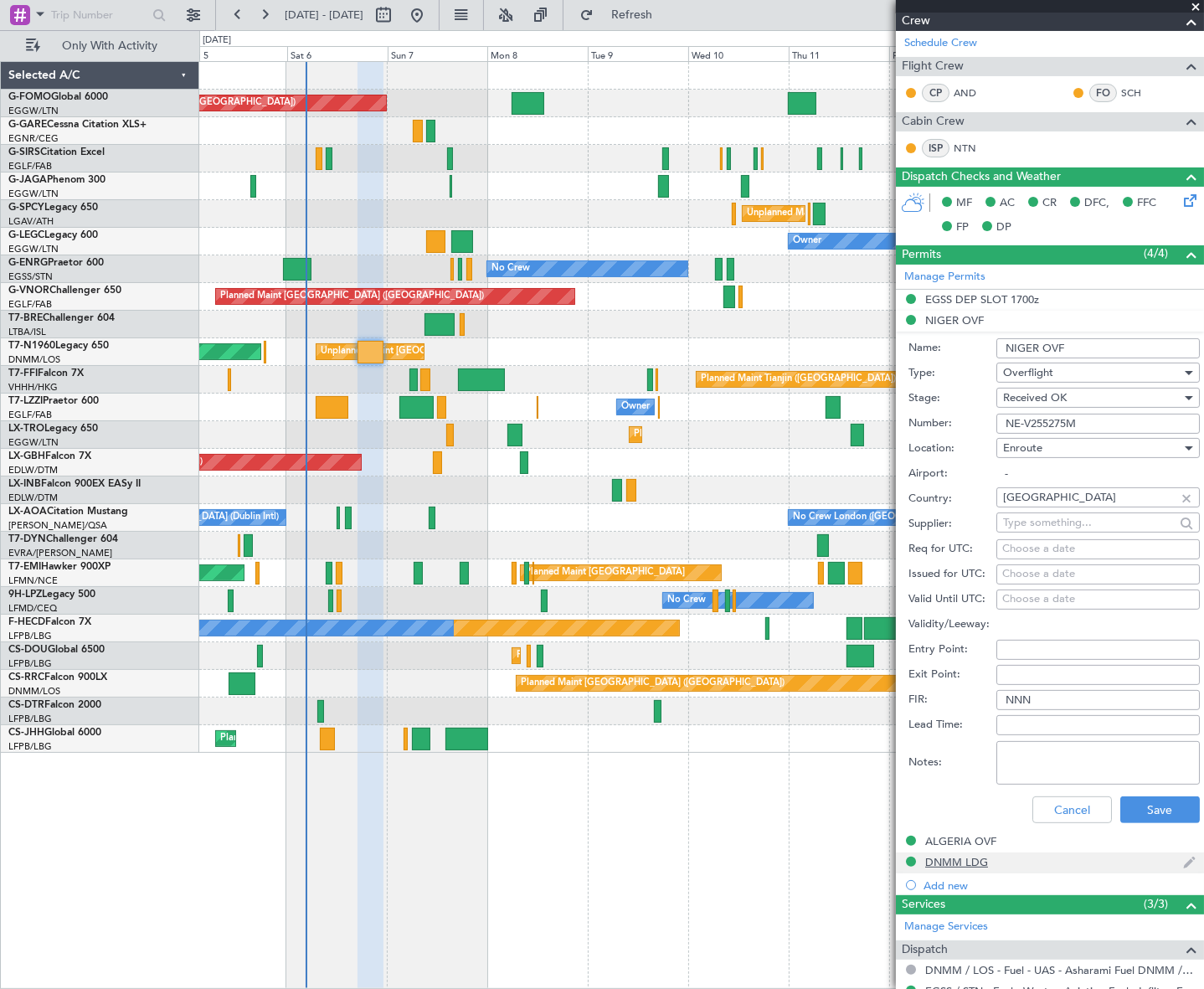
scroll to position [380, 0]
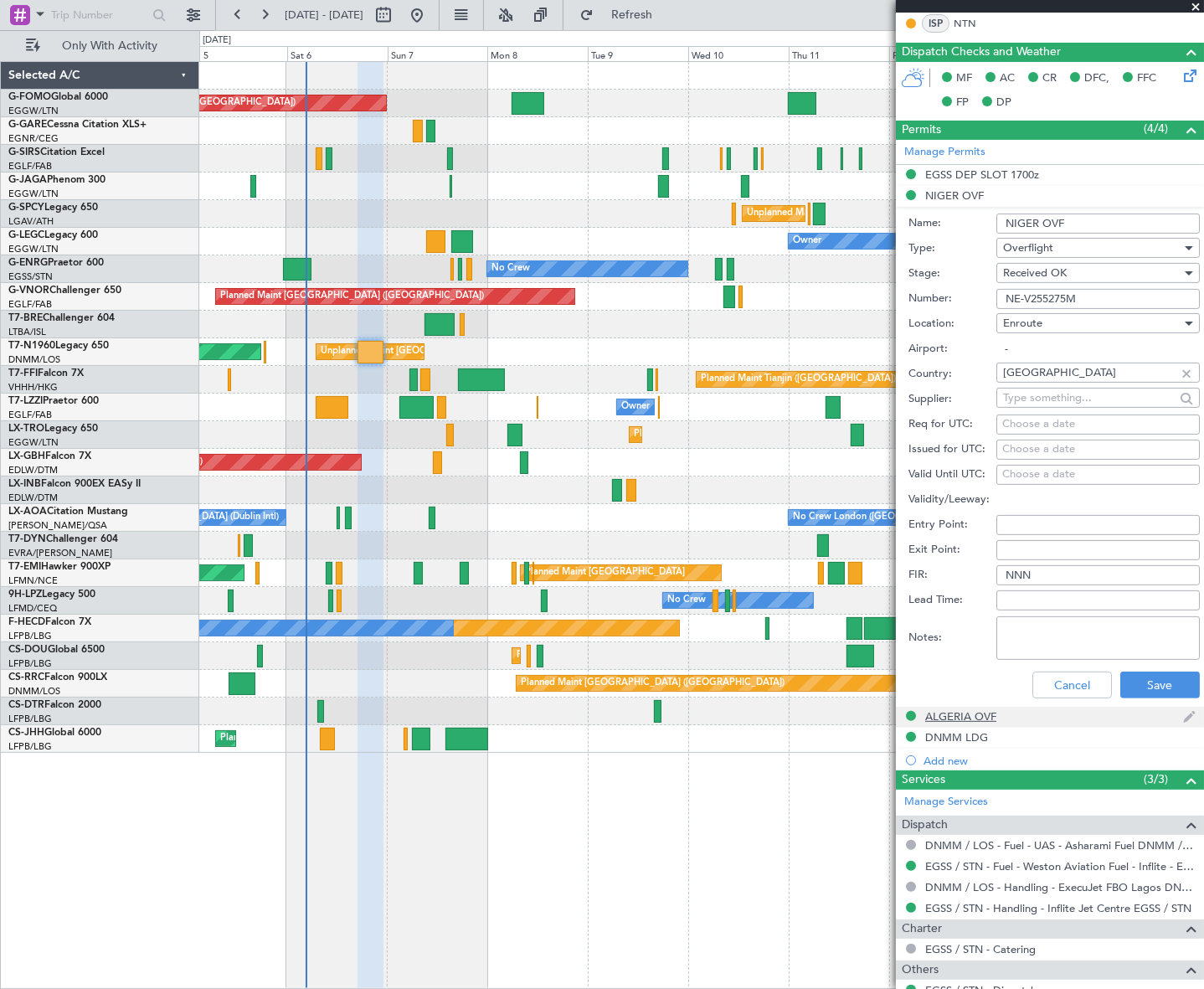
click at [959, 711] on div "ALGERIA OVF" at bounding box center [960, 717] width 71 height 14
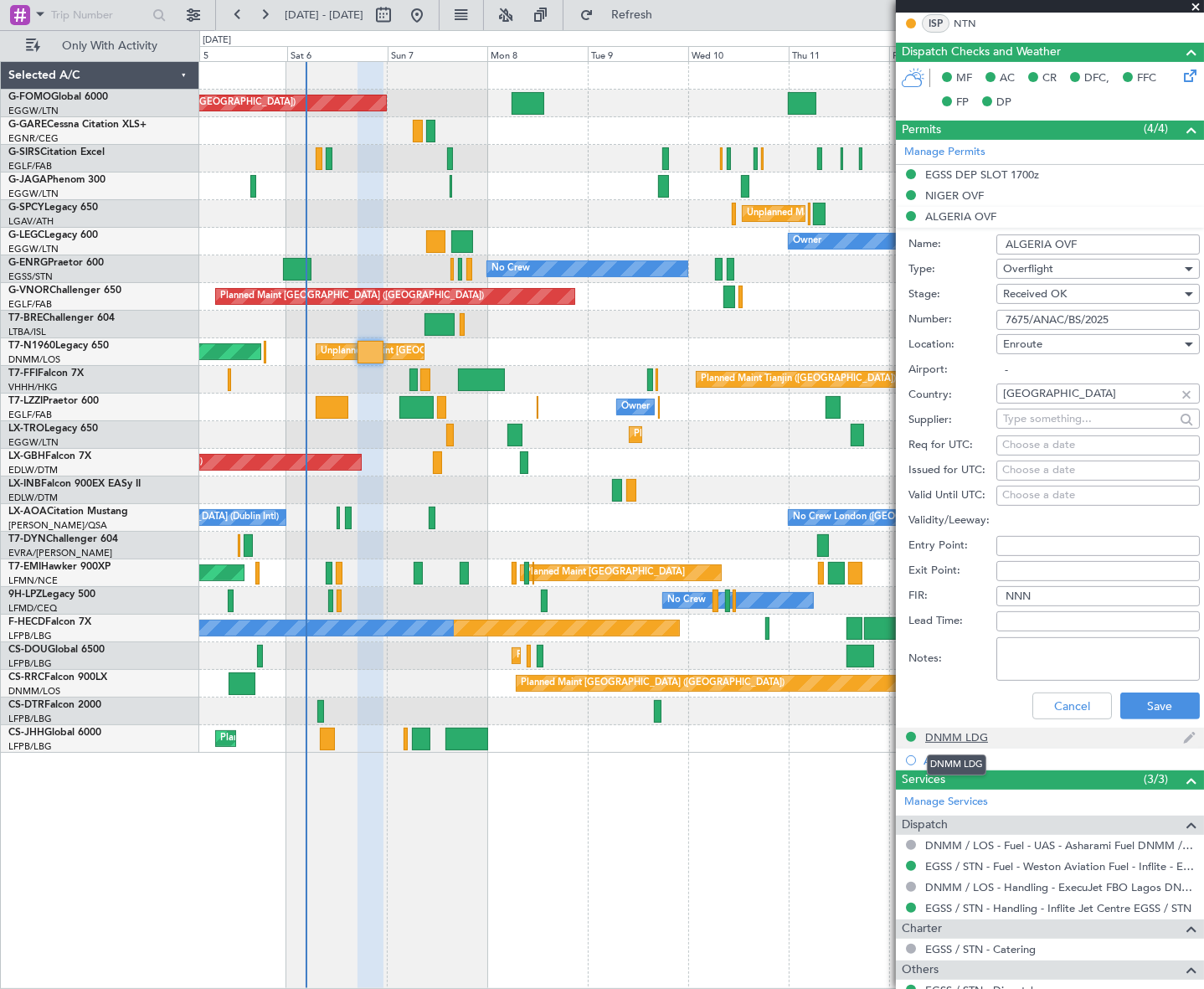
click at [968, 737] on div "DNMM LDG" at bounding box center [956, 738] width 63 height 14
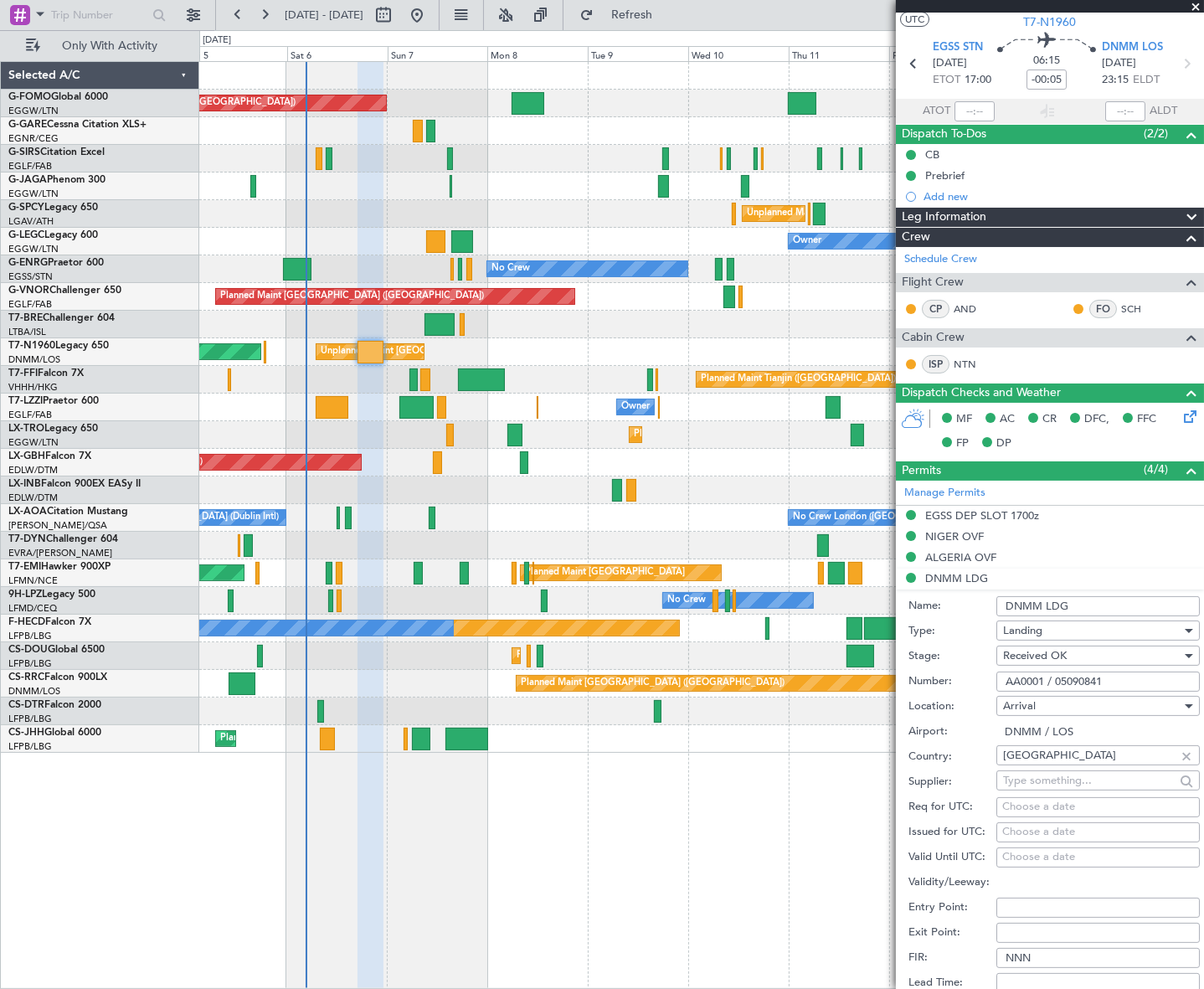
scroll to position [0, 0]
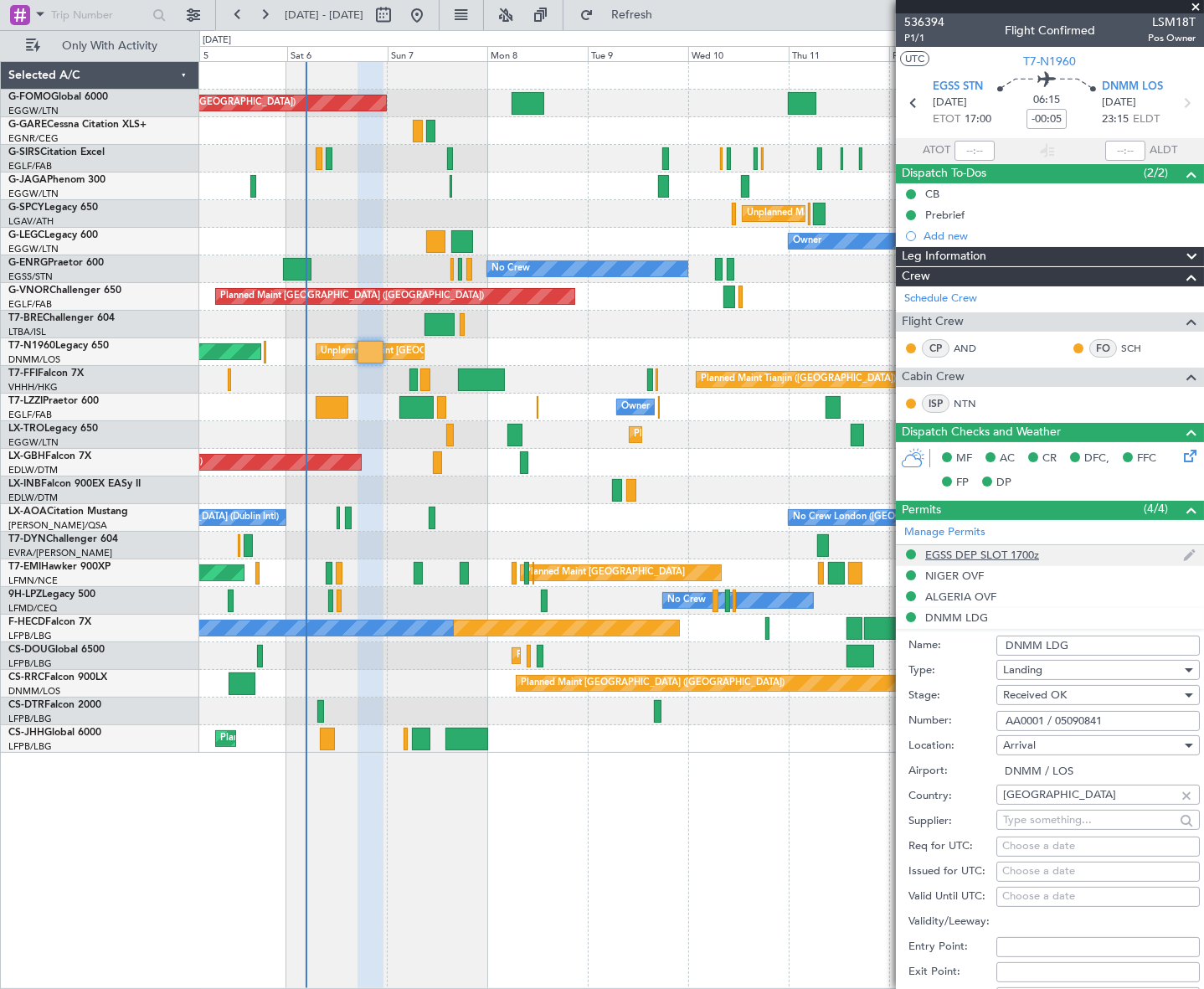
click at [986, 555] on div "EGSS DEP SLOT 1700z" at bounding box center [982, 555] width 114 height 14
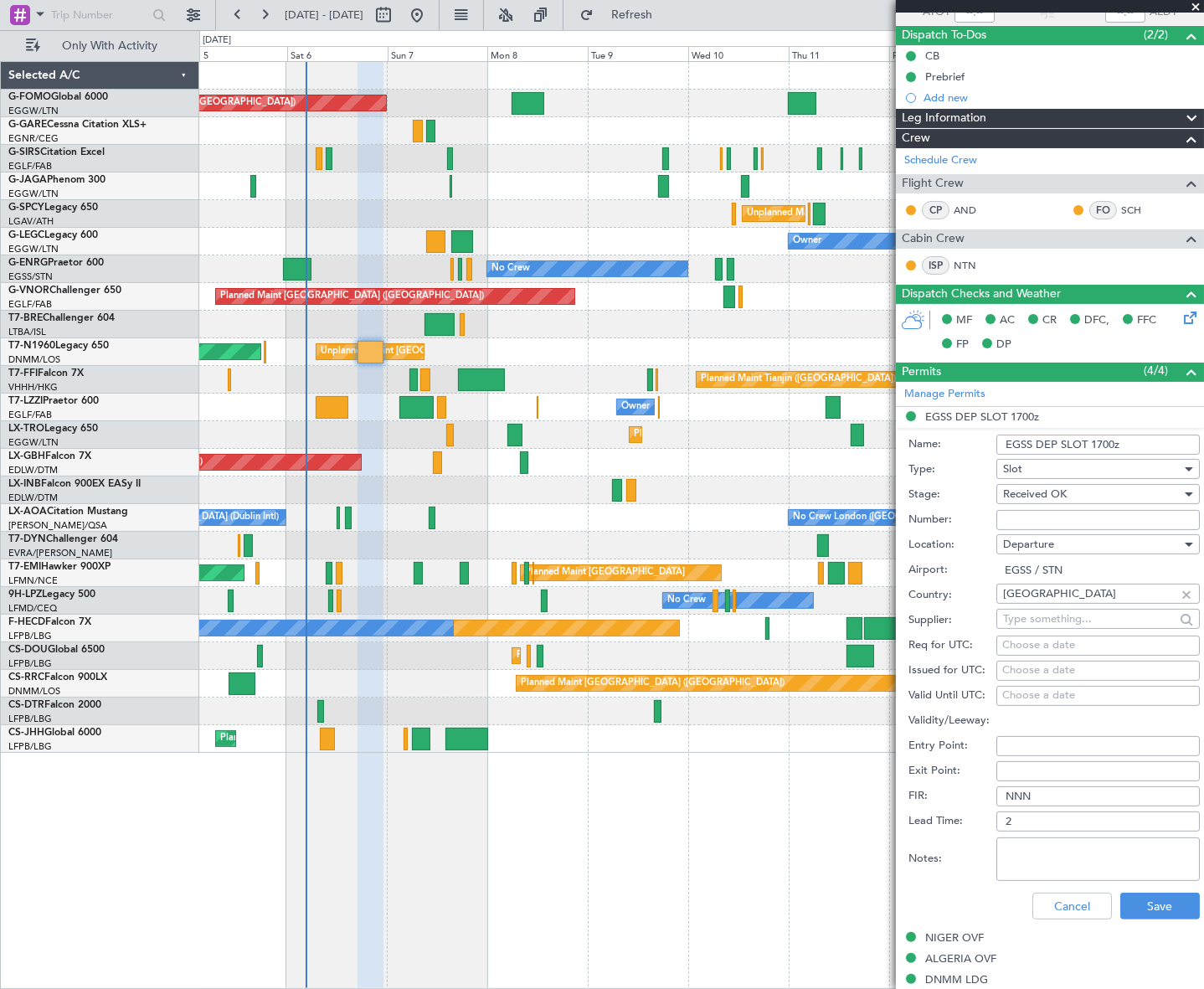
scroll to position [380, 0]
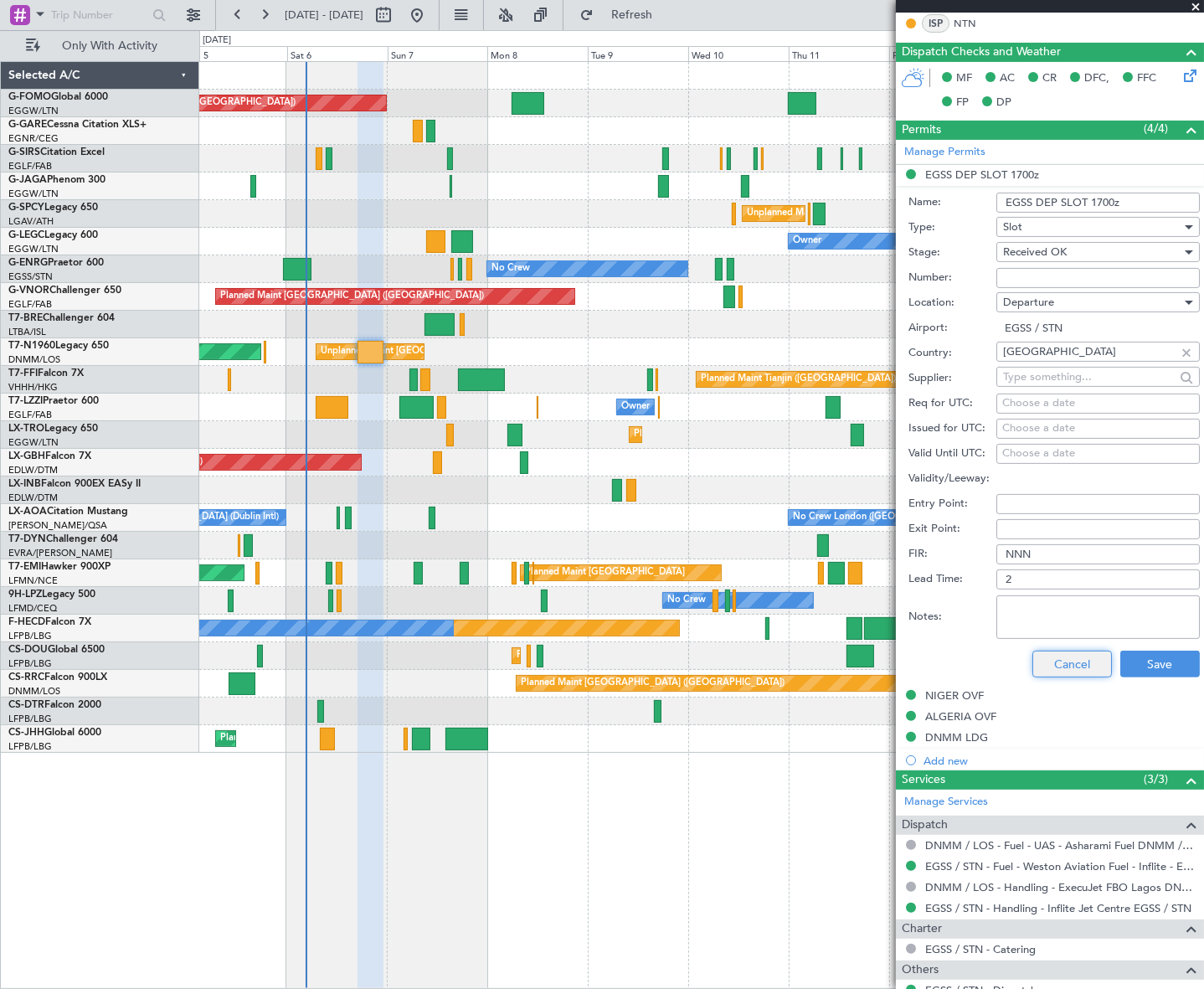
click at [1070, 662] on button "Cancel" at bounding box center [1072, 664] width 80 height 27
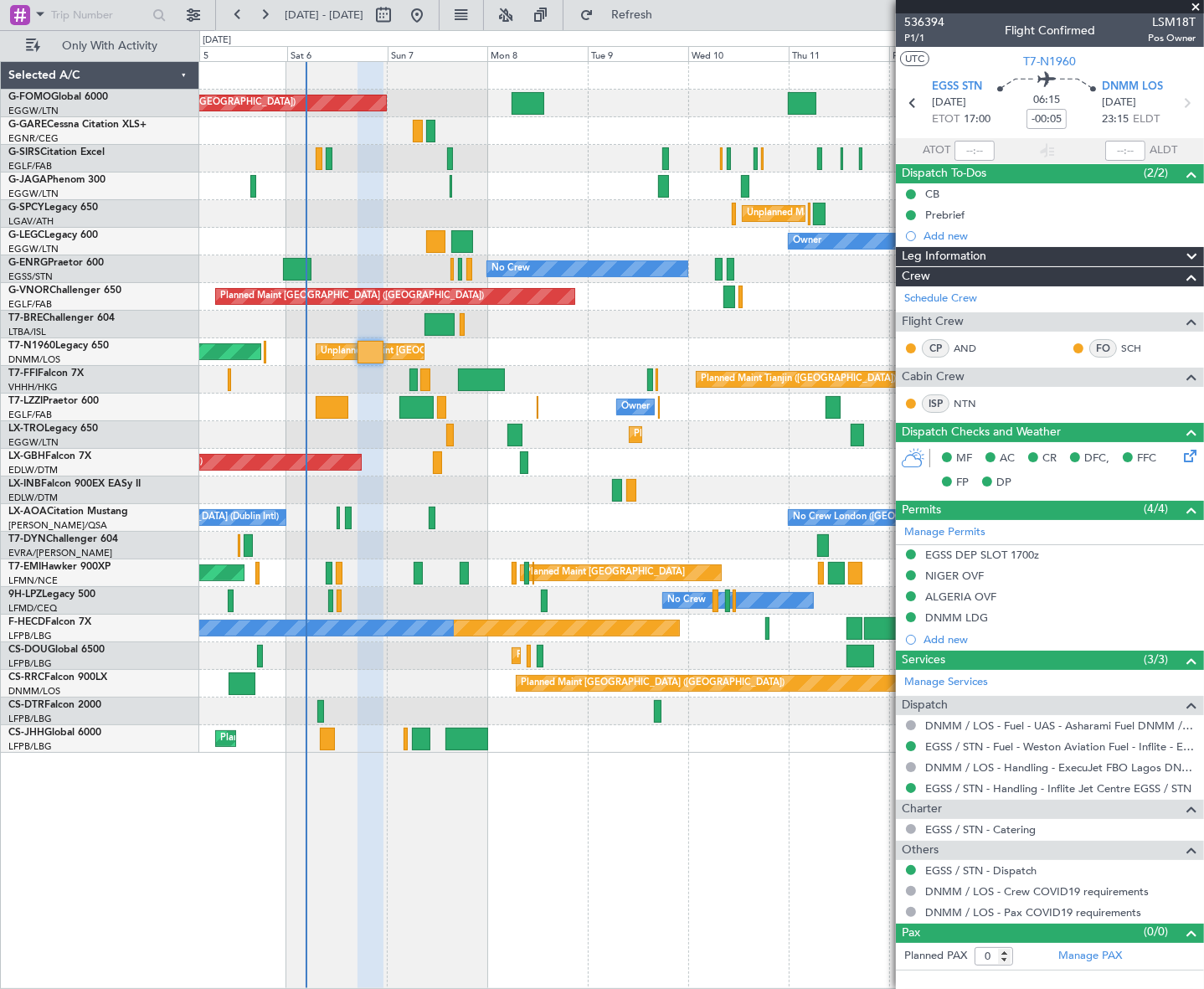
scroll to position [0, 0]
click at [1062, 117] on input "-00:05" at bounding box center [1047, 119] width 40 height 20
type input "+00:00"
click at [1053, 114] on input at bounding box center [1047, 119] width 40 height 20
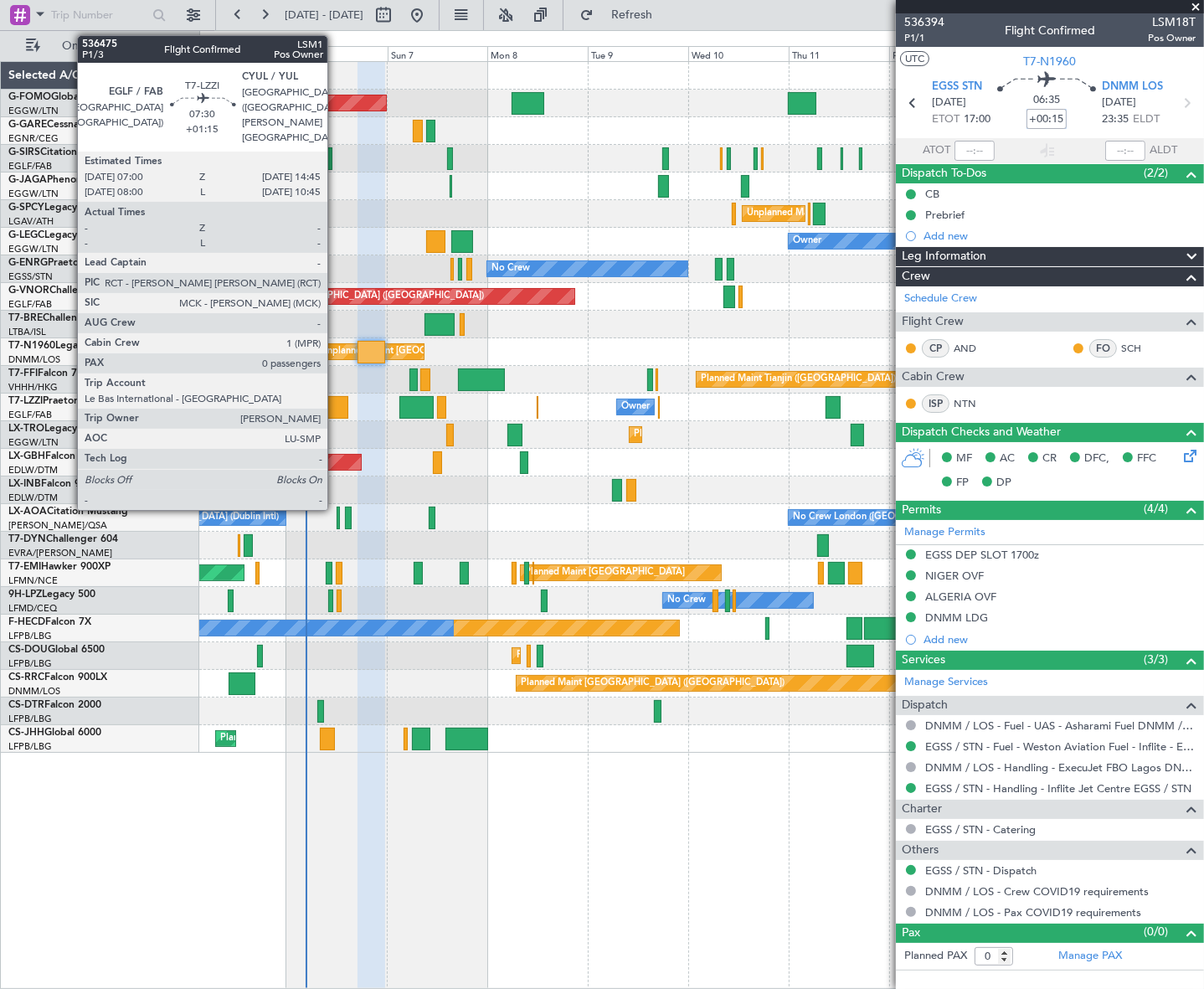
click at [335, 402] on div at bounding box center [331, 407] width 33 height 23
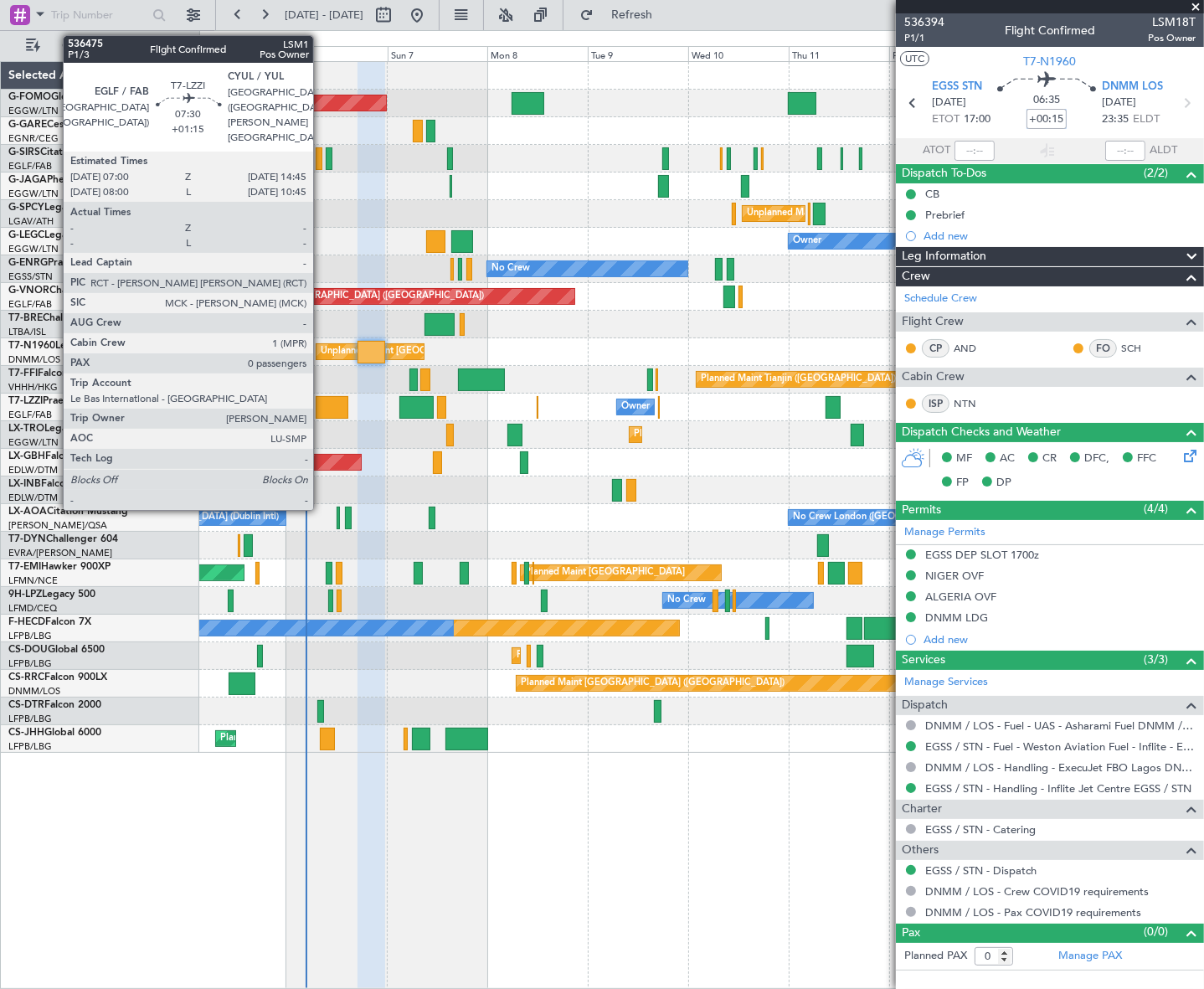
click at [320, 397] on div at bounding box center [331, 407] width 33 height 23
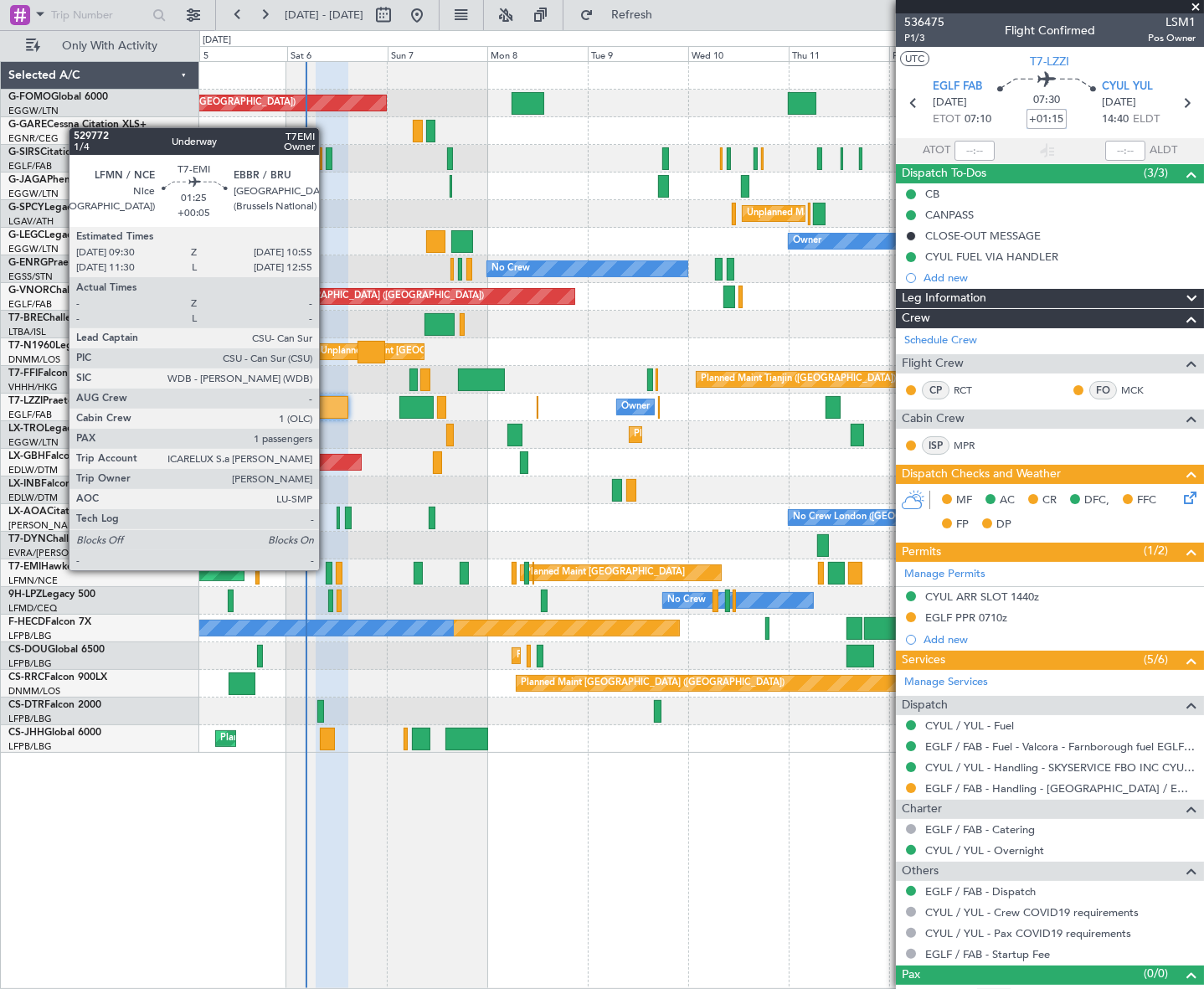
click at [326, 570] on div at bounding box center [328, 573] width 7 height 23
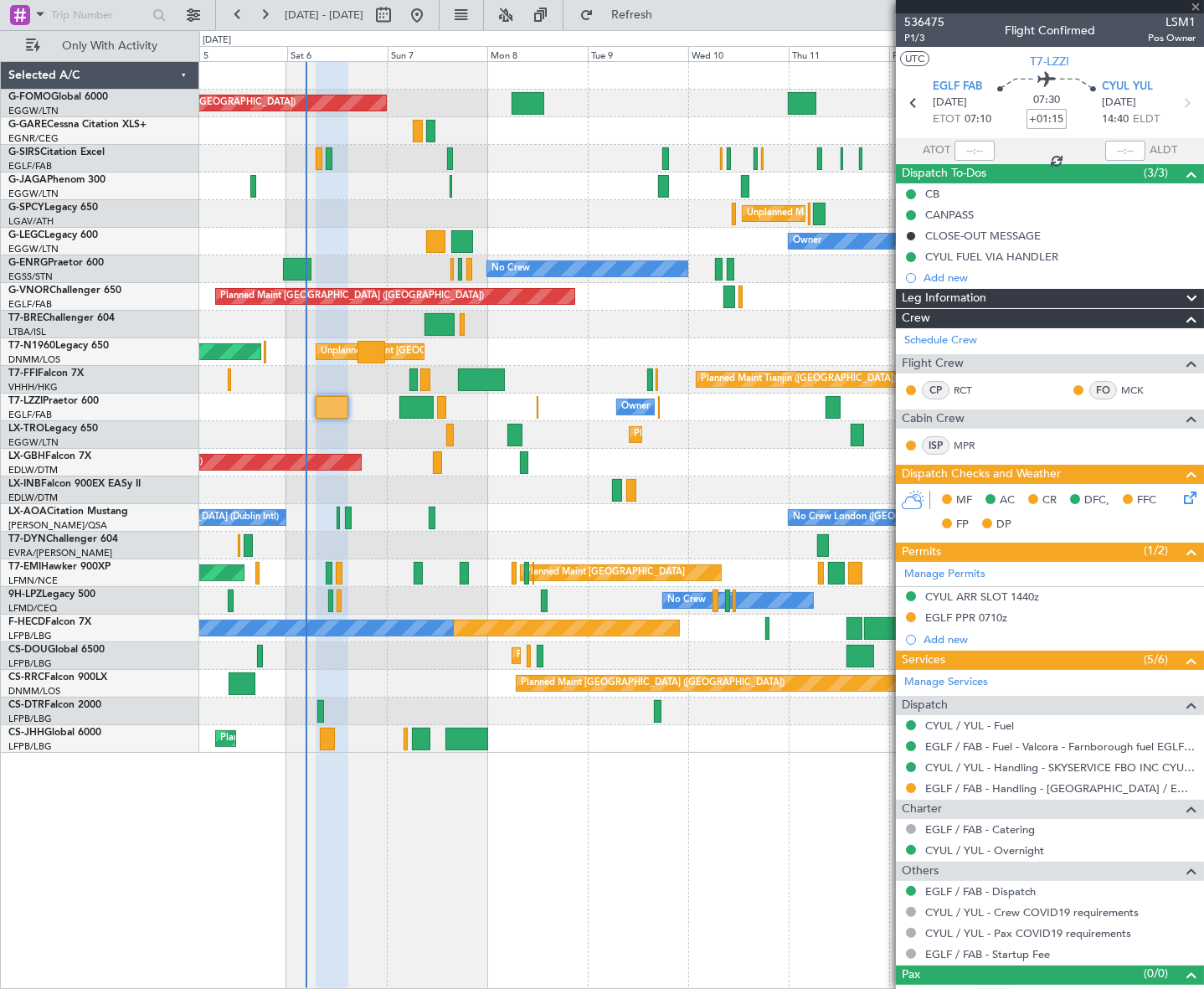
type input "+00:05"
type input "1"
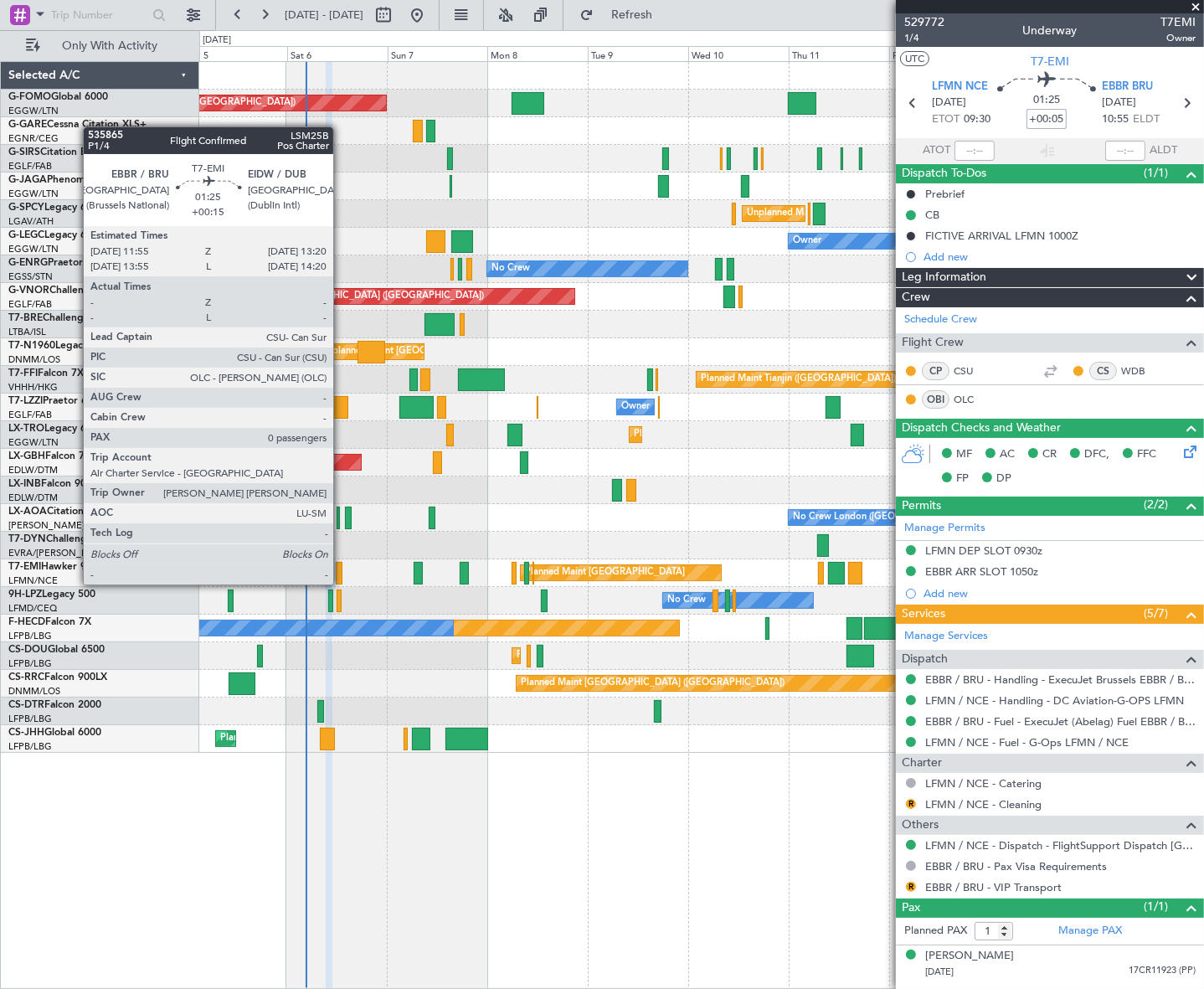
click at [340, 569] on div at bounding box center [338, 573] width 7 height 23
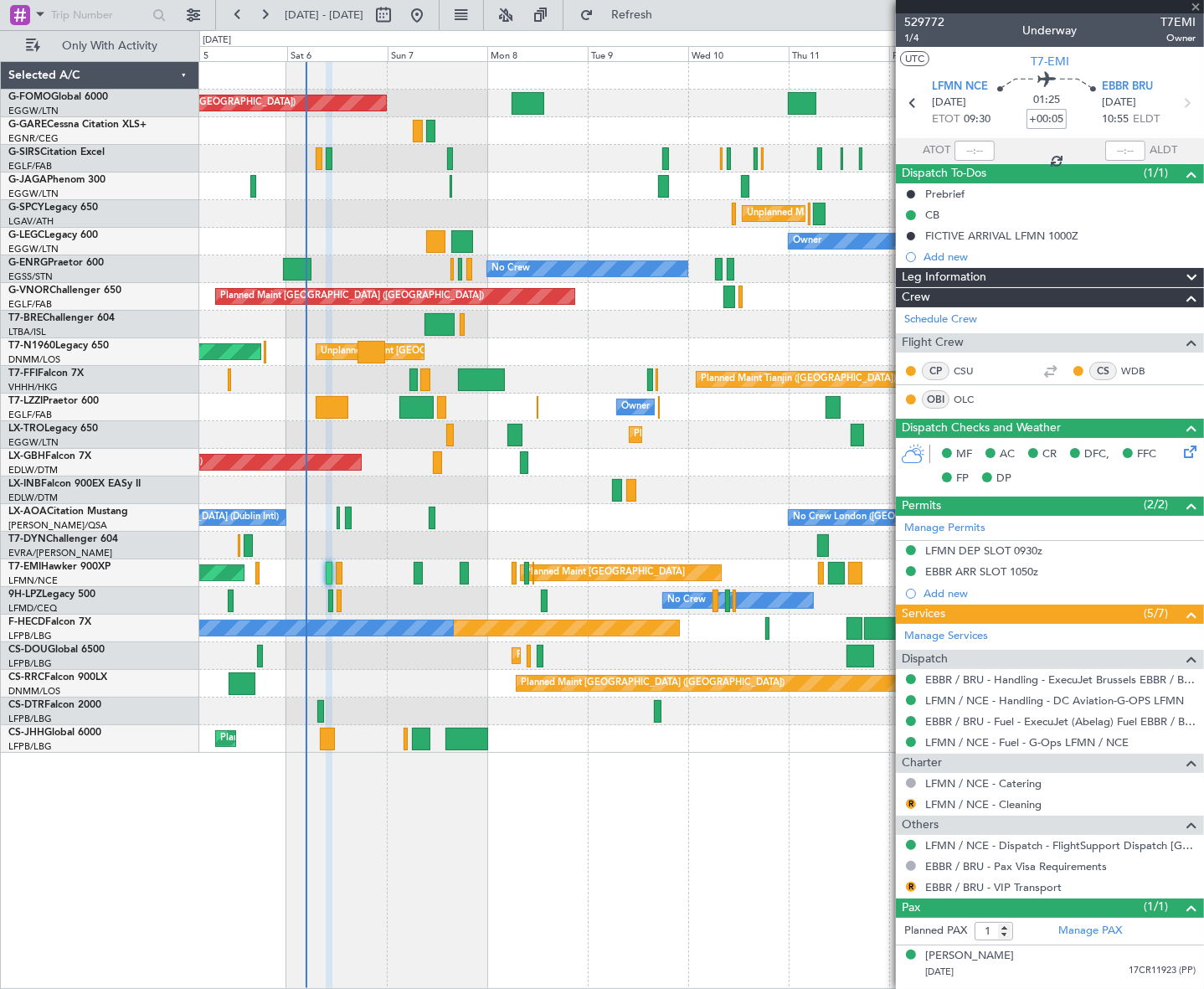
type input "+00:15"
type input "0"
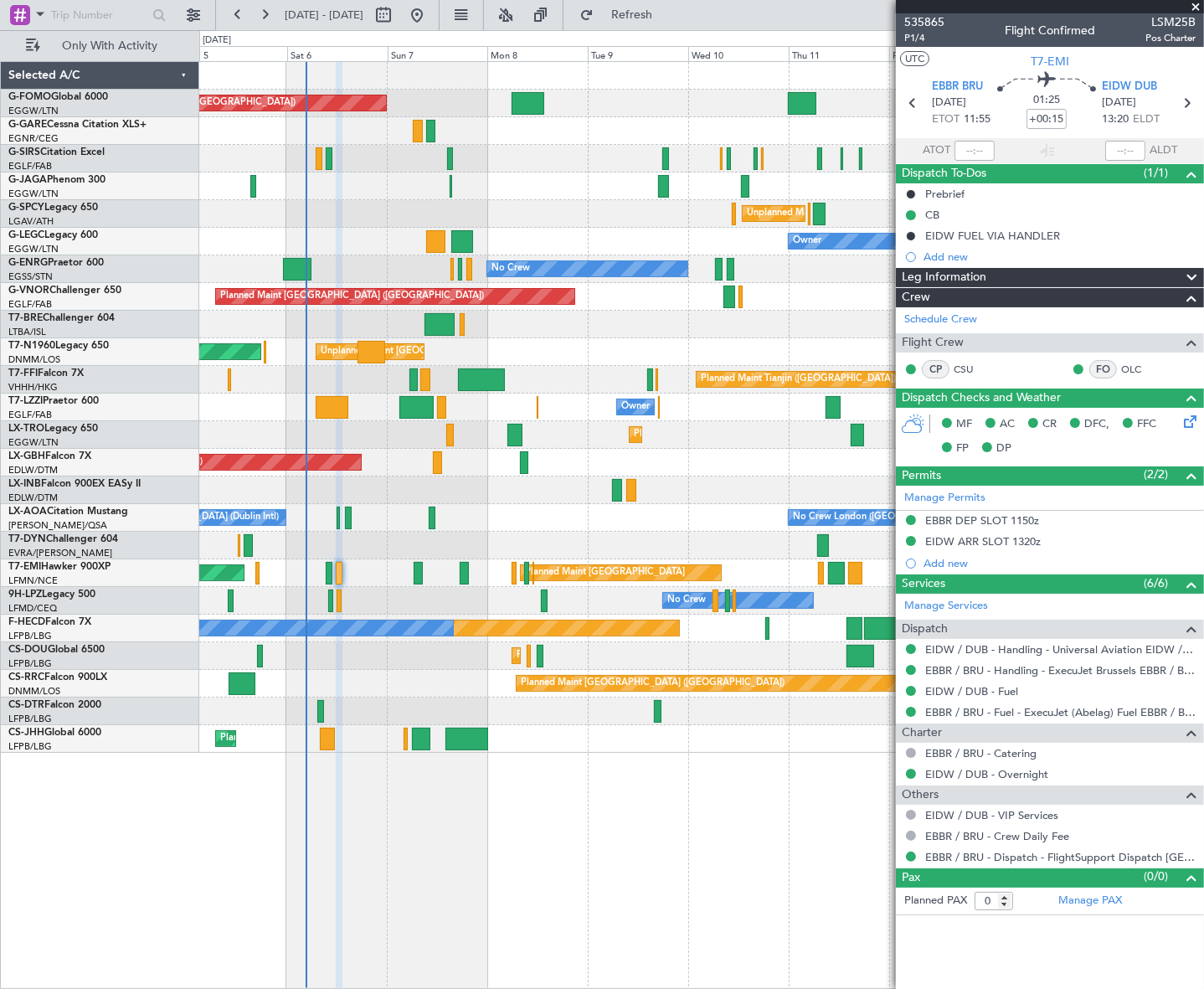
click at [977, 536] on mat-tooltip-component "EBBR DEP SLOT 1150z" at bounding box center [982, 549] width 127 height 44
click at [1013, 536] on div "EIDW ARR SLOT 1320z" at bounding box center [983, 541] width 116 height 14
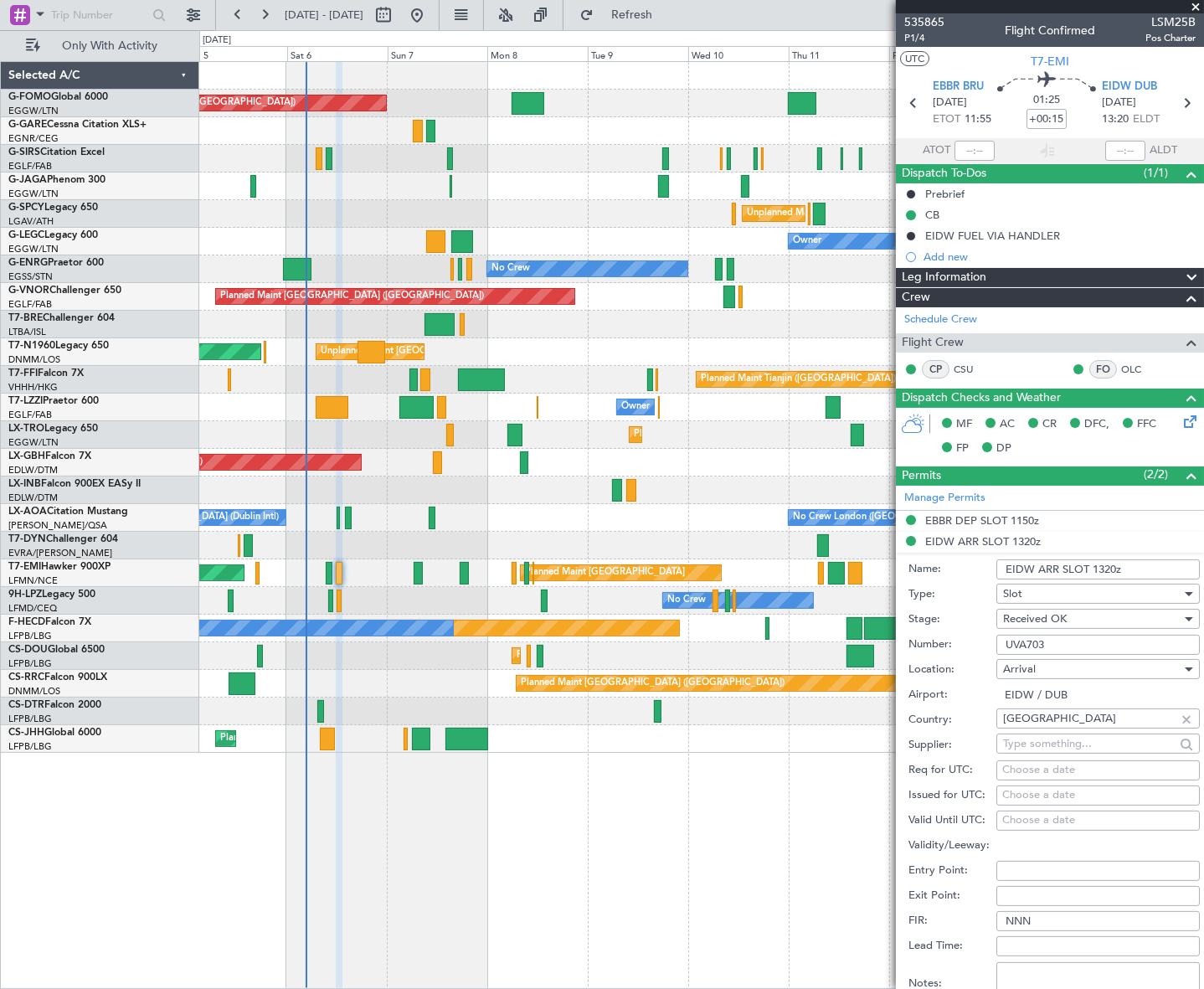
click at [1034, 640] on input "UVA703" at bounding box center [1098, 645] width 204 height 20
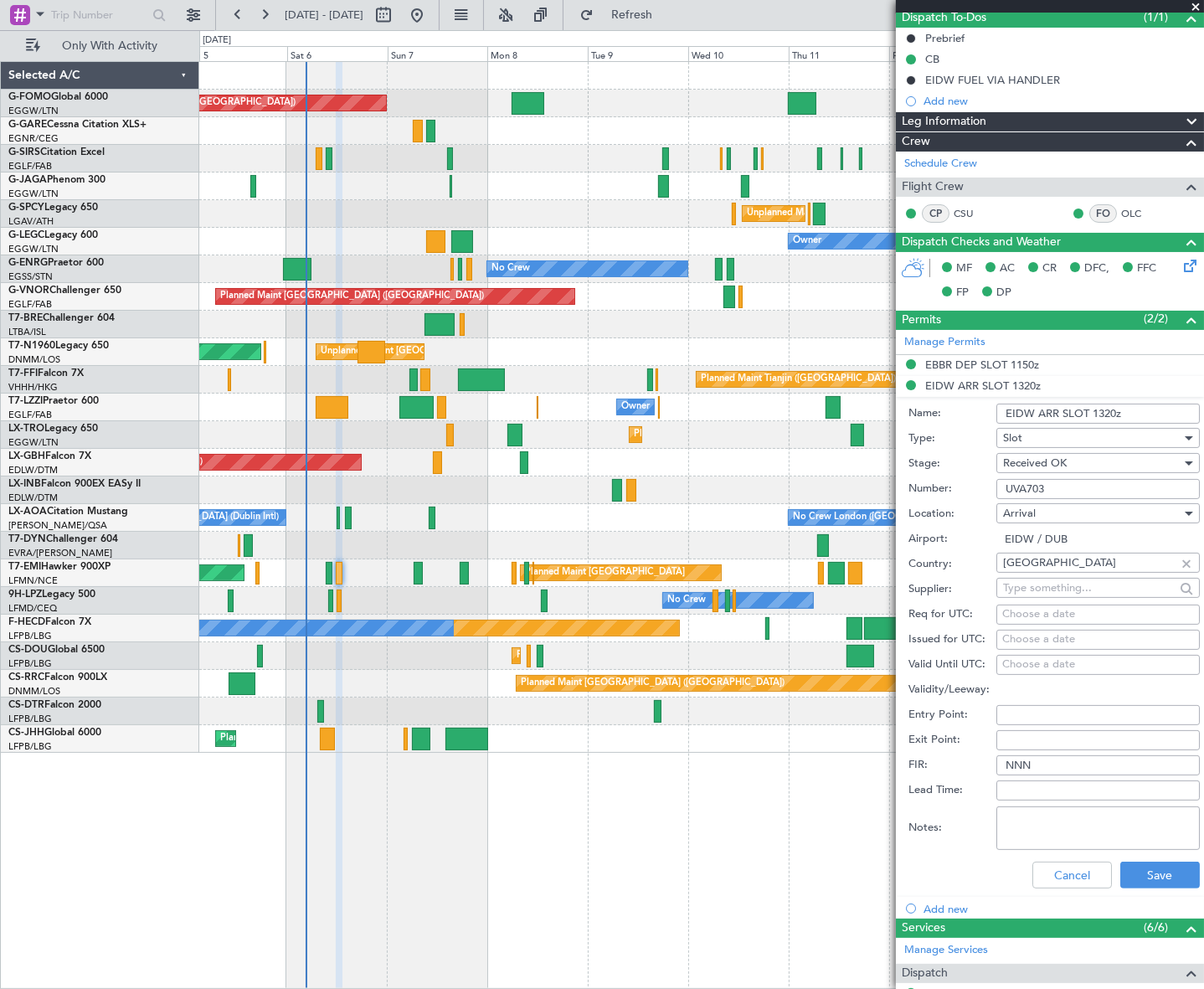
scroll to position [380, 0]
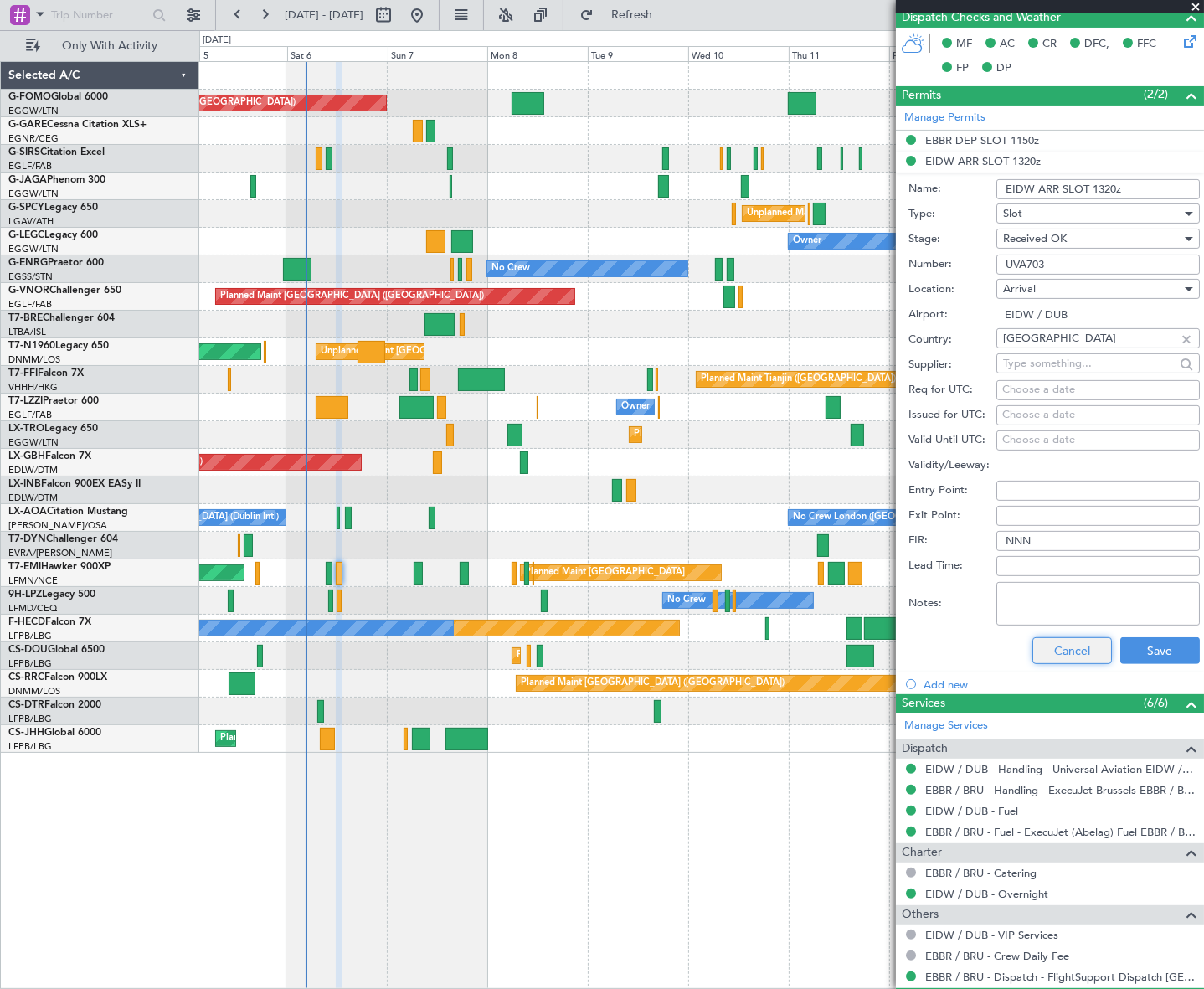
click at [1069, 652] on button "Cancel" at bounding box center [1072, 650] width 80 height 27
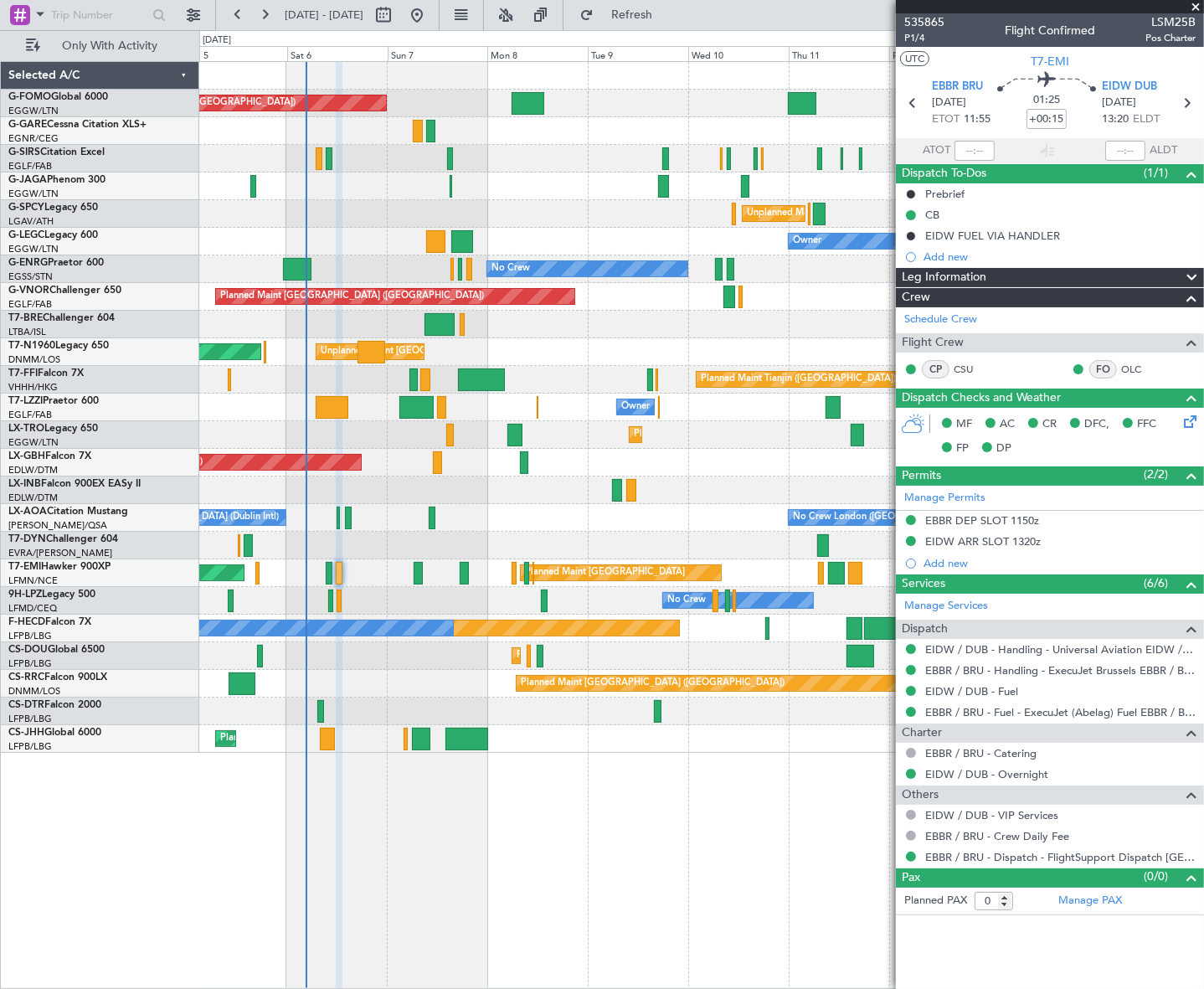
drag, startPoint x: 1037, startPoint y: 267, endPoint x: 1051, endPoint y: 278, distance: 17.8
click at [1037, 267] on div "Leg Information" at bounding box center [1050, 276] width 308 height 19
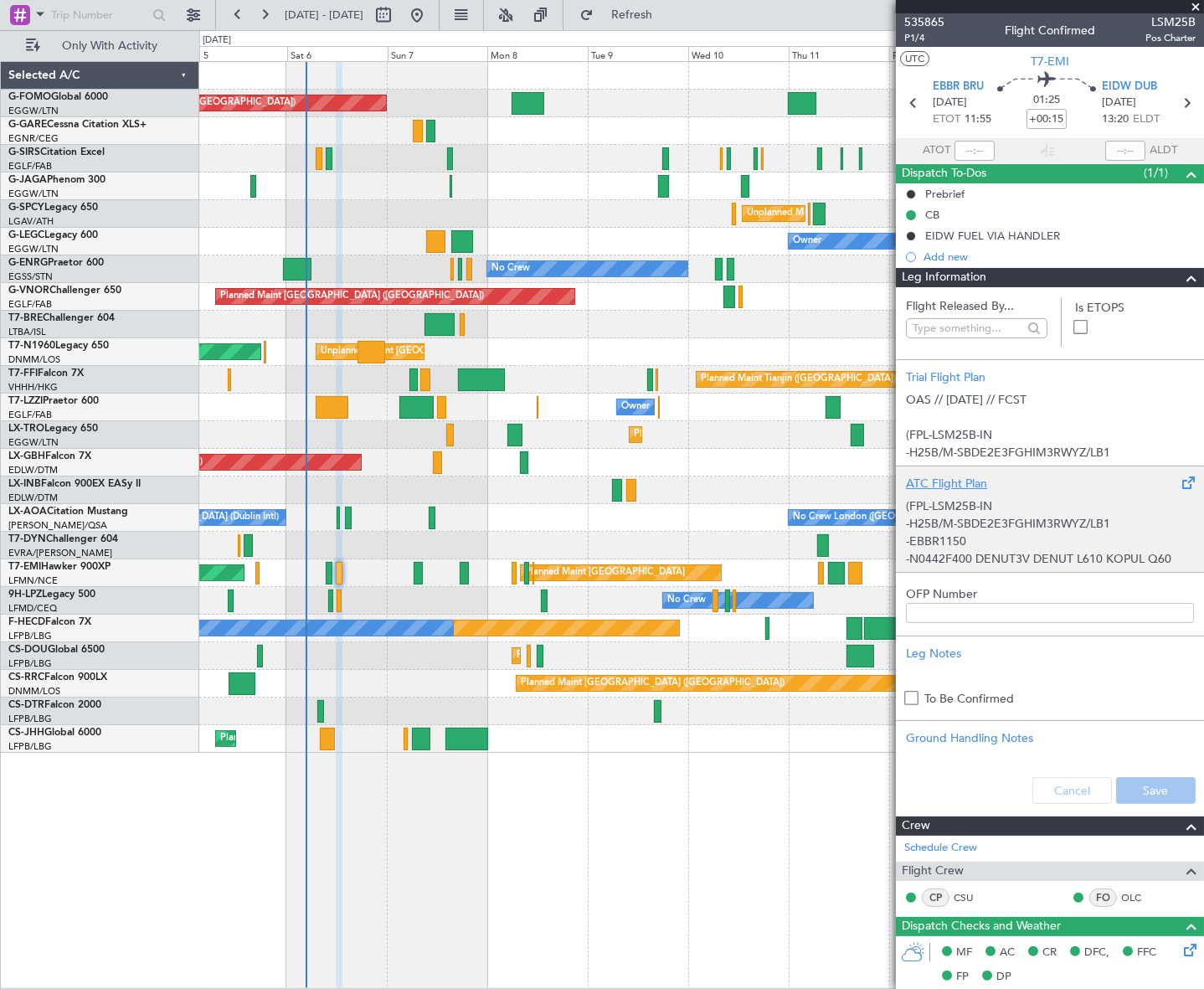
click at [938, 513] on div "(FPL-LSM25B-IN -H25B/M-SBDE2E3FGHIM3RWYZ/LB1 -EBBR1150 -N0442F400 DENUT3V DENUT…" at bounding box center [1050, 527] width 289 height 71
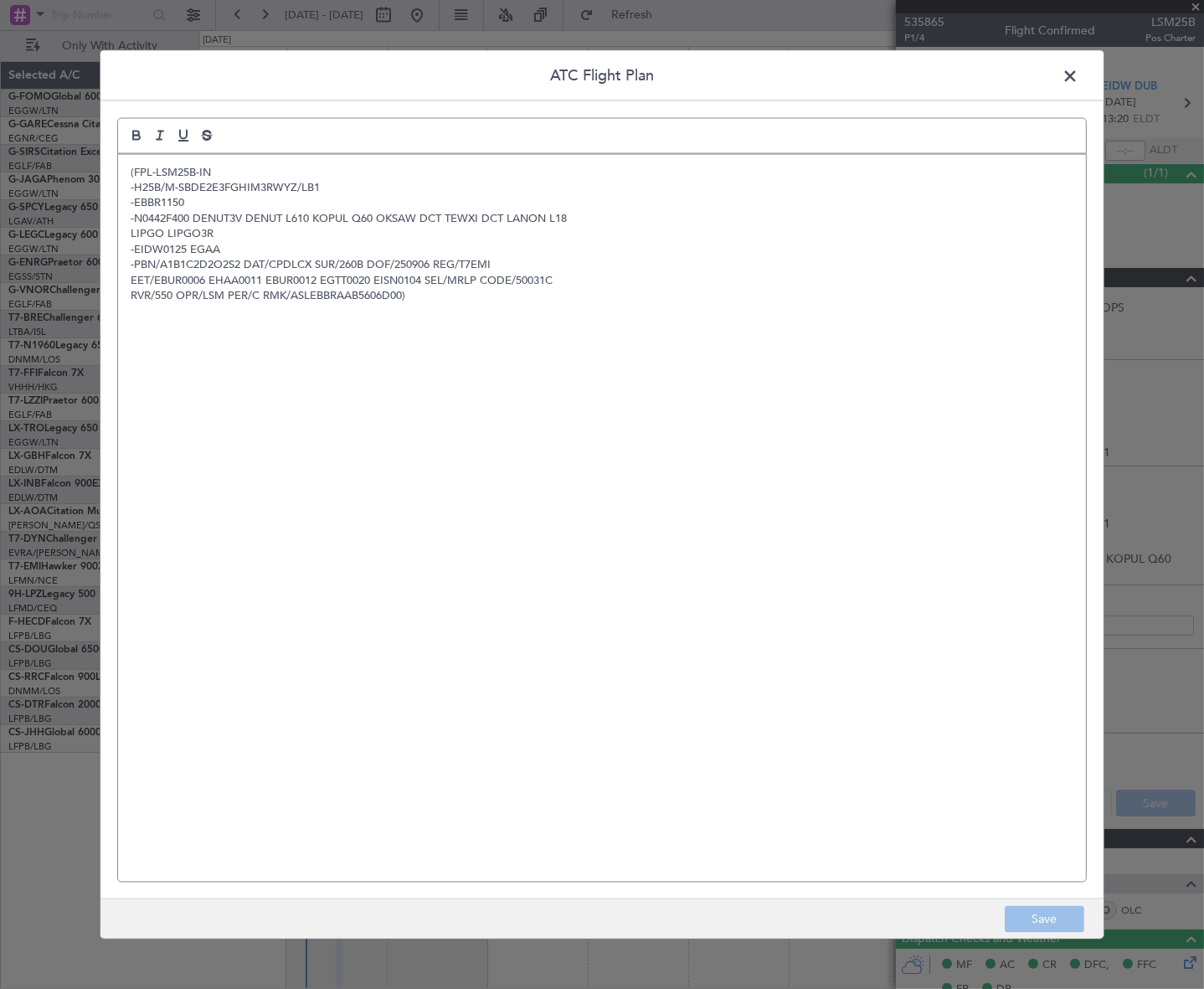
click at [319, 366] on div "(FPL-LSM25B-IN -H25B/M-SBDE2E3FGHIM3RWYZ/LB1 -EBBR1150 -N0442F400 DENUT3V DENUT…" at bounding box center [602, 517] width 968 height 728
click at [1072, 915] on button "Save" at bounding box center [1045, 919] width 80 height 27
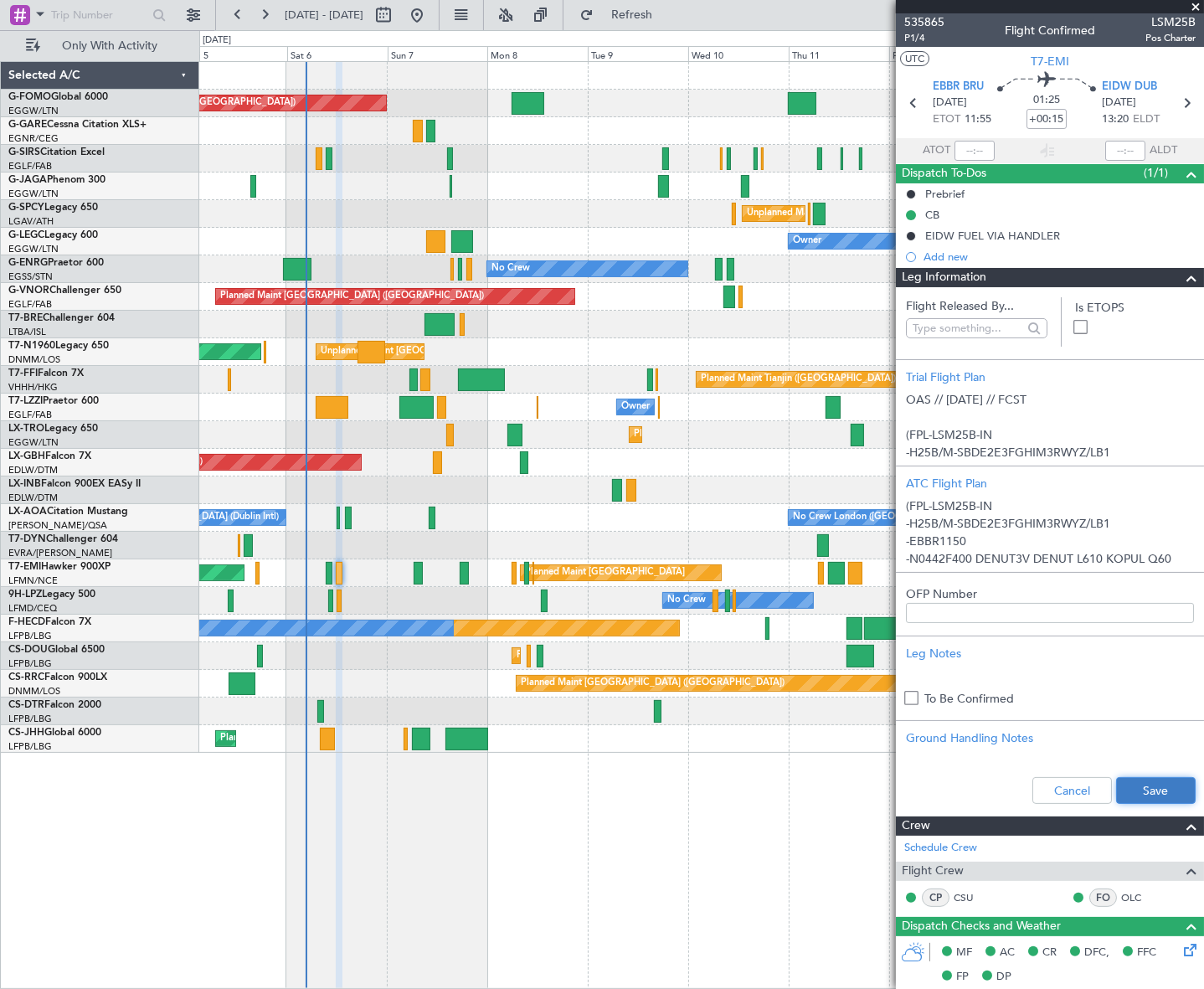
click at [1156, 792] on button "Save" at bounding box center [1156, 790] width 80 height 27
click at [914, 36] on span "P1/4" at bounding box center [924, 38] width 40 height 14
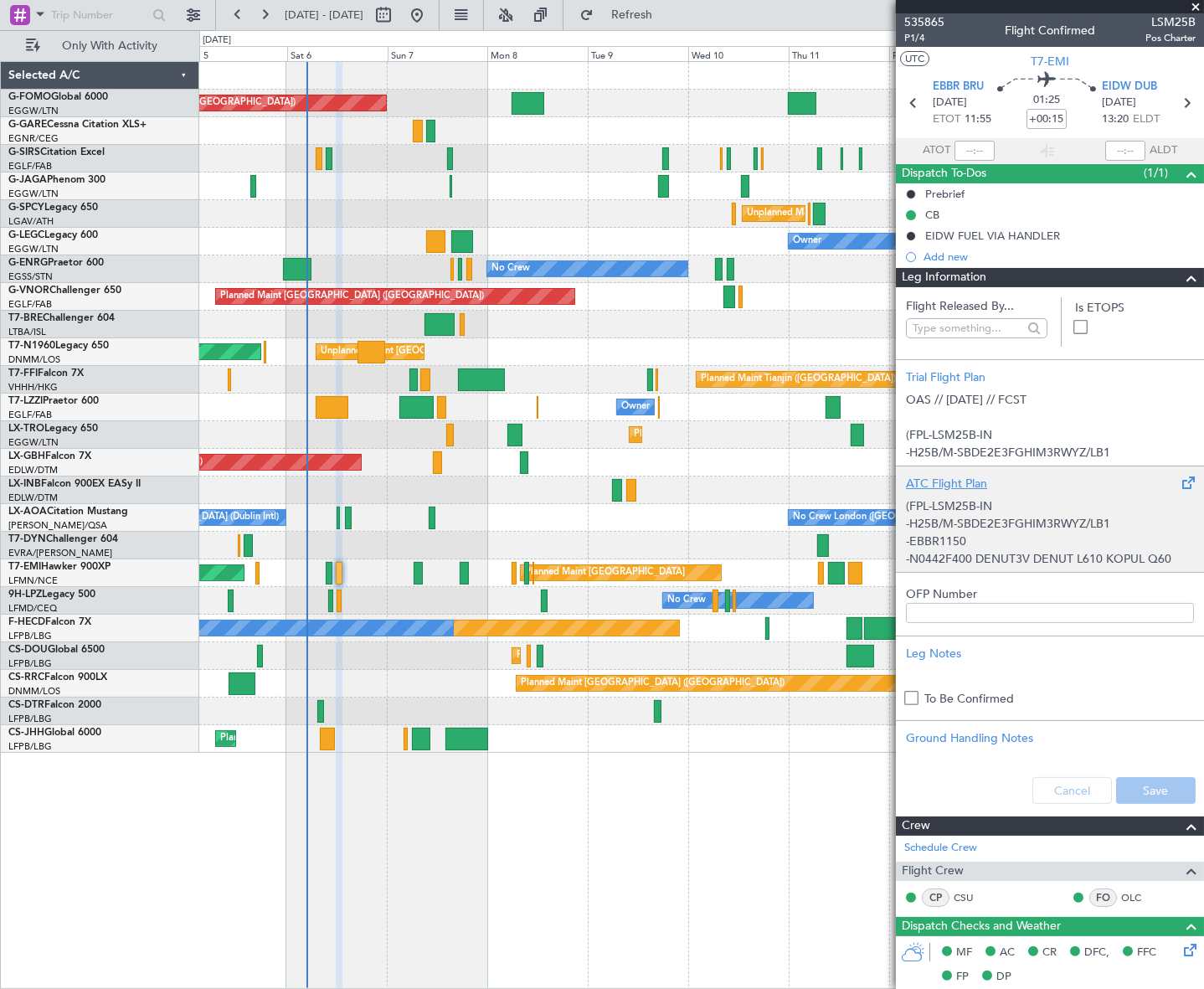
click at [1027, 531] on p "-H25B/M-SBDE2E3FGHIM3RWYZ/LB1" at bounding box center [1050, 524] width 289 height 18
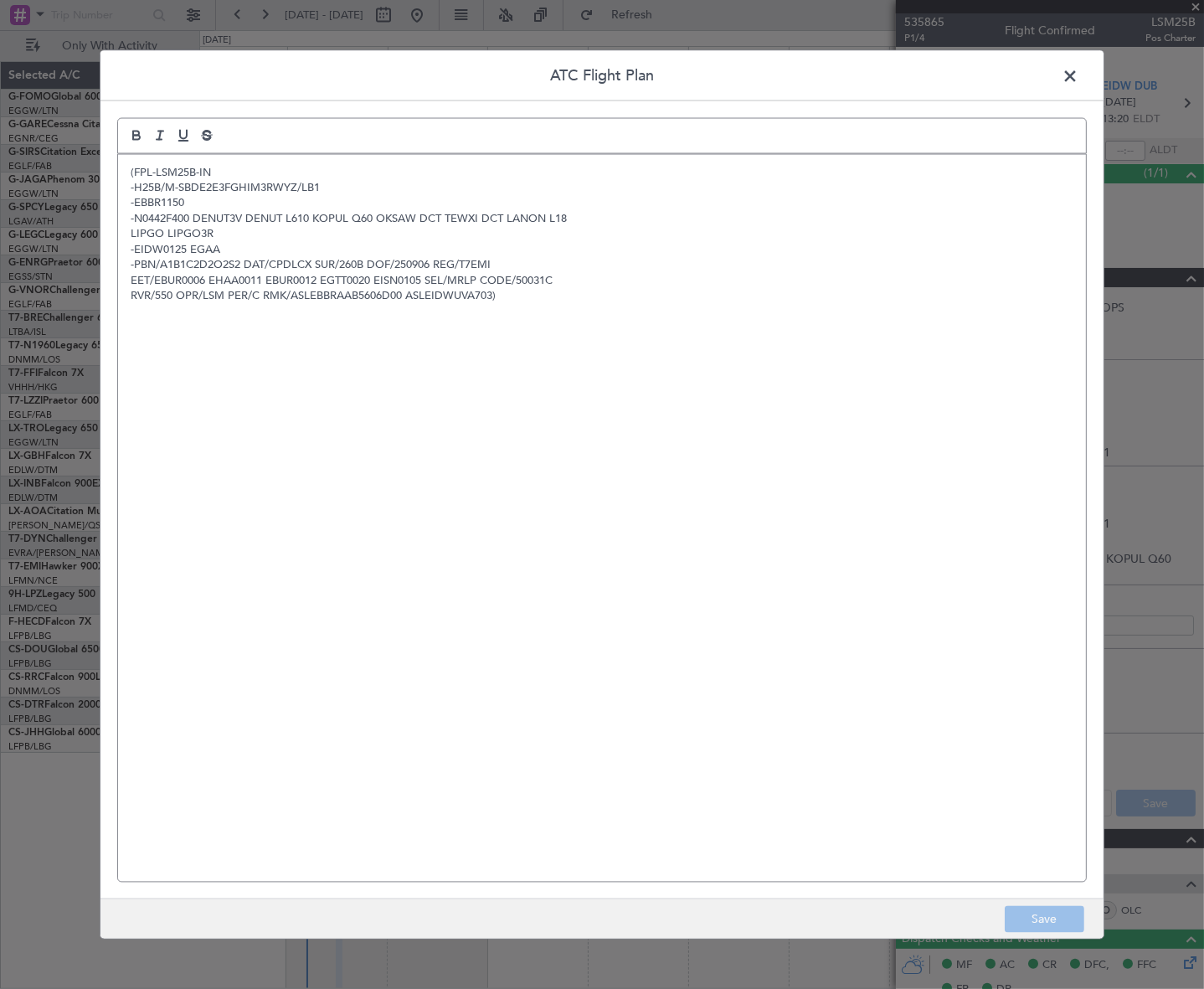
click at [1079, 70] on span at bounding box center [1079, 80] width 0 height 34
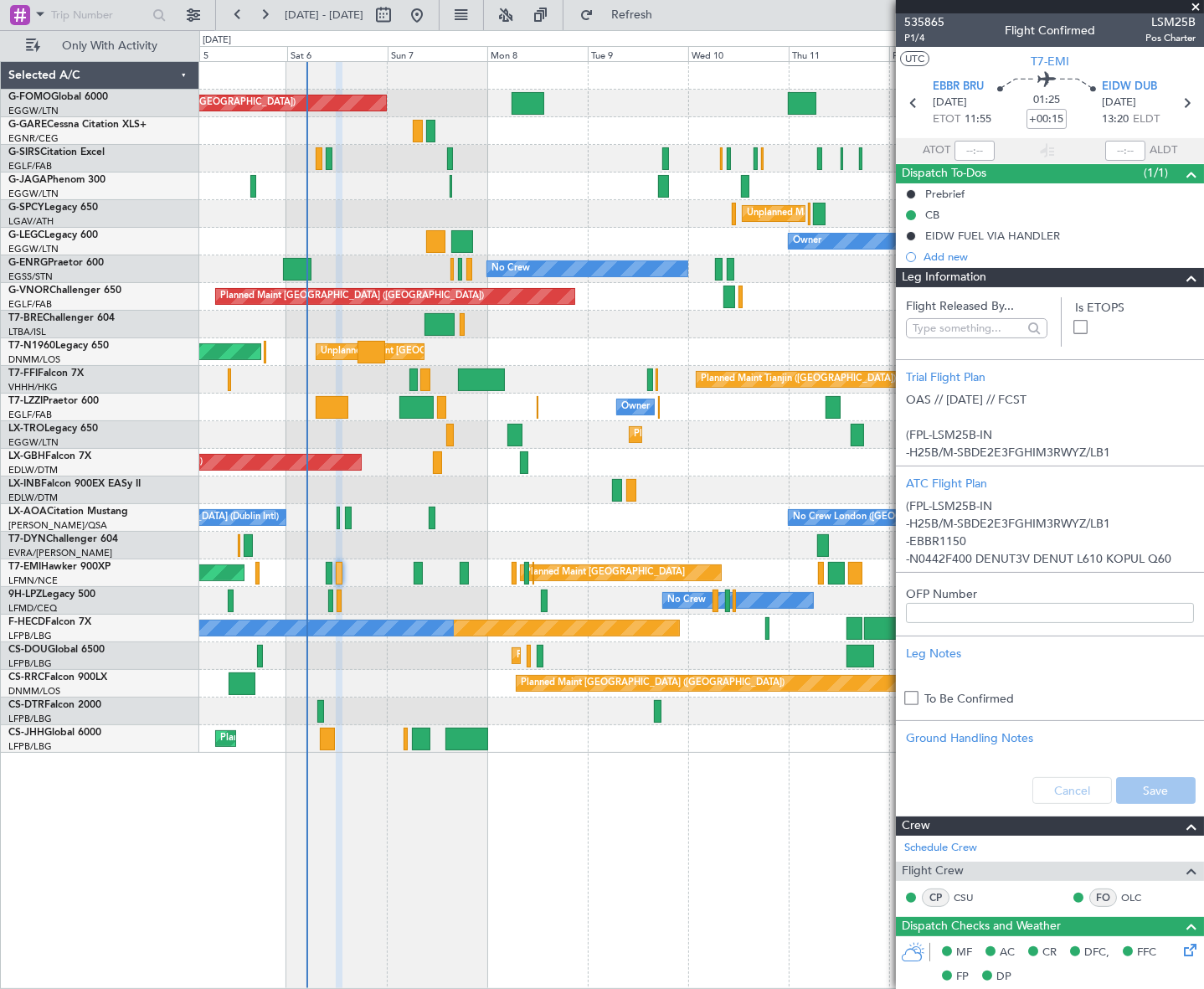
click at [1182, 273] on span at bounding box center [1192, 277] width 20 height 20
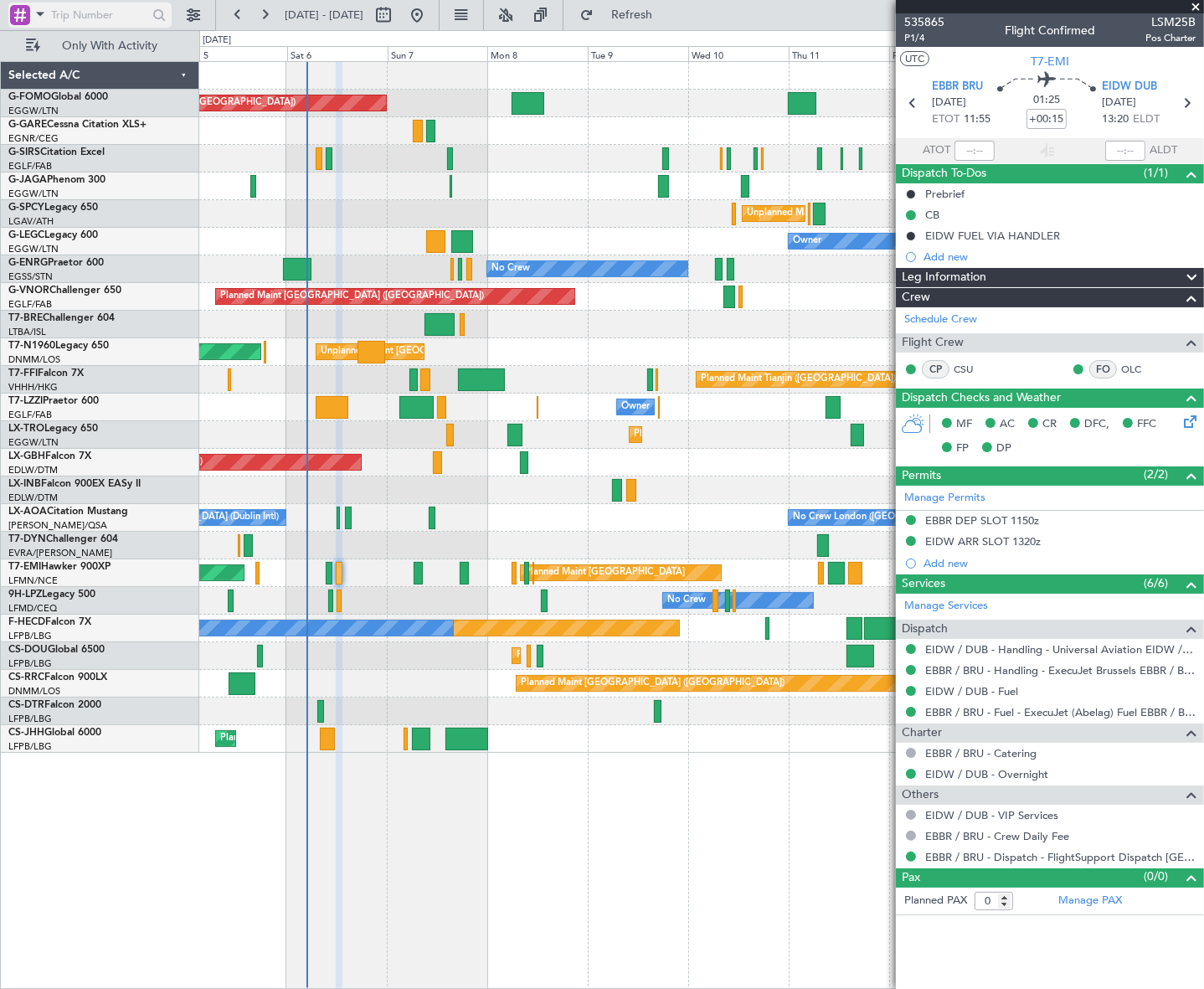
click at [38, 11] on span at bounding box center [40, 13] width 20 height 21
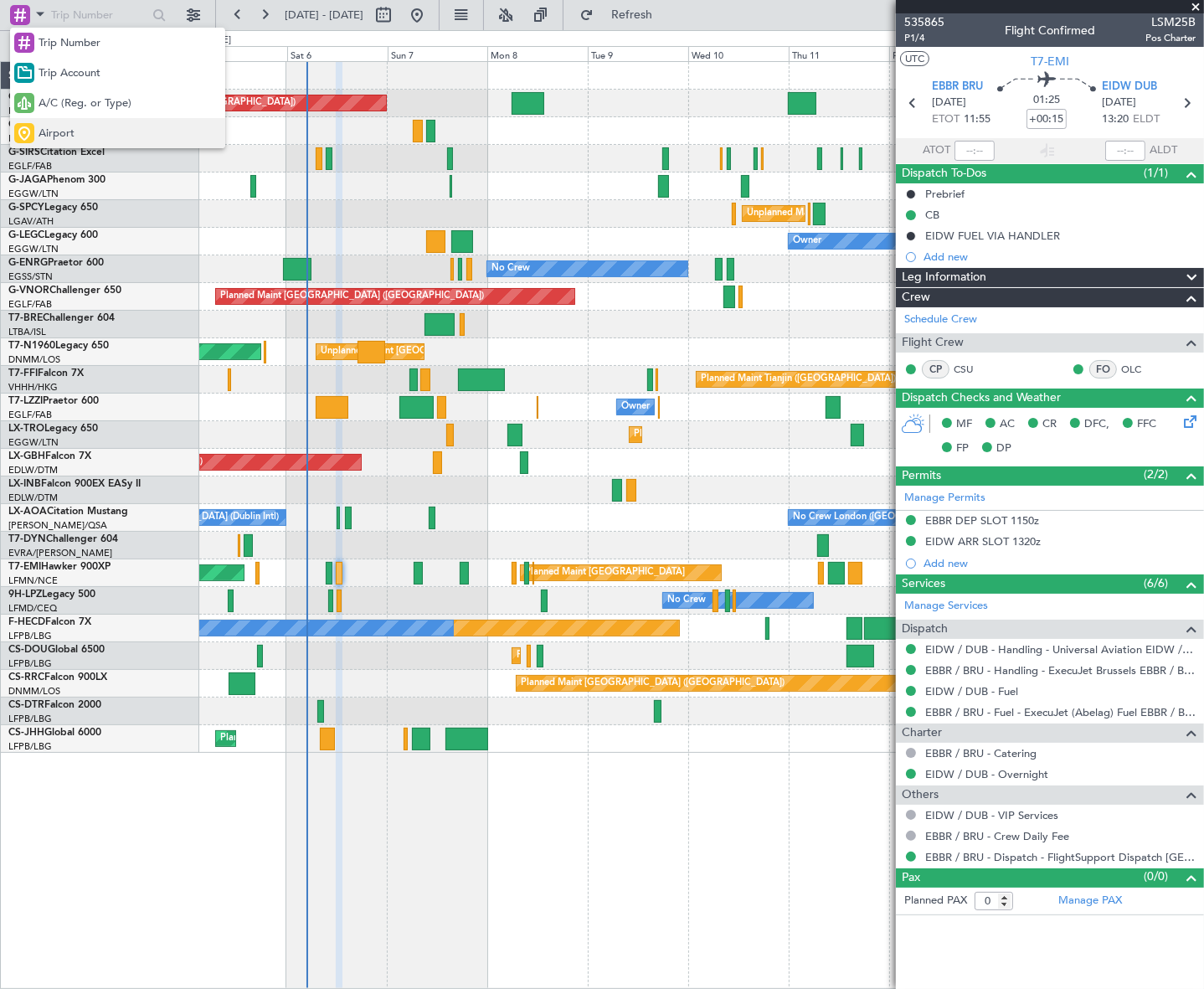
click at [40, 124] on div "Airport" at bounding box center [118, 133] width 216 height 30
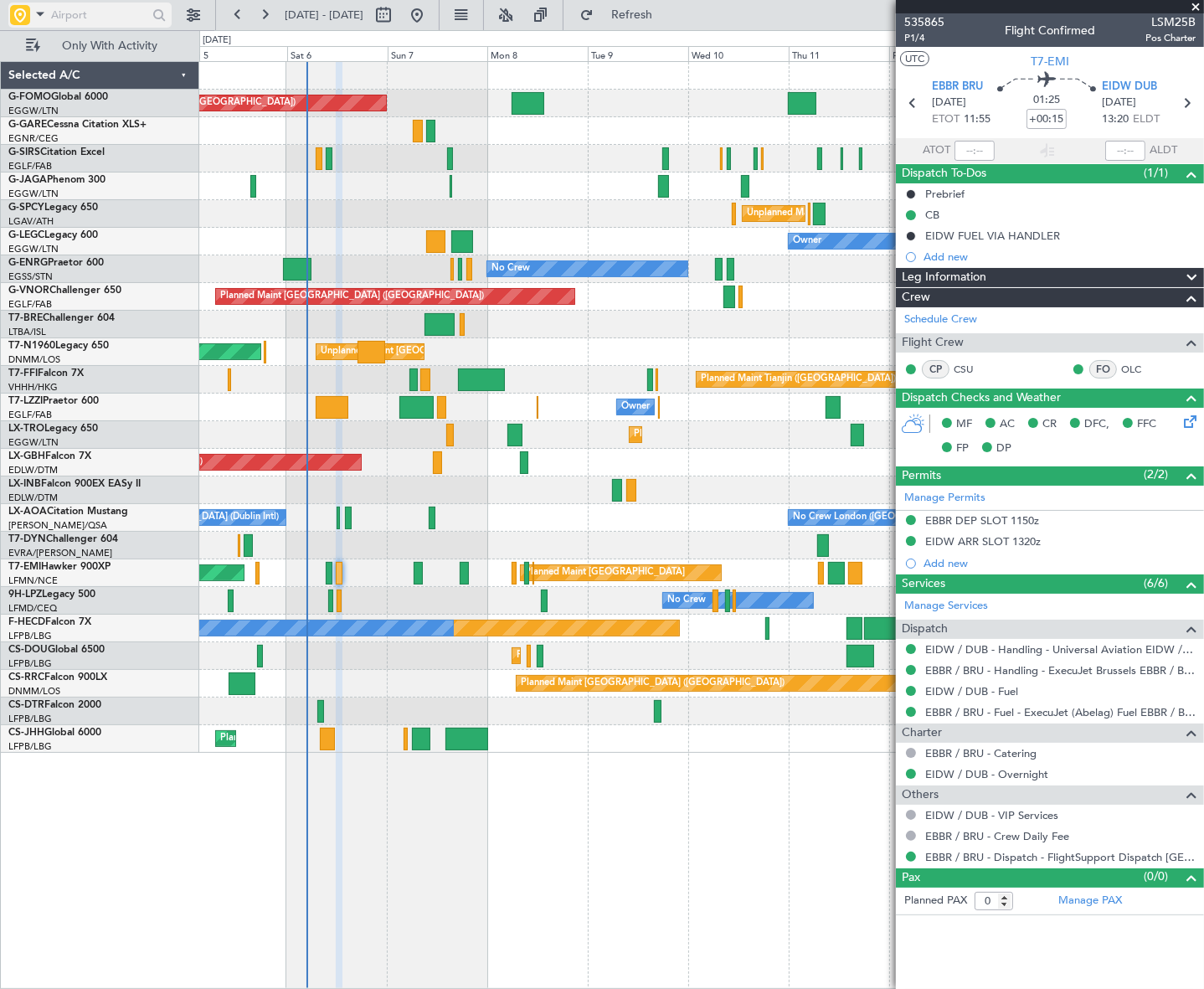
click at [77, 17] on input "text" at bounding box center [99, 15] width 96 height 25
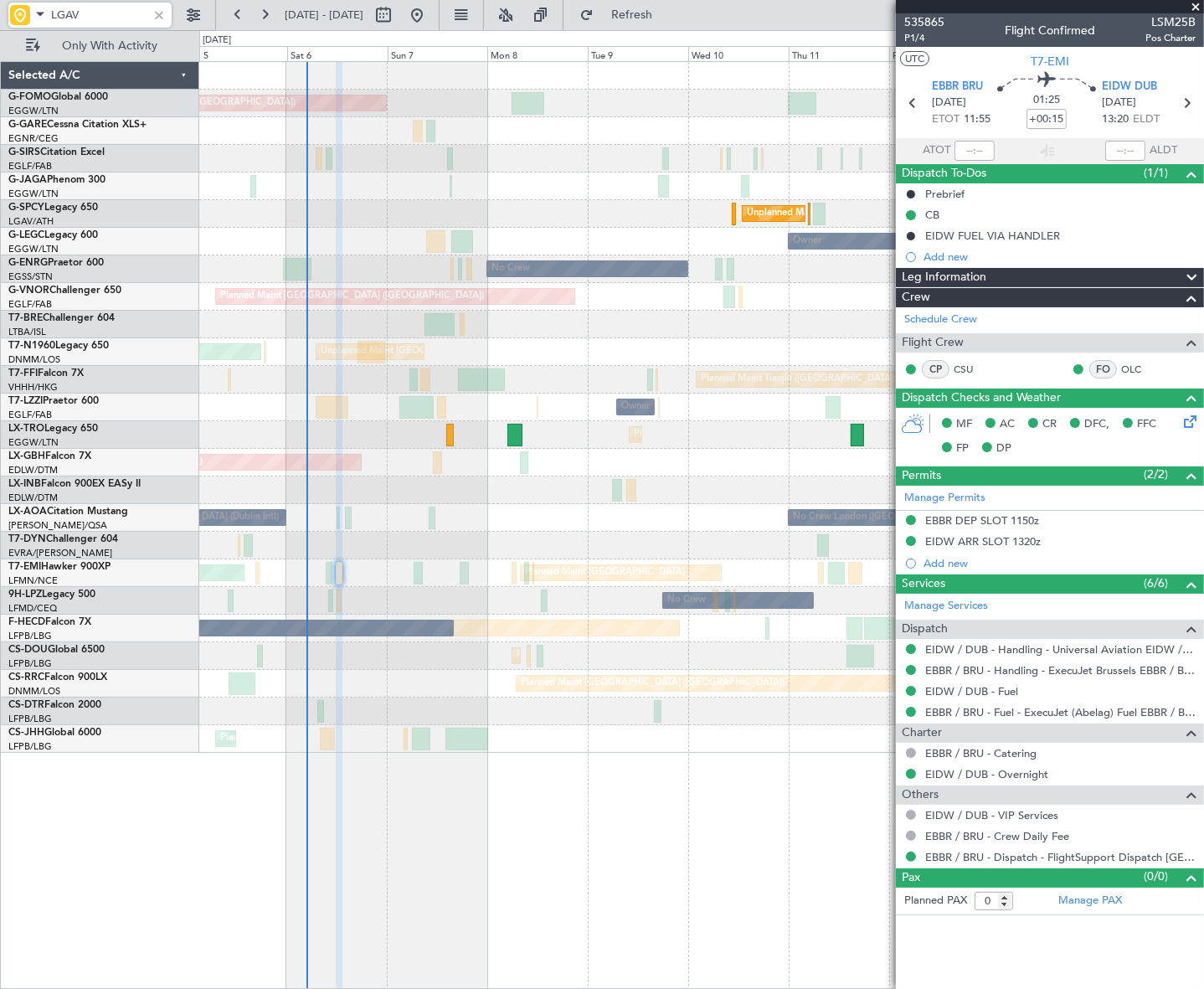
click at [69, 11] on input "LGAV" at bounding box center [99, 15] width 96 height 25
click at [78, 10] on input "EHAM" at bounding box center [99, 15] width 96 height 25
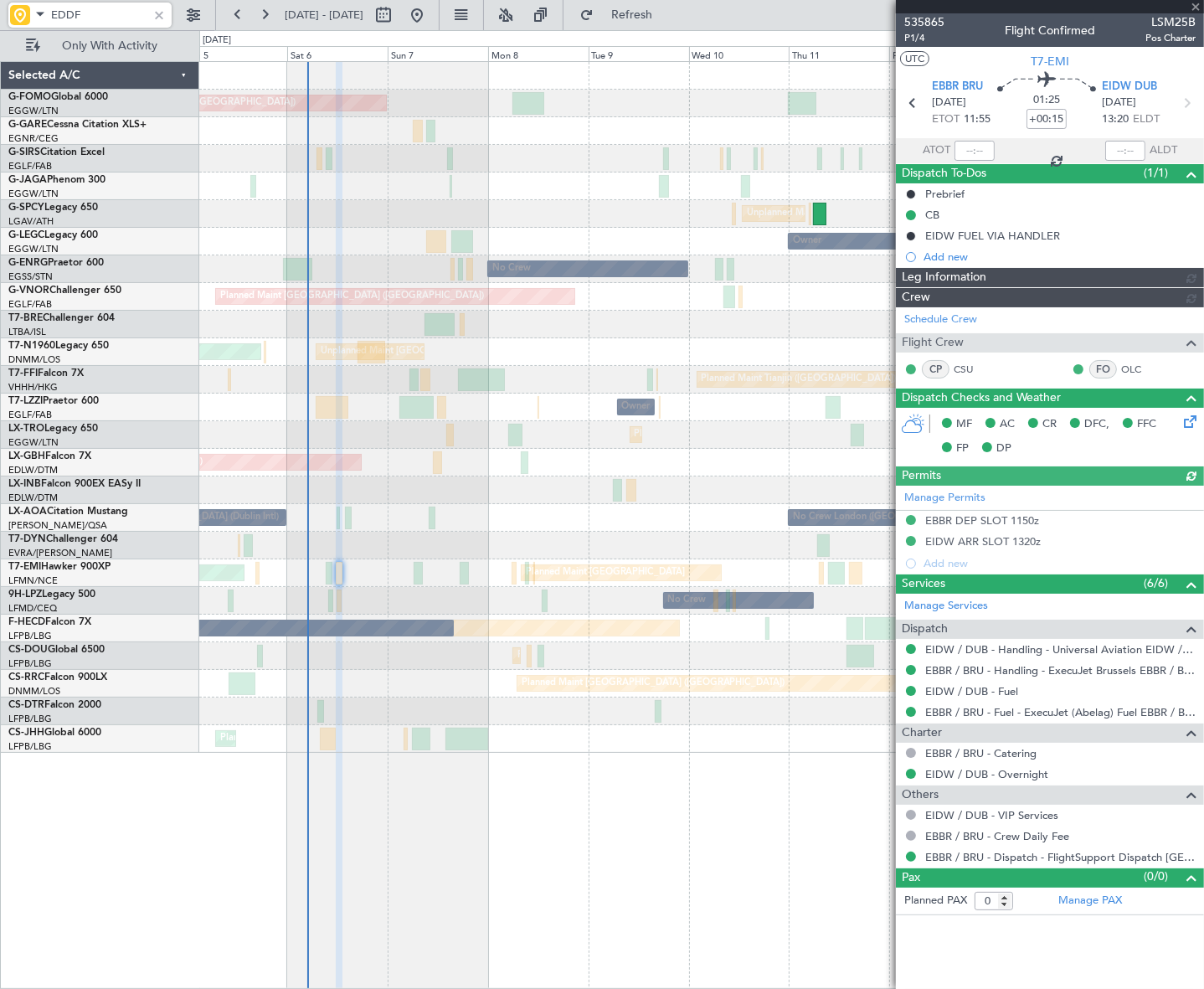
click at [62, 10] on input "EDDF" at bounding box center [99, 15] width 96 height 25
type input "LE"
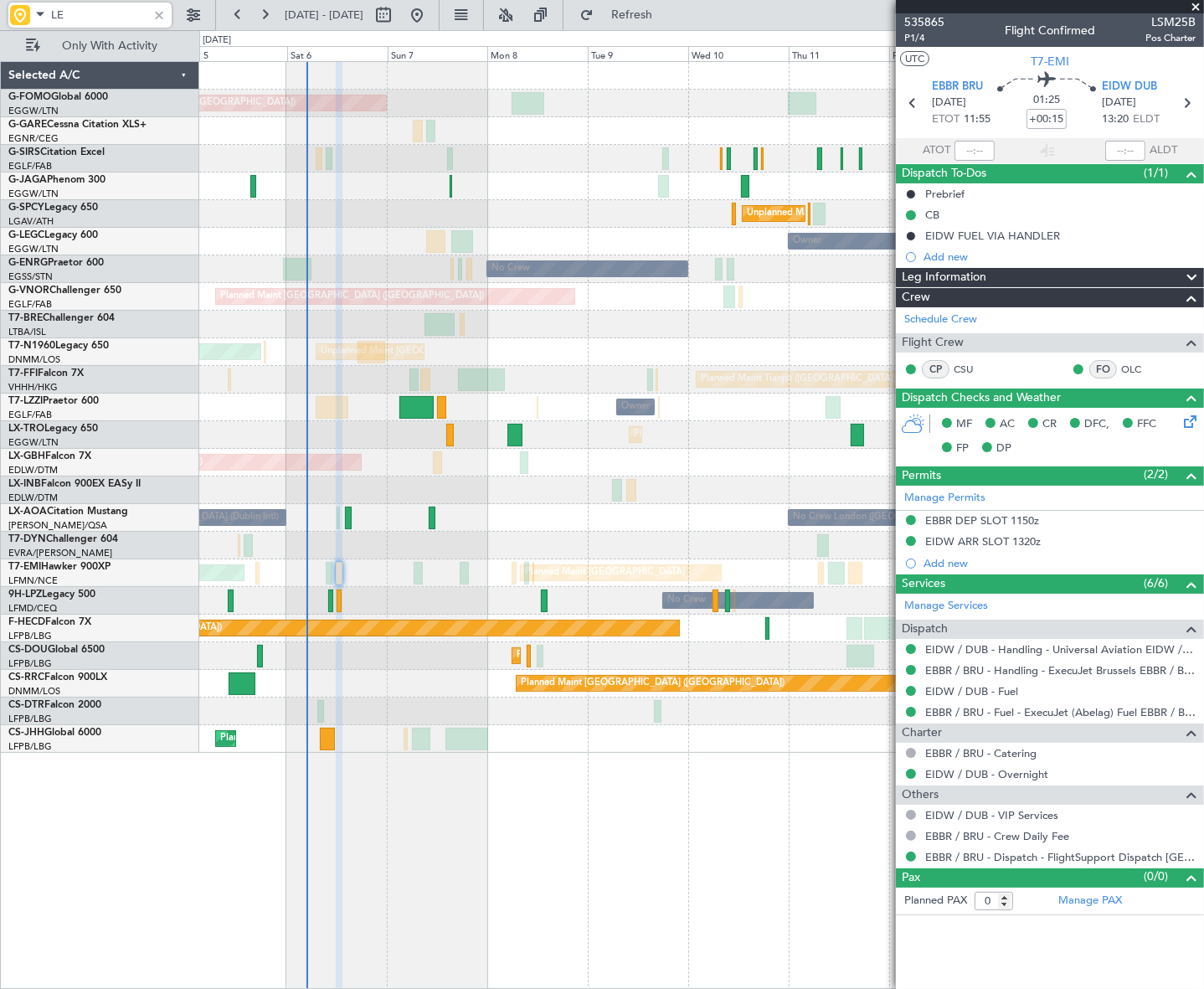
click at [159, 11] on div at bounding box center [159, 15] width 18 height 18
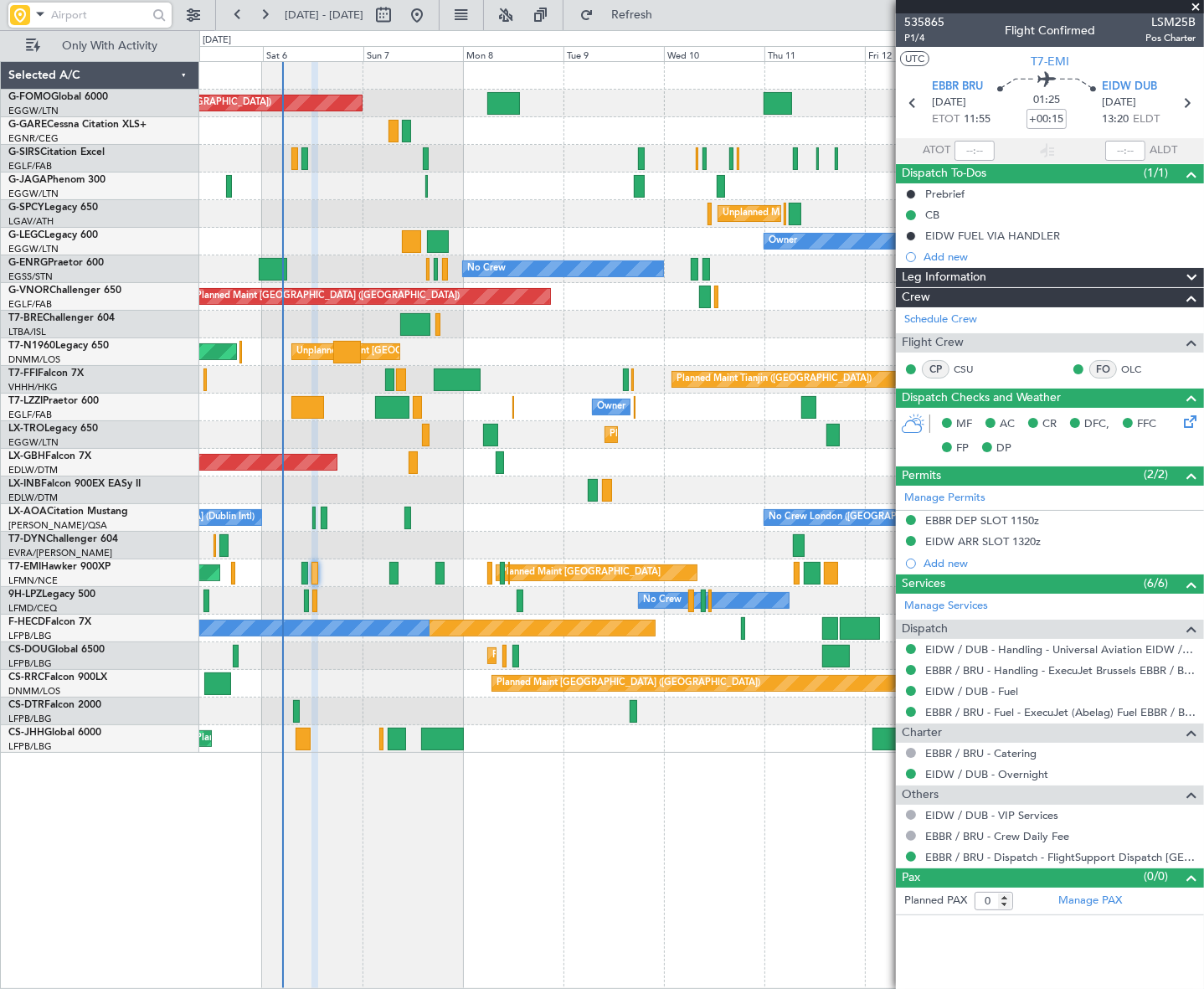
click at [687, 851] on div "Planned Maint London (Luton) Planned Maint London (Farnborough) Unplanned Maint…" at bounding box center [702, 525] width 1004 height 928
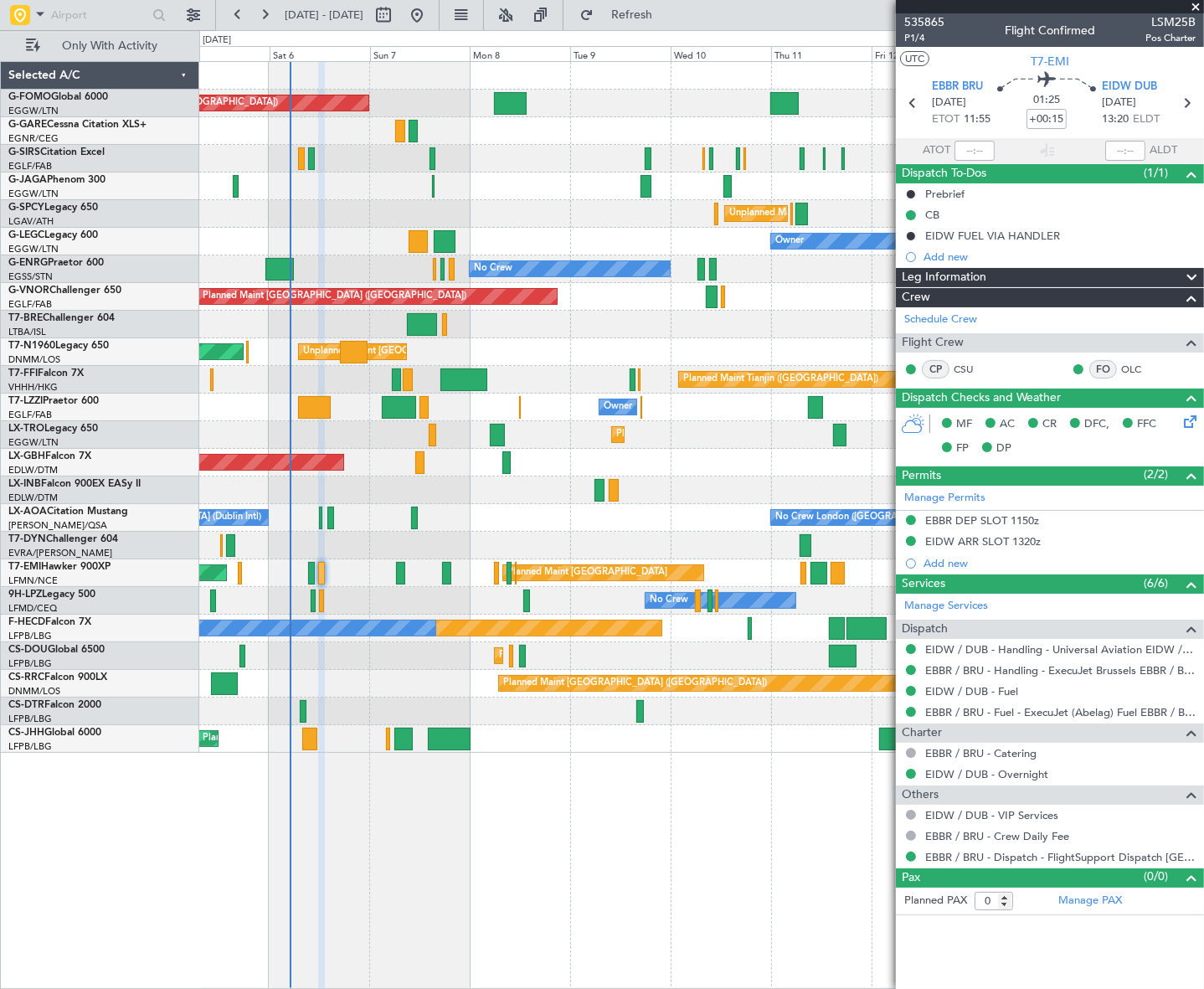
click at [590, 844] on div "Planned Maint London (Luton) Planned Maint London (Farnborough) Unplanned Maint…" at bounding box center [702, 525] width 1004 height 928
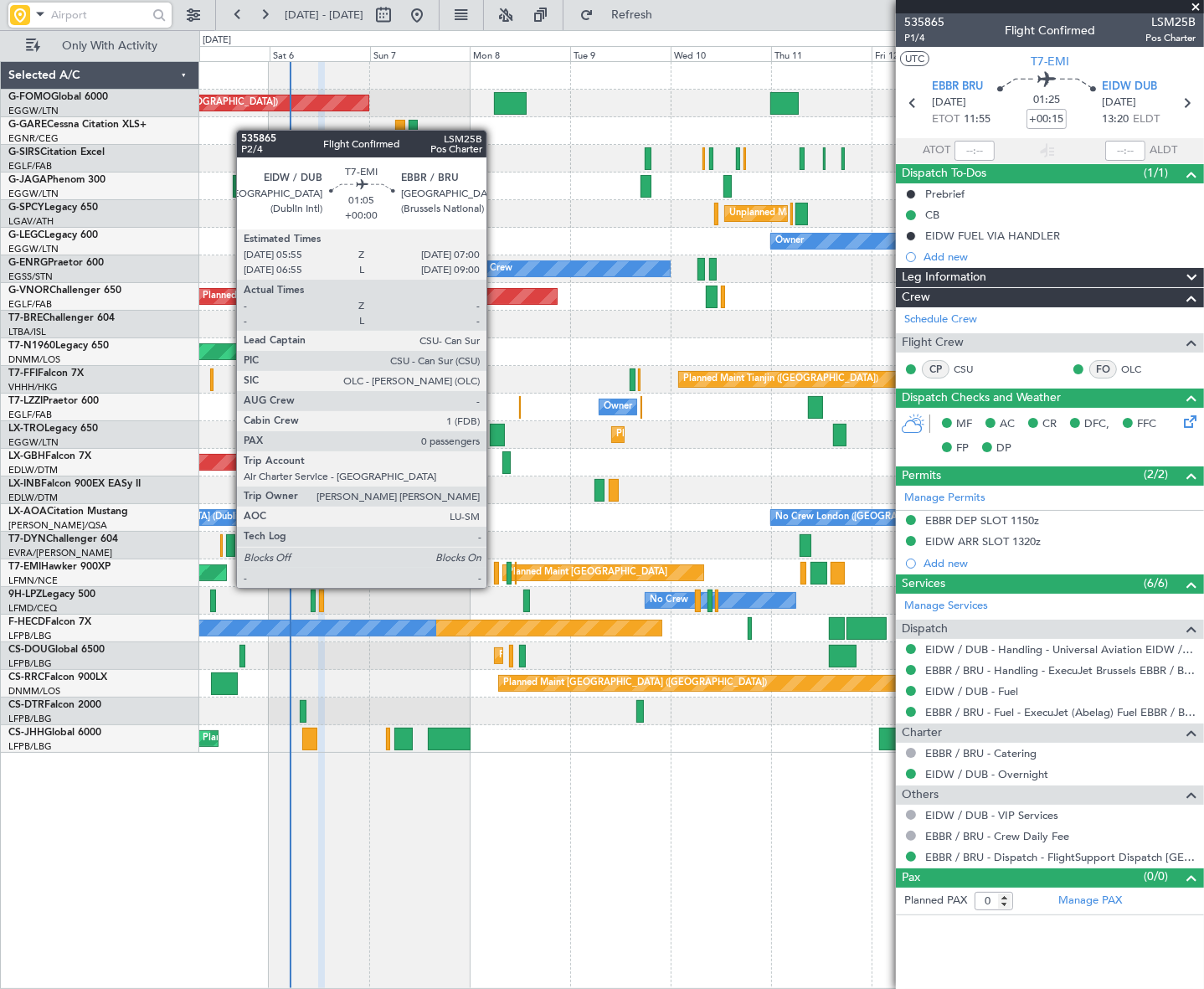
click at [494, 573] on div at bounding box center [496, 573] width 5 height 23
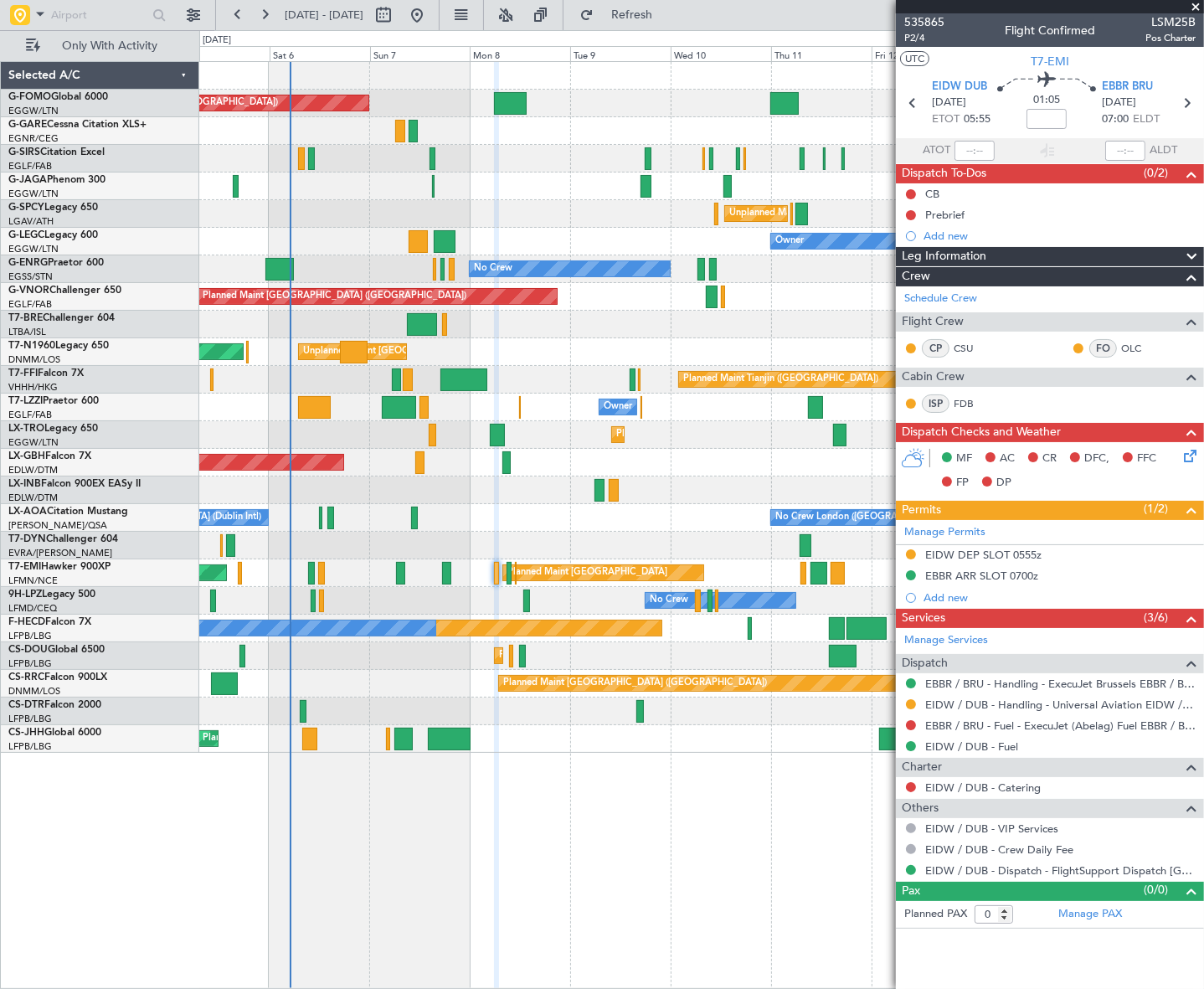
click at [620, 863] on div "Planned Maint London (Luton) Planned Maint London (Farnborough) Unplanned Maint…" at bounding box center [702, 525] width 1004 height 928
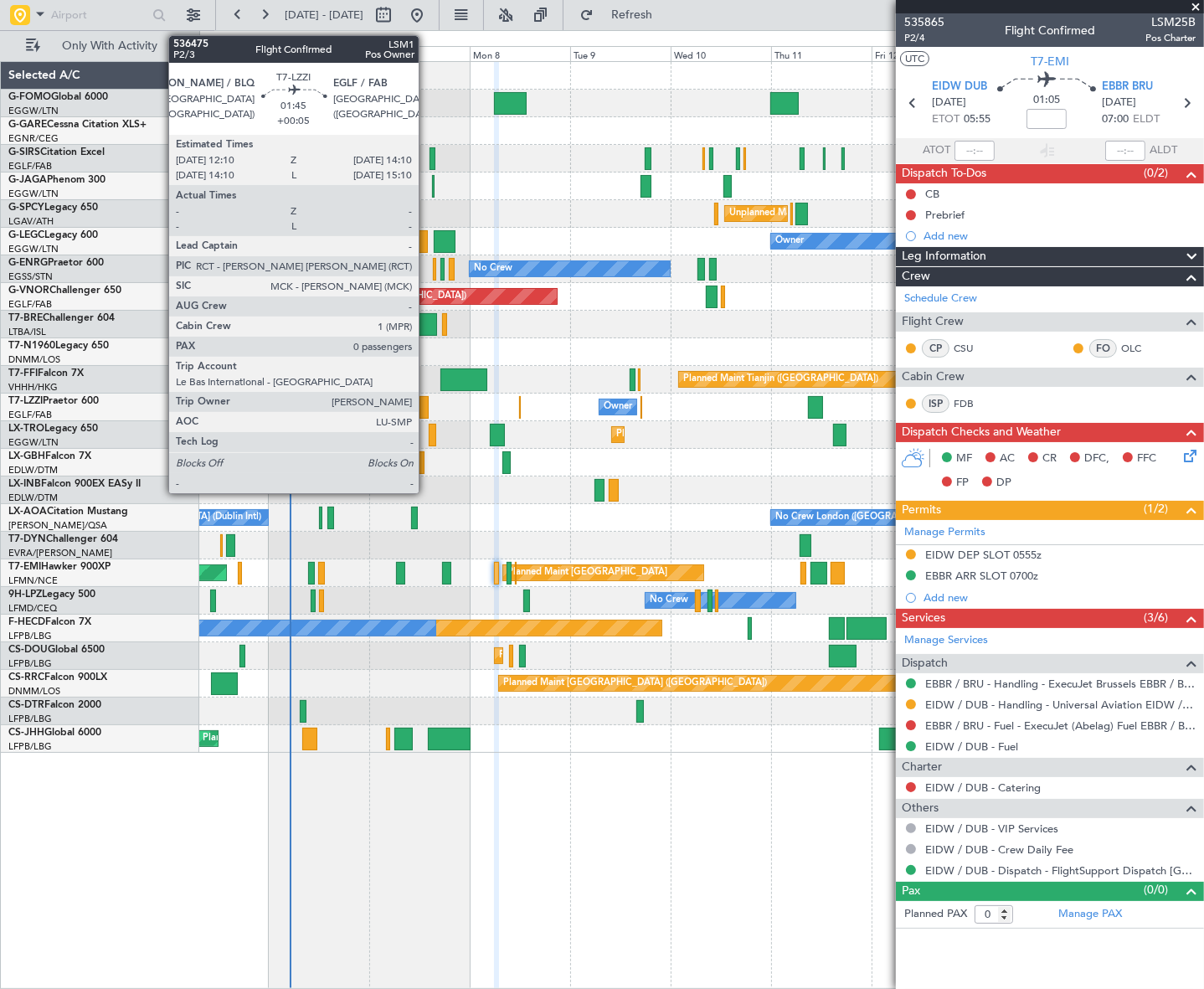
click at [426, 409] on div at bounding box center [423, 407] width 8 height 23
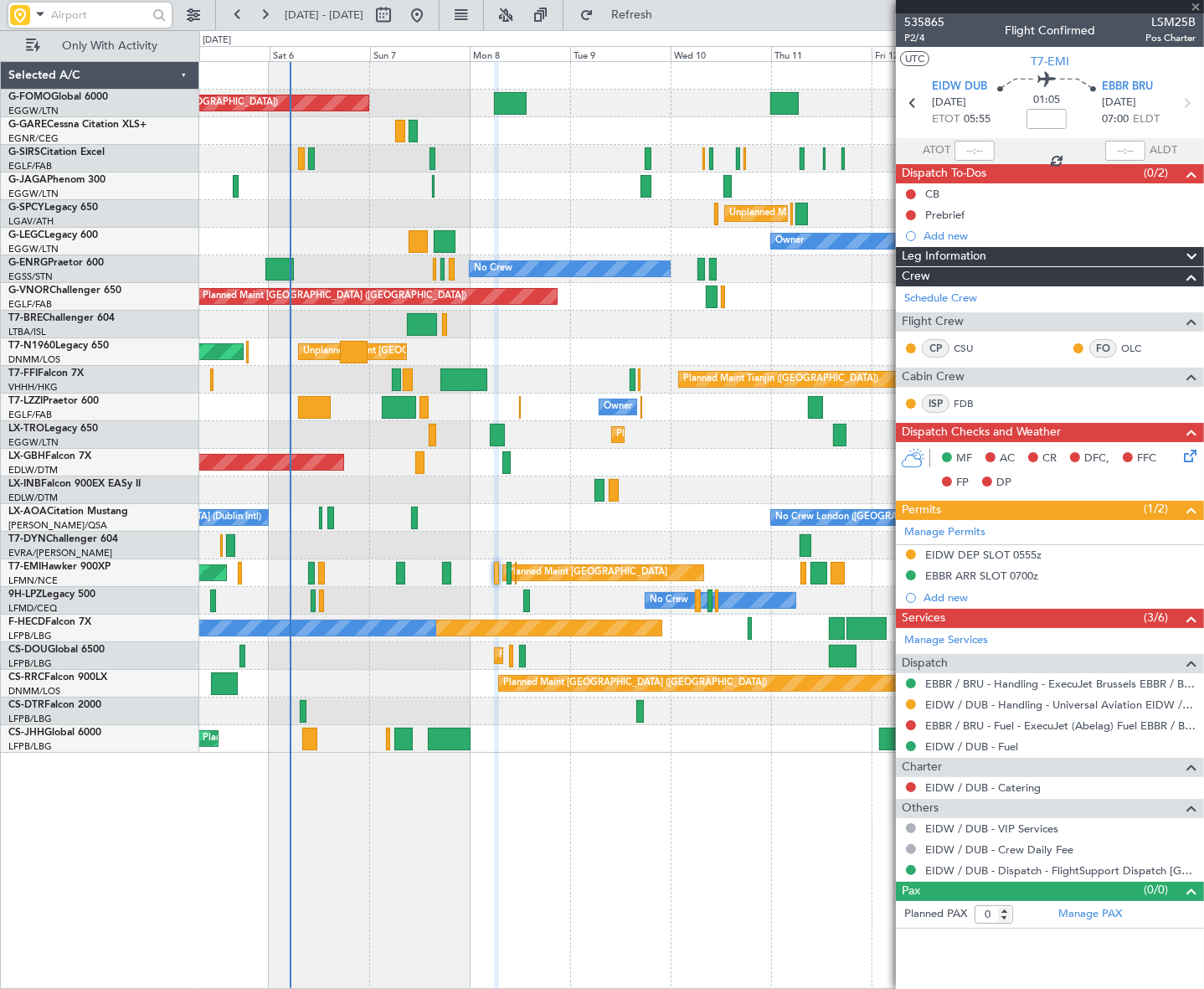
type input "+00:05"
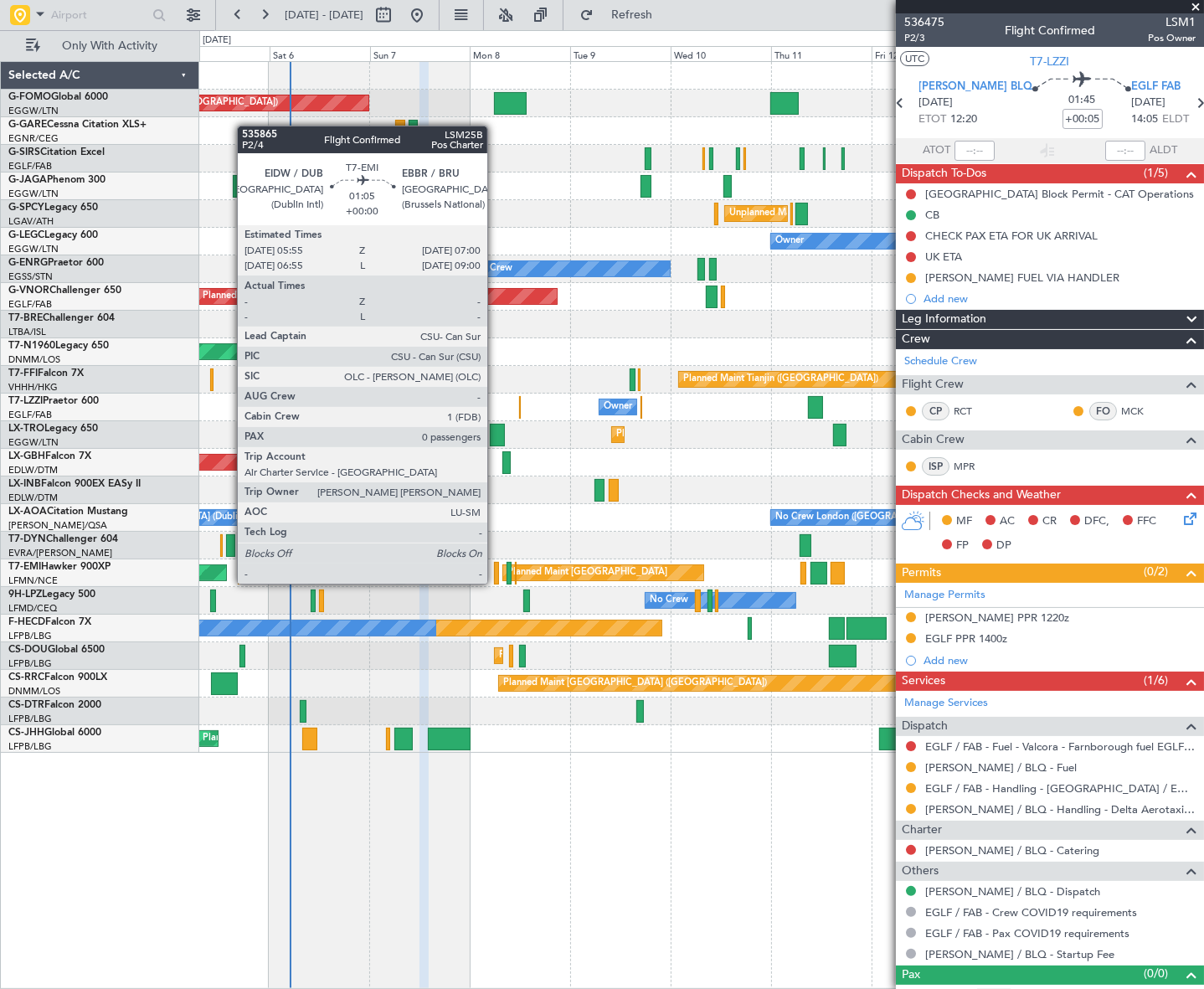
click at [495, 569] on div at bounding box center [496, 573] width 5 height 23
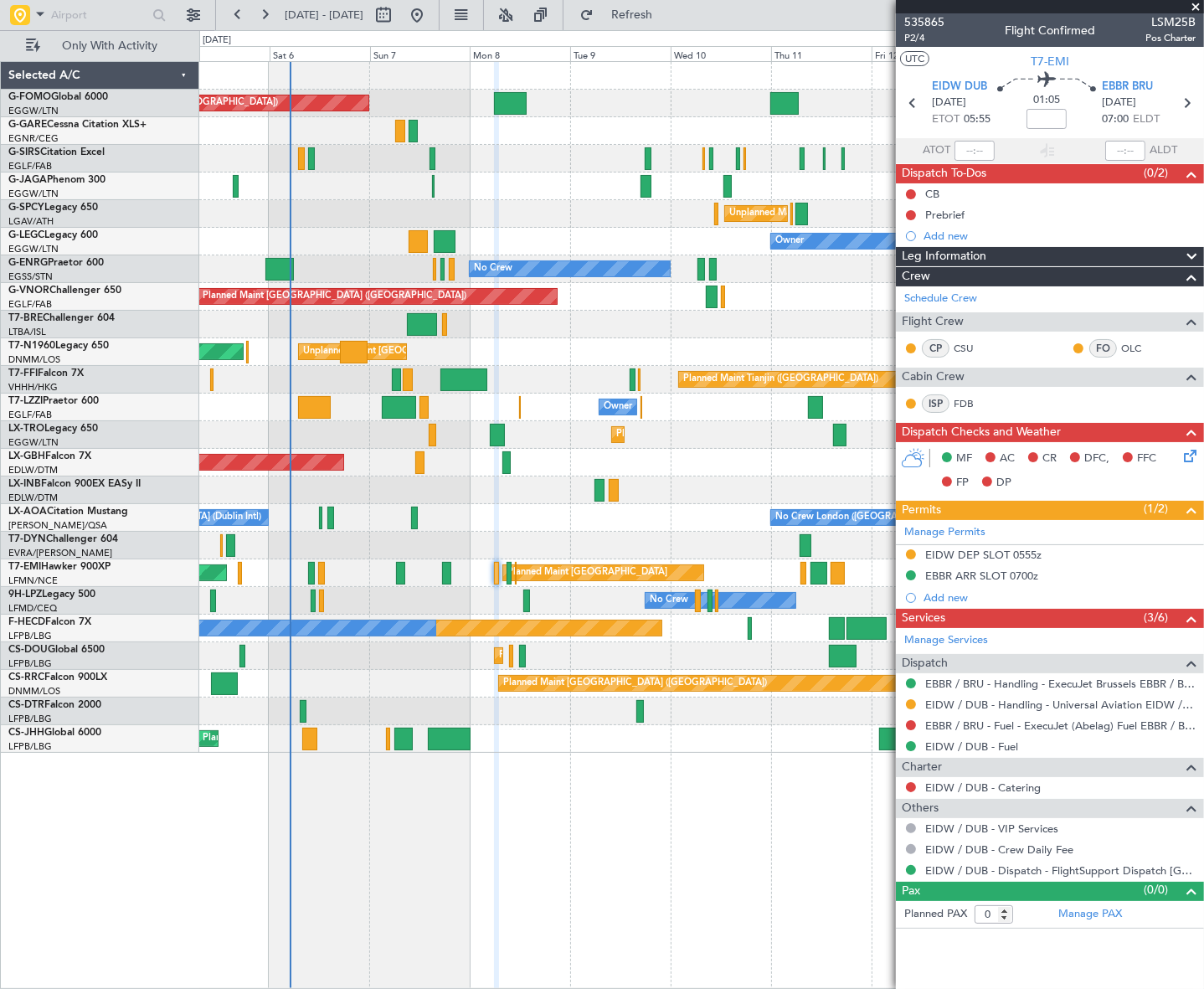
click at [639, 813] on div "Planned Maint London (Luton) Planned Maint London (Farnborough) Unplanned Maint…" at bounding box center [702, 525] width 1004 height 928
click at [911, 216] on button at bounding box center [911, 216] width 10 height 10
click at [896, 264] on span "In Progress" at bounding box center [919, 263] width 57 height 17
click at [908, 192] on button at bounding box center [911, 195] width 10 height 10
click at [893, 270] on span "Completed" at bounding box center [918, 267] width 55 height 17
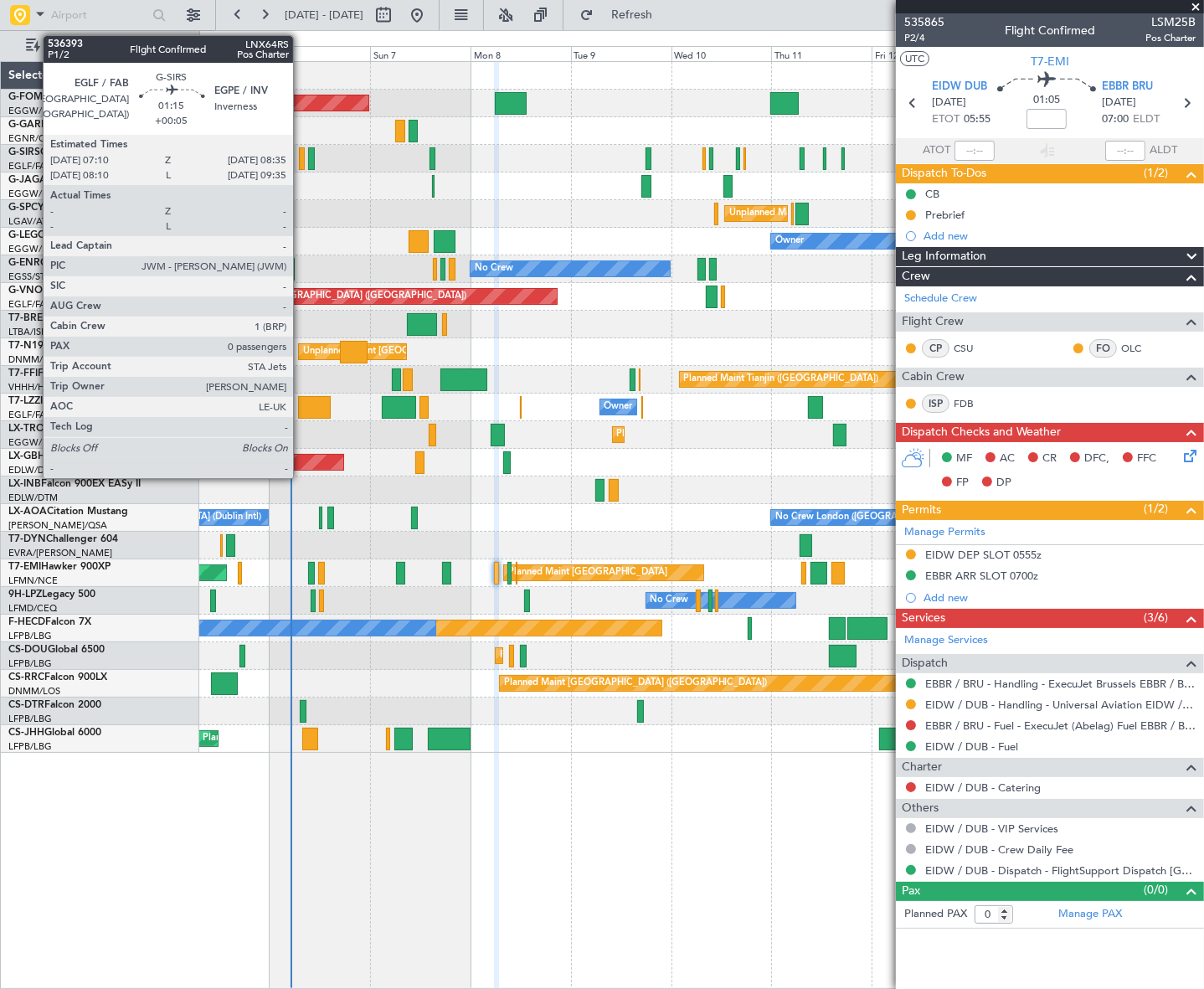
click at [301, 158] on div at bounding box center [302, 159] width 7 height 23
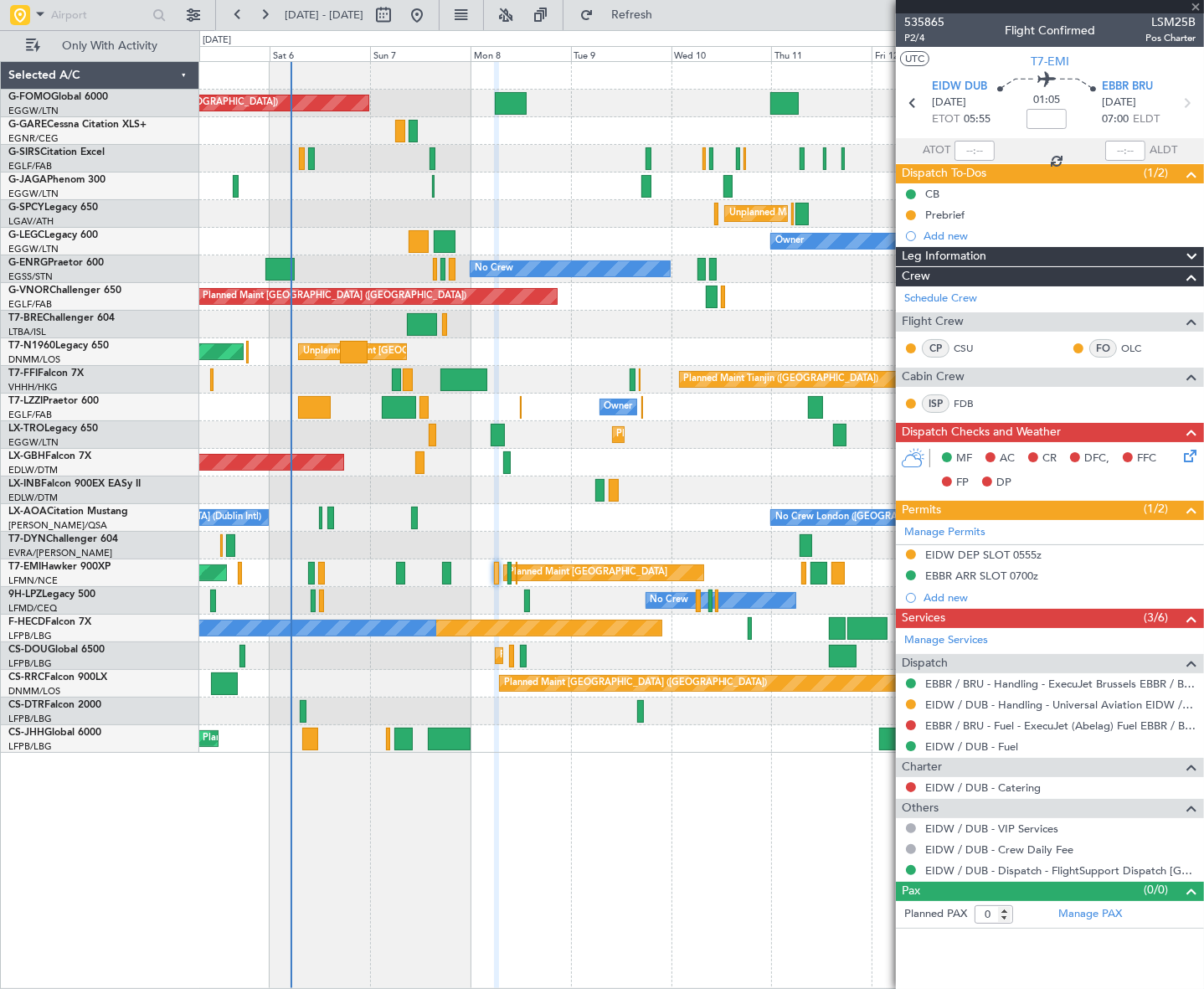
type input "+00:05"
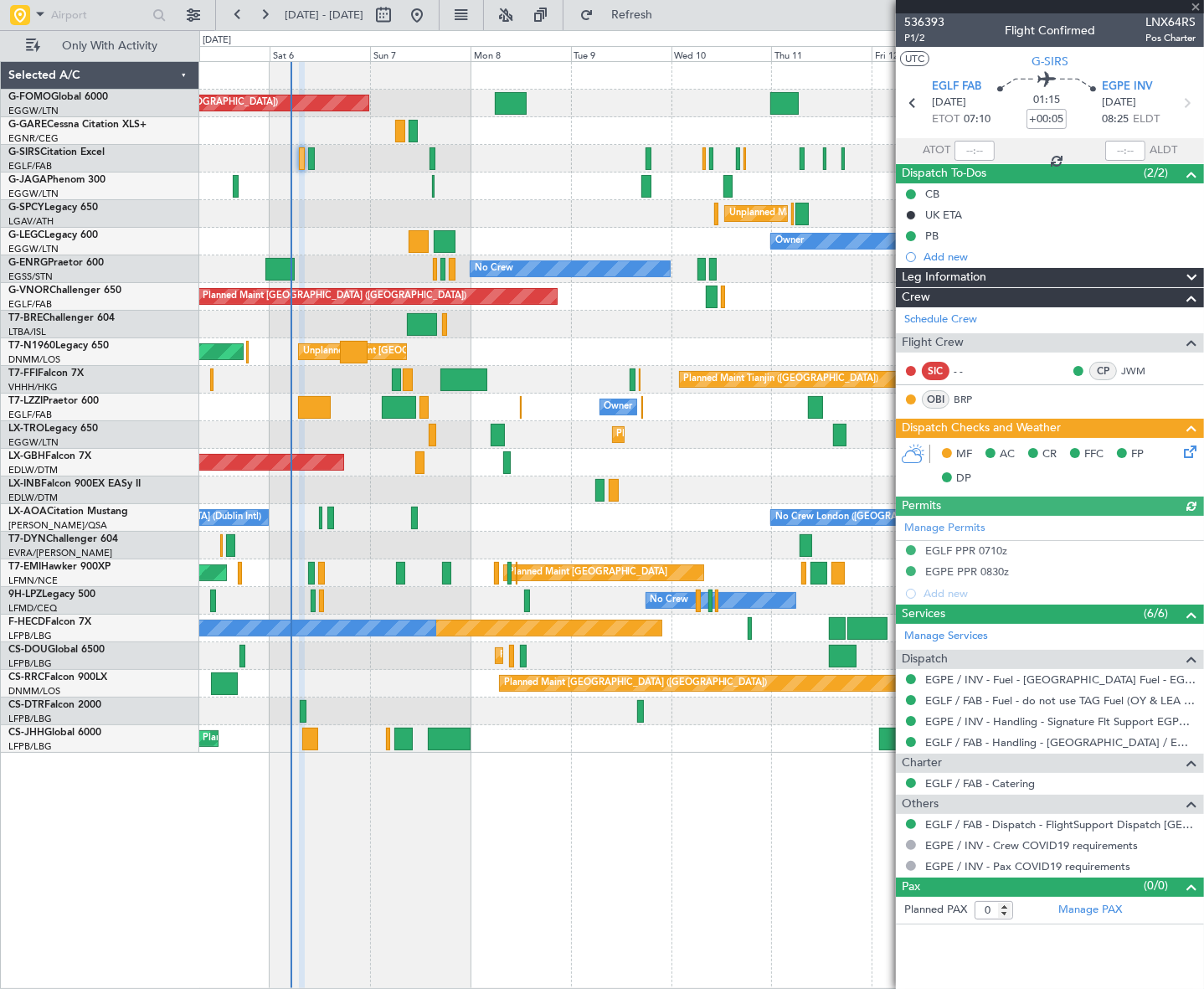
click at [1190, 450] on icon at bounding box center [1187, 448] width 13 height 13
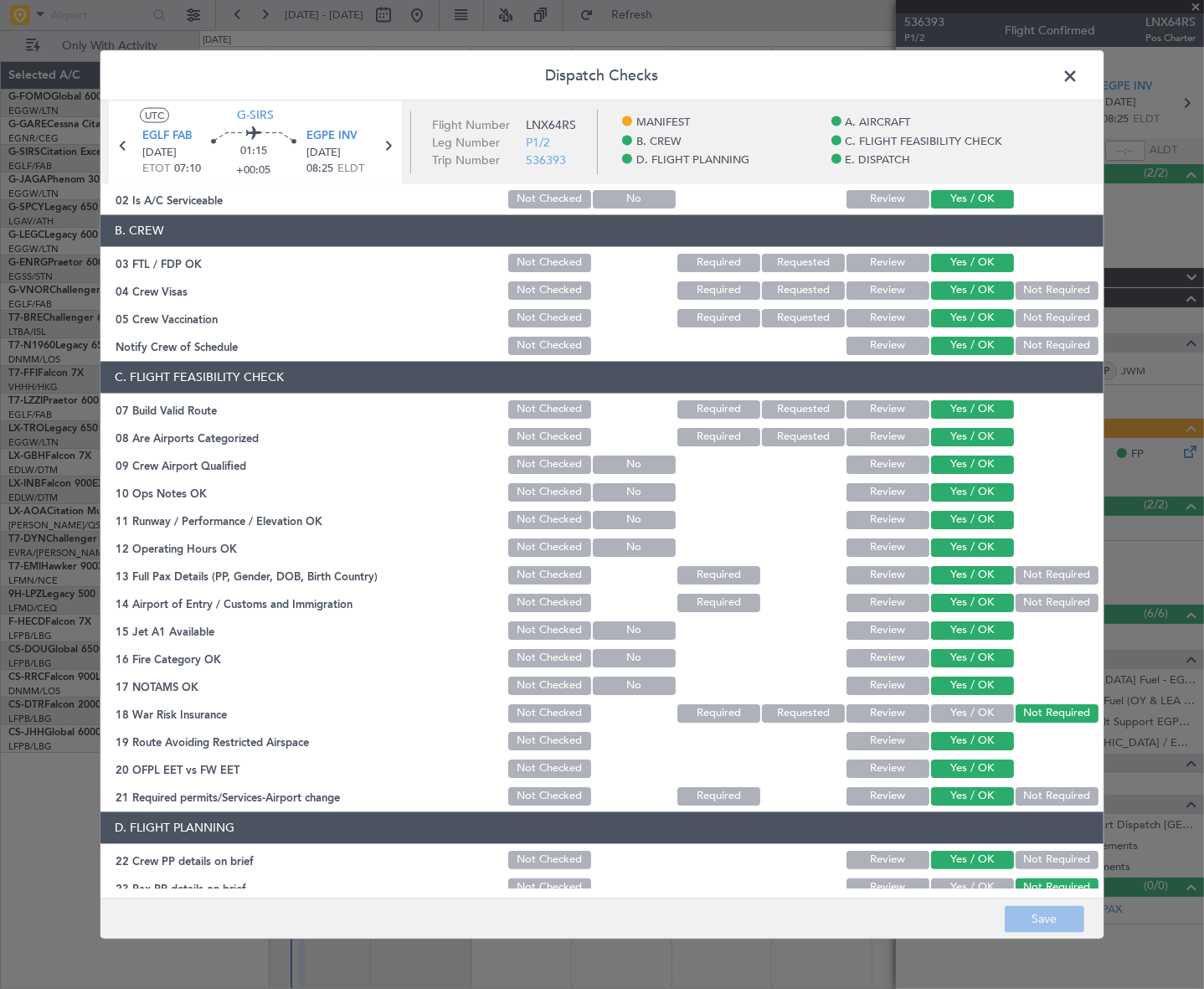
scroll to position [20, 0]
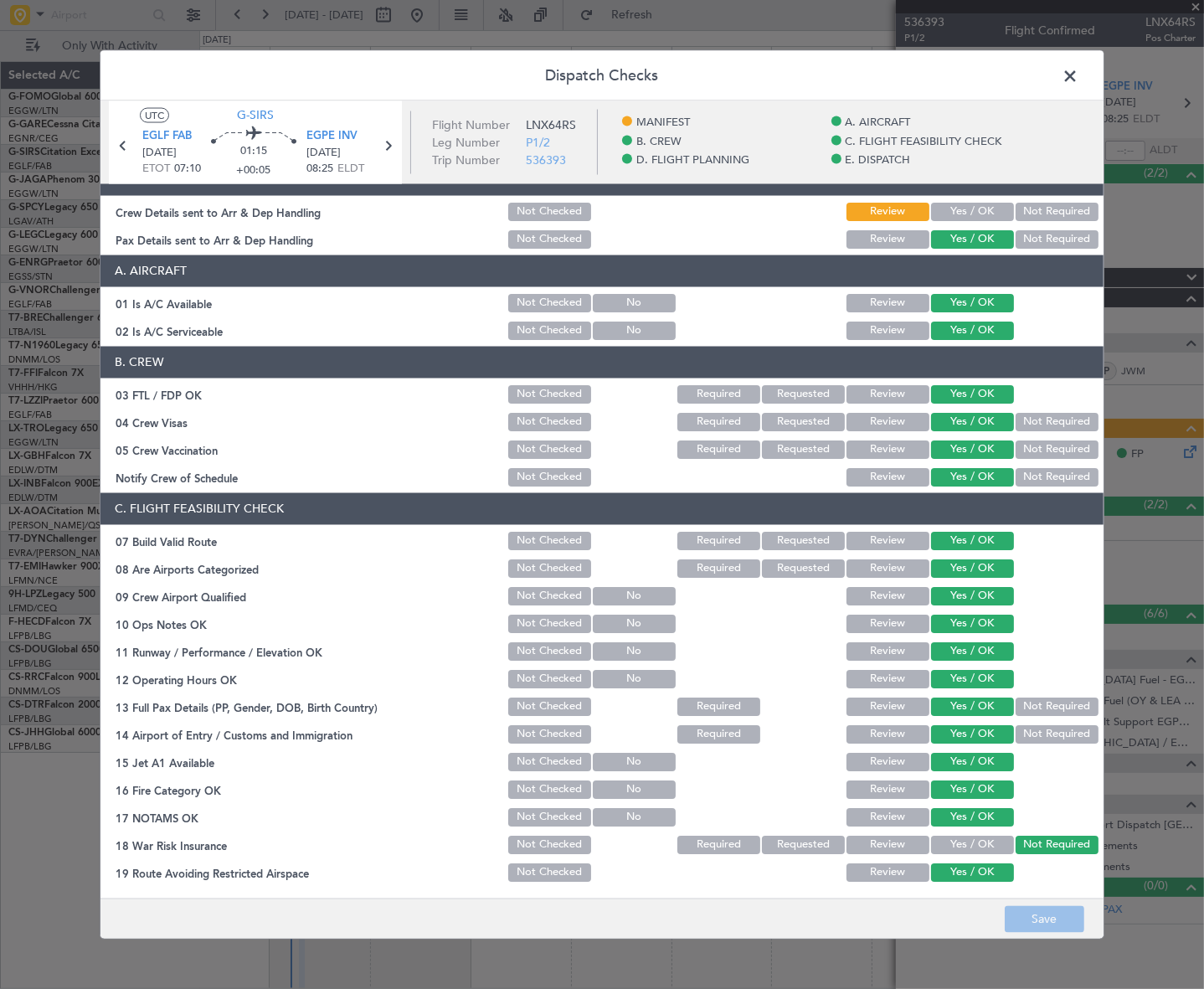
click at [1079, 71] on span at bounding box center [1079, 80] width 0 height 34
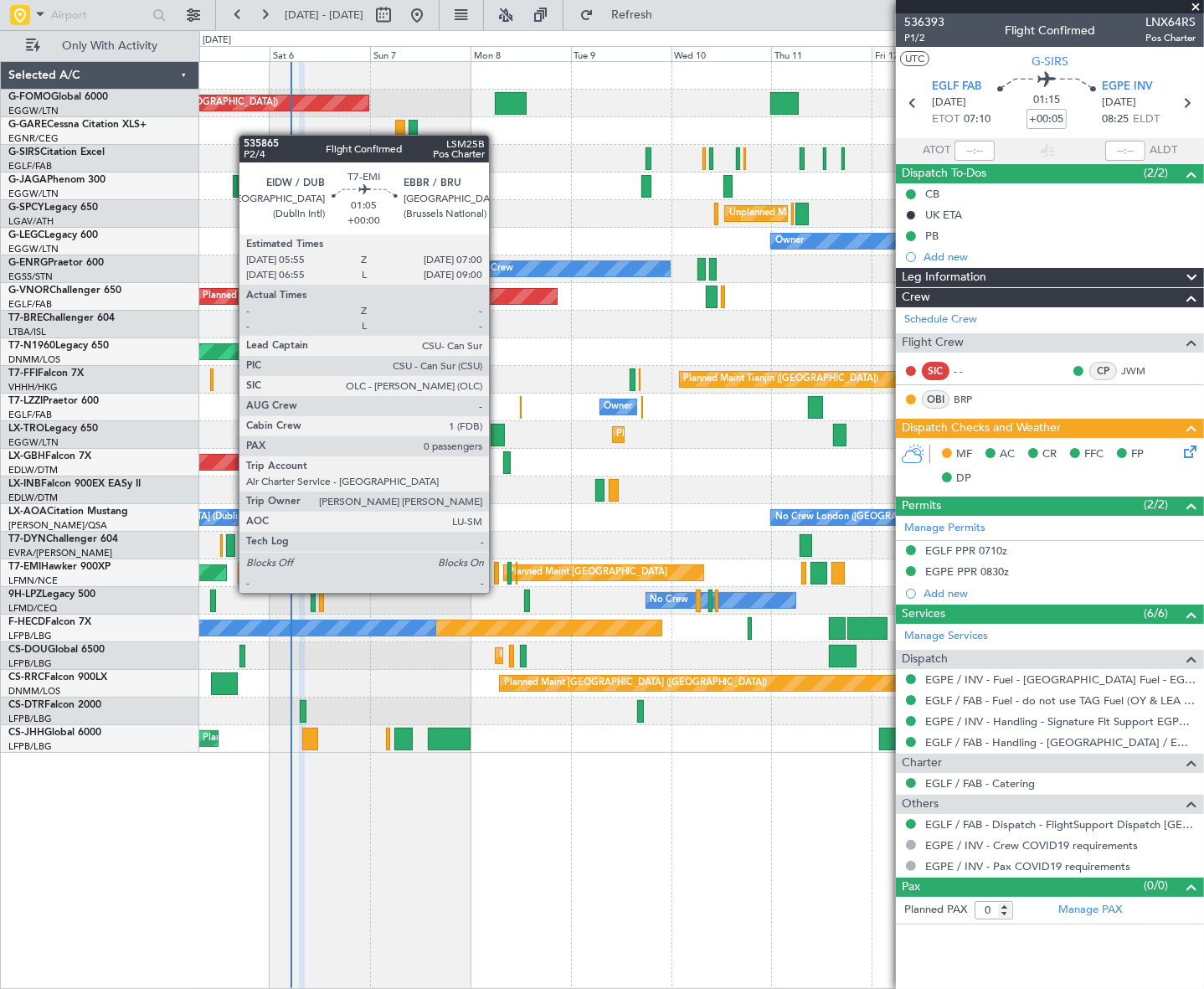
click at [496, 578] on div at bounding box center [496, 573] width 5 height 23
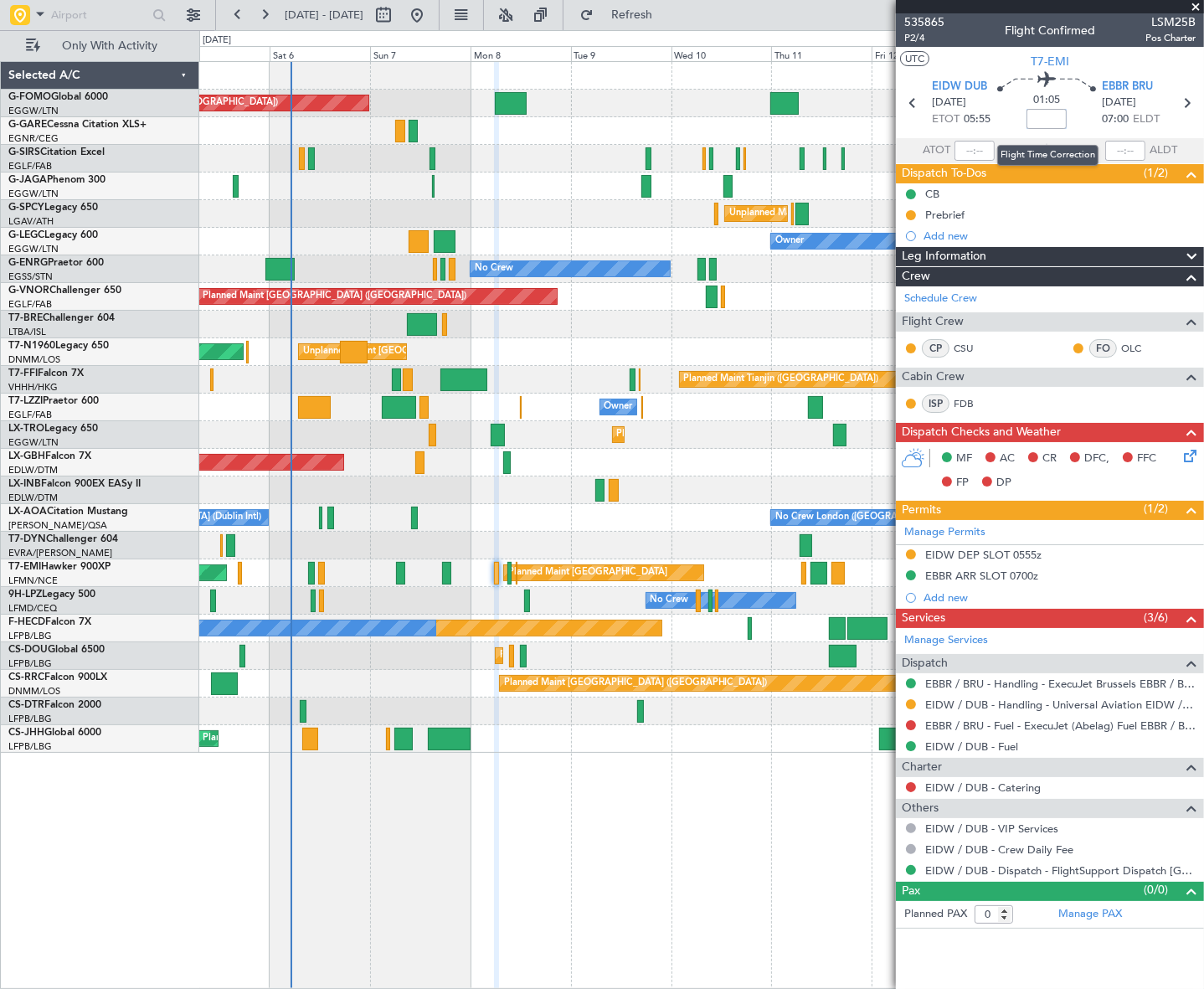
click at [1038, 120] on input at bounding box center [1047, 119] width 40 height 20
type input "+00:10"
drag, startPoint x: 1037, startPoint y: 252, endPoint x: 1032, endPoint y: 271, distance: 19.6
click at [1037, 252] on div "Leg Information" at bounding box center [1050, 255] width 308 height 19
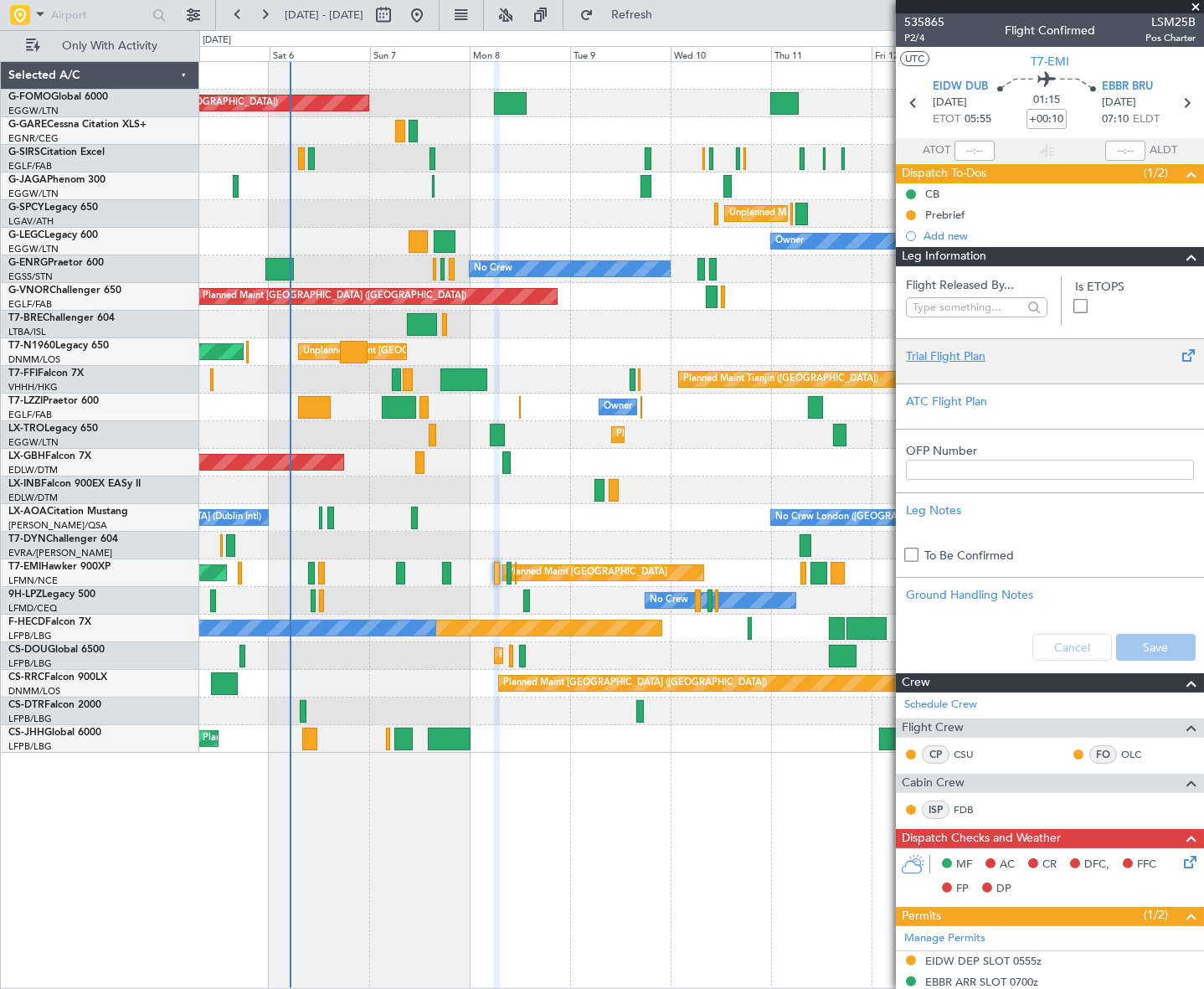
click at [964, 357] on div "Trial Flight Plan" at bounding box center [1050, 356] width 289 height 18
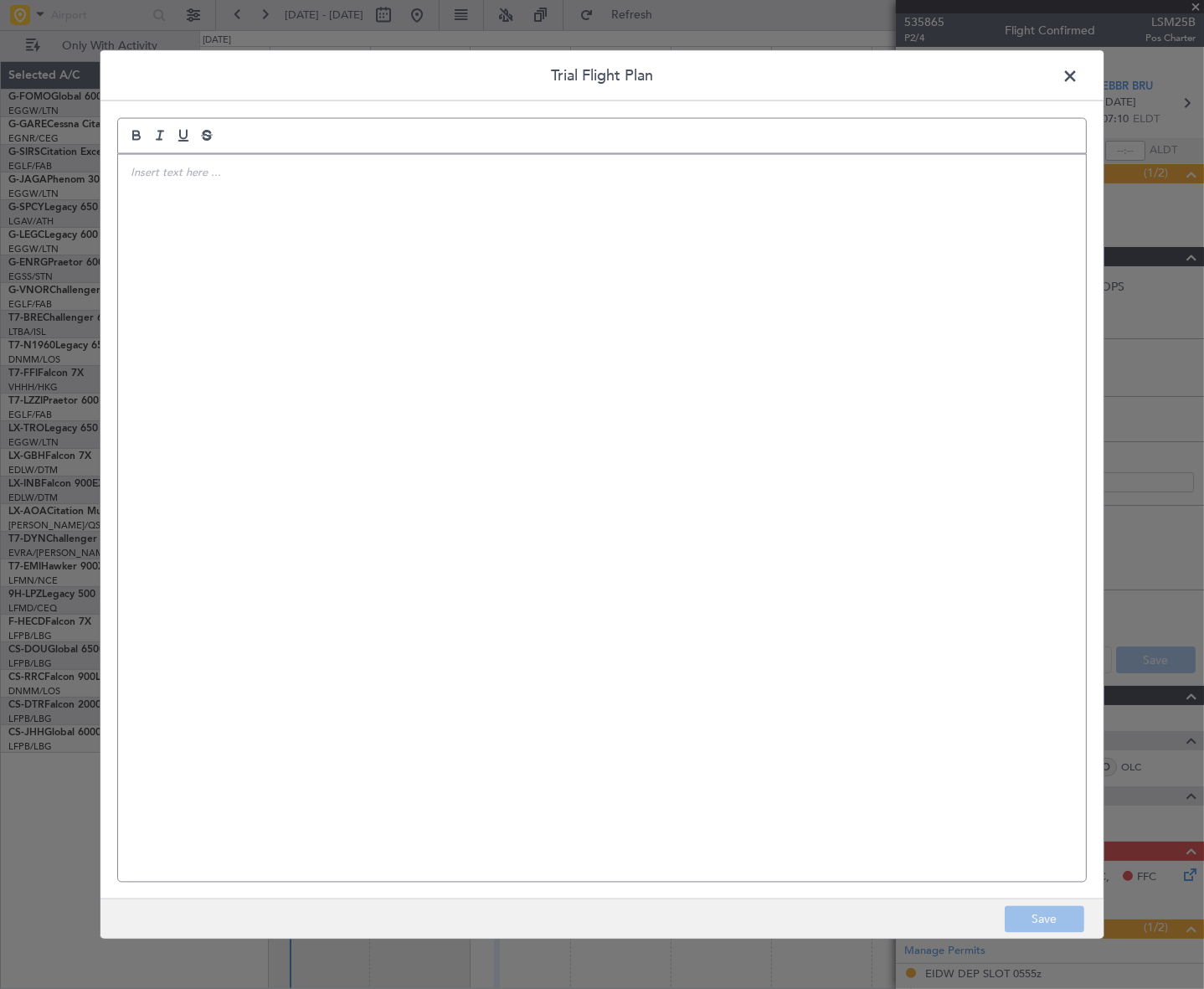
click at [500, 299] on div at bounding box center [602, 517] width 968 height 728
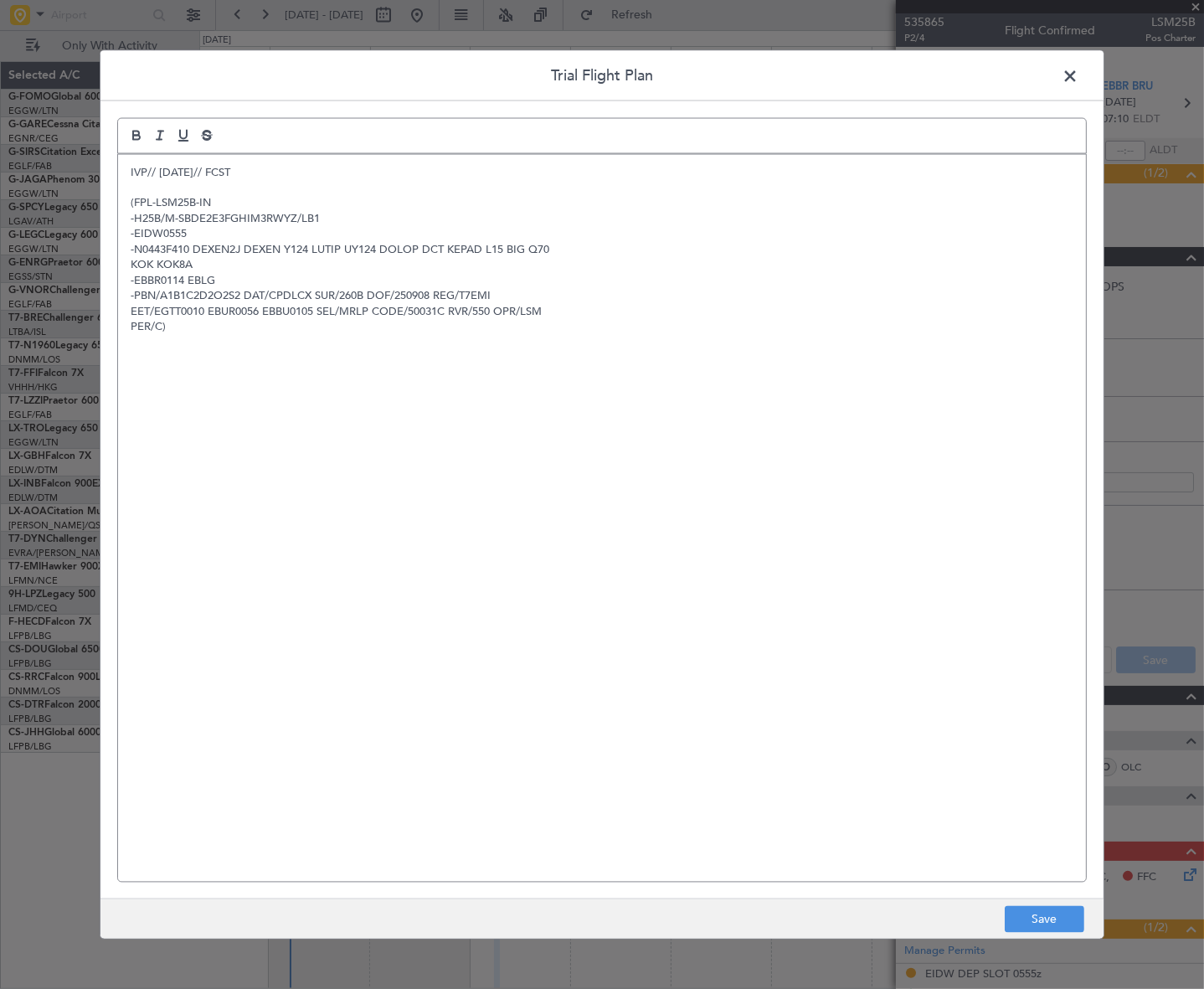
scroll to position [0, 0]
drag, startPoint x: 1058, startPoint y: 912, endPoint x: 1098, endPoint y: 835, distance: 86.8
click at [1058, 912] on button "Save" at bounding box center [1045, 919] width 80 height 27
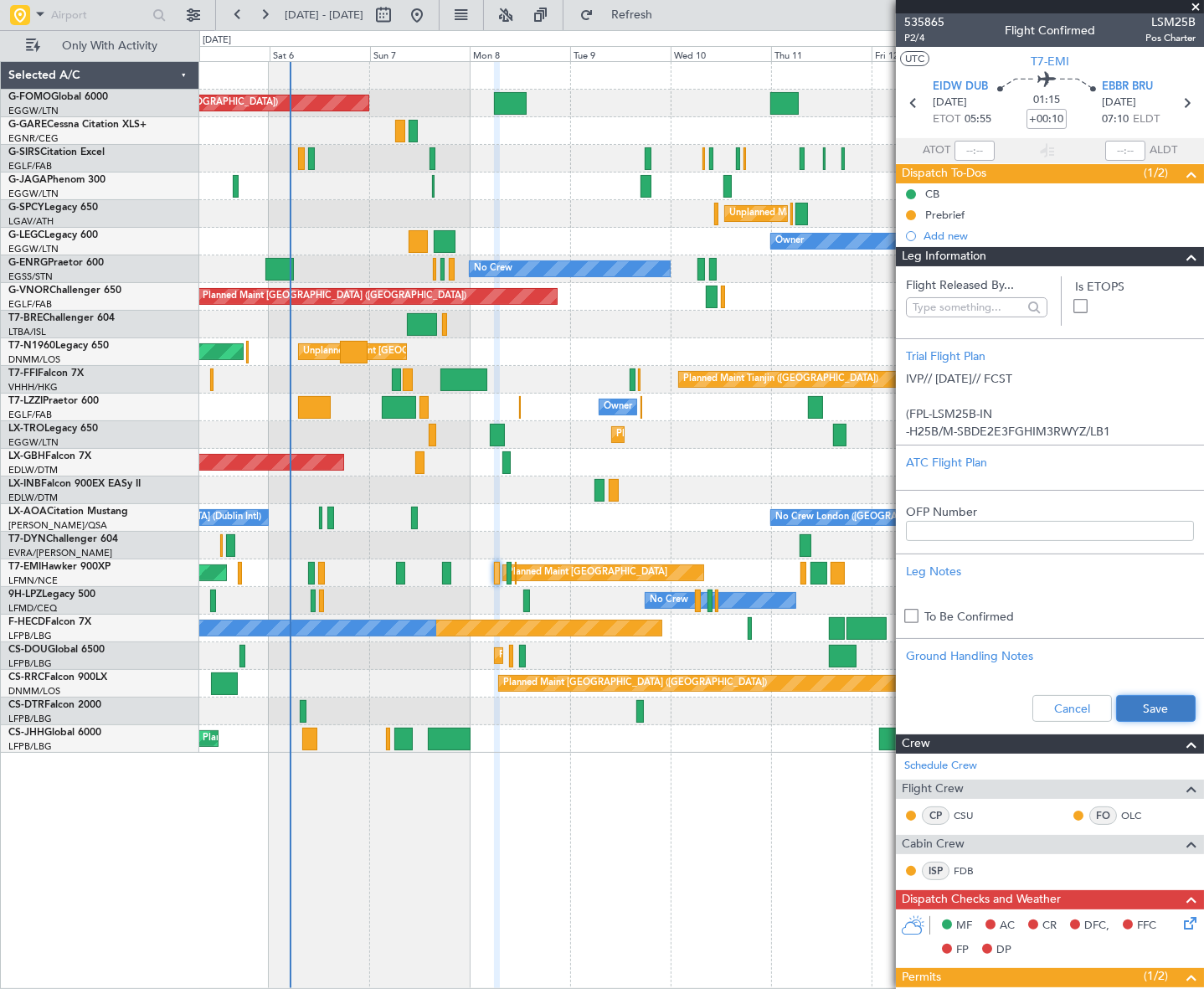
click at [1136, 706] on button "Save" at bounding box center [1156, 708] width 80 height 27
click at [1182, 257] on span at bounding box center [1192, 256] width 20 height 20
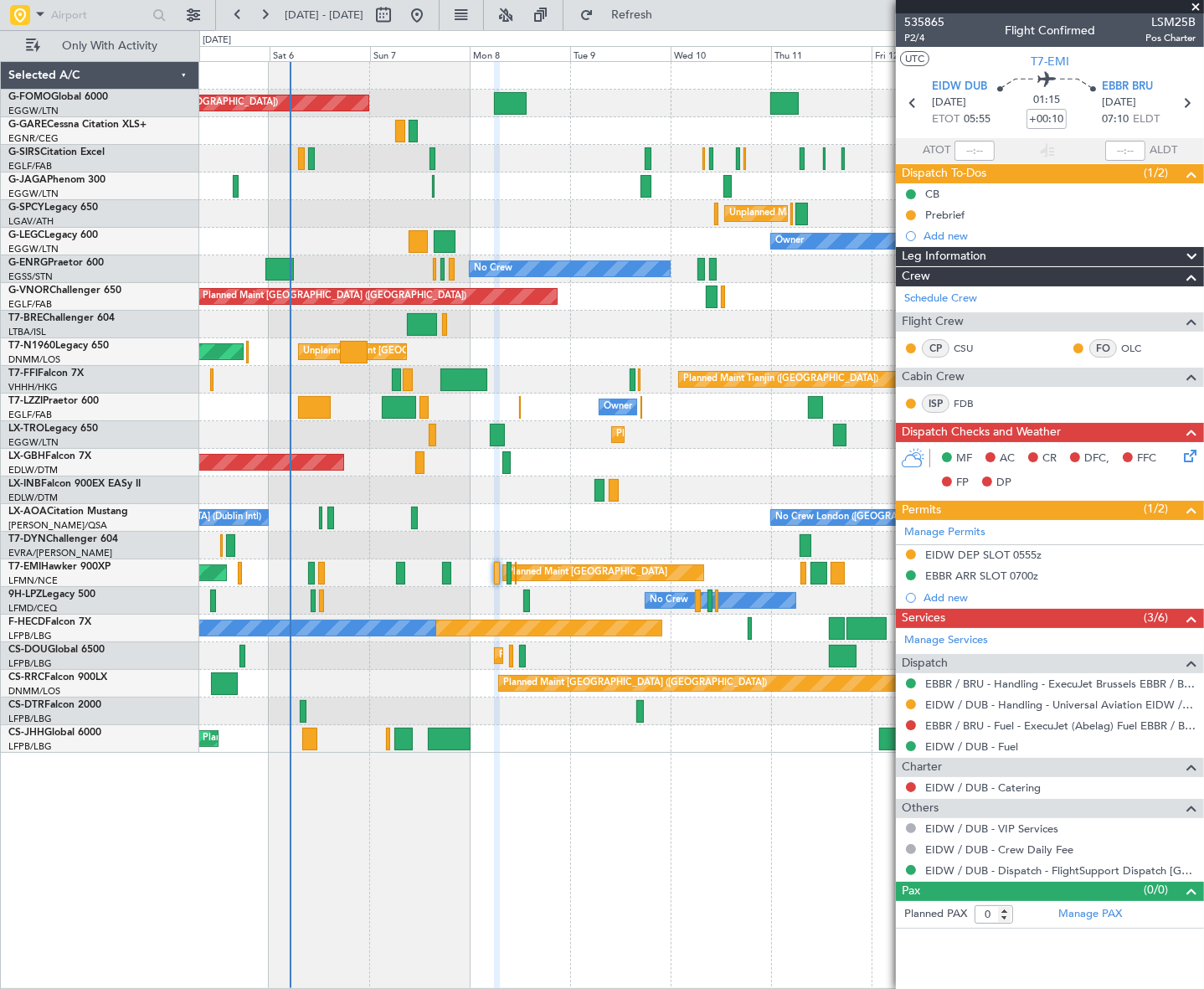
click at [1189, 450] on icon at bounding box center [1187, 452] width 13 height 13
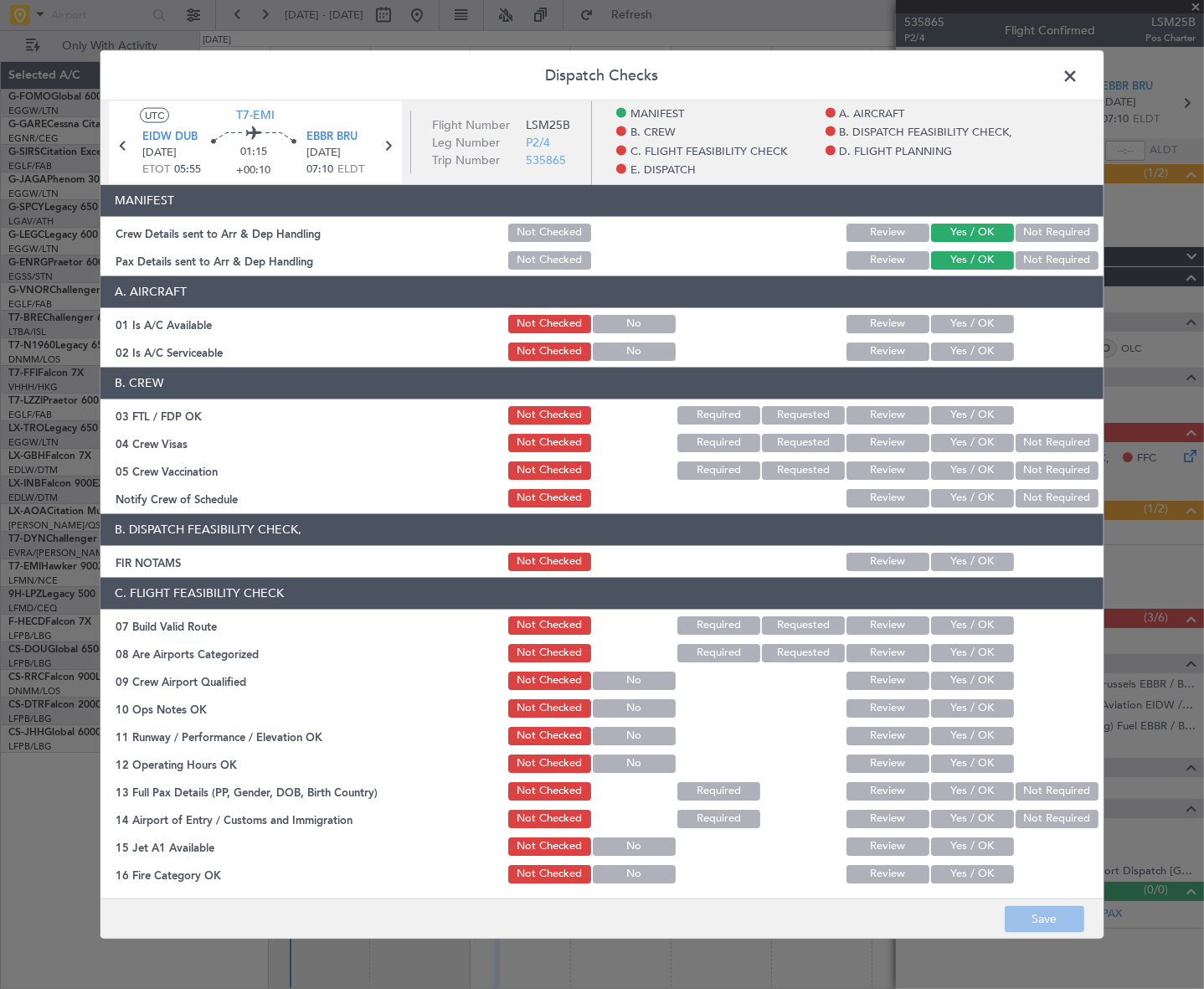
click at [992, 319] on button "Yes / OK" at bounding box center [972, 323] width 83 height 18
click at [1013, 346] on div at bounding box center [1055, 350] width 85 height 23
click at [980, 352] on button "Yes / OK" at bounding box center [972, 350] width 83 height 18
click at [959, 559] on button "Yes / OK" at bounding box center [972, 561] width 83 height 18
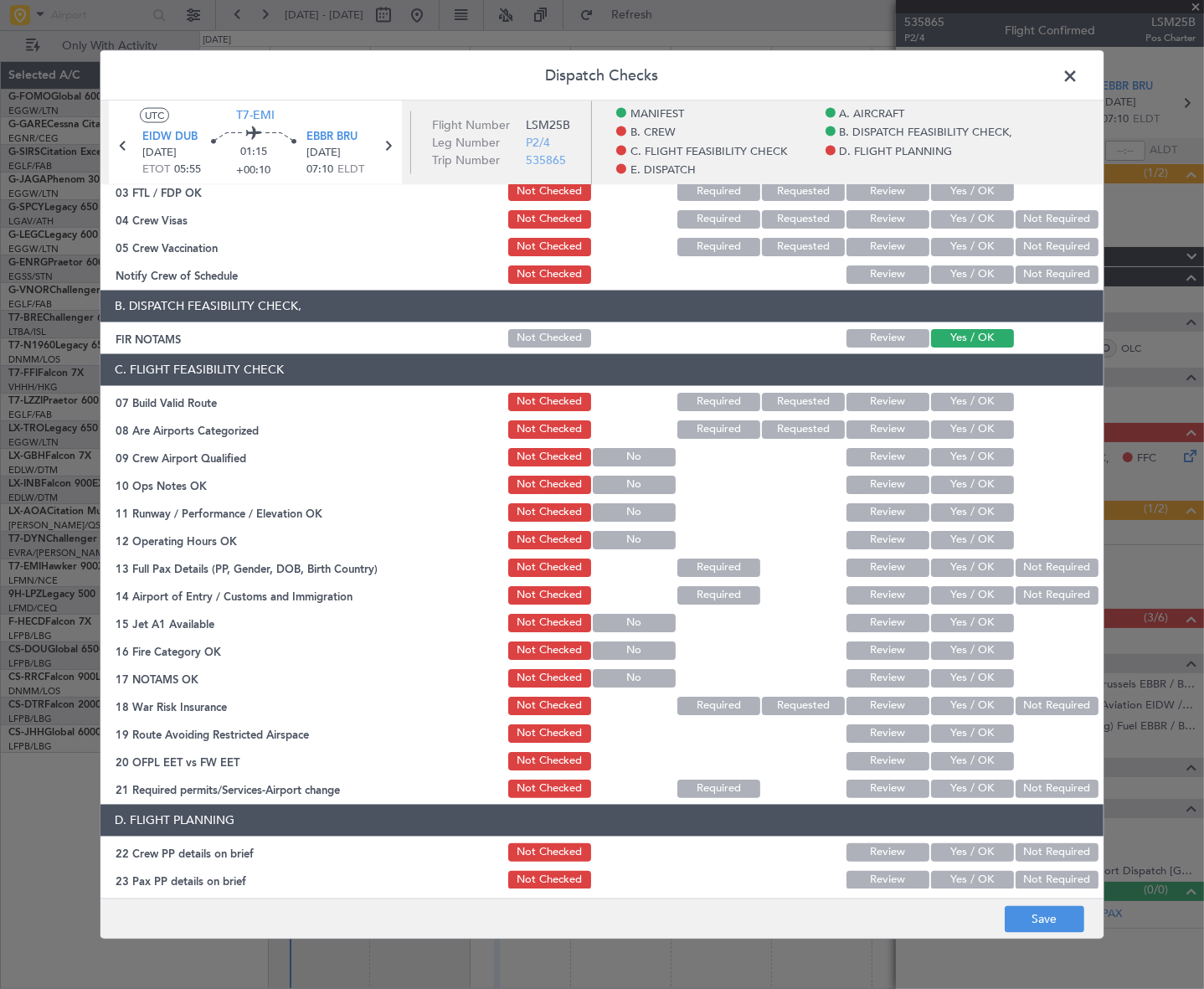
scroll to position [304, 0]
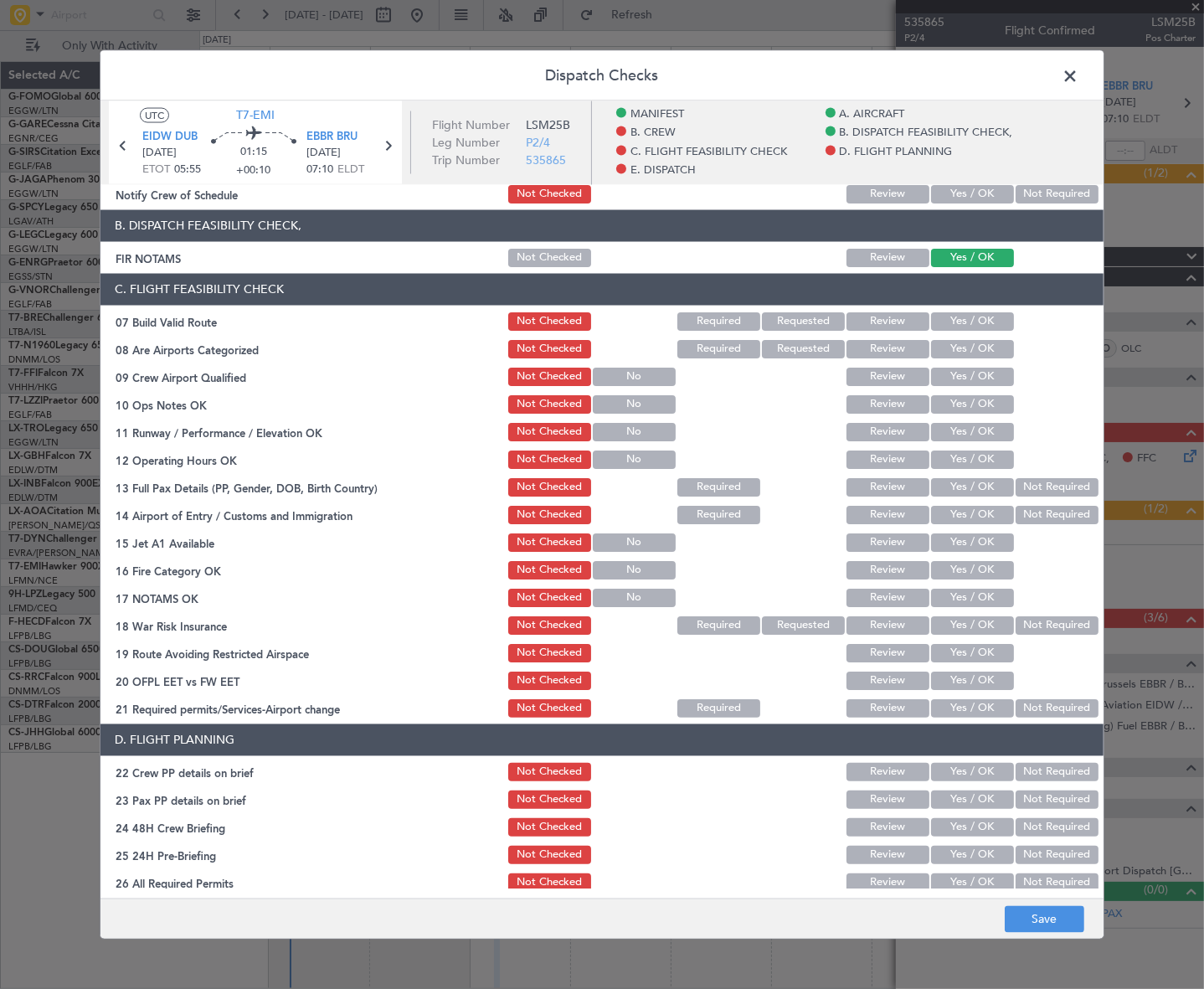
click at [969, 314] on button "Yes / OK" at bounding box center [972, 320] width 83 height 18
click at [959, 406] on button "Yes / OK" at bounding box center [972, 403] width 83 height 18
click at [960, 427] on button "Yes / OK" at bounding box center [972, 431] width 83 height 18
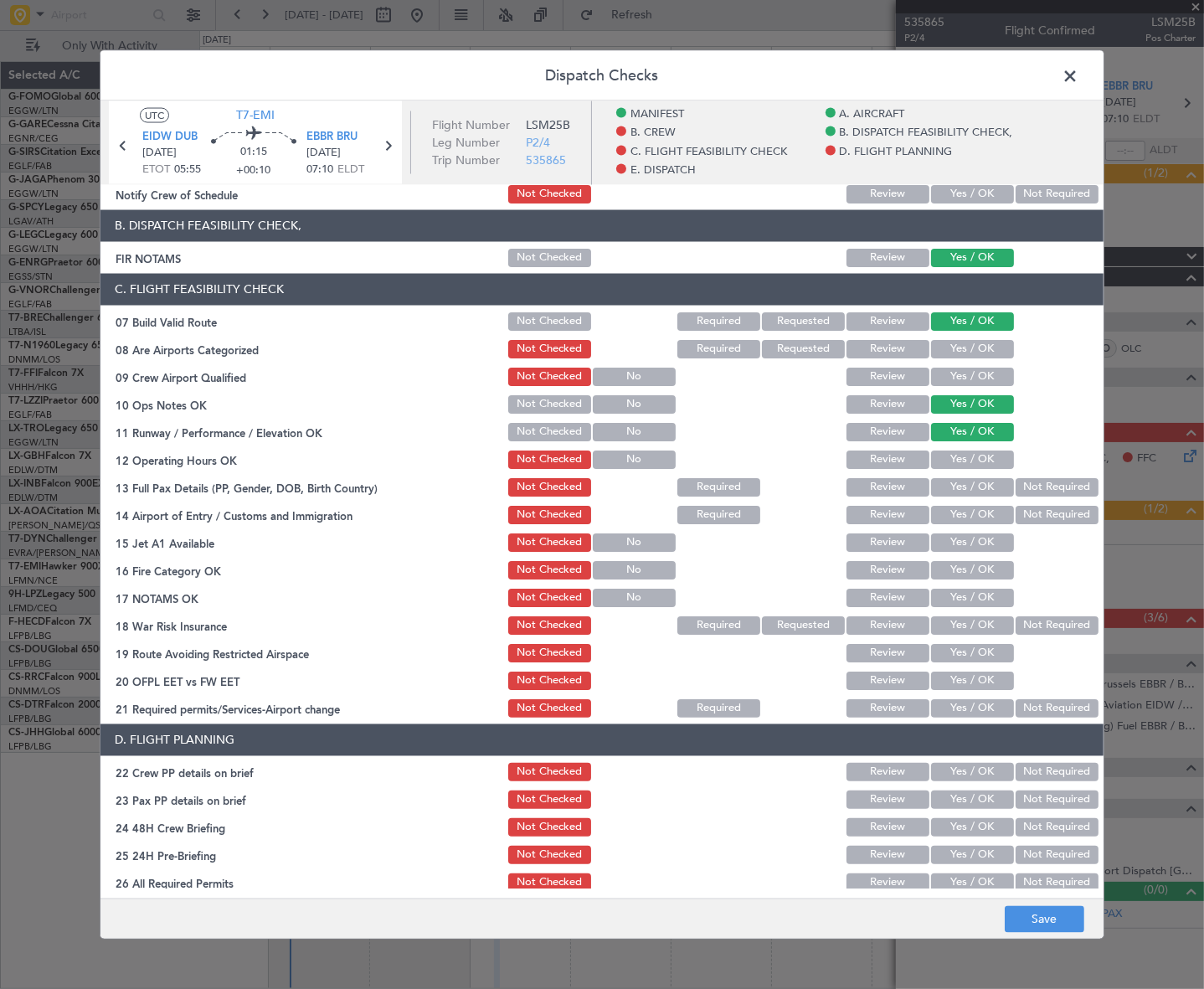
click at [959, 458] on button "Yes / OK" at bounding box center [972, 459] width 83 height 18
click at [966, 477] on button "Yes / OK" at bounding box center [972, 486] width 83 height 18
click at [976, 508] on button "Yes / OK" at bounding box center [972, 514] width 83 height 18
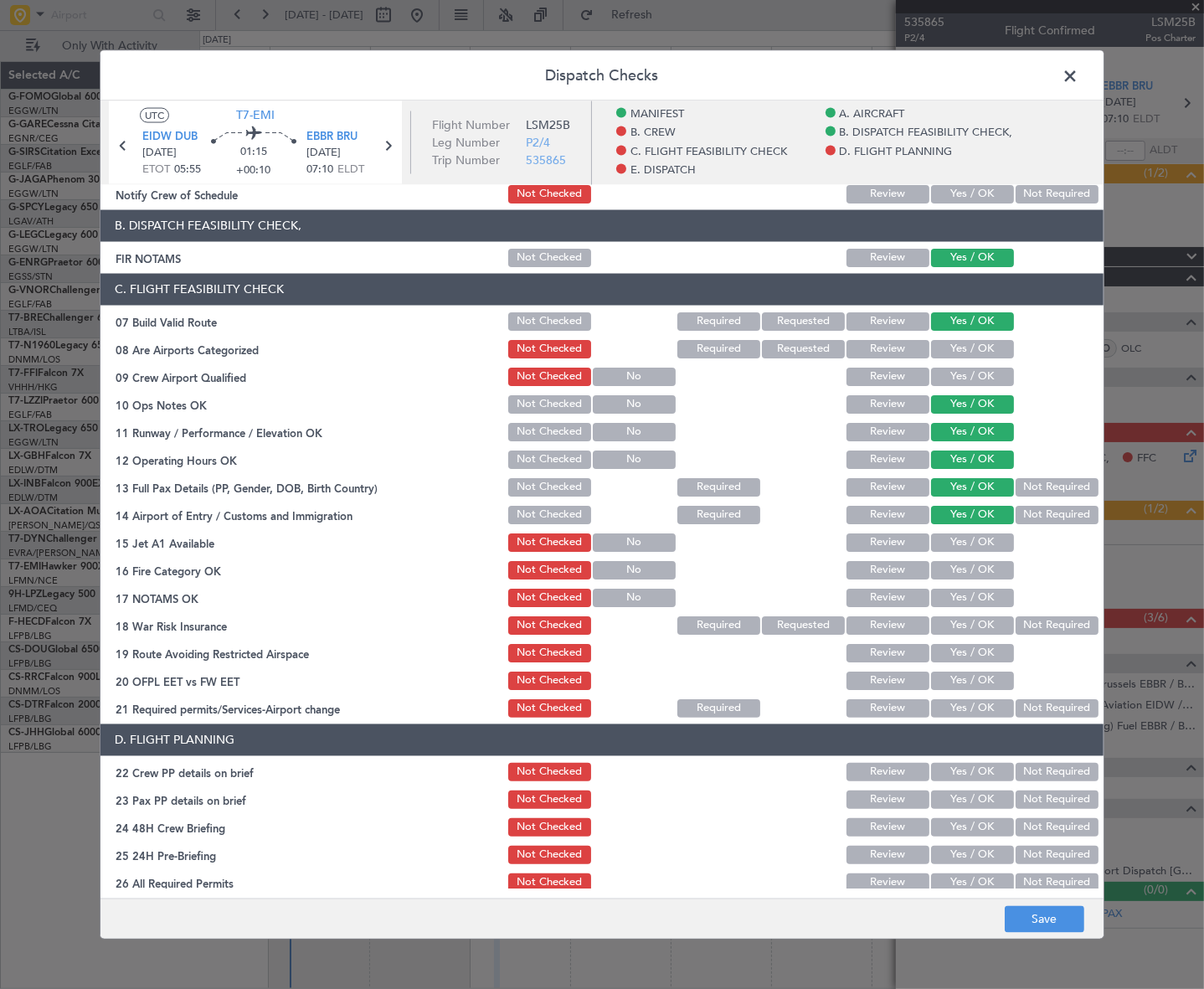
click at [980, 536] on button "Yes / OK" at bounding box center [972, 542] width 83 height 18
click at [990, 566] on button "Yes / OK" at bounding box center [972, 569] width 83 height 18
click at [991, 596] on button "Yes / OK" at bounding box center [972, 597] width 83 height 18
click at [1028, 625] on button "Not Required" at bounding box center [1057, 625] width 83 height 18
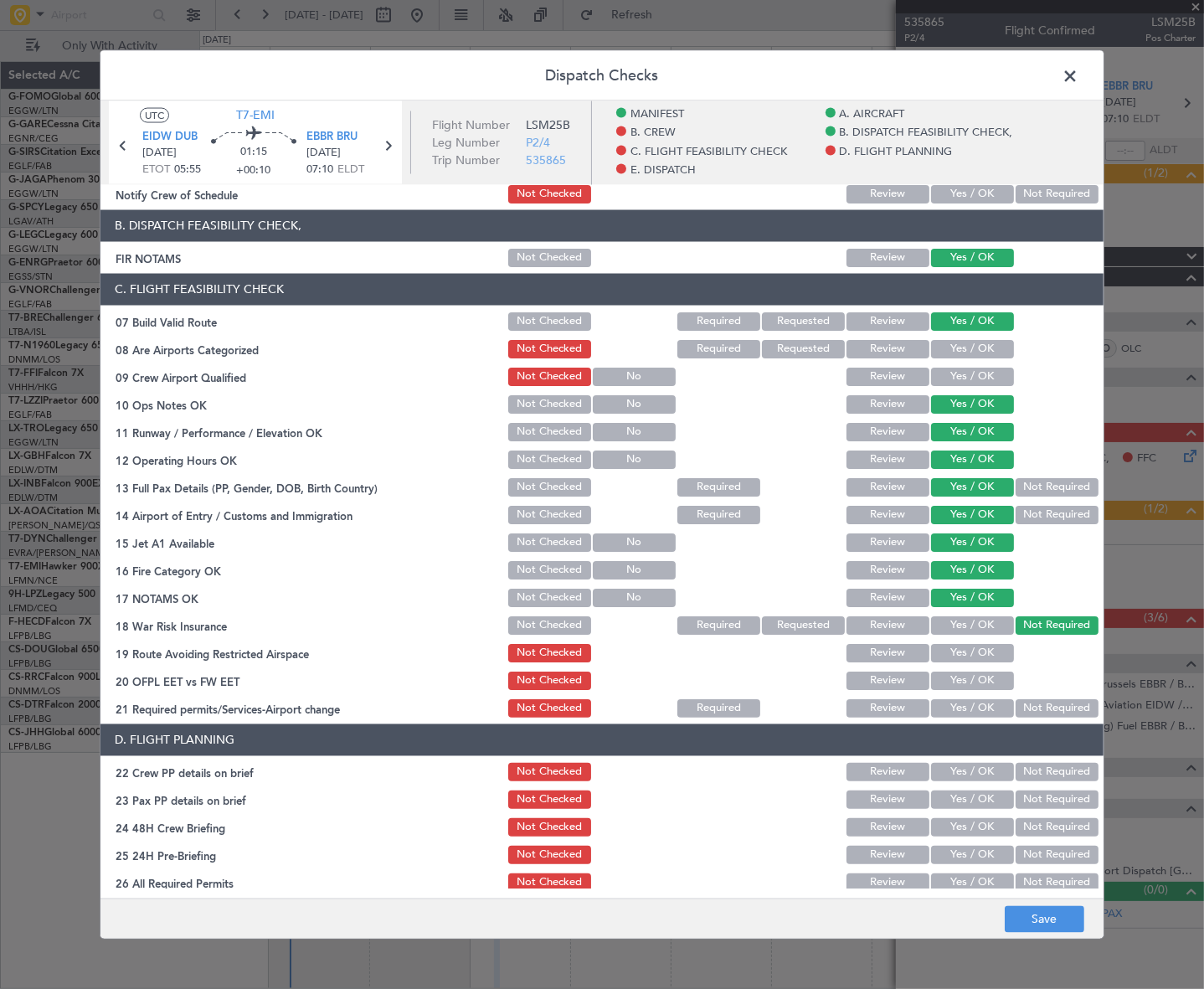
click at [978, 654] on button "Yes / OK" at bounding box center [972, 652] width 83 height 18
click at [979, 683] on button "Yes / OK" at bounding box center [972, 680] width 83 height 18
click at [980, 705] on button "Yes / OK" at bounding box center [972, 708] width 83 height 18
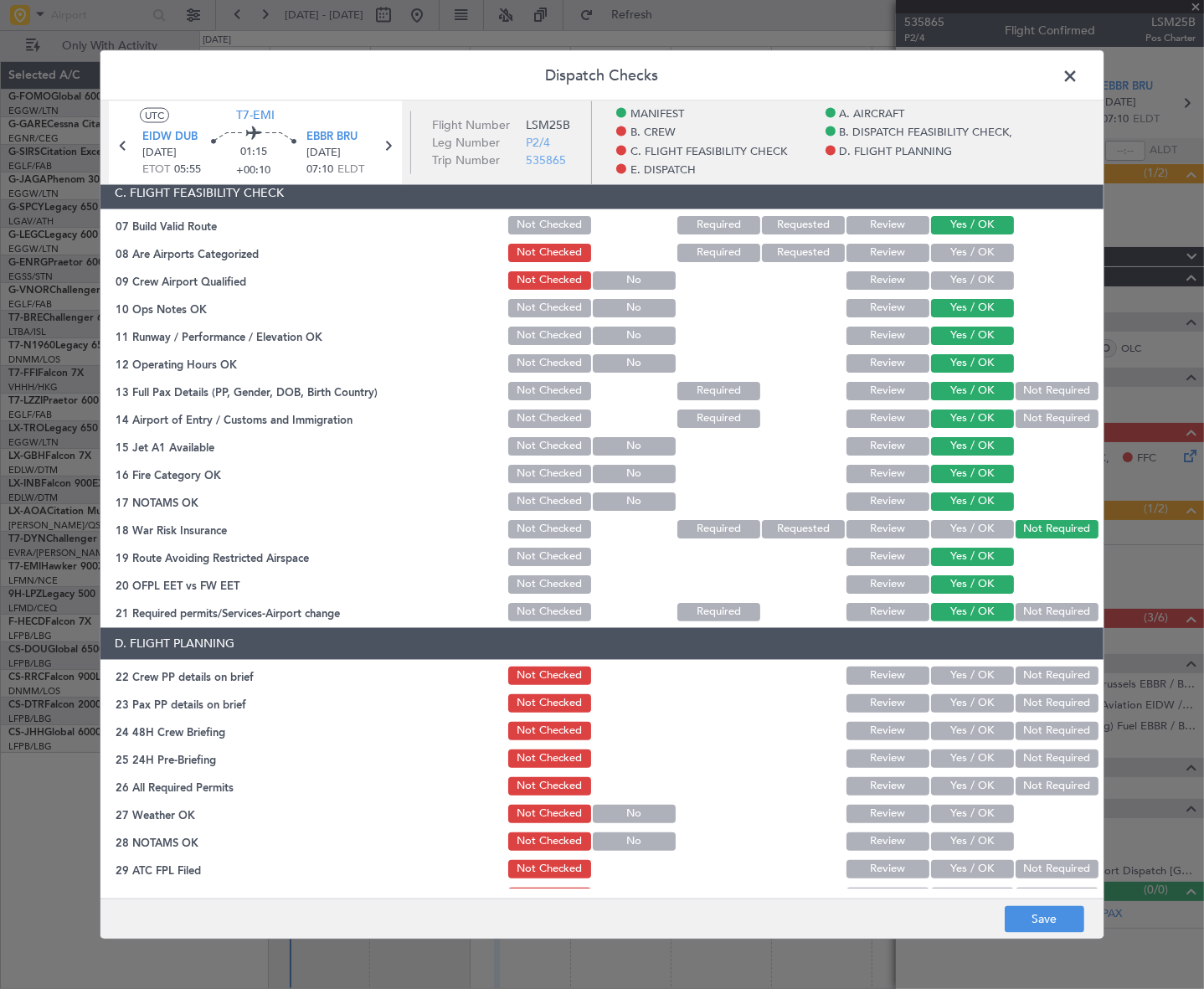
scroll to position [533, 0]
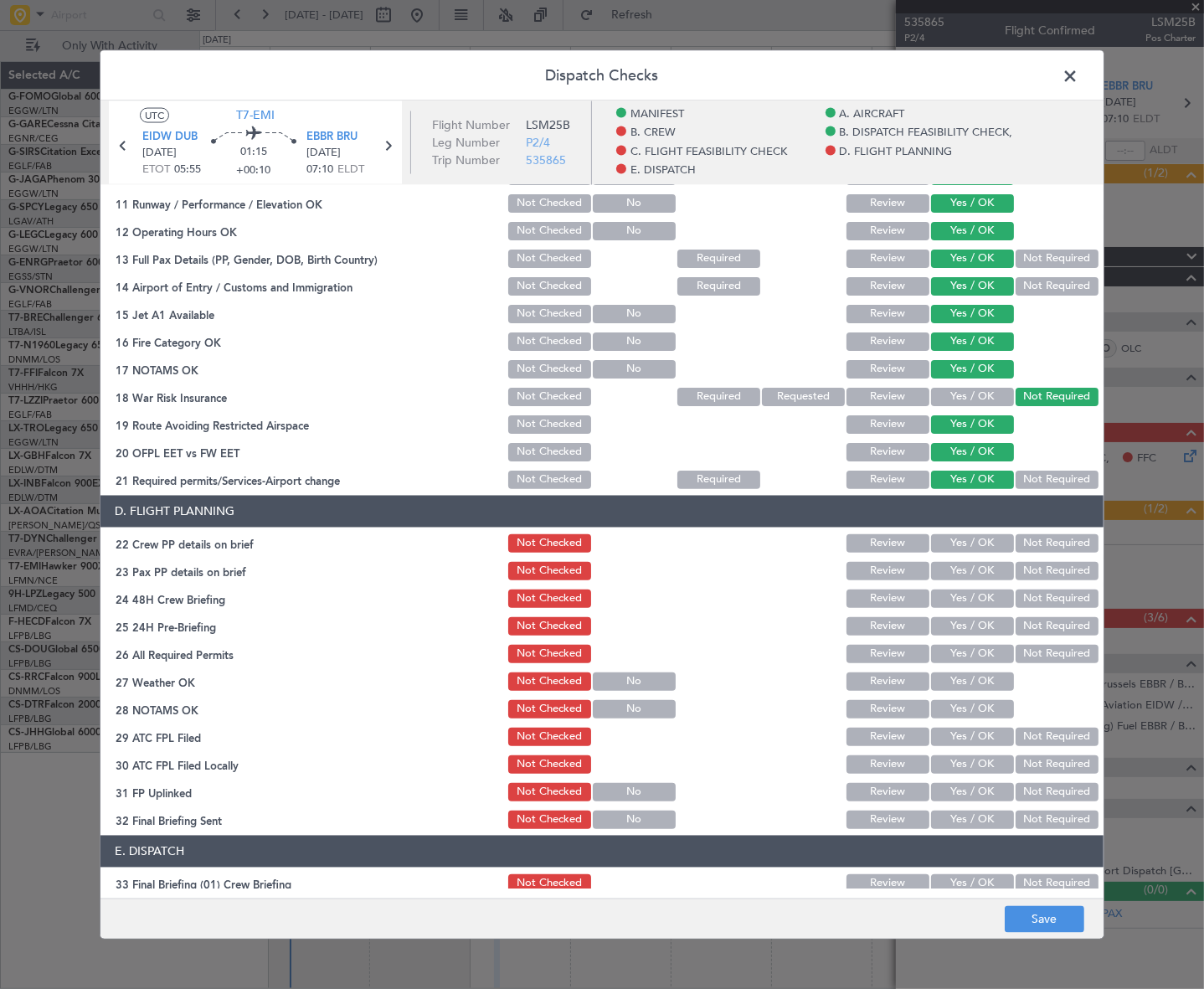
click at [965, 533] on button "Yes / OK" at bounding box center [972, 542] width 83 height 18
click at [975, 566] on button "Yes / OK" at bounding box center [972, 570] width 83 height 18
click at [991, 601] on button "Yes / OK" at bounding box center [972, 598] width 83 height 18
click at [1037, 627] on button "Not Required" at bounding box center [1057, 625] width 83 height 18
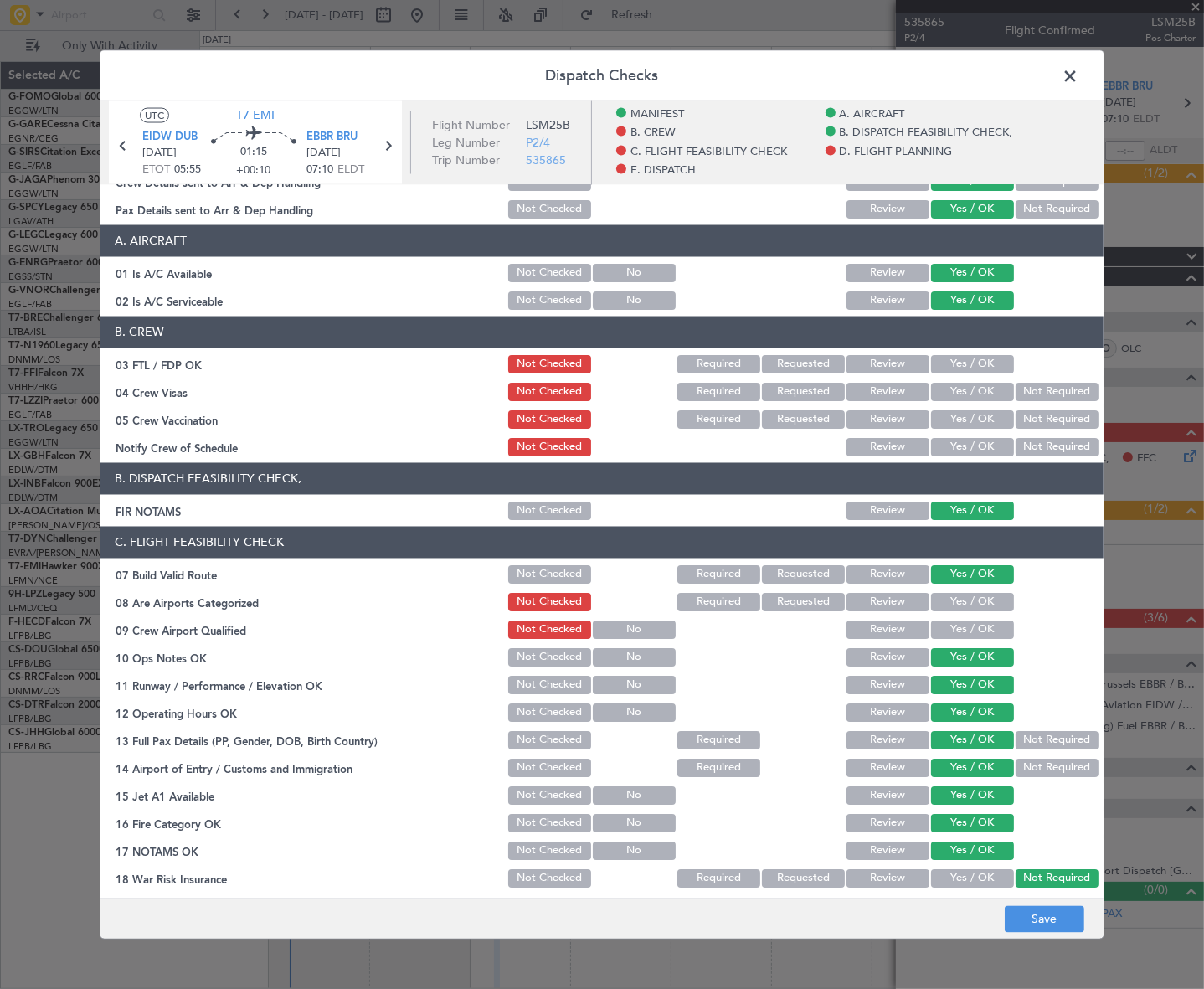
scroll to position [0, 0]
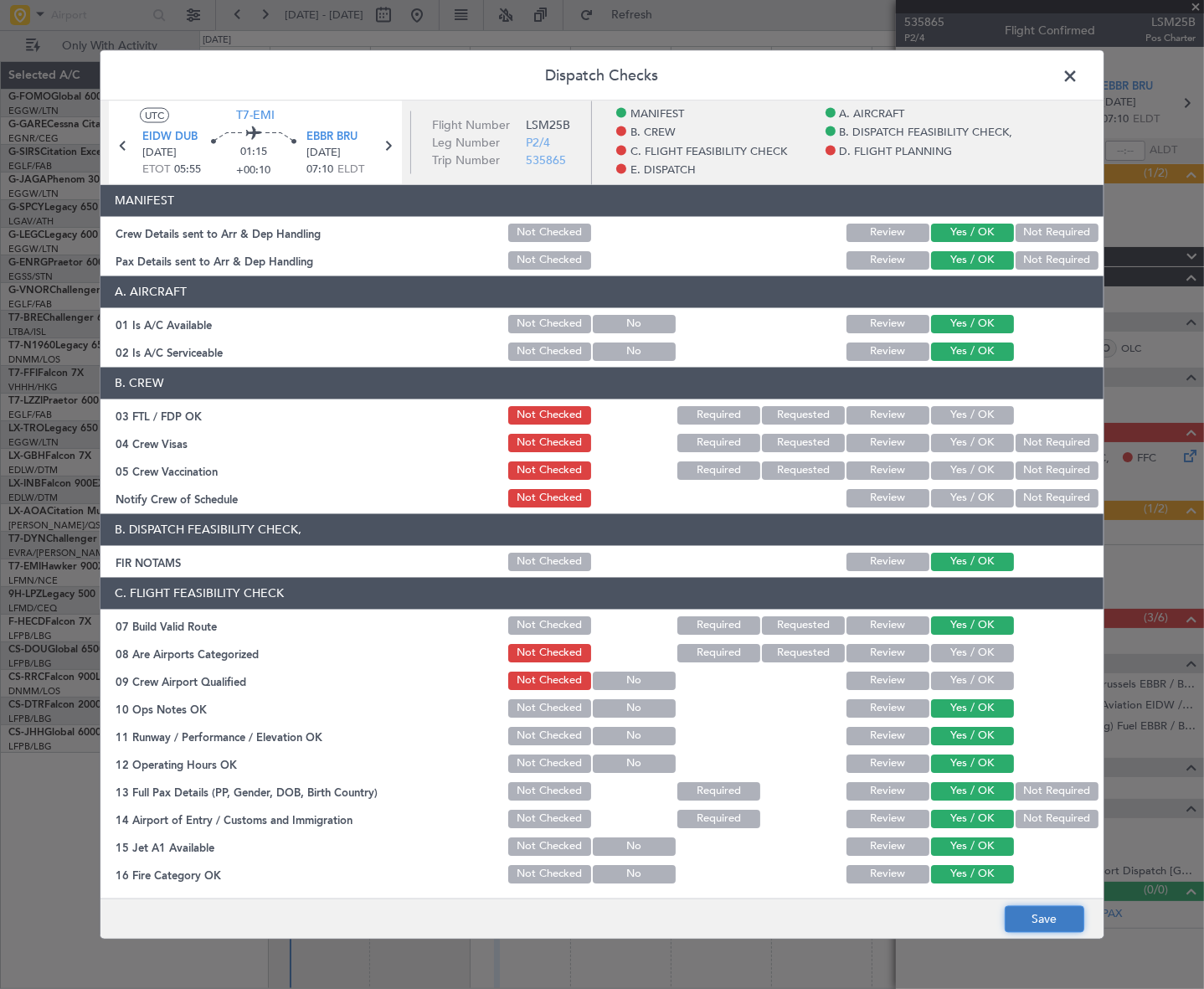
click at [1055, 923] on button "Save" at bounding box center [1045, 919] width 80 height 27
click at [1079, 74] on span at bounding box center [1079, 80] width 0 height 34
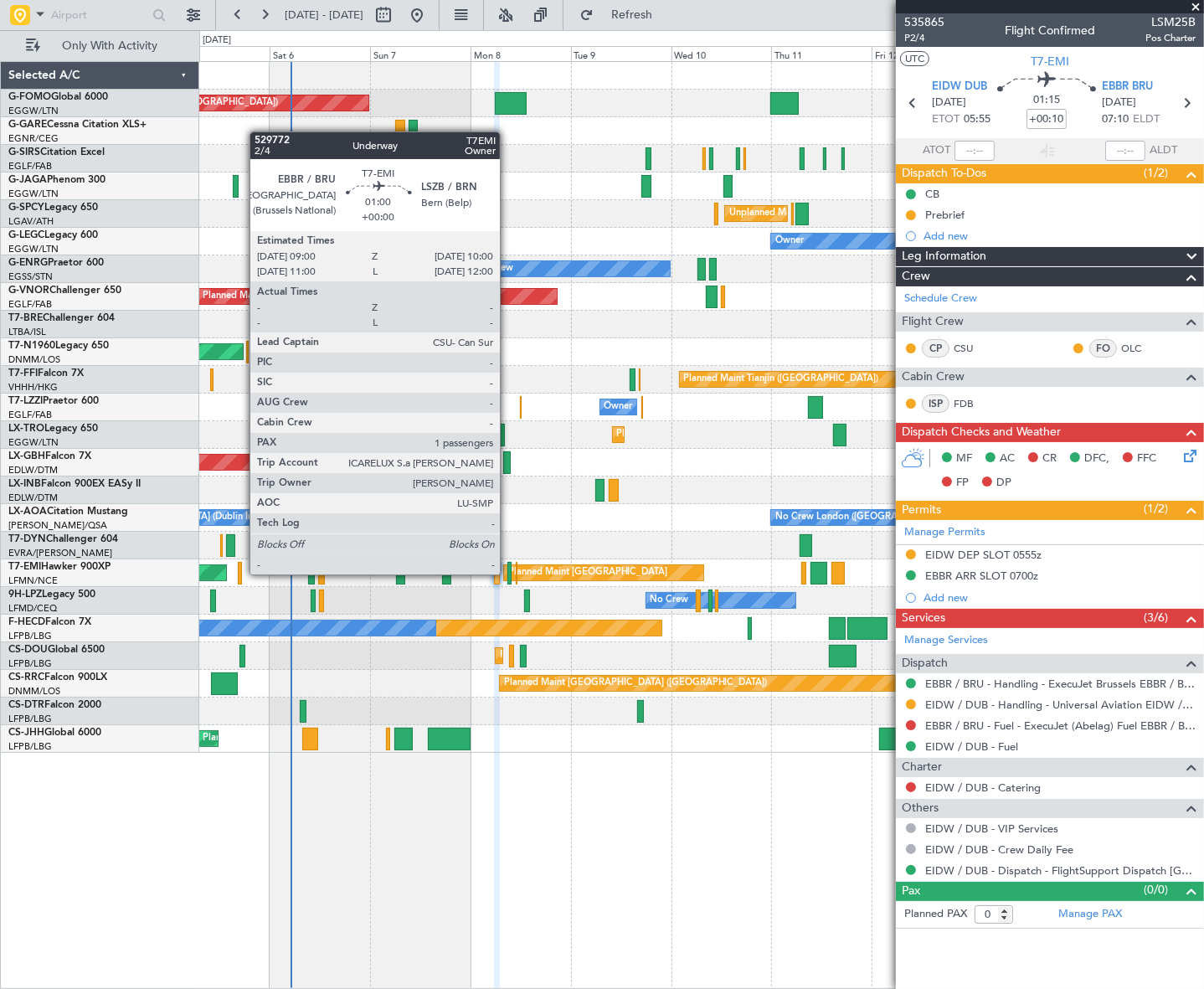
click at [507, 575] on div at bounding box center [509, 573] width 4 height 23
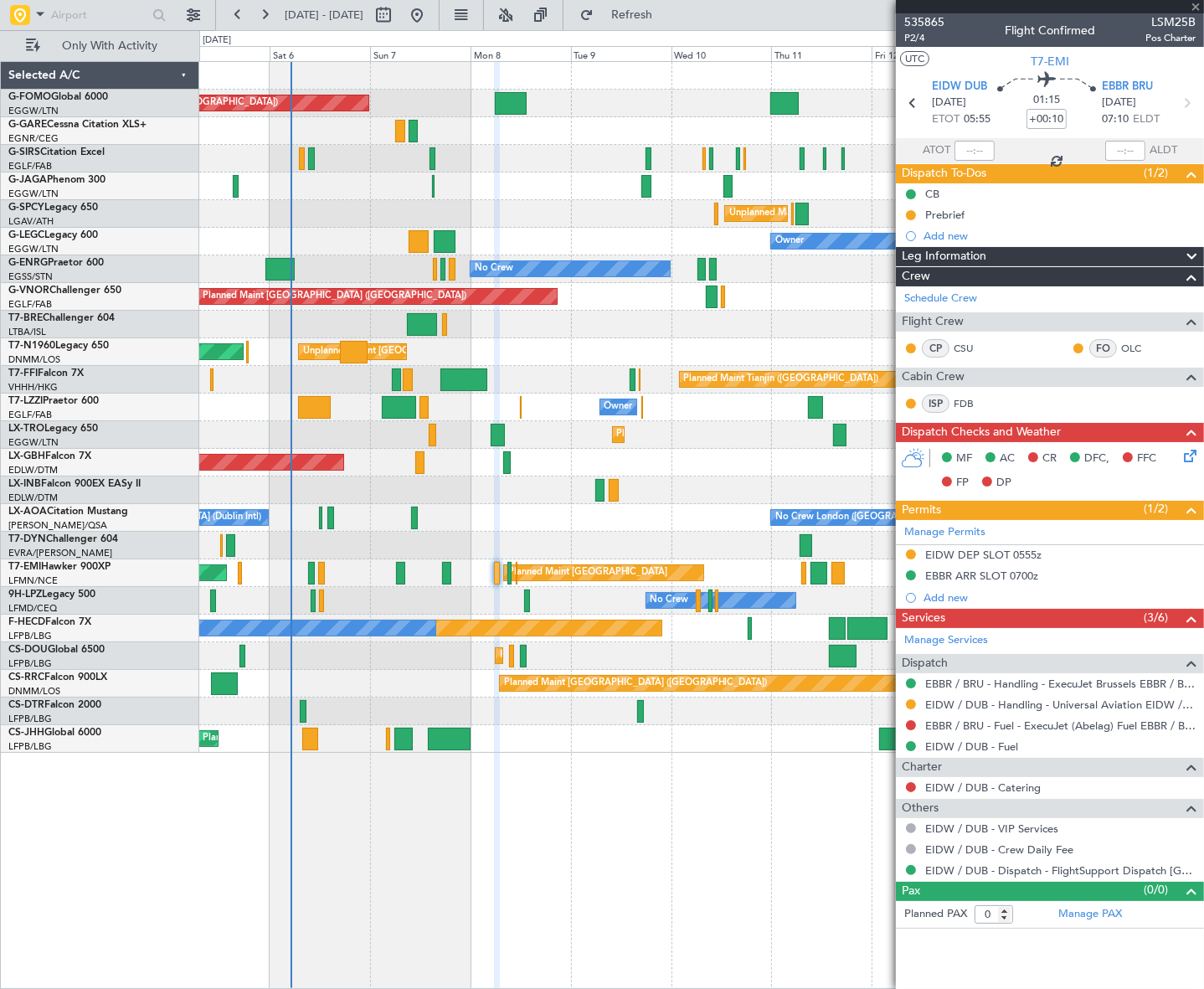
type input "1"
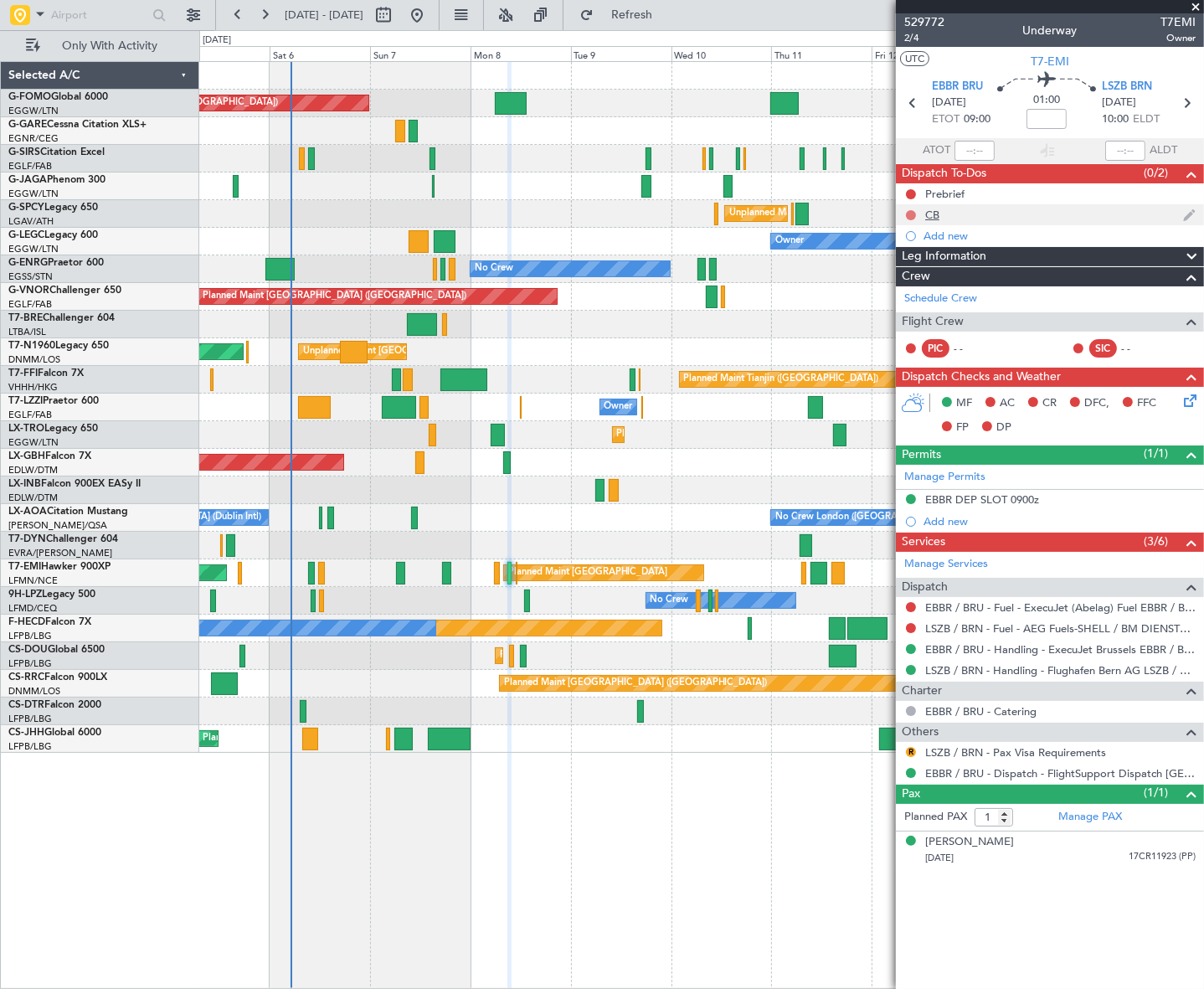
click at [909, 215] on button at bounding box center [911, 216] width 10 height 10
click at [887, 292] on li "Completed" at bounding box center [911, 288] width 89 height 25
click at [912, 190] on button at bounding box center [911, 195] width 10 height 10
click at [904, 244] on span "In Progress" at bounding box center [919, 243] width 57 height 17
